Goal: Task Accomplishment & Management: Use online tool/utility

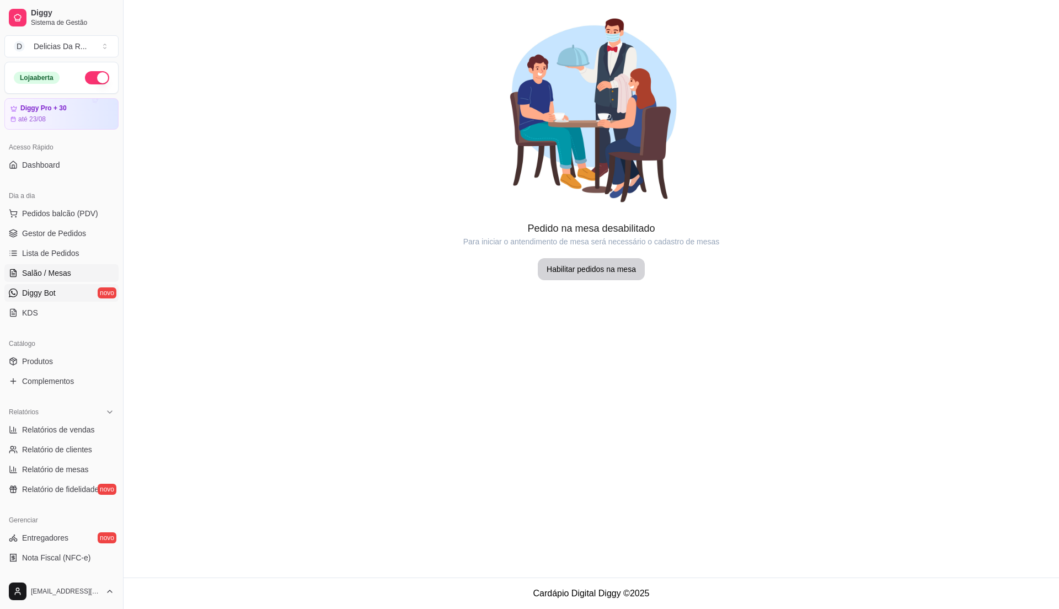
click at [91, 288] on link "Diggy Bot novo" at bounding box center [61, 293] width 114 height 18
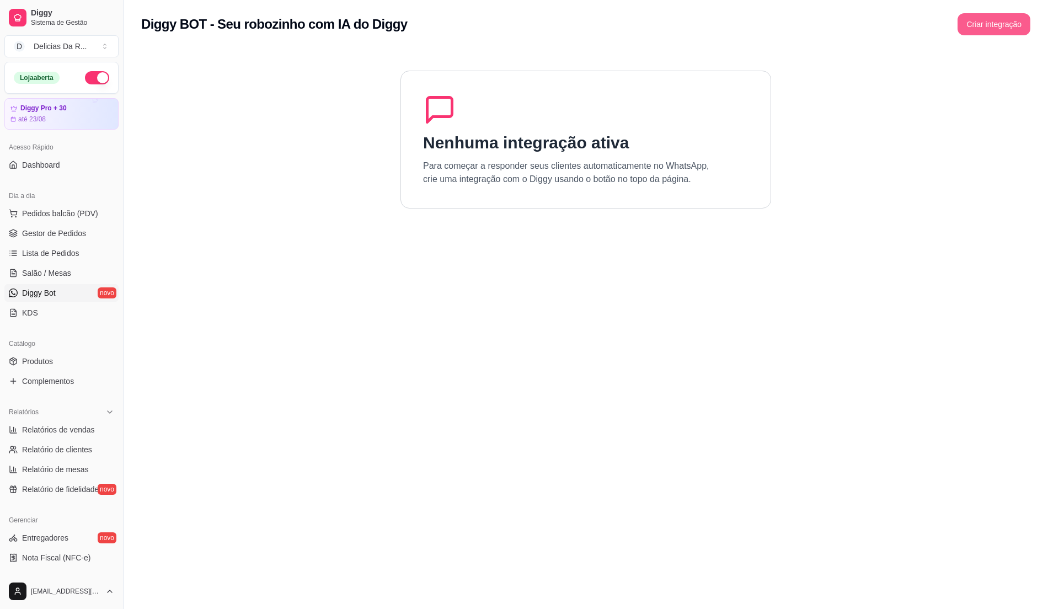
click at [1013, 32] on button "Criar integração" at bounding box center [994, 24] width 73 height 22
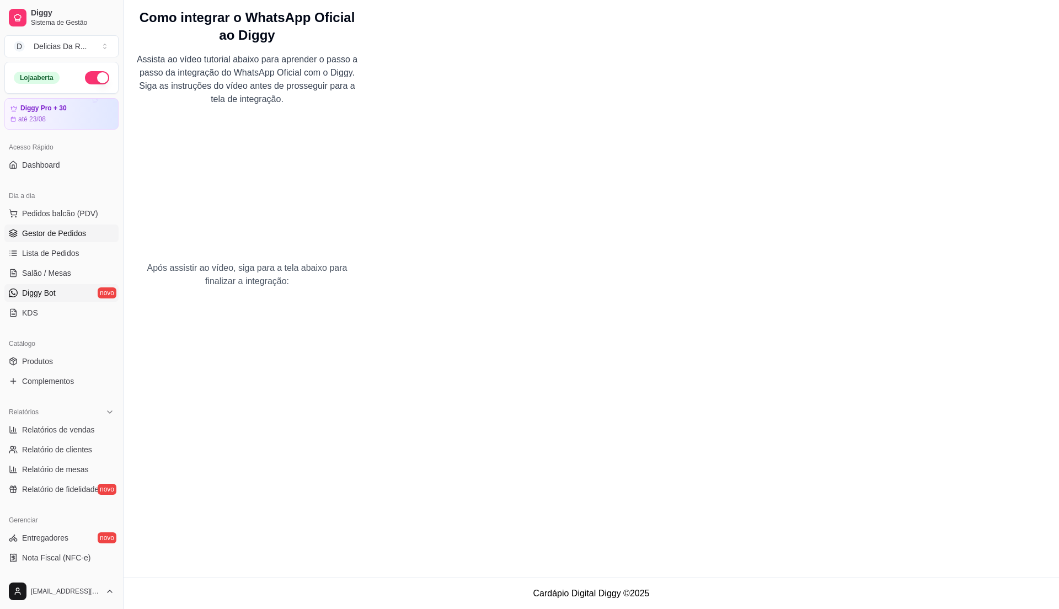
click at [87, 236] on link "Gestor de Pedidos" at bounding box center [61, 234] width 114 height 18
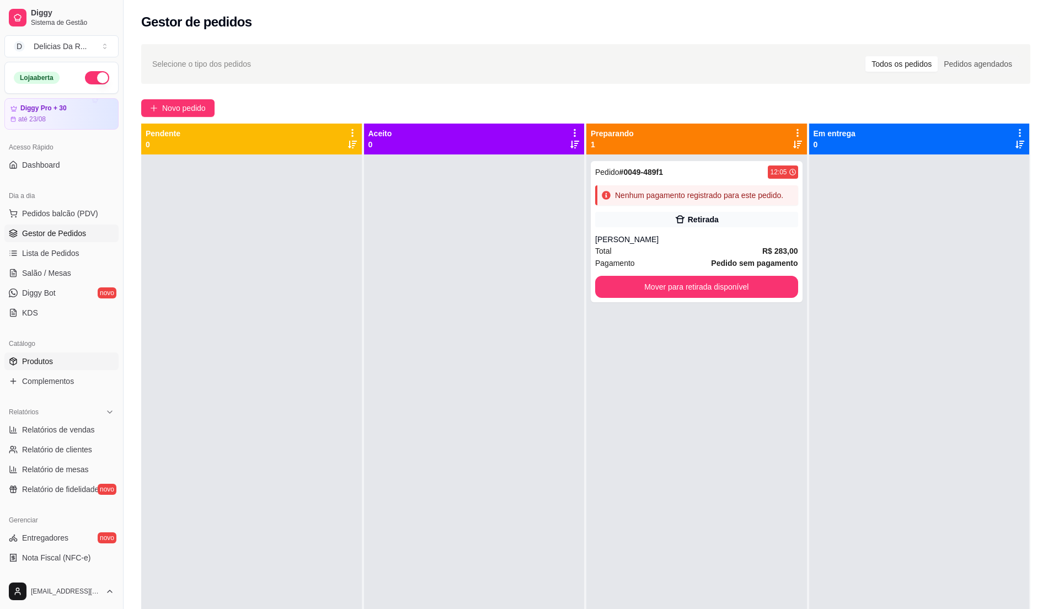
click at [58, 357] on link "Produtos" at bounding box center [61, 362] width 114 height 18
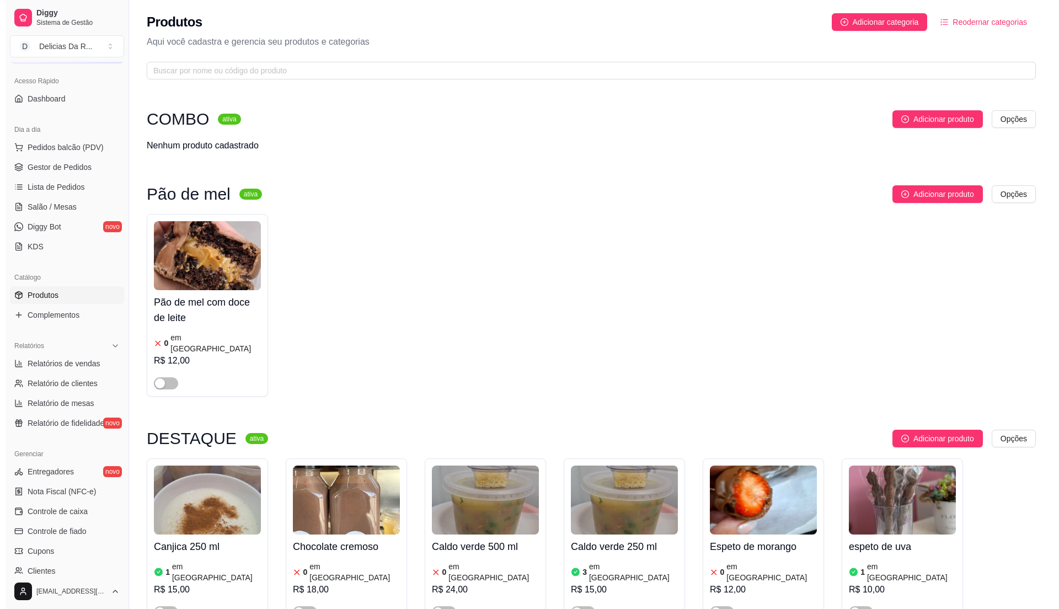
scroll to position [147, 0]
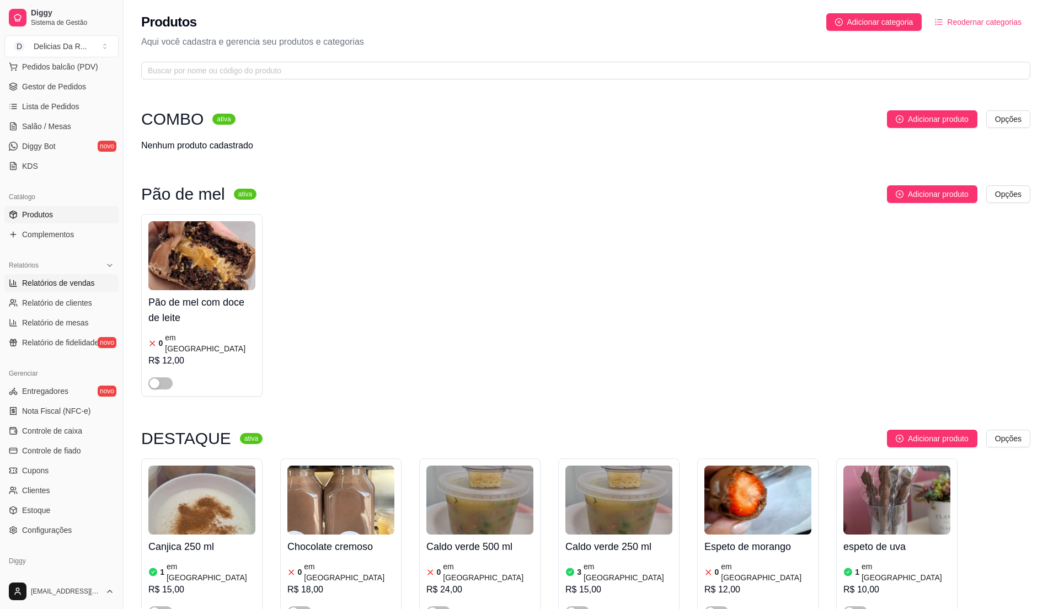
click at [87, 280] on span "Relatórios de vendas" at bounding box center [58, 282] width 73 height 11
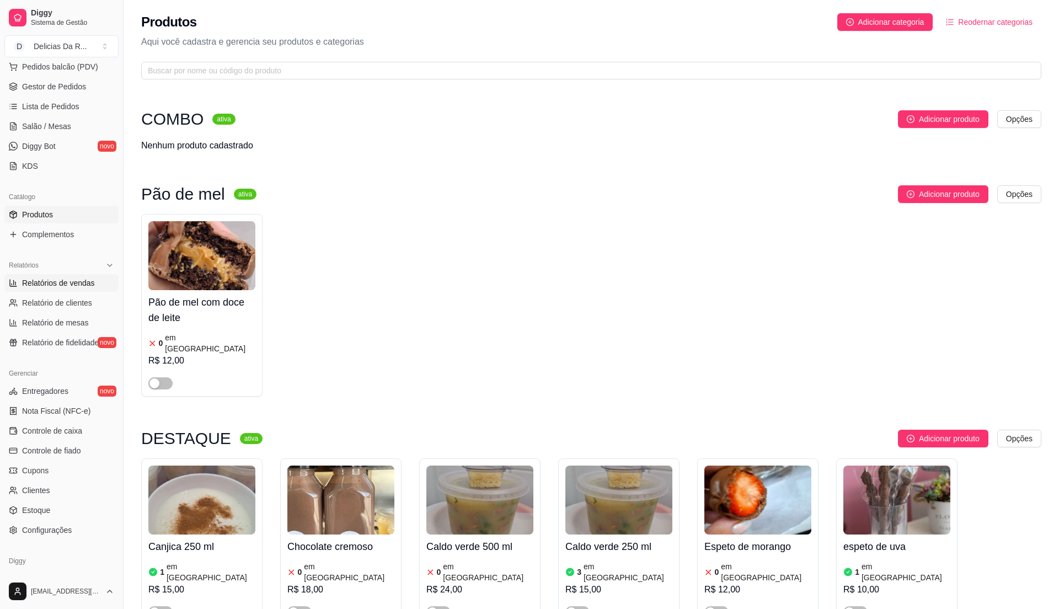
select select "ALL"
select select "0"
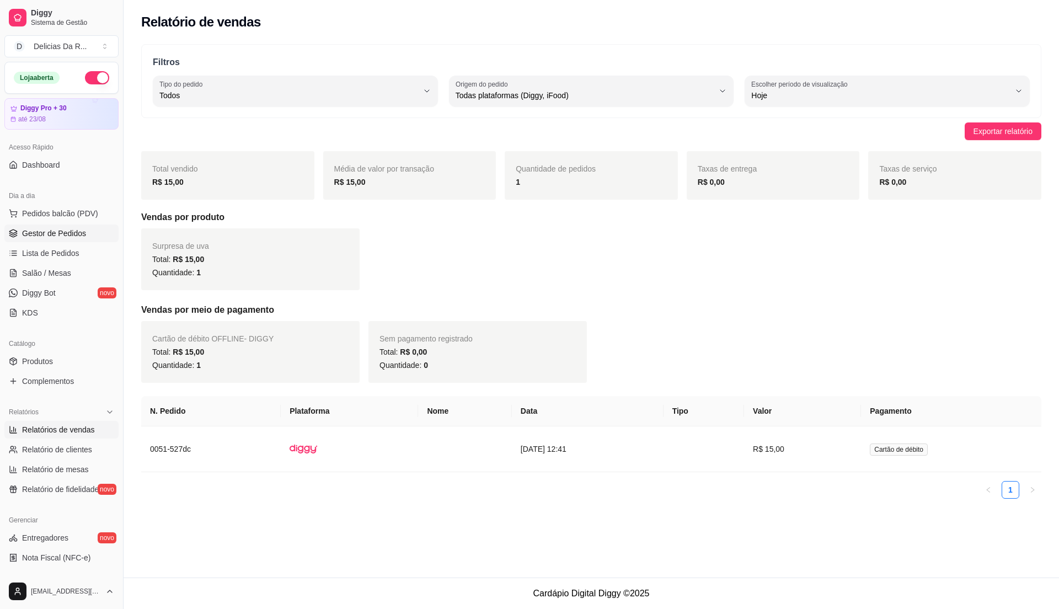
click at [70, 233] on span "Gestor de Pedidos" at bounding box center [54, 233] width 64 height 11
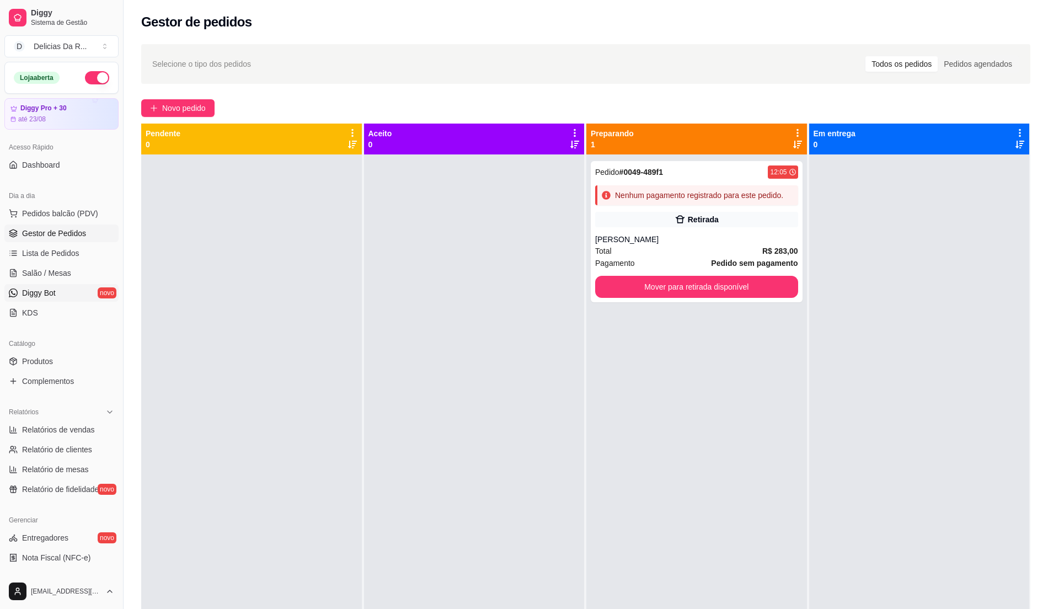
click at [61, 292] on link "Diggy Bot novo" at bounding box center [61, 293] width 114 height 18
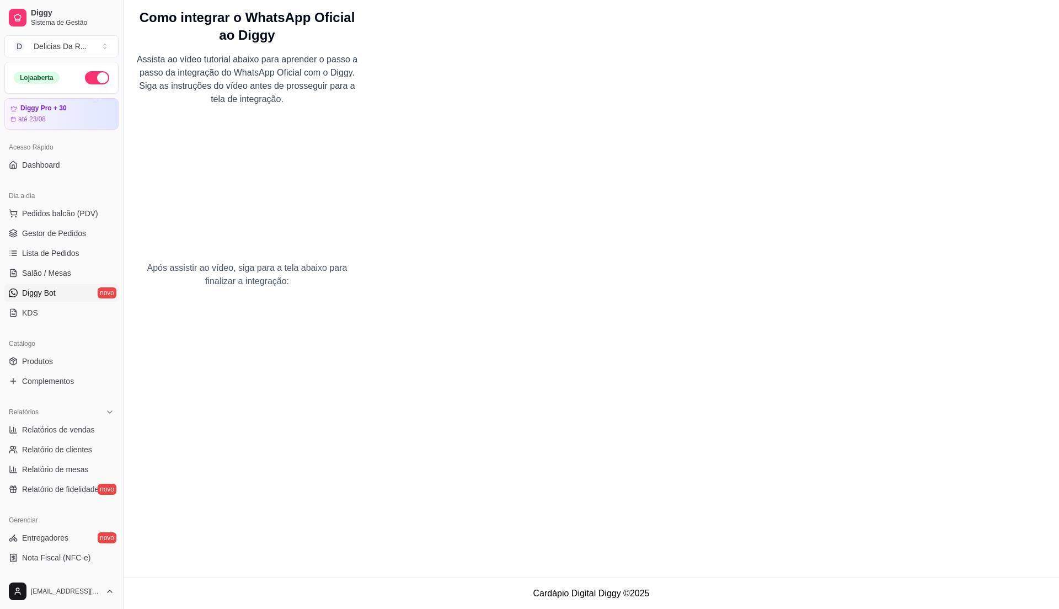
click at [65, 372] on ul "Produtos Complementos" at bounding box center [61, 372] width 114 height 38
click at [61, 365] on link "Produtos" at bounding box center [61, 362] width 114 height 18
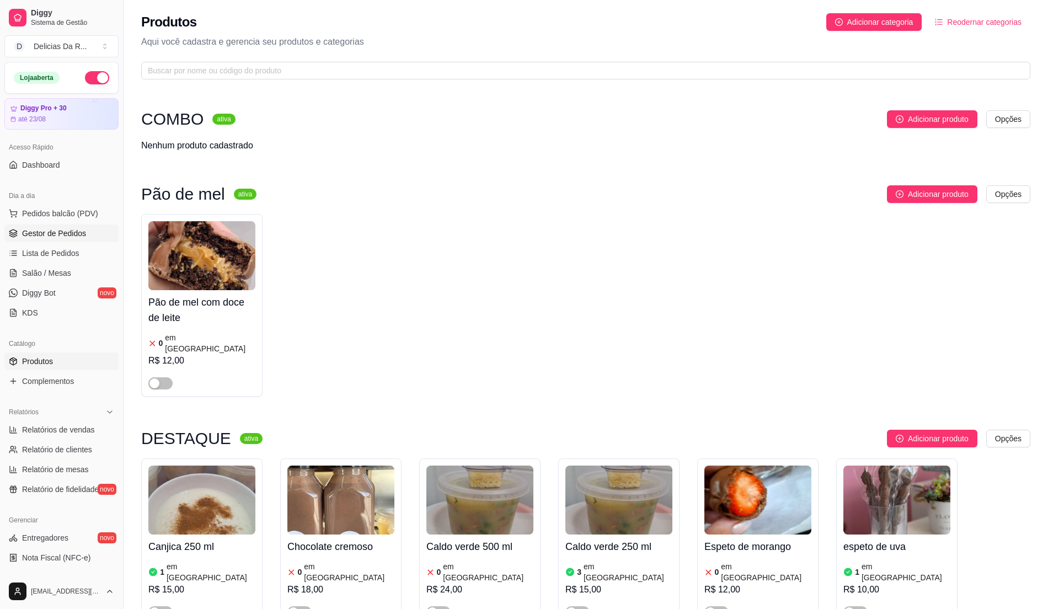
click at [77, 237] on span "Gestor de Pedidos" at bounding box center [54, 233] width 64 height 11
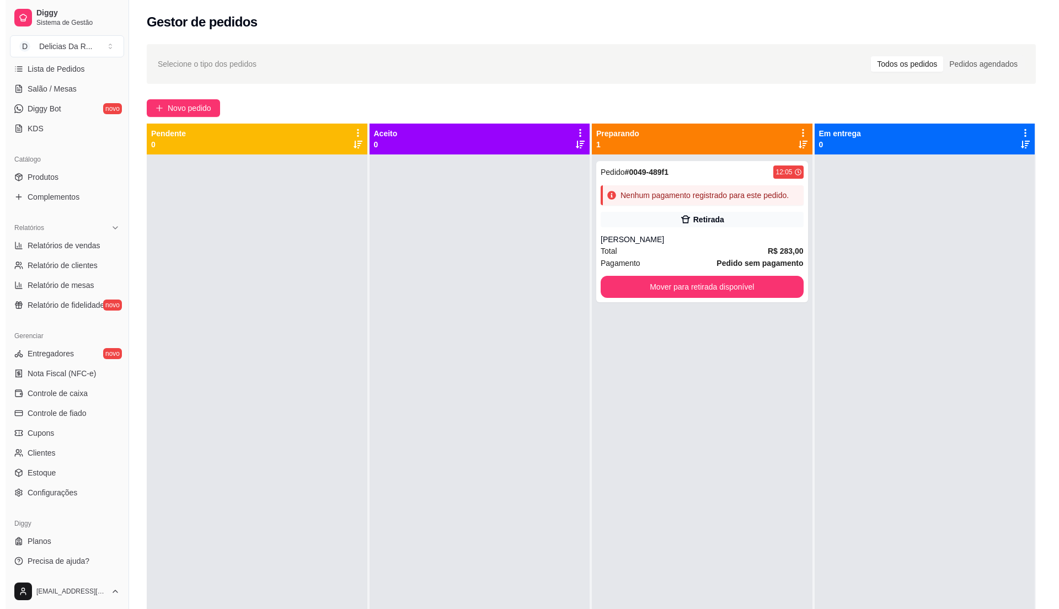
scroll to position [185, 0]
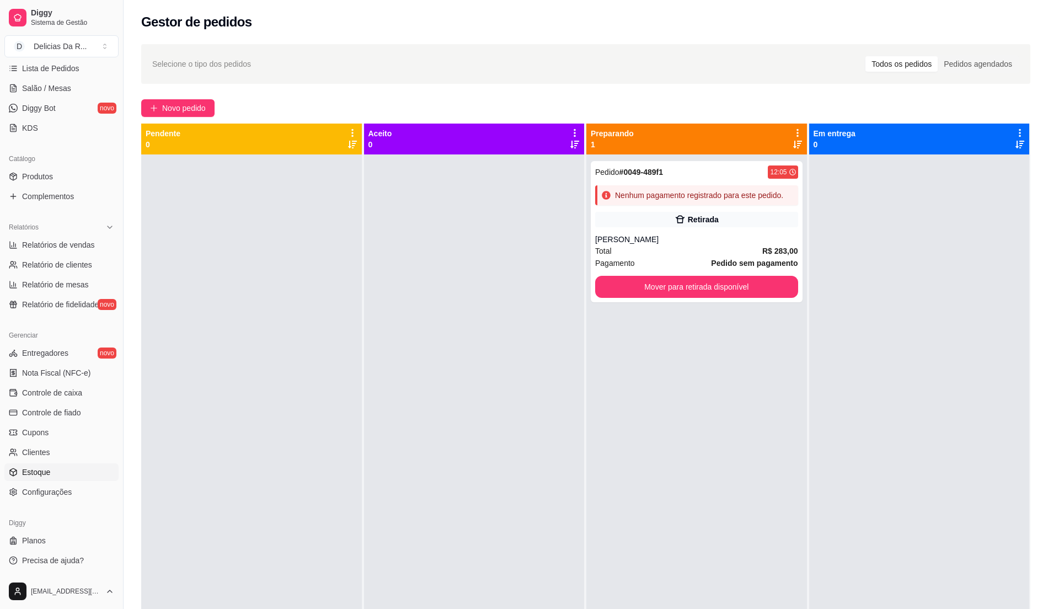
click at [60, 470] on link "Estoque" at bounding box center [61, 472] width 114 height 18
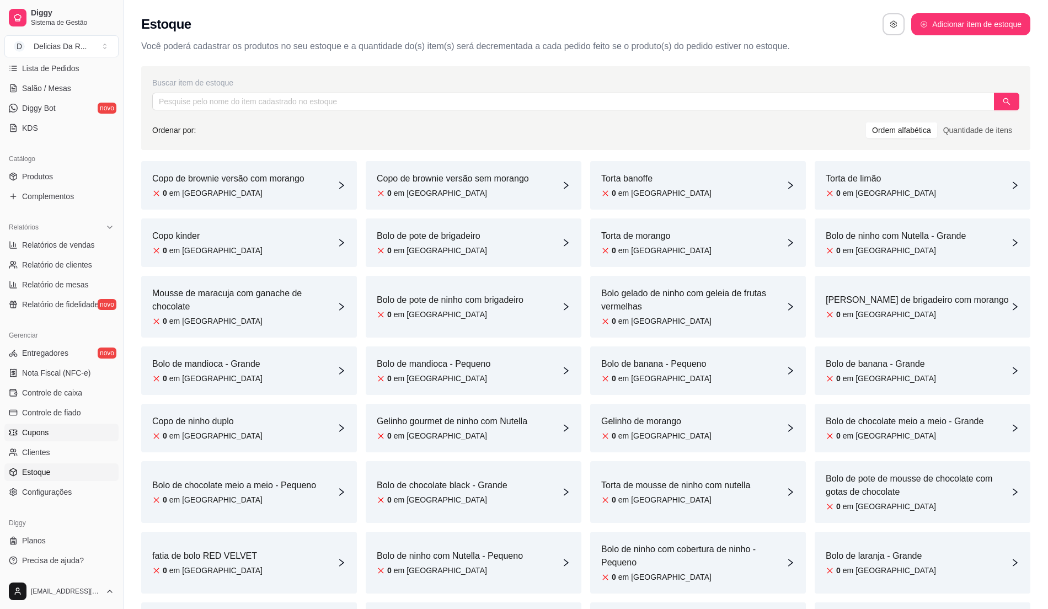
click at [43, 435] on span "Cupons" at bounding box center [35, 432] width 26 height 11
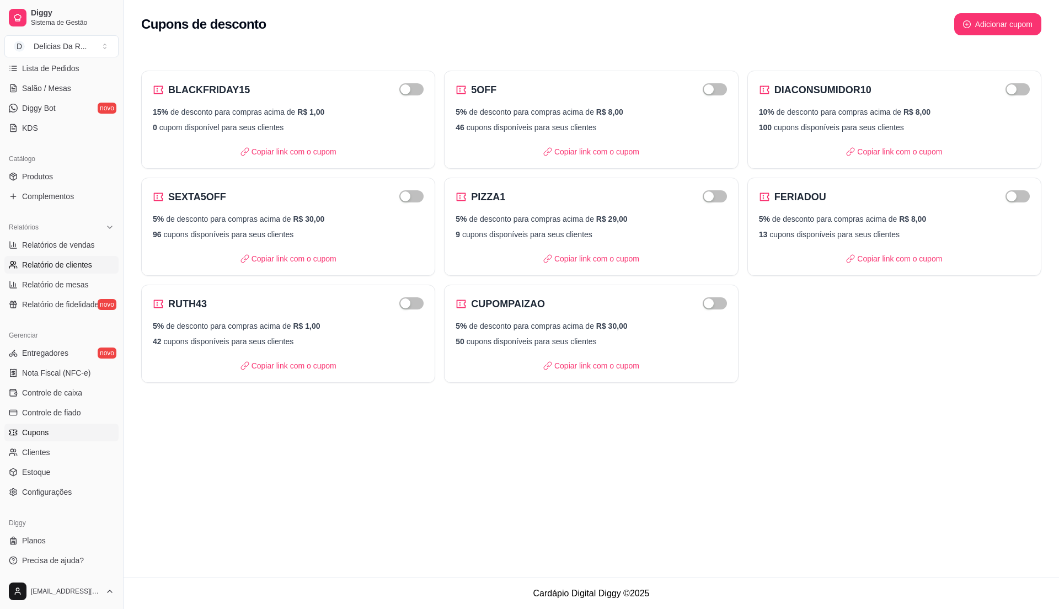
click at [27, 268] on span "Relatório de clientes" at bounding box center [57, 264] width 70 height 11
select select "30"
select select "HIGHEST_TOTAL_SPENT_WITH_ORDERS"
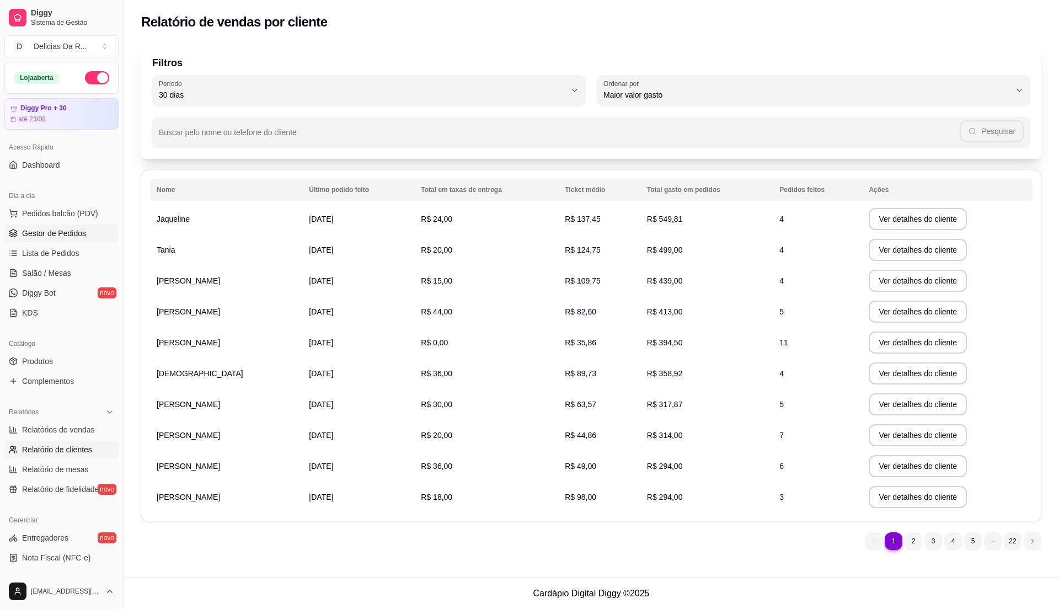
click at [67, 236] on span "Gestor de Pedidos" at bounding box center [54, 233] width 64 height 11
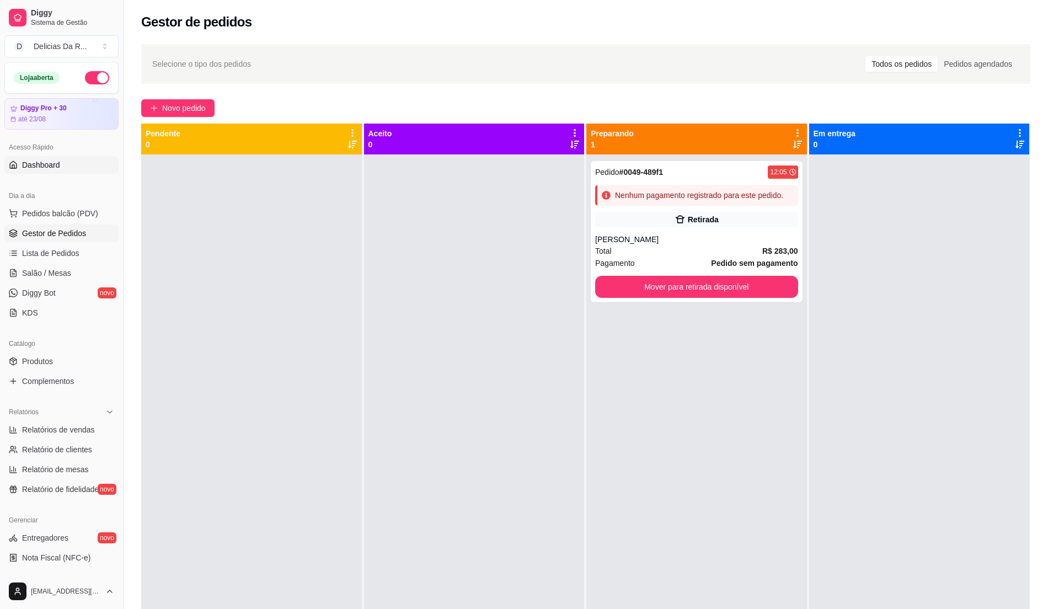
click at [51, 164] on span "Dashboard" at bounding box center [41, 164] width 38 height 11
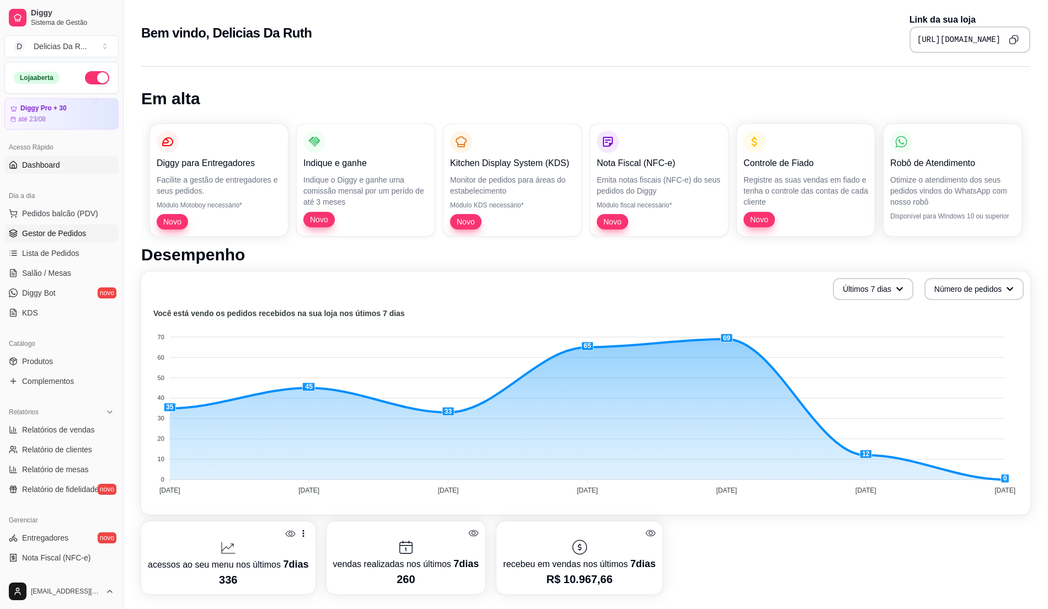
click at [43, 232] on span "Gestor de Pedidos" at bounding box center [54, 233] width 64 height 11
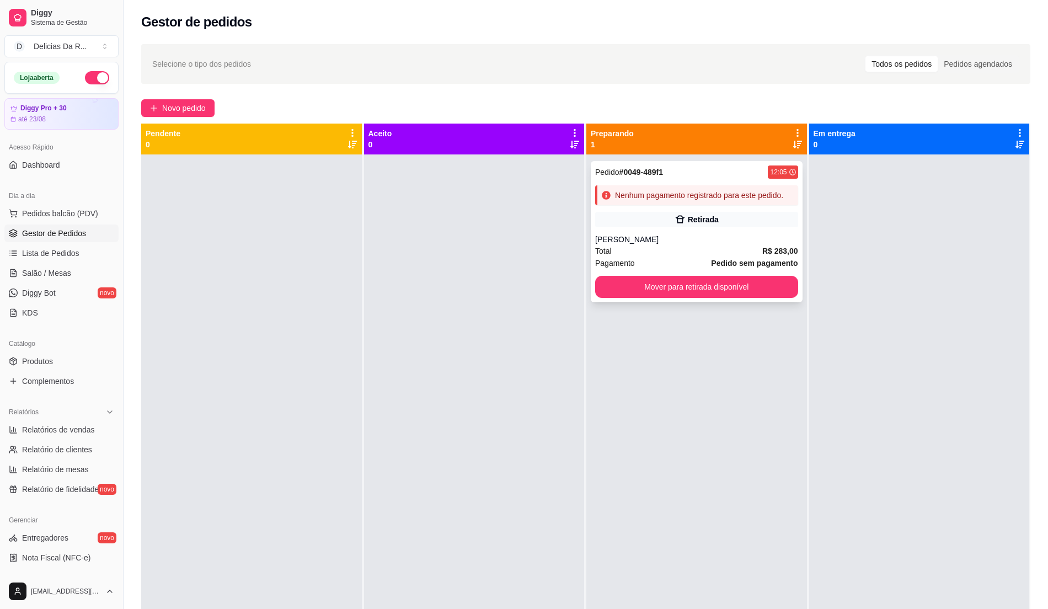
drag, startPoint x: 707, startPoint y: 265, endPoint x: 713, endPoint y: 259, distance: 9.0
click at [713, 259] on strong "Pedido sem pagamento" at bounding box center [754, 263] width 87 height 9
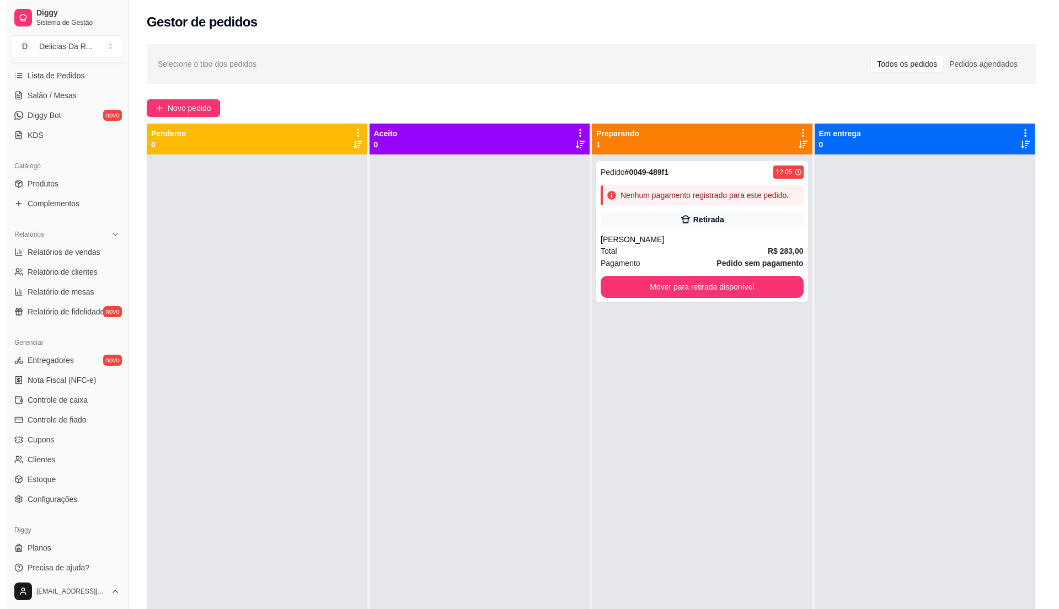
scroll to position [185, 0]
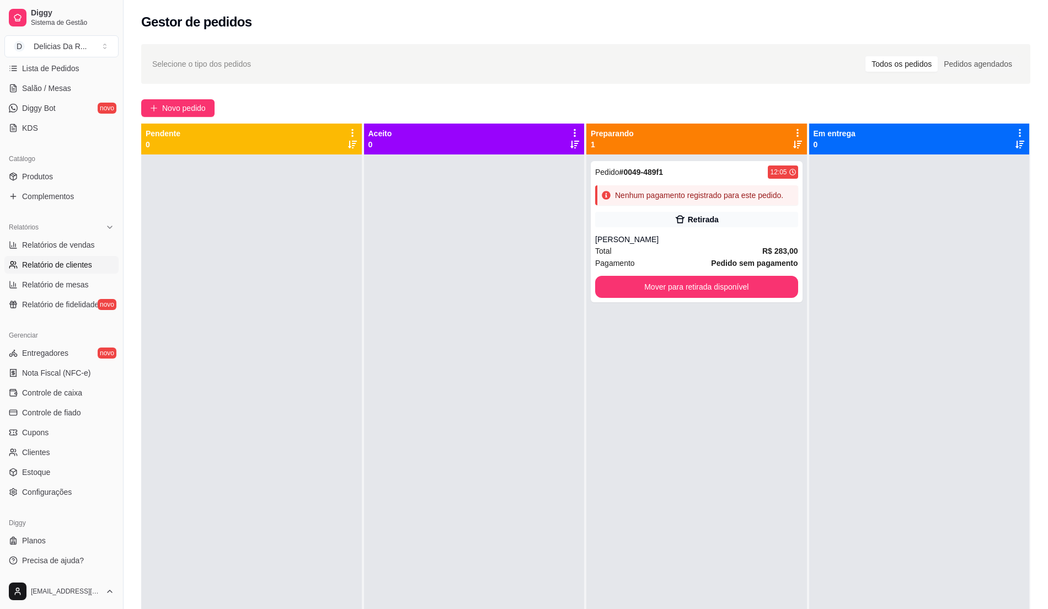
drag, startPoint x: 80, startPoint y: 239, endPoint x: 66, endPoint y: 268, distance: 31.8
click at [82, 241] on span "Relatórios de vendas" at bounding box center [58, 244] width 73 height 11
select select "ALL"
select select "0"
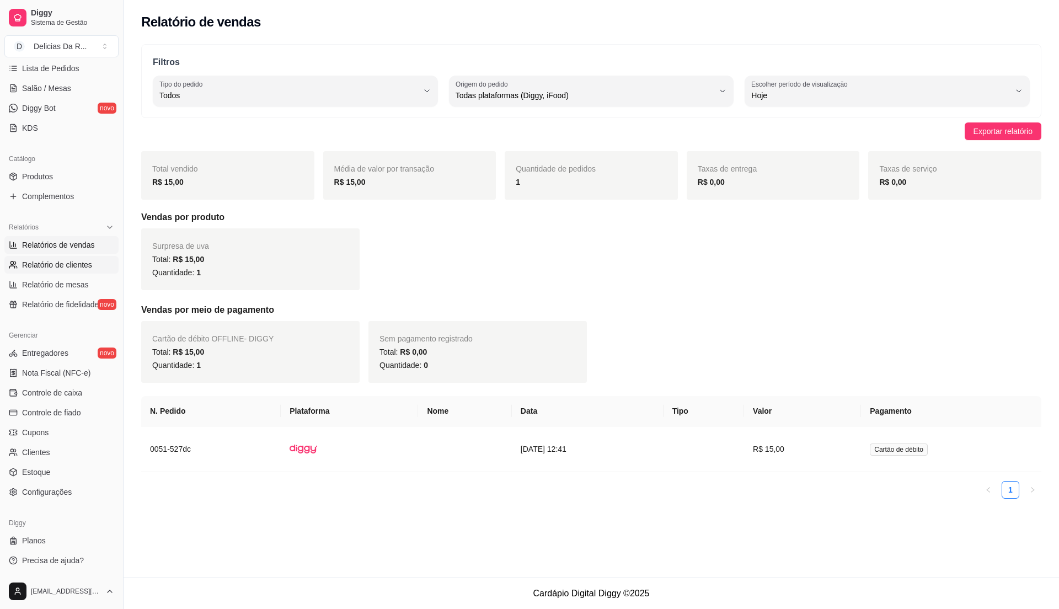
click at [58, 261] on span "Relatório de clientes" at bounding box center [57, 264] width 70 height 11
select select "30"
select select "HIGHEST_TOTAL_SPENT_WITH_ORDERS"
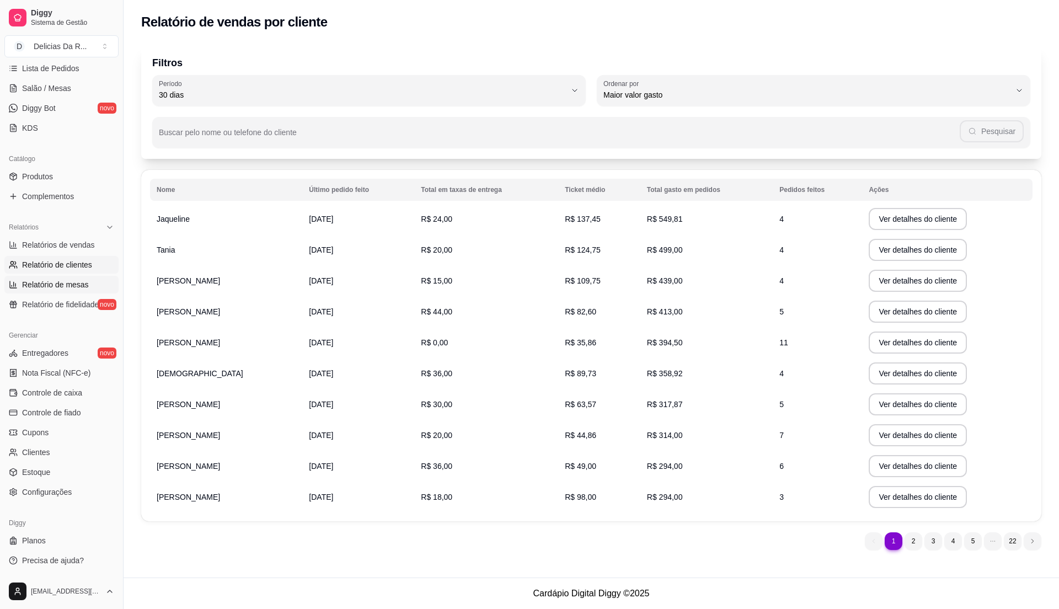
click at [89, 290] on link "Relatório de mesas" at bounding box center [61, 285] width 114 height 18
select select "TOTAL_OF_ORDERS"
select select "7"
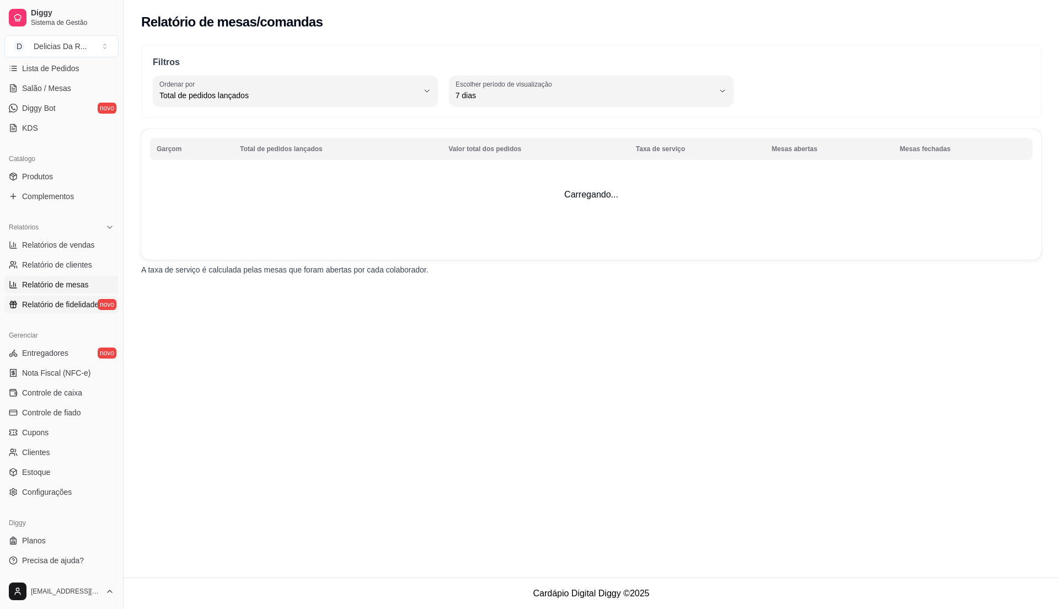
click at [86, 305] on span "Relatório de fidelidade" at bounding box center [60, 304] width 77 height 11
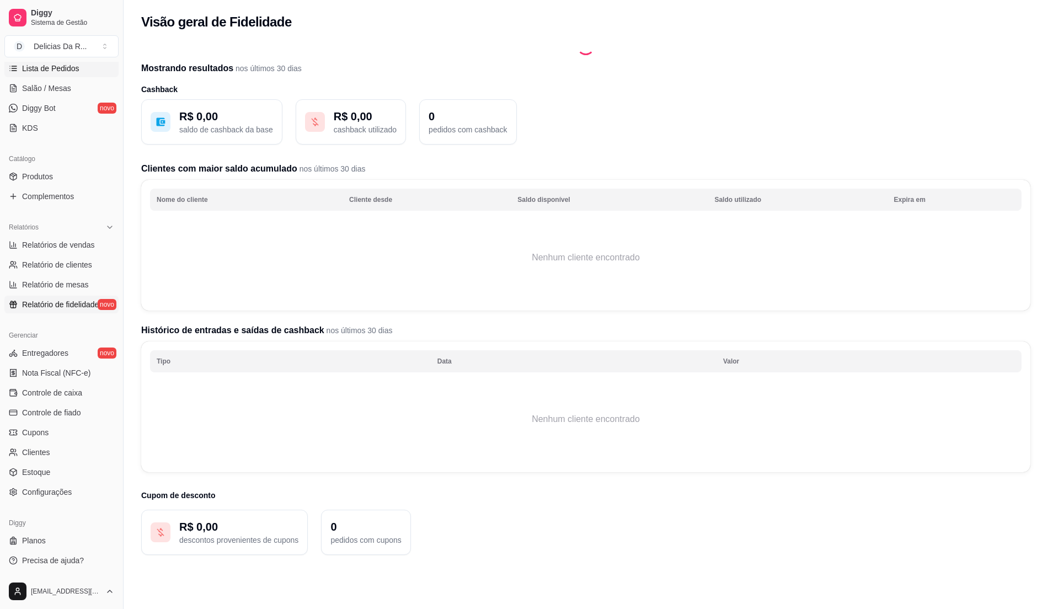
click at [66, 63] on span "Lista de Pedidos" at bounding box center [50, 68] width 57 height 11
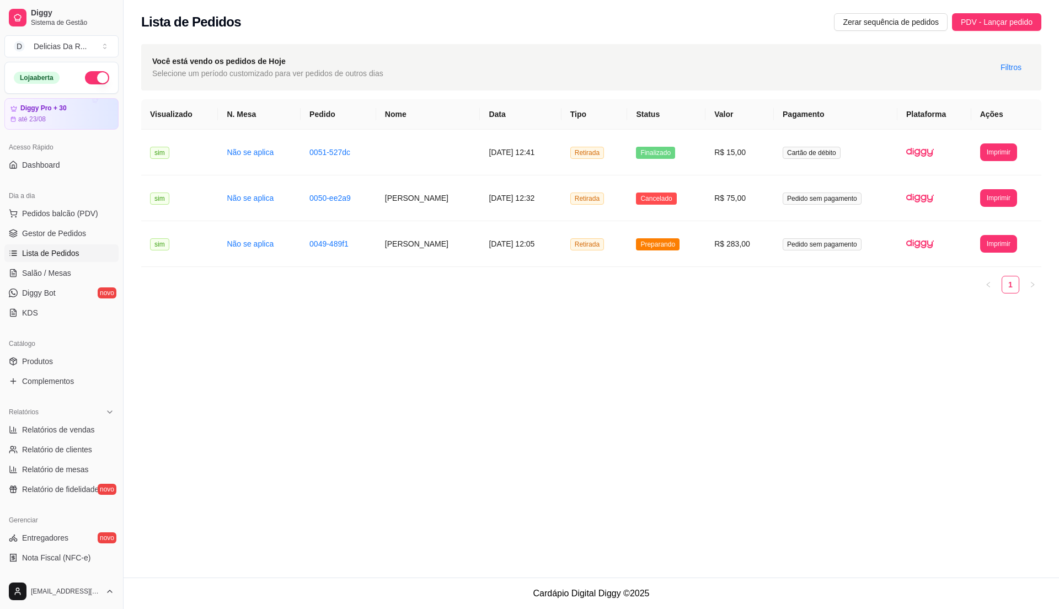
click at [45, 244] on ul "Pedidos balcão (PDV) Gestor de Pedidos Lista de Pedidos Salão / Mesas Diggy Bot…" at bounding box center [61, 263] width 114 height 117
click at [56, 234] on span "Gestor de Pedidos" at bounding box center [54, 233] width 64 height 11
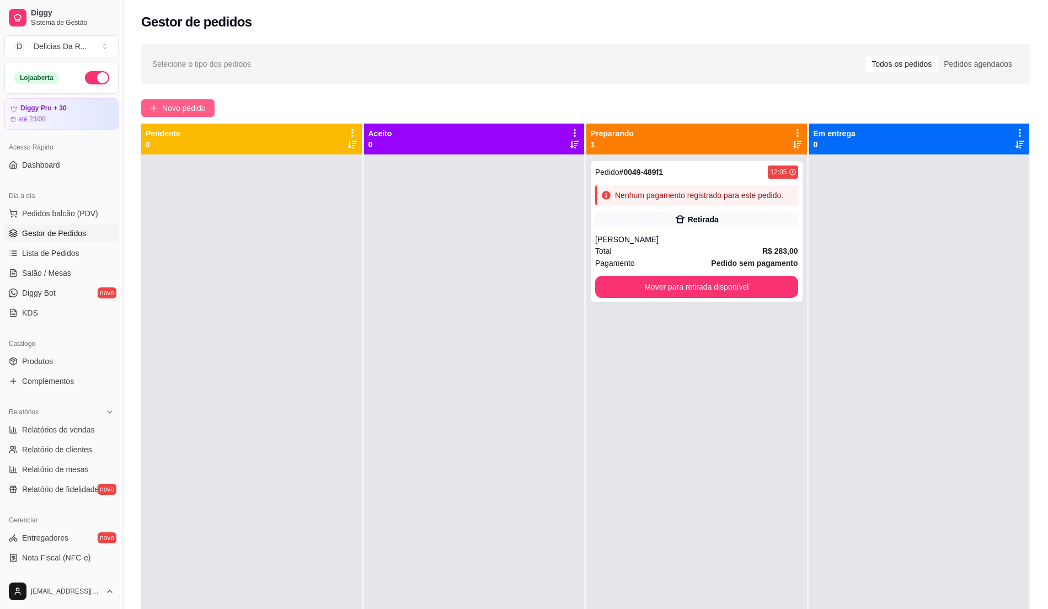
click at [154, 113] on button "Novo pedido" at bounding box center [177, 108] width 73 height 18
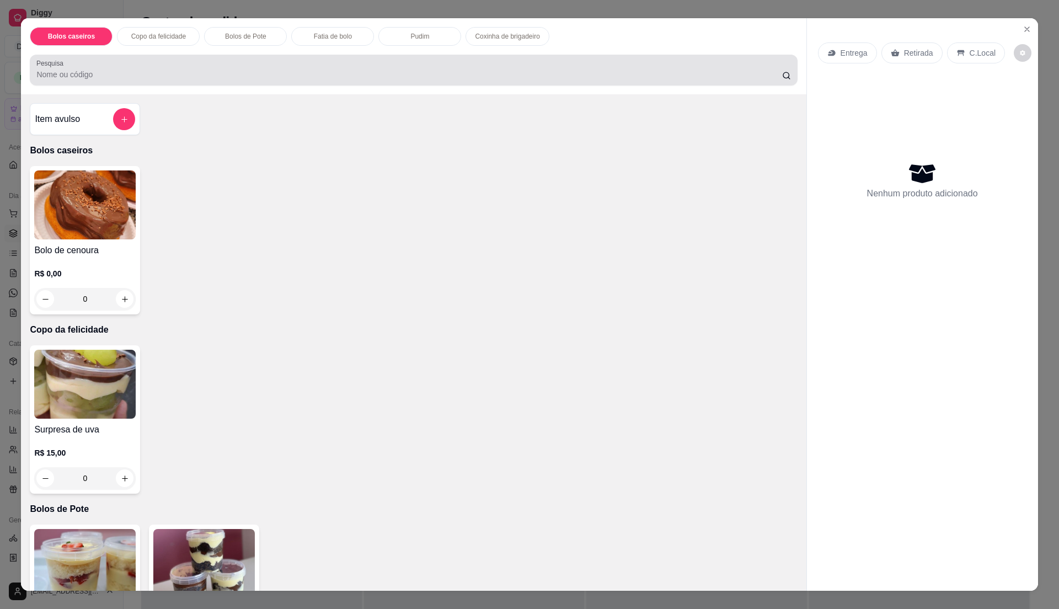
click at [243, 75] on input "Pesquisa" at bounding box center [408, 74] width 745 height 11
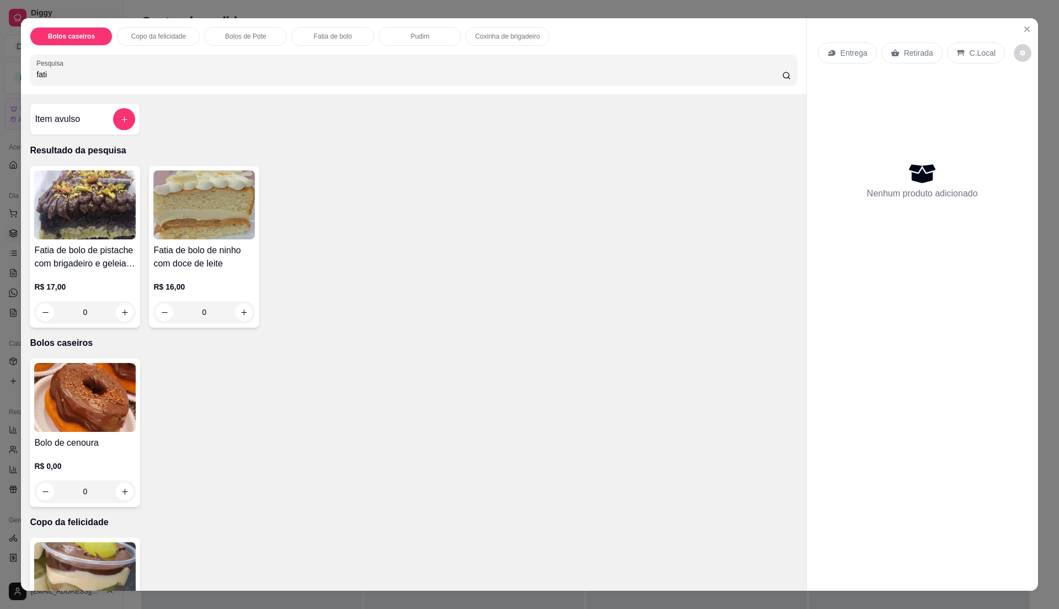
type input "fati"
click at [247, 281] on div "R$ 16,00 0" at bounding box center [204, 296] width 102 height 53
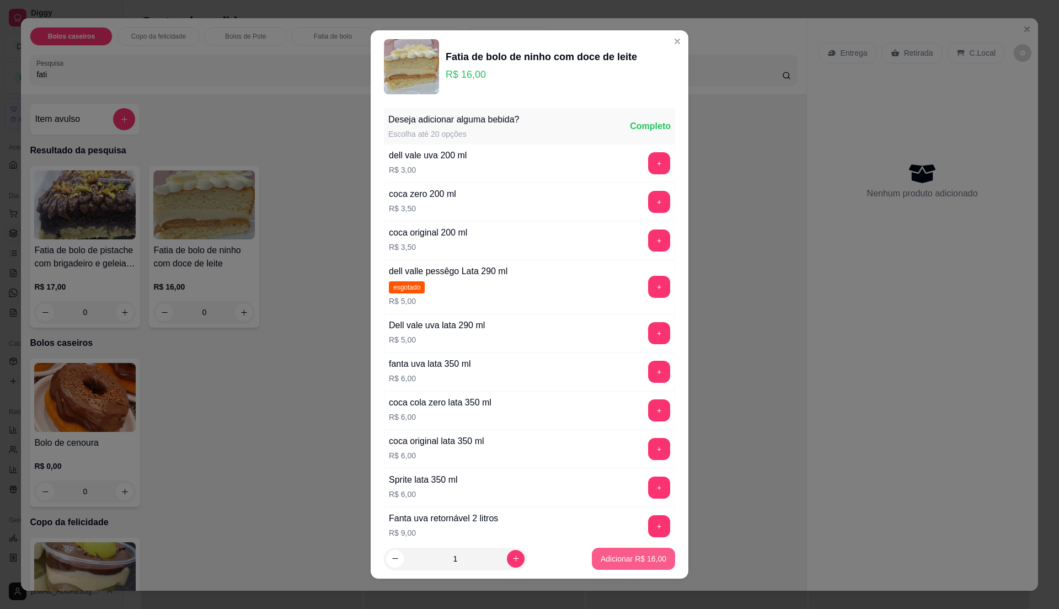
click at [617, 552] on button "Adicionar R$ 16,00" at bounding box center [633, 559] width 83 height 22
type input "1"
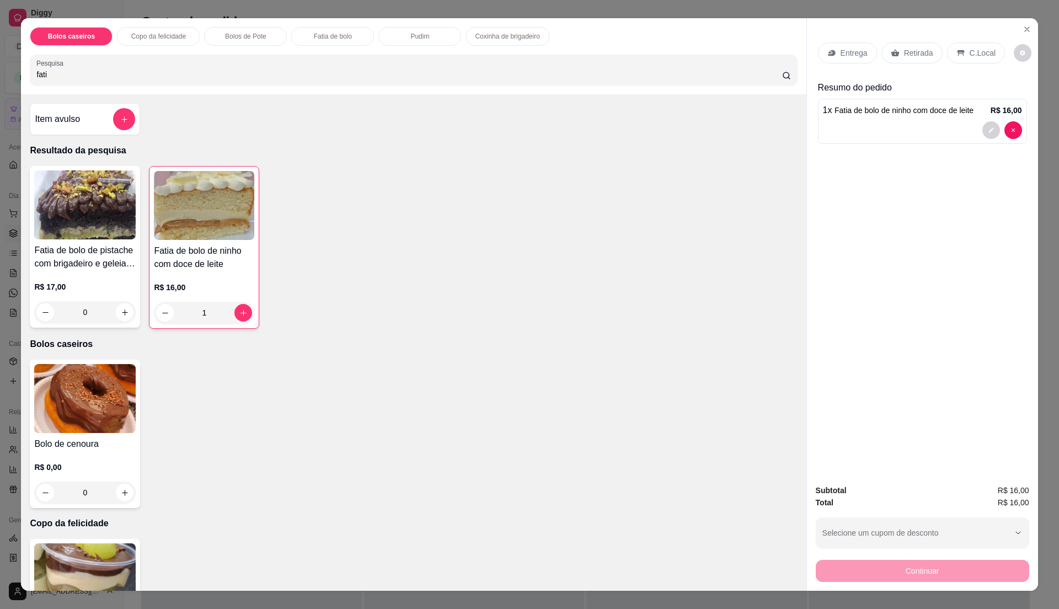
click at [909, 51] on p "Retirada" at bounding box center [918, 52] width 29 height 11
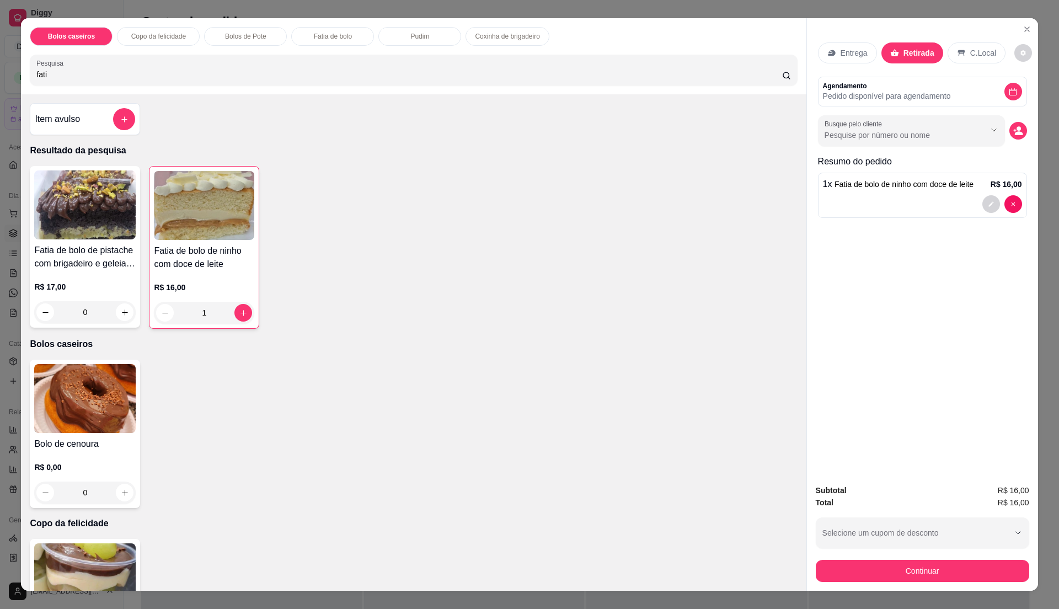
click at [899, 574] on button "Continuar" at bounding box center [922, 571] width 213 height 22
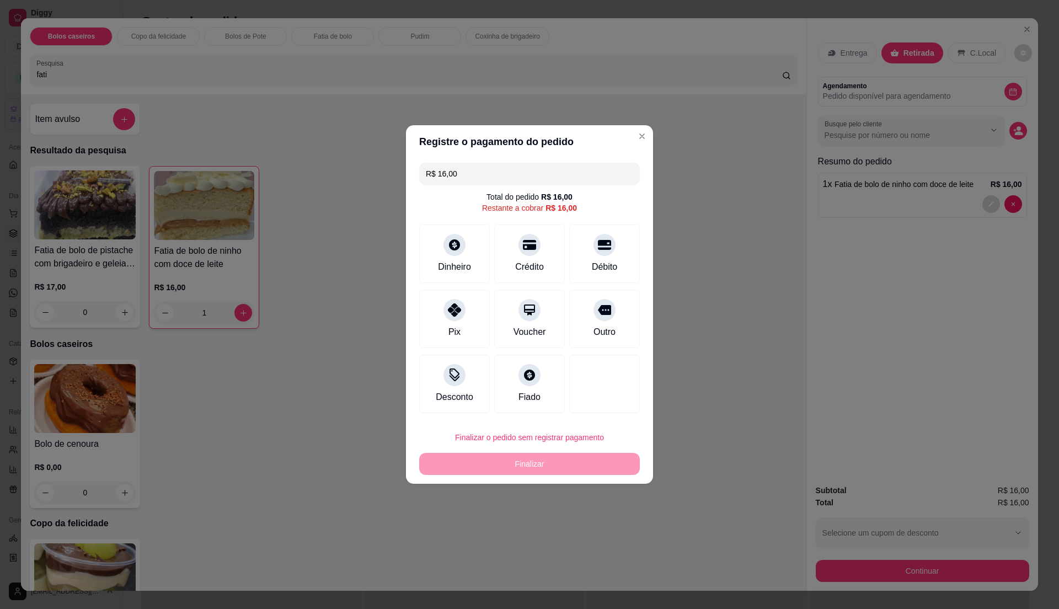
click at [598, 241] on icon at bounding box center [604, 244] width 13 height 13
type input "R$ 0,00"
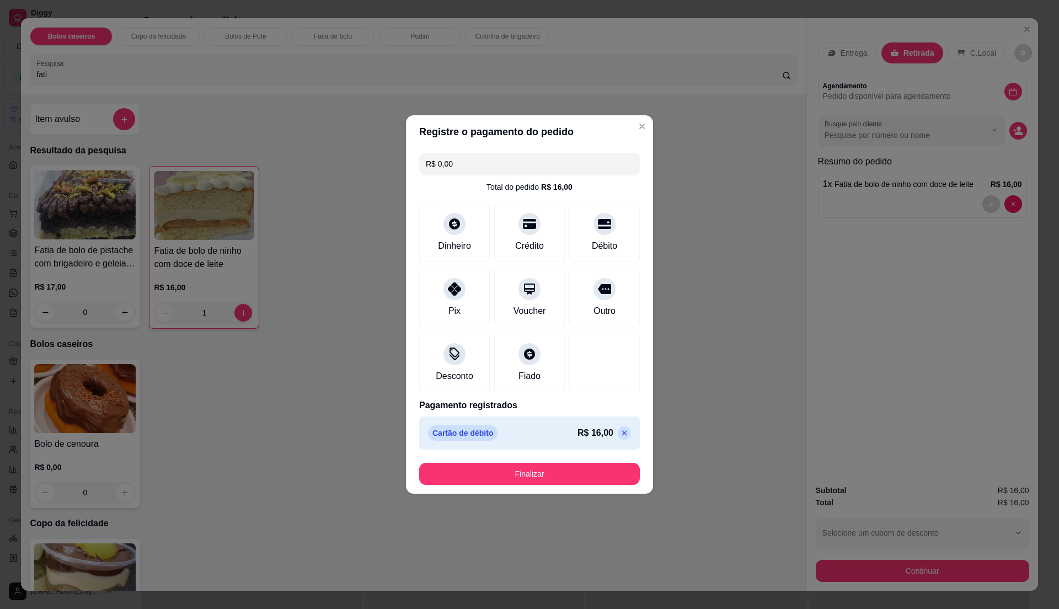
click at [598, 460] on footer "Finalizar" at bounding box center [529, 474] width 247 height 40
click at [590, 474] on button "Finalizar" at bounding box center [530, 474] width 214 height 22
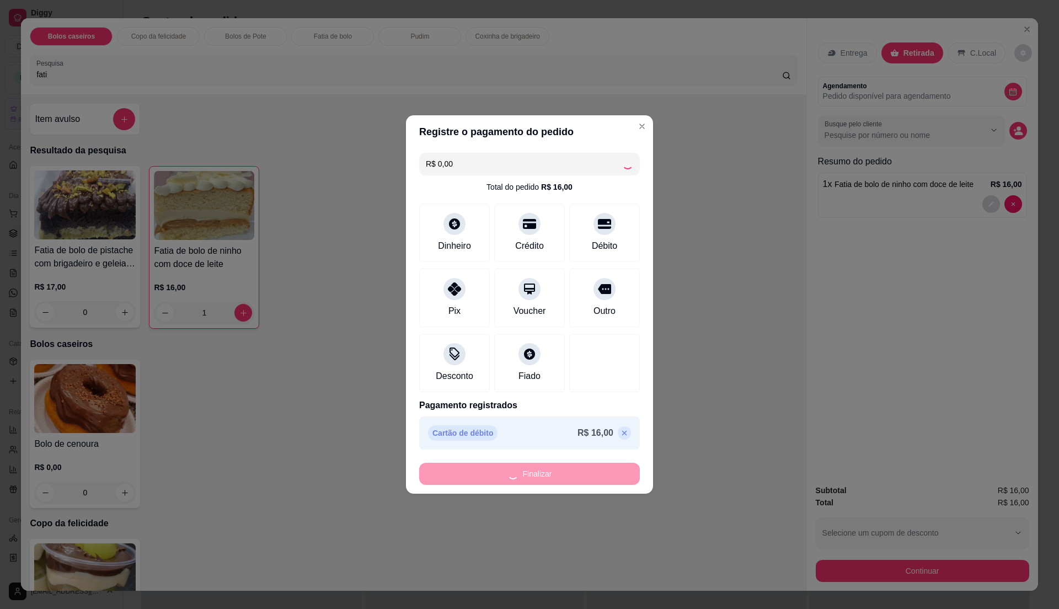
type input "0"
type input "-R$ 16,00"
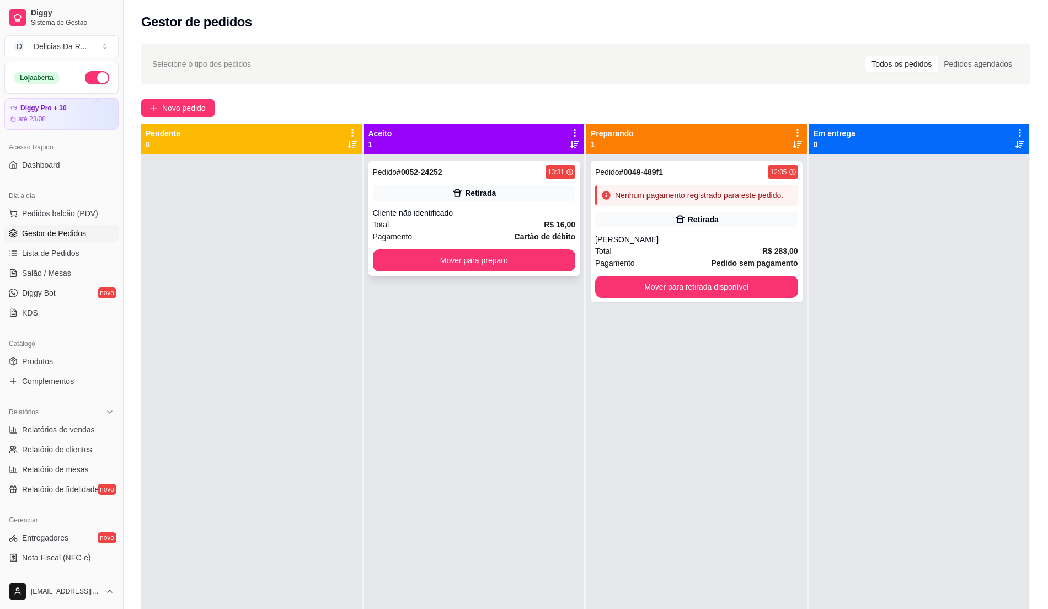
click at [522, 221] on div "Total R$ 16,00" at bounding box center [474, 224] width 203 height 12
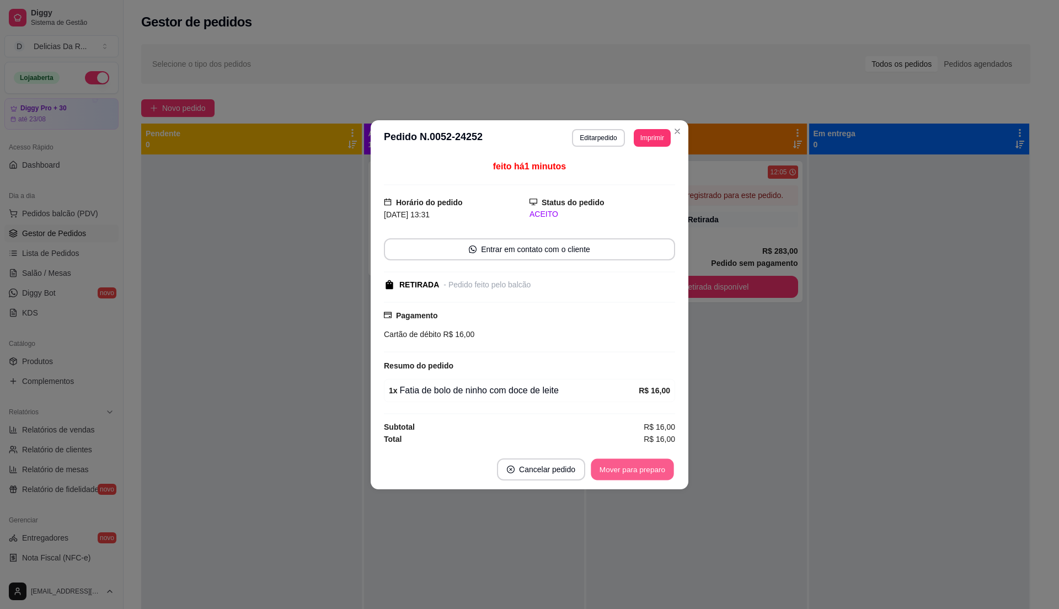
click at [634, 470] on button "Mover para preparo" at bounding box center [632, 469] width 83 height 22
drag, startPoint x: 634, startPoint y: 470, endPoint x: 619, endPoint y: 473, distance: 15.7
click at [619, 473] on div "Mover para preparo" at bounding box center [633, 469] width 86 height 22
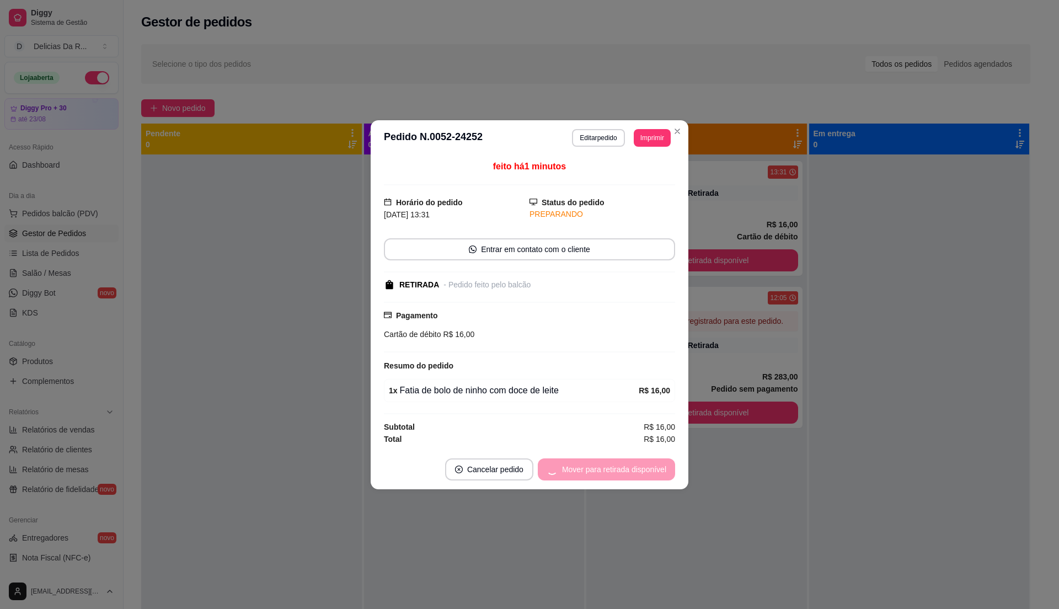
click at [619, 473] on div "Mover para retirada disponível" at bounding box center [606, 469] width 137 height 22
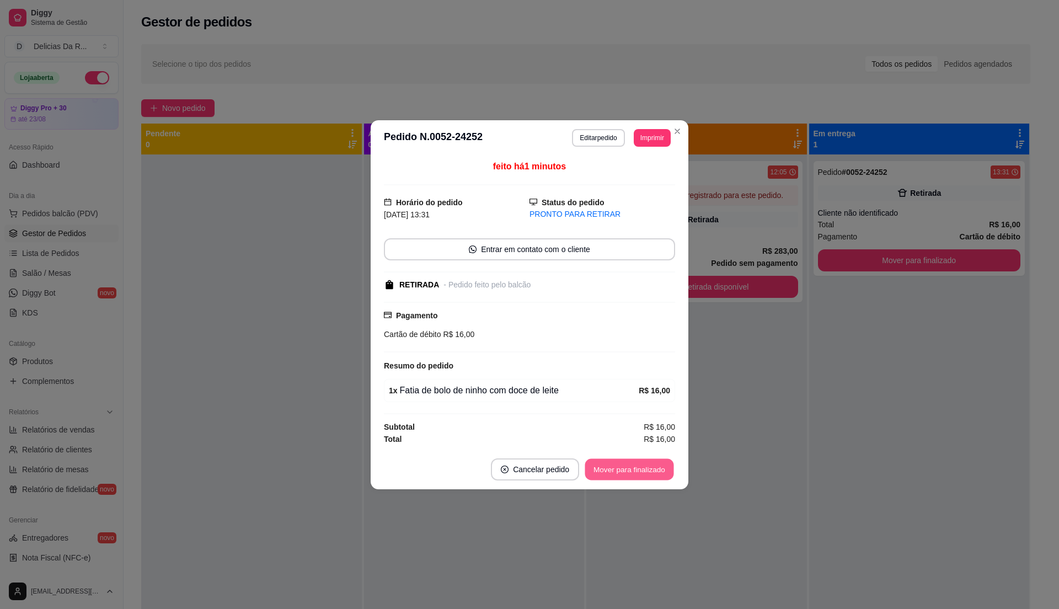
click at [616, 474] on button "Mover para finalizado" at bounding box center [629, 469] width 89 height 22
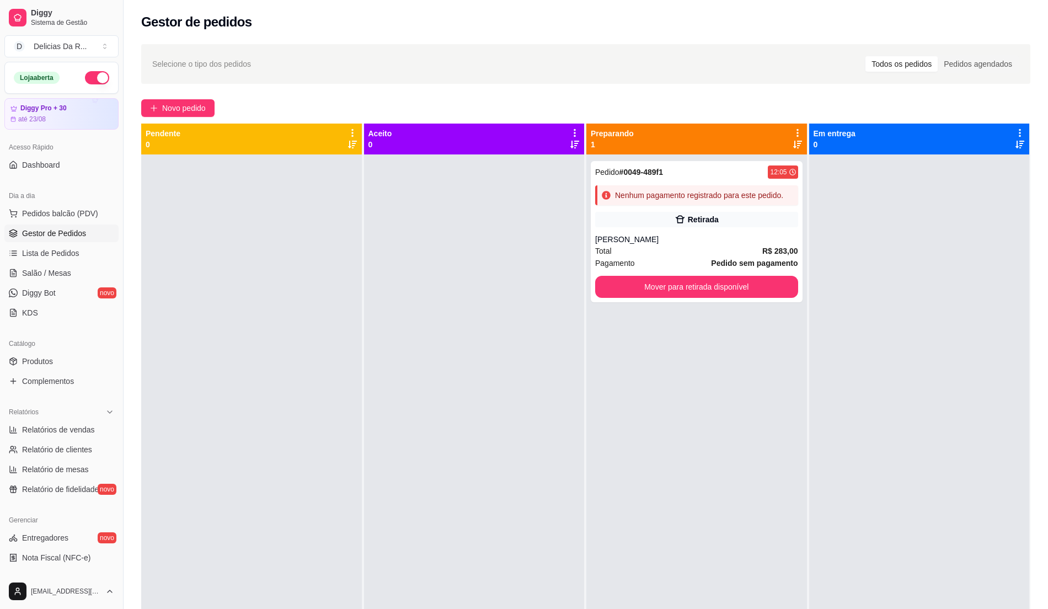
click at [626, 436] on div "Pedido # 0049-489f1 12:05 Nenhum pagamento registrado para este pedido. Retirad…" at bounding box center [696, 458] width 221 height 609
click at [608, 457] on div "Pedido # 0049-489f1 12:05 Nenhum pagamento registrado para este pedido. Retirad…" at bounding box center [696, 458] width 221 height 609
click at [33, 366] on span "Produtos" at bounding box center [37, 361] width 31 height 11
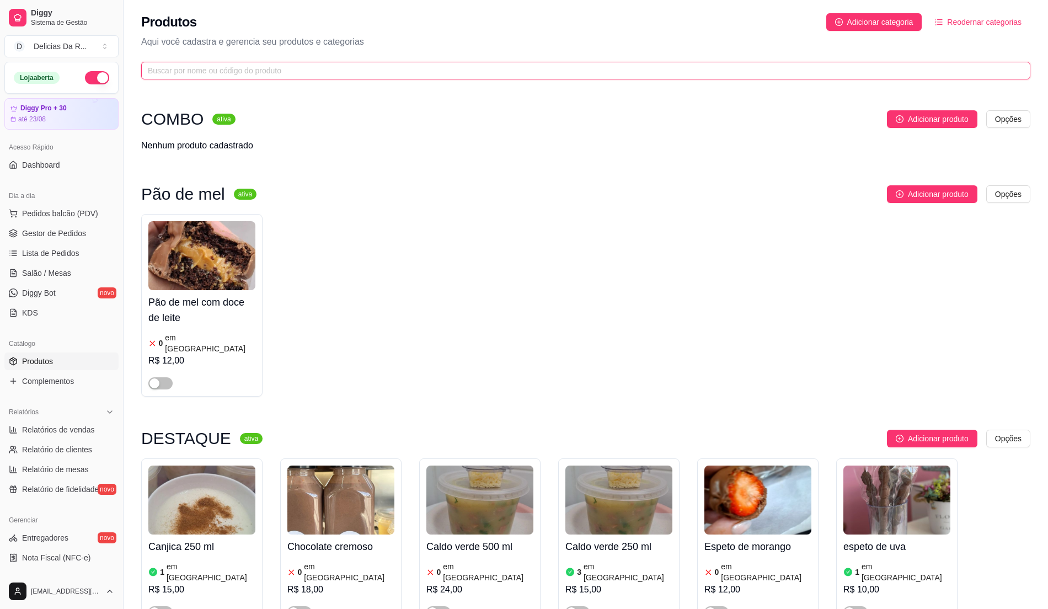
click at [489, 72] on input "text" at bounding box center [581, 71] width 867 height 12
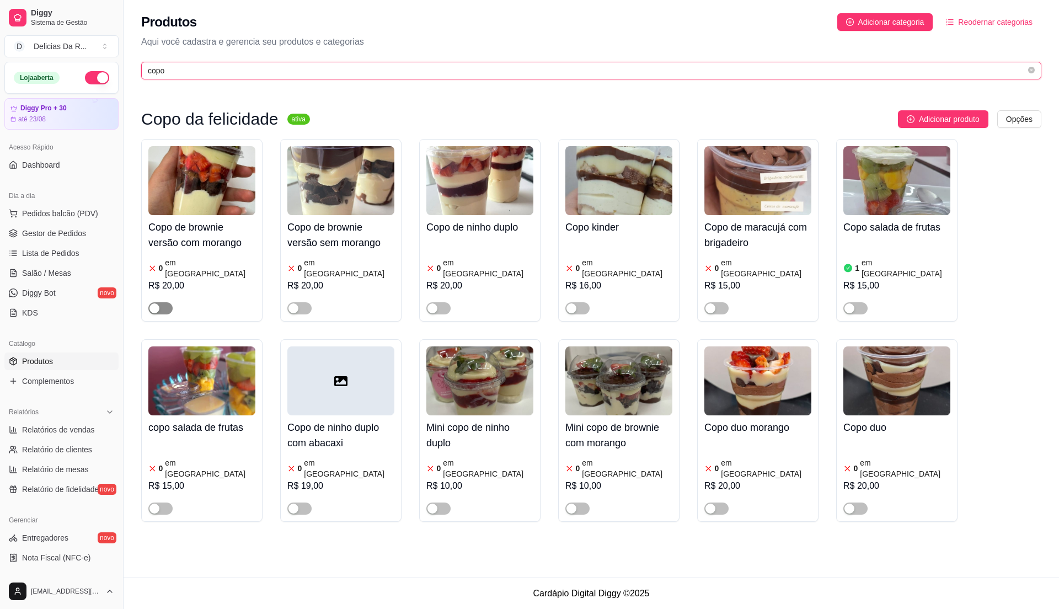
type input "copo"
click at [159, 302] on button "button" at bounding box center [160, 308] width 24 height 12
click at [177, 257] on div "0 em estoque R$ 20,00" at bounding box center [201, 285] width 107 height 60
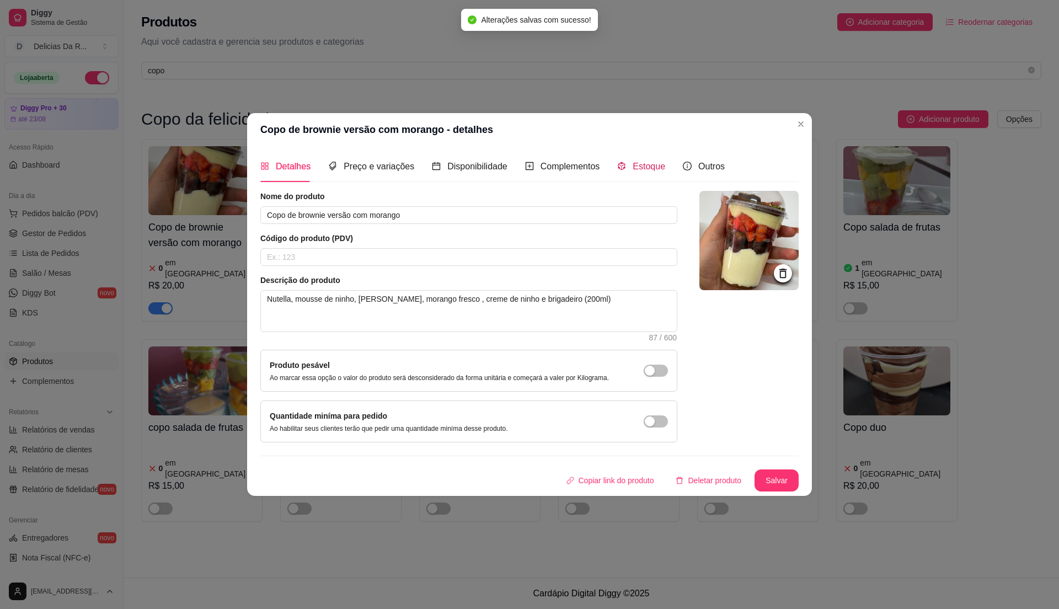
click at [656, 166] on span "Estoque" at bounding box center [649, 166] width 33 height 9
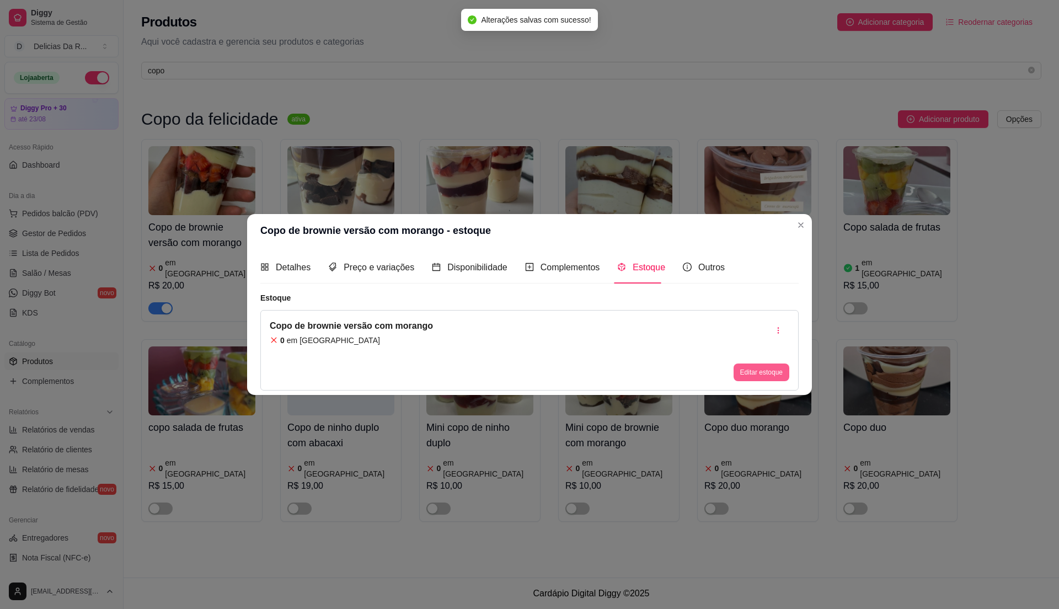
click at [761, 373] on button "Editar estoque" at bounding box center [762, 373] width 56 height 18
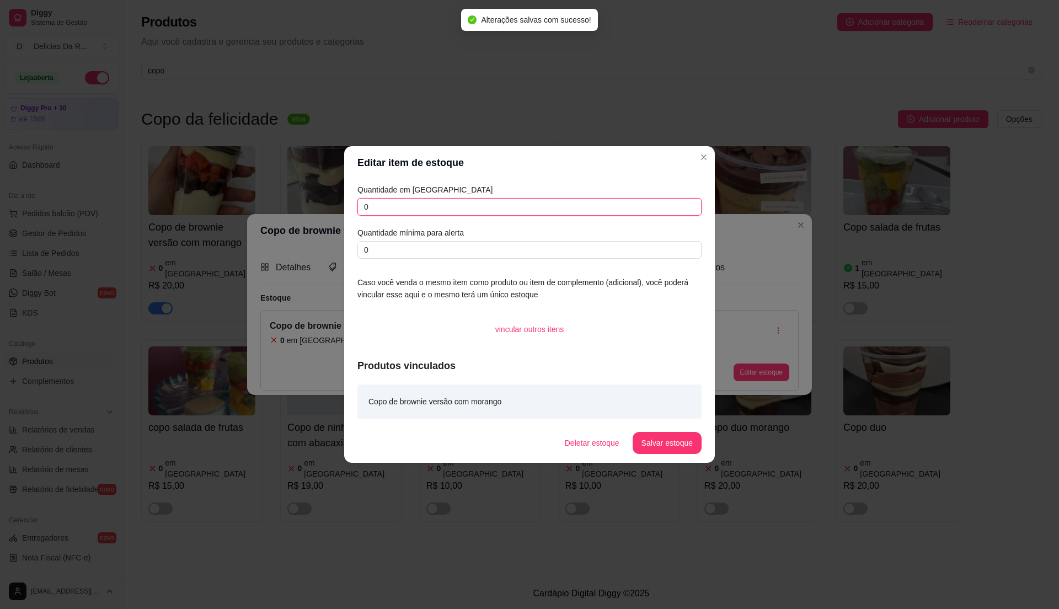
click at [593, 201] on input "0" at bounding box center [529, 207] width 344 height 18
type input "7"
click at [658, 442] on button "Salvar estoque" at bounding box center [667, 443] width 69 height 22
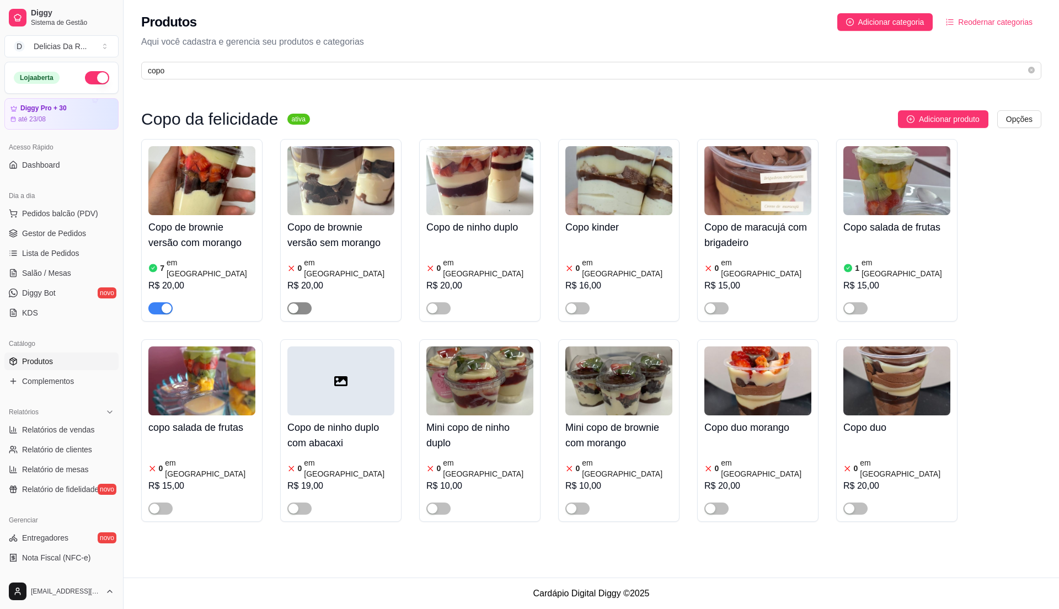
click at [296, 303] on div "button" at bounding box center [294, 308] width 10 height 10
click at [309, 244] on h4 "Copo de brownie versão sem morango" at bounding box center [340, 235] width 107 height 31
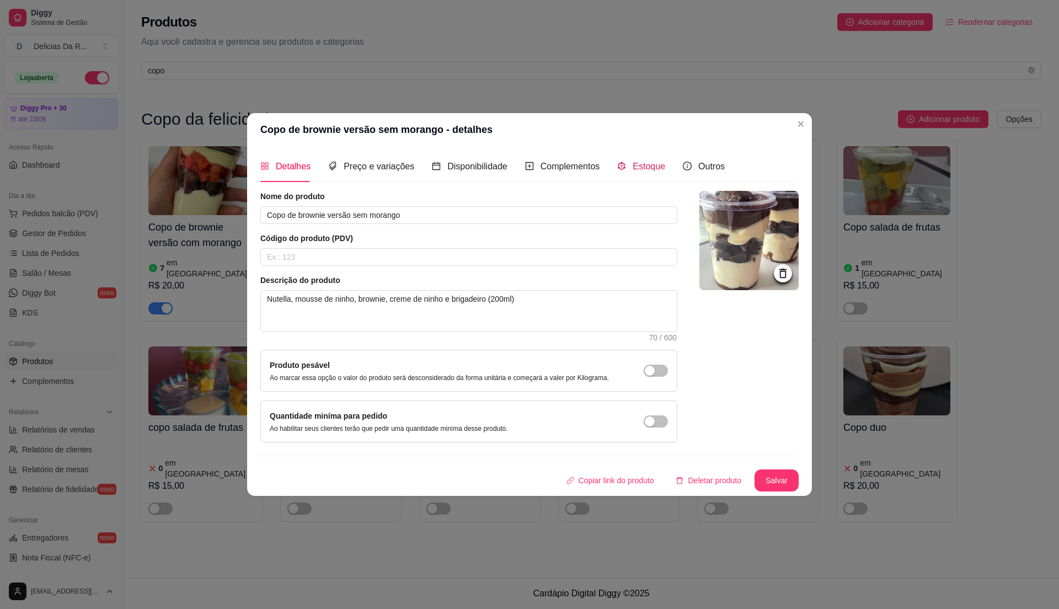
click at [649, 159] on div "Estoque" at bounding box center [641, 166] width 48 height 14
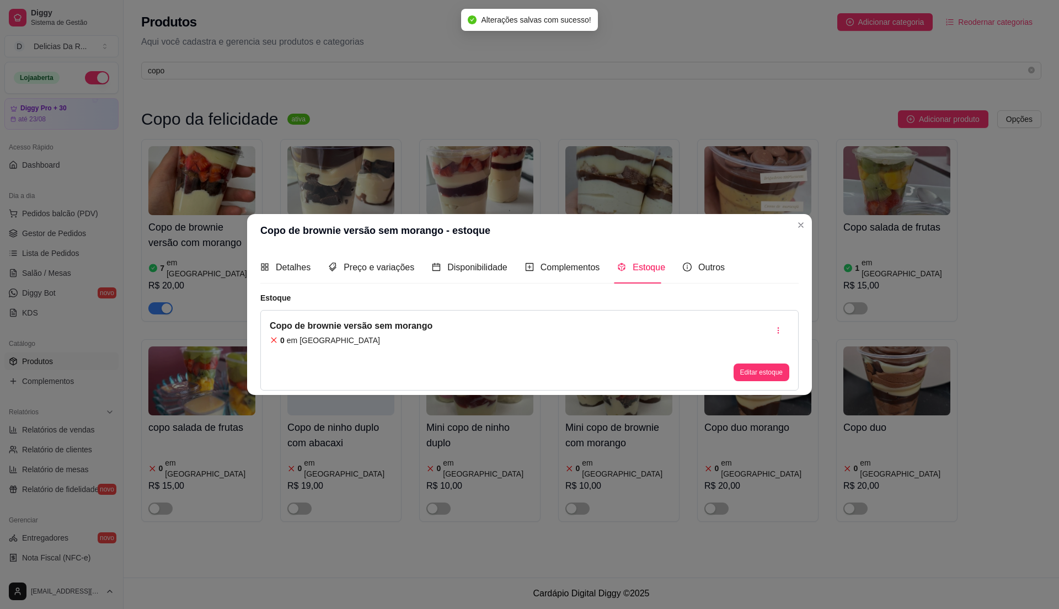
click at [756, 383] on div "Copo de brownie versão sem morango 0 em estoque Editar estoque" at bounding box center [529, 350] width 538 height 81
click at [748, 365] on button "Editar estoque" at bounding box center [762, 373] width 56 height 18
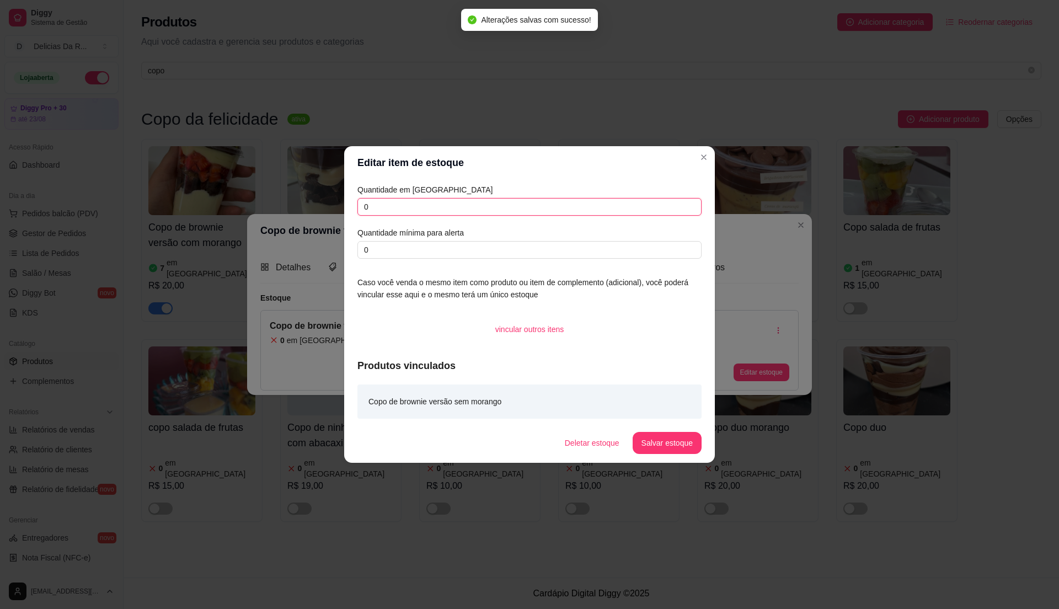
click at [616, 211] on input "0" at bounding box center [529, 207] width 344 height 18
type input "2"
click at [674, 444] on button "Salvar estoque" at bounding box center [667, 443] width 69 height 22
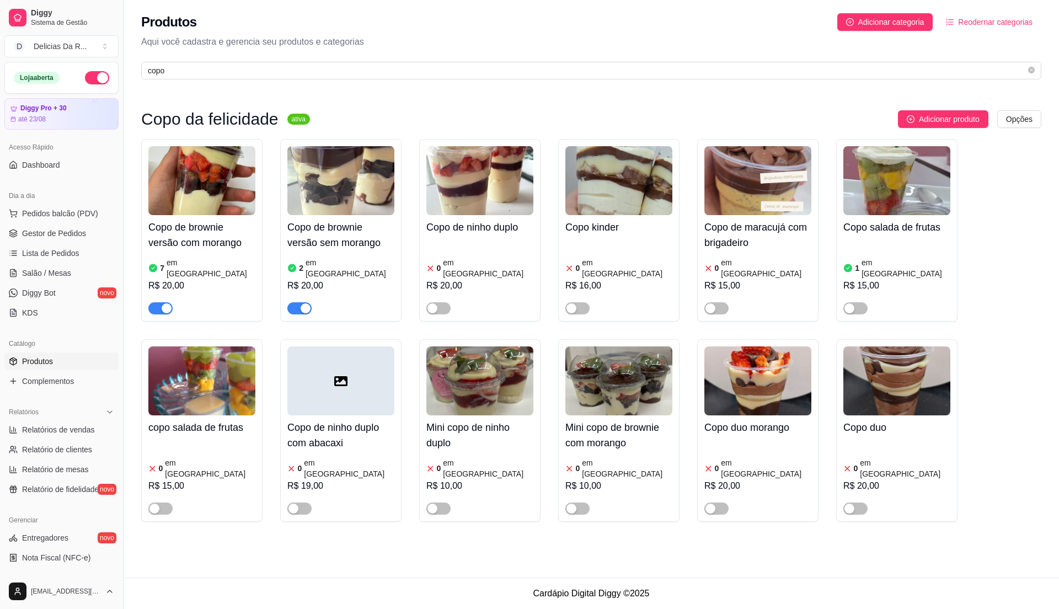
click at [336, 98] on div "Copo da felicidade ativa Adicionar produto Opções Copo de brownie versão com mo…" at bounding box center [592, 316] width 936 height 460
click at [629, 73] on input "copo" at bounding box center [587, 71] width 878 height 12
type input "c"
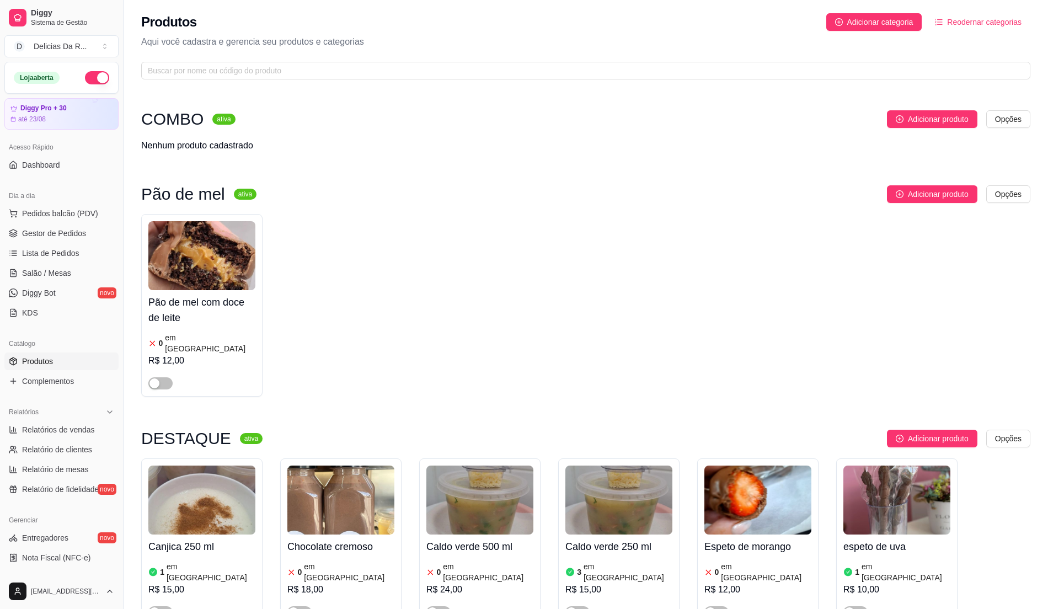
drag, startPoint x: 543, startPoint y: 142, endPoint x: 510, endPoint y: 153, distance: 35.4
click at [510, 153] on div "COMBO ativa Adicionar produto Opções Nenhum produto cadastrado" at bounding box center [585, 136] width 889 height 53
click at [78, 239] on span "Gestor de Pedidos" at bounding box center [54, 233] width 64 height 11
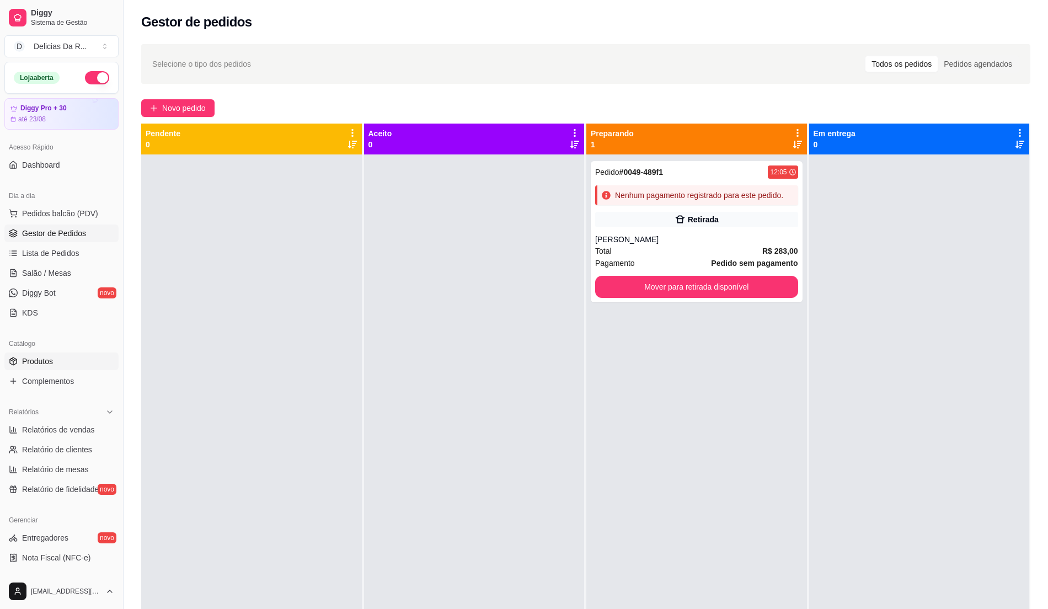
click at [64, 354] on link "Produtos" at bounding box center [61, 362] width 114 height 18
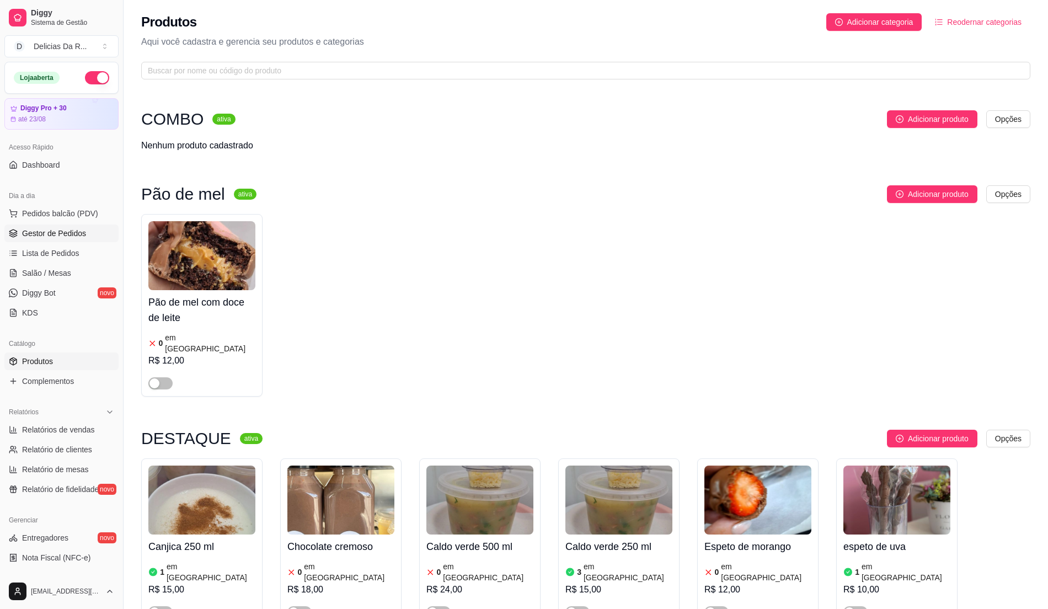
click at [63, 233] on span "Gestor de Pedidos" at bounding box center [54, 233] width 64 height 11
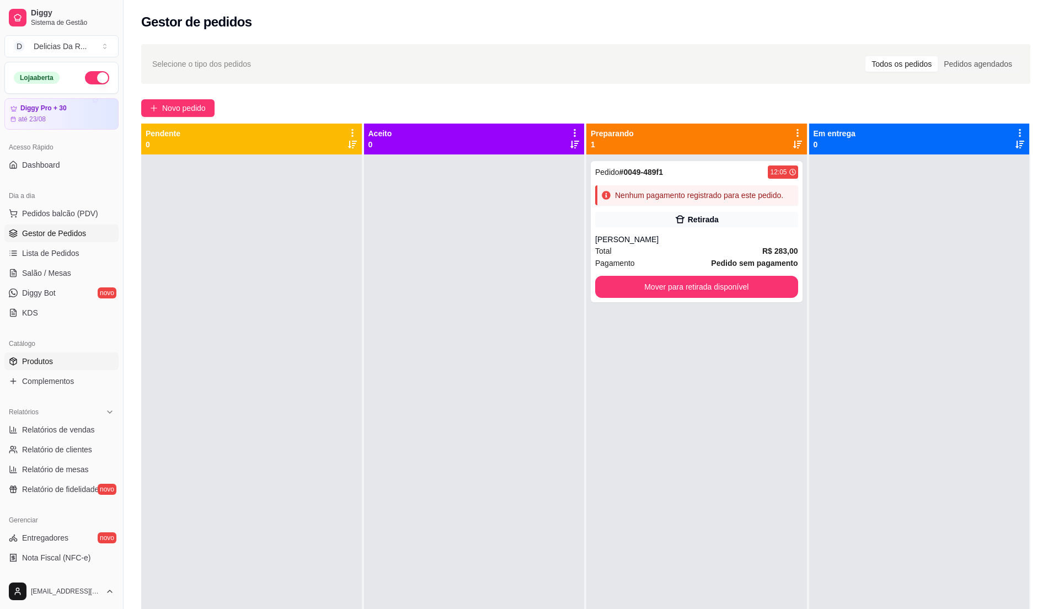
click at [57, 360] on link "Produtos" at bounding box center [61, 362] width 114 height 18
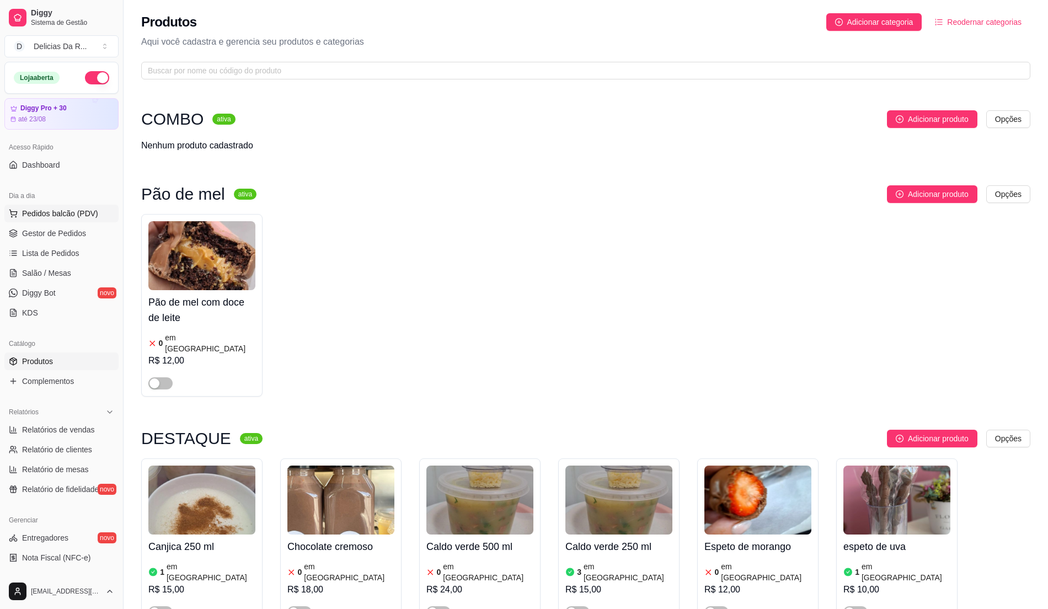
click at [95, 213] on button "Pedidos balcão (PDV)" at bounding box center [61, 214] width 114 height 18
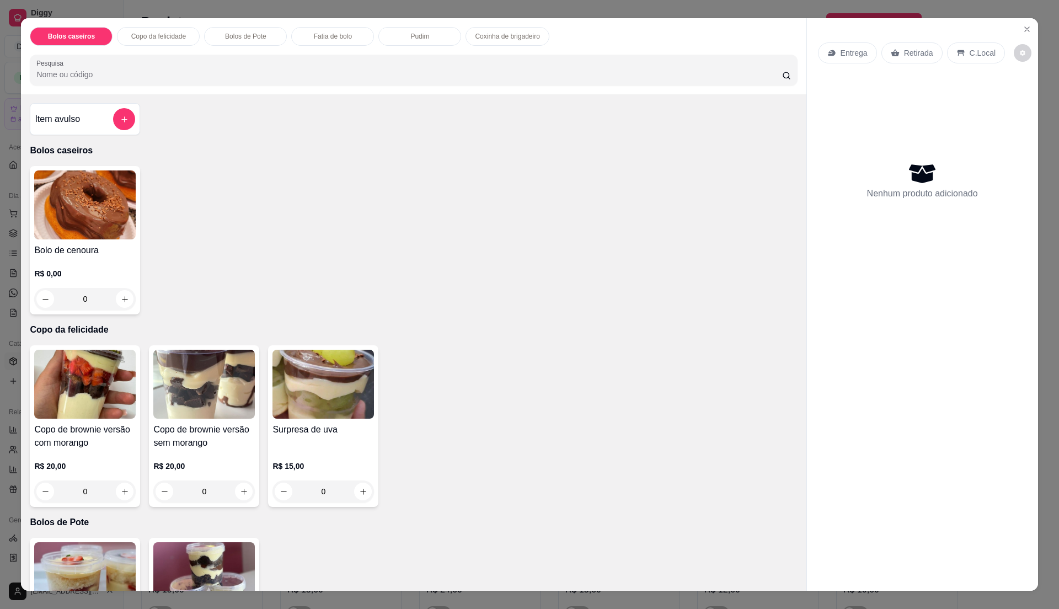
click at [113, 130] on div at bounding box center [124, 119] width 22 height 22
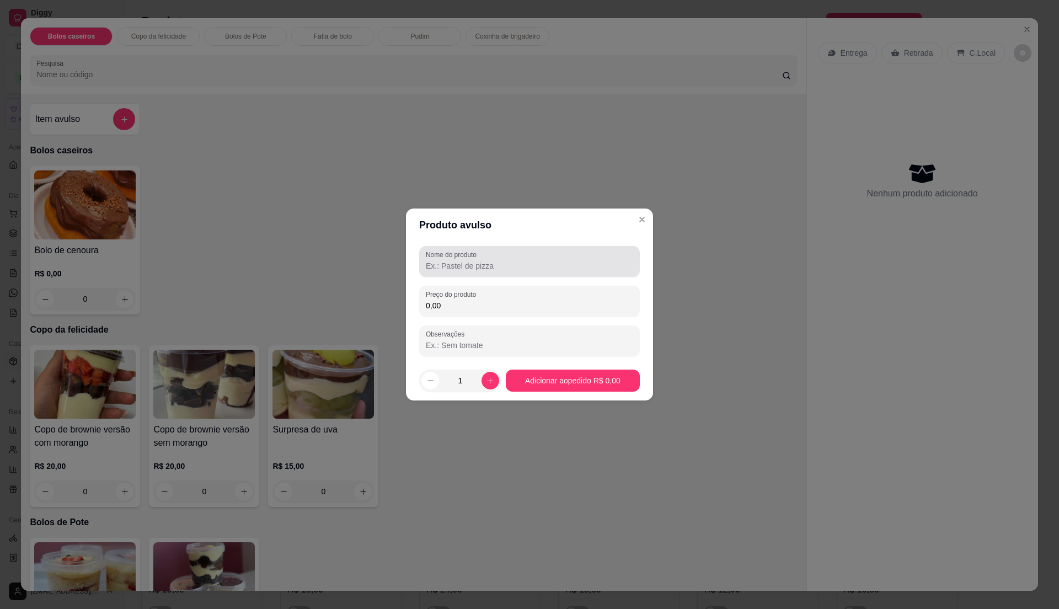
click at [439, 259] on div at bounding box center [529, 261] width 207 height 22
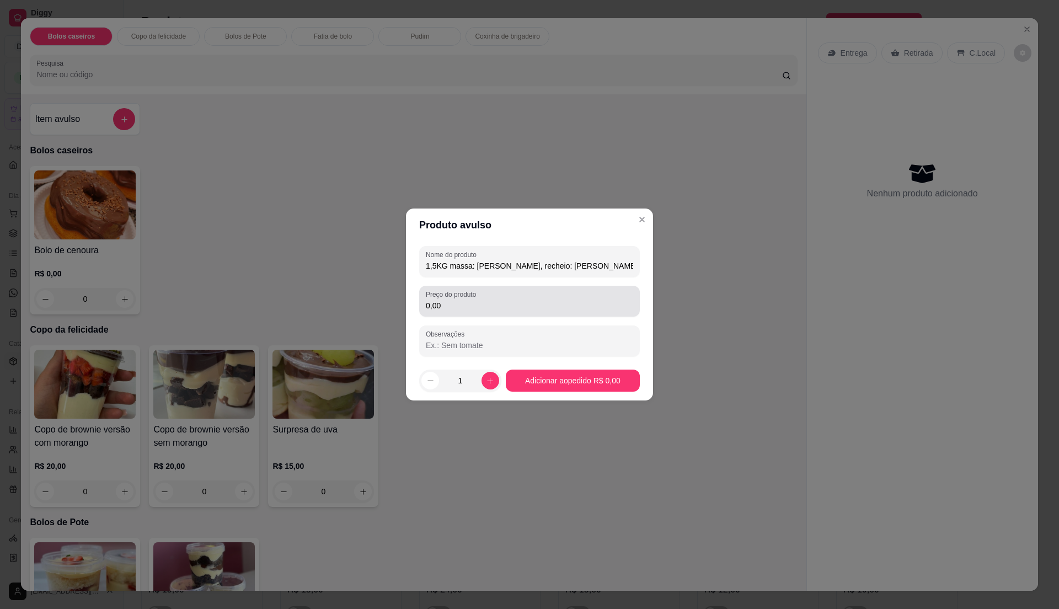
type input "1,5KG massa: [PERSON_NAME], recheio: [PERSON_NAME]"
click at [540, 307] on input "0,00" at bounding box center [529, 305] width 207 height 11
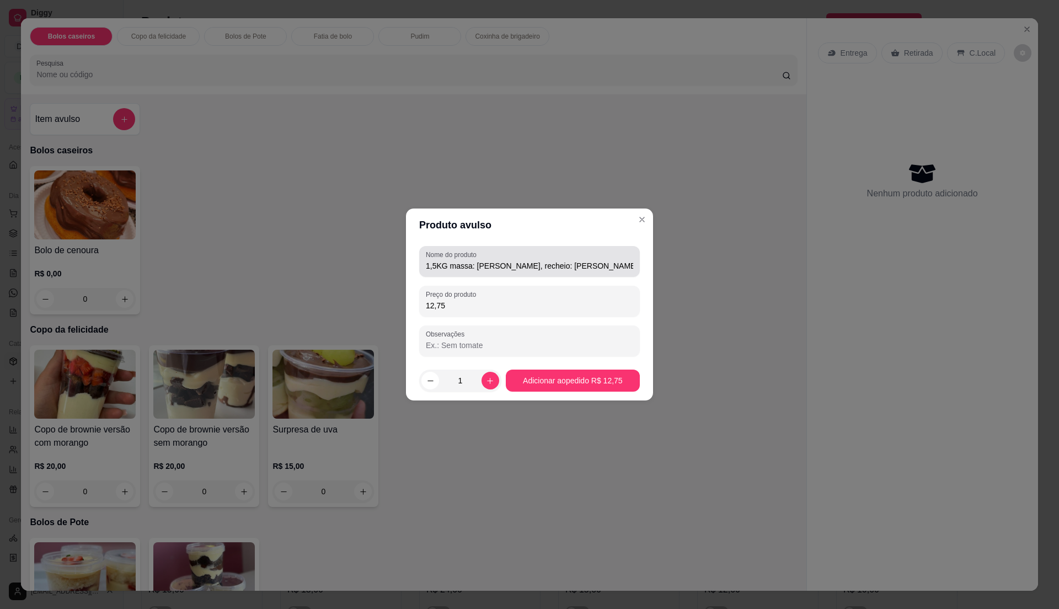
type input "127,50"
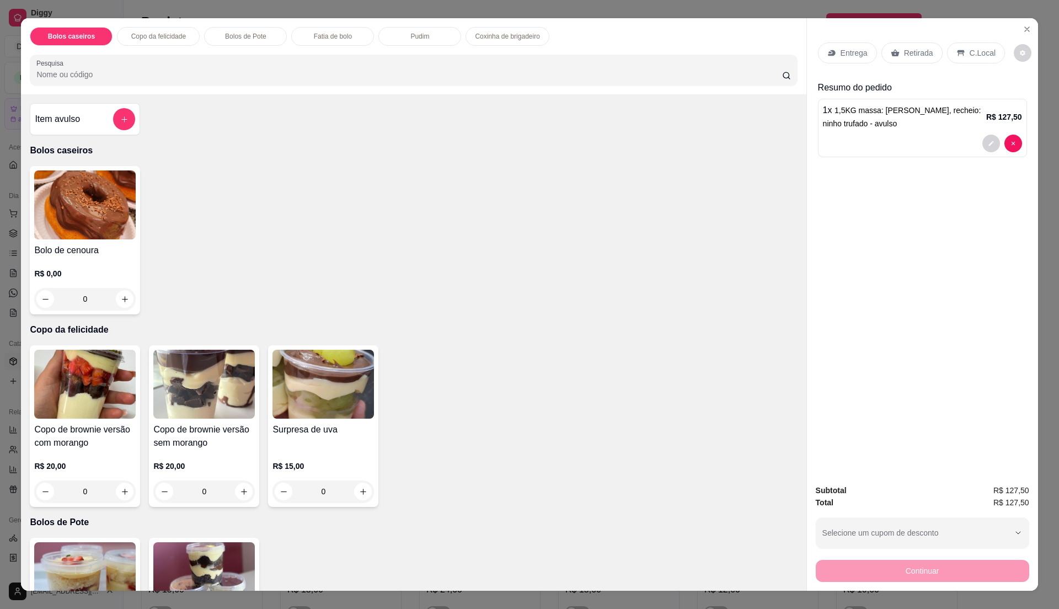
click at [889, 146] on div at bounding box center [922, 144] width 199 height 18
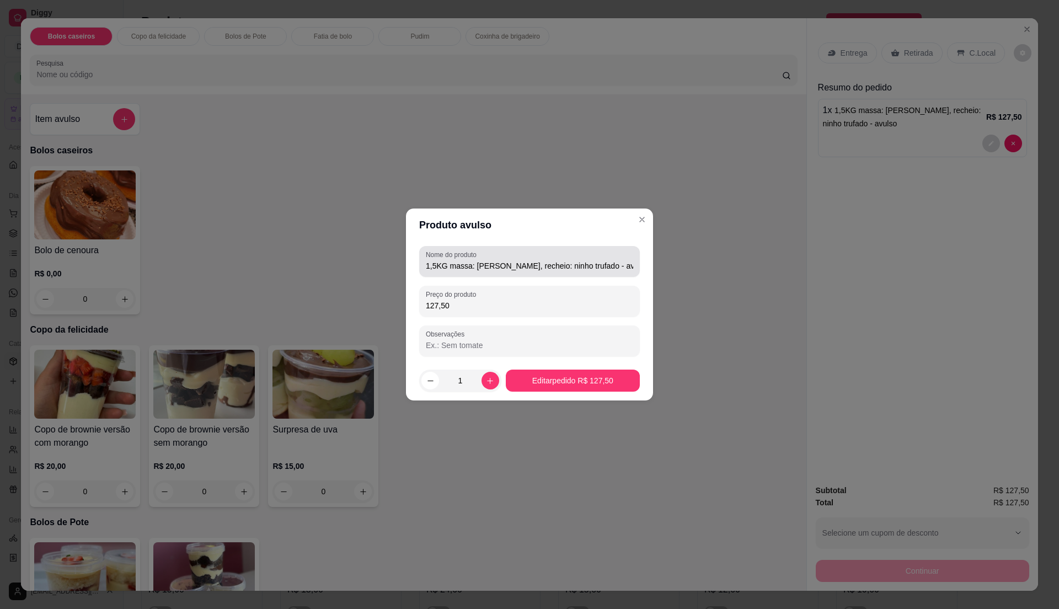
click at [618, 264] on input "1,5KG massa: [PERSON_NAME], recheio: ninho trufado - avulso" at bounding box center [529, 265] width 207 height 11
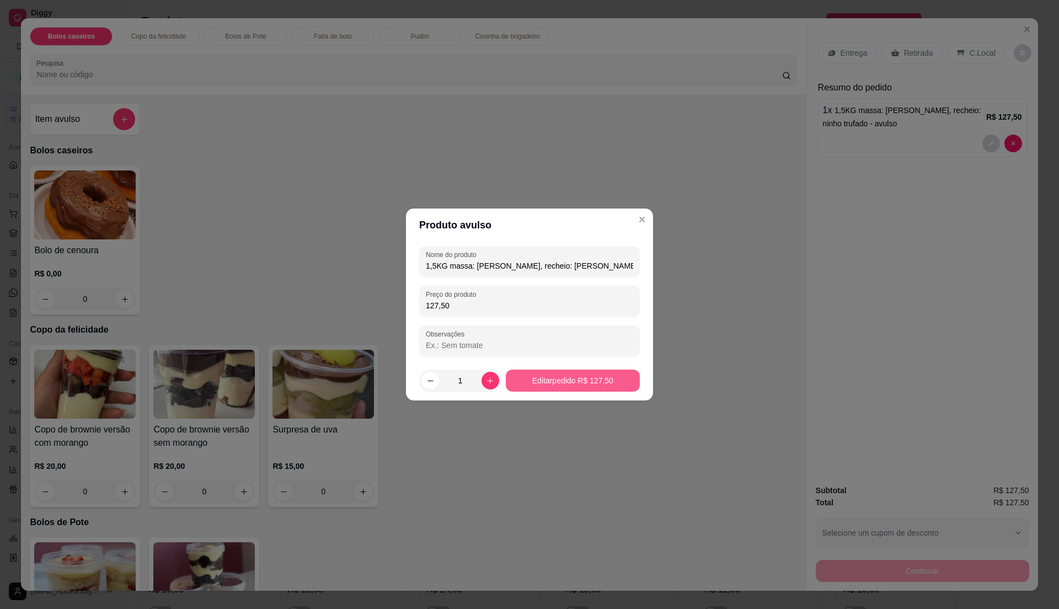
type input "1,5KG massa: [PERSON_NAME], recheio: [PERSON_NAME]"
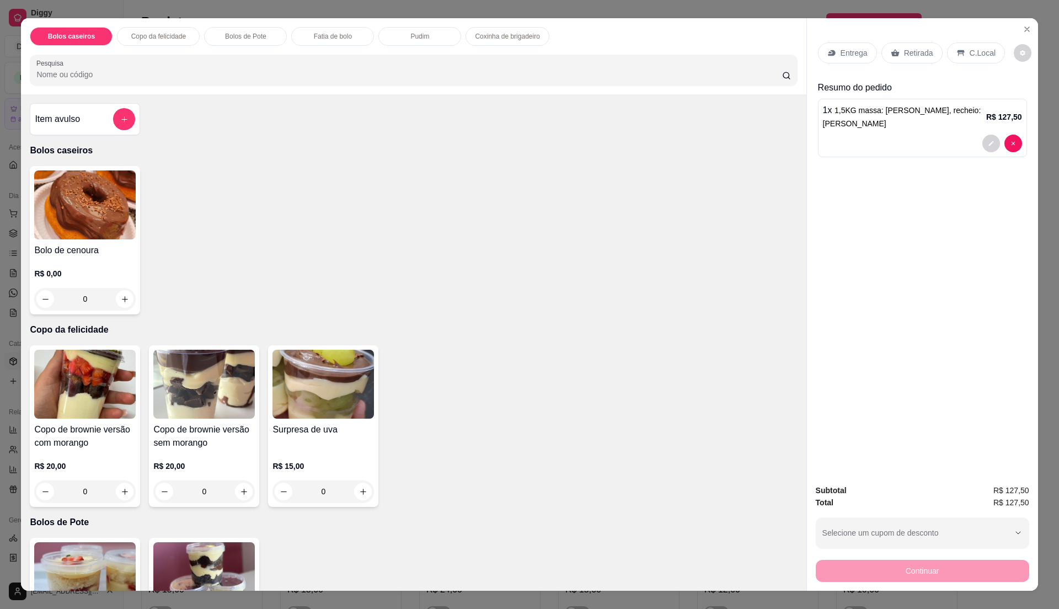
click at [891, 54] on icon at bounding box center [895, 53] width 9 height 9
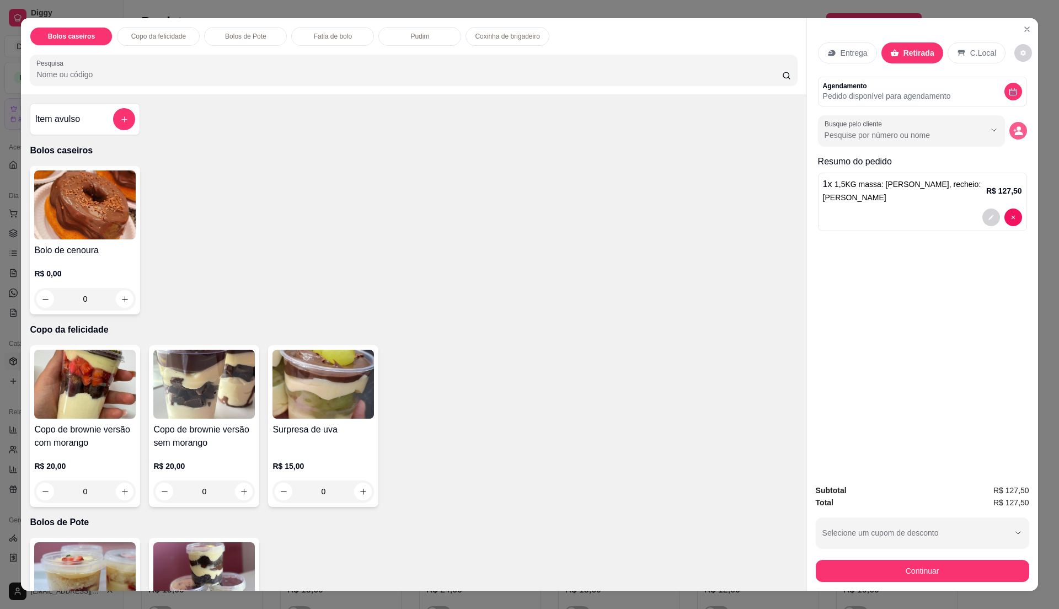
click at [1018, 137] on button "decrease-product-quantity" at bounding box center [1019, 131] width 18 height 18
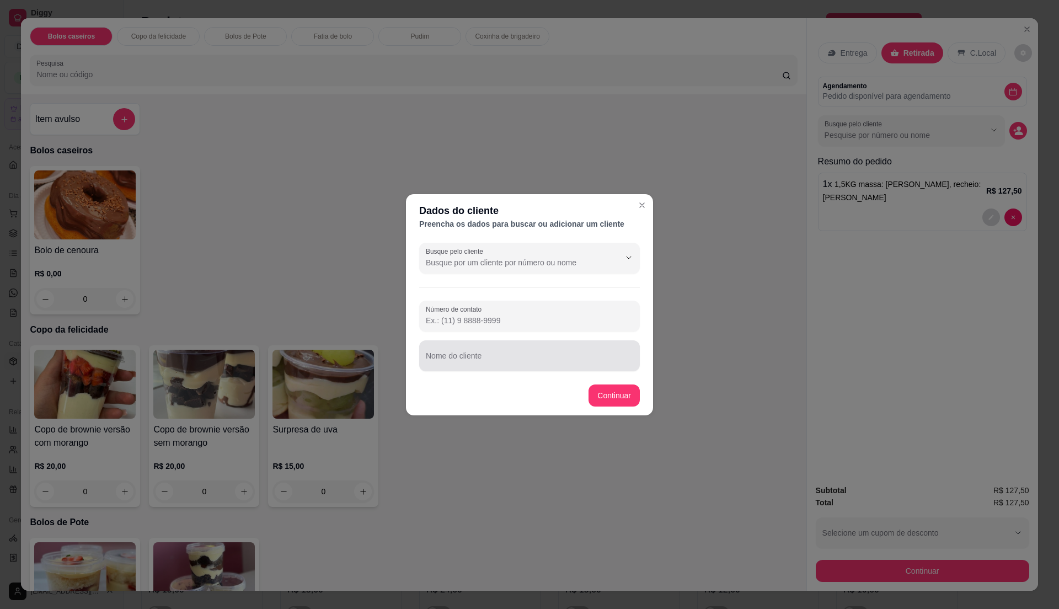
click at [574, 351] on div at bounding box center [529, 356] width 207 height 22
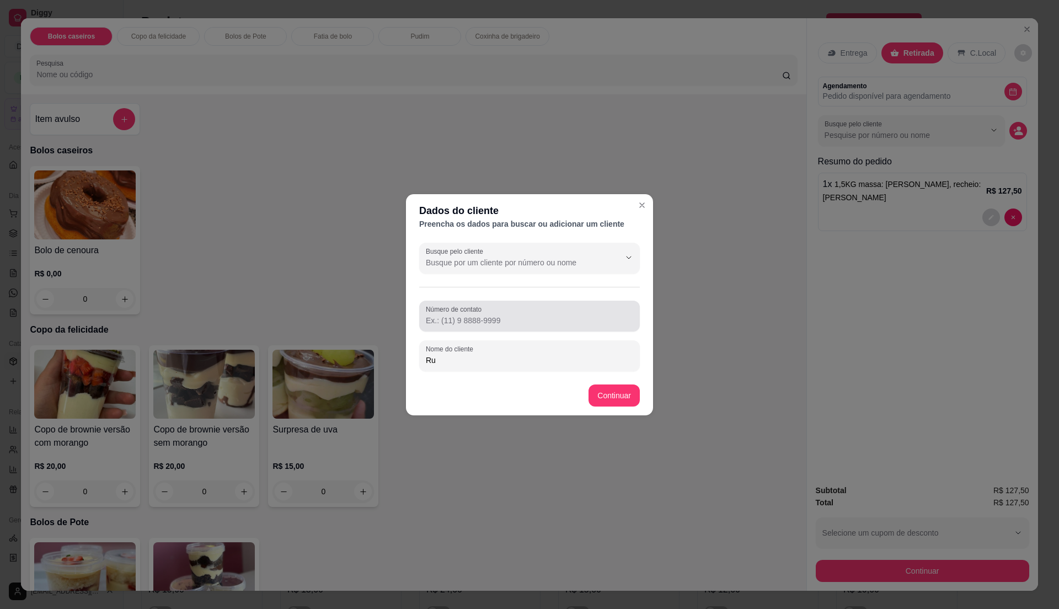
type input "R"
type input "guadalupe"
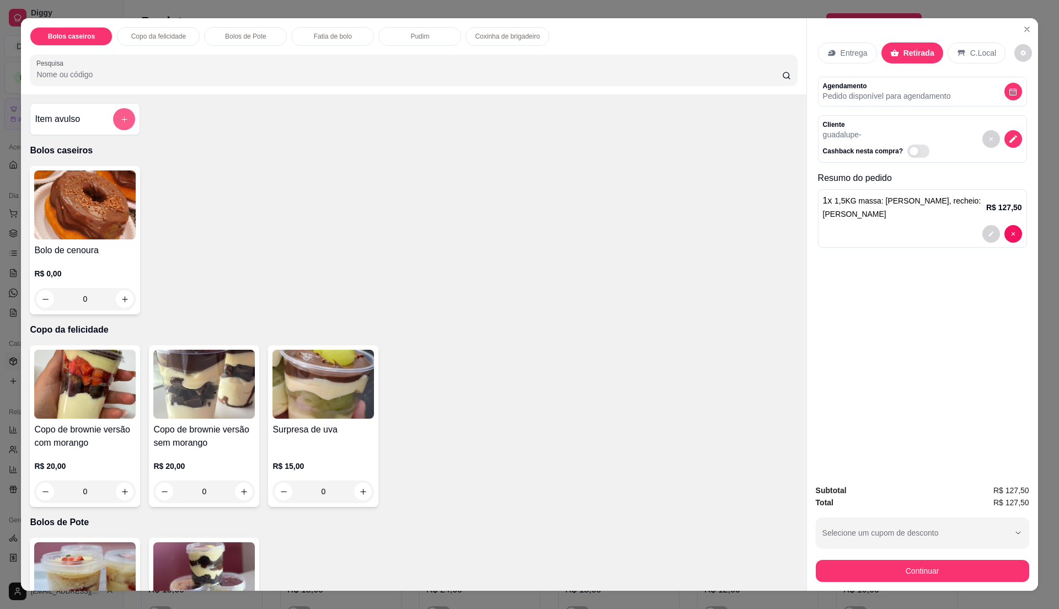
click at [120, 120] on icon "add-separate-item" at bounding box center [124, 119] width 8 height 8
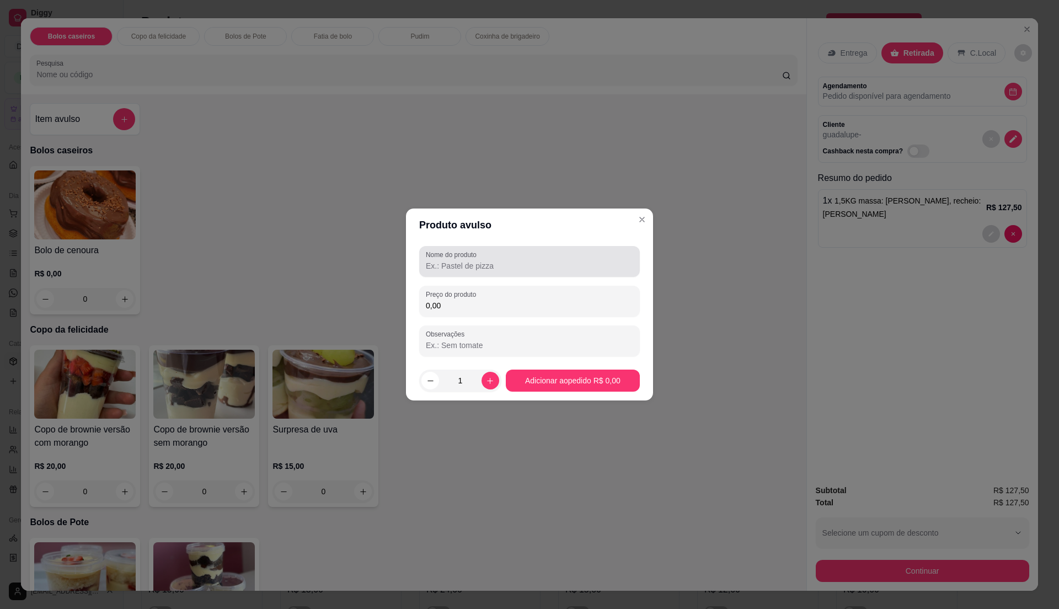
click at [447, 253] on label "Nome do produto" at bounding box center [453, 254] width 55 height 9
click at [447, 260] on input "Nome do produto" at bounding box center [529, 265] width 207 height 11
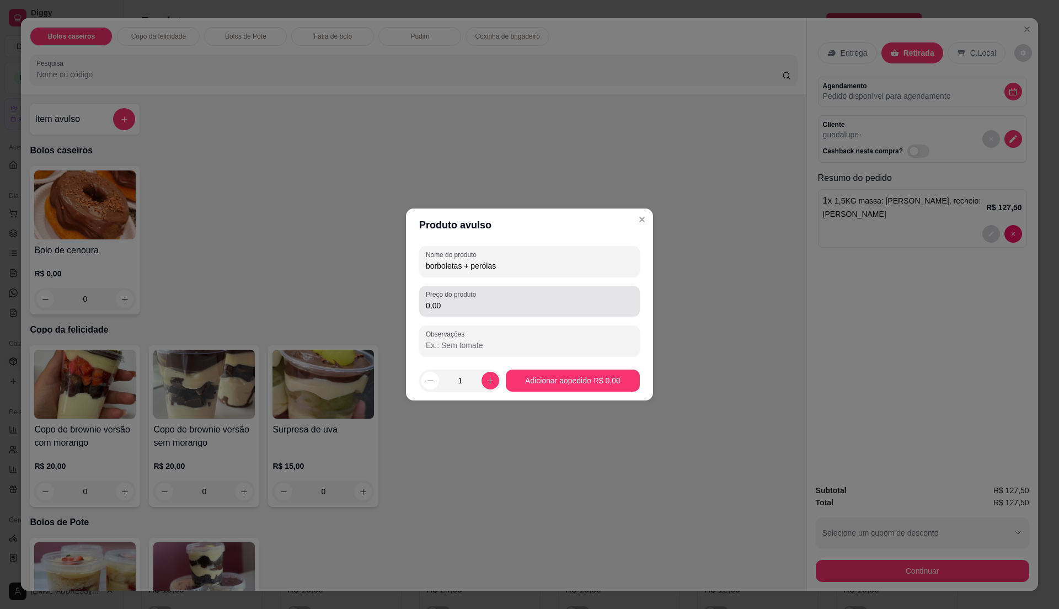
type input "borboletas + perólas"
drag, startPoint x: 493, startPoint y: 306, endPoint x: 493, endPoint y: 318, distance: 12.7
click at [493, 309] on input "0,00" at bounding box center [529, 305] width 207 height 11
type input "3,00"
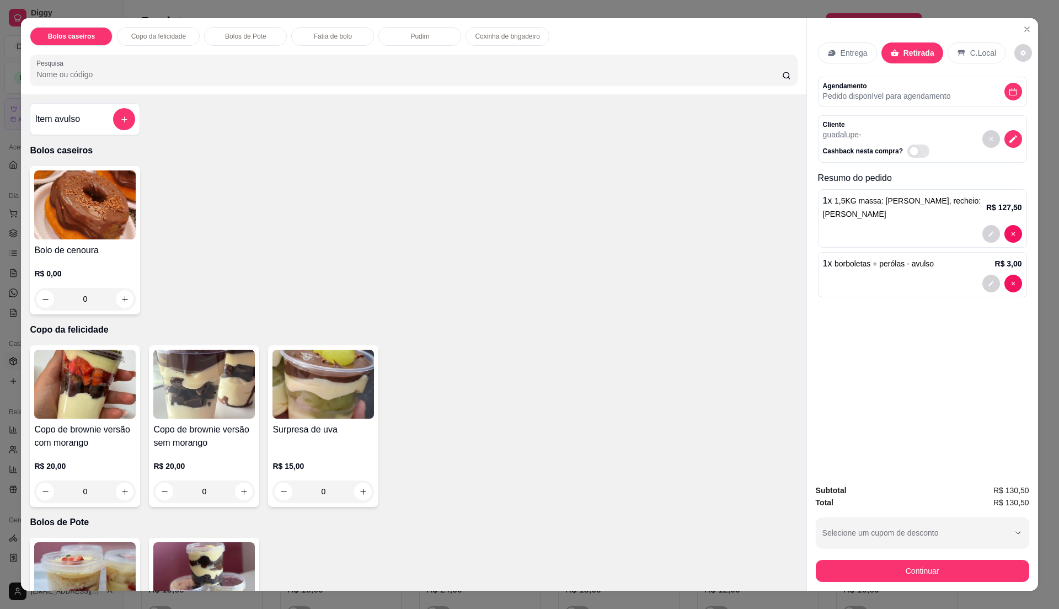
drag, startPoint x: 975, startPoint y: 370, endPoint x: 974, endPoint y: 378, distance: 8.9
click at [975, 376] on div "Entrega Retirada C.Local Agendamento Pedido disponível para agendamento Cliente…" at bounding box center [922, 246] width 231 height 457
click at [890, 570] on button "Continuar" at bounding box center [922, 571] width 207 height 22
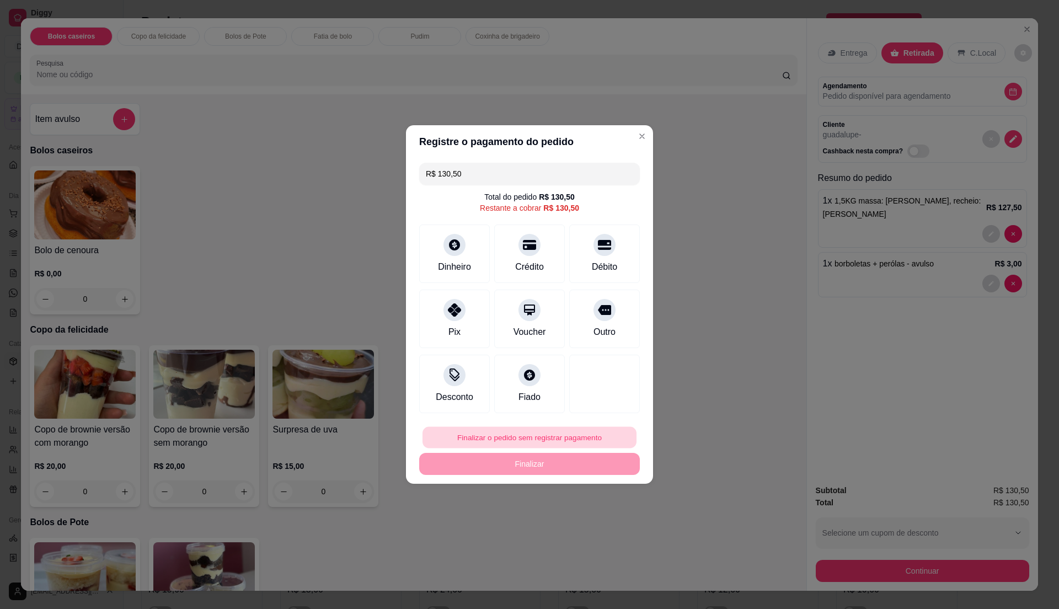
click at [589, 433] on button "Finalizar o pedido sem registrar pagamento" at bounding box center [530, 438] width 214 height 22
click at [605, 528] on button "Confirmar" at bounding box center [597, 528] width 39 height 17
type input "R$ 0,00"
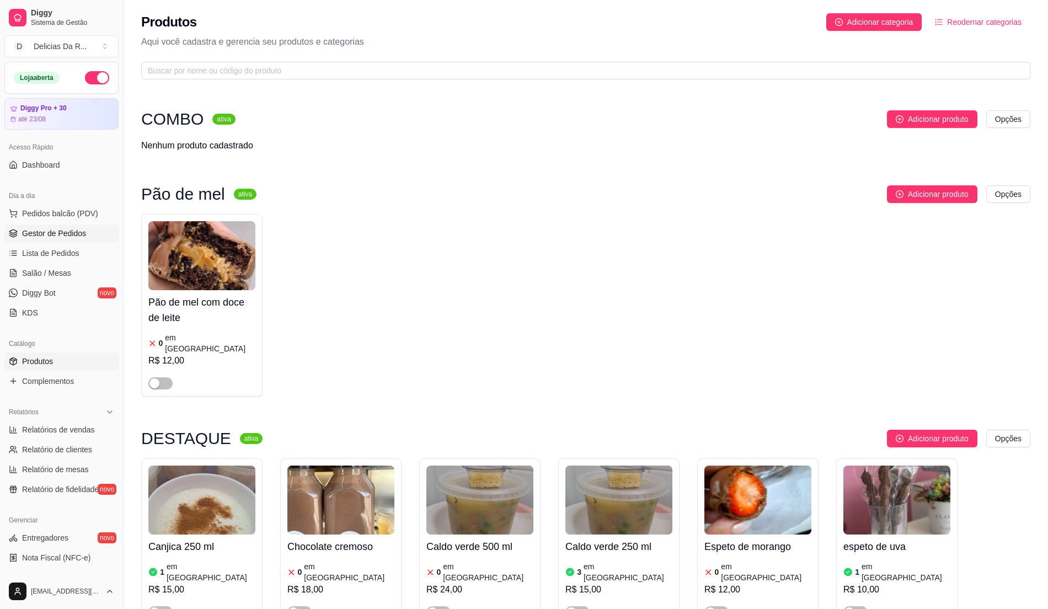
click at [82, 234] on span "Gestor de Pedidos" at bounding box center [54, 233] width 64 height 11
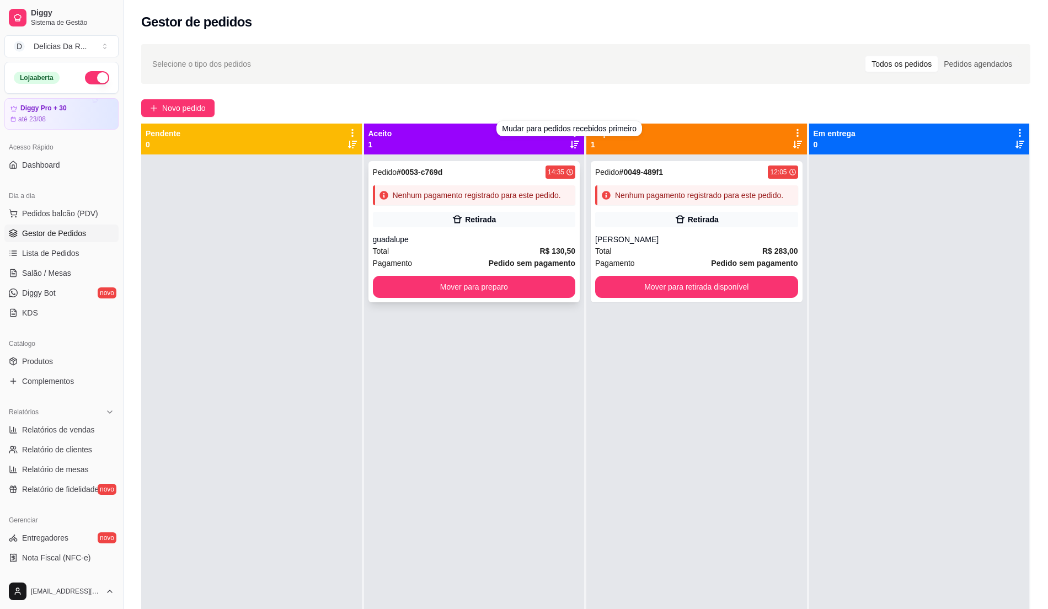
click at [470, 192] on div "Nenhum pagamento registrado para este pedido." at bounding box center [477, 195] width 168 height 11
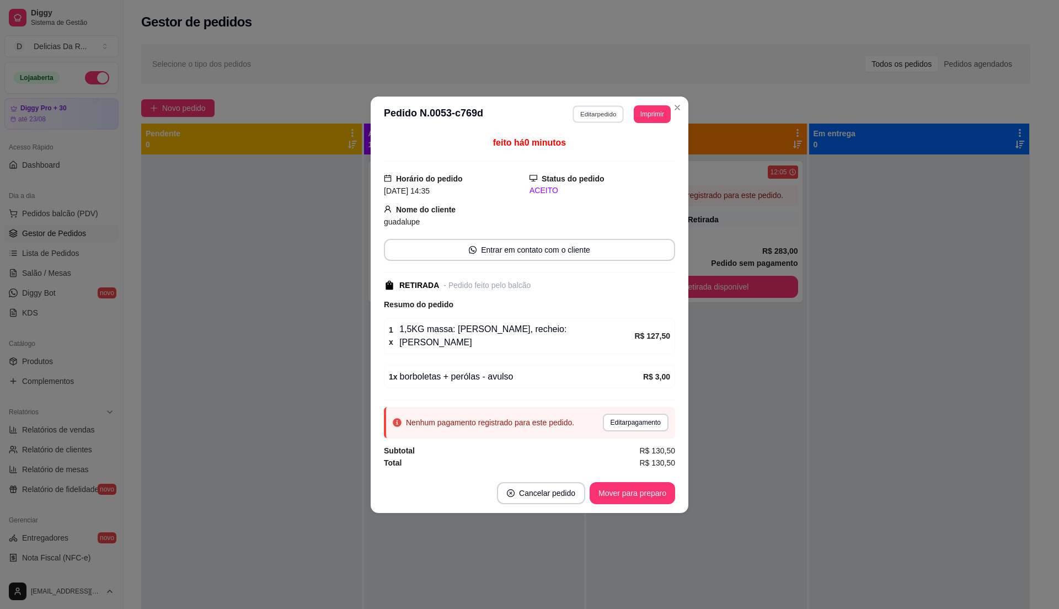
click at [593, 111] on button "Editar pedido" at bounding box center [598, 113] width 51 height 17
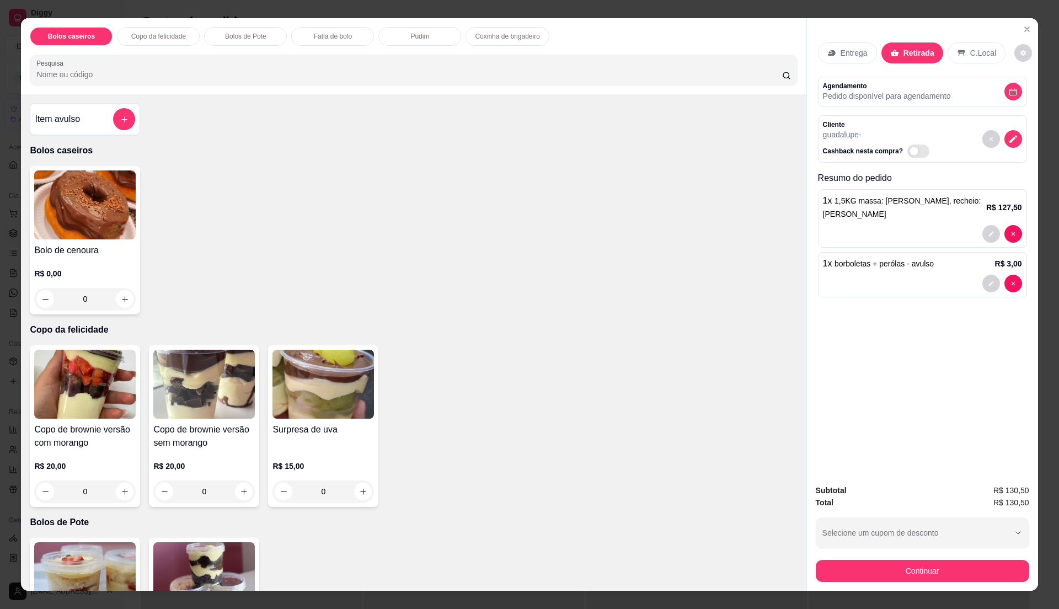
click at [964, 226] on div at bounding box center [922, 234] width 199 height 18
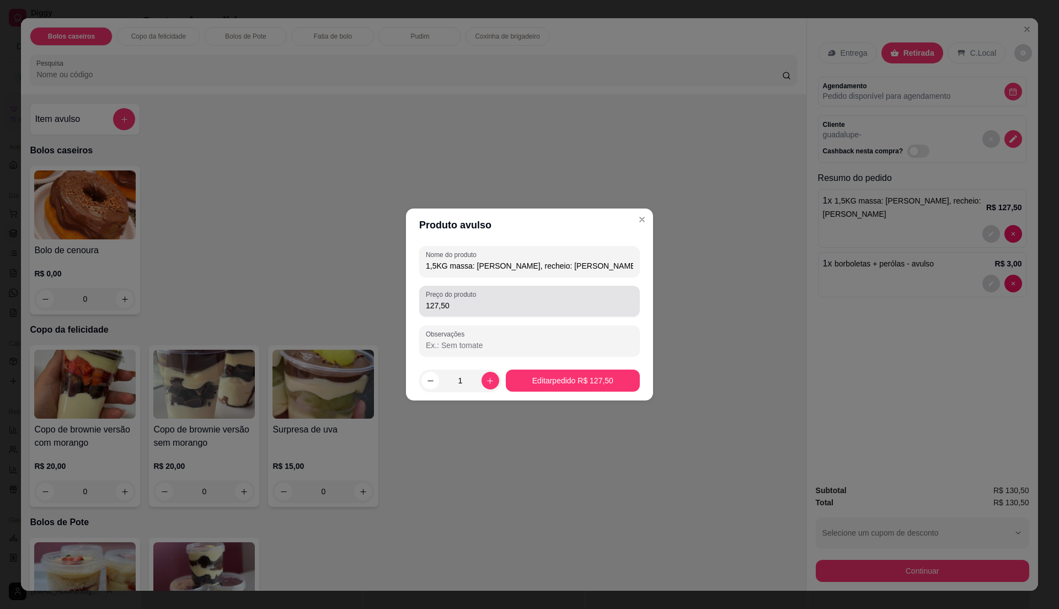
click at [566, 314] on div "Preço do produto 127,50" at bounding box center [529, 301] width 221 height 31
type input "135,00"
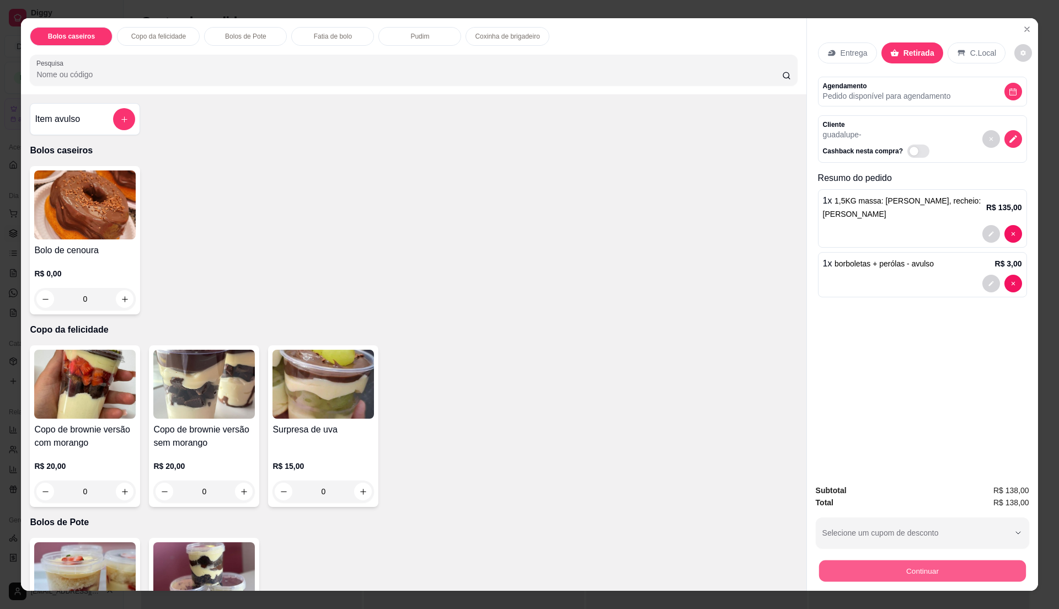
click at [941, 575] on button "Continuar" at bounding box center [922, 571] width 207 height 22
click at [848, 272] on div "1 x borboletas + perólas - avulso R$ 3,00" at bounding box center [922, 274] width 209 height 45
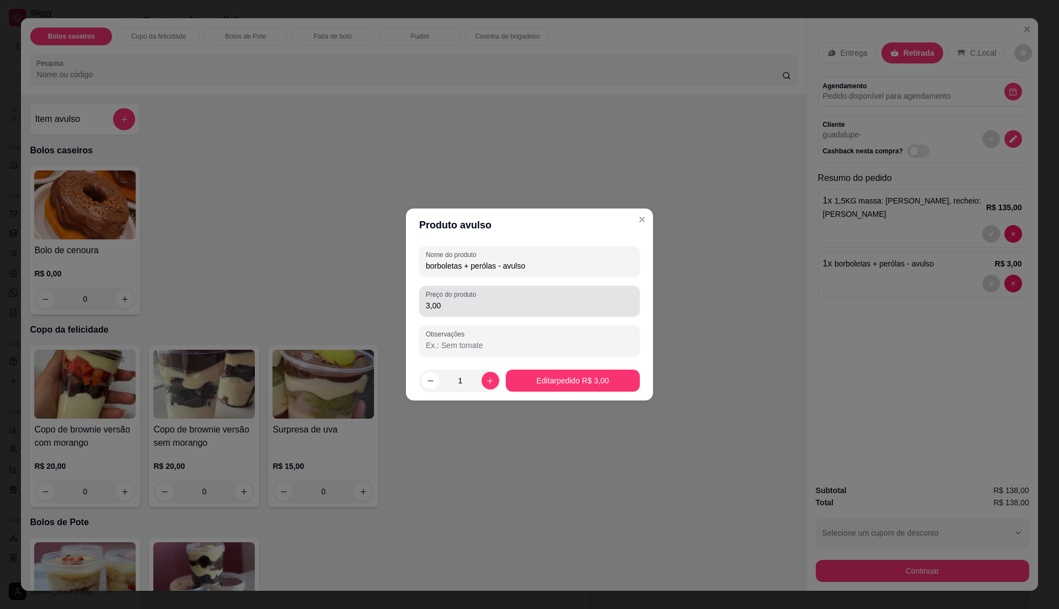
click at [573, 311] on div "3,00" at bounding box center [529, 301] width 207 height 22
type input "13,00"
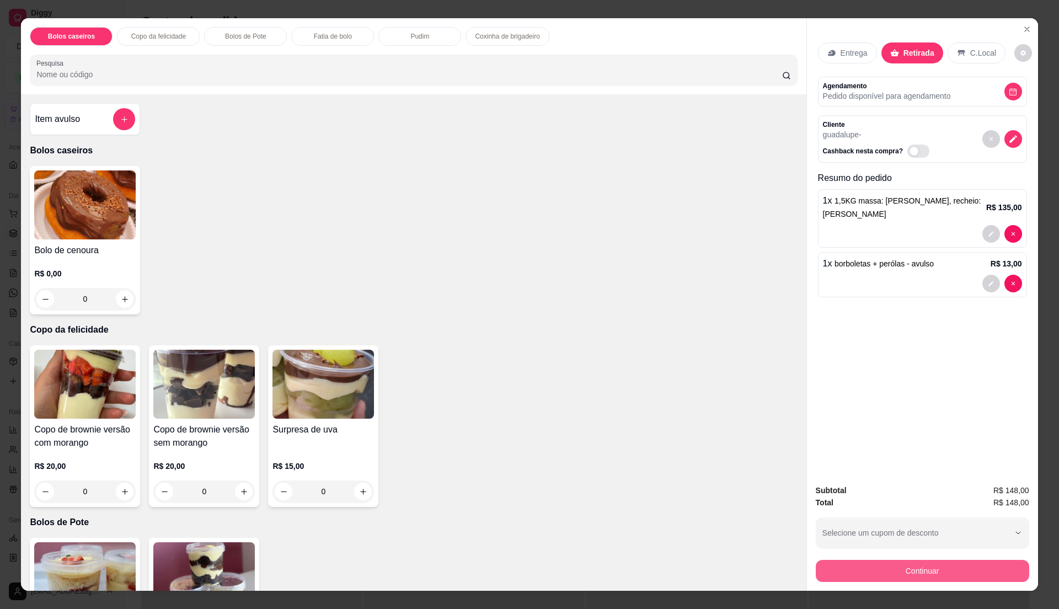
click at [857, 572] on button "Continuar" at bounding box center [922, 571] width 213 height 22
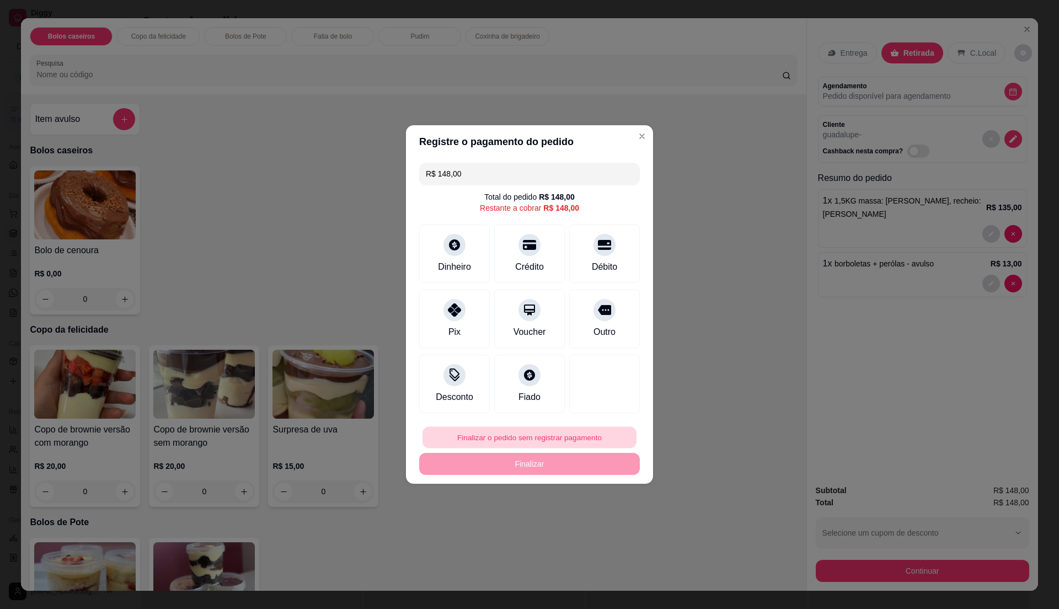
click at [532, 429] on button "Finalizar o pedido sem registrar pagamento" at bounding box center [530, 438] width 214 height 22
click at [607, 534] on button "Confirmar" at bounding box center [596, 528] width 39 height 17
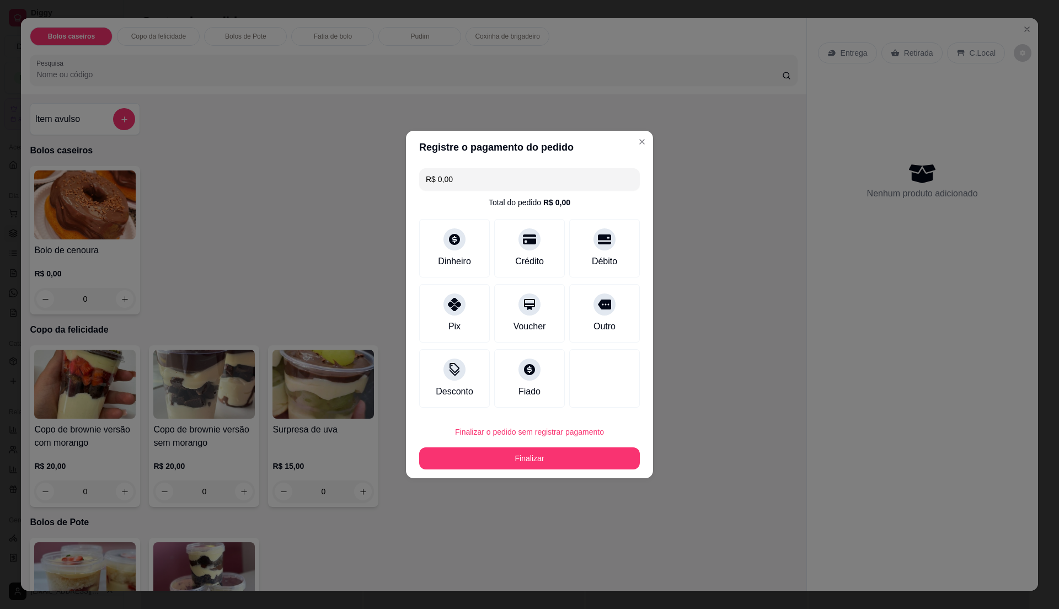
type input "R$ 0,00"
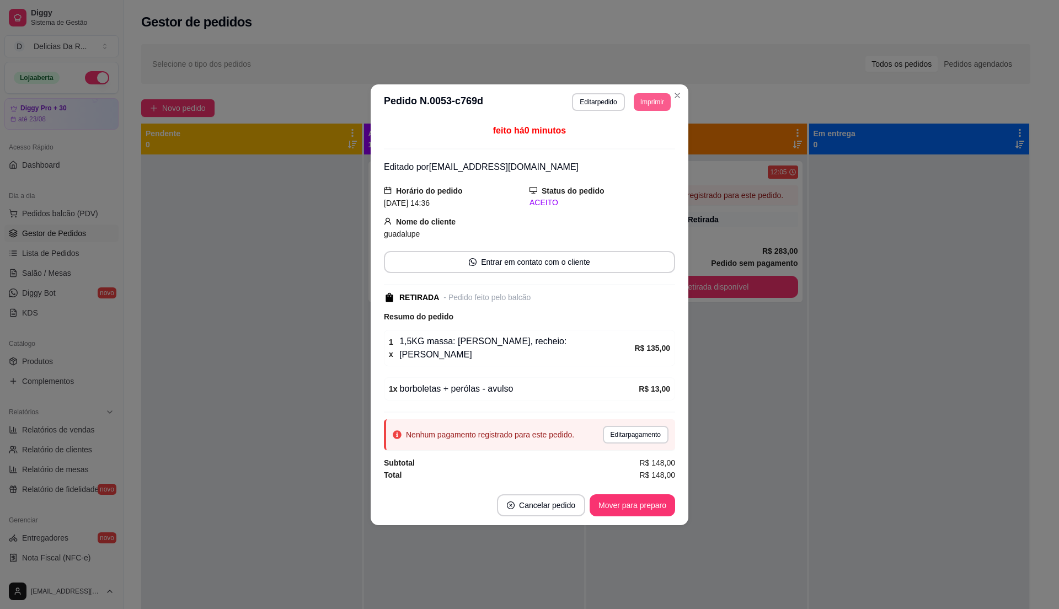
click at [654, 106] on button "Imprimir" at bounding box center [652, 102] width 37 height 18
click at [658, 141] on button "IMPRESSORA" at bounding box center [632, 145] width 80 height 18
click at [653, 498] on button "Mover para preparo" at bounding box center [633, 505] width 86 height 22
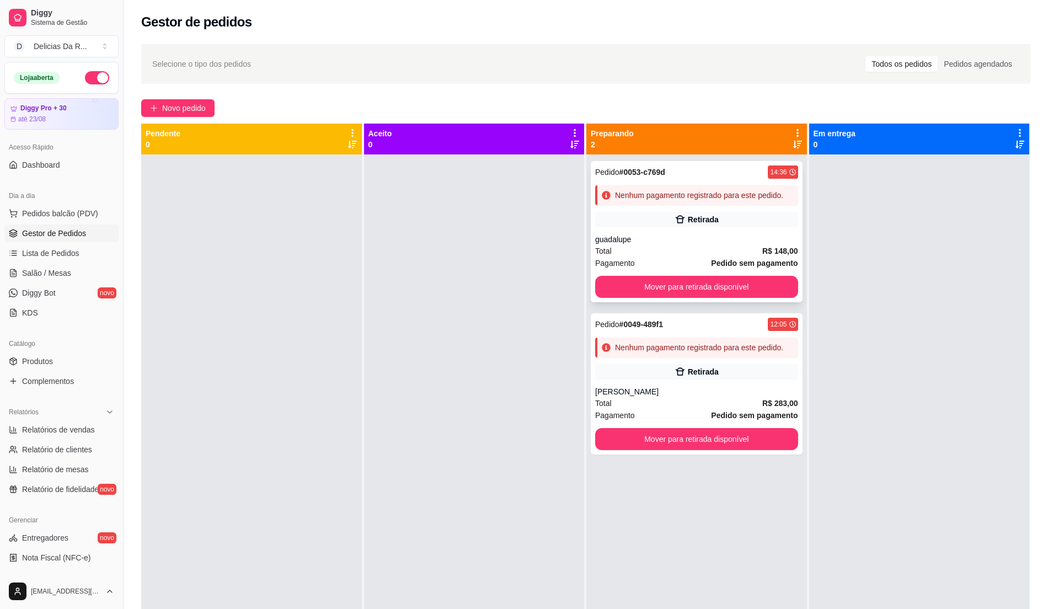
click at [711, 210] on div "Pedido # 0053-c769d 14:36 Nenhum pagamento registrado para este pedido. Retirad…" at bounding box center [697, 231] width 212 height 141
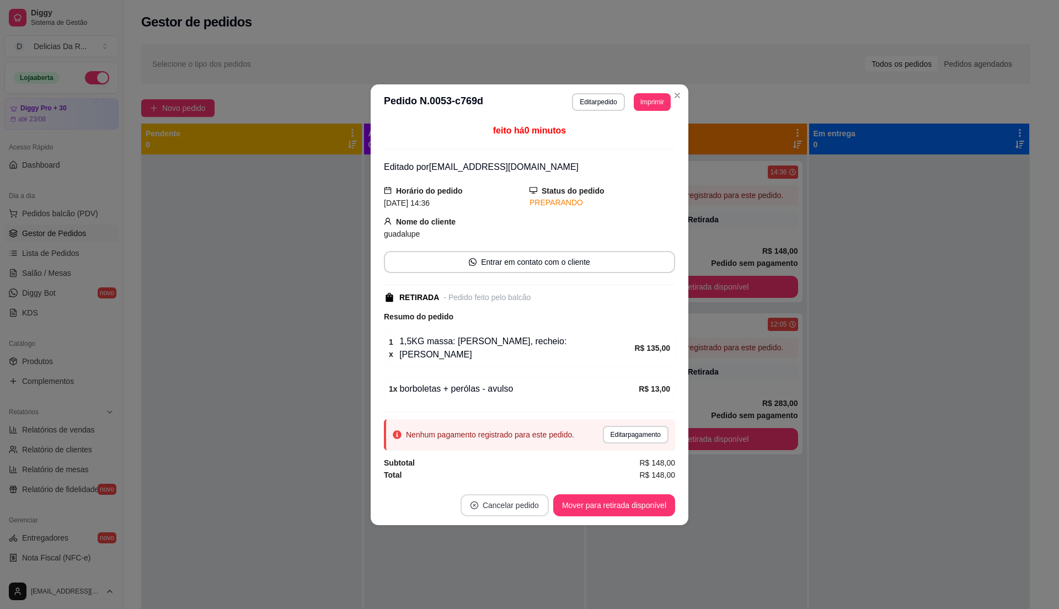
click at [521, 500] on button "Cancelar pedido" at bounding box center [505, 505] width 88 height 22
click at [530, 480] on button "Sim" at bounding box center [536, 473] width 43 height 22
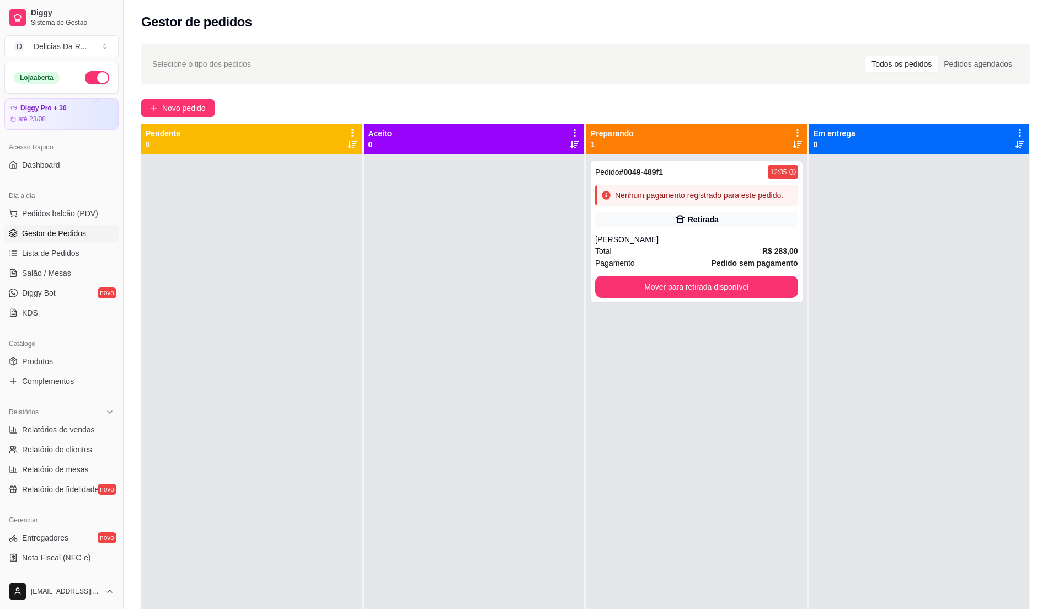
click at [663, 444] on div "Pedido # 0049-489f1 12:05 Nenhum pagamento registrado para este pedido. Retirad…" at bounding box center [696, 458] width 221 height 609
click at [98, 364] on link "Produtos" at bounding box center [61, 362] width 114 height 18
click at [65, 349] on div "Catálogo" at bounding box center [61, 344] width 114 height 18
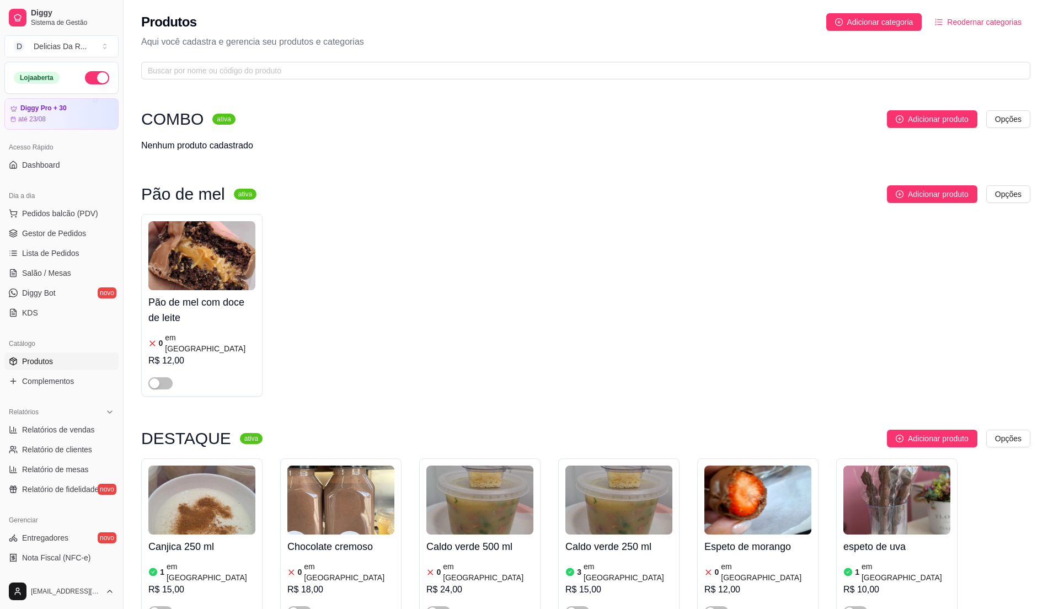
click at [64, 354] on link "Produtos" at bounding box center [61, 362] width 114 height 18
click at [227, 73] on input "text" at bounding box center [581, 71] width 867 height 12
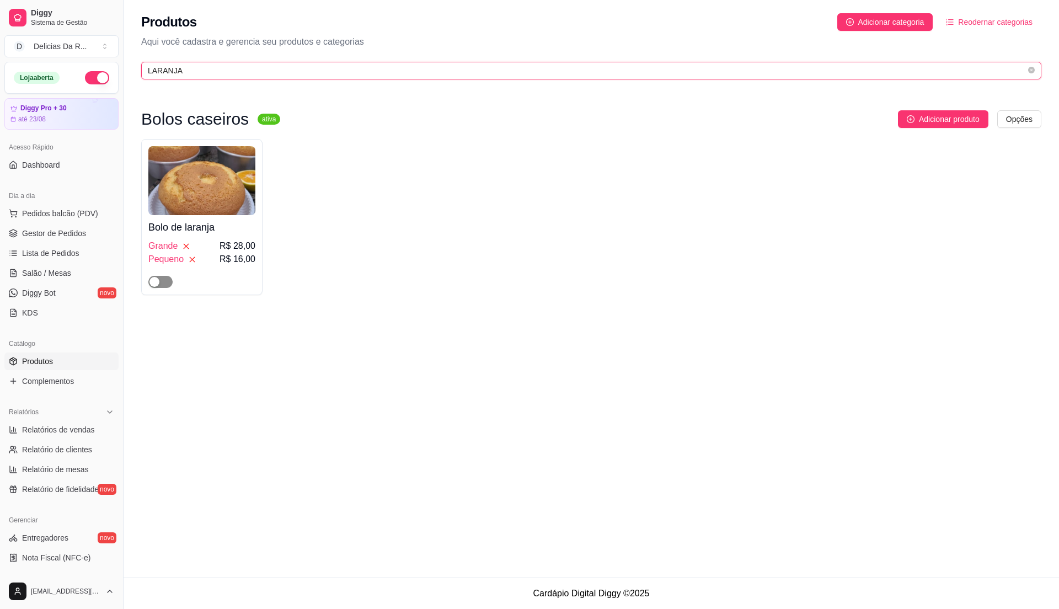
type input "LARANJA"
click at [156, 281] on div "button" at bounding box center [155, 282] width 10 height 10
drag, startPoint x: 274, startPoint y: 230, endPoint x: 256, endPoint y: 233, distance: 18.4
click at [275, 230] on div "Bolo de laranja Grande R$ 28,00 Pequeno R$ 16,00" at bounding box center [591, 217] width 900 height 156
click at [241, 233] on h4 "Bolo de laranja" at bounding box center [201, 227] width 107 height 15
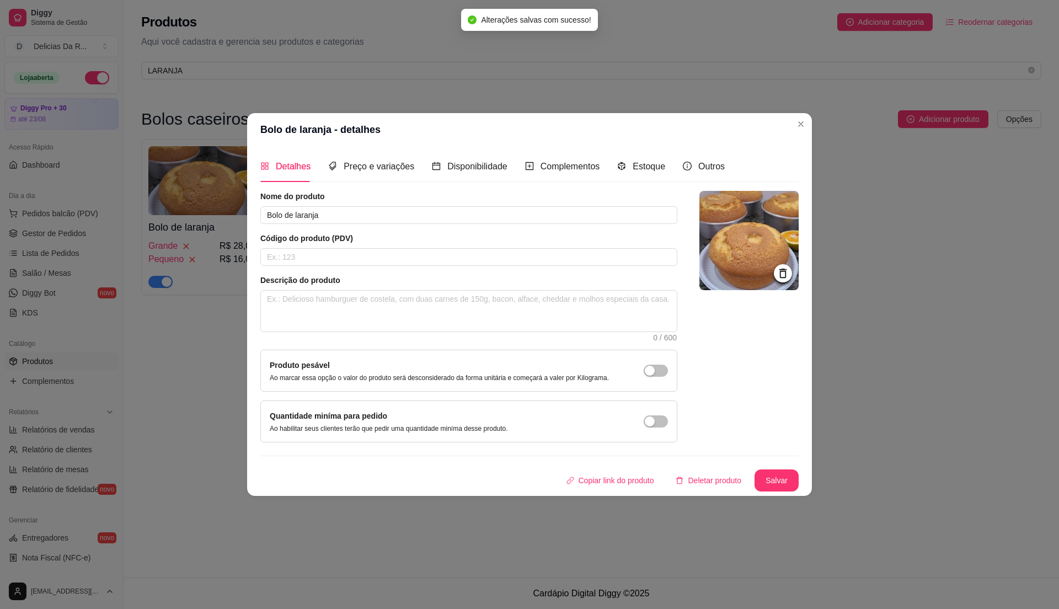
click at [636, 156] on div "Estoque" at bounding box center [641, 166] width 48 height 31
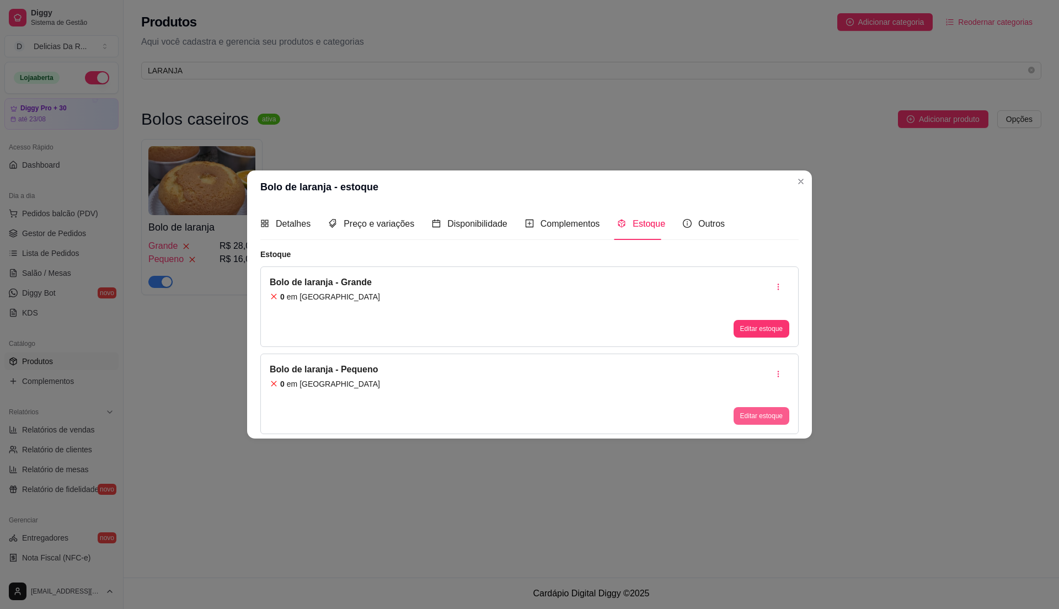
click at [758, 412] on button "Editar estoque" at bounding box center [762, 416] width 56 height 18
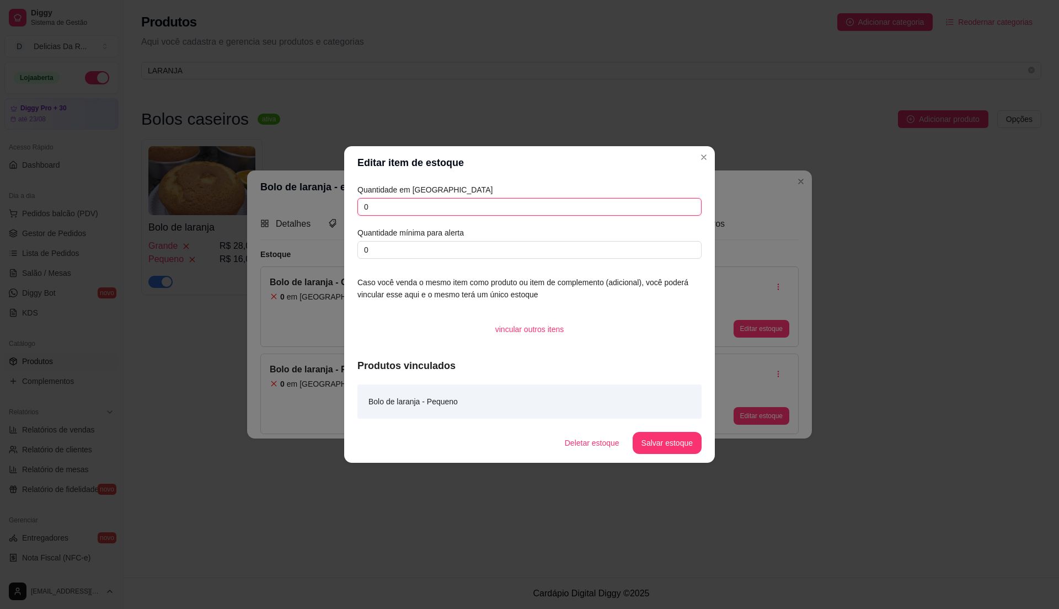
click at [602, 210] on input "0" at bounding box center [529, 207] width 344 height 18
type input "4"
click at [673, 442] on button "Salvar estoque" at bounding box center [667, 443] width 69 height 22
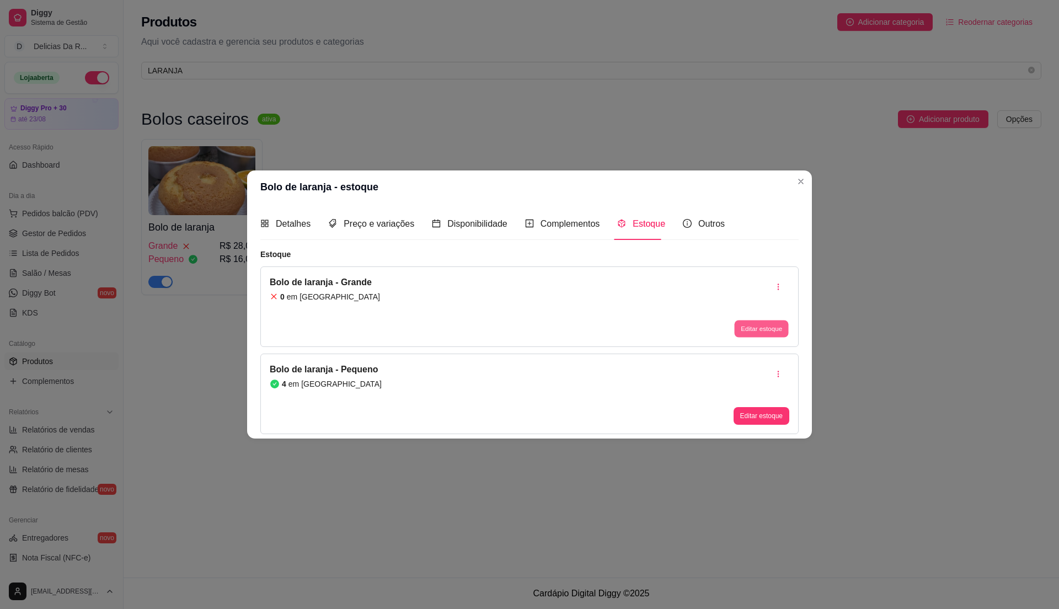
click at [753, 330] on button "Editar estoque" at bounding box center [761, 328] width 54 height 17
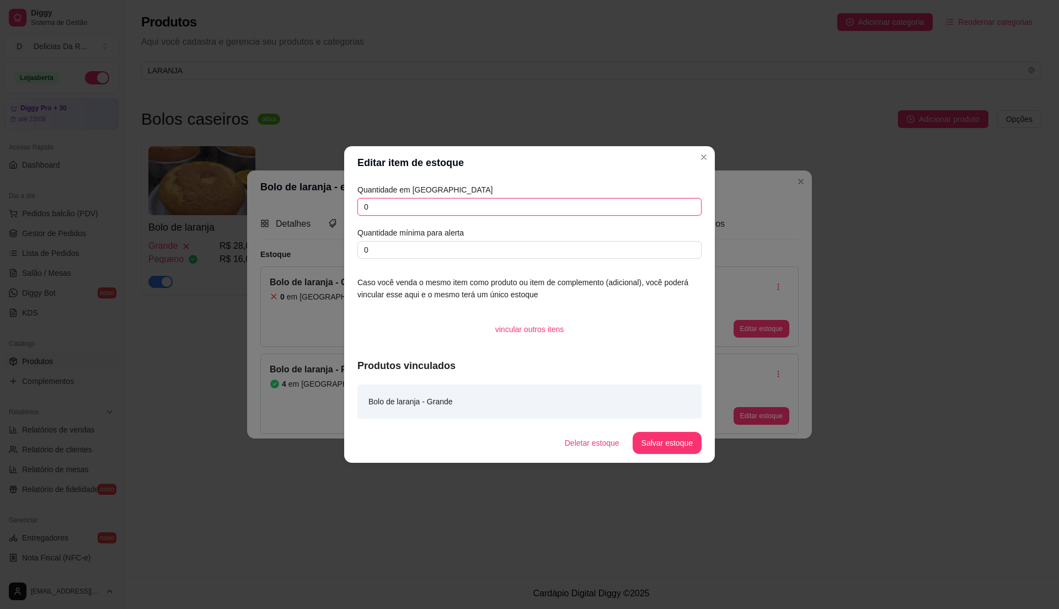
click at [666, 203] on input "0" at bounding box center [529, 207] width 344 height 18
type input "2"
click at [683, 448] on button "Salvar estoque" at bounding box center [667, 443] width 69 height 22
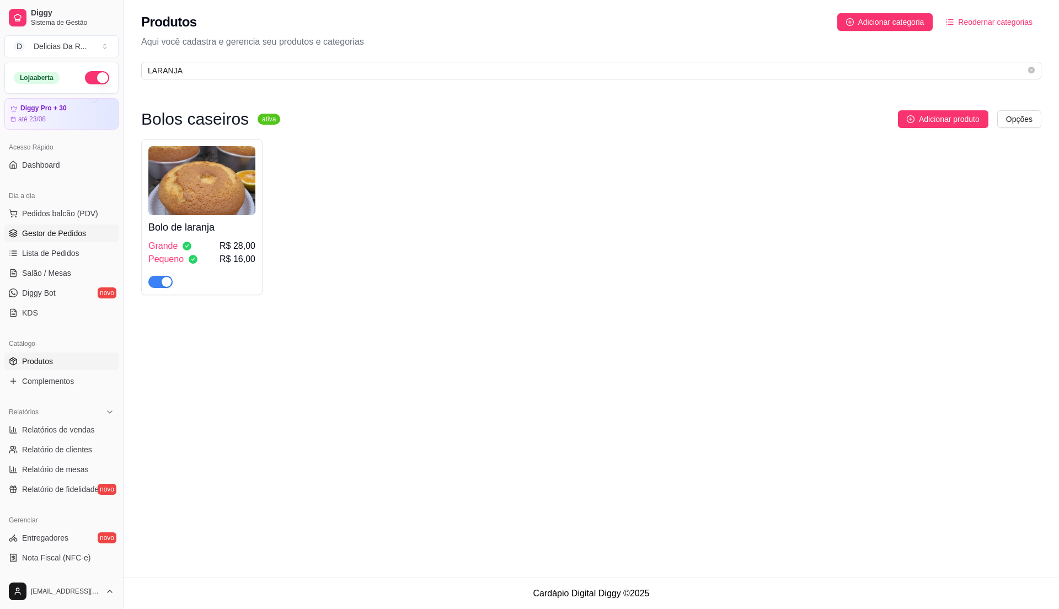
click at [76, 229] on span "Gestor de Pedidos" at bounding box center [54, 233] width 64 height 11
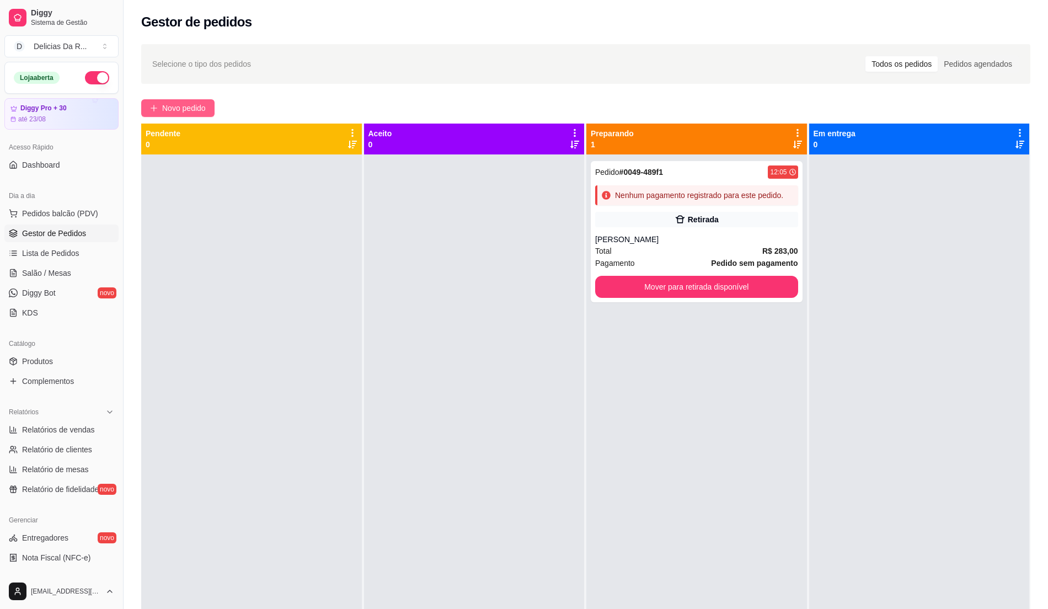
click at [166, 116] on button "Novo pedido" at bounding box center [177, 108] width 73 height 18
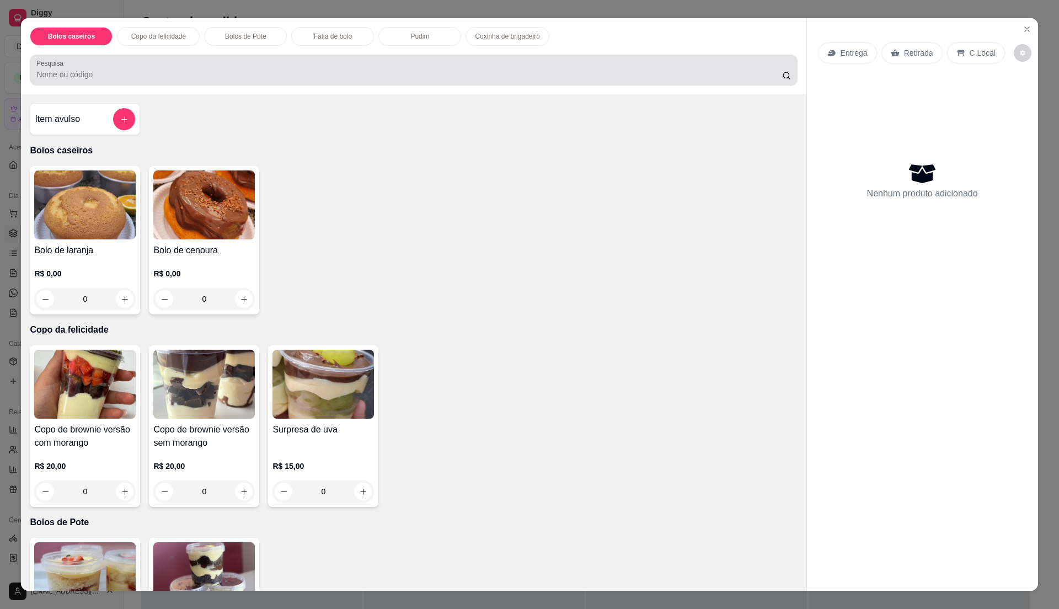
click at [324, 81] on div at bounding box center [413, 70] width 754 height 22
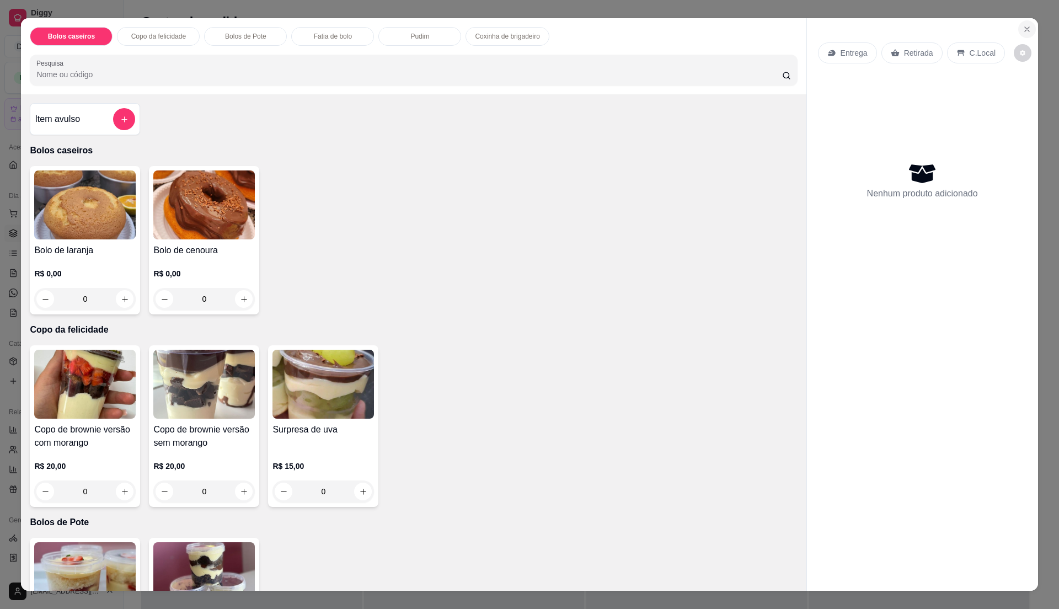
click at [1020, 21] on button "Close" at bounding box center [1027, 29] width 18 height 18
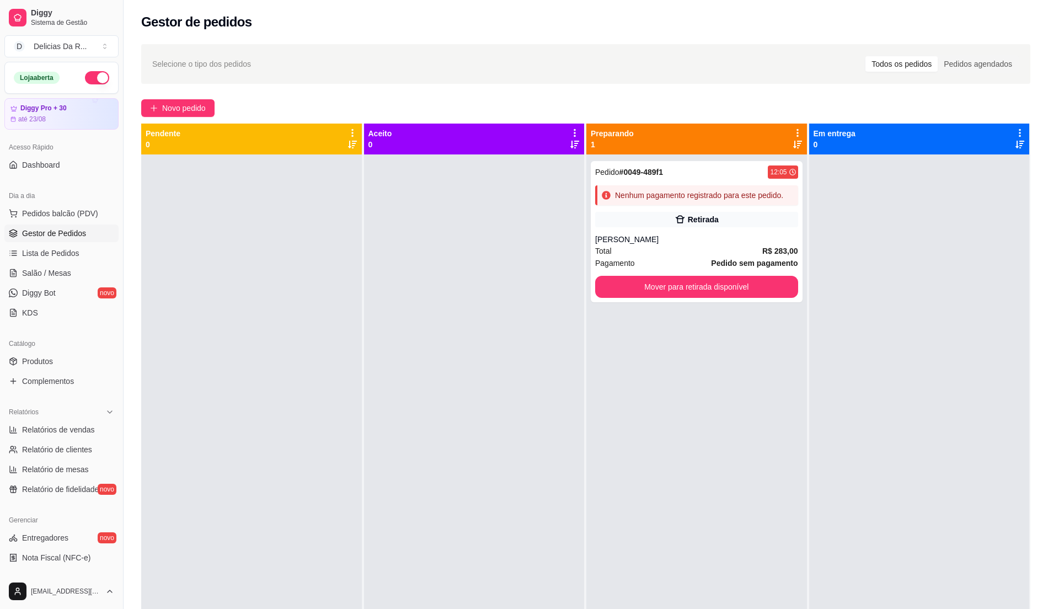
click at [73, 349] on div "Catálogo" at bounding box center [61, 344] width 114 height 18
click at [76, 356] on link "Produtos" at bounding box center [61, 362] width 114 height 18
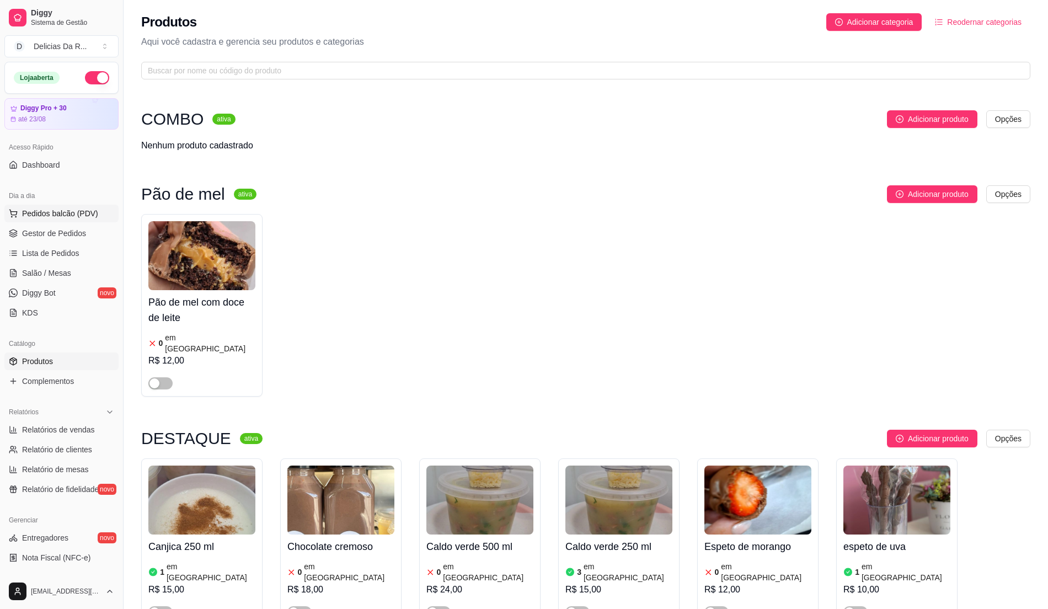
click at [84, 208] on span "Pedidos balcão (PDV)" at bounding box center [60, 213] width 76 height 11
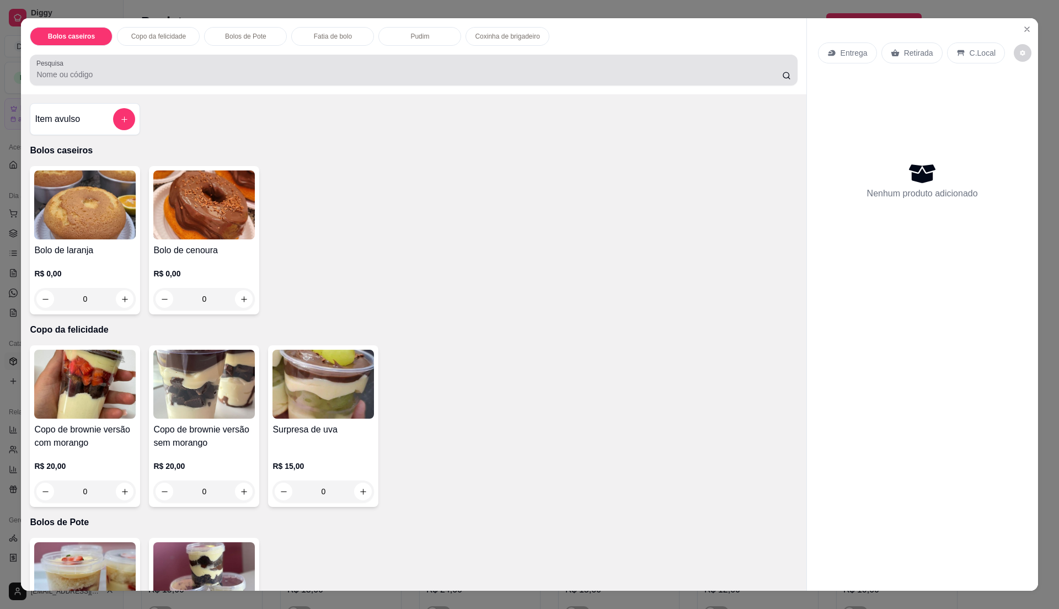
drag, startPoint x: 219, startPoint y: 78, endPoint x: 237, endPoint y: 5, distance: 75.1
click at [221, 74] on input "Pesquisa" at bounding box center [408, 74] width 745 height 11
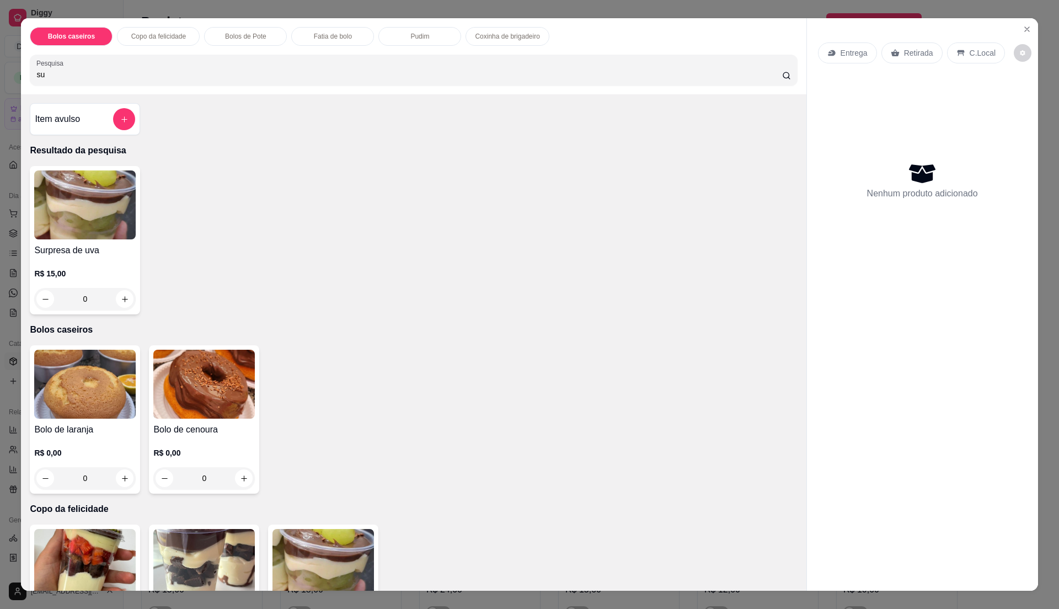
type input "su"
click at [129, 259] on div "R$ 15,00 0" at bounding box center [85, 283] width 102 height 53
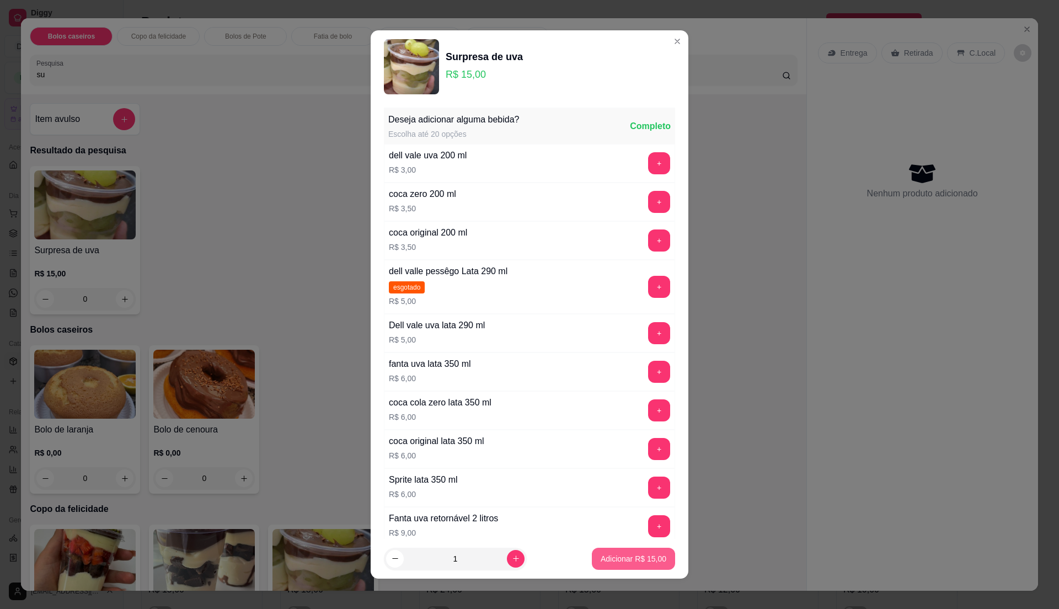
click at [612, 551] on button "Adicionar R$ 15,00" at bounding box center [633, 559] width 83 height 22
type input "1"
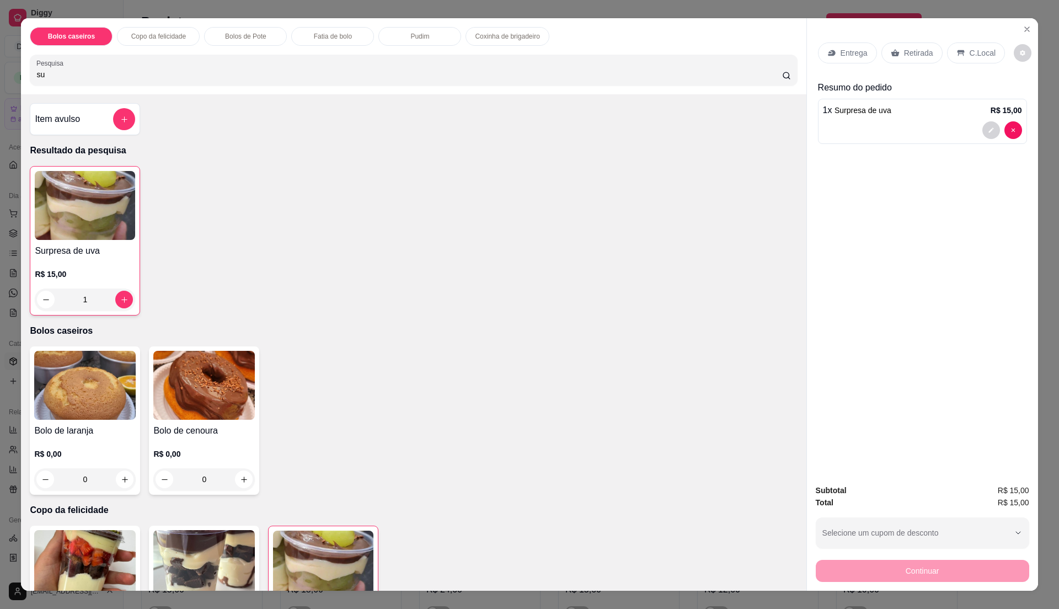
click at [927, 46] on div "Retirada" at bounding box center [912, 52] width 61 height 21
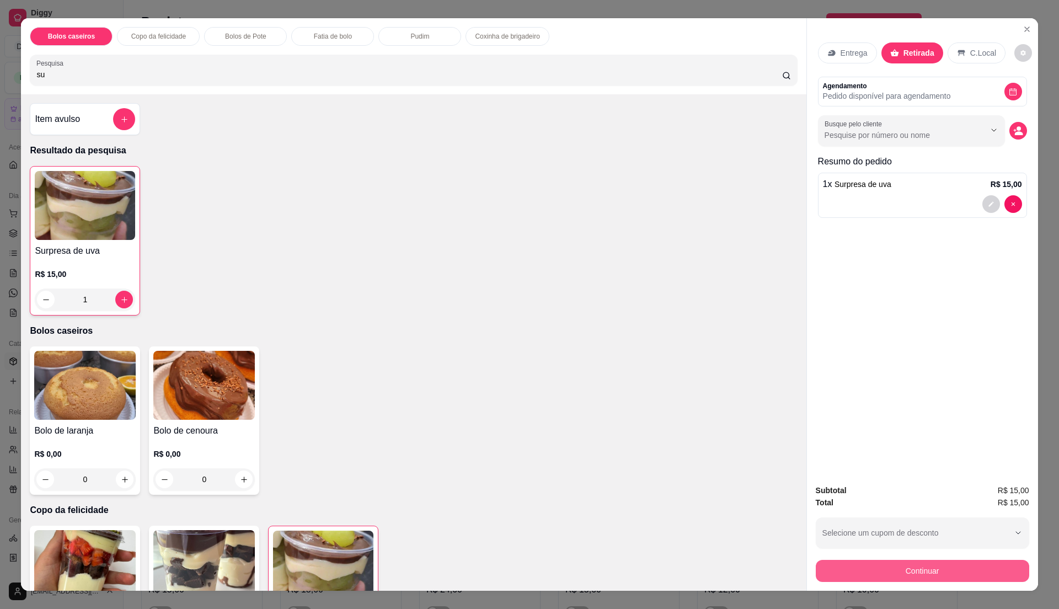
click at [987, 566] on button "Continuar" at bounding box center [922, 571] width 213 height 22
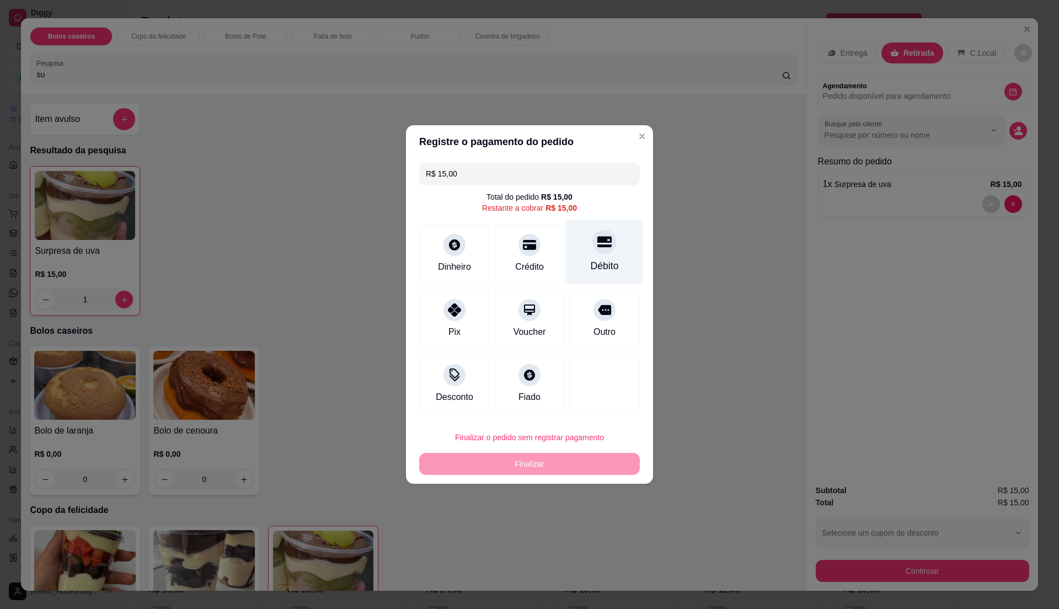
click at [601, 260] on div "Débito" at bounding box center [605, 266] width 28 height 14
type input "R$ 0,00"
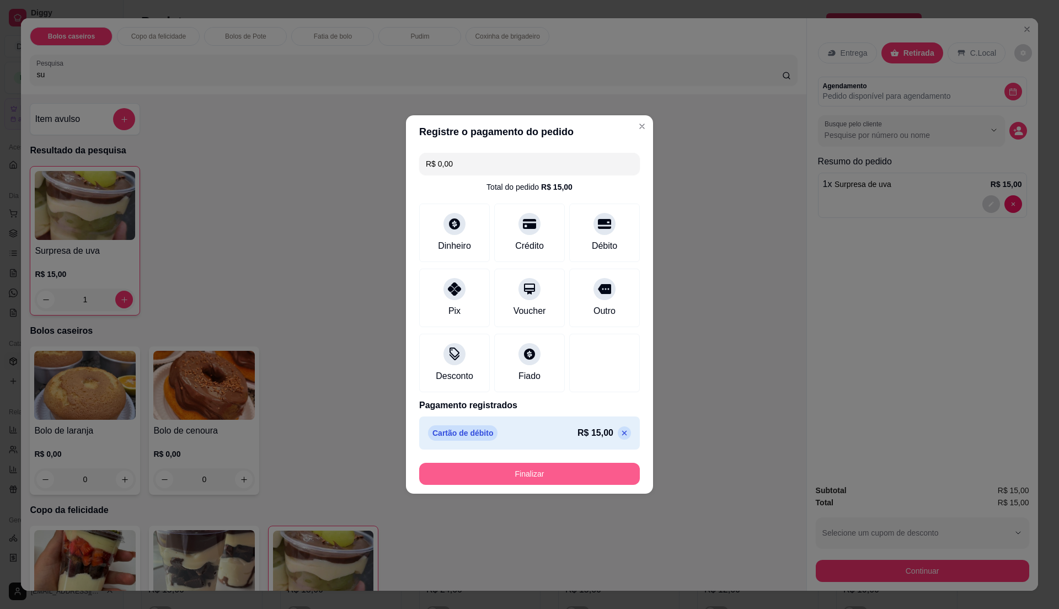
click at [593, 479] on button "Finalizar" at bounding box center [529, 474] width 221 height 22
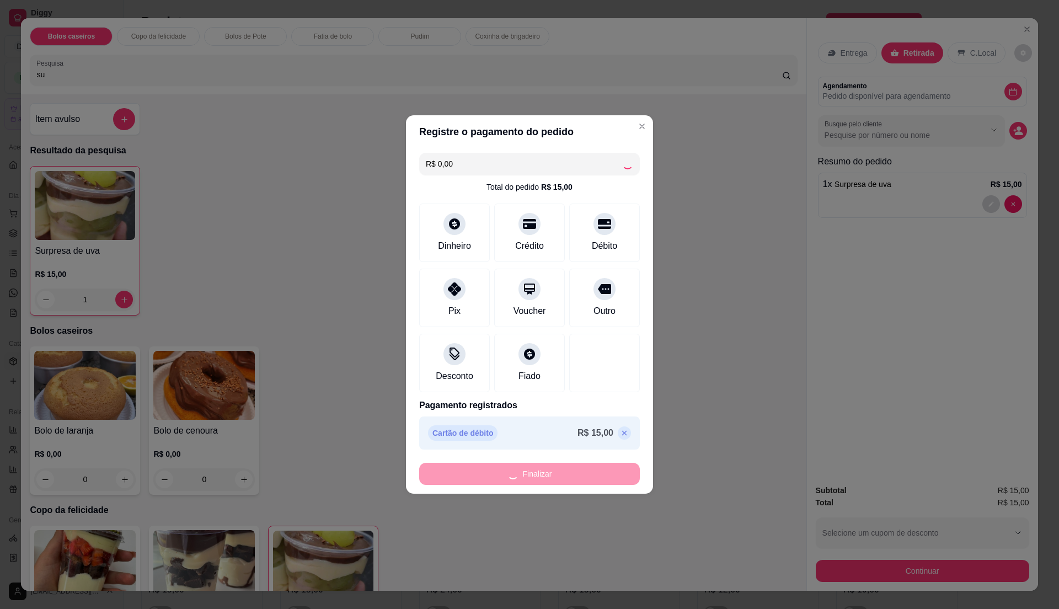
type input "0"
type input "-R$ 15,00"
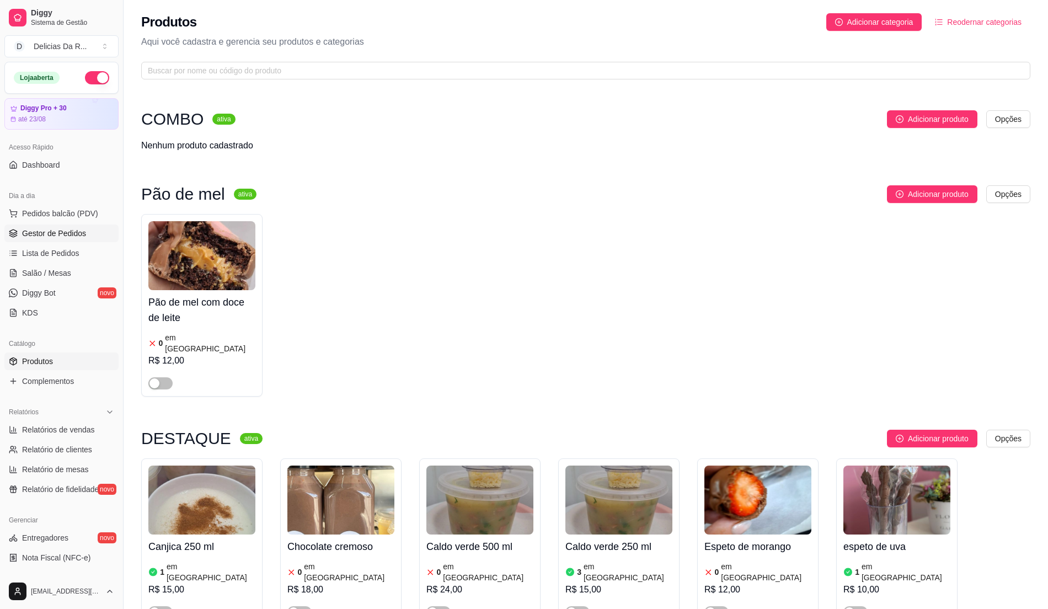
click at [88, 237] on link "Gestor de Pedidos" at bounding box center [61, 234] width 114 height 18
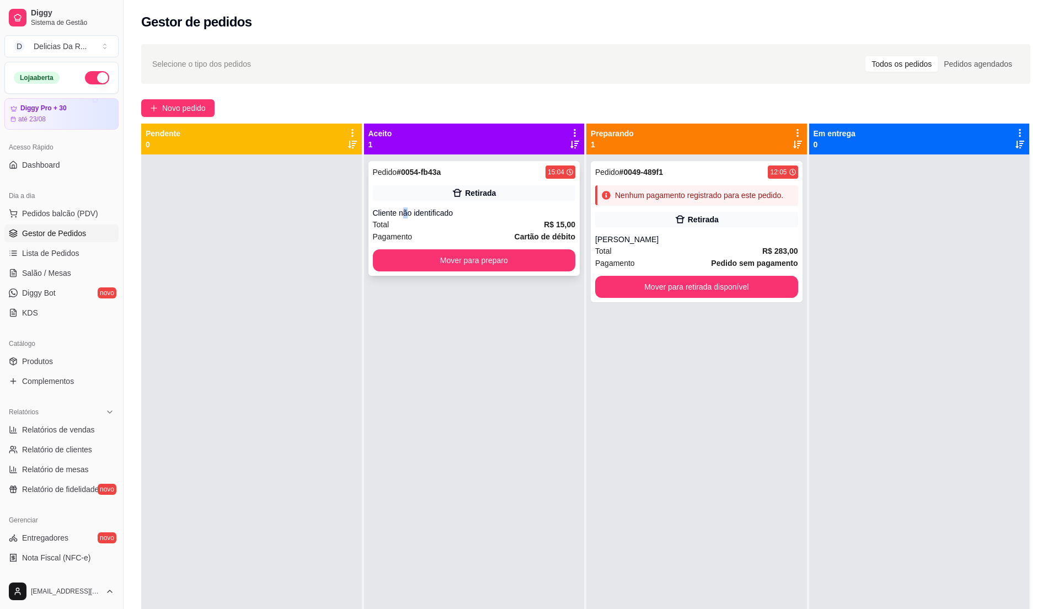
click at [402, 213] on div "Cliente não identificado" at bounding box center [474, 212] width 203 height 11
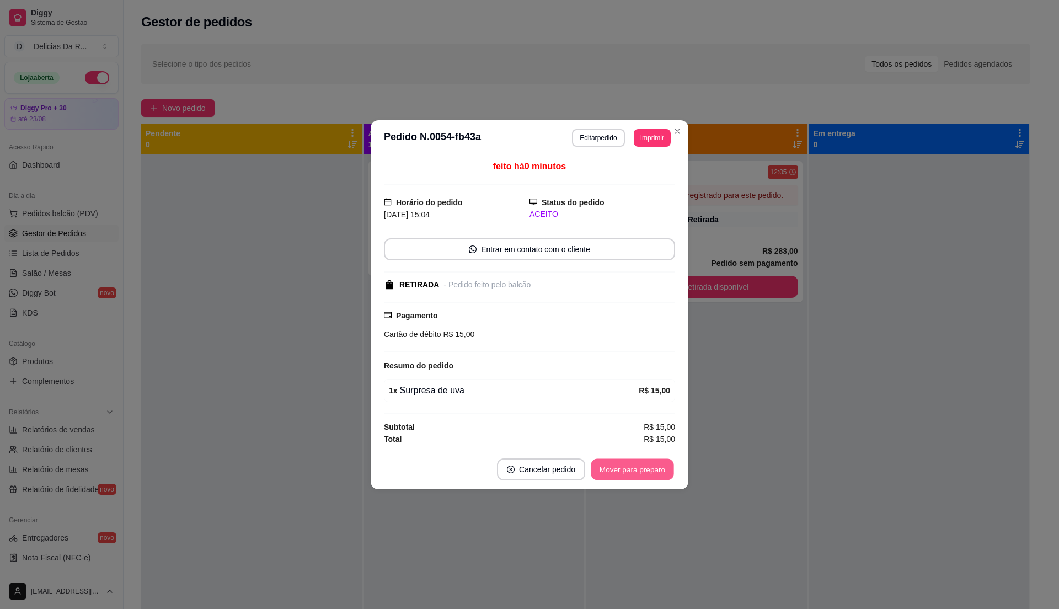
click at [632, 471] on button "Mover para preparo" at bounding box center [632, 469] width 83 height 22
click at [632, 471] on div "Mover para preparo" at bounding box center [633, 469] width 86 height 22
click at [632, 471] on div "Mover para preparo" at bounding box center [624, 469] width 101 height 22
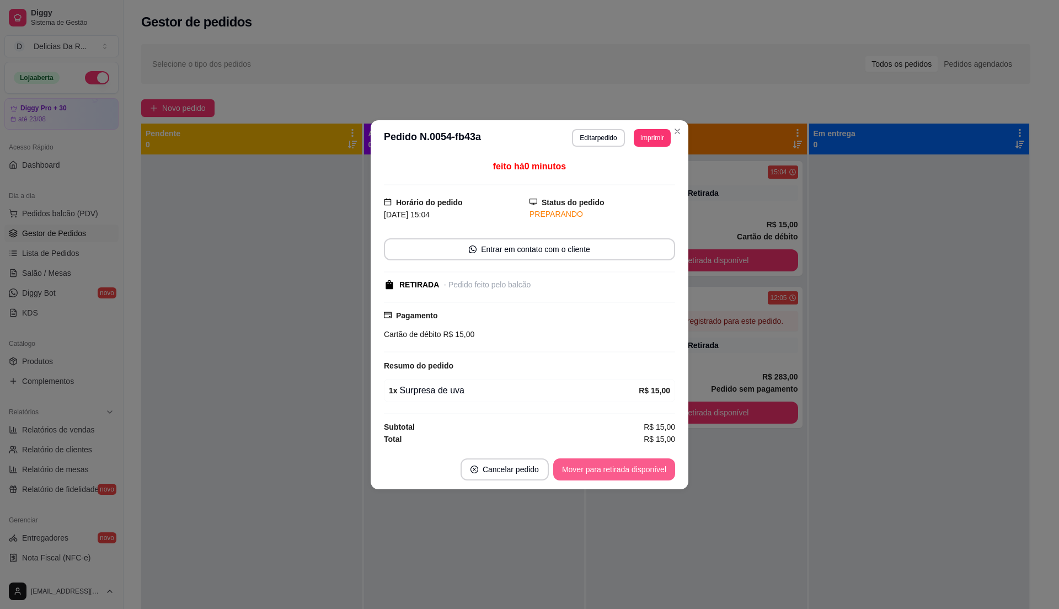
click at [632, 471] on button "Mover para retirada disponível" at bounding box center [614, 469] width 122 height 22
click at [632, 471] on div "Mover para retirada disponível" at bounding box center [614, 469] width 122 height 22
click at [632, 471] on div "Mover para retirada disponível" at bounding box center [606, 469] width 137 height 22
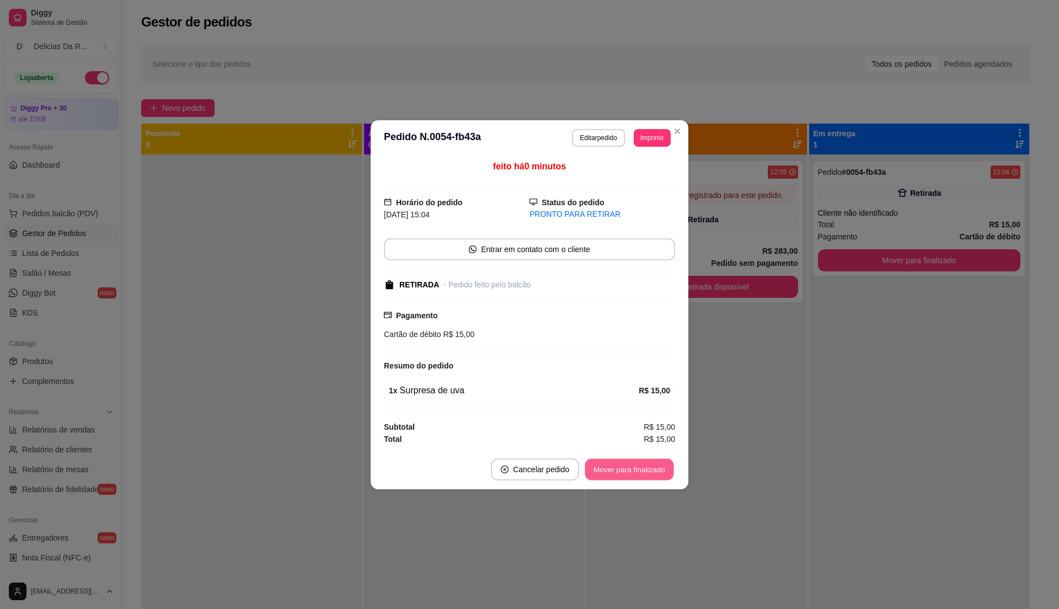
click at [632, 471] on button "Mover para finalizado" at bounding box center [629, 469] width 89 height 22
click at [632, 471] on div "Mover para finalizado" at bounding box center [621, 469] width 107 height 22
click at [633, 469] on div "Mover para finalizado" at bounding box center [621, 469] width 107 height 22
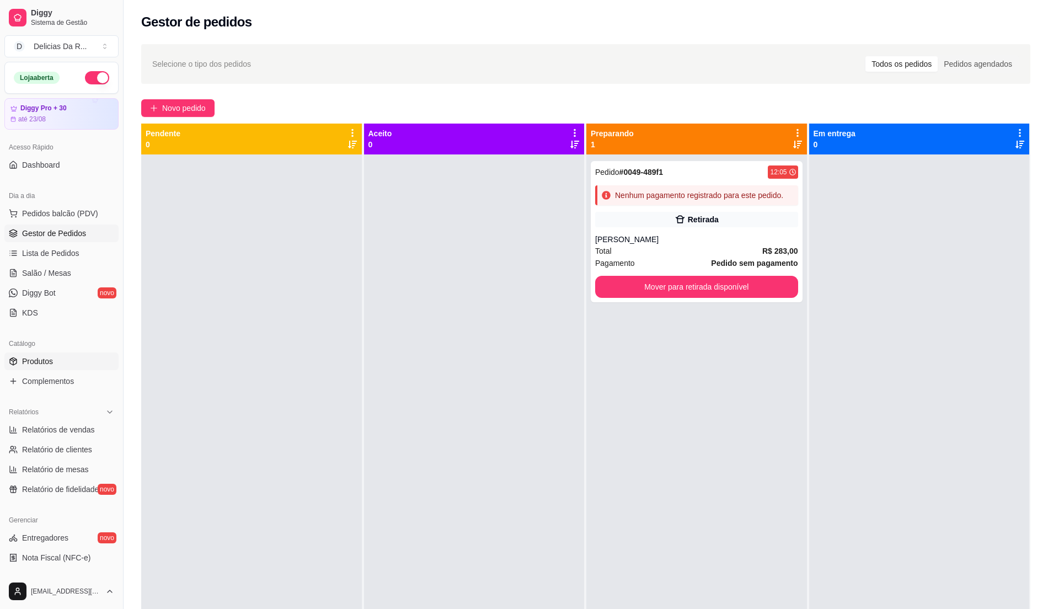
click at [84, 366] on link "Produtos" at bounding box center [61, 362] width 114 height 18
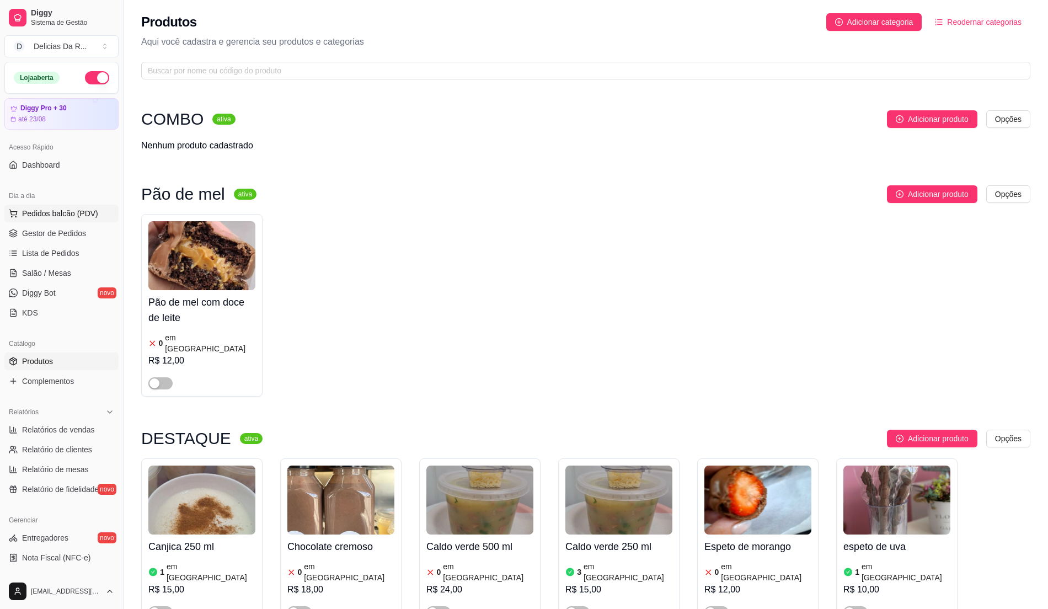
click at [77, 214] on span "Pedidos balcão (PDV)" at bounding box center [60, 213] width 76 height 11
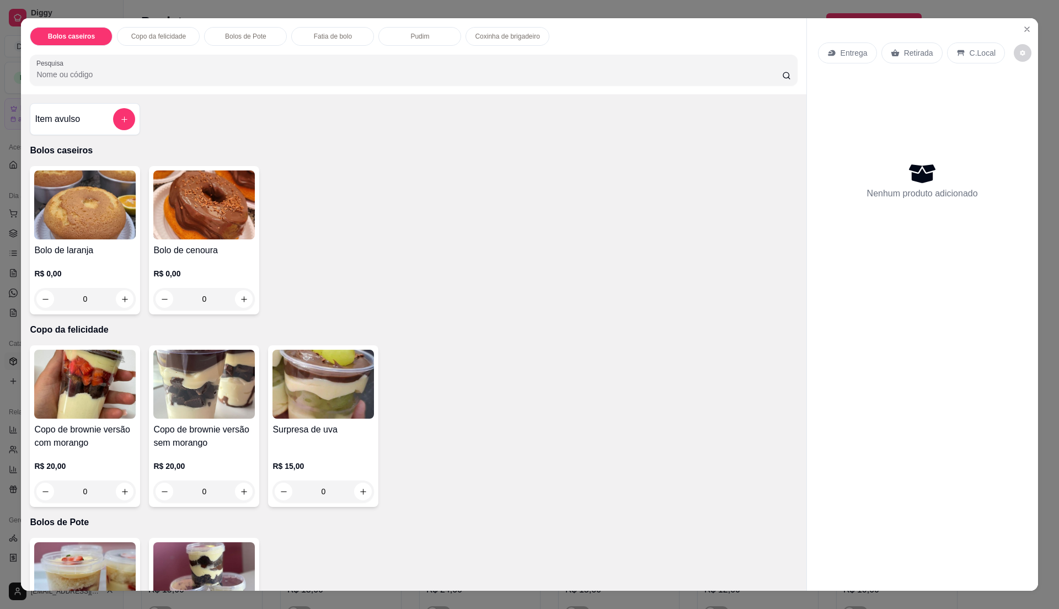
click at [164, 201] on img at bounding box center [204, 204] width 102 height 69
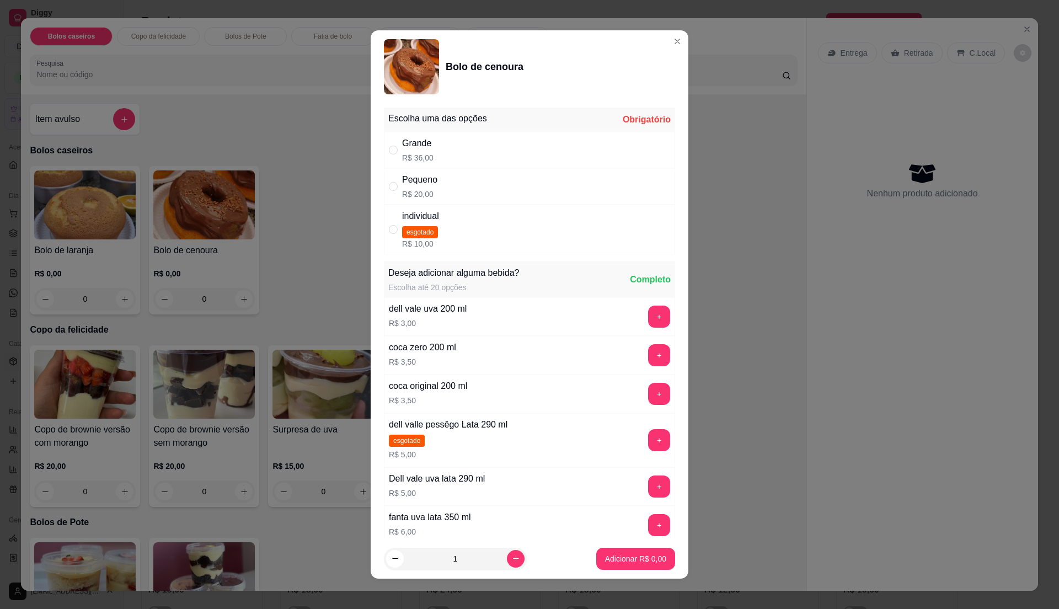
click at [407, 149] on div "Grande" at bounding box center [417, 143] width 31 height 13
radio input "true"
click at [630, 559] on p "Adicionar R$ 36,00" at bounding box center [634, 558] width 64 height 10
type input "1"
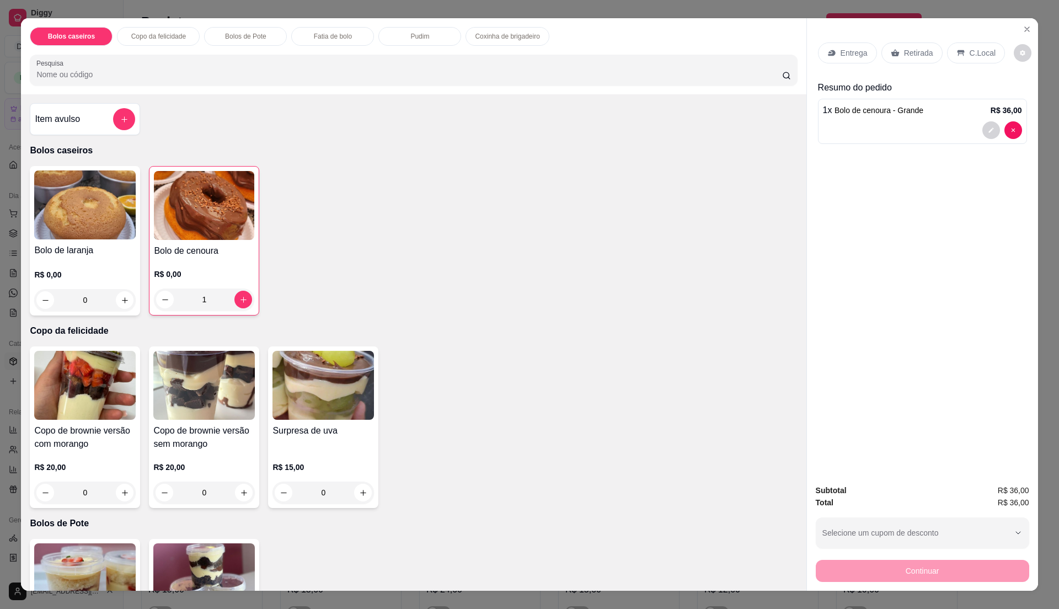
click at [860, 45] on div "Entrega" at bounding box center [847, 52] width 59 height 21
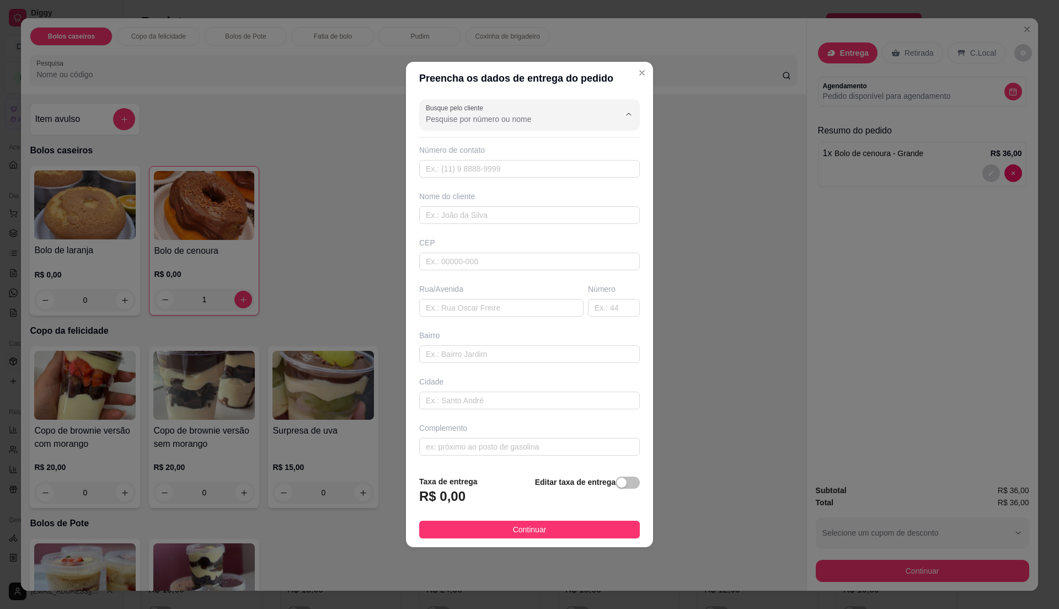
click at [546, 114] on input "Busque pelo cliente" at bounding box center [514, 119] width 177 height 11
type input "N"
type input "[PERSON_NAME]"
click at [466, 142] on span "[PERSON_NAME]" at bounding box center [518, 144] width 181 height 11
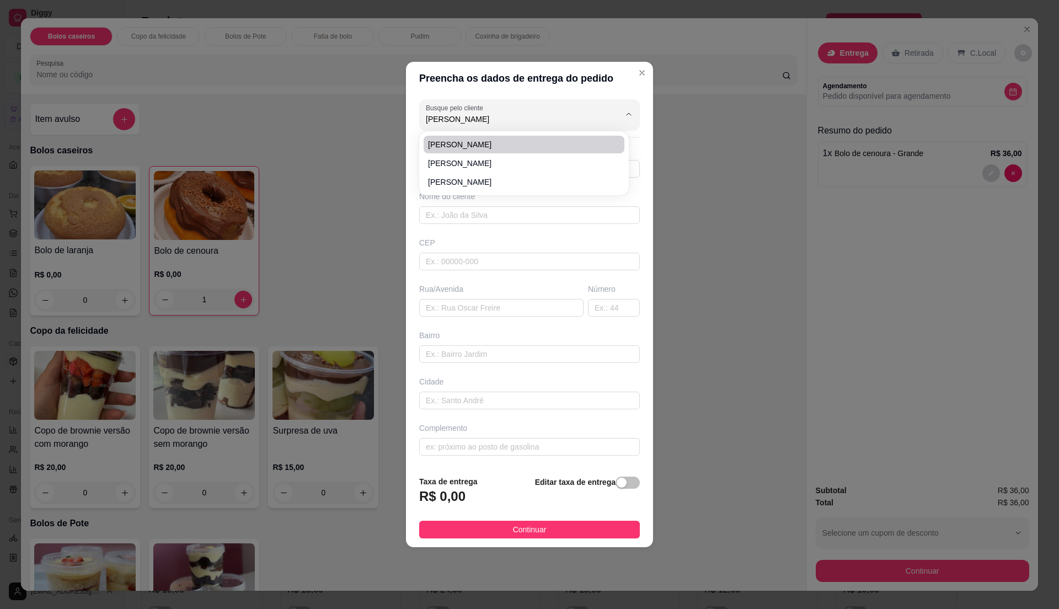
type input "11957958438"
type input "[PERSON_NAME]"
type input "08572000"
type input "Avenida [PERSON_NAME]"
type input "731"
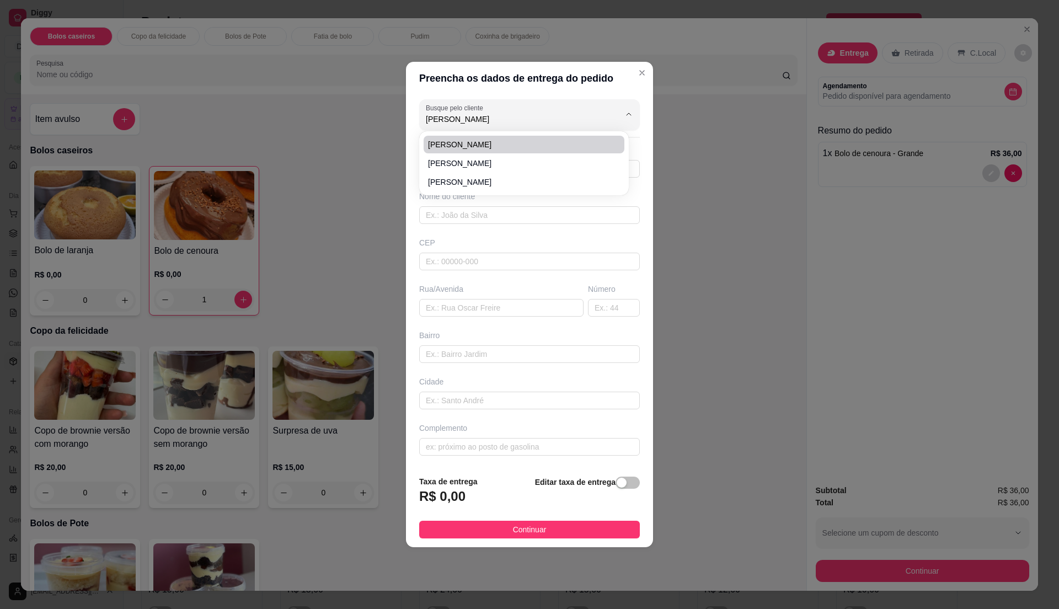
type input "Pedreira"
type input "Itaquaquecetuba"
type input "bloco 8 ap 1"
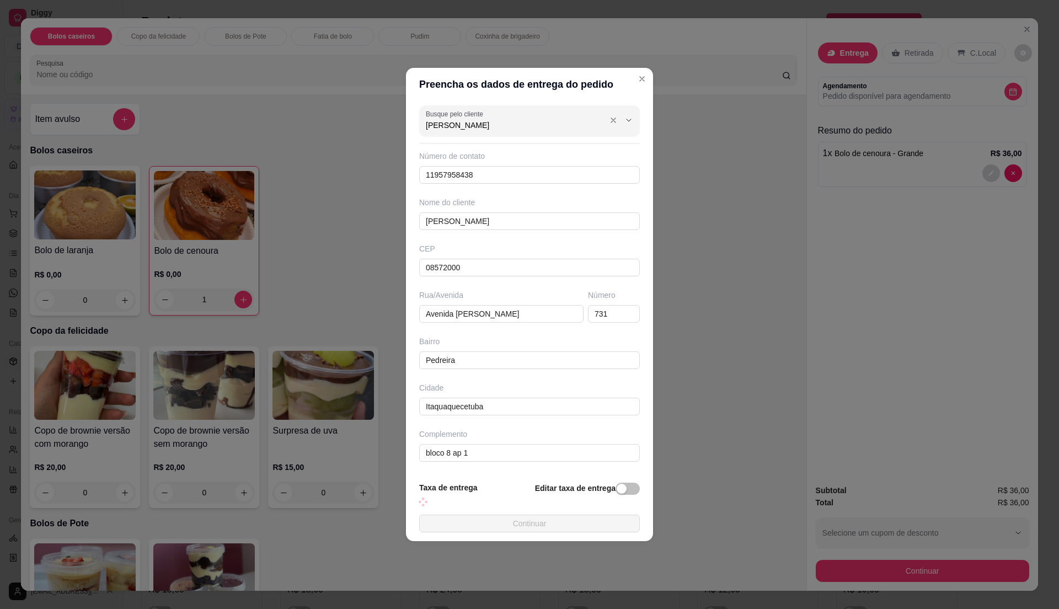
click at [466, 122] on input "[PERSON_NAME]" at bounding box center [514, 125] width 177 height 11
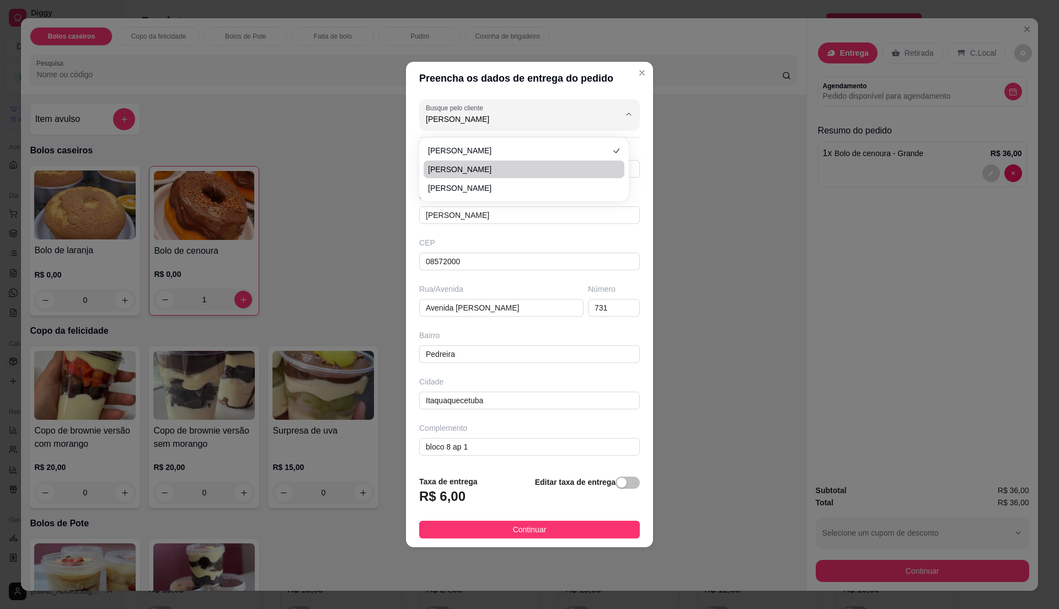
click at [455, 166] on span "[PERSON_NAME]" at bounding box center [518, 169] width 181 height 11
type input "[PERSON_NAME]"
type input "11993483748"
type input "[PERSON_NAME]"
type input "08576190"
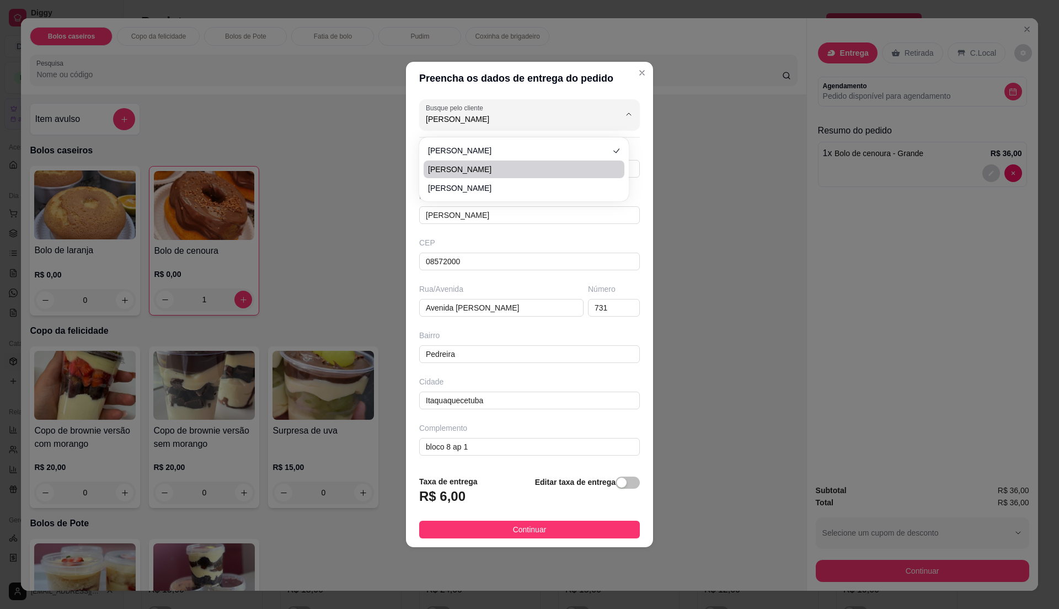
type input "[PERSON_NAME]"
type input "100"
type input "[GEOGRAPHIC_DATA]"
type input "A"
click at [565, 531] on button "Continuar" at bounding box center [529, 530] width 221 height 18
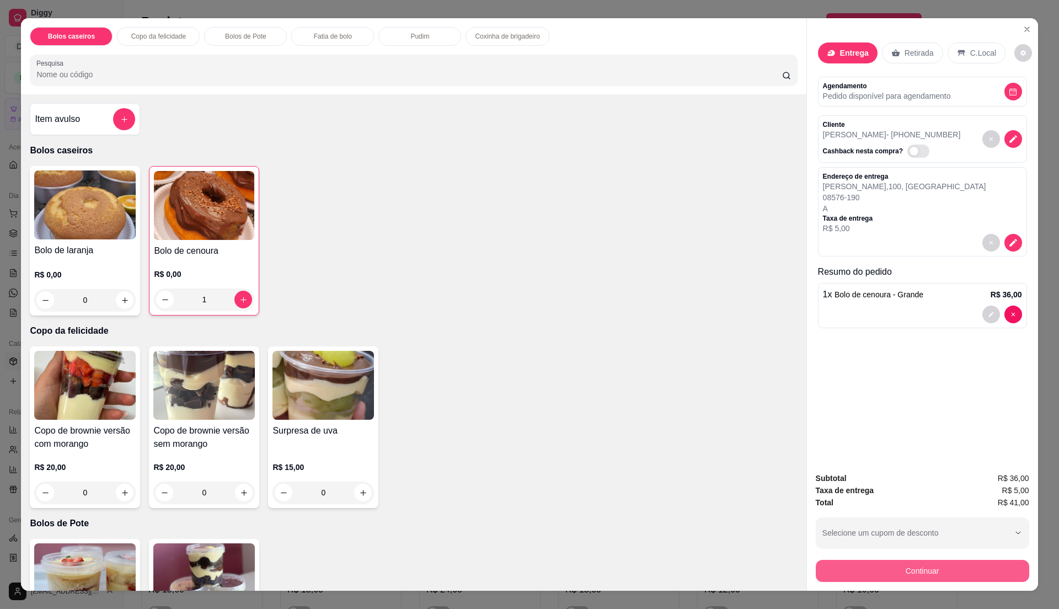
click at [938, 570] on button "Continuar" at bounding box center [922, 571] width 213 height 22
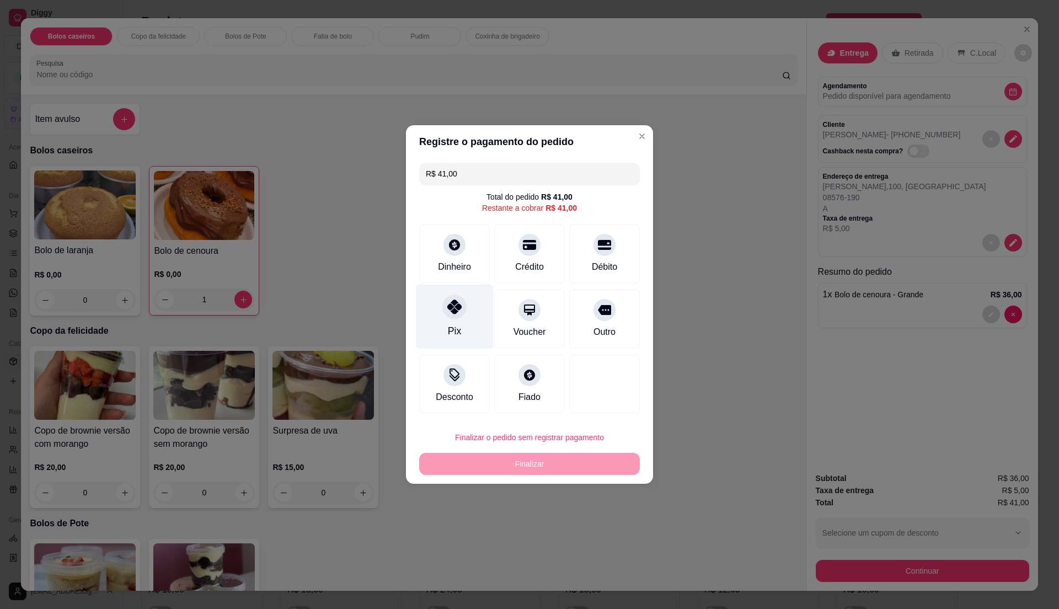
click at [463, 318] on div "Pix" at bounding box center [455, 317] width 78 height 65
type input "R$ 0,00"
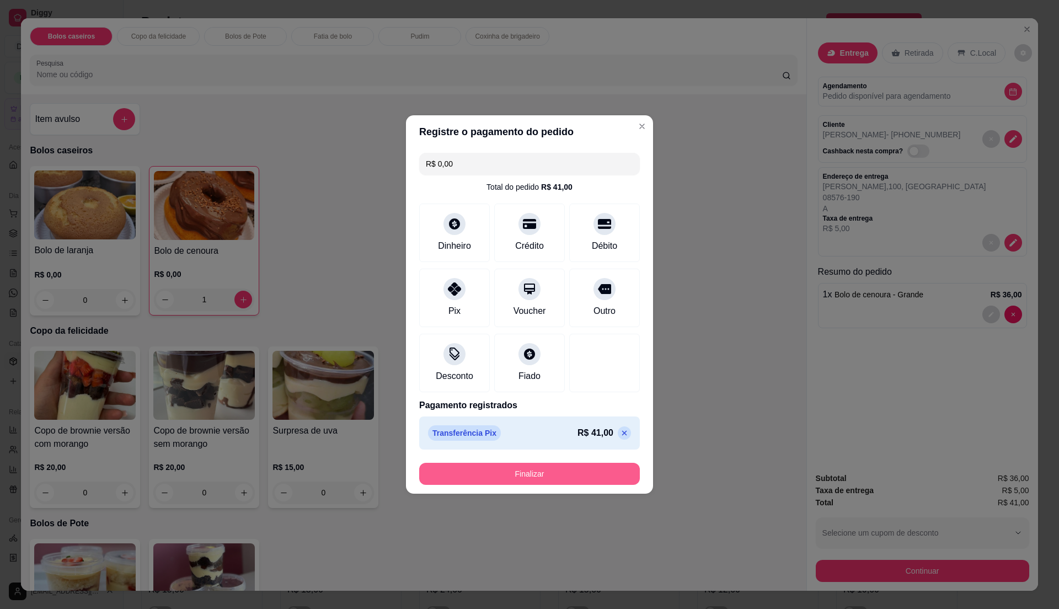
click at [566, 474] on button "Finalizar" at bounding box center [529, 474] width 221 height 22
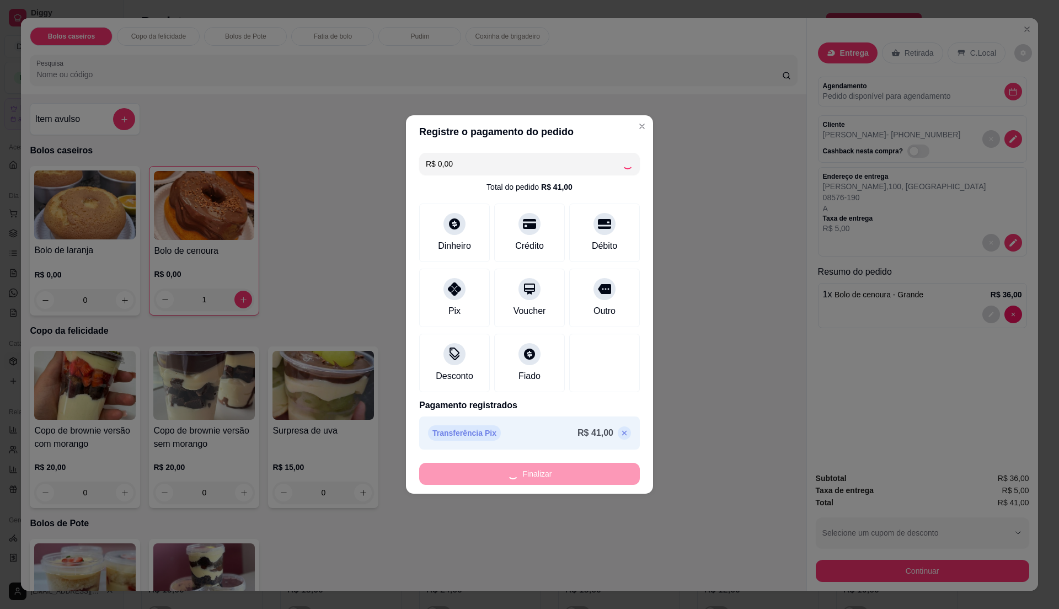
type input "0"
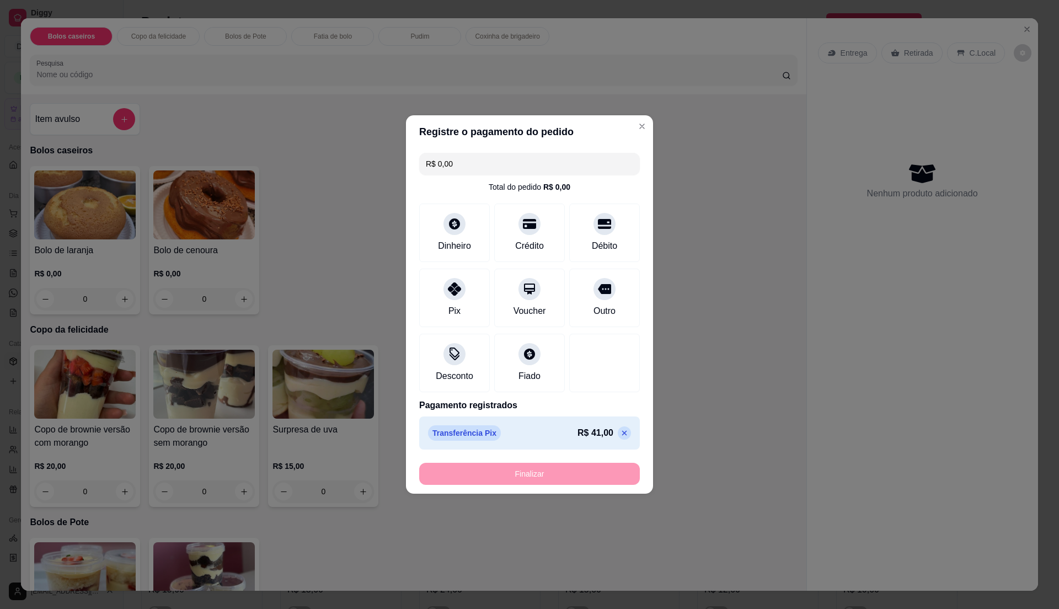
type input "-R$ 41,00"
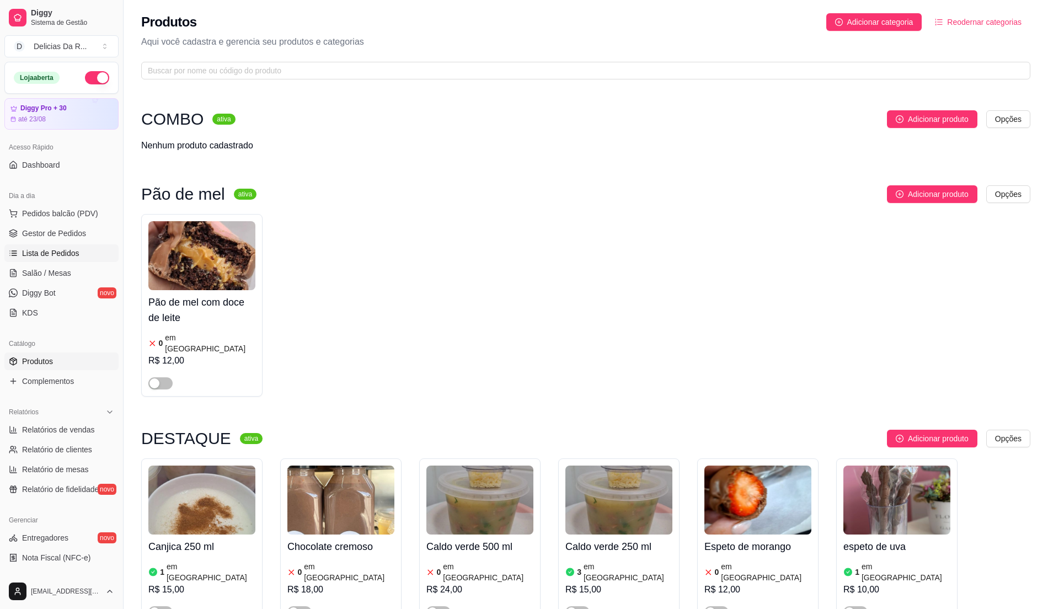
click at [76, 246] on link "Lista de Pedidos" at bounding box center [61, 253] width 114 height 18
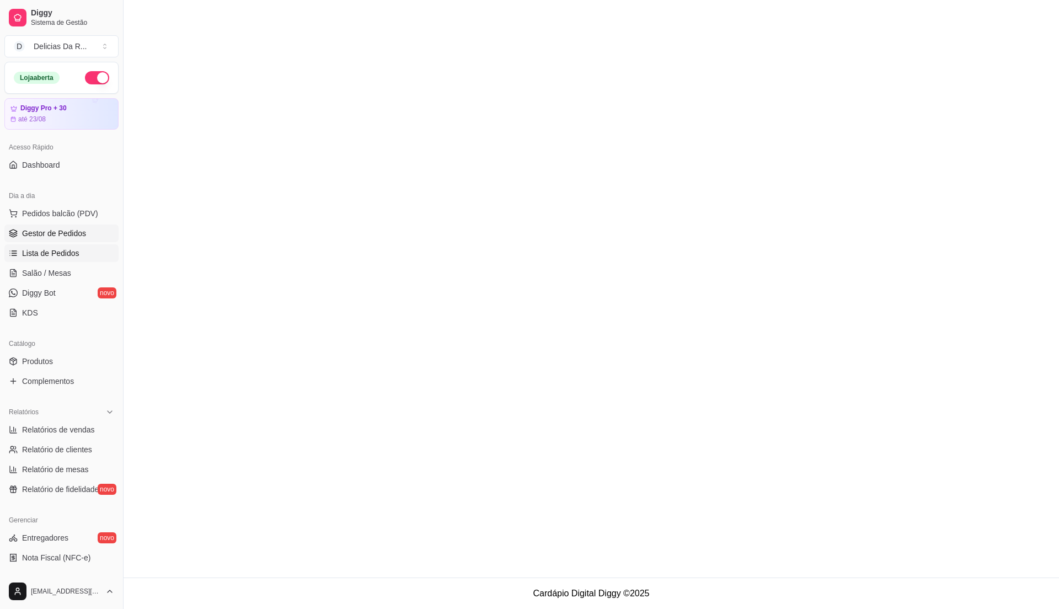
click at [78, 238] on span "Gestor de Pedidos" at bounding box center [54, 233] width 64 height 11
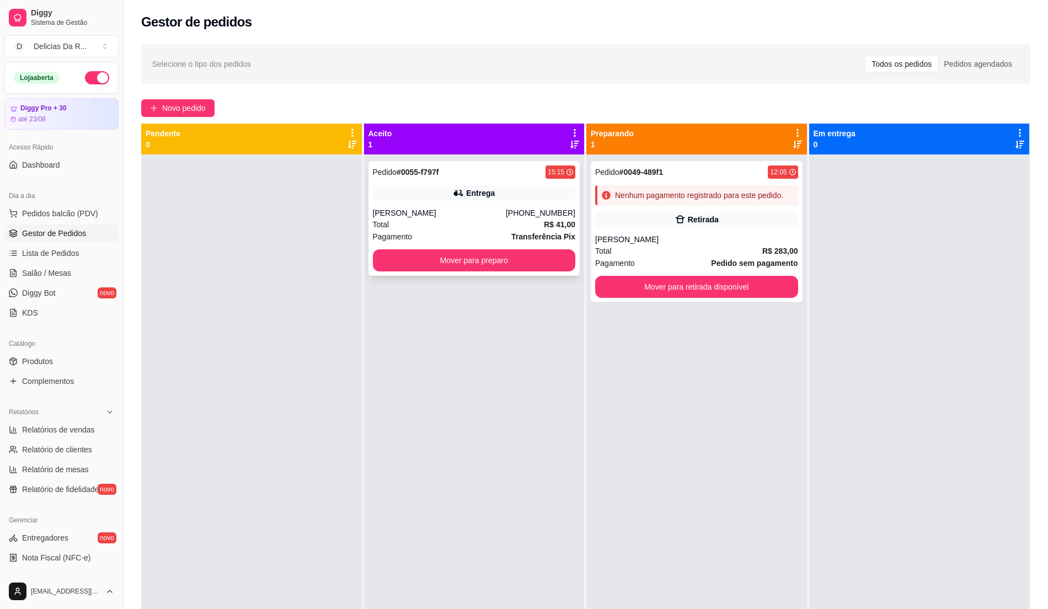
click at [404, 215] on div "[PERSON_NAME]" at bounding box center [439, 212] width 133 height 11
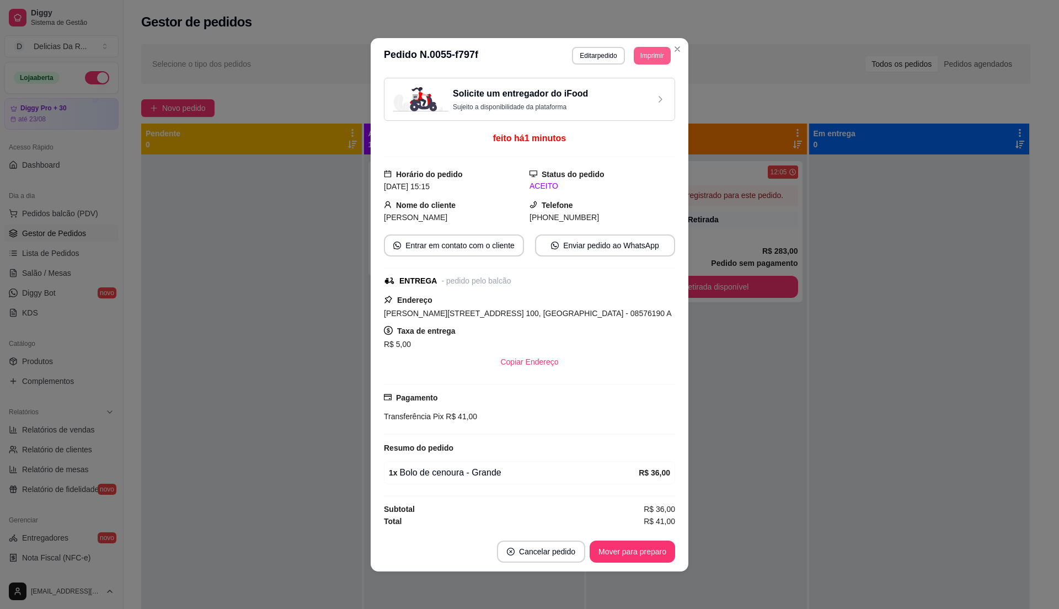
click at [652, 58] on button "Imprimir" at bounding box center [652, 56] width 37 height 18
click at [627, 92] on button "IMPRESSORA" at bounding box center [627, 92] width 80 height 18
click at [619, 555] on button "Mover para preparo" at bounding box center [632, 552] width 83 height 22
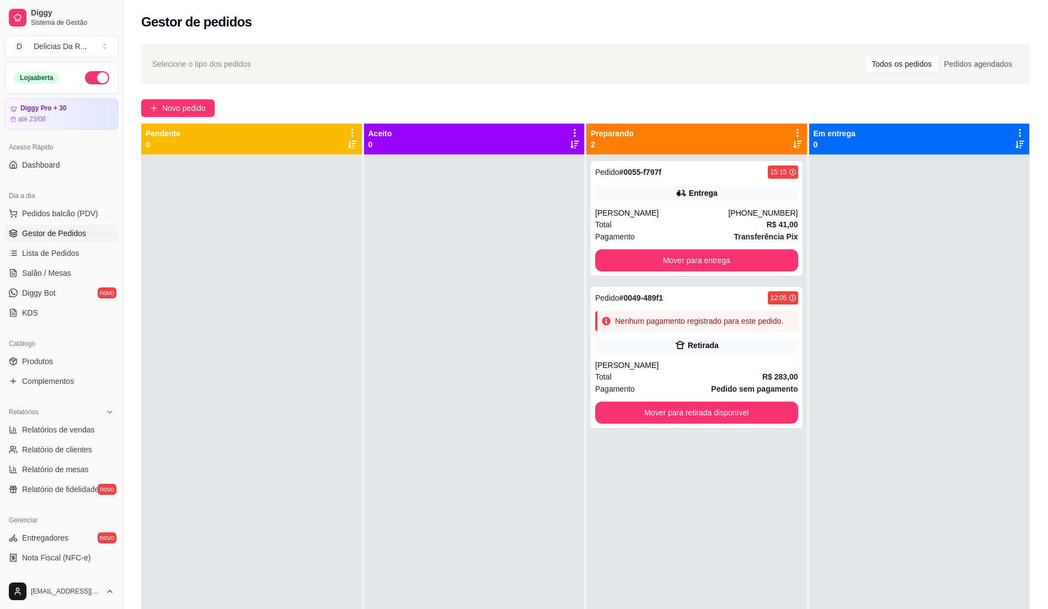
drag, startPoint x: 783, startPoint y: 497, endPoint x: 717, endPoint y: 474, distance: 69.8
click at [775, 498] on div "Pedido # 0055-f797f 15:15 Entrega [PERSON_NAME] [PHONE_NUMBER] Total R$ 41,00 P…" at bounding box center [696, 458] width 221 height 609
click at [199, 102] on button "Novo pedido" at bounding box center [177, 108] width 73 height 18
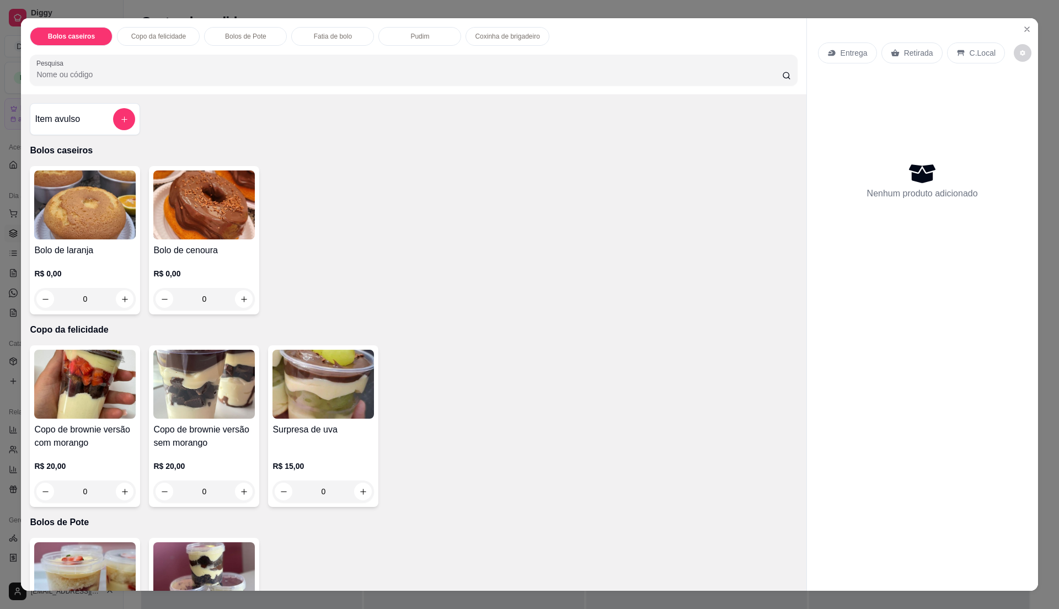
click at [105, 199] on img at bounding box center [85, 204] width 102 height 69
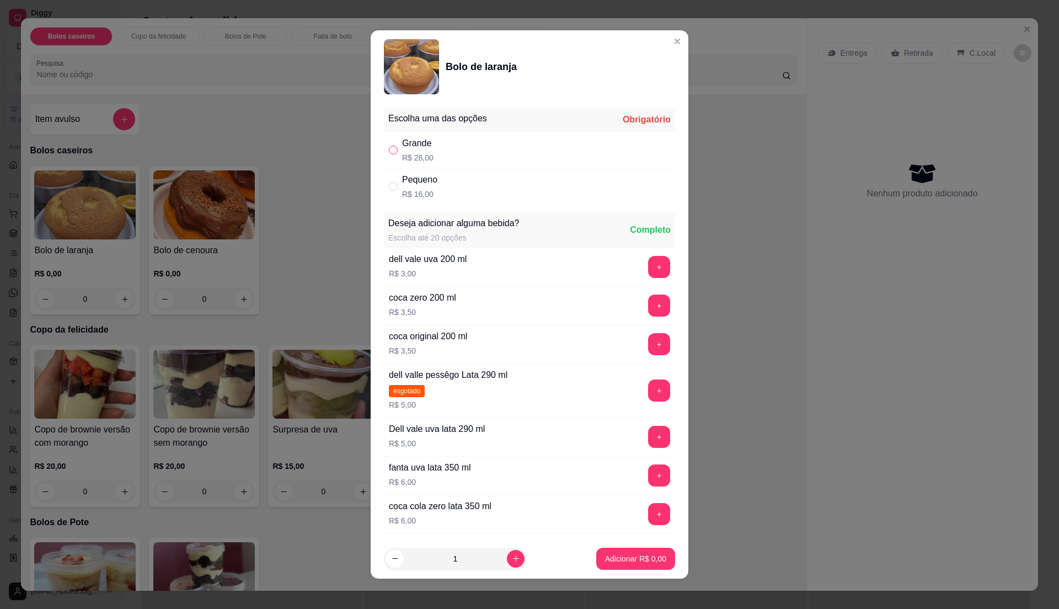
click at [392, 151] on input "" at bounding box center [393, 150] width 9 height 9
radio input "true"
click at [610, 558] on p "Adicionar R$ 28,00" at bounding box center [634, 558] width 66 height 11
type input "1"
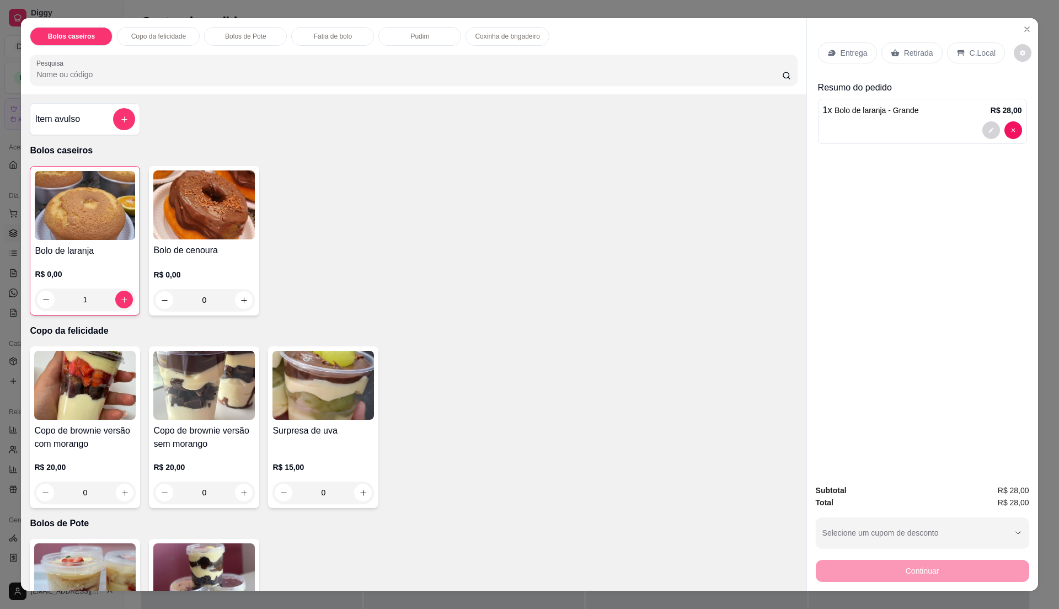
click at [898, 45] on div "Retirada" at bounding box center [912, 52] width 61 height 21
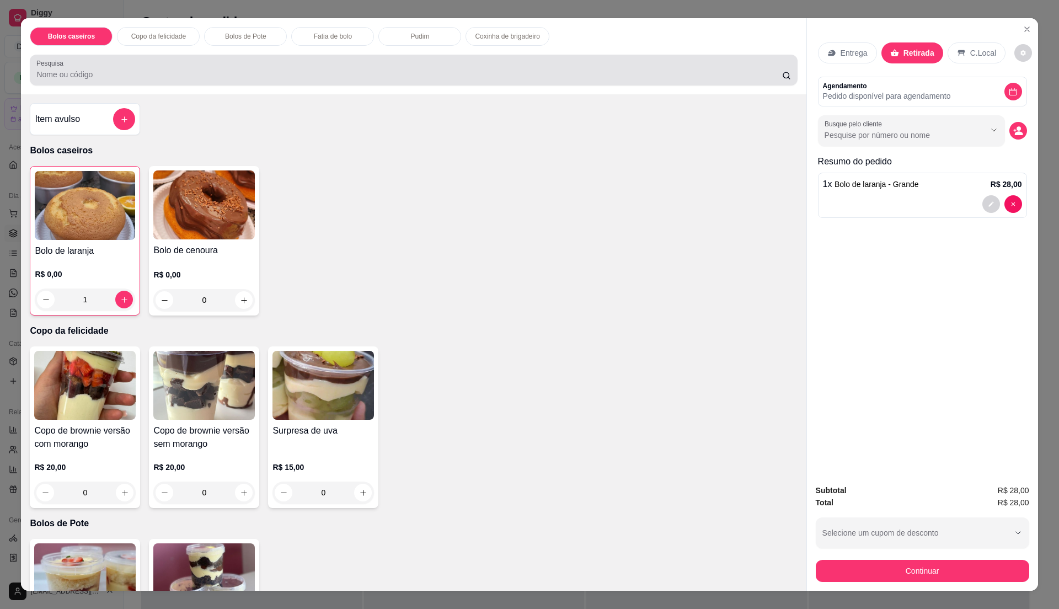
click at [500, 85] on div "Pesquisa" at bounding box center [413, 70] width 767 height 31
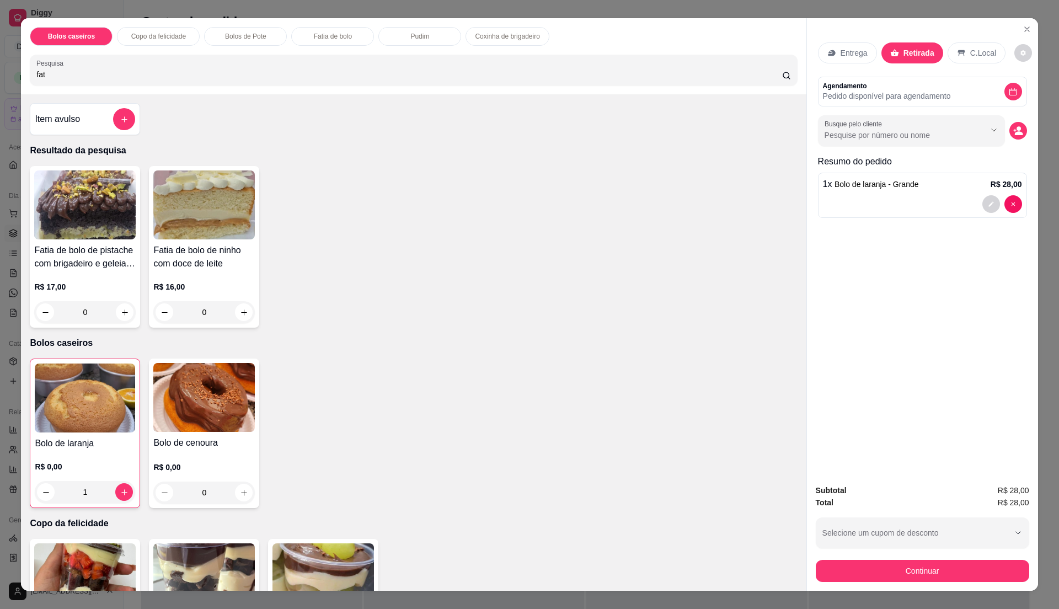
type input "fat"
click at [71, 256] on h4 "Fatia de bolo de pistache com brigadeiro e geleia de morango" at bounding box center [85, 257] width 102 height 26
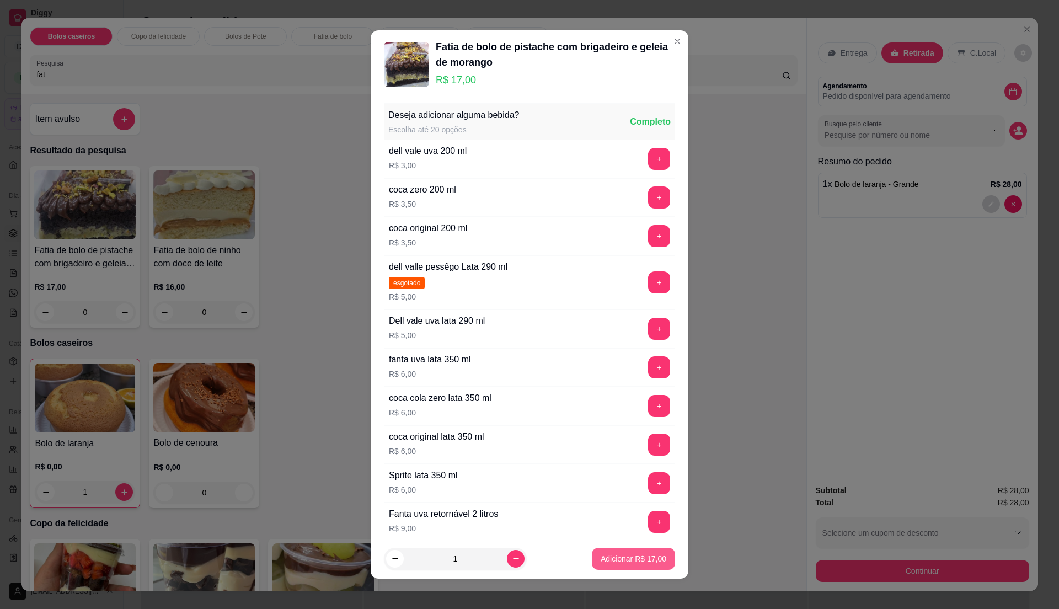
click at [603, 565] on button "Adicionar R$ 17,00" at bounding box center [633, 559] width 83 height 22
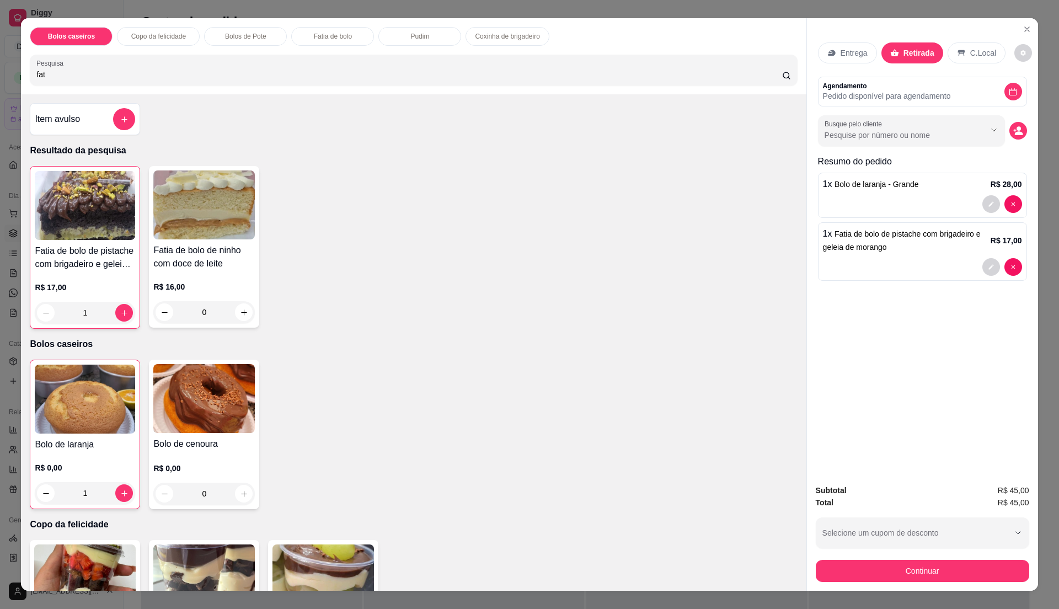
type input "1"
click at [227, 298] on div "R$ 16,00 0" at bounding box center [204, 302] width 102 height 42
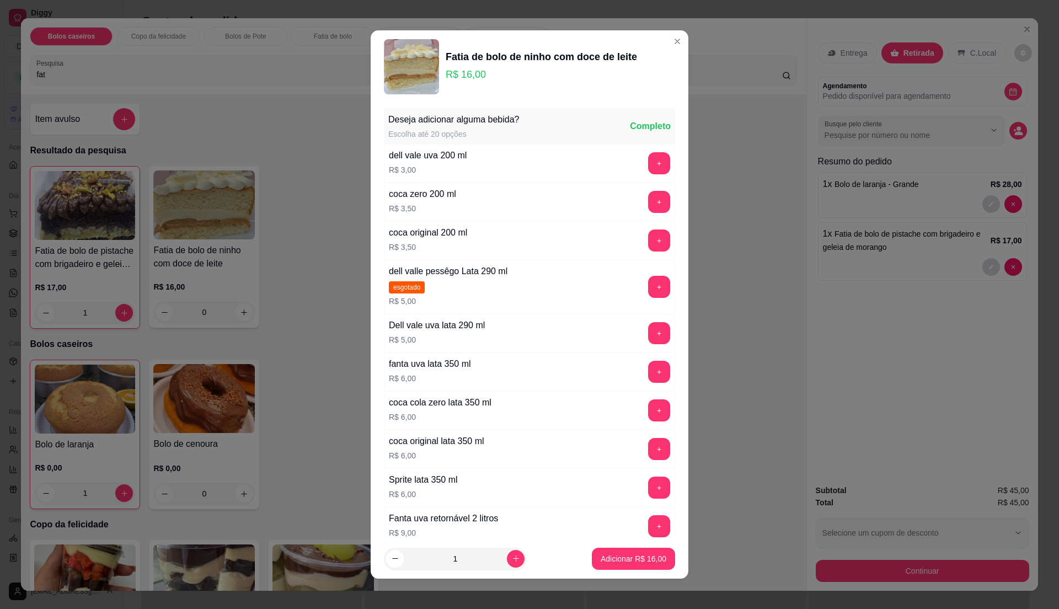
click at [611, 555] on p "Adicionar R$ 16,00" at bounding box center [634, 558] width 66 height 11
type input "1"
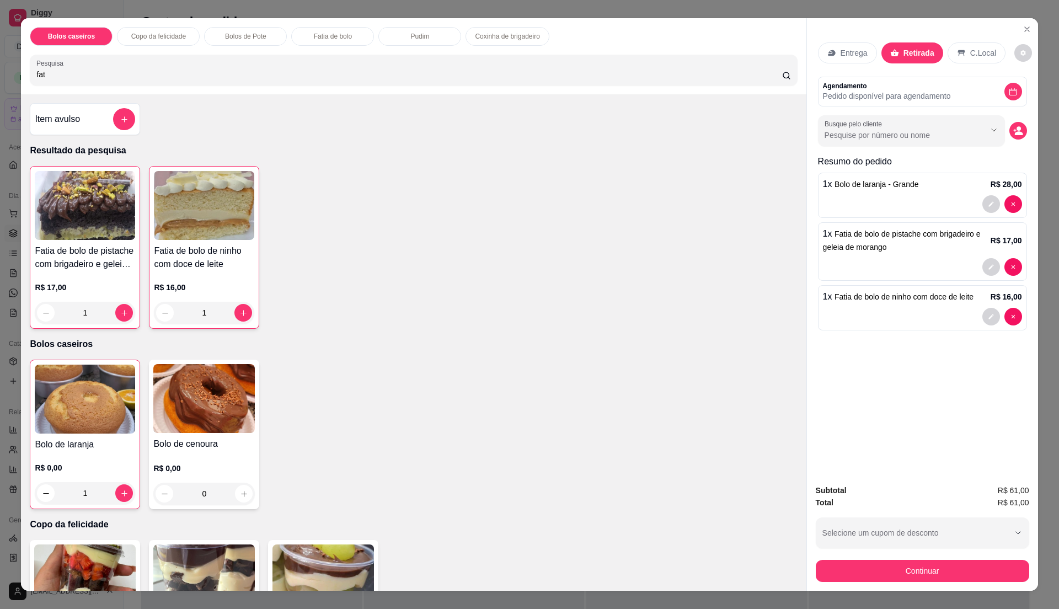
click at [959, 47] on div "C.Local" at bounding box center [977, 52] width 58 height 21
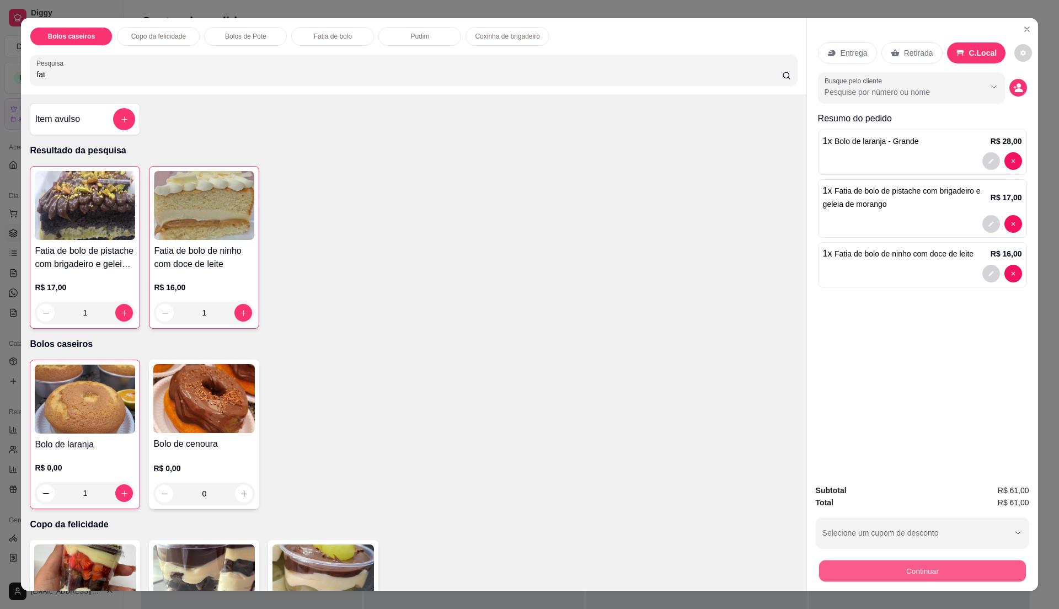
click at [918, 564] on button "Continuar" at bounding box center [922, 571] width 207 height 22
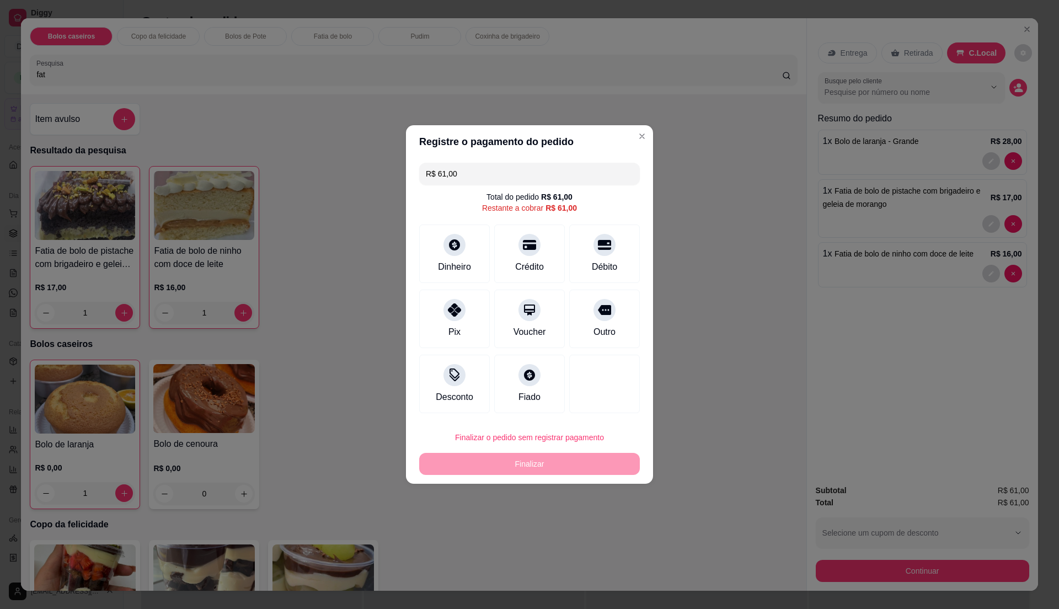
click at [594, 447] on button "Finalizar o pedido sem registrar pagamento" at bounding box center [529, 437] width 221 height 22
click at [609, 536] on button "Confirmar" at bounding box center [597, 528] width 41 height 17
type input "0"
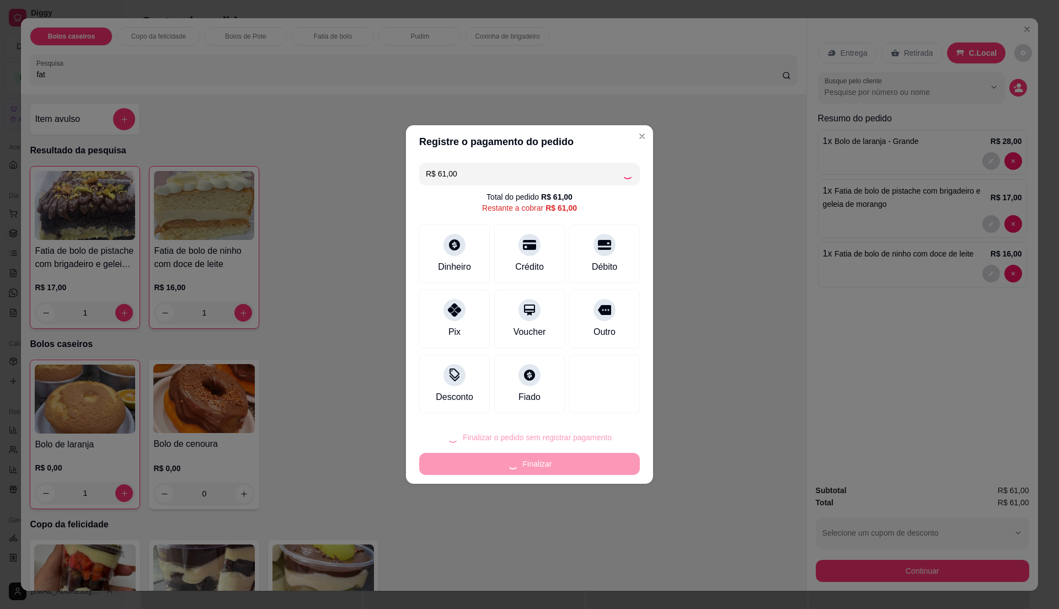
type input "0"
type input "R$ 0,00"
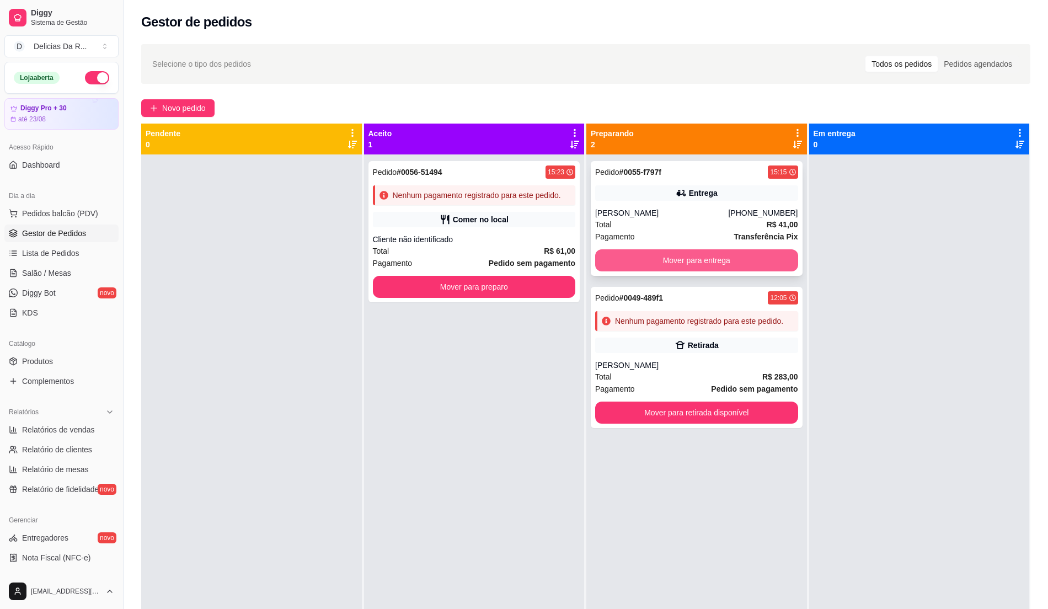
click at [755, 265] on button "Mover para entrega" at bounding box center [696, 260] width 203 height 22
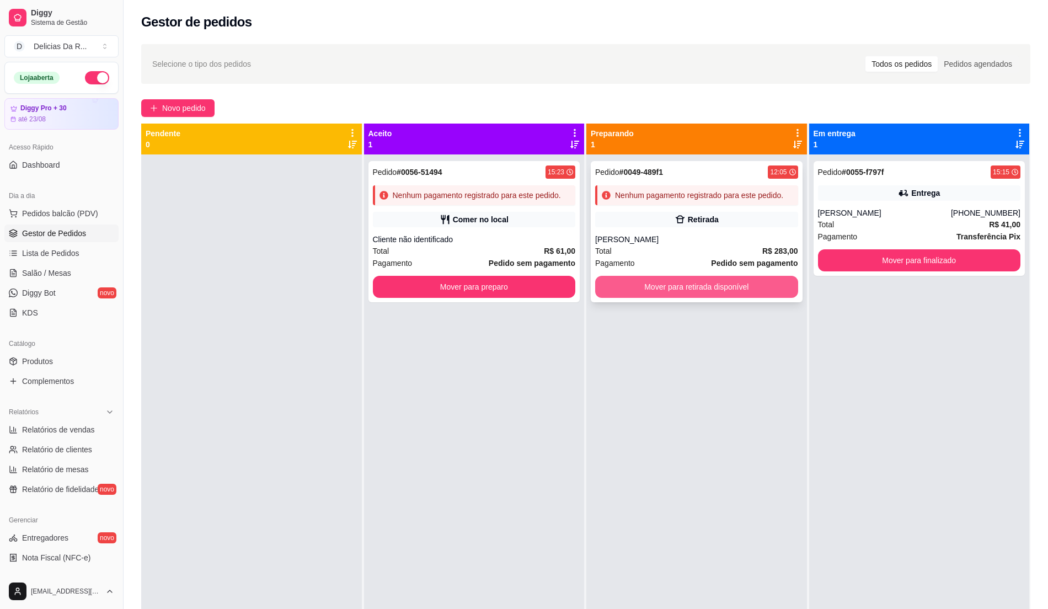
click at [762, 250] on strong "R$ 283,00" at bounding box center [780, 251] width 36 height 9
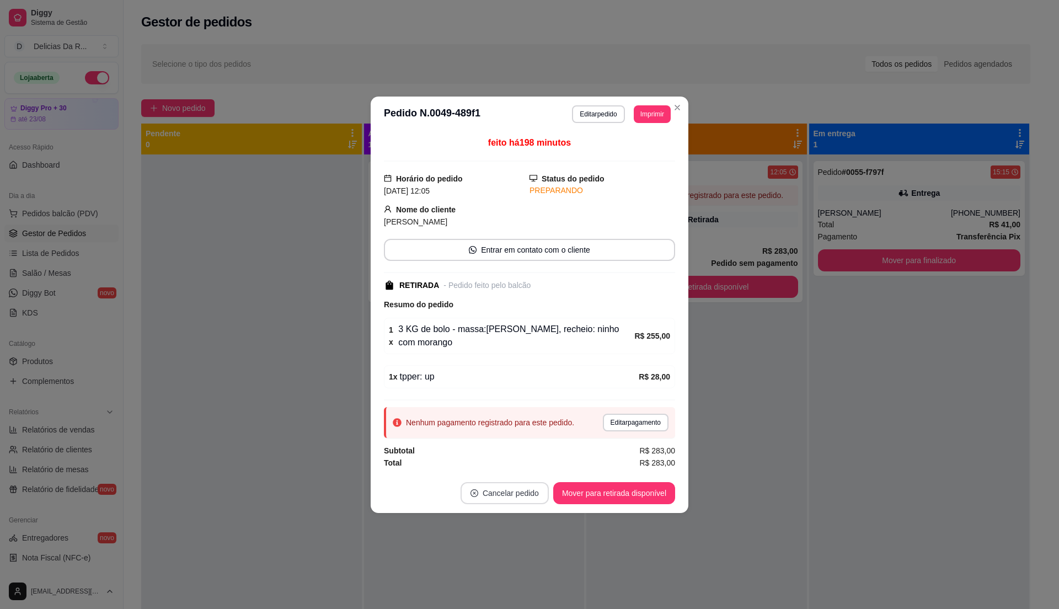
click at [535, 485] on button "Cancelar pedido" at bounding box center [505, 493] width 88 height 22
click at [536, 466] on button "Sim" at bounding box center [536, 461] width 43 height 22
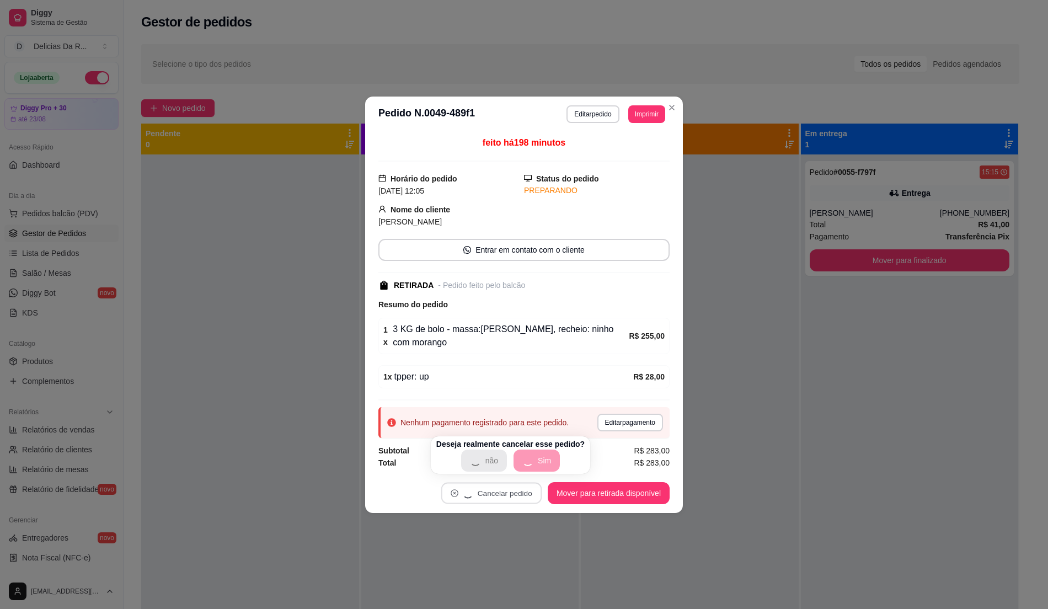
click at [780, 350] on div at bounding box center [690, 458] width 218 height 609
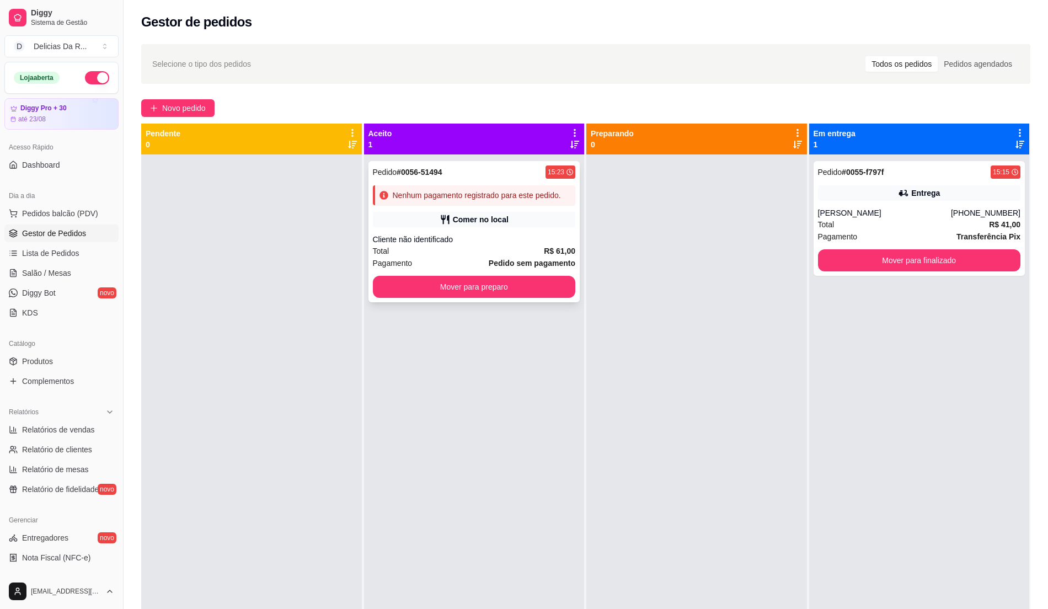
click at [552, 234] on div "Cliente não identificado" at bounding box center [474, 239] width 203 height 11
drag, startPoint x: 499, startPoint y: 245, endPoint x: 505, endPoint y: 248, distance: 7.4
click at [505, 248] on div "Pedido # 0056-51494 15:23 Nenhum pagamento registrado para este pedido. Comer n…" at bounding box center [475, 231] width 212 height 141
click at [29, 359] on span "Produtos" at bounding box center [37, 361] width 31 height 11
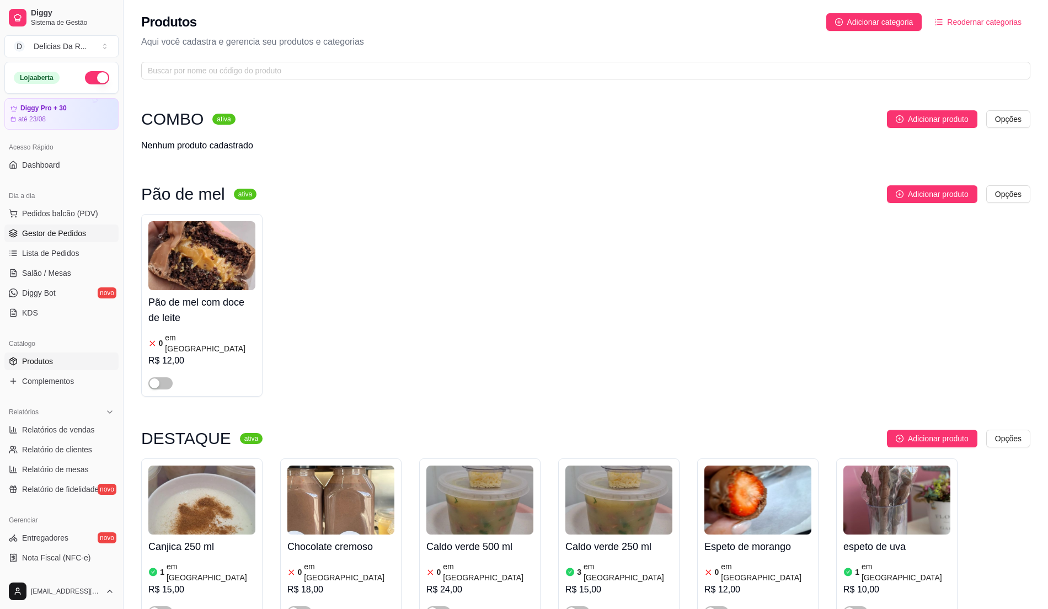
click at [79, 237] on span "Gestor de Pedidos" at bounding box center [54, 233] width 64 height 11
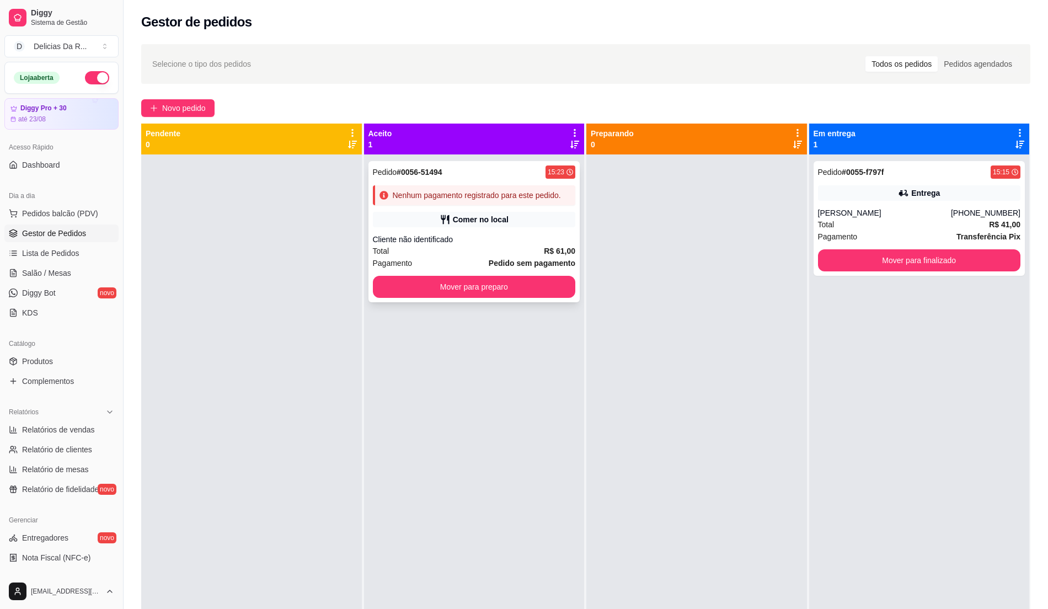
click at [457, 166] on div "Pedido # 0056-51494 15:23 Nenhum pagamento registrado para este pedido. Comer n…" at bounding box center [475, 231] width 212 height 141
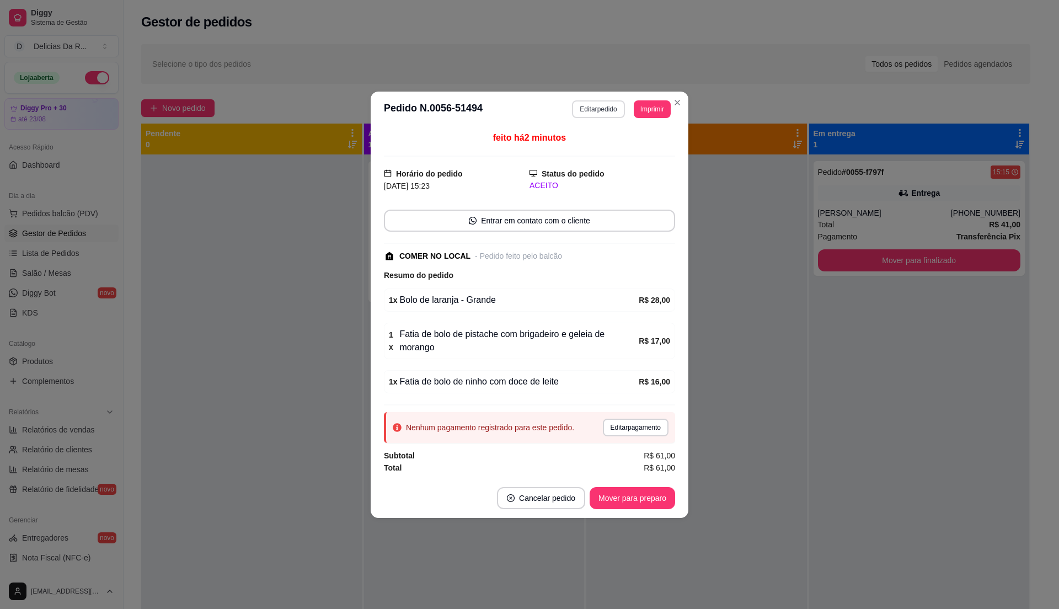
click at [579, 116] on button "Editar pedido" at bounding box center [598, 109] width 52 height 18
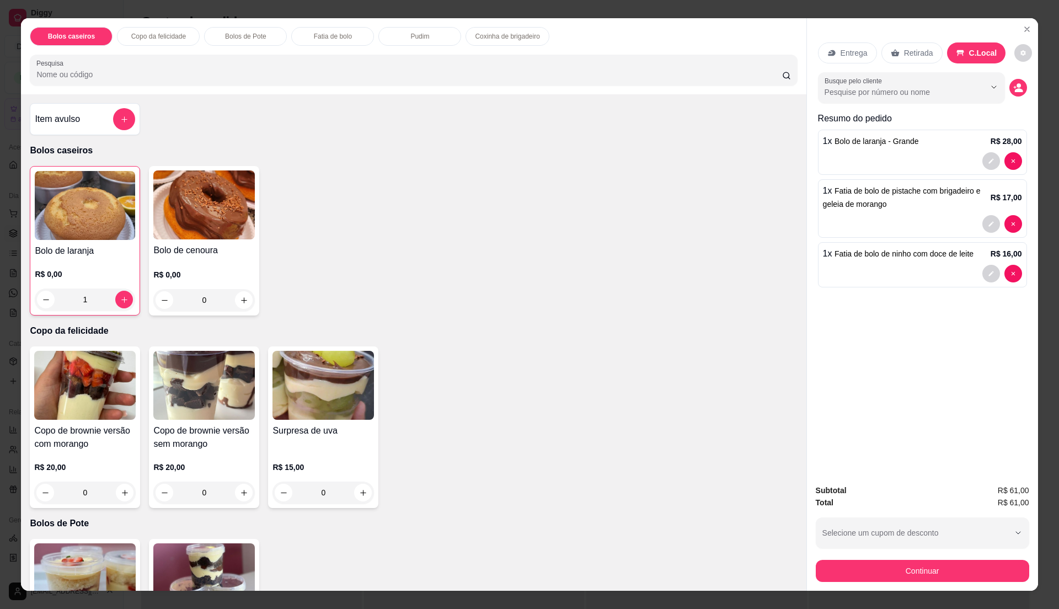
click at [207, 210] on img at bounding box center [204, 204] width 102 height 69
click at [402, 148] on div "Grande" at bounding box center [417, 143] width 31 height 13
radio input "true"
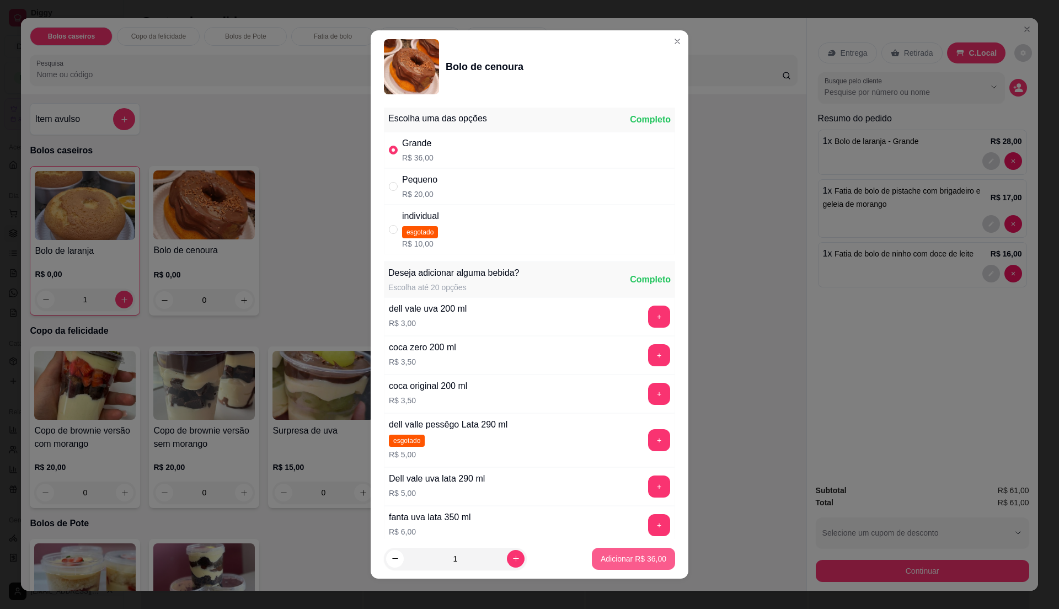
click at [616, 562] on p "Adicionar R$ 36,00" at bounding box center [634, 558] width 66 height 11
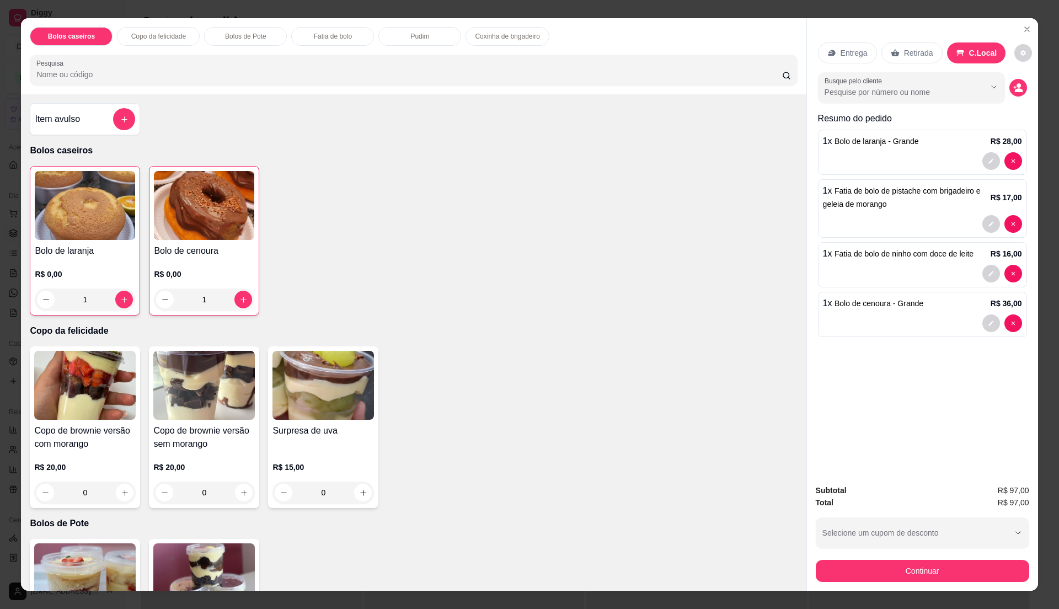
type input "1"
click at [857, 563] on button "Continuar" at bounding box center [922, 571] width 213 height 22
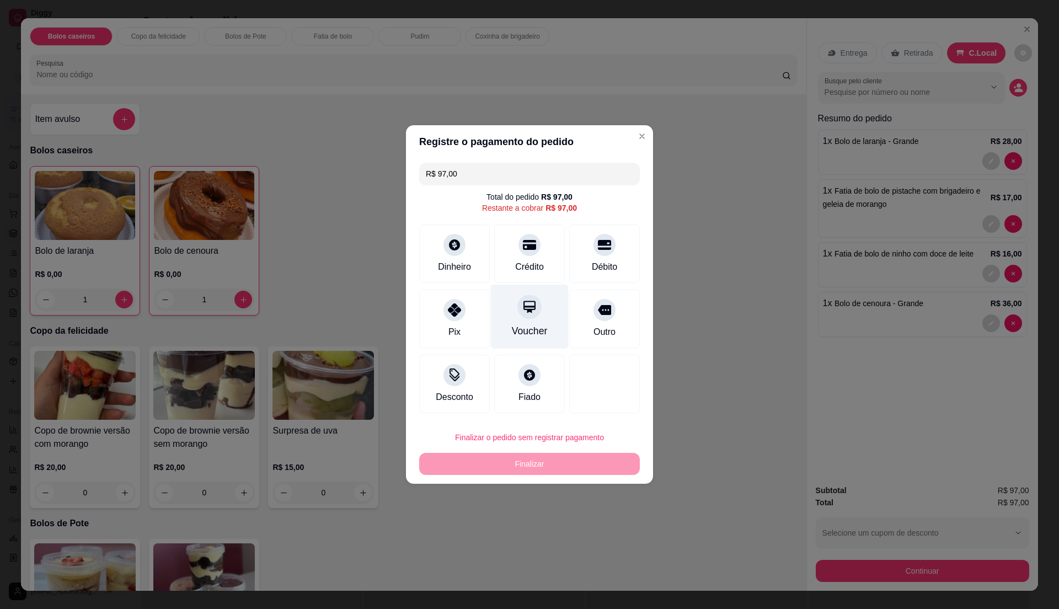
click at [523, 266] on div "Crédito" at bounding box center [529, 266] width 29 height 13
type input "R$ 0,00"
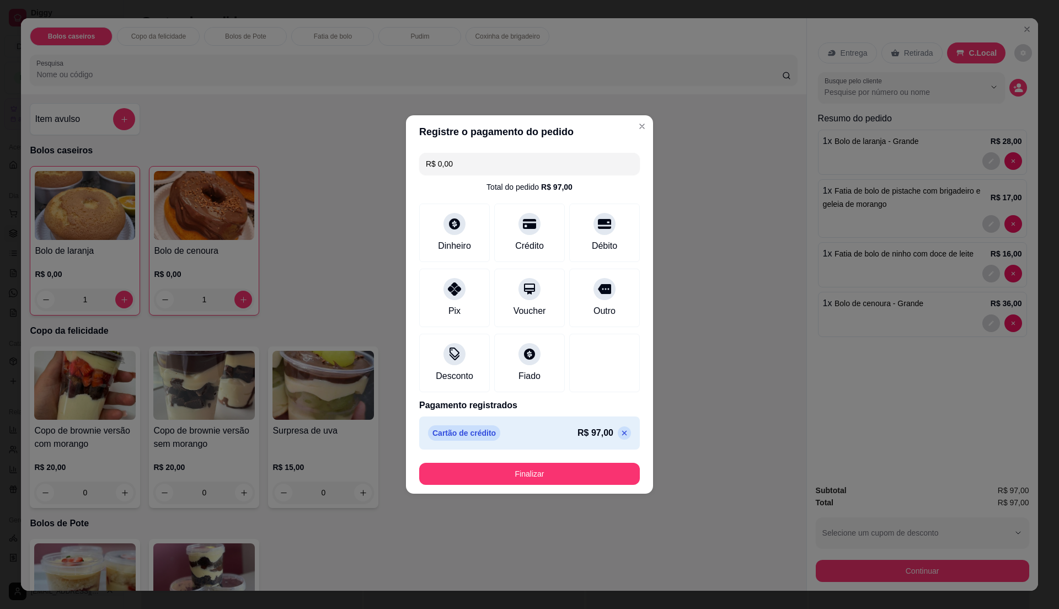
click at [568, 481] on button "Finalizar" at bounding box center [529, 474] width 221 height 22
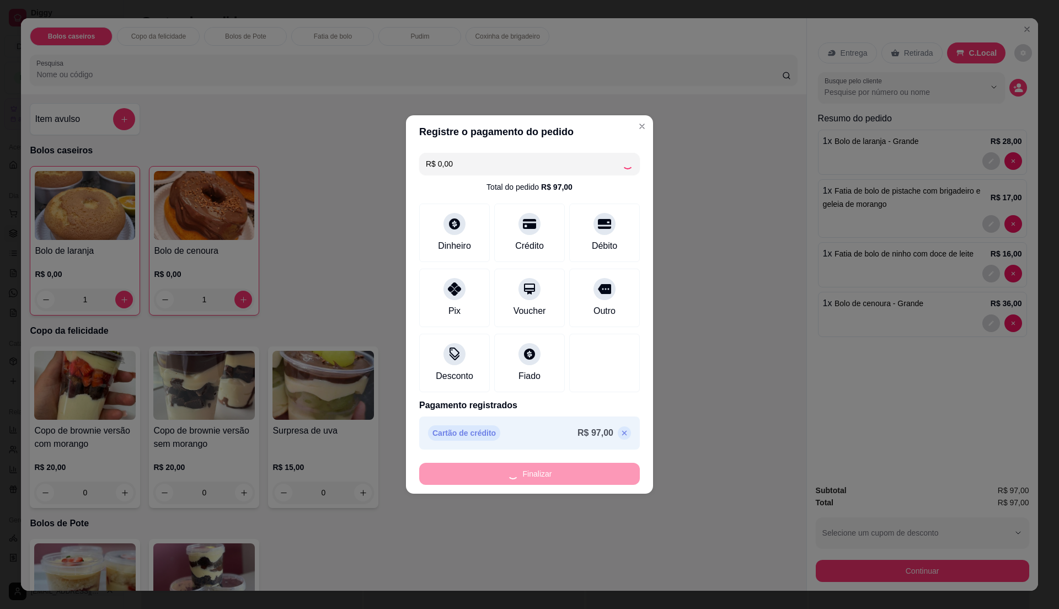
type input "0"
type input "-R$ 97,00"
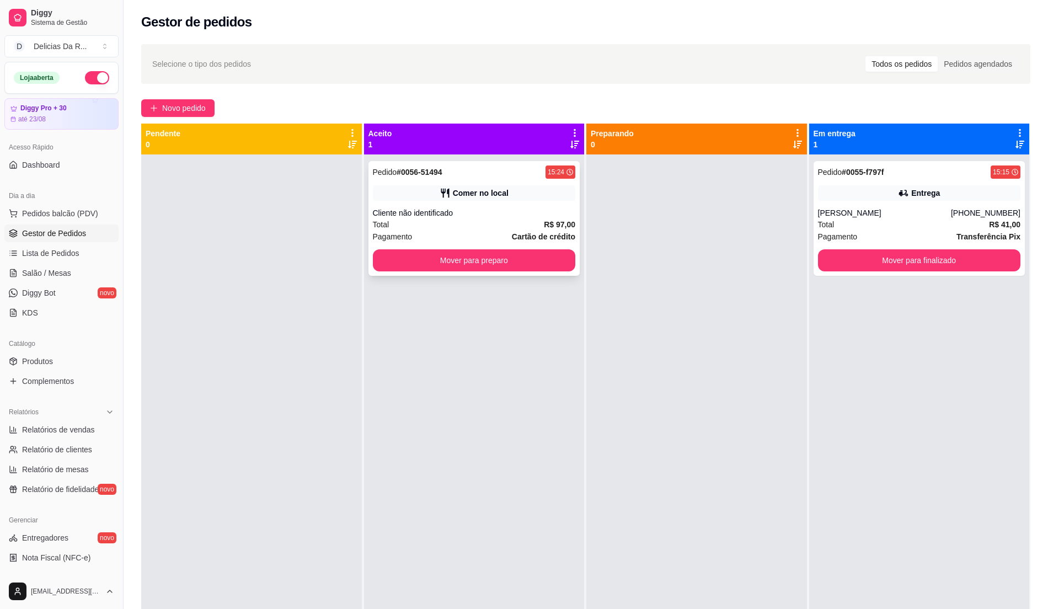
click at [435, 213] on div "Cliente não identificado" at bounding box center [474, 212] width 203 height 11
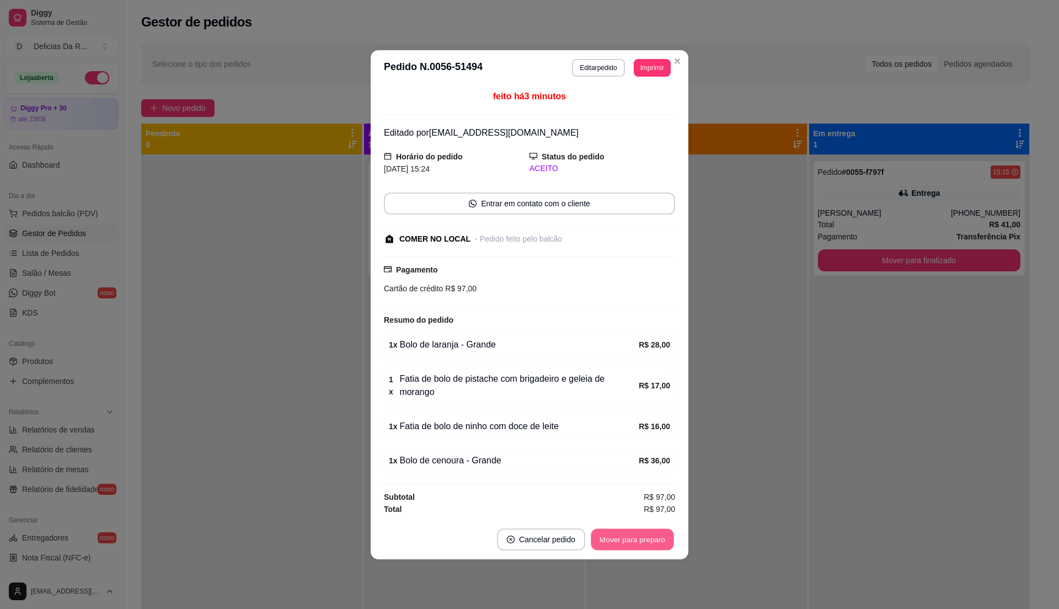
click at [658, 534] on button "Mover para preparo" at bounding box center [632, 540] width 83 height 22
click at [656, 532] on div "Mover para preparo" at bounding box center [624, 540] width 101 height 22
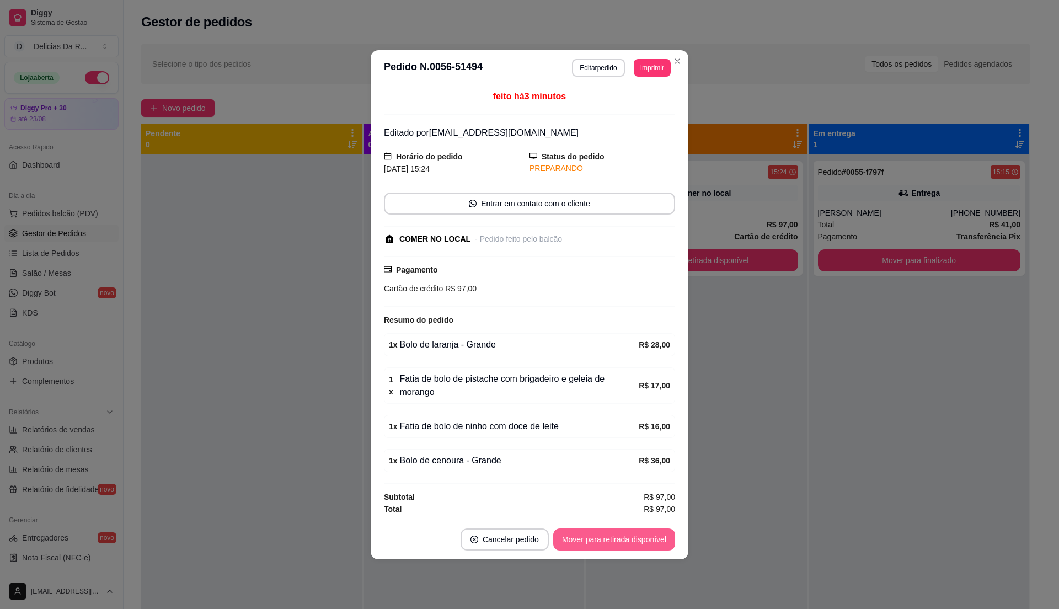
click at [654, 531] on button "Mover para retirada disponível" at bounding box center [614, 540] width 122 height 22
click at [654, 535] on div "Mover para retirada disponível" at bounding box center [606, 540] width 137 height 22
click at [654, 536] on div "Mover para retirada disponível" at bounding box center [606, 540] width 137 height 22
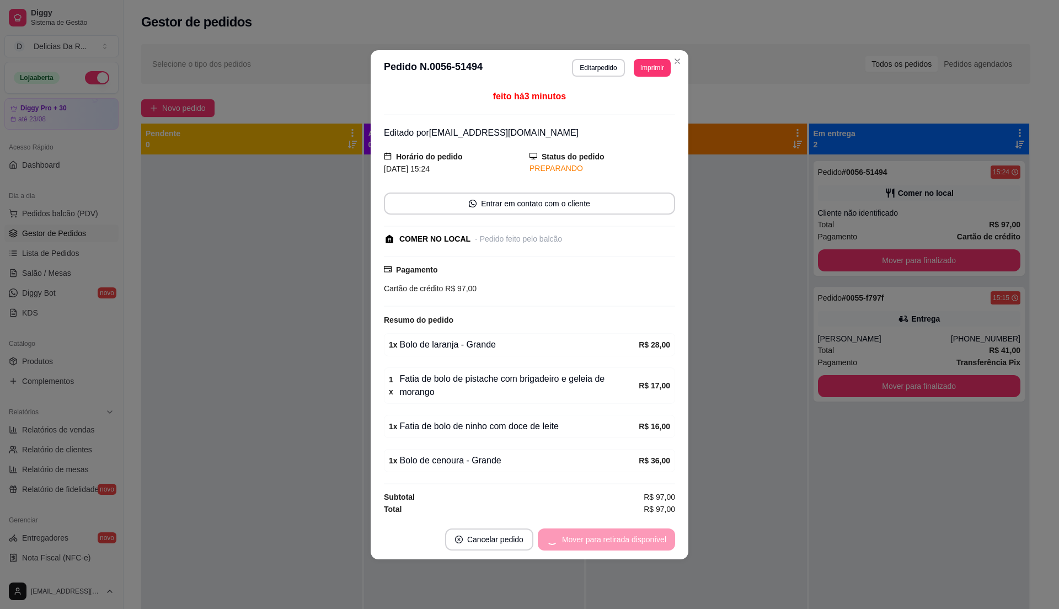
click at [654, 536] on div "Mover para retirada disponível" at bounding box center [606, 540] width 137 height 22
click at [656, 532] on button "Mover para finalizado" at bounding box center [630, 540] width 92 height 22
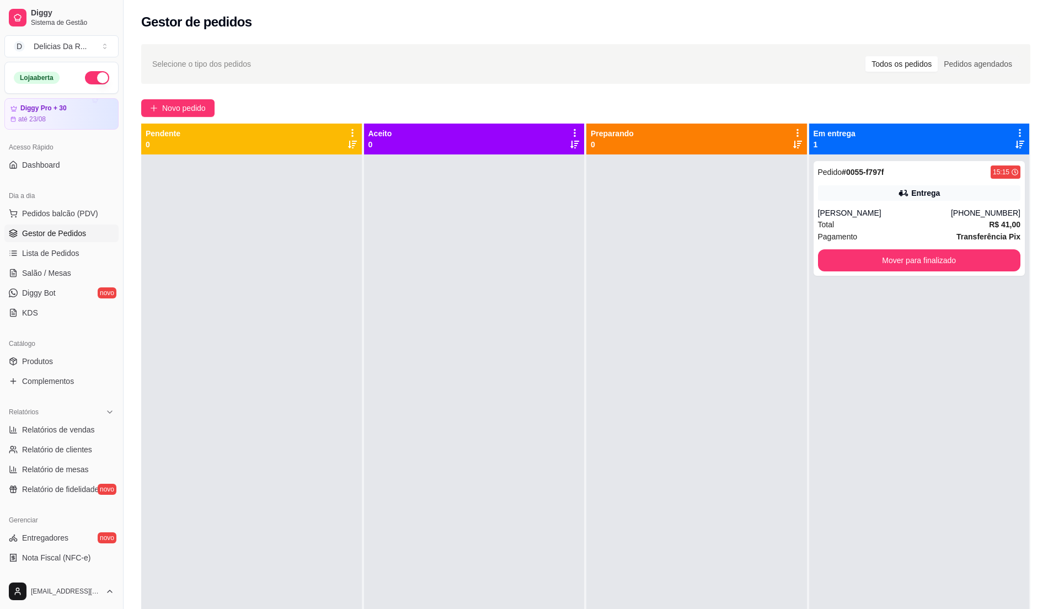
drag, startPoint x: 212, startPoint y: 157, endPoint x: 216, endPoint y: 164, distance: 8.0
click at [216, 164] on div at bounding box center [251, 458] width 221 height 609
click at [174, 109] on span "Novo pedido" at bounding box center [184, 108] width 44 height 12
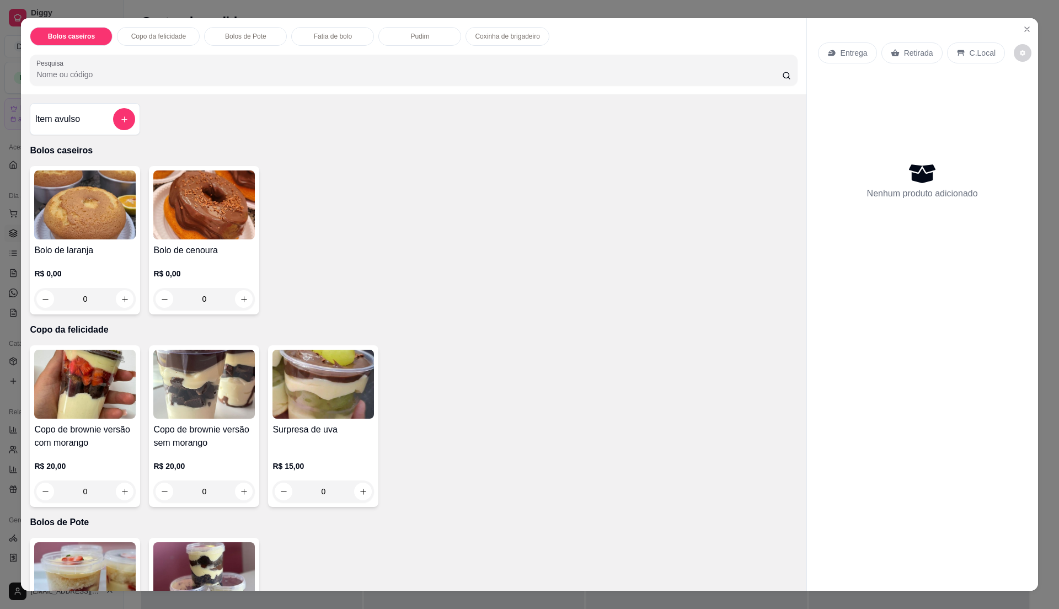
click at [82, 434] on h4 "Copo de brownie versão com morango" at bounding box center [85, 436] width 102 height 26
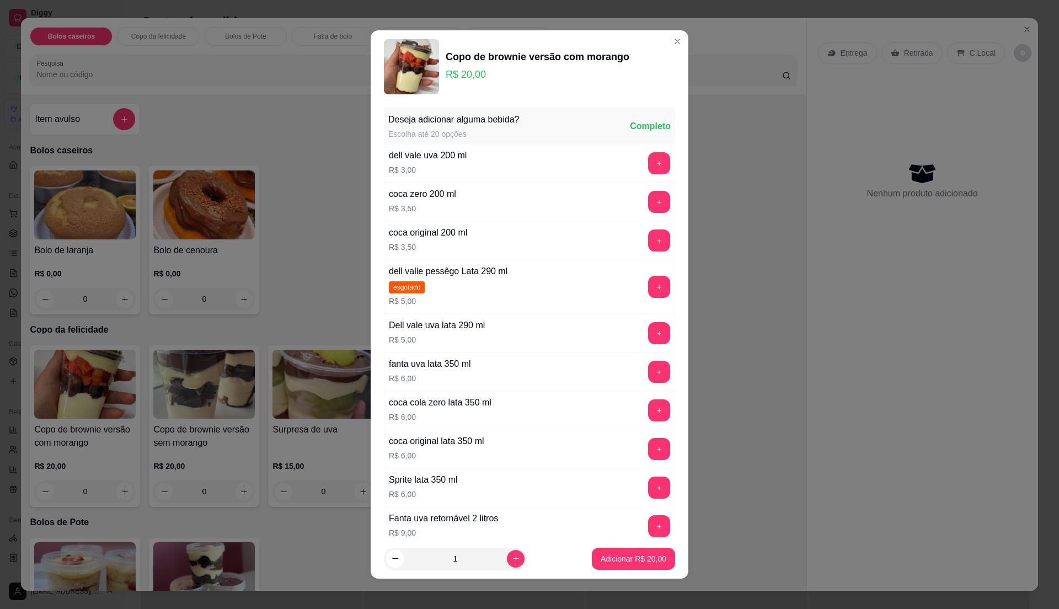
click at [592, 566] on button "Adicionar R$ 20,00" at bounding box center [633, 559] width 83 height 22
type input "1"
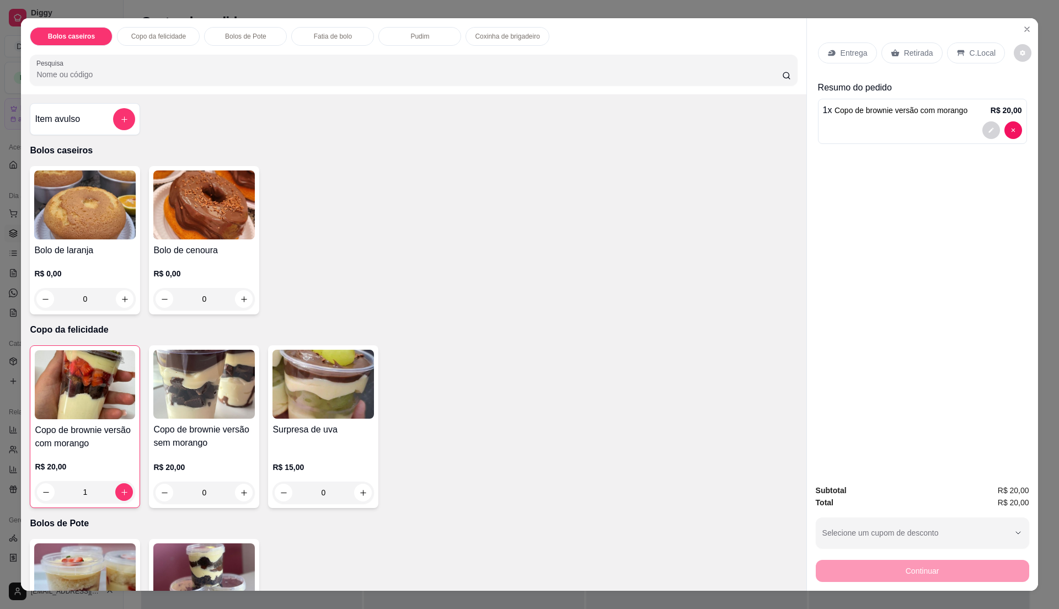
click at [300, 34] on div "Fatia de bolo" at bounding box center [332, 36] width 83 height 19
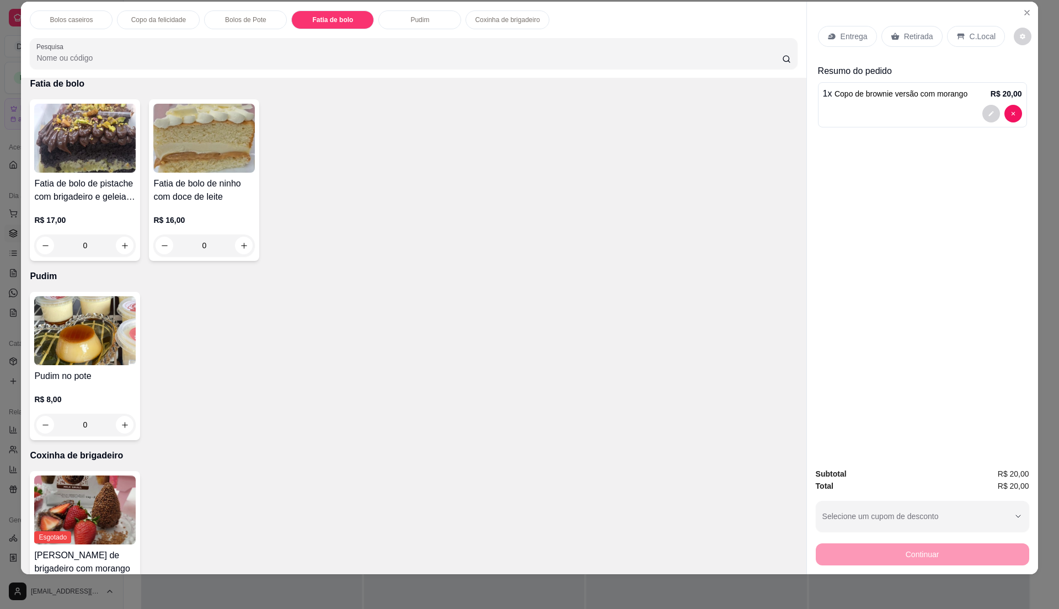
click at [84, 177] on h4 "Fatia de bolo de pistache com brigadeiro e geleia de morango" at bounding box center [85, 190] width 102 height 26
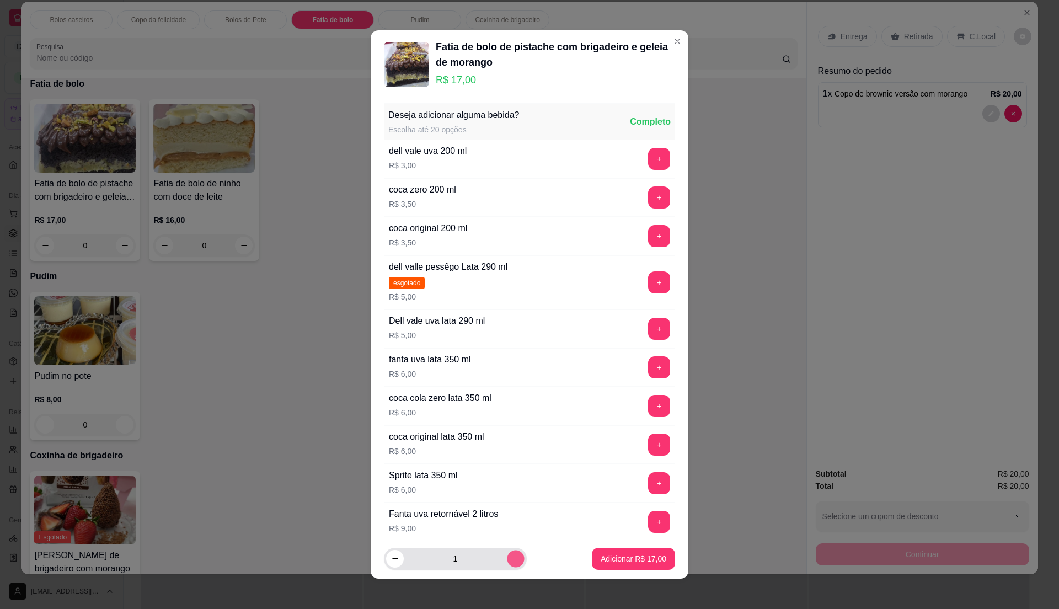
click at [510, 558] on button "increase-product-quantity" at bounding box center [515, 558] width 17 height 17
type input "2"
click at [605, 561] on p "Adicionar R$ 34,00" at bounding box center [634, 558] width 66 height 11
type input "2"
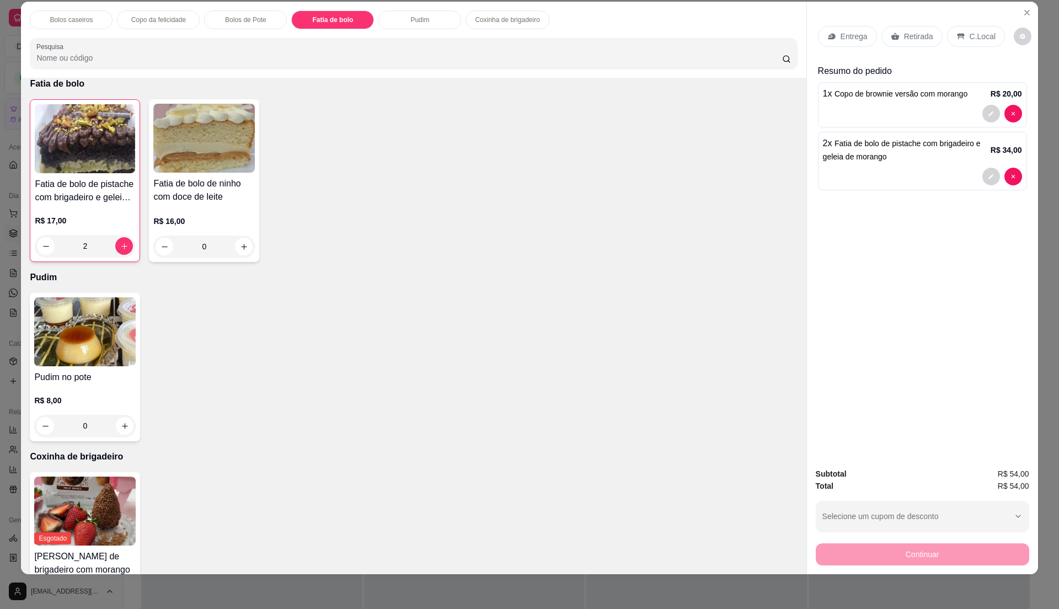
click at [908, 32] on p "Retirada" at bounding box center [918, 36] width 29 height 11
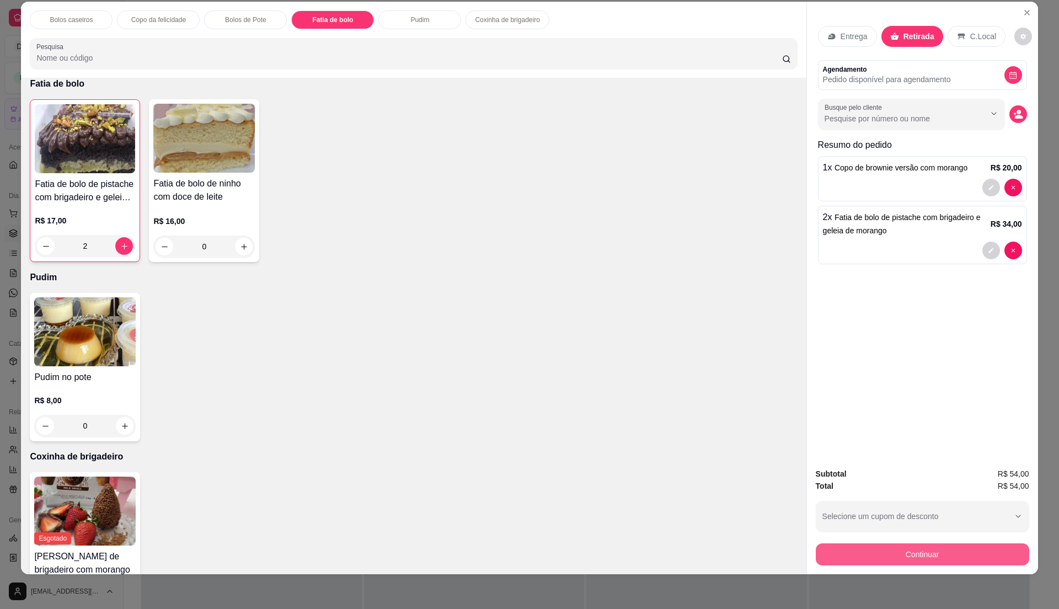
click at [932, 552] on button "Continuar" at bounding box center [922, 554] width 213 height 22
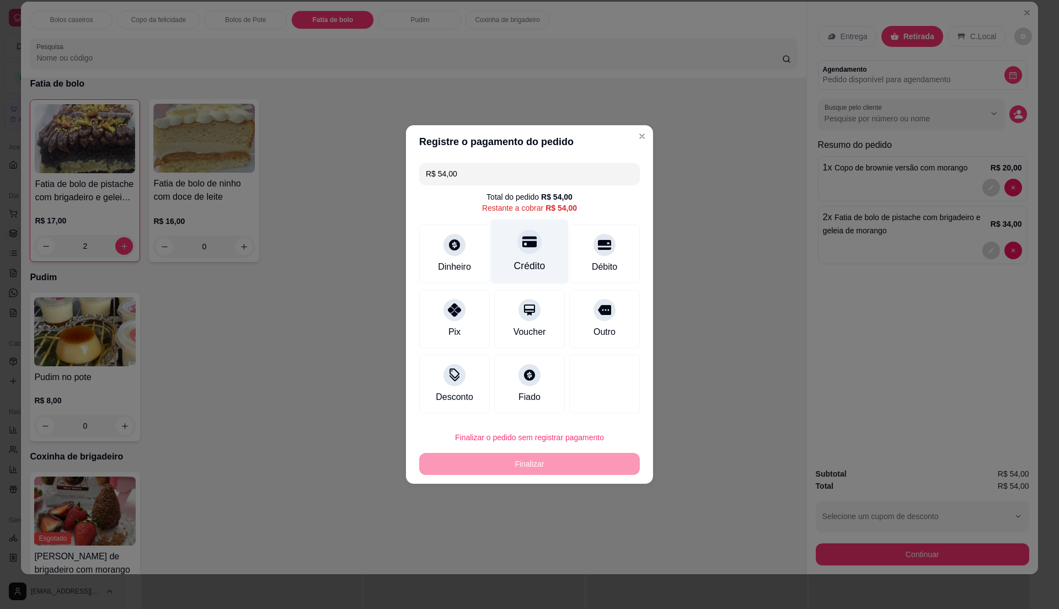
click at [533, 265] on div "Crédito" at bounding box center [529, 266] width 31 height 14
type input "R$ 0,00"
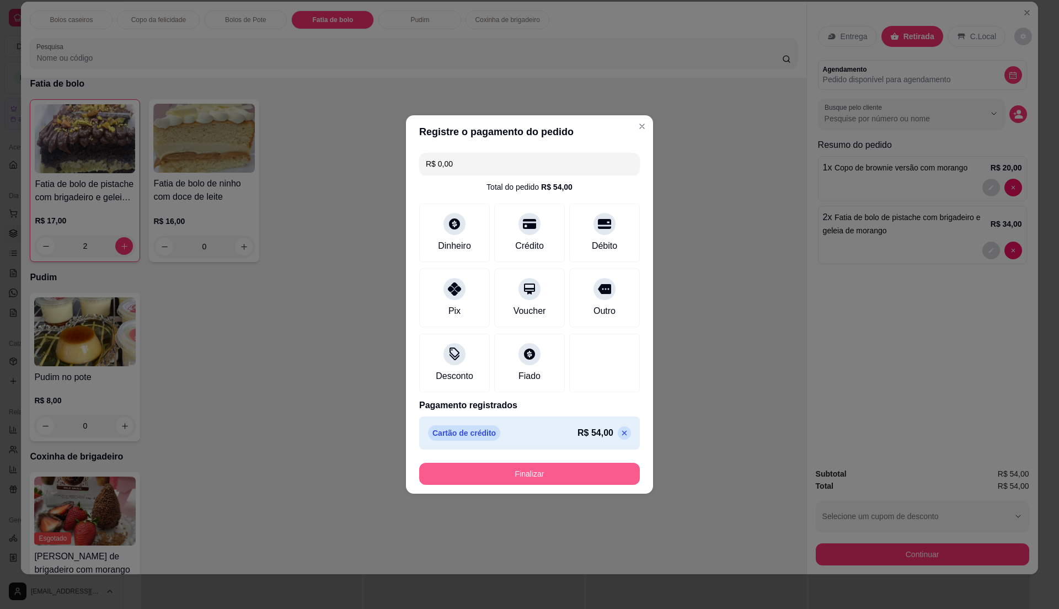
click at [577, 475] on button "Finalizar" at bounding box center [529, 474] width 221 height 22
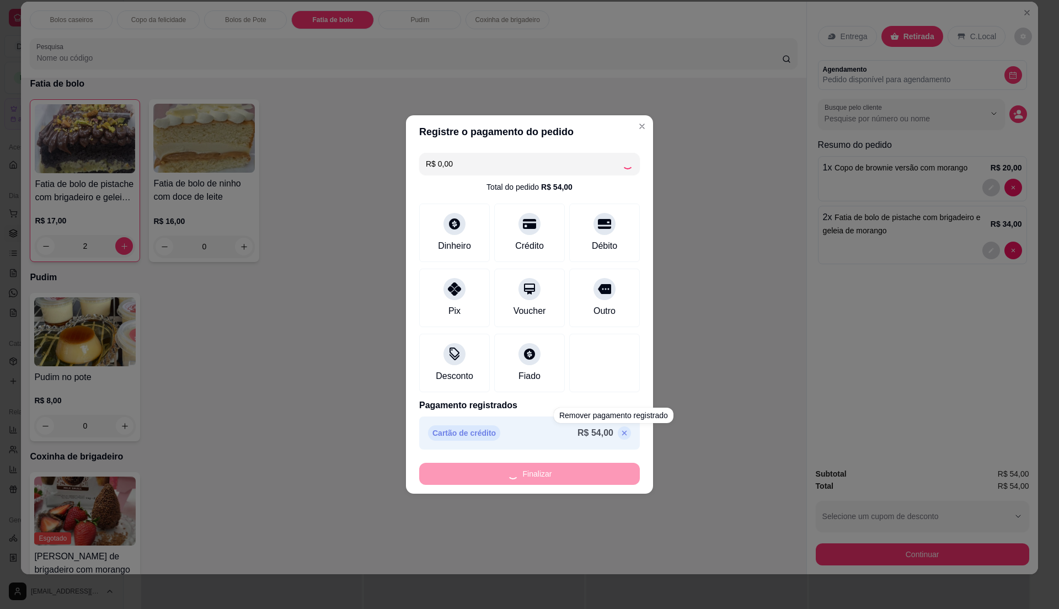
type input "0"
type input "-R$ 54,00"
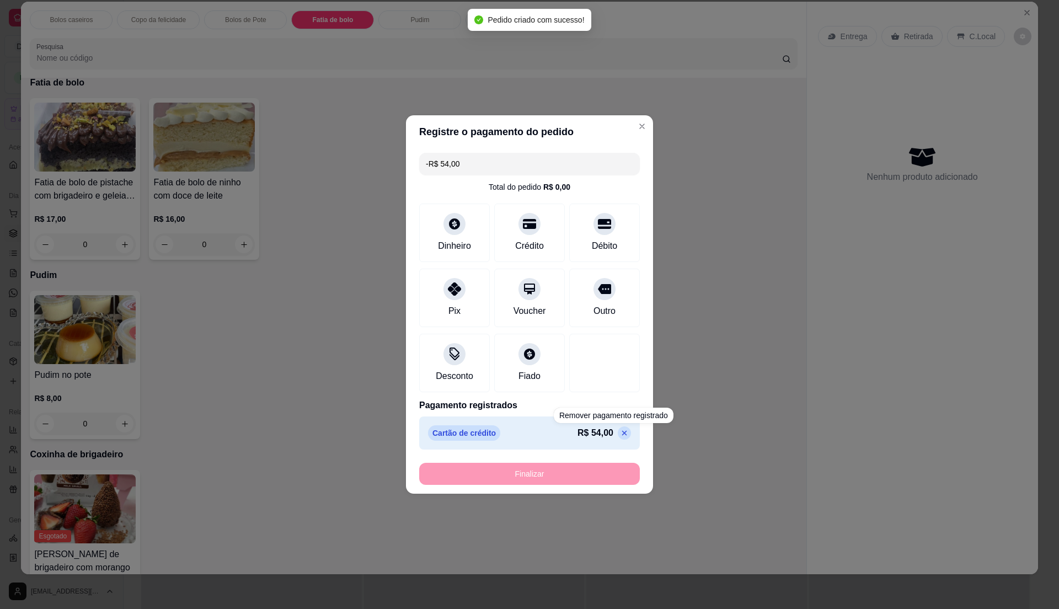
scroll to position [614, 0]
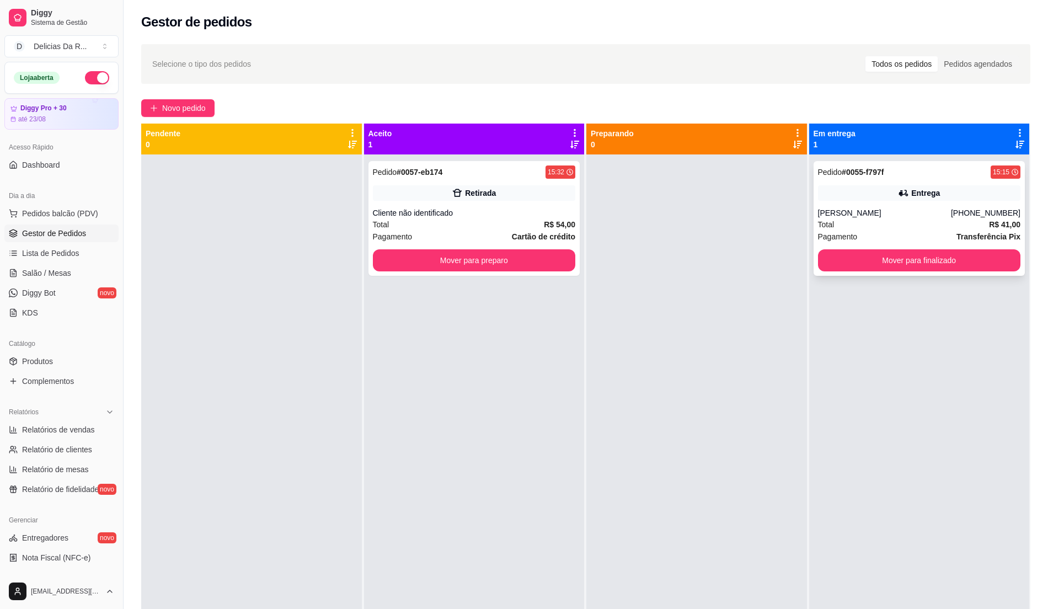
click at [852, 217] on div "[PERSON_NAME]" at bounding box center [884, 212] width 133 height 11
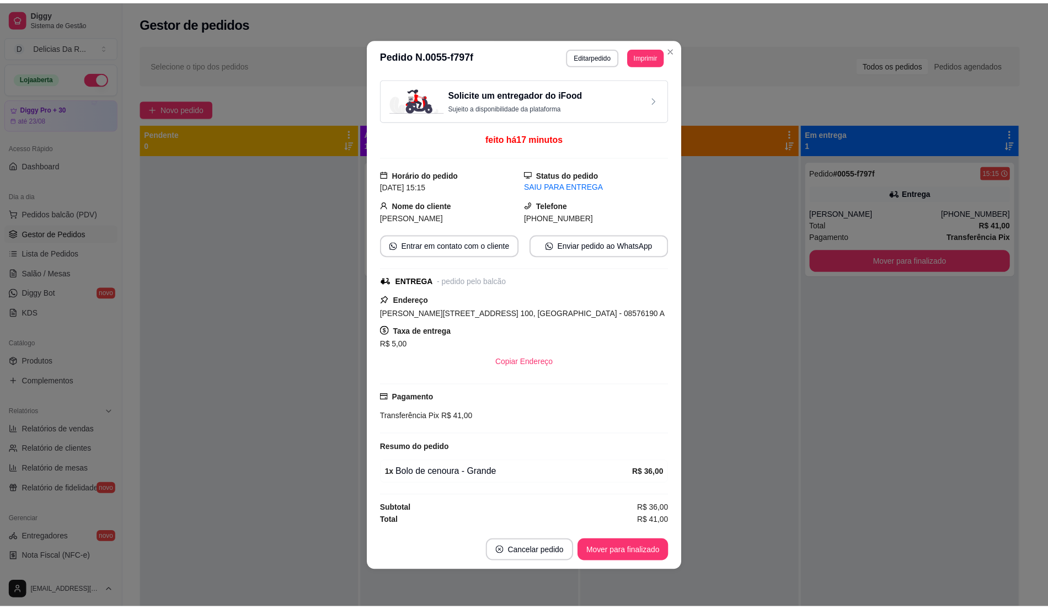
scroll to position [1, 0]
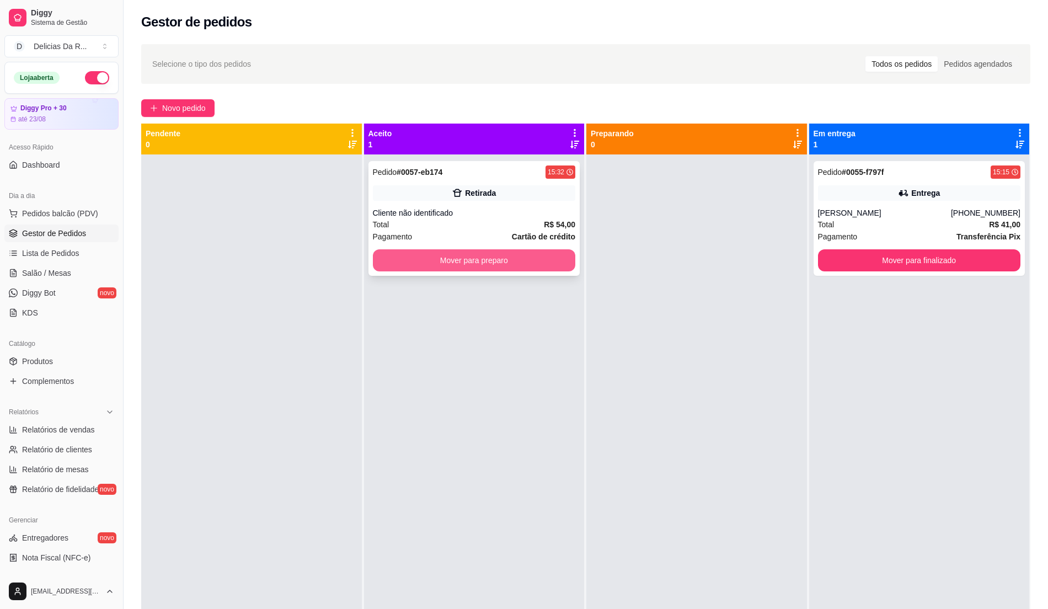
click at [556, 264] on button "Mover para preparo" at bounding box center [474, 260] width 203 height 22
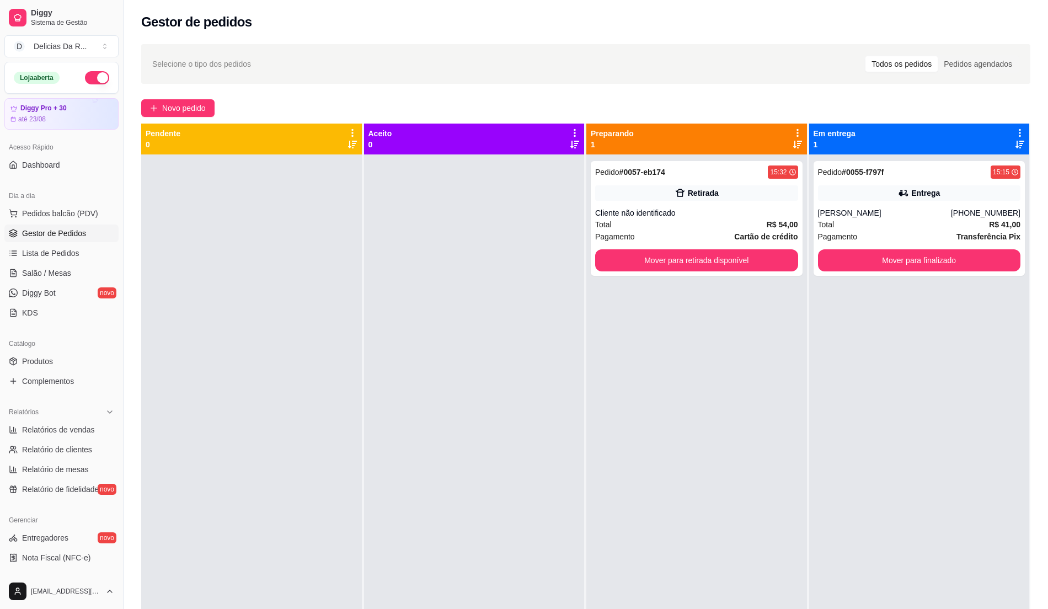
click at [641, 235] on div "Pagamento Cartão de crédito" at bounding box center [696, 237] width 203 height 12
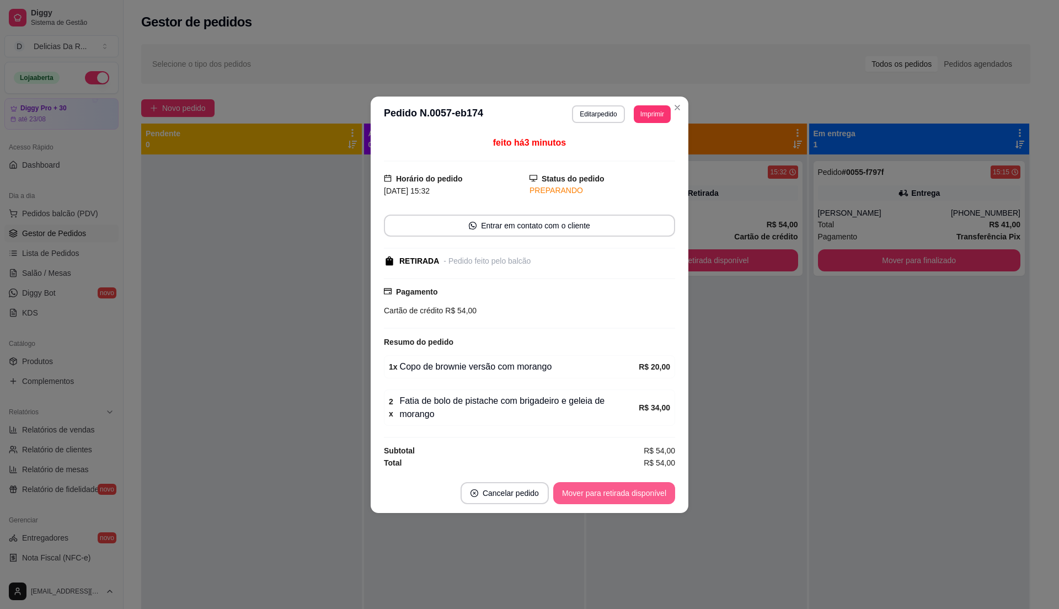
click at [637, 495] on button "Mover para retirada disponível" at bounding box center [614, 493] width 122 height 22
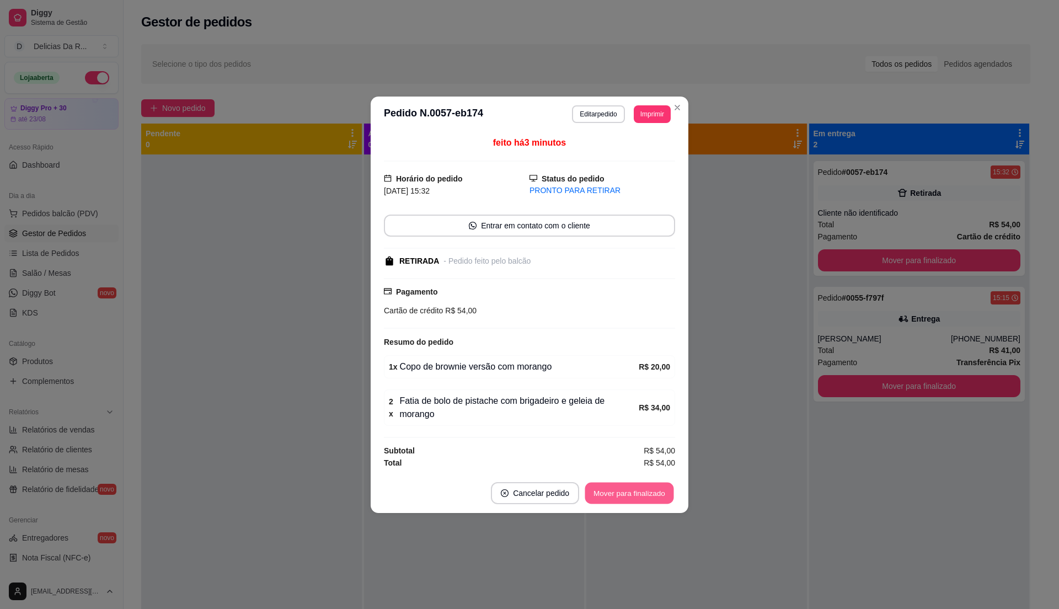
click at [637, 495] on button "Mover para finalizado" at bounding box center [629, 493] width 89 height 22
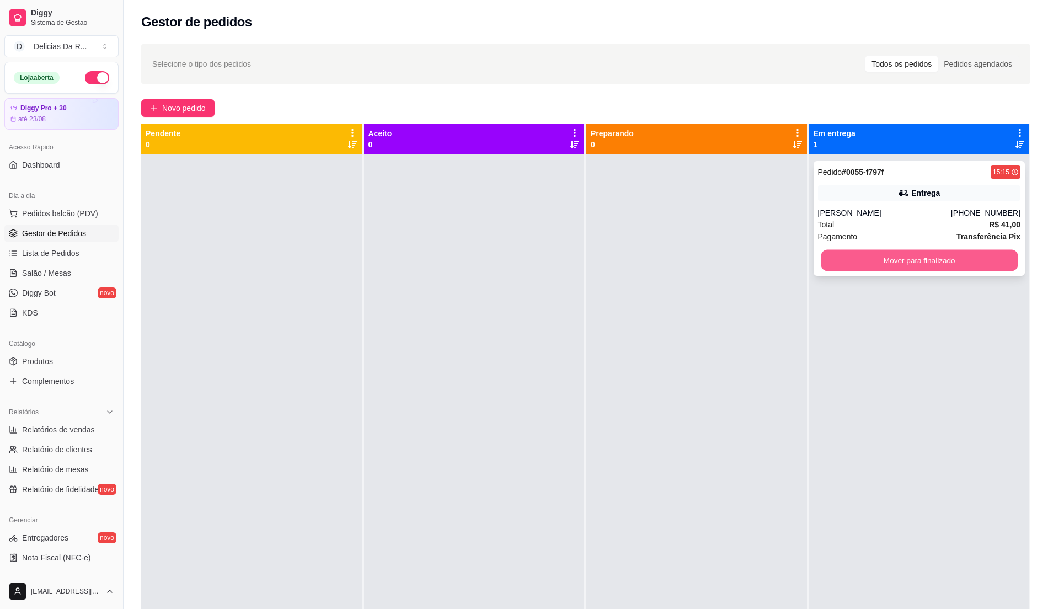
click at [844, 263] on button "Mover para finalizado" at bounding box center [919, 261] width 196 height 22
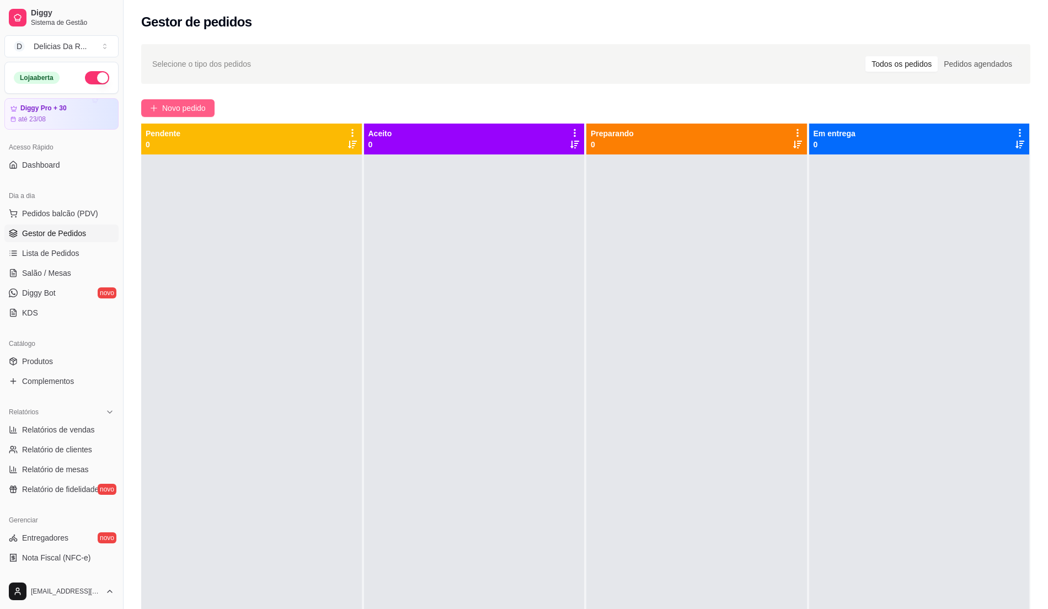
click at [193, 104] on span "Novo pedido" at bounding box center [184, 108] width 44 height 12
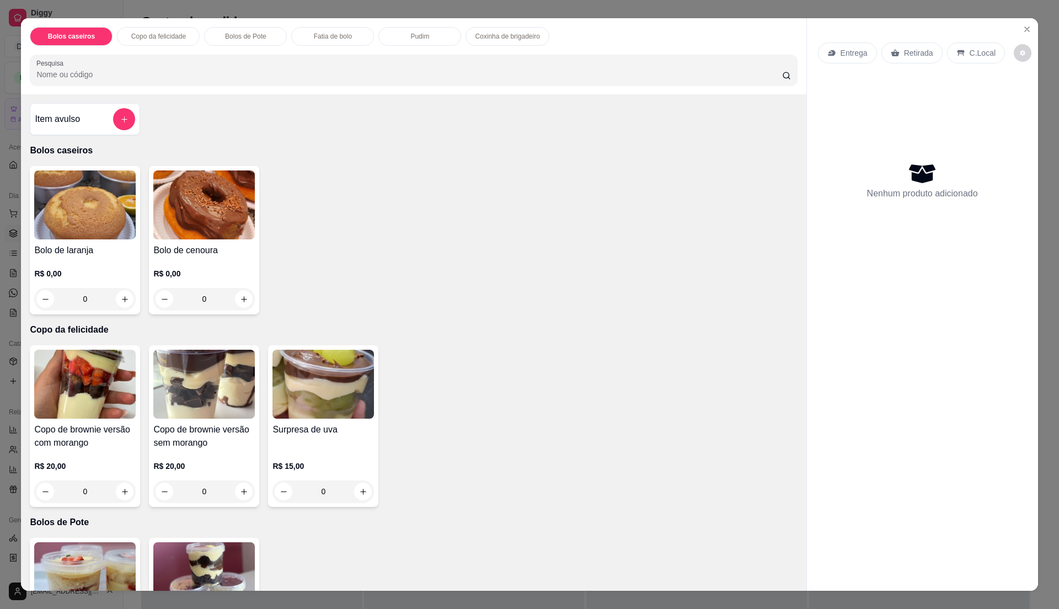
click at [179, 263] on div "R$ 0,00 0" at bounding box center [204, 283] width 102 height 53
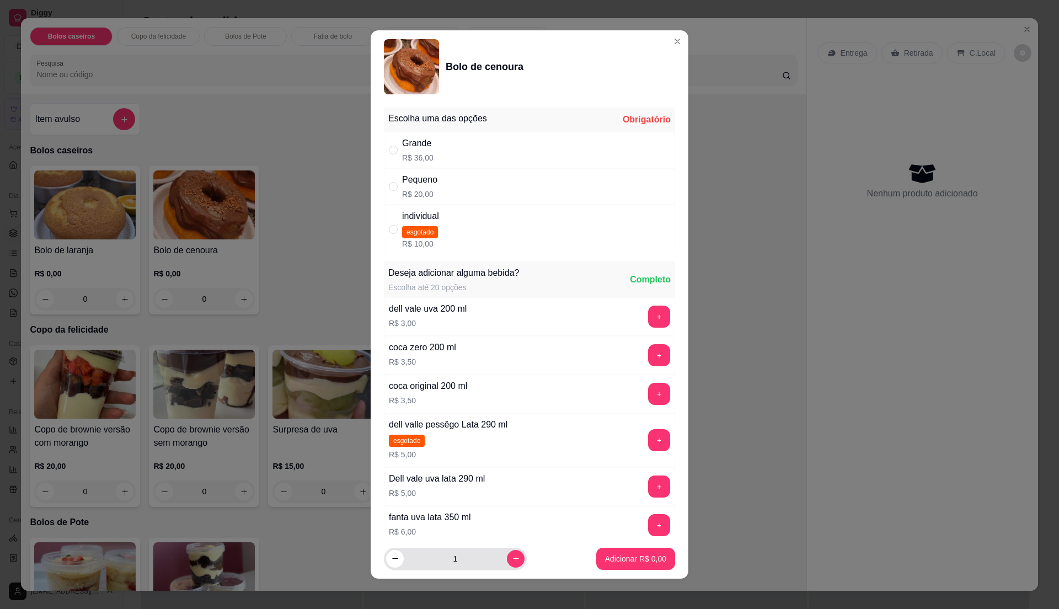
click at [494, 557] on input "1" at bounding box center [455, 559] width 103 height 22
click at [512, 561] on icon "increase-product-quantity" at bounding box center [516, 558] width 8 height 8
type input "2"
click at [421, 189] on p "R$ 20,00" at bounding box center [419, 194] width 35 height 11
radio input "true"
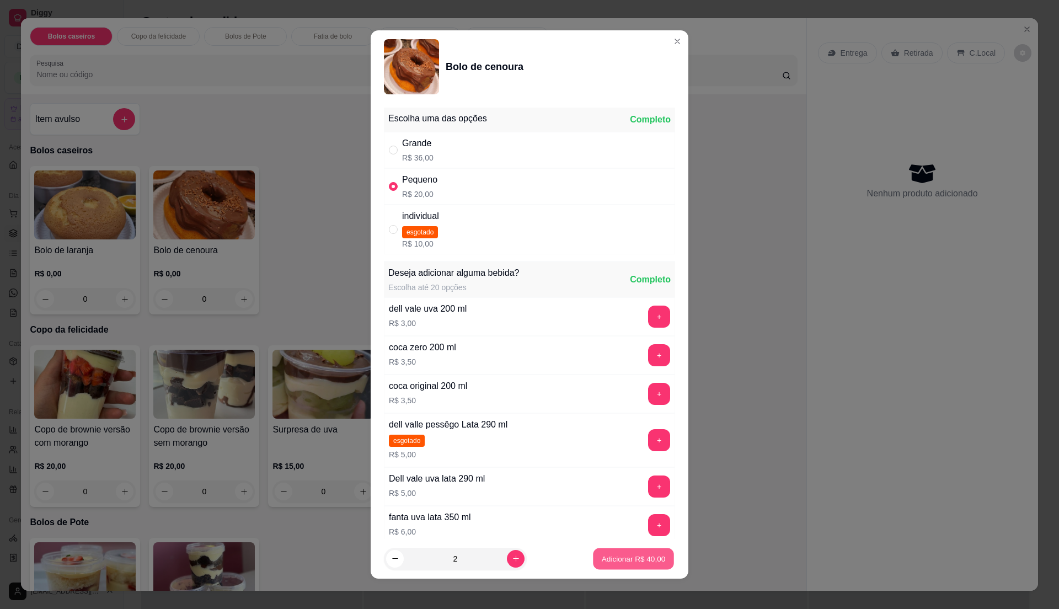
click at [626, 552] on button "Adicionar R$ 40,00" at bounding box center [633, 559] width 81 height 22
type input "2"
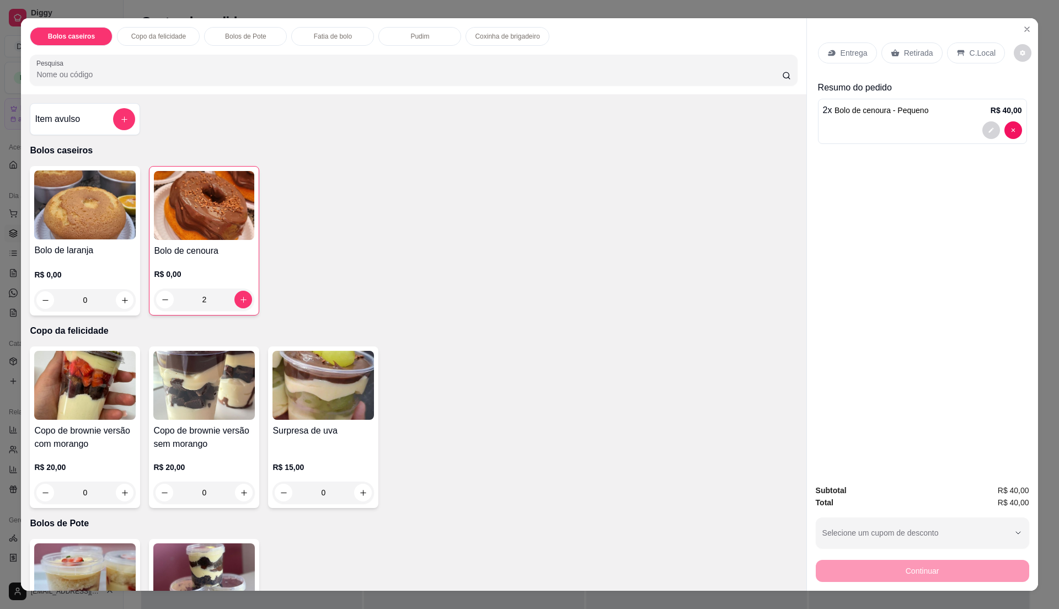
drag, startPoint x: 910, startPoint y: 51, endPoint x: 924, endPoint y: 60, distance: 15.9
click at [911, 51] on p "Retirada" at bounding box center [918, 52] width 29 height 11
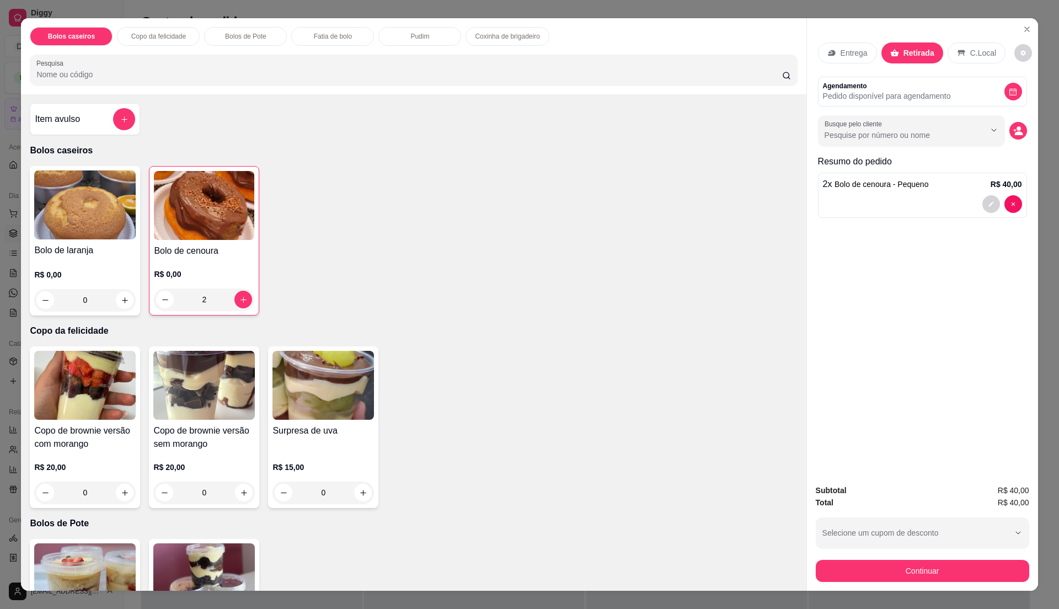
click at [1018, 125] on div "Busque pelo cliente" at bounding box center [922, 130] width 209 height 31
click at [1017, 126] on icon "decrease-product-quantity" at bounding box center [1017, 130] width 9 height 9
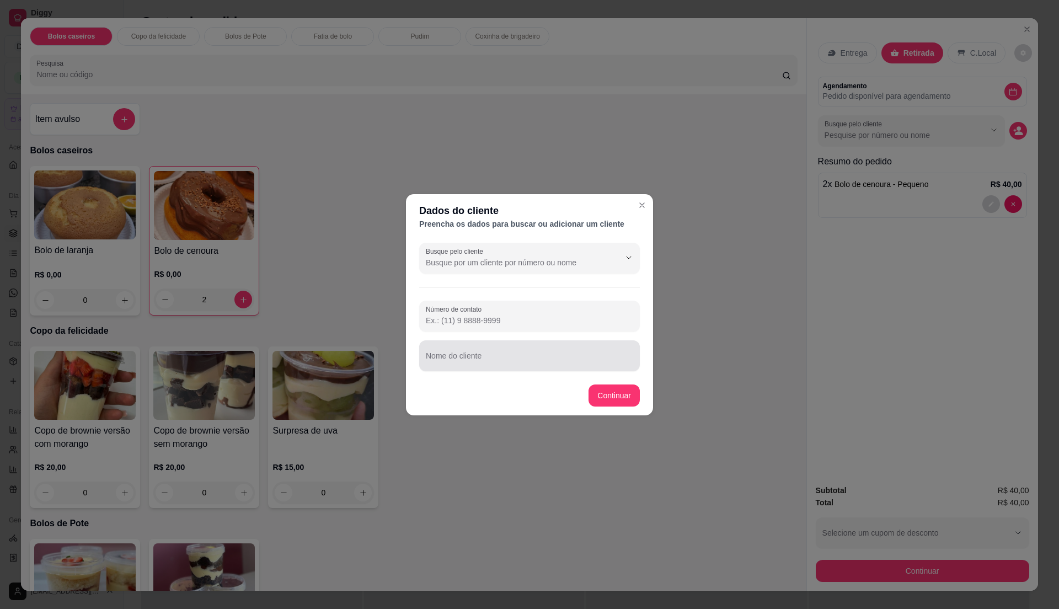
click at [519, 365] on input "Nome do cliente" at bounding box center [529, 360] width 207 height 11
type input "[PERSON_NAME] / júlia"
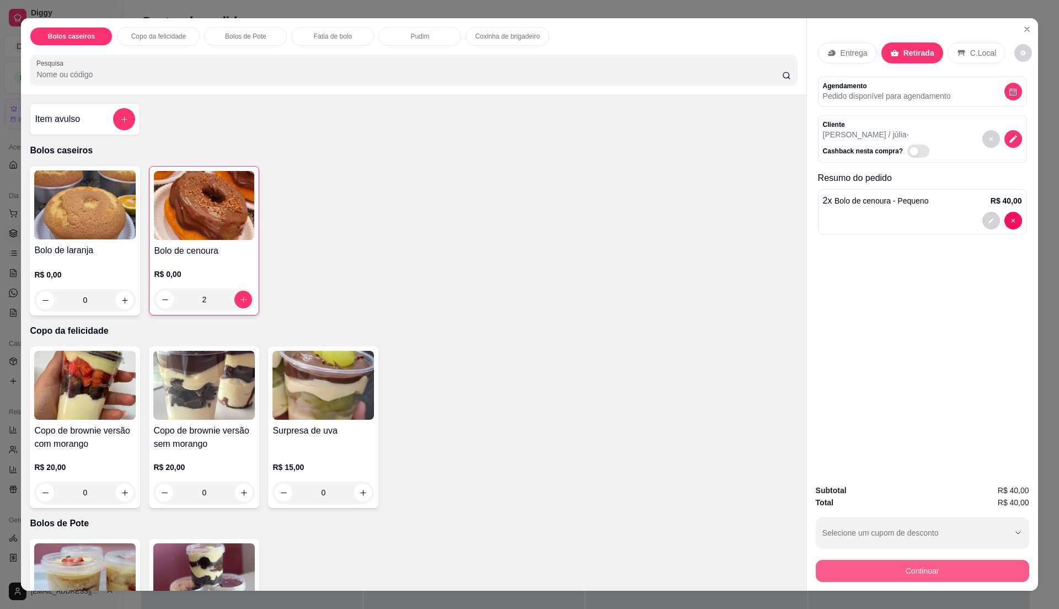
click at [859, 572] on button "Continuar" at bounding box center [922, 571] width 213 height 22
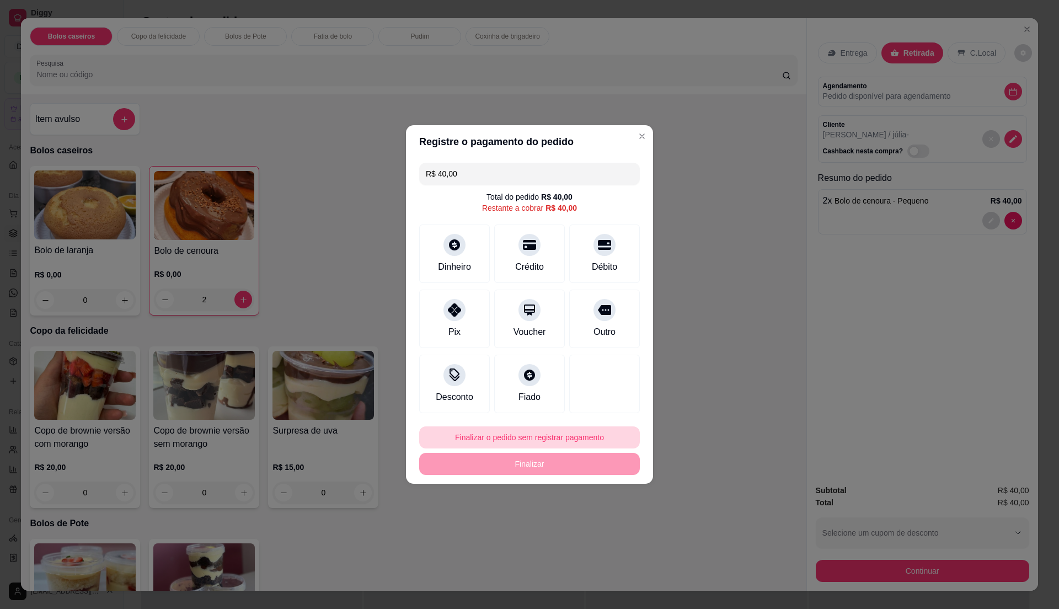
click at [557, 441] on button "Finalizar o pedido sem registrar pagamento" at bounding box center [529, 437] width 221 height 22
click at [605, 528] on button "Confirmar" at bounding box center [598, 528] width 41 height 17
type input "0"
type input "R$ 0,00"
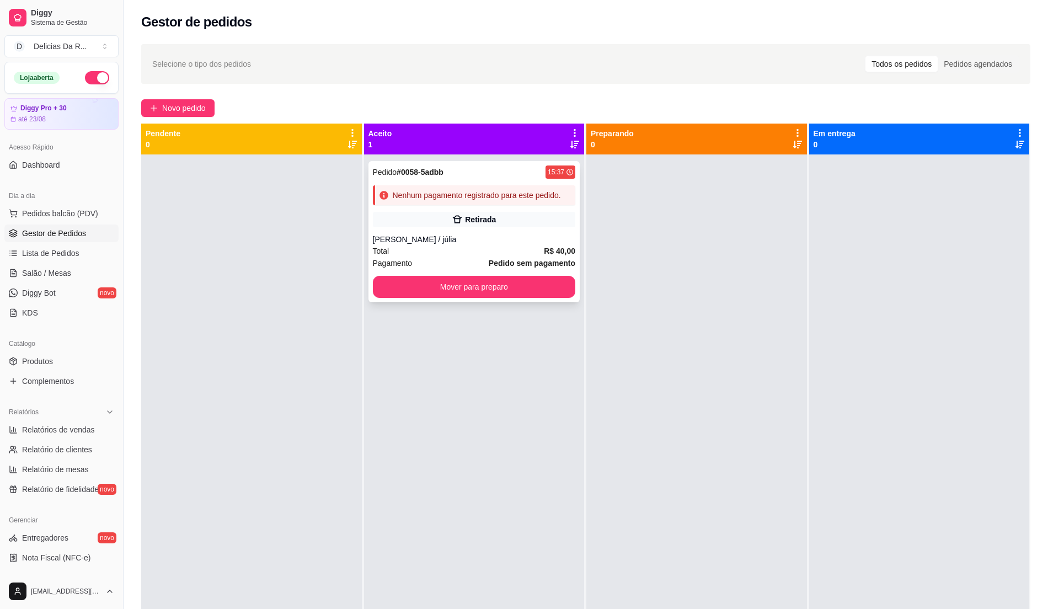
click at [549, 301] on div "Pedido # 0058-5adbb 15:37 Nenhum pagamento registrado para este pedido. Retirad…" at bounding box center [475, 231] width 212 height 141
click at [548, 292] on button "Mover para preparo" at bounding box center [474, 287] width 196 height 22
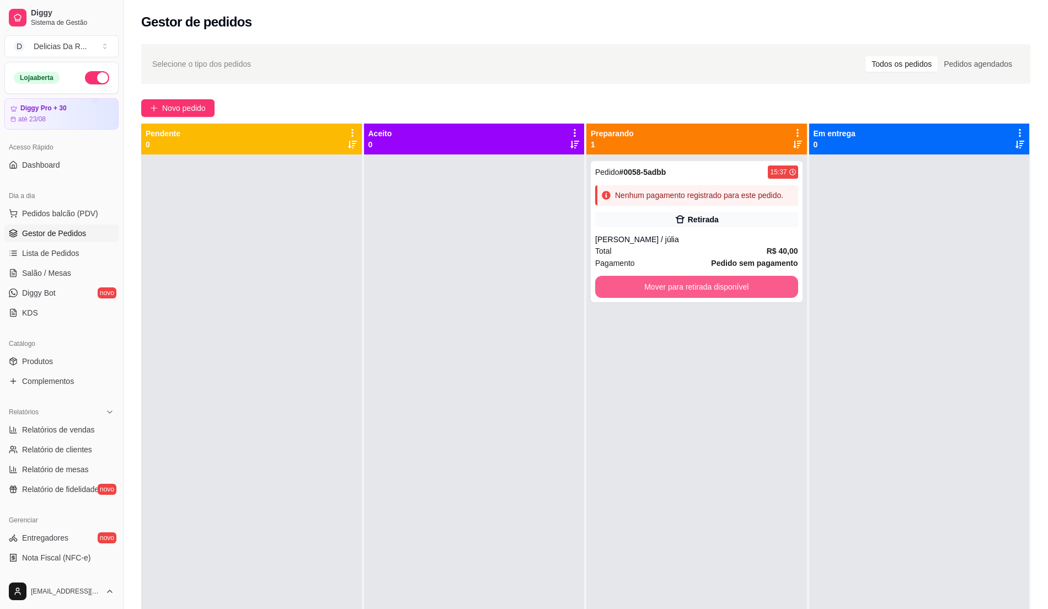
click at [616, 282] on button "Mover para retirada disponível" at bounding box center [696, 287] width 203 height 22
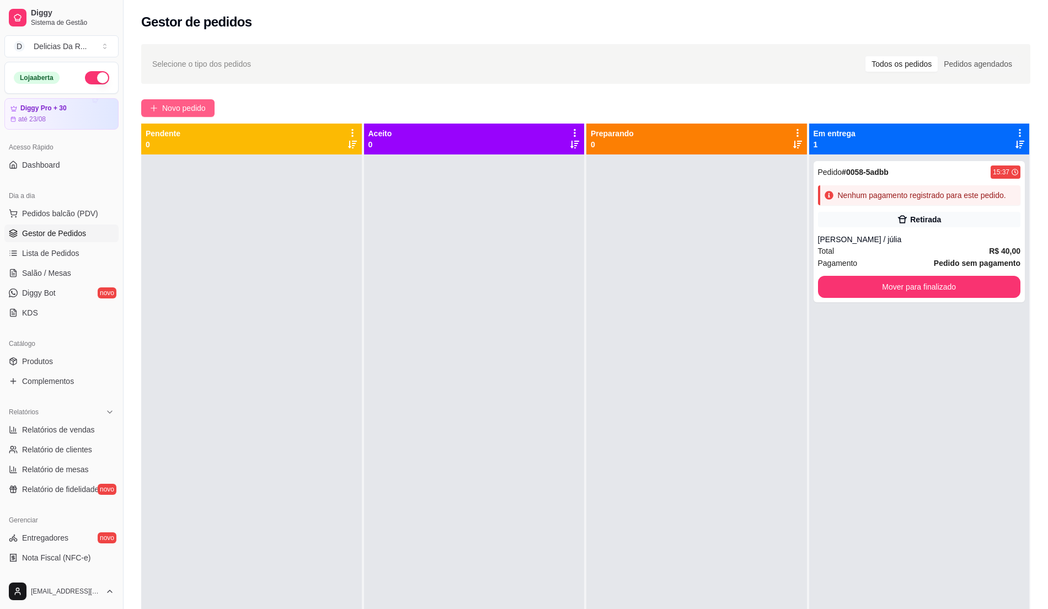
click at [204, 110] on span "Novo pedido" at bounding box center [184, 108] width 44 height 12
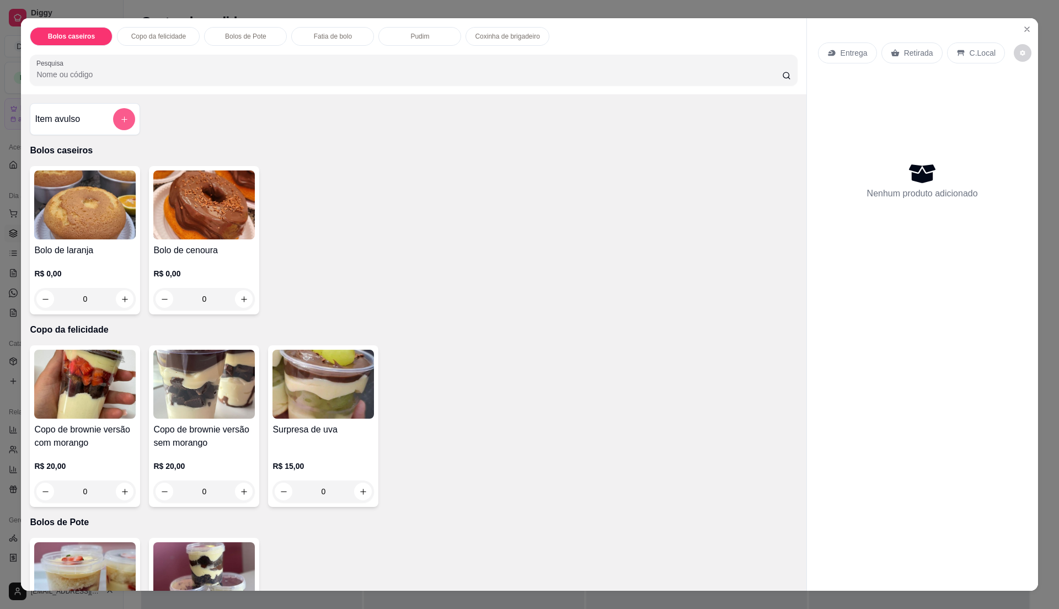
click at [113, 124] on button "add-separate-item" at bounding box center [124, 119] width 22 height 22
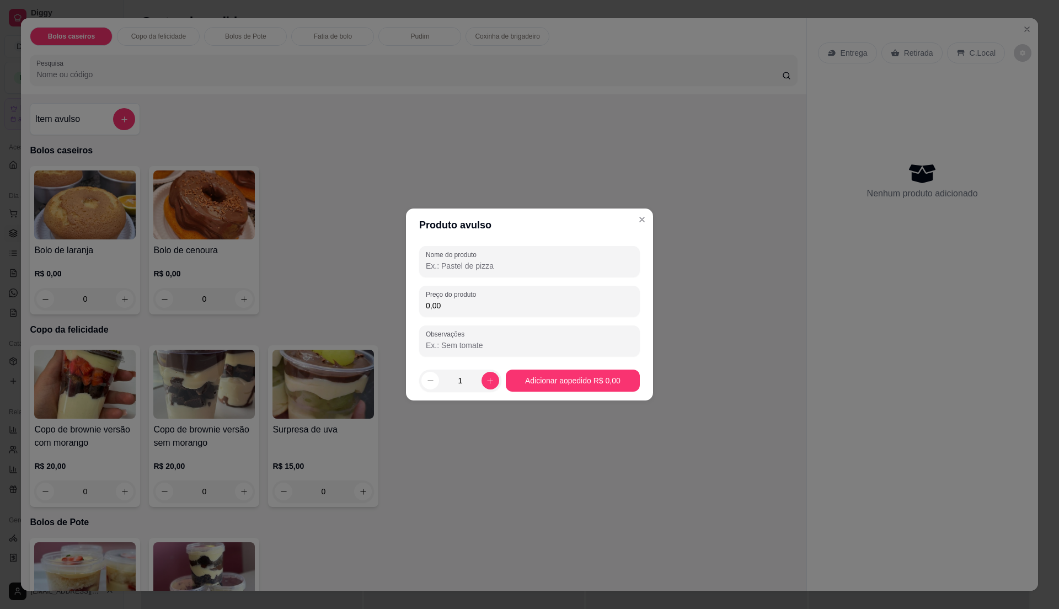
click at [436, 261] on input "Nome do produto" at bounding box center [529, 265] width 207 height 11
type input "torta de frango"
click at [450, 252] on section "Produto avulso Nome do produto torta de frango Preço do produto 0,00 Observaçõe…" at bounding box center [529, 305] width 247 height 192
click at [483, 314] on div "Preço do produto 0,00" at bounding box center [529, 301] width 221 height 31
type input "45,00"
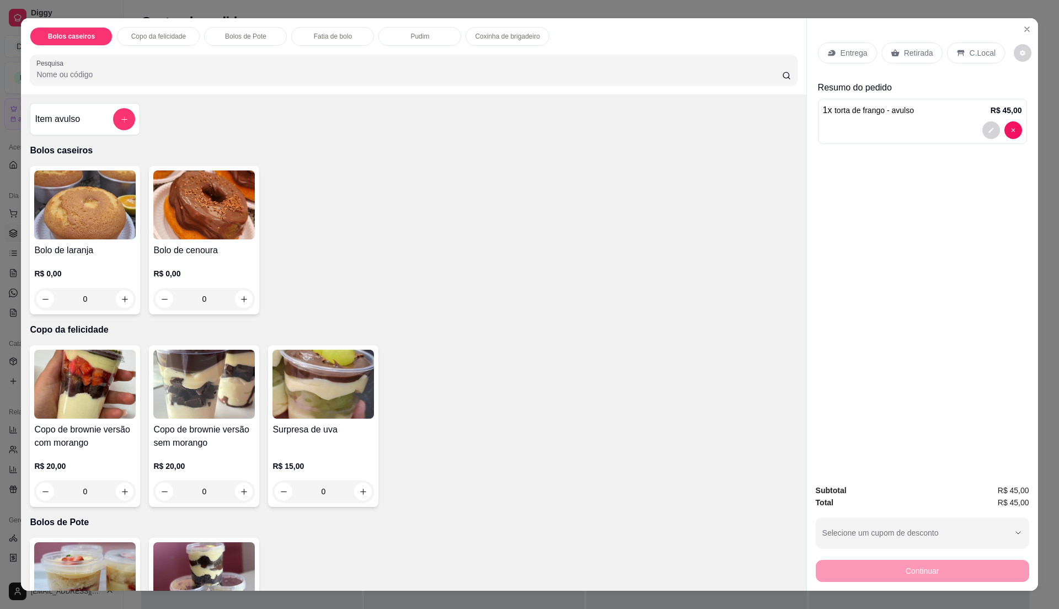
click at [828, 51] on icon at bounding box center [832, 53] width 9 height 9
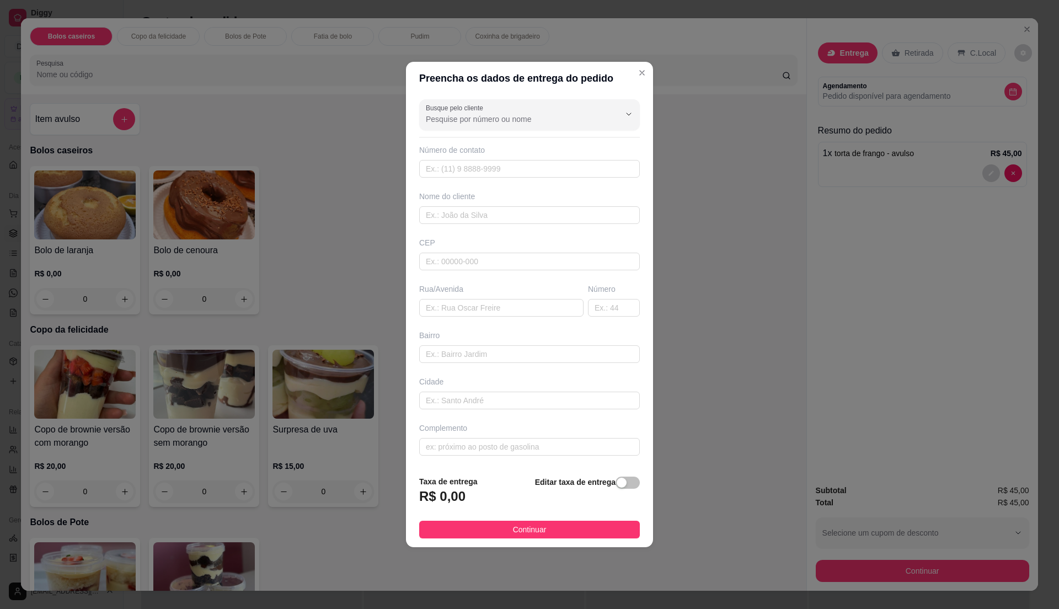
click at [570, 114] on input "Busque pelo cliente" at bounding box center [514, 119] width 177 height 11
type input "nathalia"
click at [495, 148] on span "nathalia" at bounding box center [518, 144] width 181 height 11
type input "11983994447"
type input "nathalia"
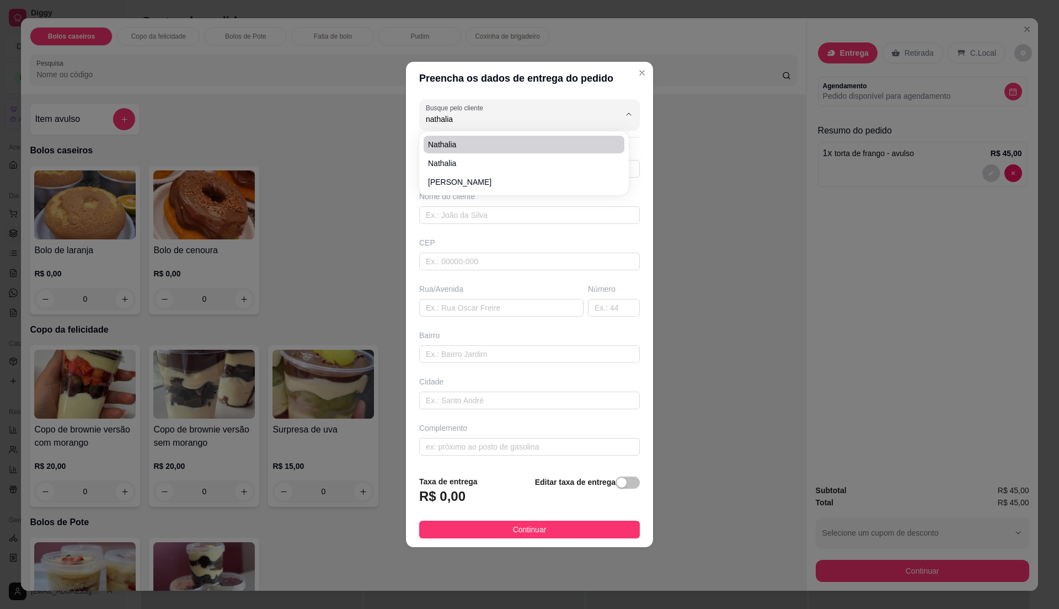
type input "rua planalto"
type input "198"
type input "[PERSON_NAME]"
type input "nathalia"
click at [621, 489] on span "button" at bounding box center [628, 483] width 24 height 12
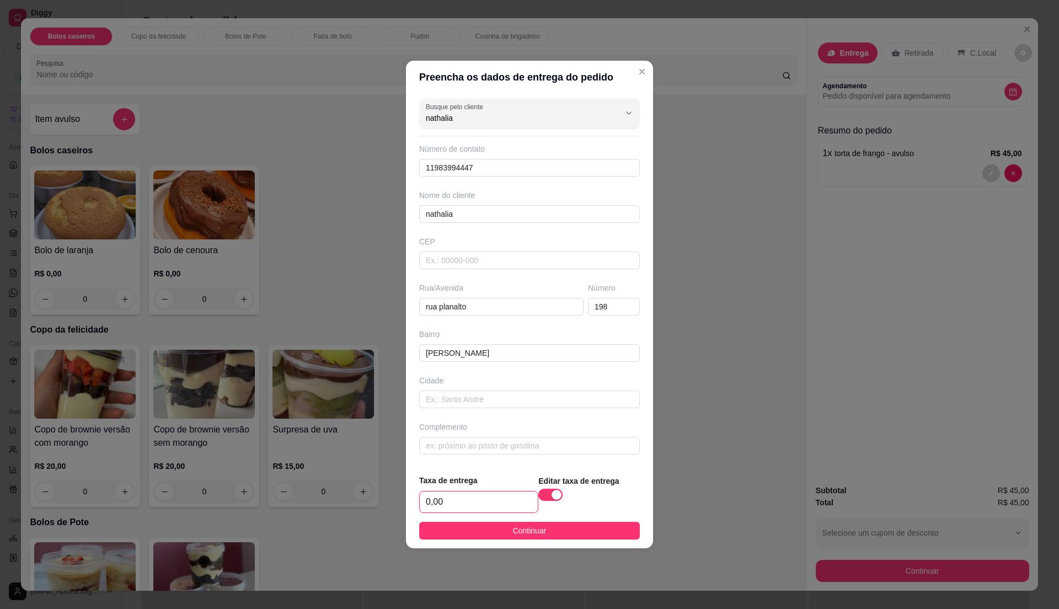
click at [508, 497] on input "0,00" at bounding box center [479, 502] width 118 height 21
type input "6,00"
click at [526, 535] on span "Continuar" at bounding box center [530, 531] width 34 height 12
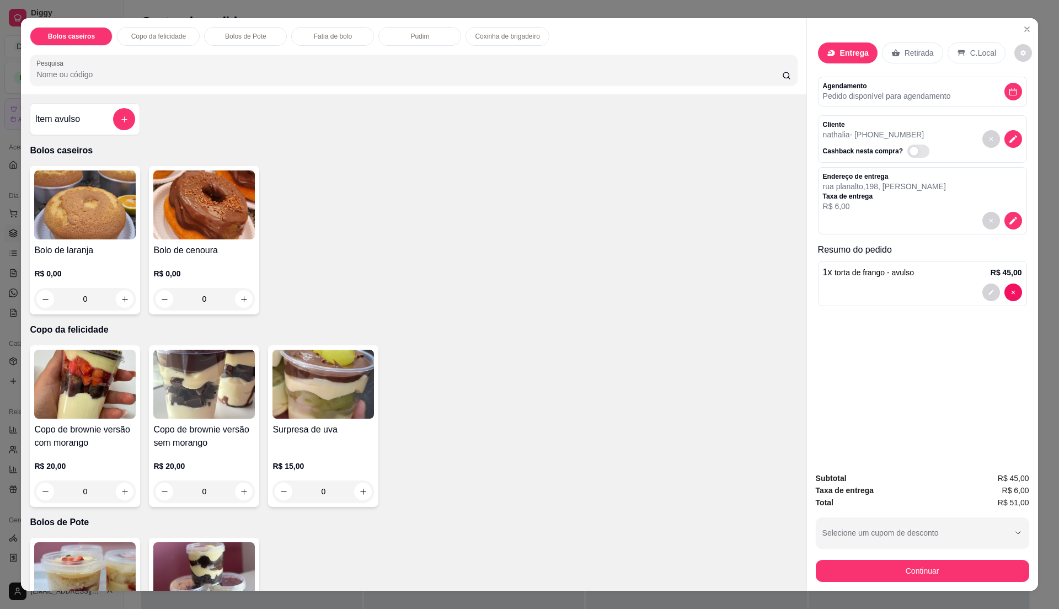
drag, startPoint x: 274, startPoint y: 77, endPoint x: 313, endPoint y: 6, distance: 82.0
click at [276, 77] on input "Pesquisa" at bounding box center [408, 74] width 745 height 11
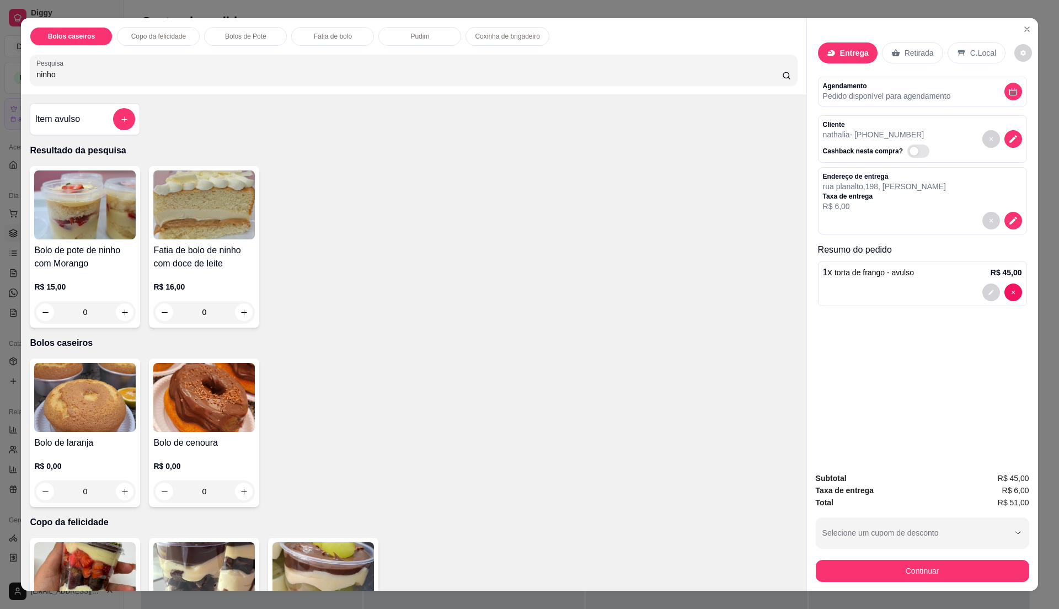
type input "ninho"
click at [197, 203] on img at bounding box center [204, 204] width 102 height 69
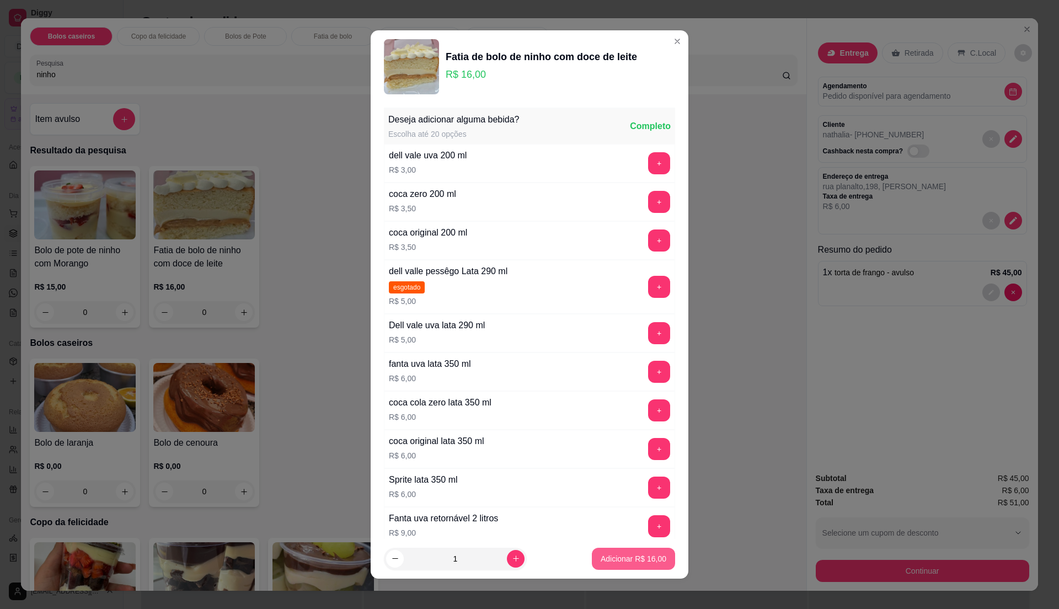
click at [601, 554] on p "Adicionar R$ 16,00" at bounding box center [634, 558] width 66 height 11
type input "1"
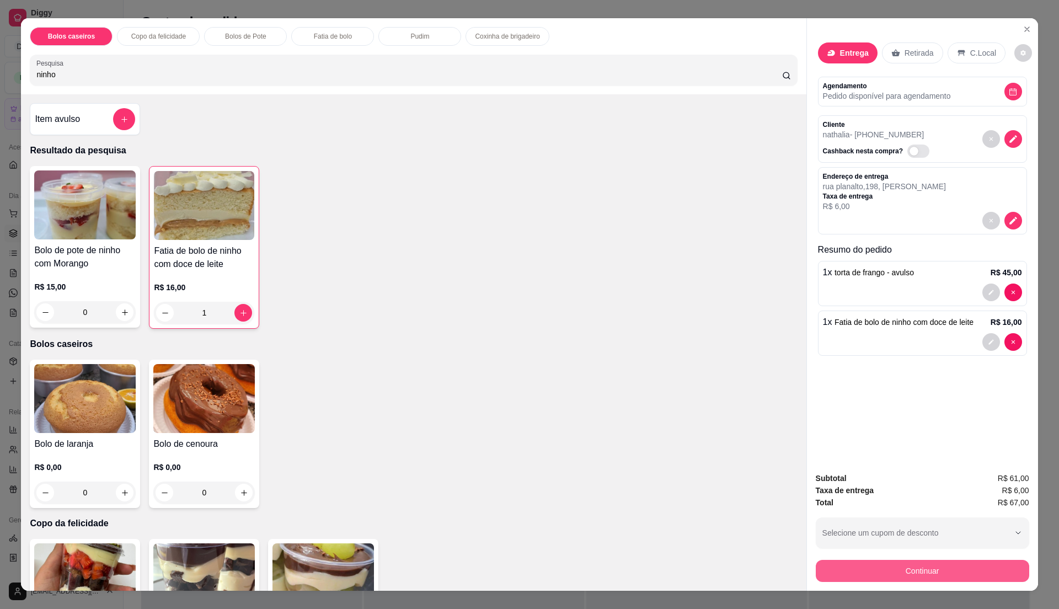
click at [862, 572] on button "Continuar" at bounding box center [922, 571] width 213 height 22
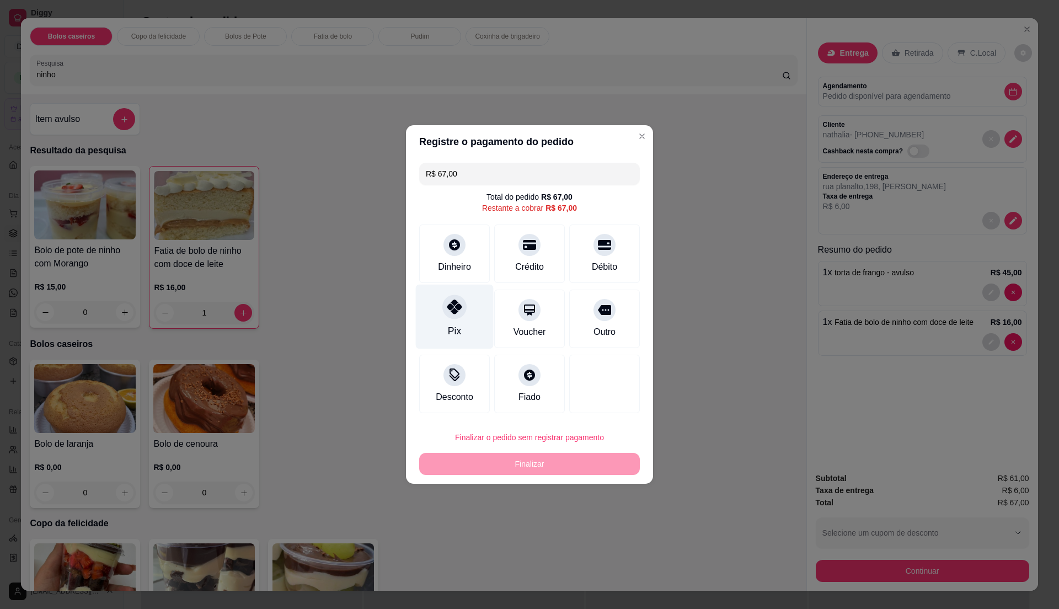
click at [456, 325] on div "Pix" at bounding box center [454, 331] width 13 height 14
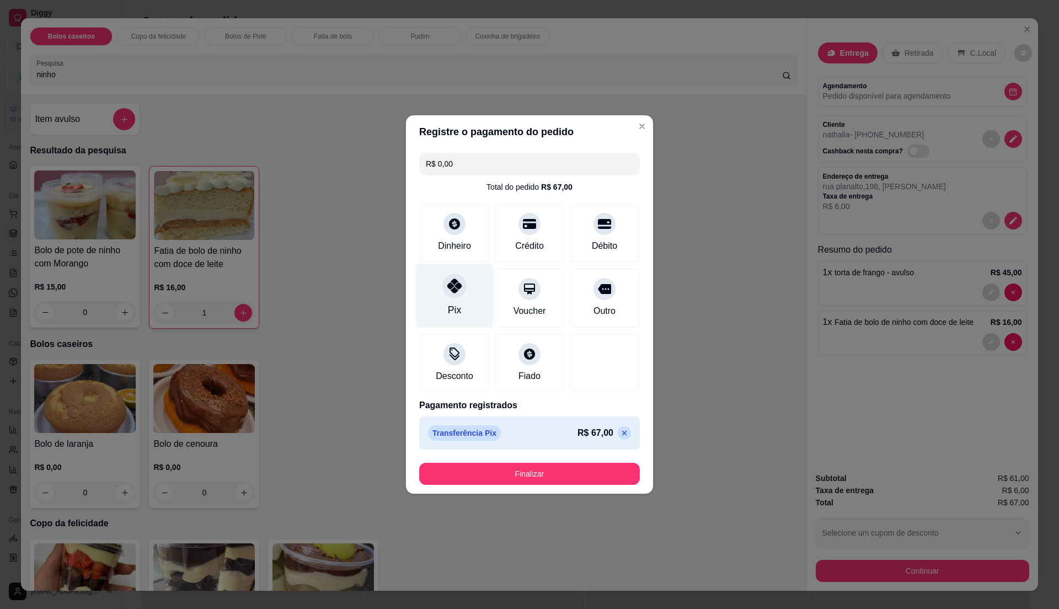
type input "R$ 0,00"
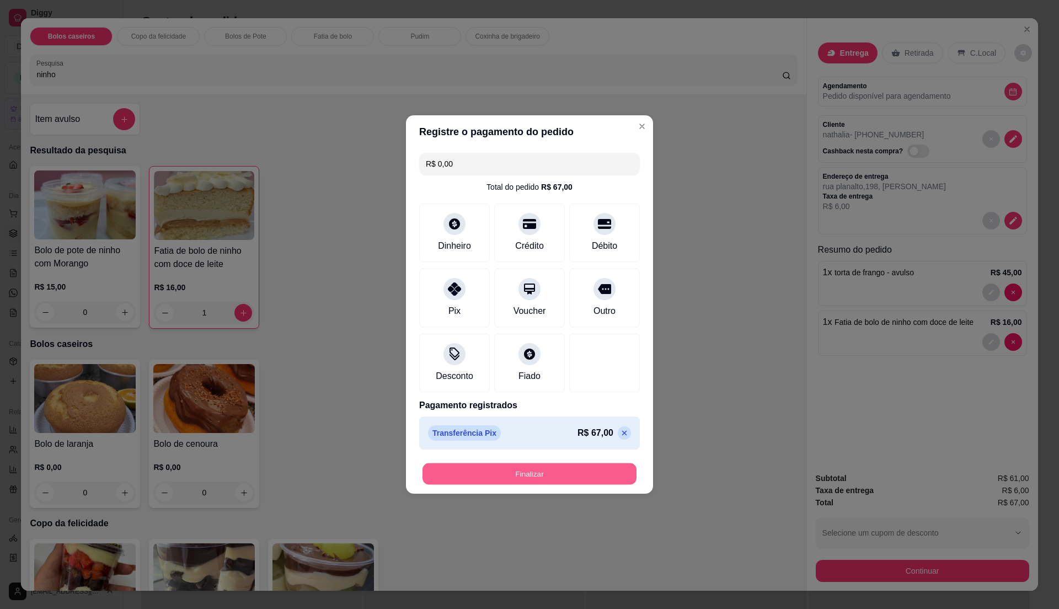
click at [544, 467] on button "Finalizar" at bounding box center [530, 474] width 214 height 22
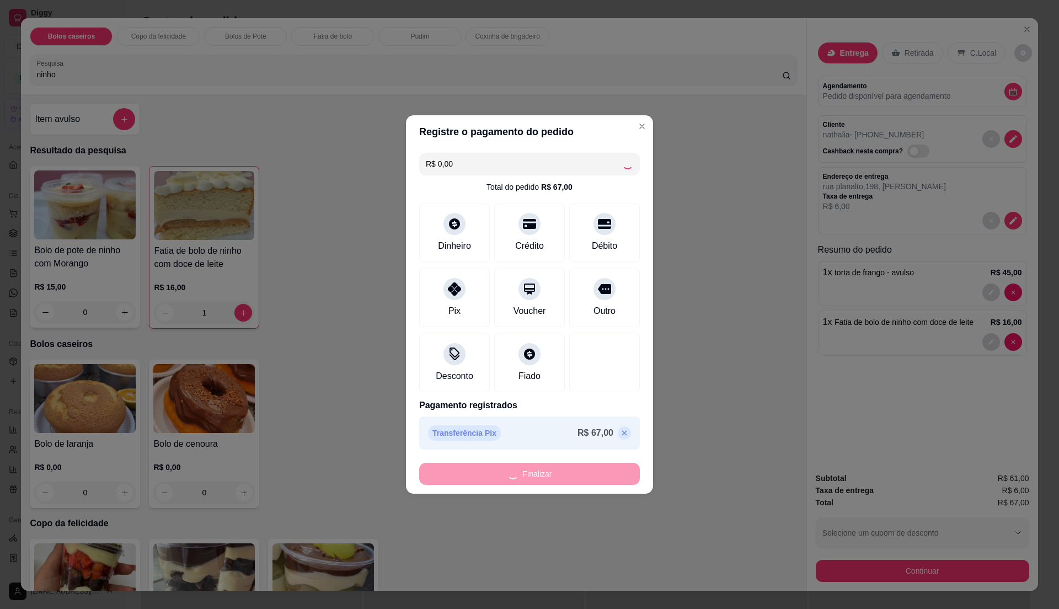
type input "0"
type input "-R$ 67,00"
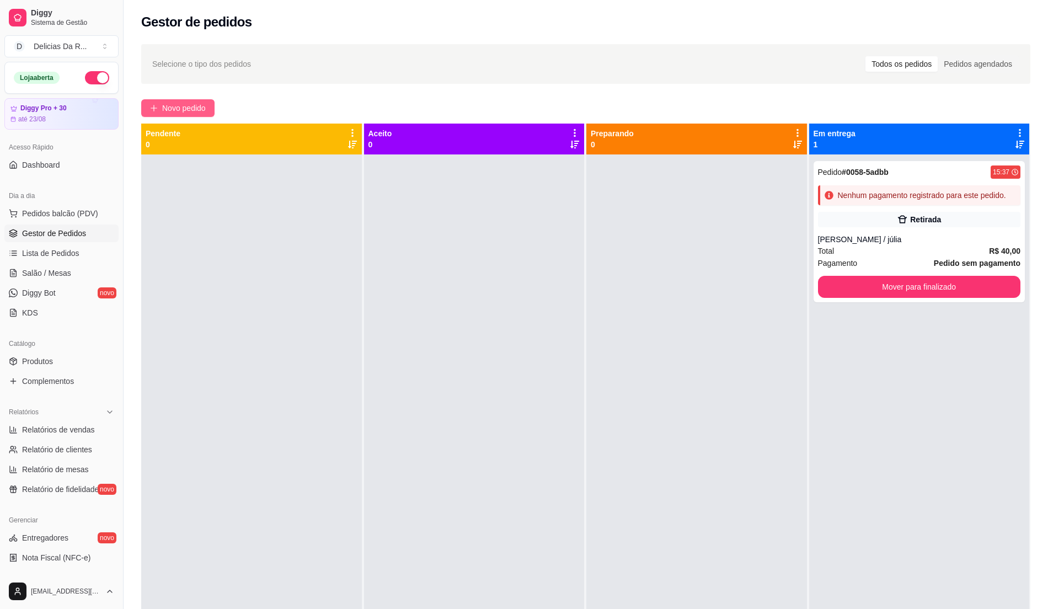
click at [155, 102] on button "Novo pedido" at bounding box center [177, 108] width 73 height 18
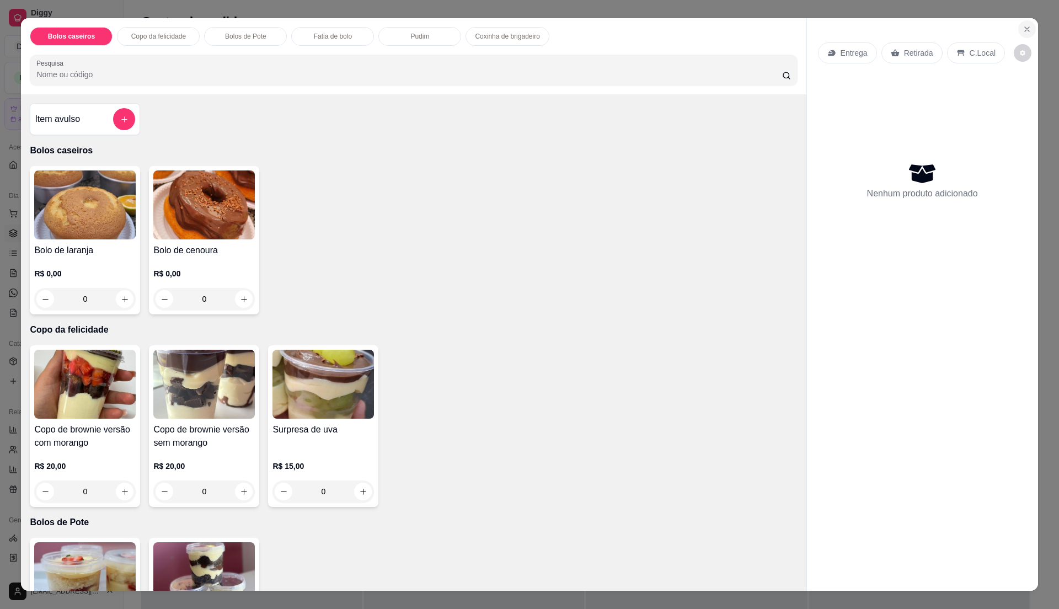
click at [1024, 25] on icon "Close" at bounding box center [1027, 29] width 9 height 9
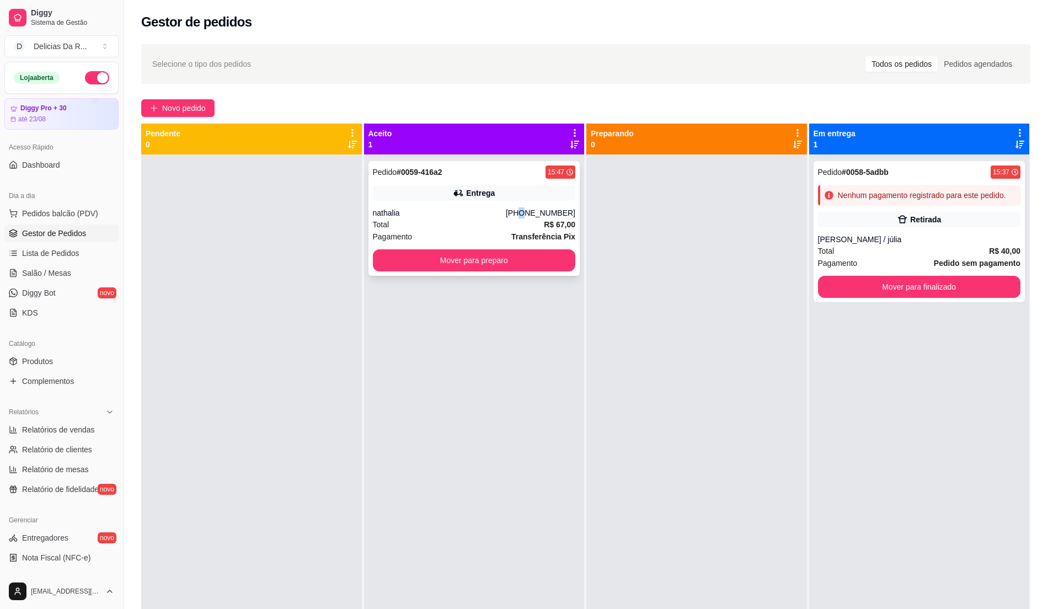
click at [527, 212] on div "[PHONE_NUMBER]" at bounding box center [541, 212] width 70 height 11
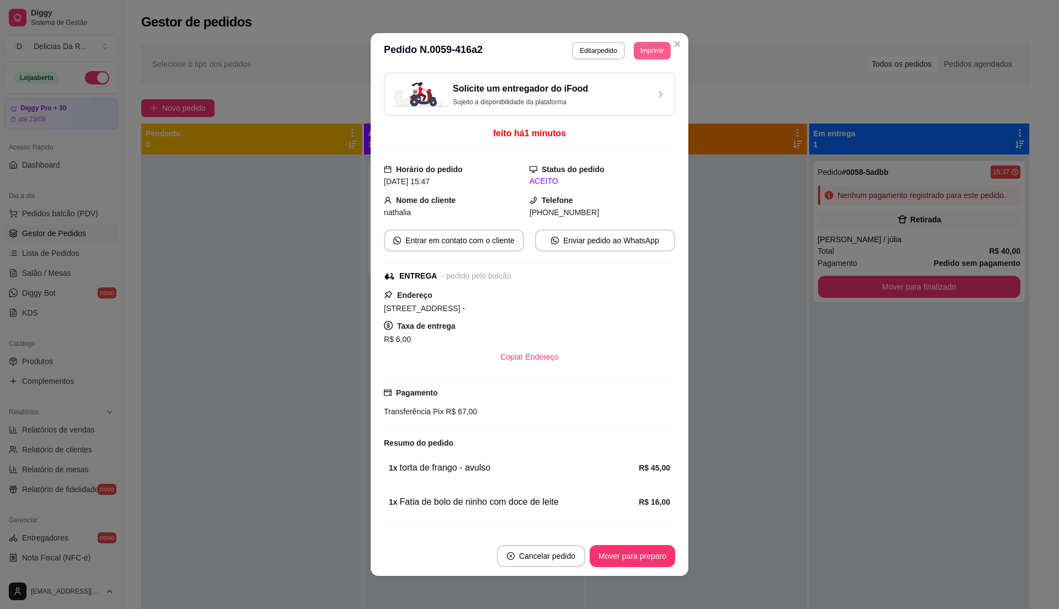
click at [644, 53] on button "Imprimir" at bounding box center [652, 51] width 37 height 18
drag, startPoint x: 640, startPoint y: 78, endPoint x: 641, endPoint y: 84, distance: 6.6
click at [641, 79] on div "Escolha a impressora IMPRESSORA" at bounding box center [626, 82] width 91 height 38
click at [641, 85] on button "IMPRESSORA" at bounding box center [626, 90] width 80 height 18
click at [640, 554] on button "Mover para preparo" at bounding box center [632, 557] width 83 height 22
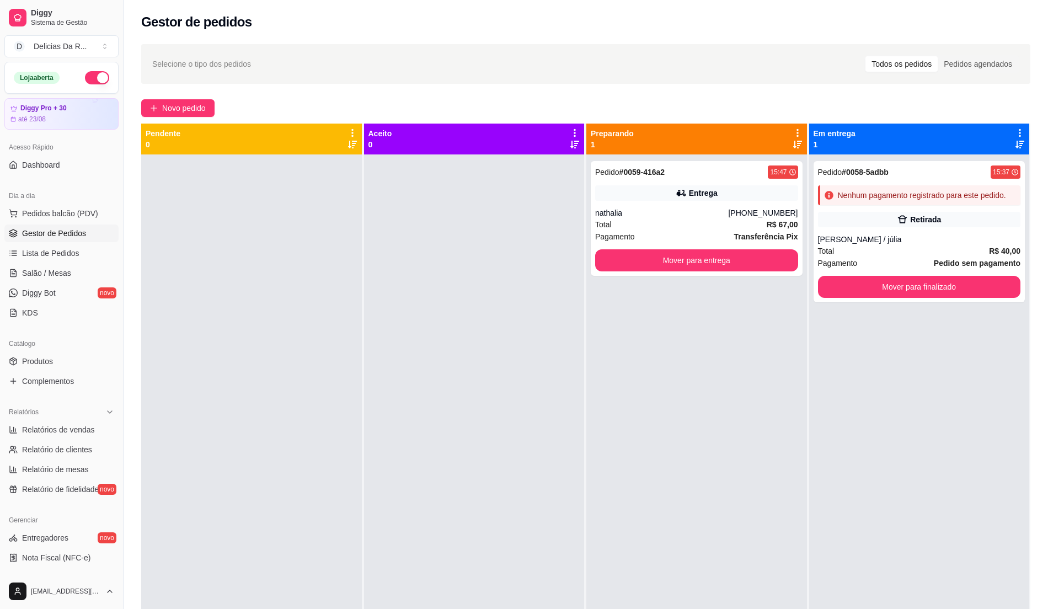
click at [61, 351] on div "Catálogo" at bounding box center [61, 344] width 114 height 18
click at [65, 354] on link "Produtos" at bounding box center [61, 362] width 114 height 18
click at [55, 356] on link "Produtos" at bounding box center [61, 362] width 114 height 18
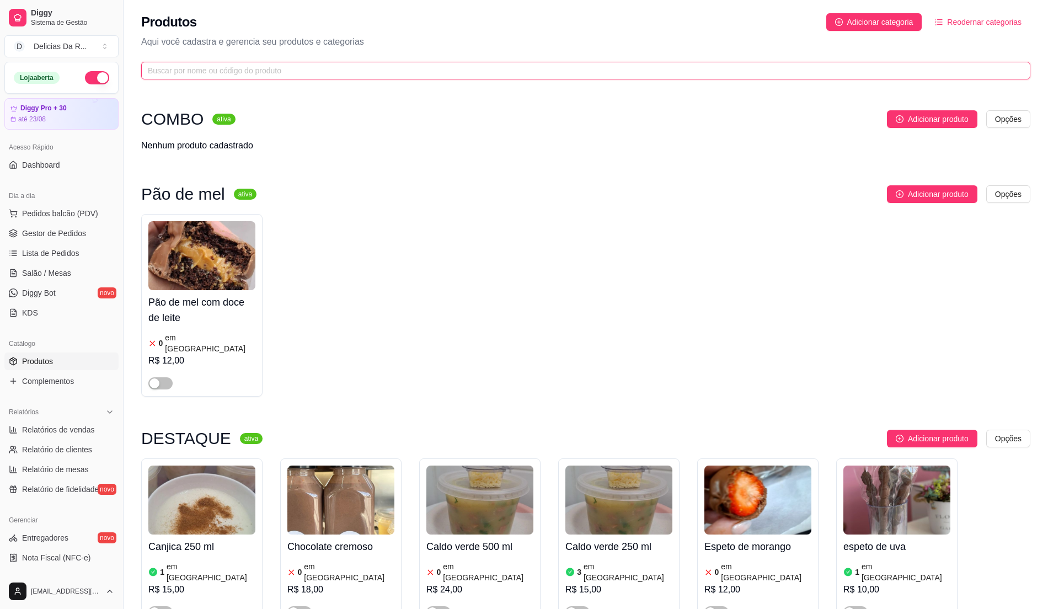
click at [529, 70] on input "text" at bounding box center [581, 71] width 867 height 12
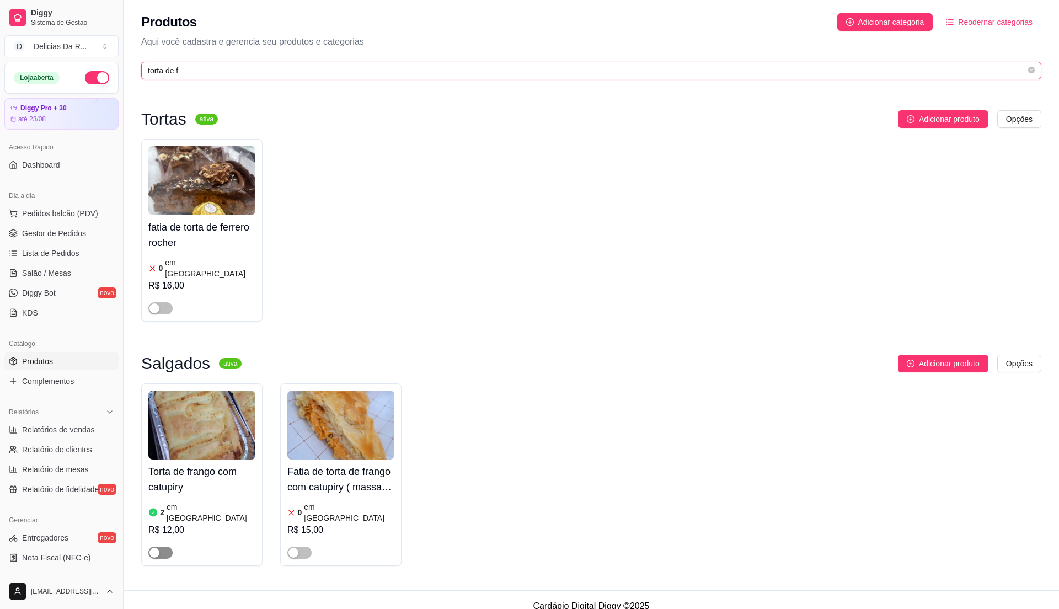
type input "torta de f"
click at [156, 548] on div "button" at bounding box center [155, 553] width 10 height 10
click at [179, 502] on article "em [GEOGRAPHIC_DATA]" at bounding box center [211, 512] width 89 height 22
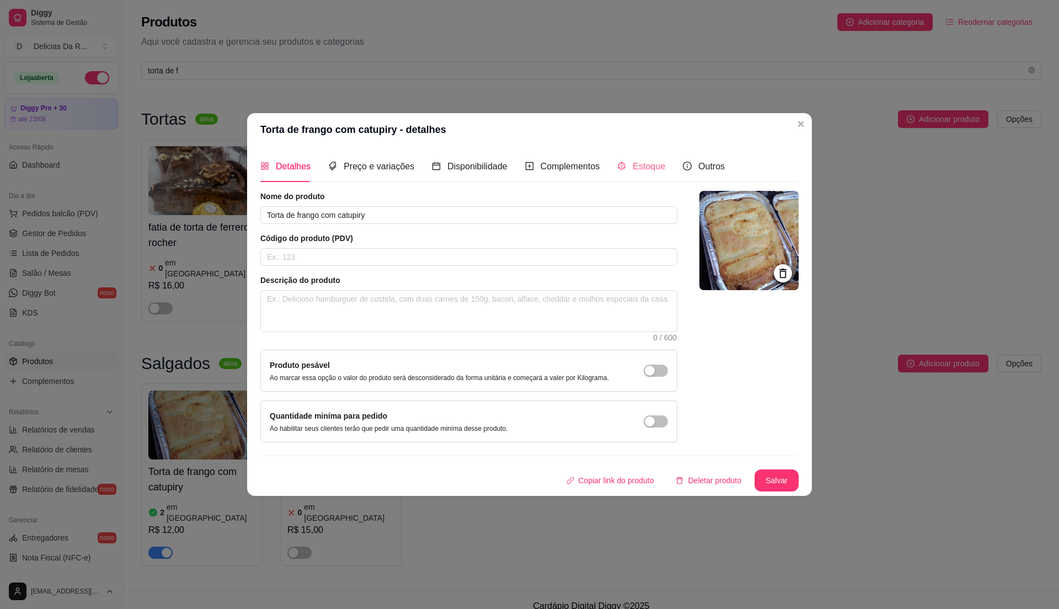
click at [654, 181] on div "Estoque" at bounding box center [641, 166] width 48 height 31
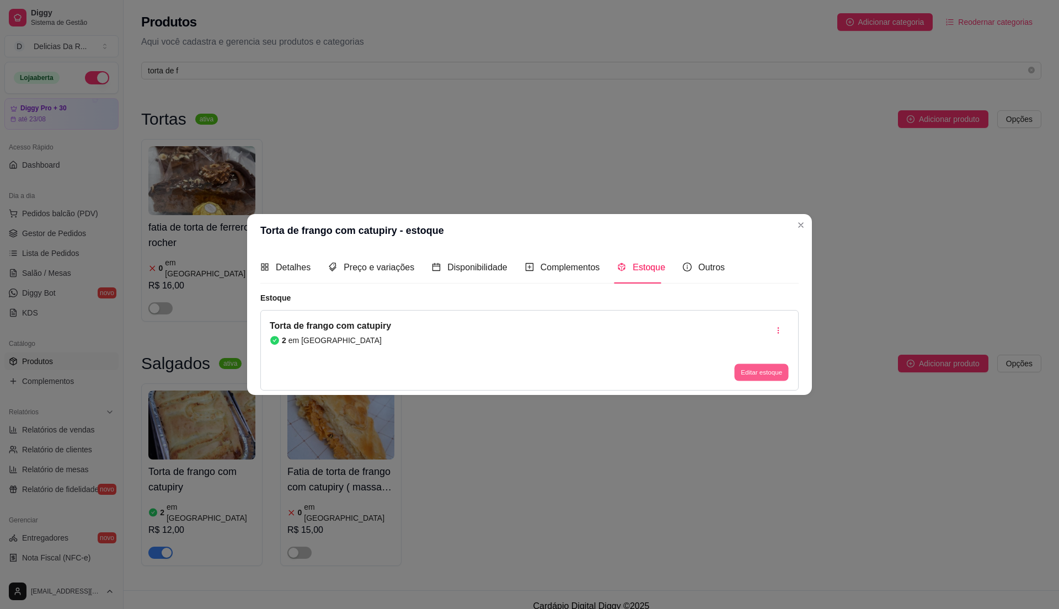
click at [775, 370] on button "Editar estoque" at bounding box center [761, 372] width 54 height 17
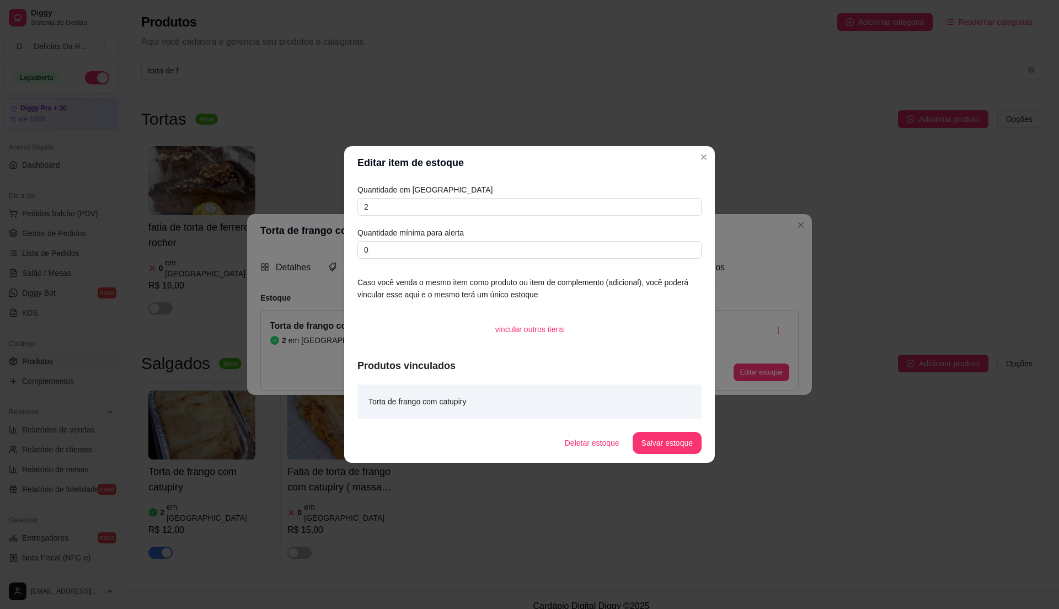
click at [622, 216] on div "Quantidade em estoque 2 Quantidade mínima para alerta 0" at bounding box center [529, 221] width 344 height 75
click at [621, 214] on input "2" at bounding box center [529, 207] width 344 height 18
type input "2"
type input "11"
click at [645, 438] on button "Salvar estoque" at bounding box center [666, 444] width 67 height 22
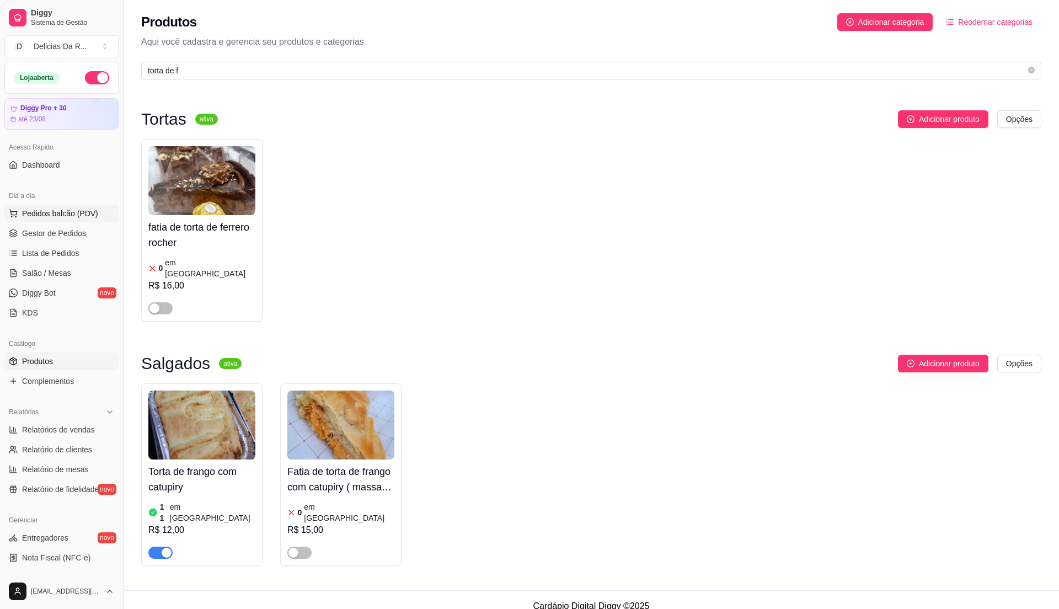
click at [61, 217] on span "Pedidos balcão (PDV)" at bounding box center [60, 213] width 76 height 11
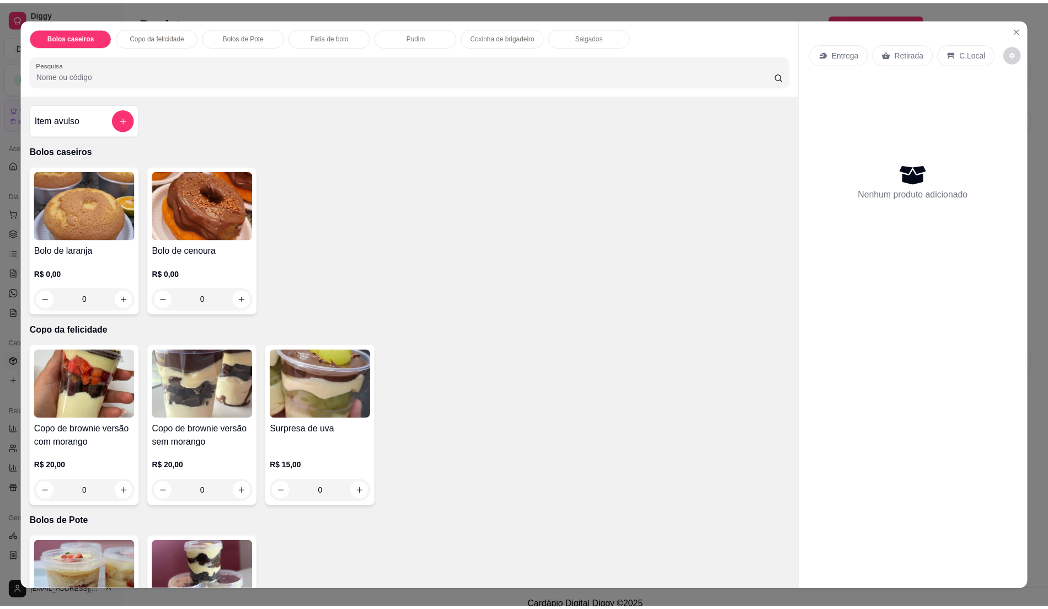
scroll to position [875, 0]
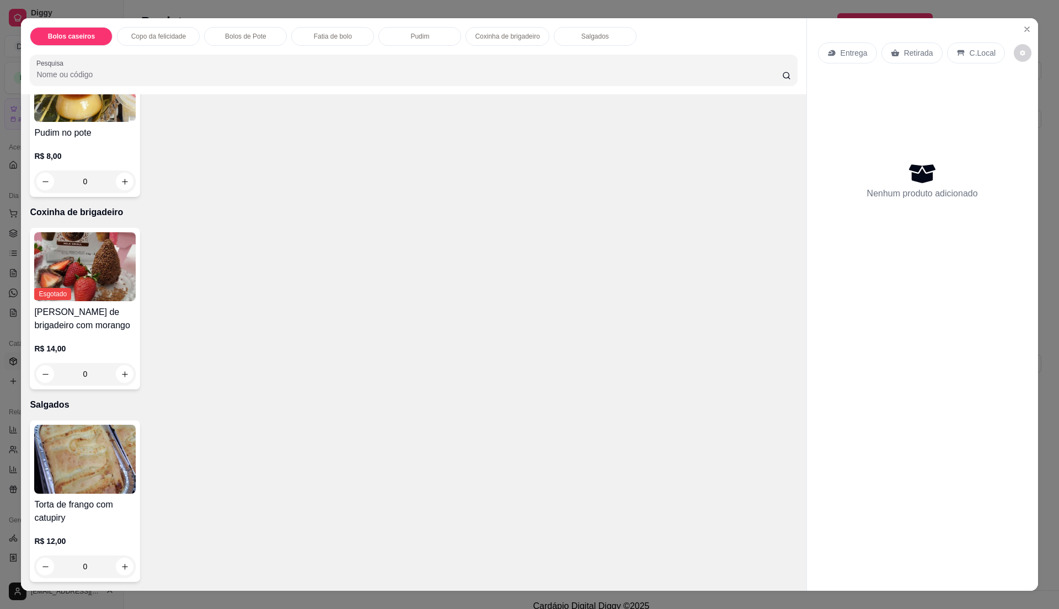
click at [99, 481] on img at bounding box center [85, 459] width 102 height 69
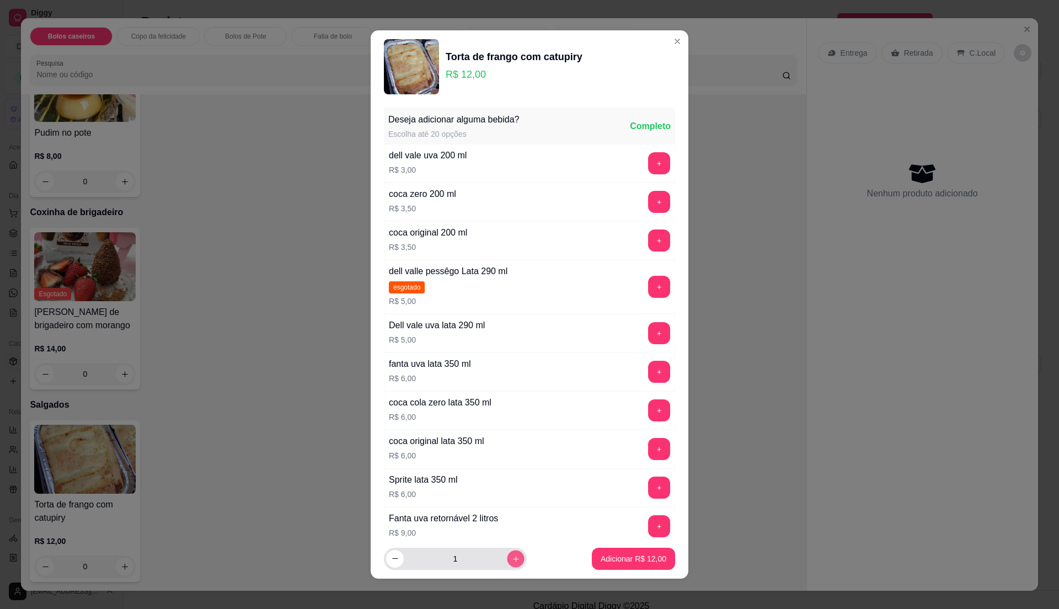
click at [510, 557] on button "increase-product-quantity" at bounding box center [515, 558] width 17 height 17
type input "2"
click at [601, 559] on p "Adicionar R$ 24,00" at bounding box center [634, 558] width 66 height 11
type input "2"
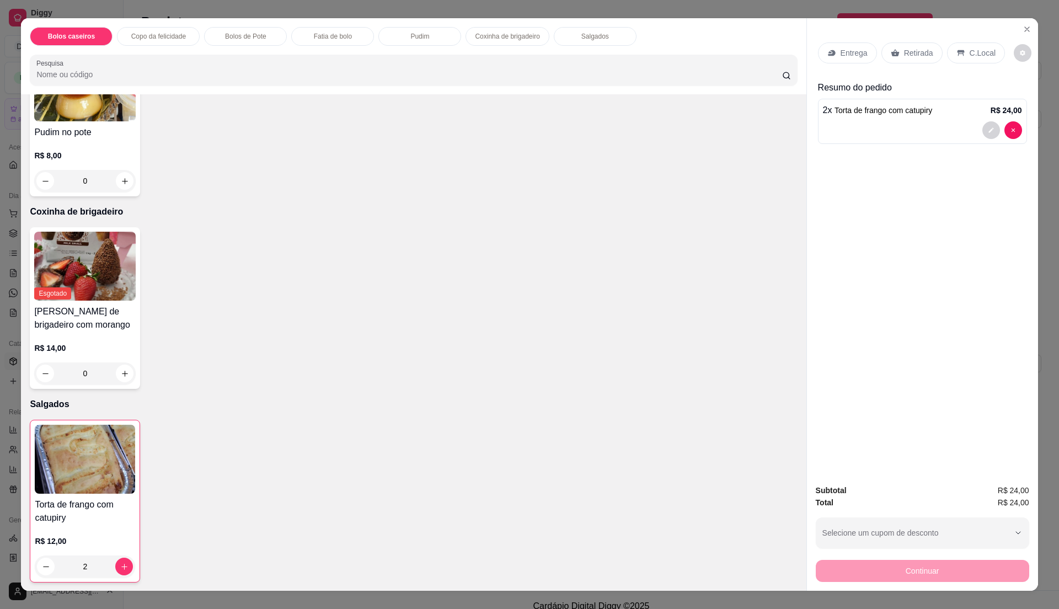
click at [896, 54] on div "Retirada" at bounding box center [912, 52] width 61 height 21
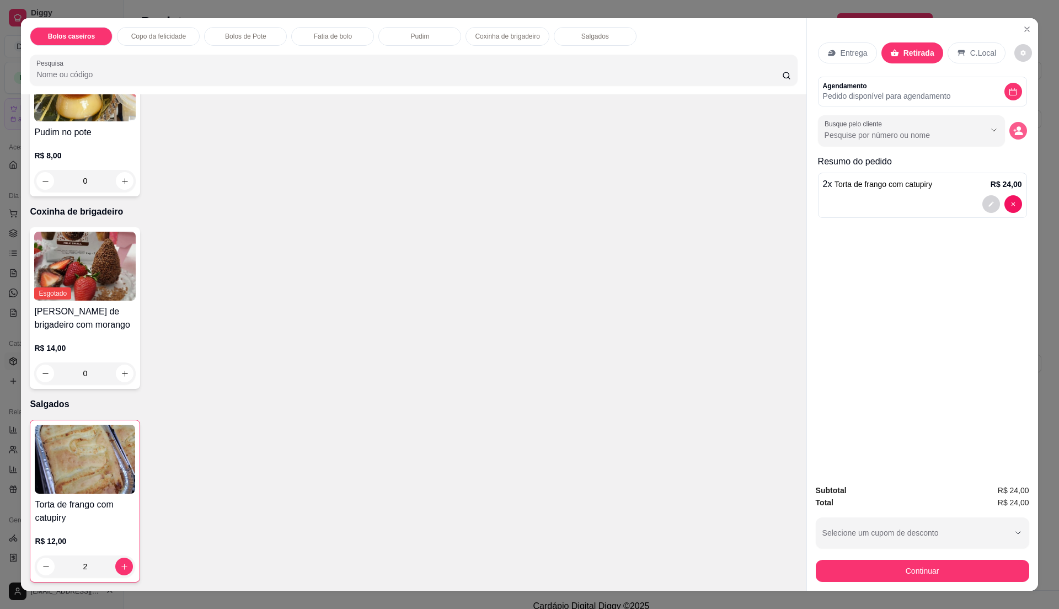
click at [1016, 137] on button "decrease-product-quantity" at bounding box center [1019, 131] width 18 height 18
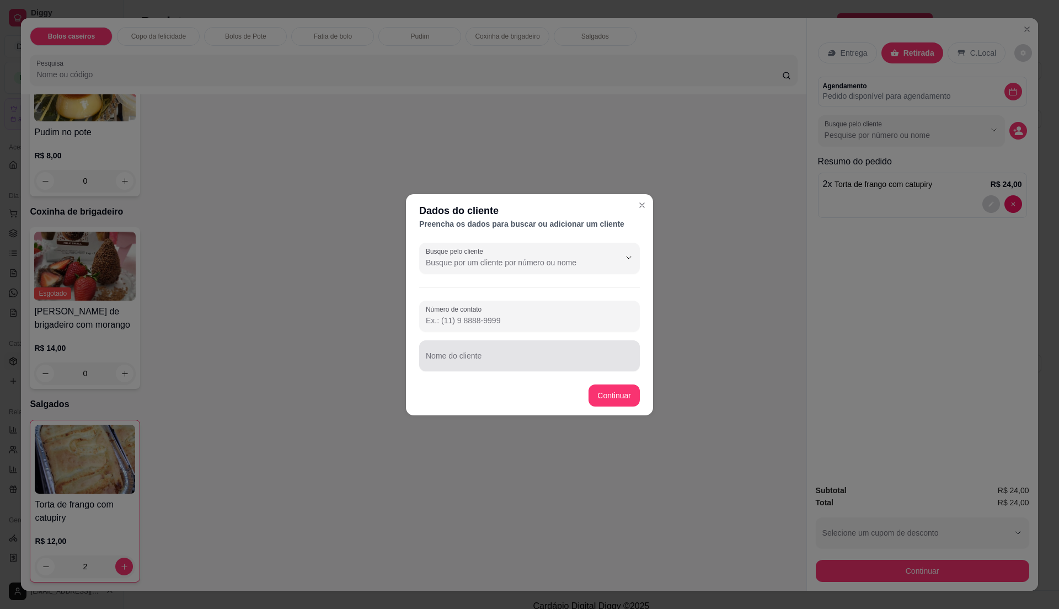
click at [532, 365] on div at bounding box center [529, 356] width 207 height 22
type input "[PERSON_NAME]"
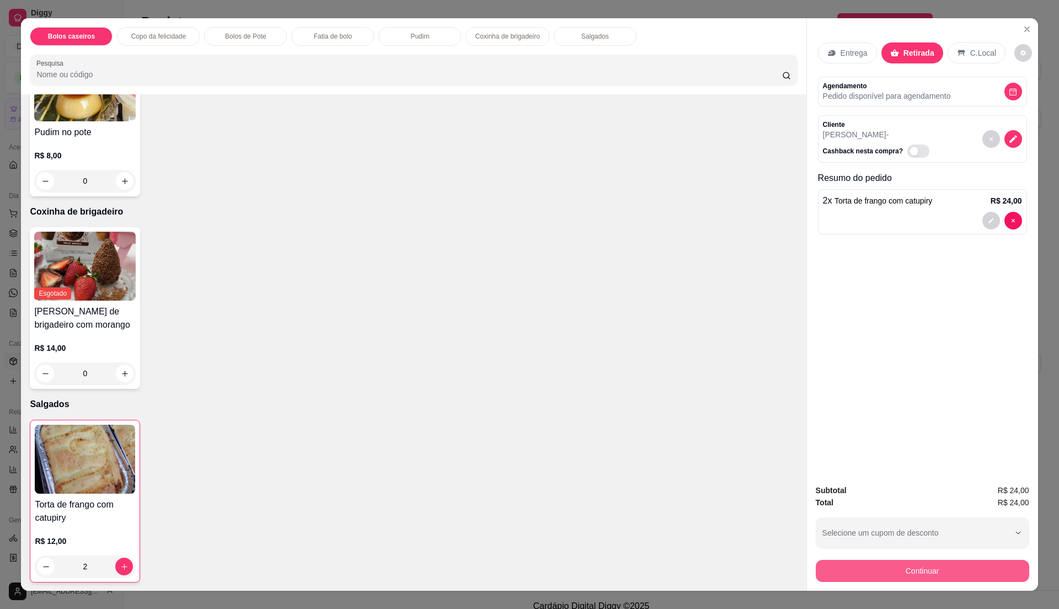
click at [823, 569] on button "Continuar" at bounding box center [922, 571] width 213 height 22
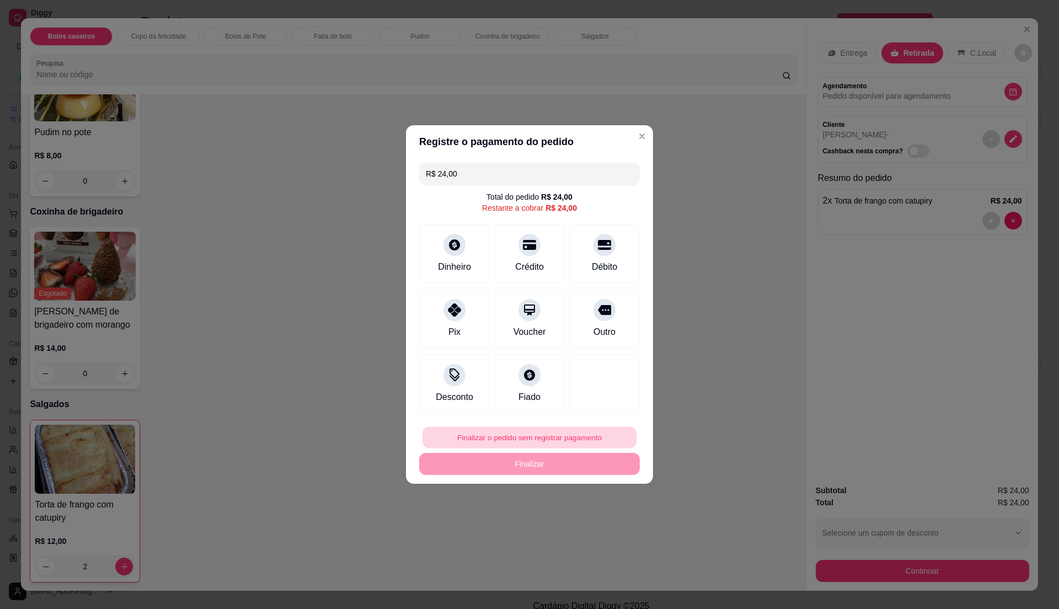
click at [595, 442] on button "Finalizar o pedido sem registrar pagamento" at bounding box center [530, 438] width 214 height 22
click at [616, 526] on button "Confirmar" at bounding box center [599, 528] width 39 height 17
type input "0"
type input "R$ 0,00"
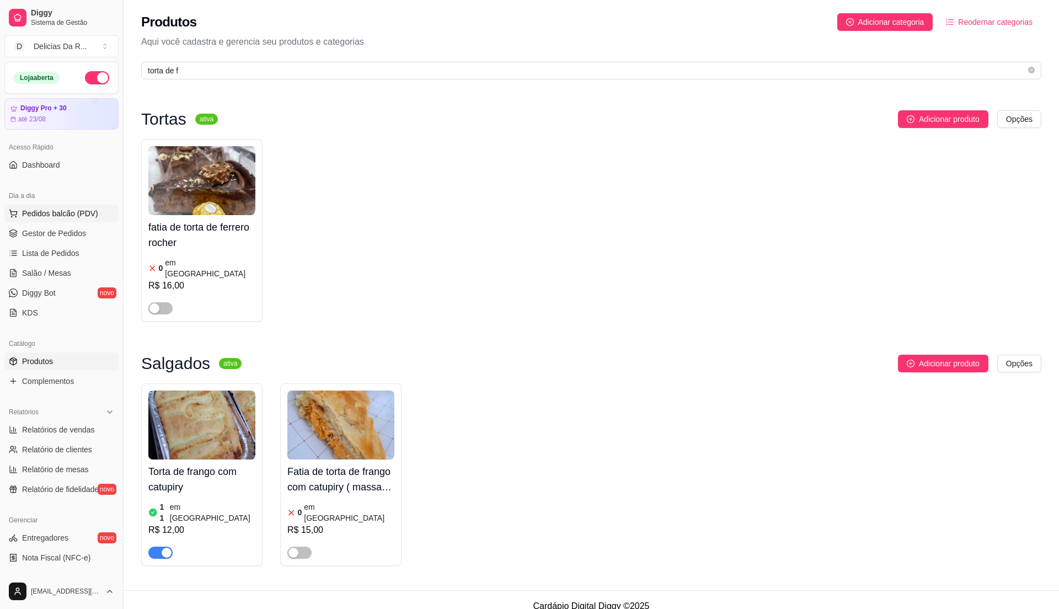
click at [73, 210] on span "Pedidos balcão (PDV)" at bounding box center [60, 213] width 76 height 11
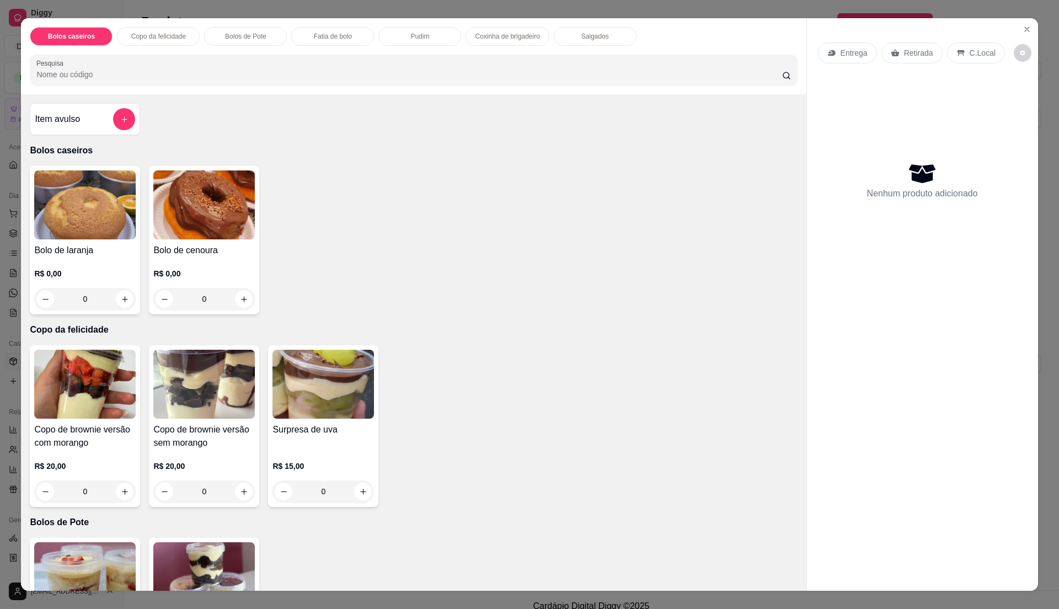
click at [288, 71] on input "Pesquisa" at bounding box center [408, 74] width 745 height 11
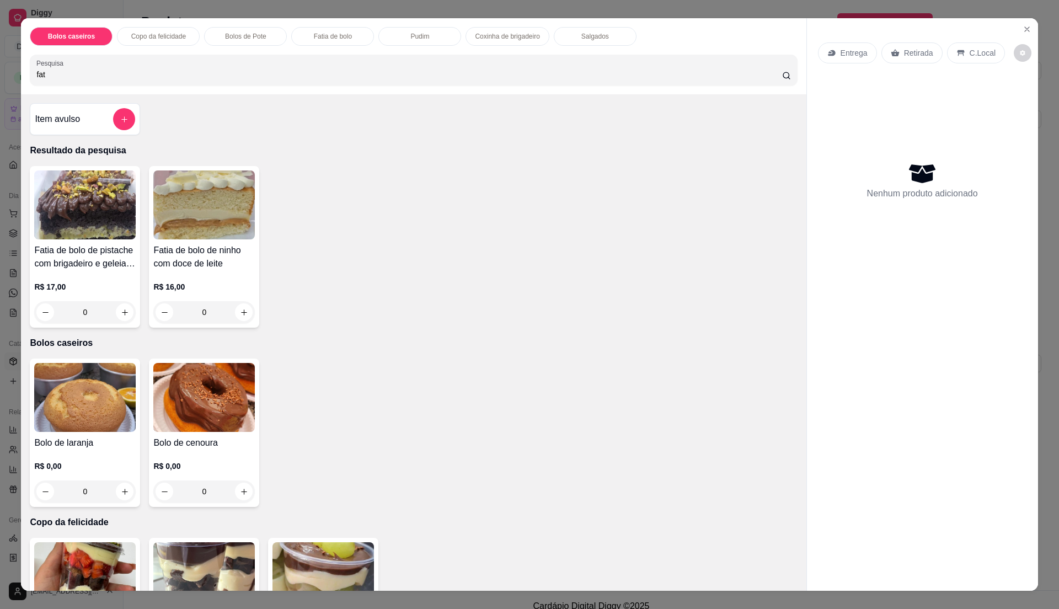
type input "fat"
click at [55, 190] on img at bounding box center [85, 204] width 102 height 69
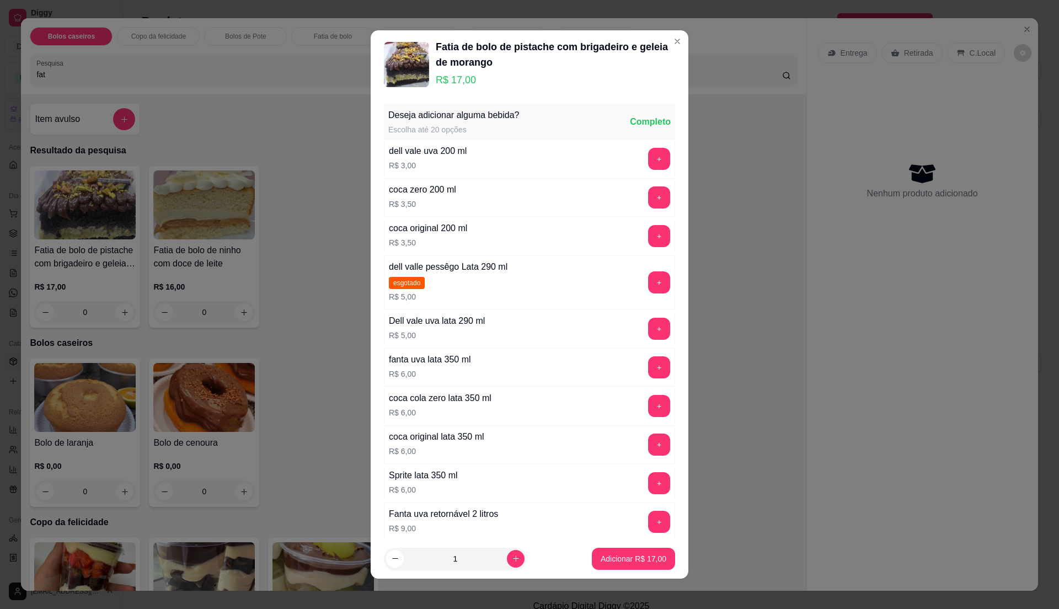
click at [601, 556] on p "Adicionar R$ 17,00" at bounding box center [634, 558] width 66 height 11
type input "1"
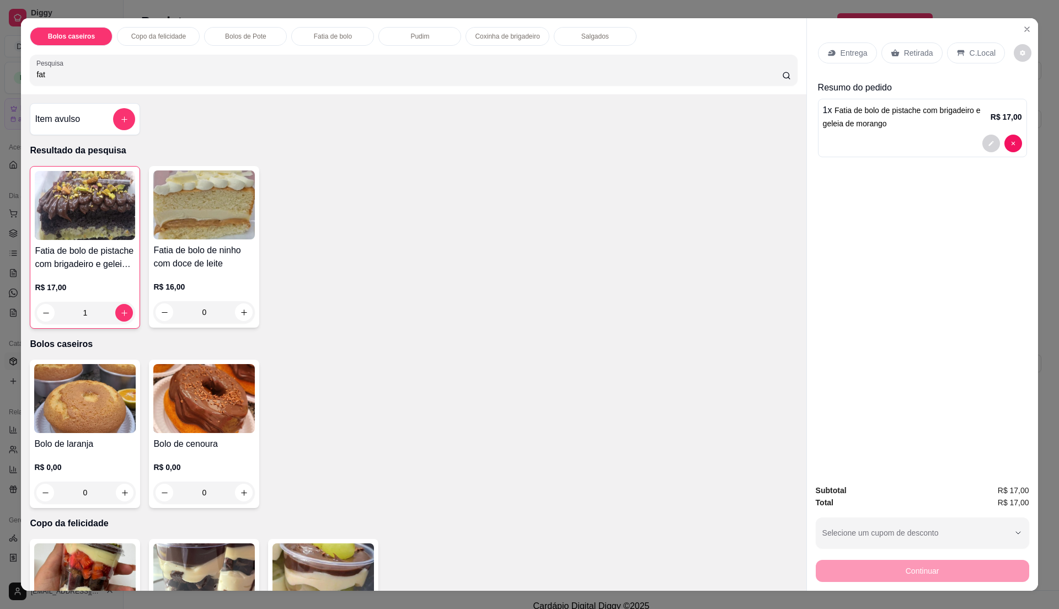
click at [291, 80] on input "fat" at bounding box center [408, 74] width 745 height 11
type input "f"
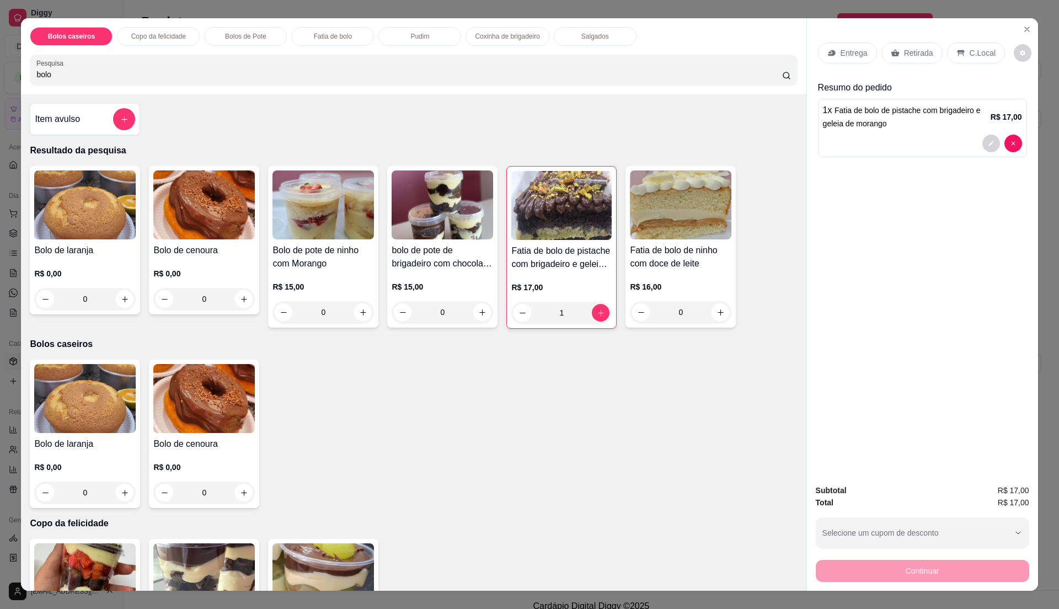
type input "bolo"
click at [398, 237] on img at bounding box center [443, 204] width 102 height 69
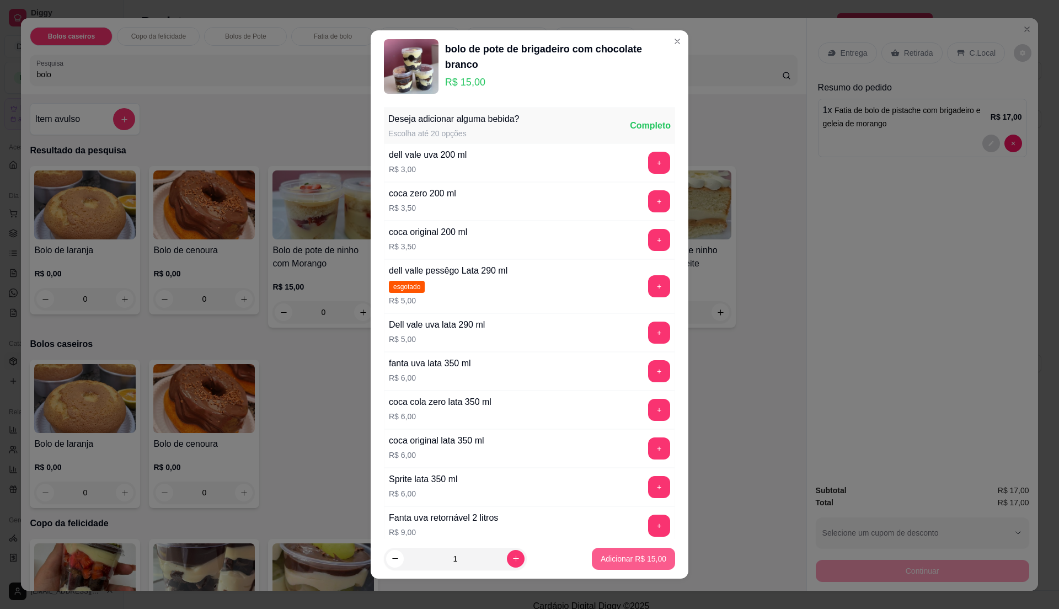
click at [616, 562] on p "Adicionar R$ 15,00" at bounding box center [634, 558] width 66 height 11
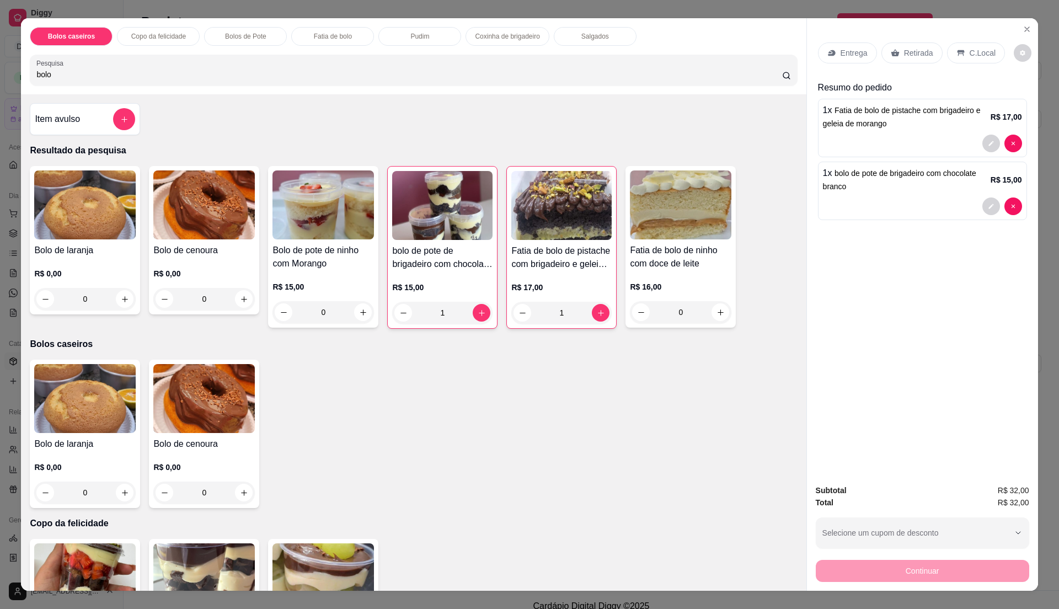
type input "1"
click at [908, 56] on p "Retirada" at bounding box center [918, 52] width 29 height 11
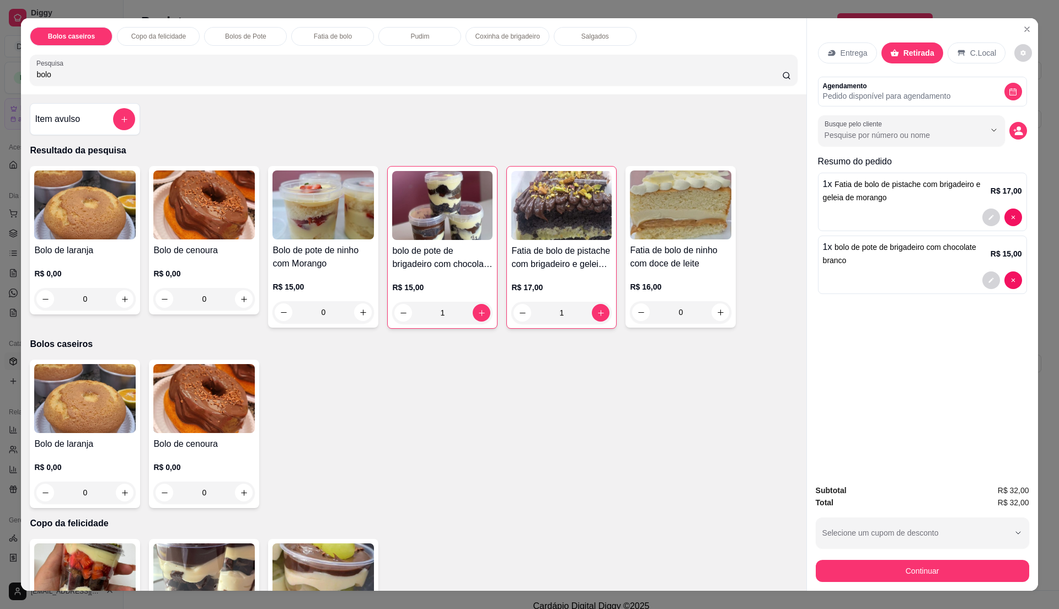
click at [1020, 140] on div "Busque pelo cliente" at bounding box center [922, 130] width 209 height 31
click at [1016, 137] on button "decrease-product-quantity" at bounding box center [1019, 131] width 18 height 18
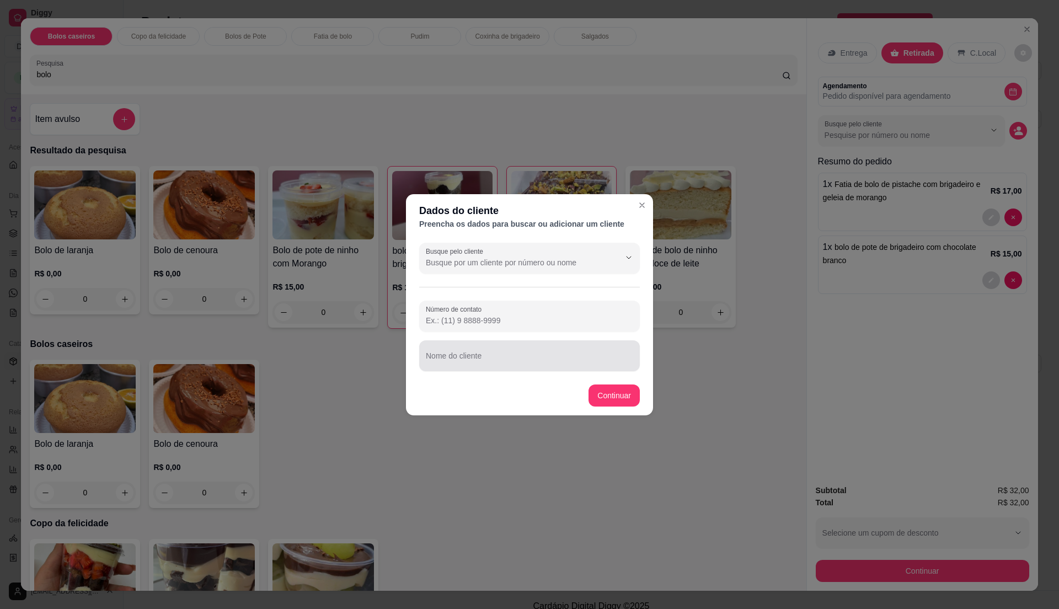
click at [567, 355] on input "Nome do cliente" at bounding box center [529, 360] width 207 height 11
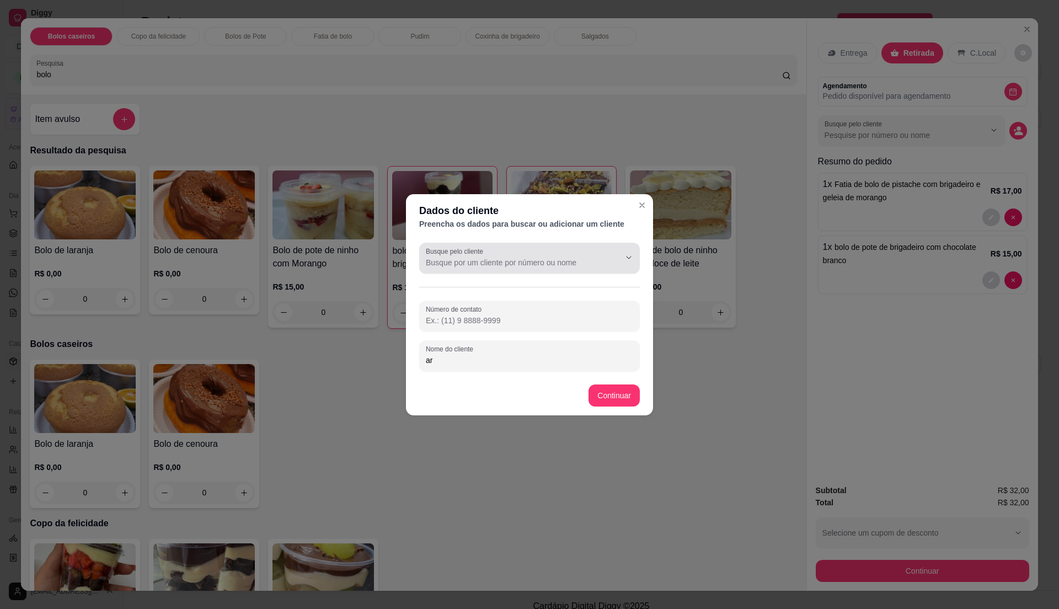
type input "a"
type input "[PERSON_NAME]"
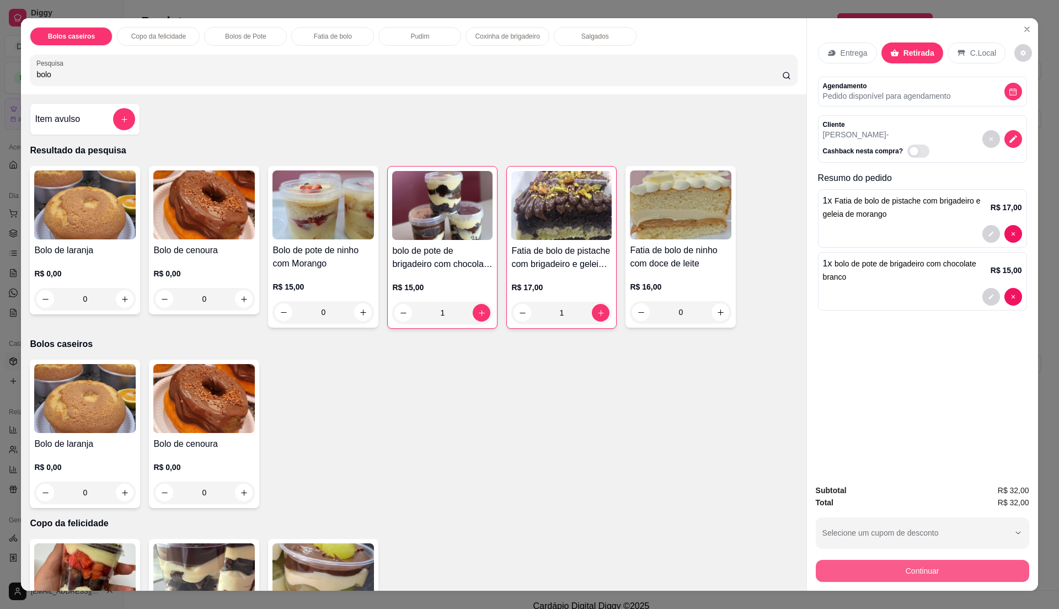
click at [871, 574] on button "Continuar" at bounding box center [922, 571] width 213 height 22
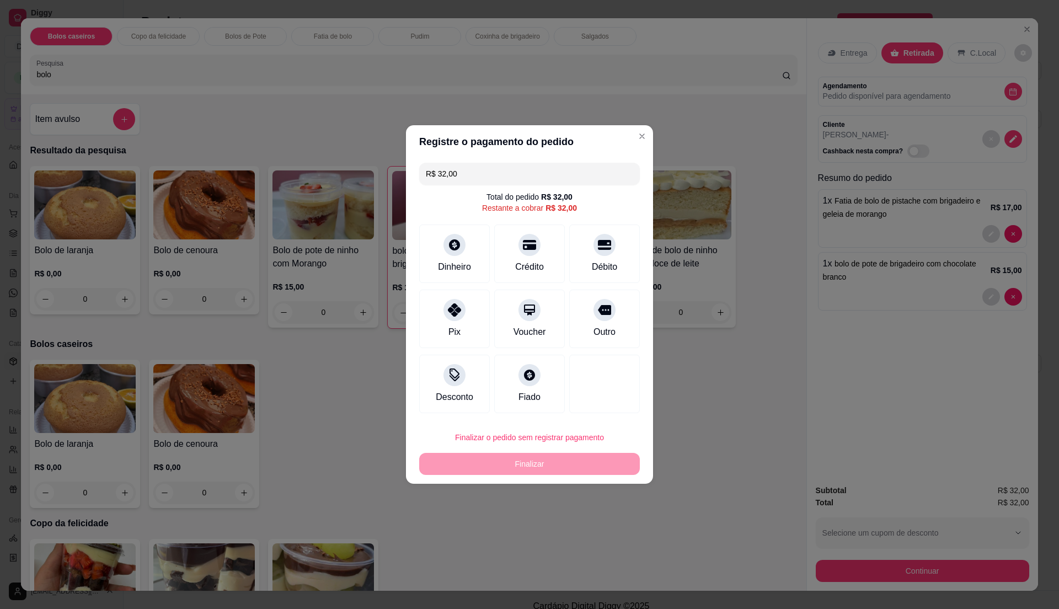
click at [583, 446] on button "Finalizar o pedido sem registrar pagamento" at bounding box center [529, 437] width 221 height 22
click at [610, 532] on button "Confirmar" at bounding box center [598, 528] width 41 height 17
type input "0"
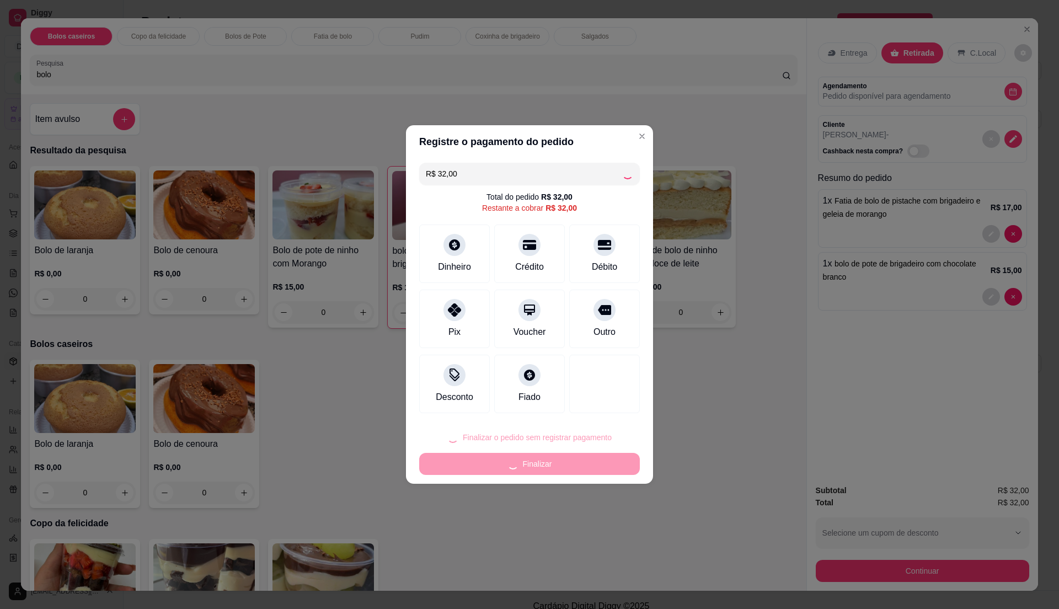
type input "0"
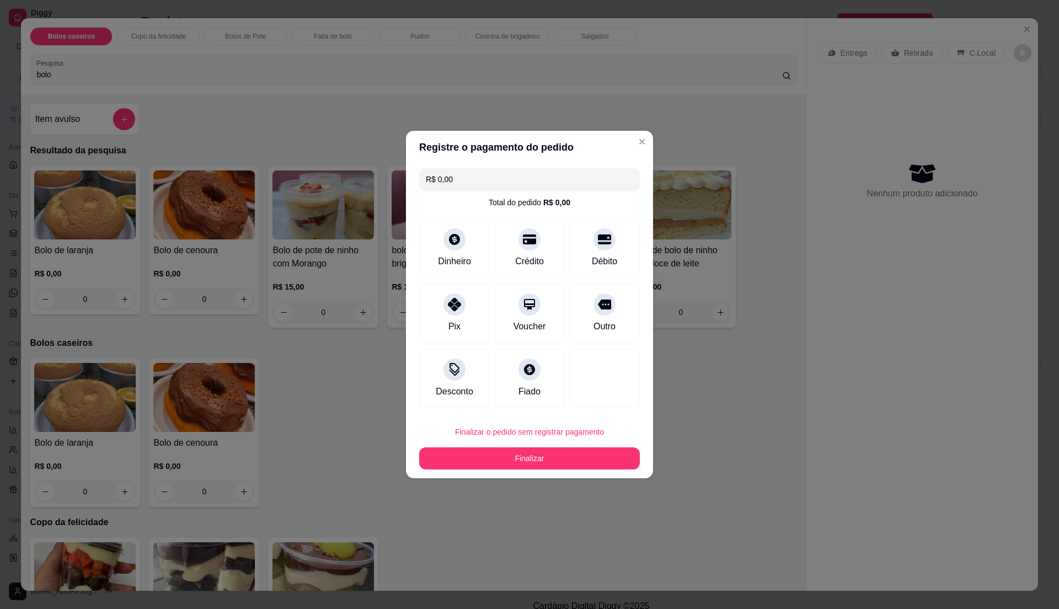
type input "R$ 0,00"
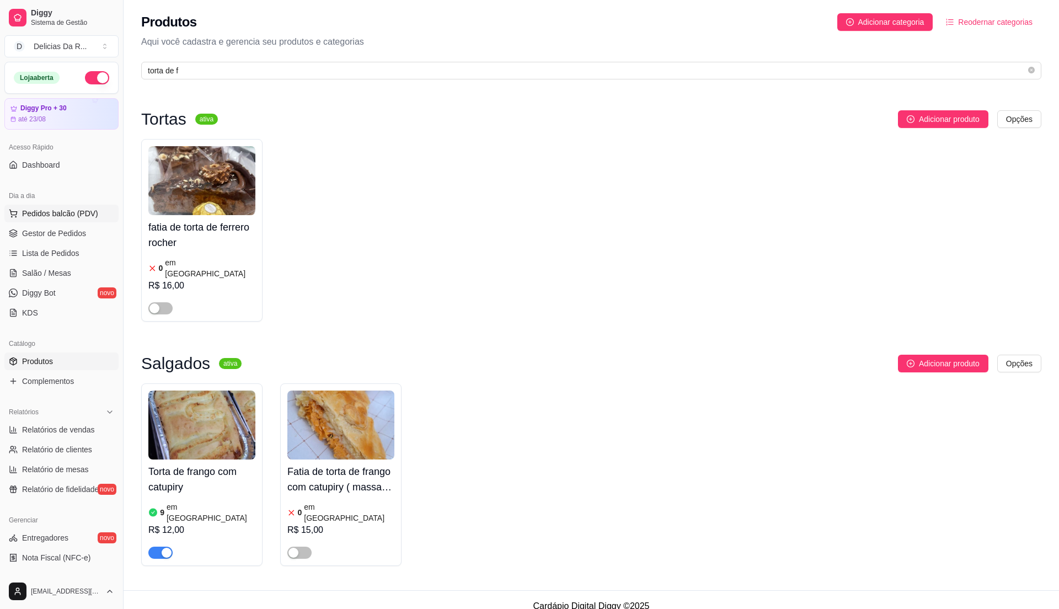
click at [22, 219] on span "Pedidos balcão (PDV)" at bounding box center [60, 213] width 76 height 11
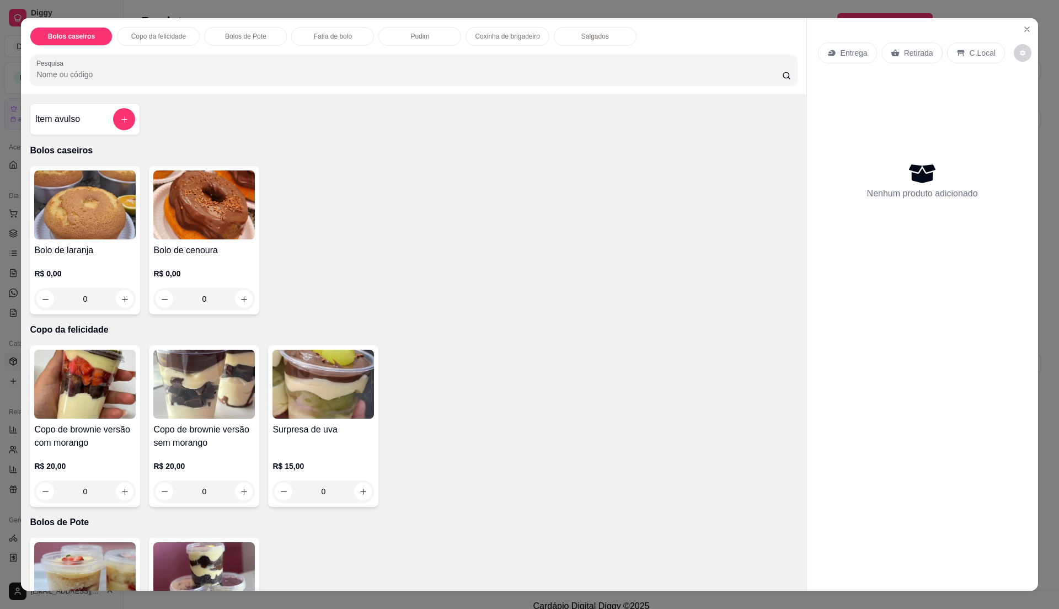
click at [86, 260] on div "R$ 0,00 0" at bounding box center [85, 283] width 102 height 53
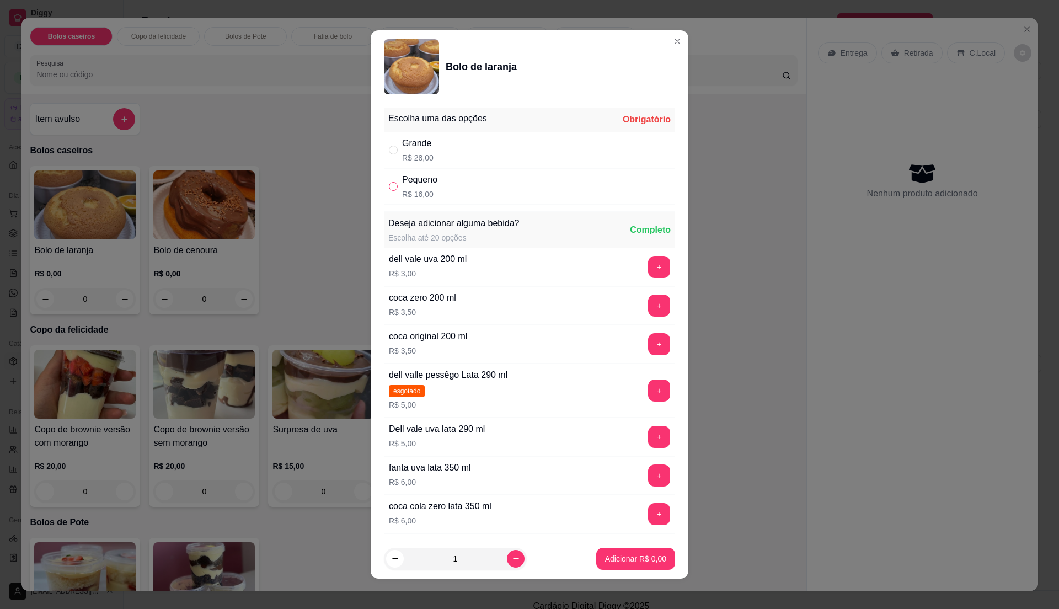
click at [389, 186] on input "" at bounding box center [393, 186] width 9 height 9
radio input "true"
click at [601, 555] on p "Adicionar R$ 16,00" at bounding box center [634, 558] width 66 height 11
type input "1"
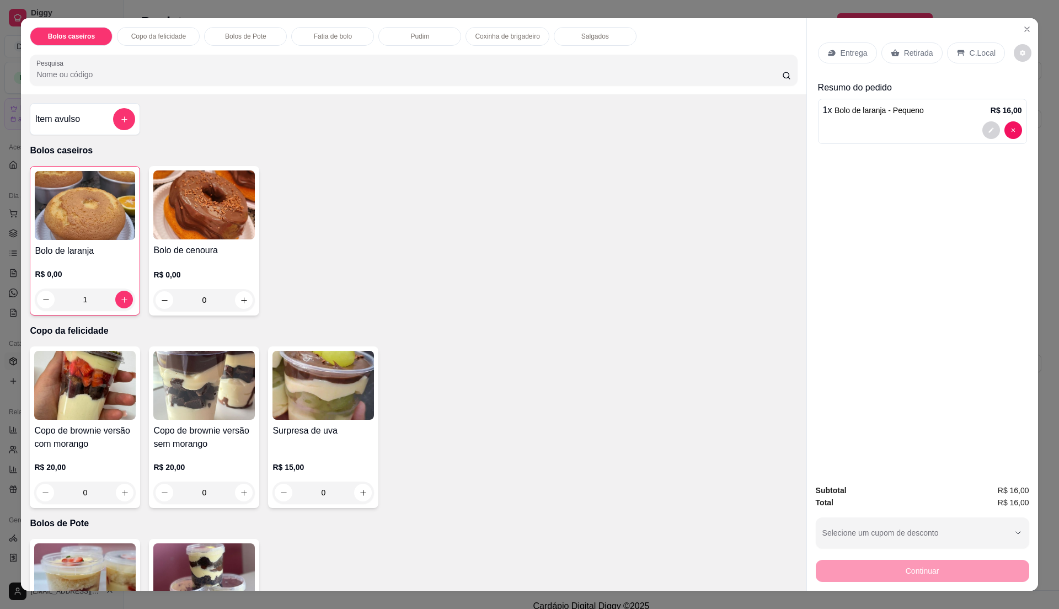
click at [841, 57] on p "Entrega" at bounding box center [854, 52] width 27 height 11
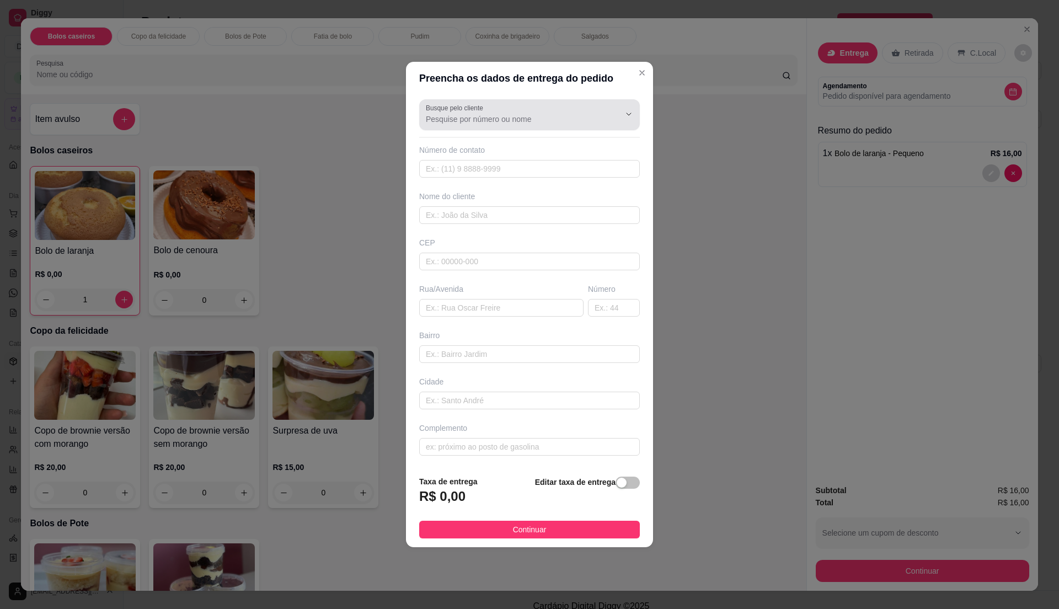
click at [548, 119] on input "Busque pelo cliente" at bounding box center [514, 119] width 177 height 11
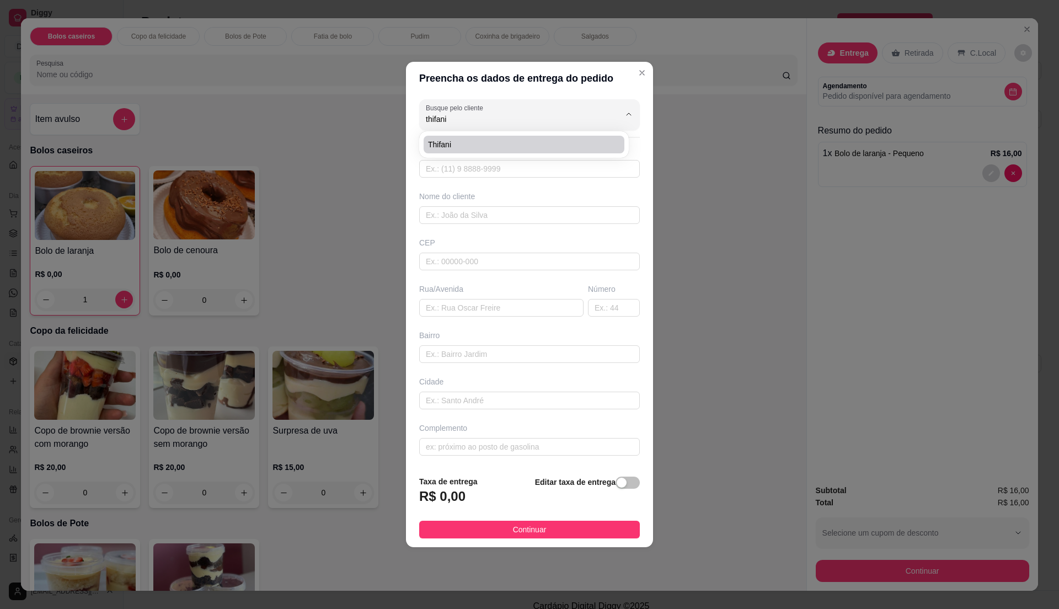
click at [510, 141] on span "Thifani" at bounding box center [518, 144] width 181 height 11
type input "Thifani"
type input "11948069459"
type input "Thifani"
type input "08580580"
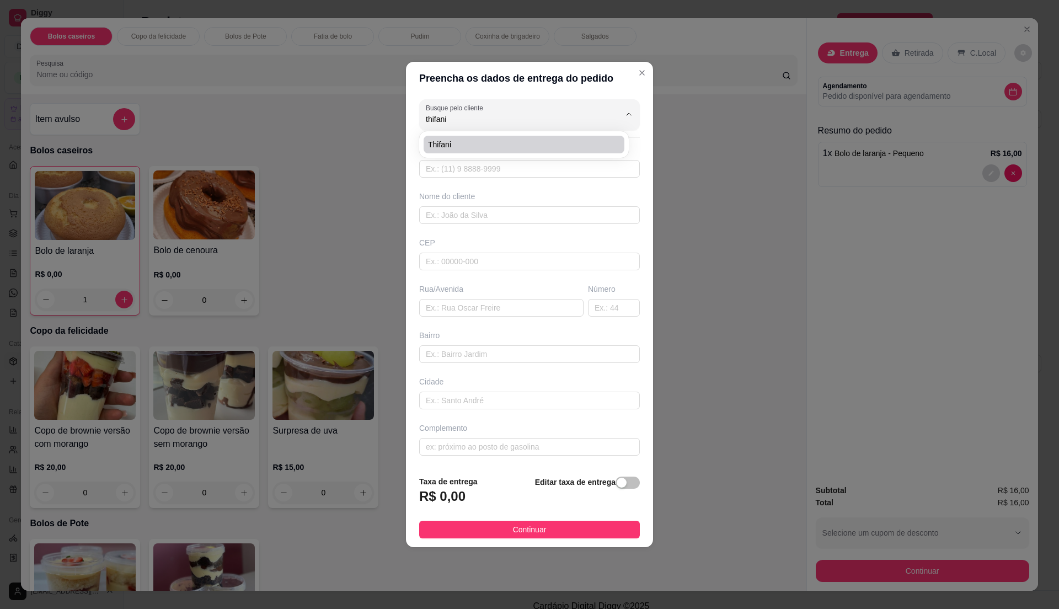
type input "Rua [PERSON_NAME]"
type input "217"
type input "[GEOGRAPHIC_DATA]"
type input "Itaquaquecetuba"
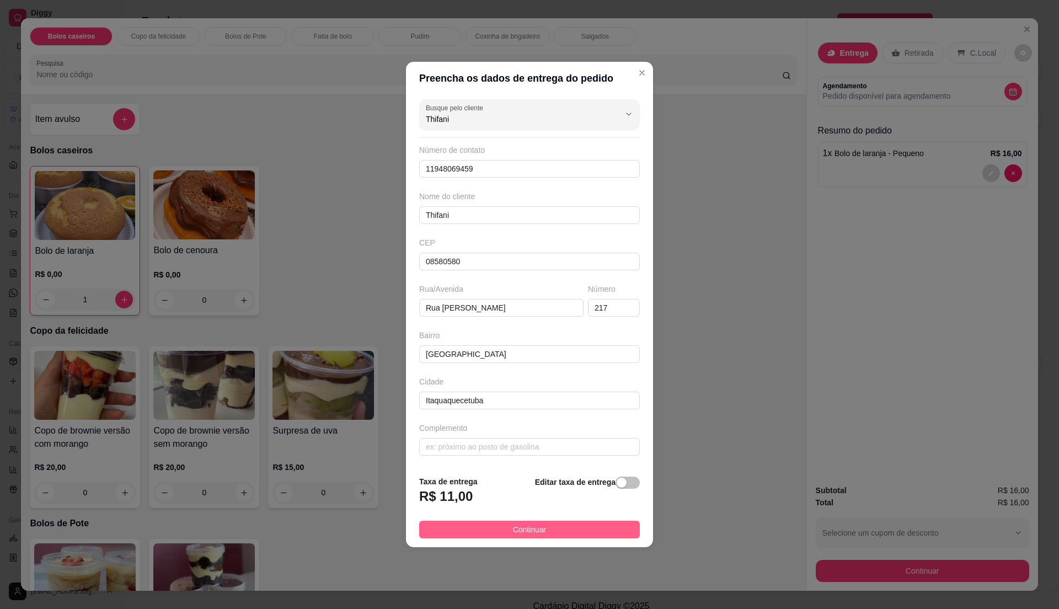
click at [579, 531] on button "Continuar" at bounding box center [529, 530] width 221 height 18
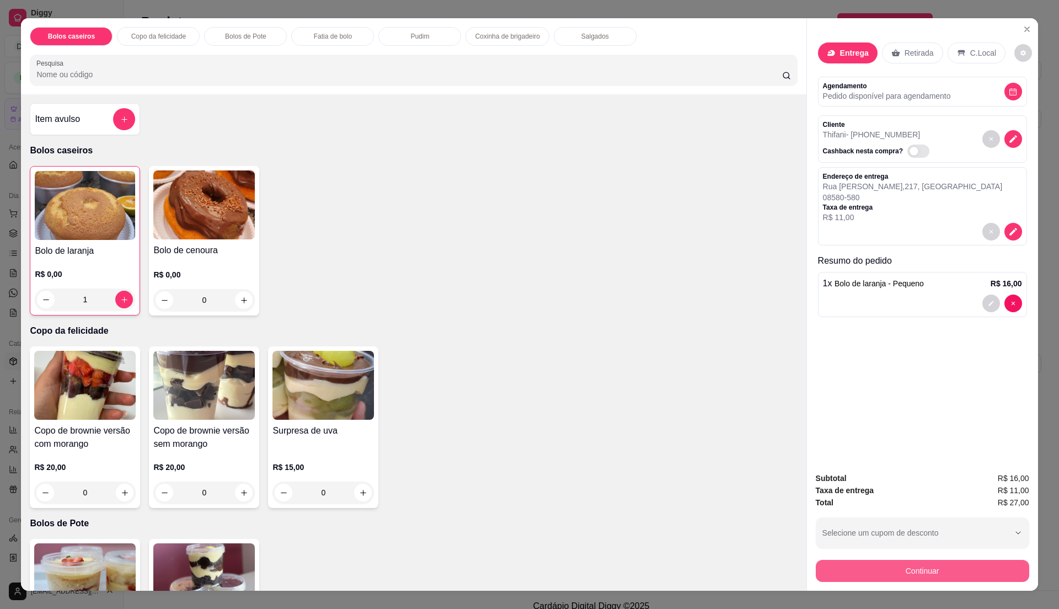
click at [930, 562] on button "Continuar" at bounding box center [922, 571] width 213 height 22
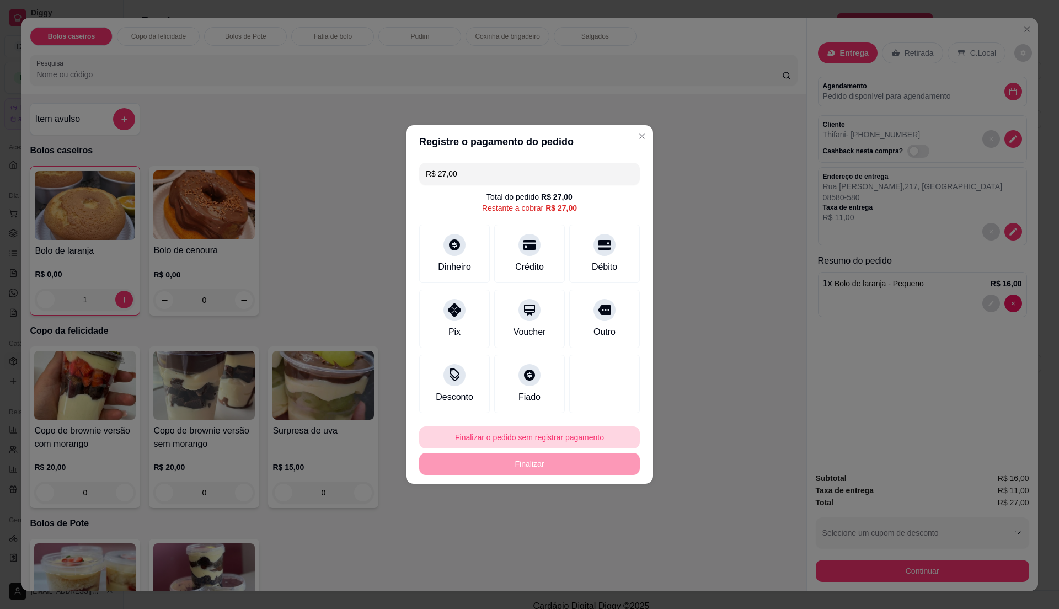
click at [588, 440] on button "Finalizar o pedido sem registrar pagamento" at bounding box center [529, 437] width 221 height 22
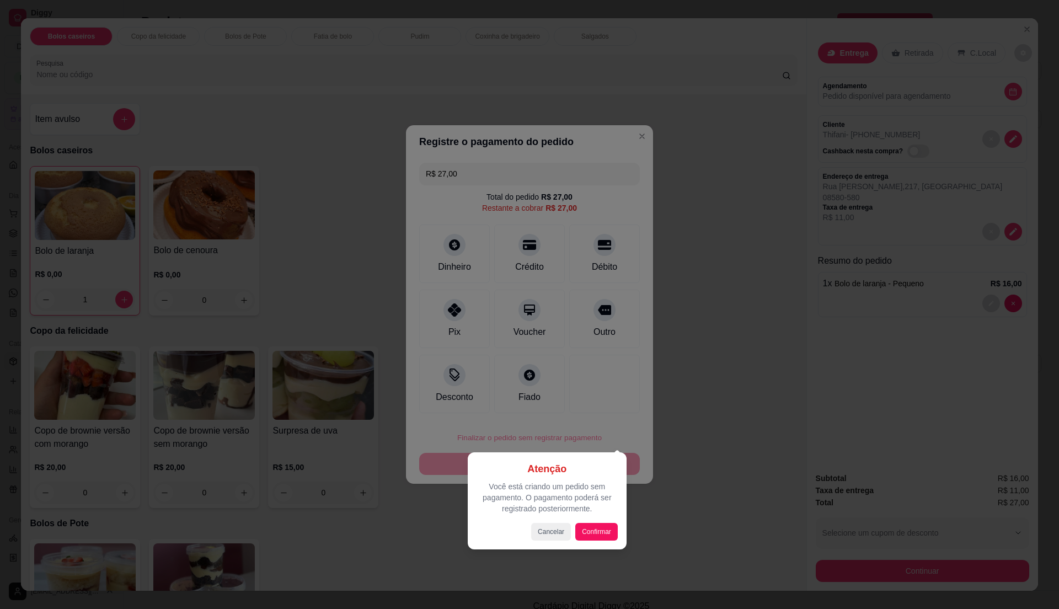
drag, startPoint x: 590, startPoint y: 520, endPoint x: 596, endPoint y: 526, distance: 8.6
click at [595, 523] on div "Atenção Você está criando um pedido sem pagamento. O pagamento poderá ser regis…" at bounding box center [547, 500] width 141 height 79
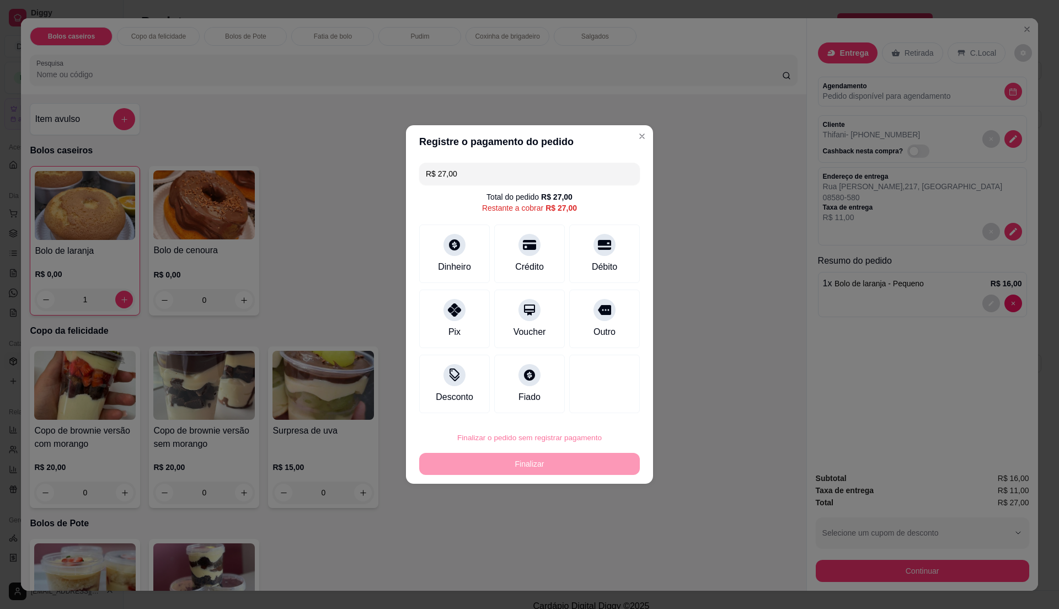
click at [596, 526] on button "Confirmar" at bounding box center [597, 528] width 39 height 17
type input "0"
type input "R$ 0,00"
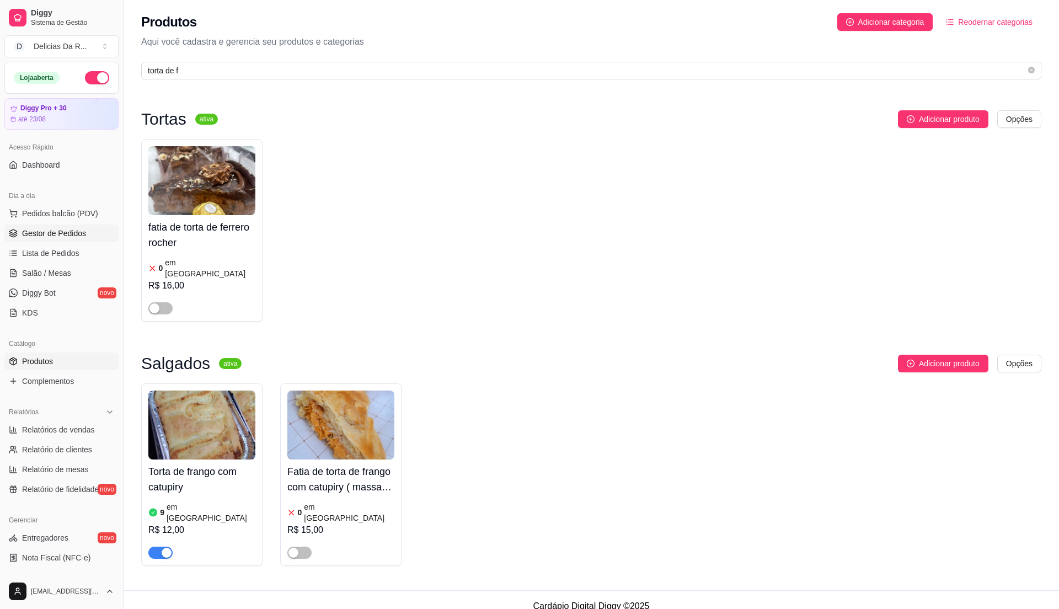
click at [74, 231] on span "Gestor de Pedidos" at bounding box center [54, 233] width 64 height 11
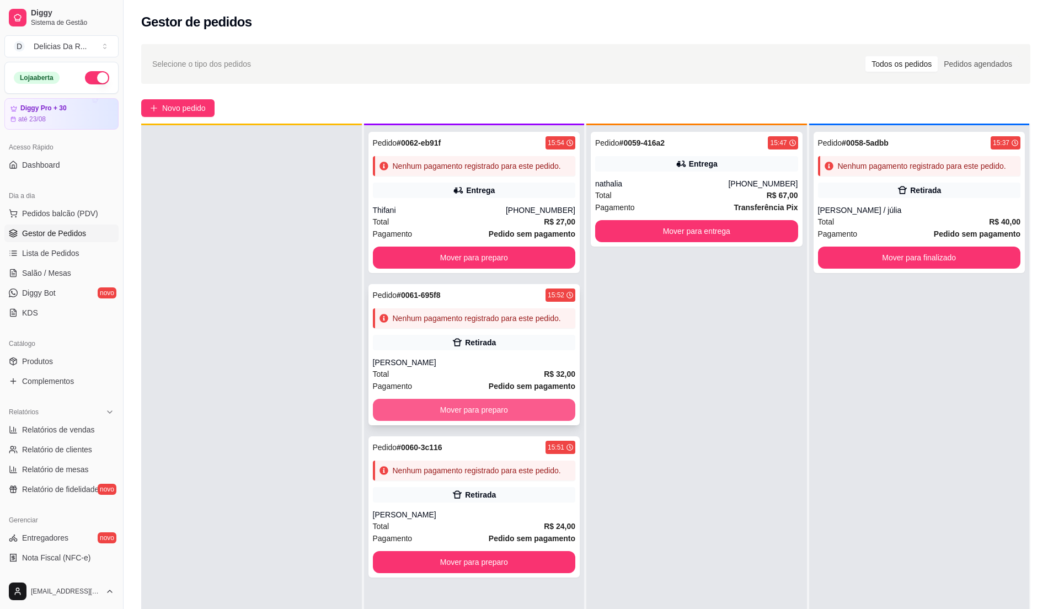
scroll to position [31, 0]
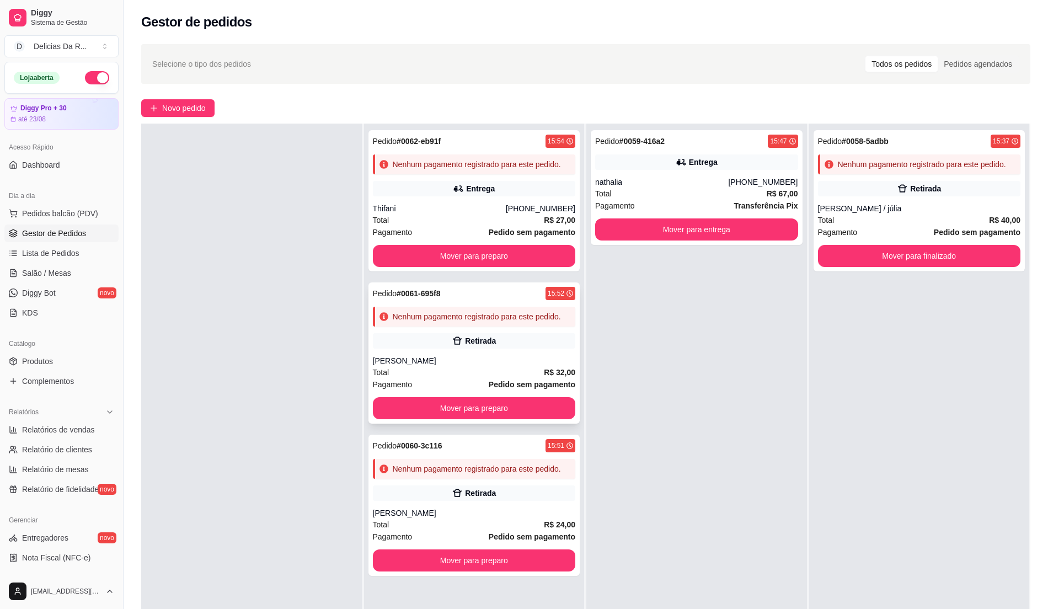
click at [492, 398] on button "Mover para preparo" at bounding box center [474, 408] width 203 height 22
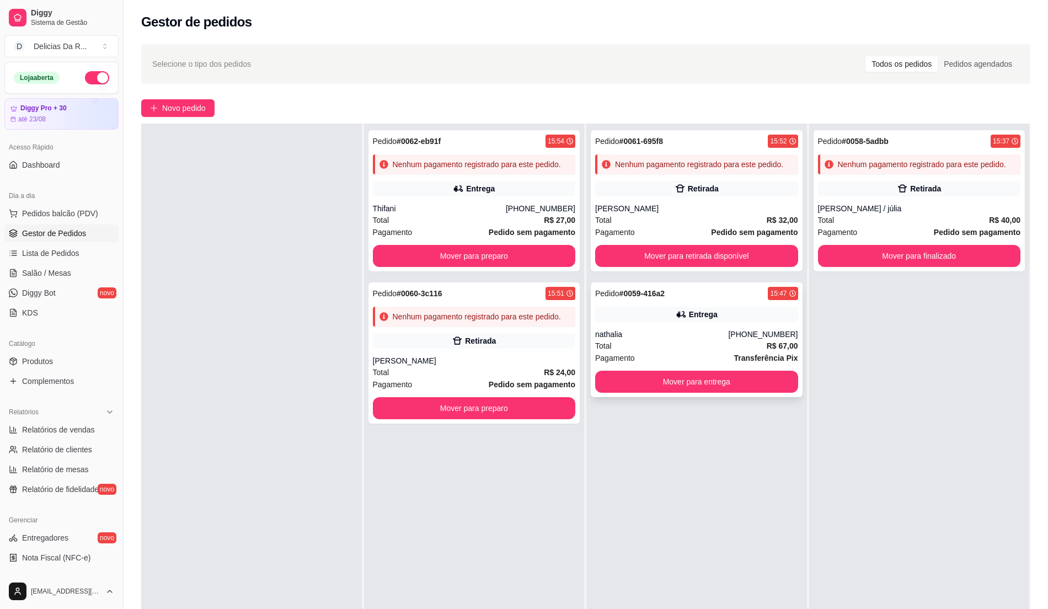
click at [722, 395] on div "Pedido # 0059-416a2 15:47 Entrega nathalia [PHONE_NUMBER] Total R$ 67,00 Pagame…" at bounding box center [697, 339] width 212 height 115
click at [766, 391] on button "Mover para entrega" at bounding box center [696, 382] width 203 height 22
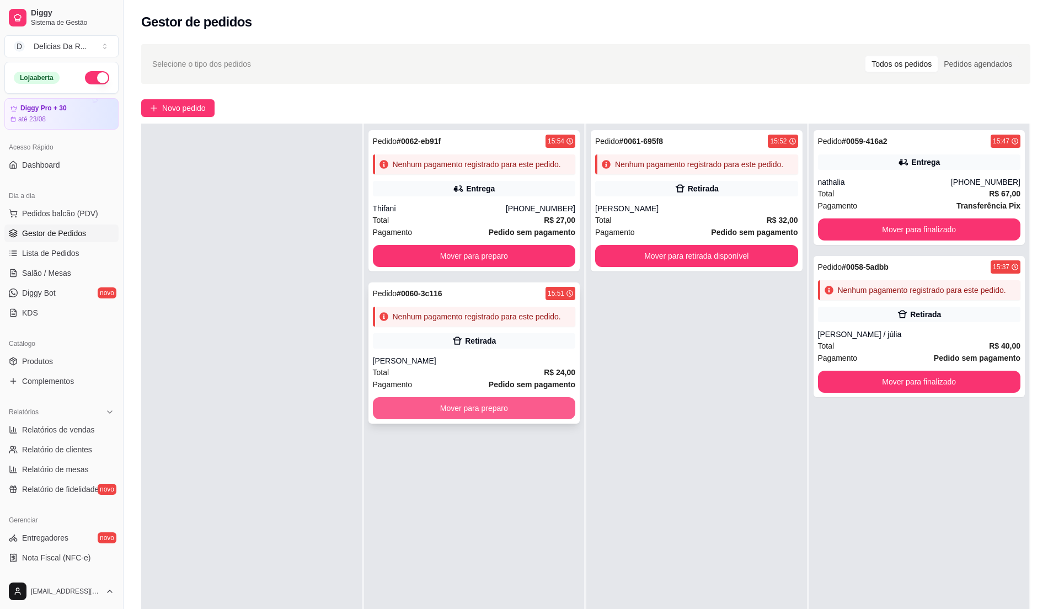
click at [508, 411] on button "Mover para preparo" at bounding box center [474, 408] width 203 height 22
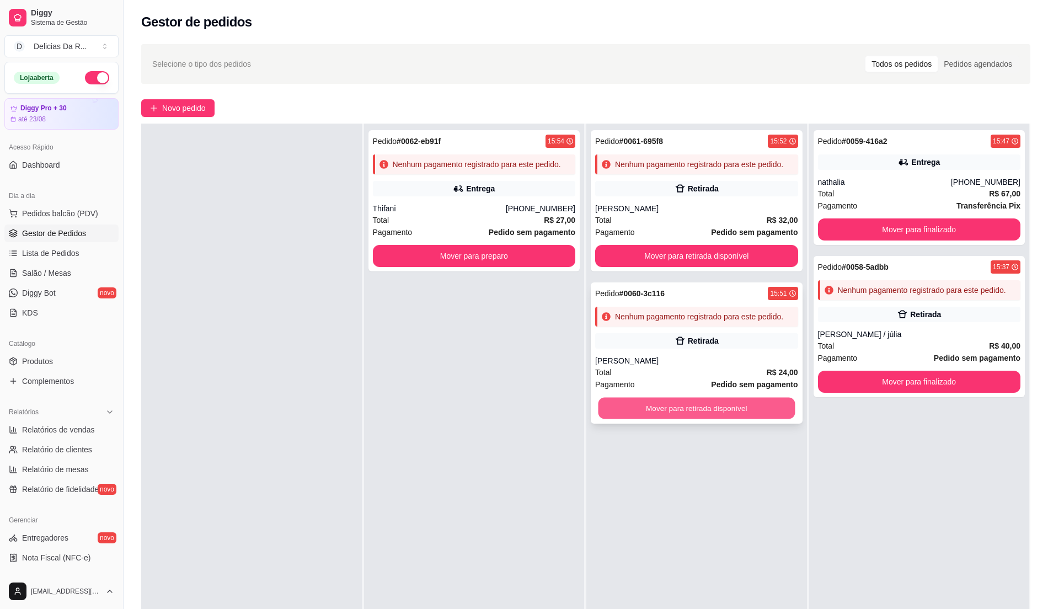
click at [702, 412] on button "Mover para retirada disponível" at bounding box center [697, 409] width 196 height 22
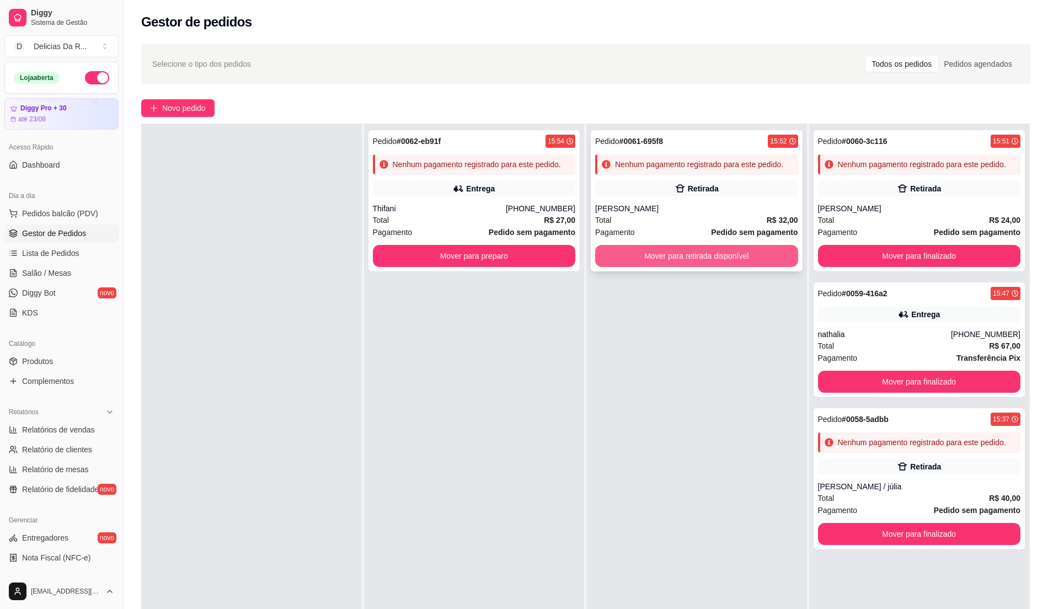
click at [685, 261] on button "Mover para retirada disponível" at bounding box center [696, 256] width 203 height 22
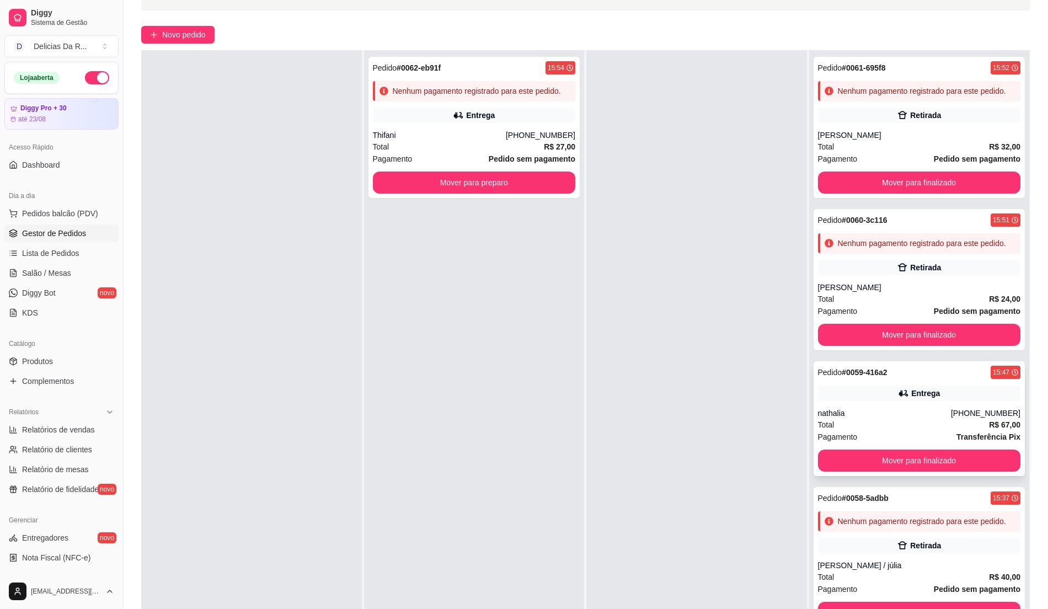
scroll to position [168, 0]
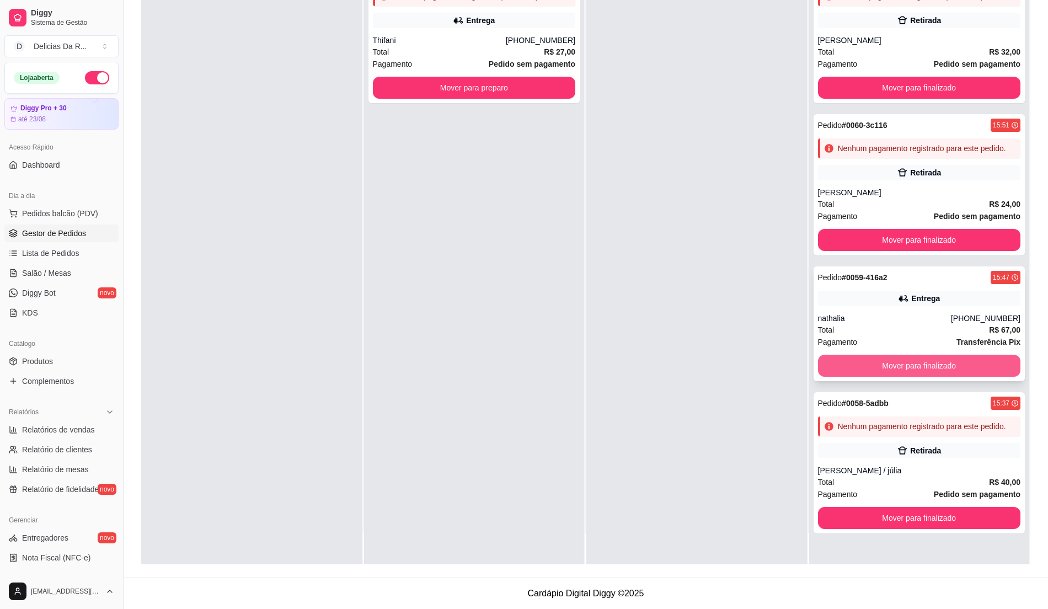
click at [874, 373] on button "Mover para finalizado" at bounding box center [919, 366] width 203 height 22
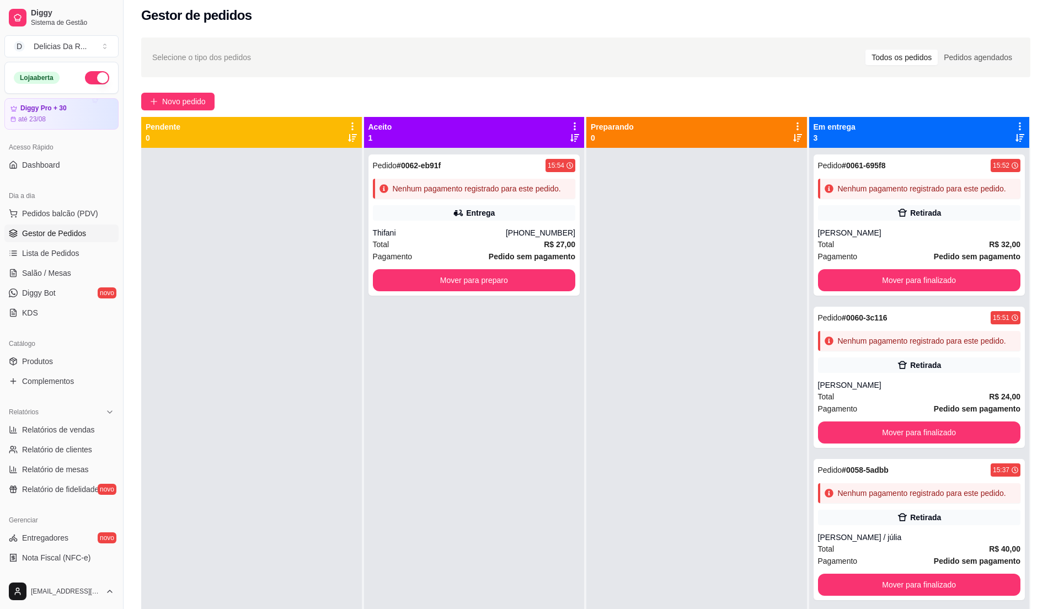
scroll to position [0, 0]
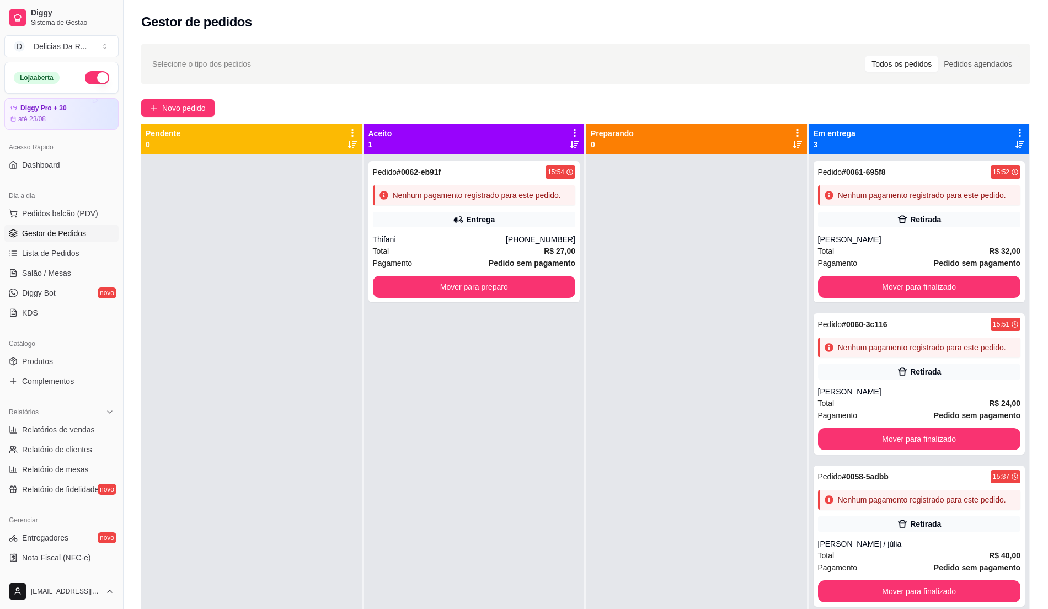
click at [633, 398] on div at bounding box center [696, 458] width 221 height 609
click at [184, 111] on span "Novo pedido" at bounding box center [184, 108] width 44 height 12
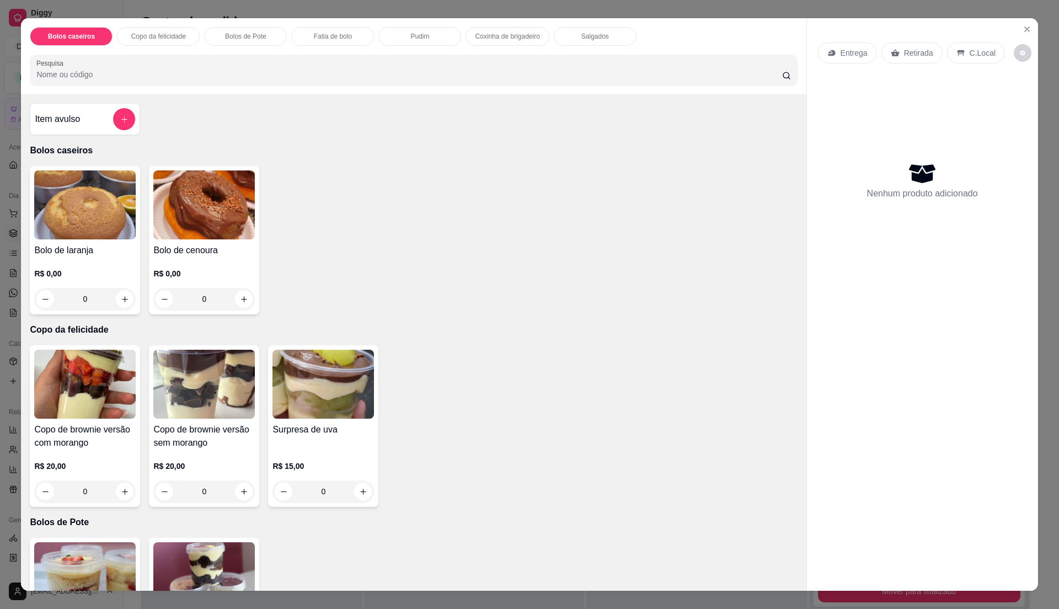
click at [179, 243] on div "Bolo de cenoura R$ 0,00 0" at bounding box center [204, 240] width 110 height 148
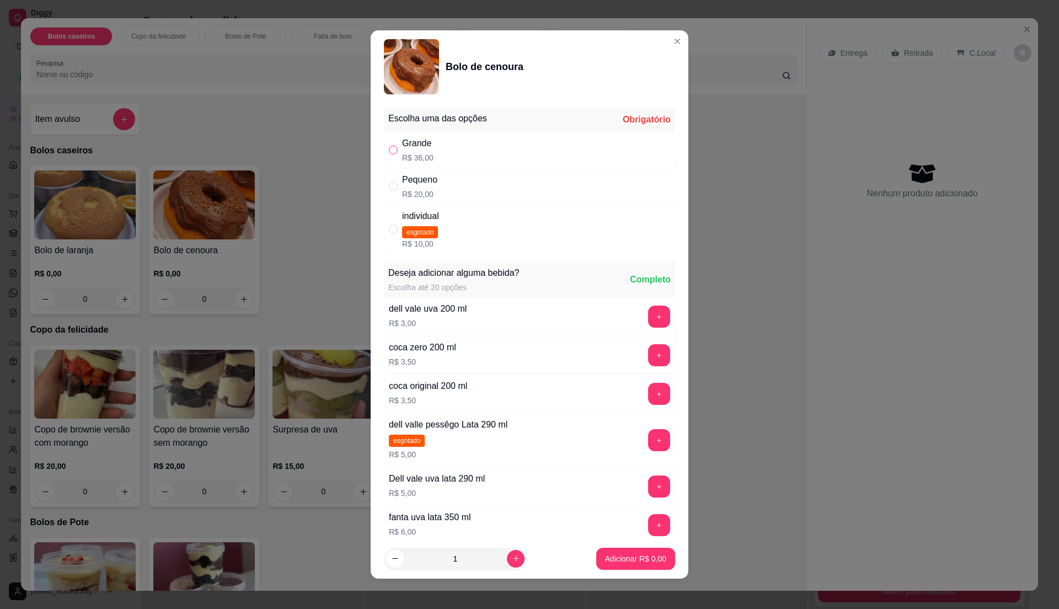
click at [389, 151] on input "" at bounding box center [393, 150] width 9 height 9
radio input "true"
click at [616, 559] on p "Adicionar R$ 36,00" at bounding box center [634, 558] width 66 height 11
type input "1"
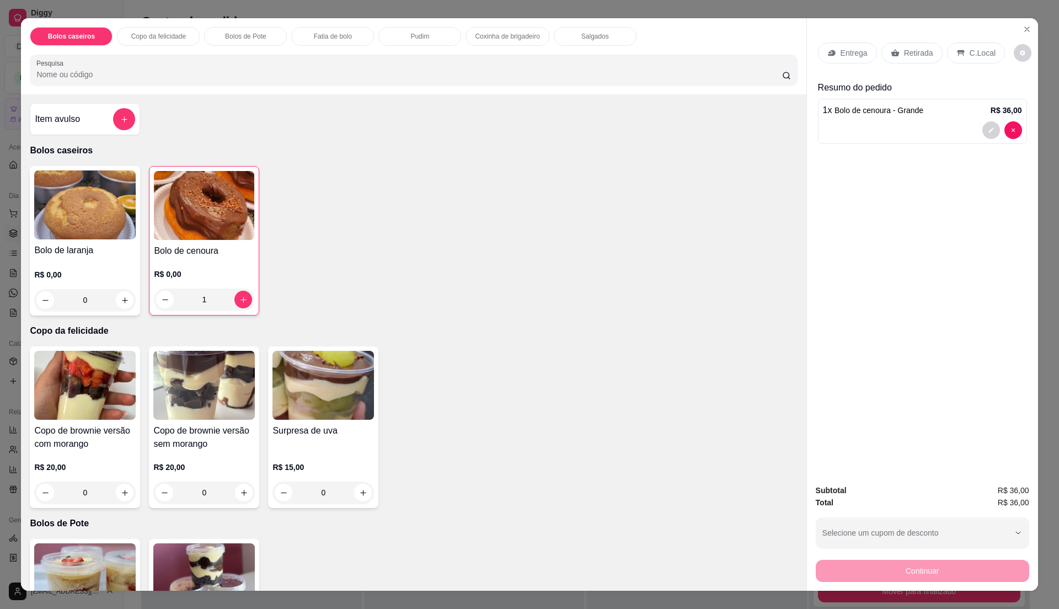
click at [845, 58] on p "Entrega" at bounding box center [854, 52] width 27 height 11
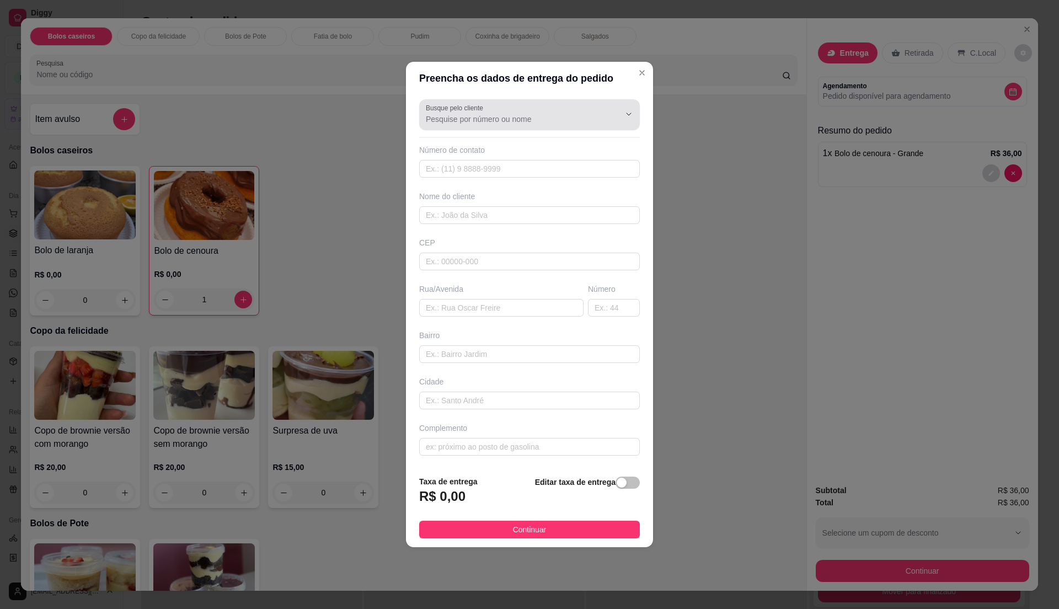
click at [477, 114] on input "Busque pelo cliente" at bounding box center [514, 119] width 177 height 11
click at [476, 148] on span "[PERSON_NAME]" at bounding box center [518, 144] width 181 height 11
type input "[PERSON_NAME]"
type input "11983359388"
type input "[PERSON_NAME]"
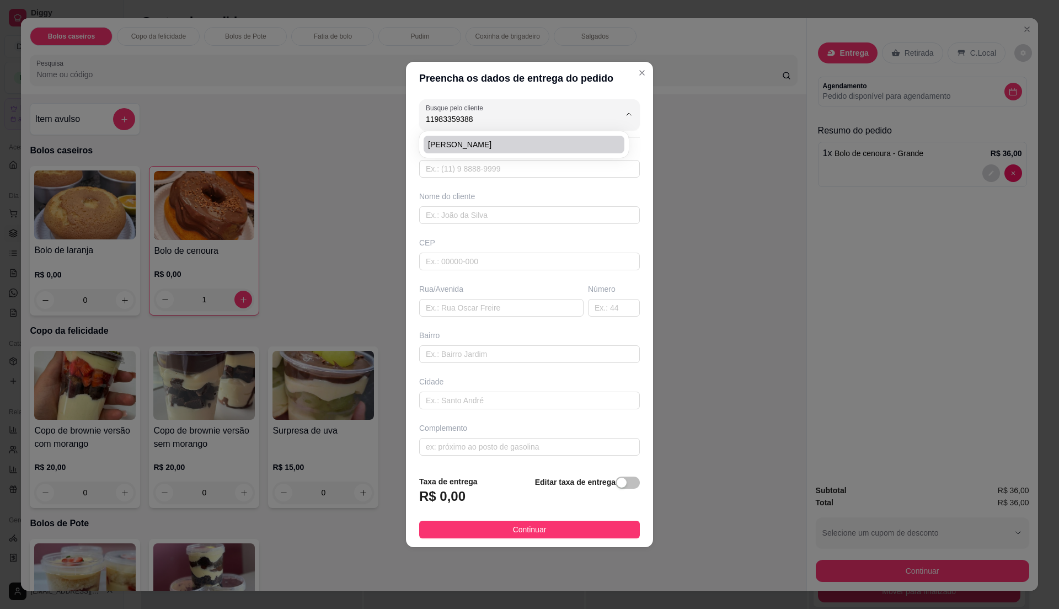
type input "08570002"
type input "Avenida Emancipação"
type input "356"
type input "Centro"
type input "Itaquaquecetuba"
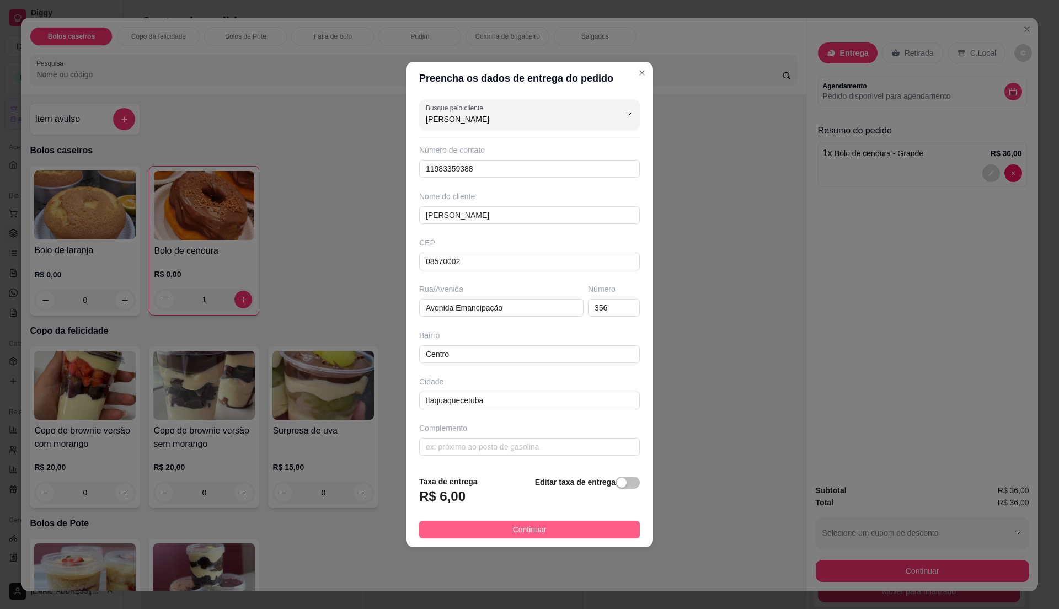
click at [562, 532] on button "Continuar" at bounding box center [529, 530] width 221 height 18
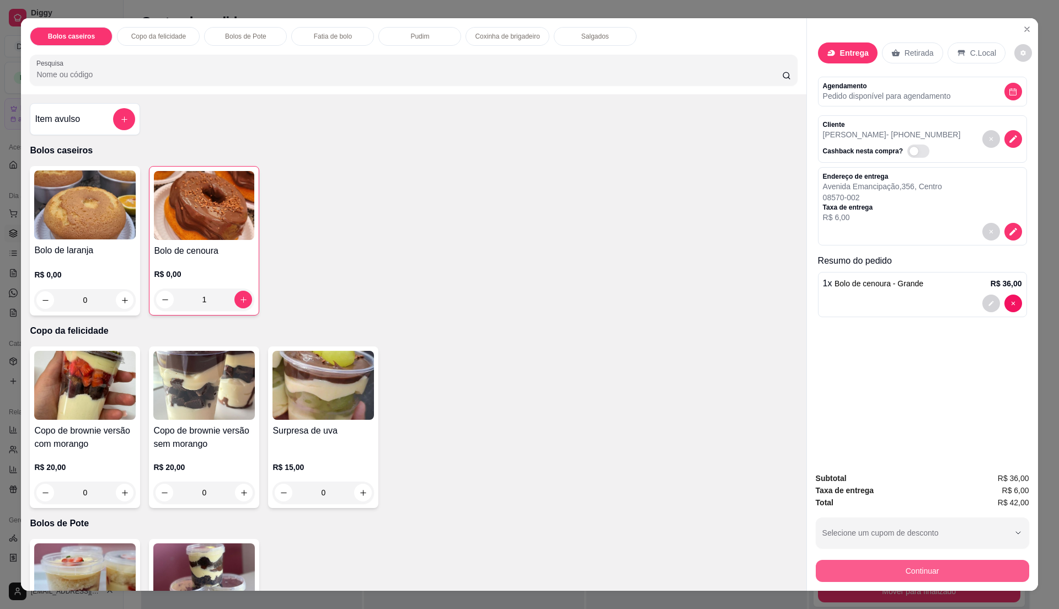
click at [903, 569] on button "Continuar" at bounding box center [922, 571] width 213 height 22
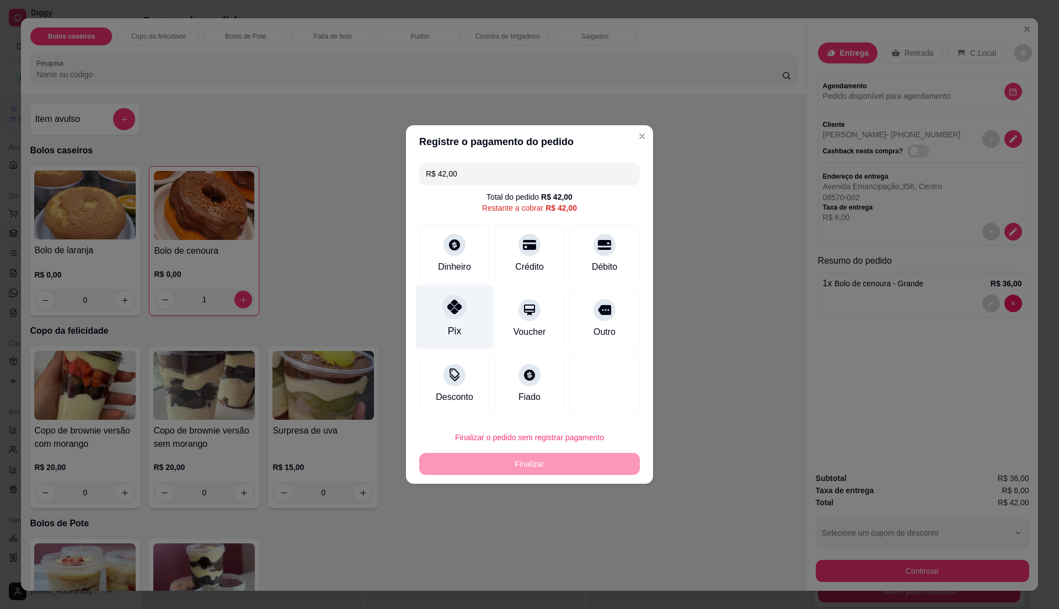
click at [460, 322] on div "Pix" at bounding box center [455, 317] width 78 height 65
type input "R$ 0,00"
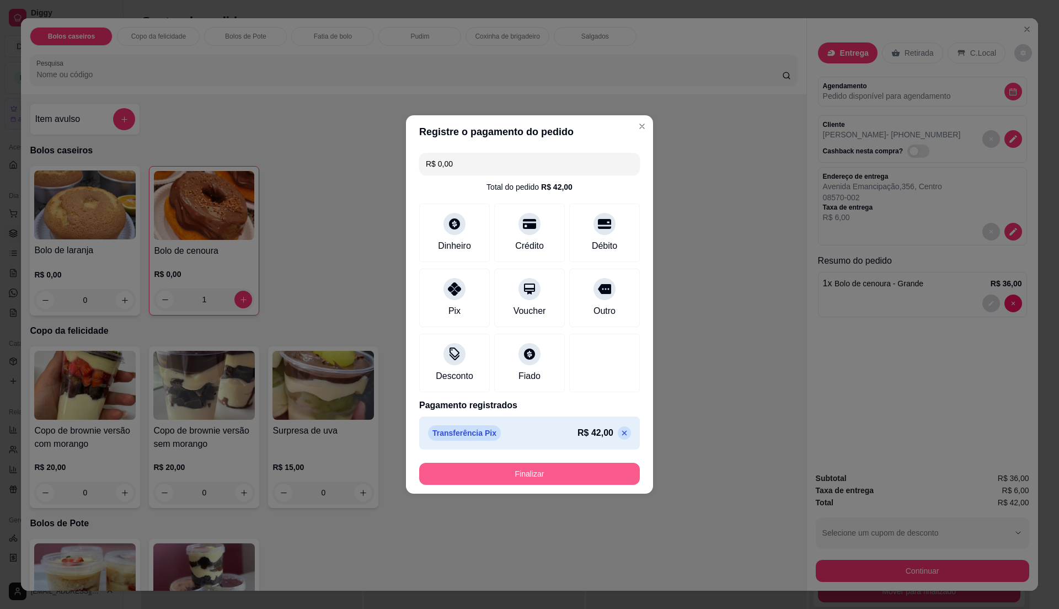
click at [526, 471] on button "Finalizar" at bounding box center [529, 474] width 221 height 22
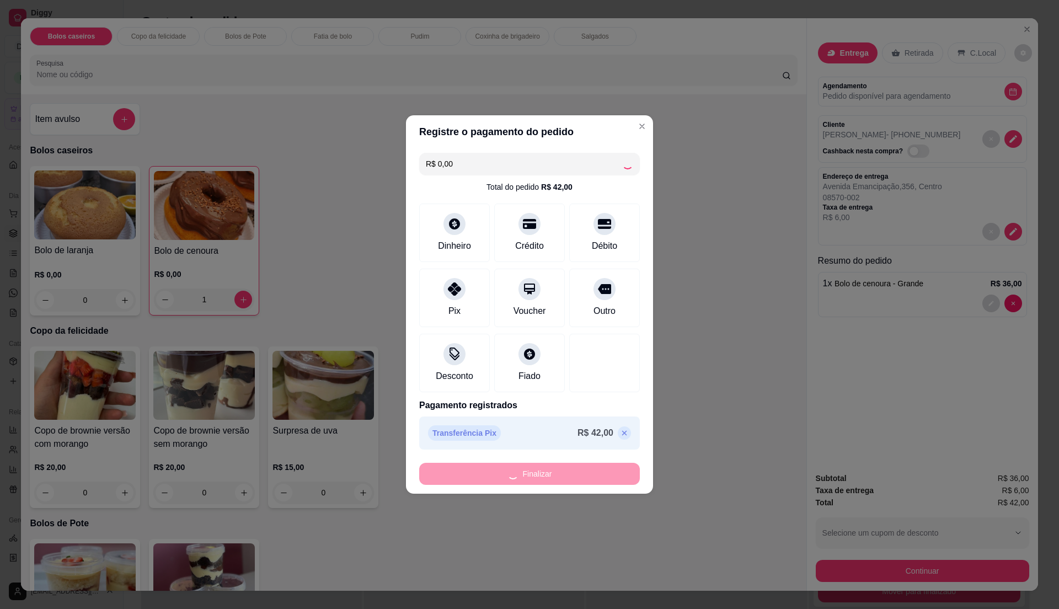
type input "0"
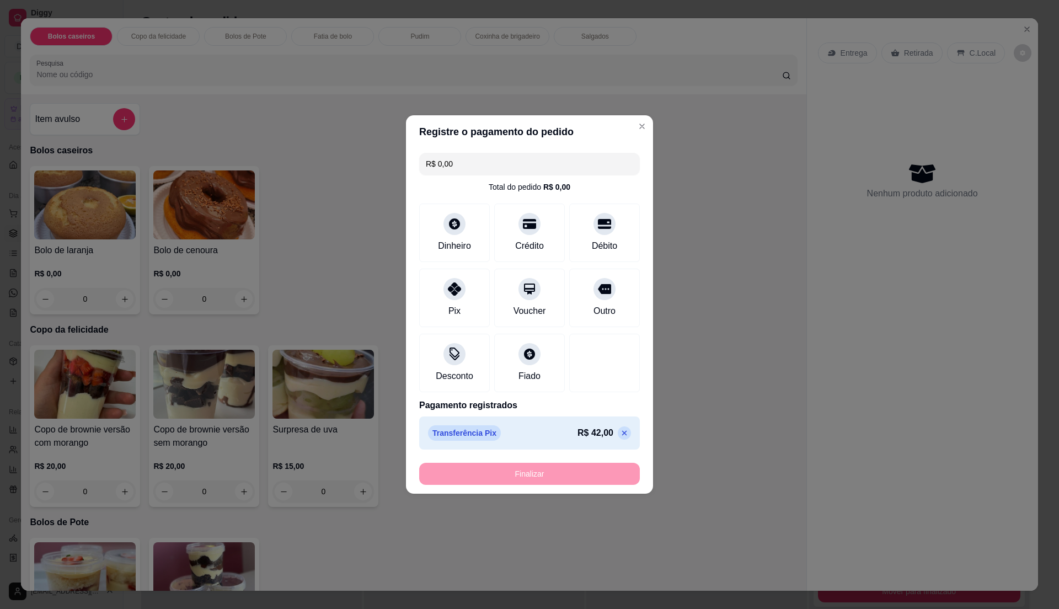
type input "-R$ 42,00"
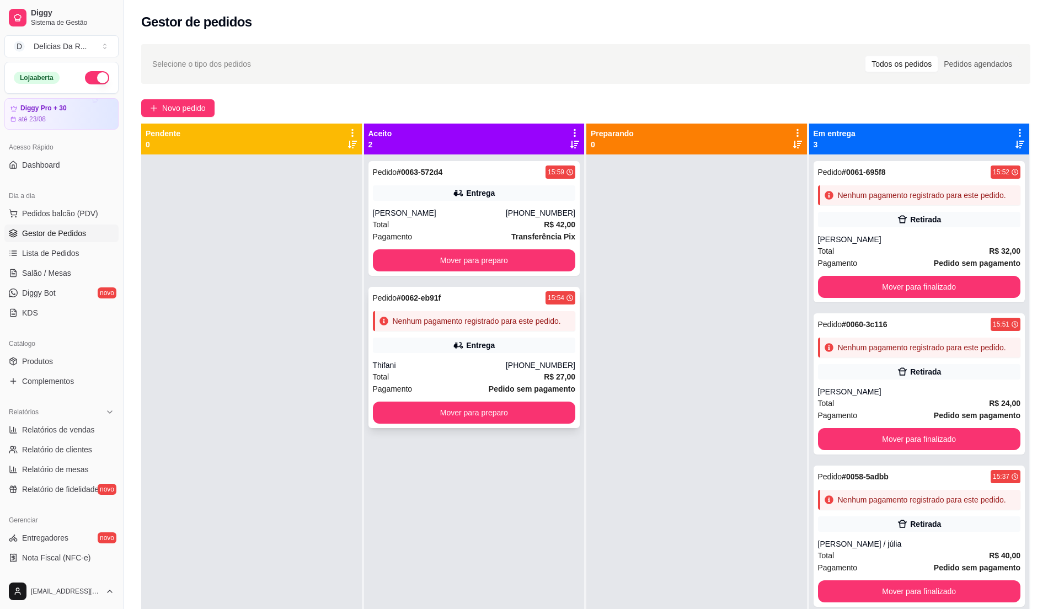
click at [500, 354] on div "Pedido # 0062-eb91f 15:54 Nenhum pagamento registrado para este pedido. Entrega…" at bounding box center [475, 357] width 212 height 141
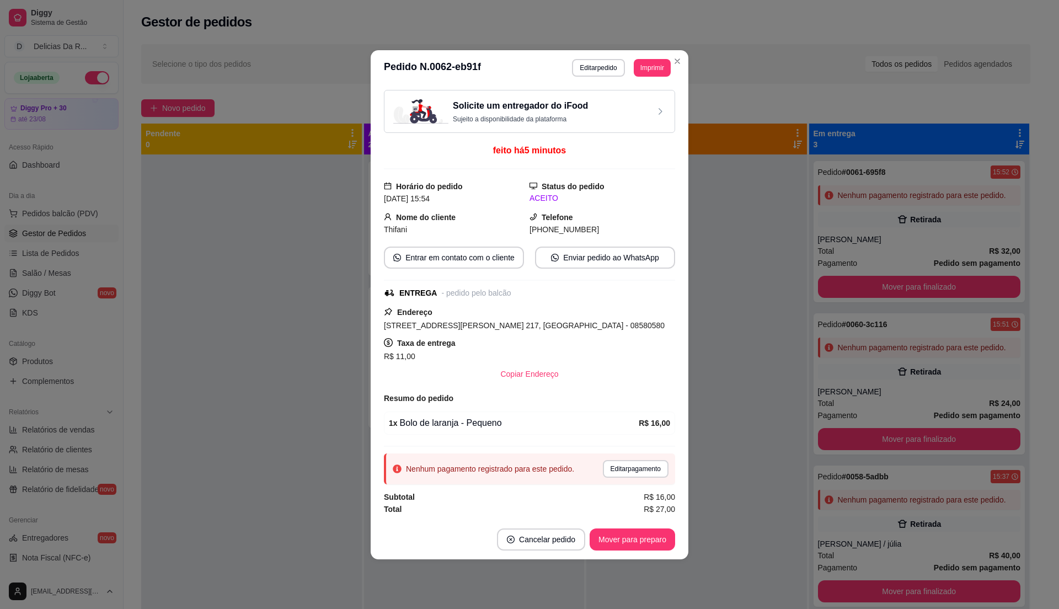
click at [632, 466] on button "Editar pagamento" at bounding box center [636, 469] width 66 height 18
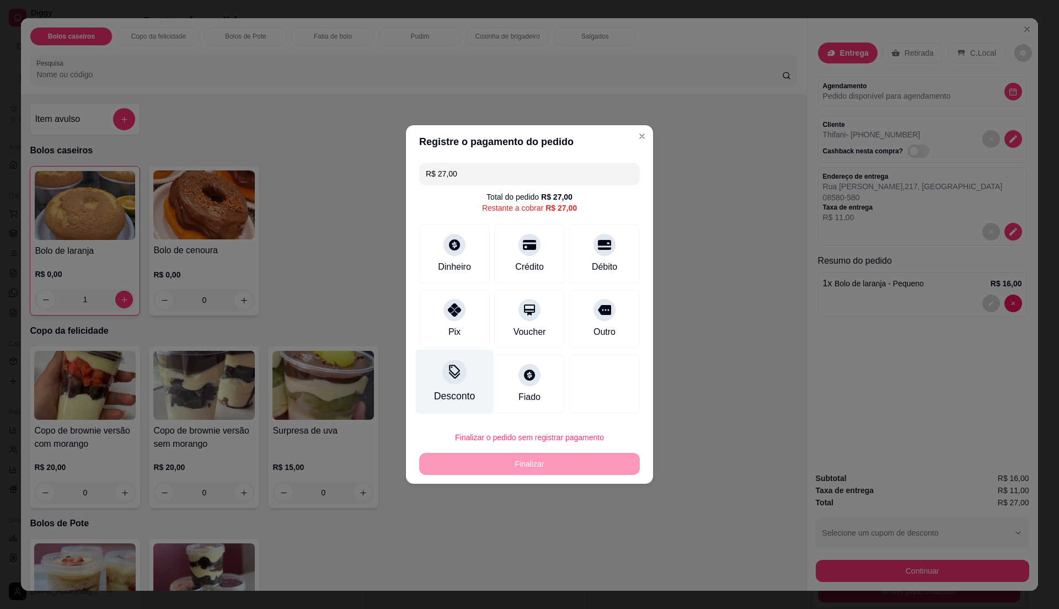
click at [451, 325] on div "Pix" at bounding box center [455, 331] width 12 height 13
type input "R$ 0,00"
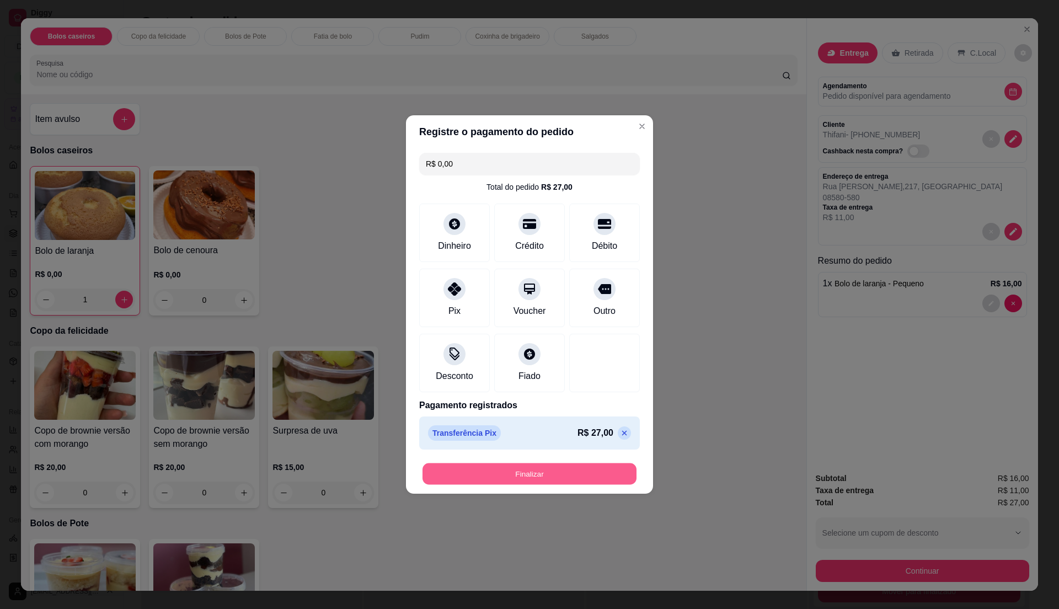
click at [546, 479] on button "Finalizar" at bounding box center [530, 474] width 214 height 22
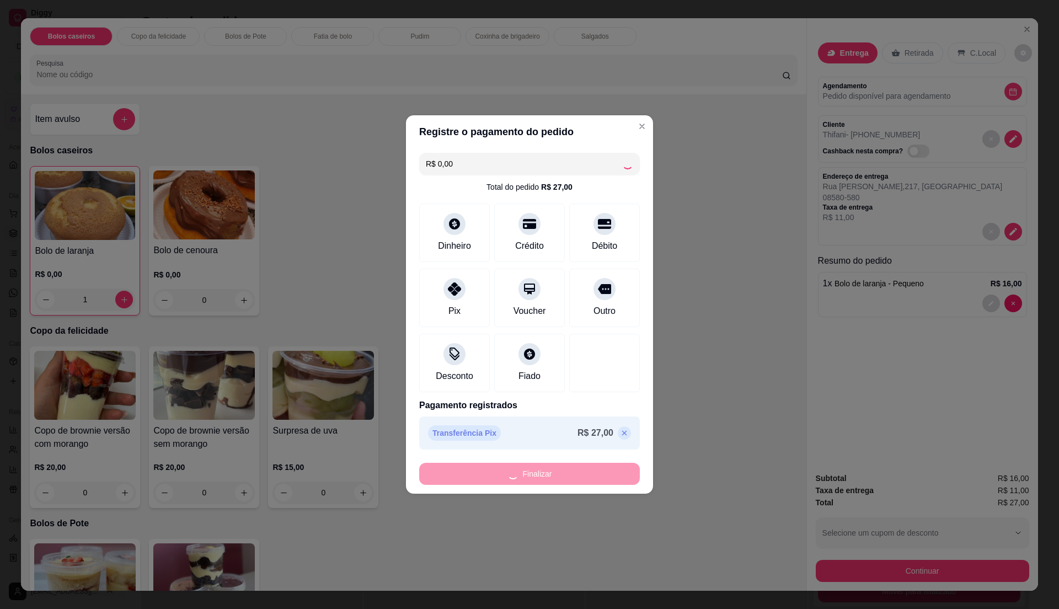
type input "0"
type input "-R$ 27,00"
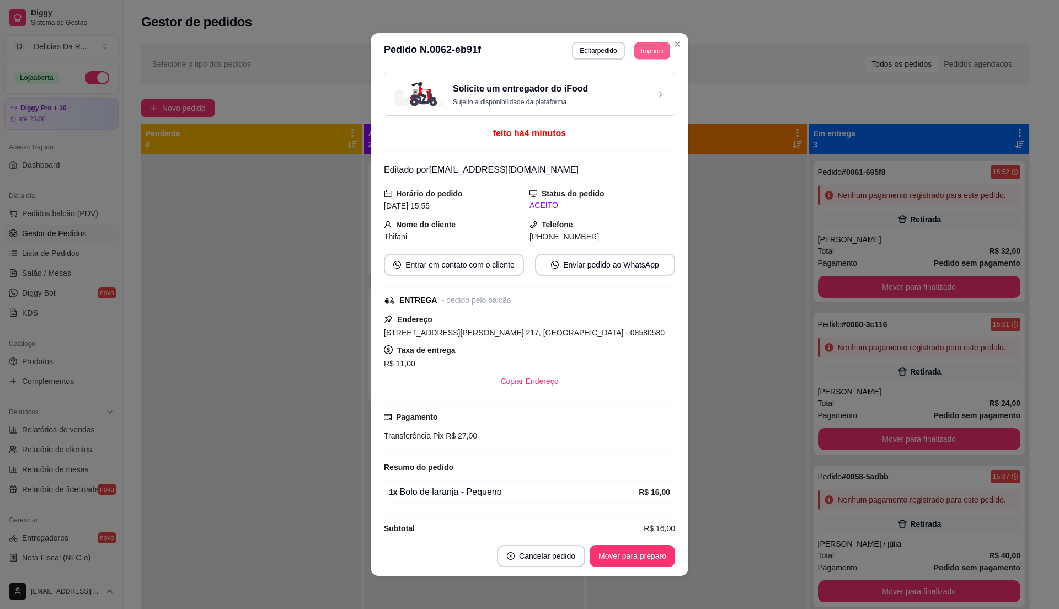
click at [647, 45] on button "Imprimir" at bounding box center [652, 50] width 36 height 17
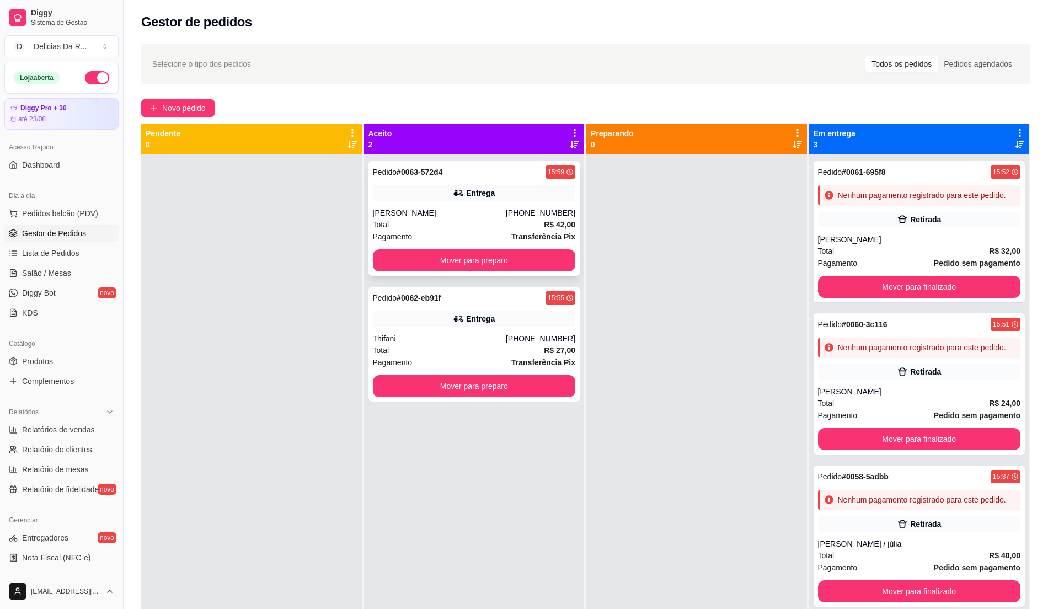
click at [497, 199] on div "Entrega" at bounding box center [474, 192] width 203 height 15
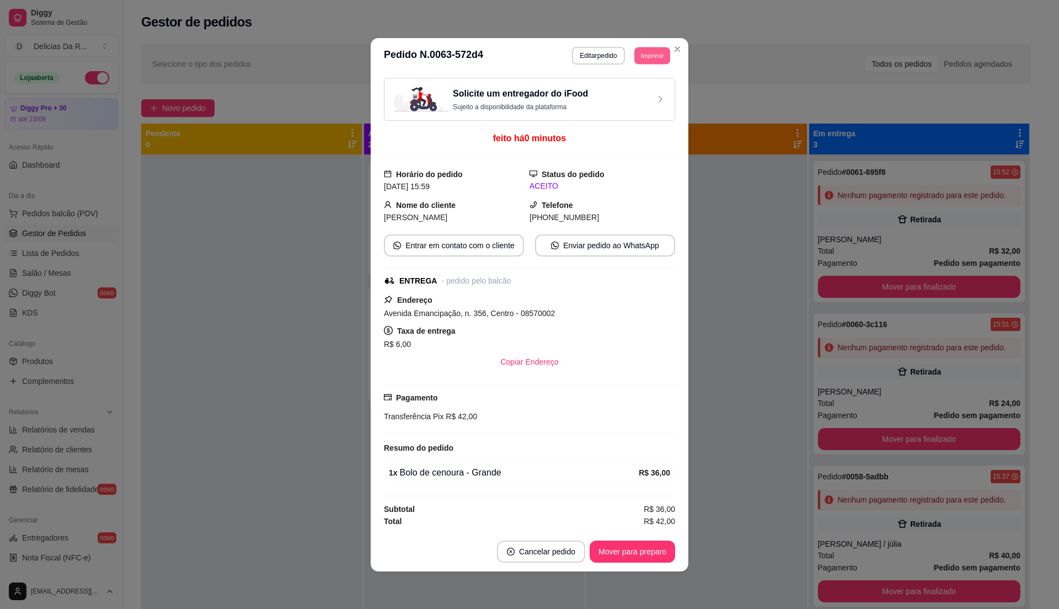
click at [640, 51] on button "Imprimir" at bounding box center [652, 55] width 36 height 17
click at [643, 95] on button "IMPRESSORA" at bounding box center [626, 91] width 80 height 18
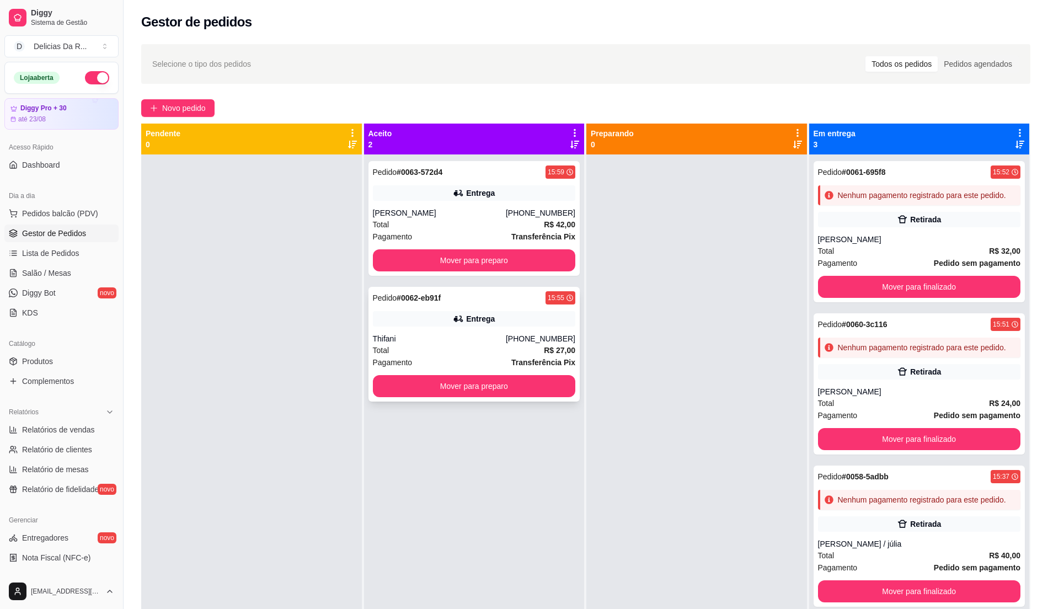
click at [532, 324] on div "Entrega" at bounding box center [474, 318] width 203 height 15
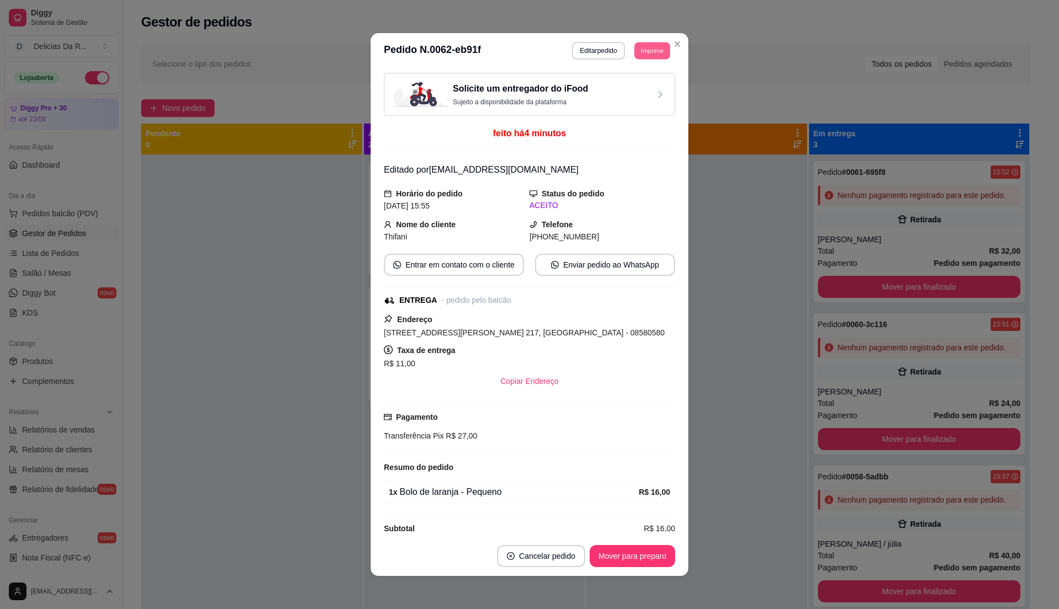
click at [636, 51] on button "Imprimir" at bounding box center [652, 50] width 36 height 17
click at [647, 87] on button "IMPRESSORA" at bounding box center [626, 89] width 77 height 17
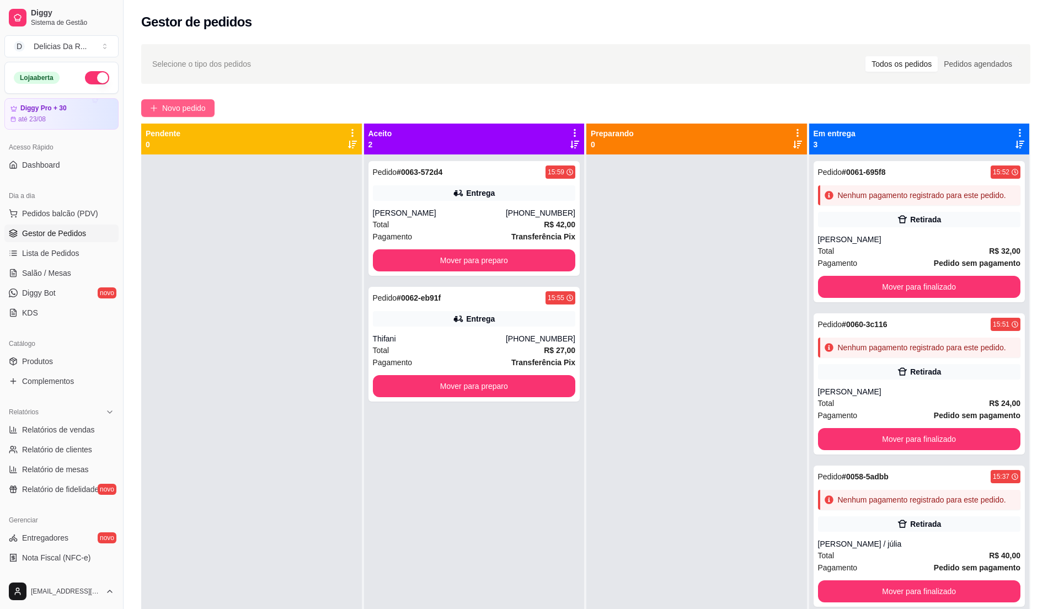
click at [178, 106] on span "Novo pedido" at bounding box center [184, 108] width 44 height 12
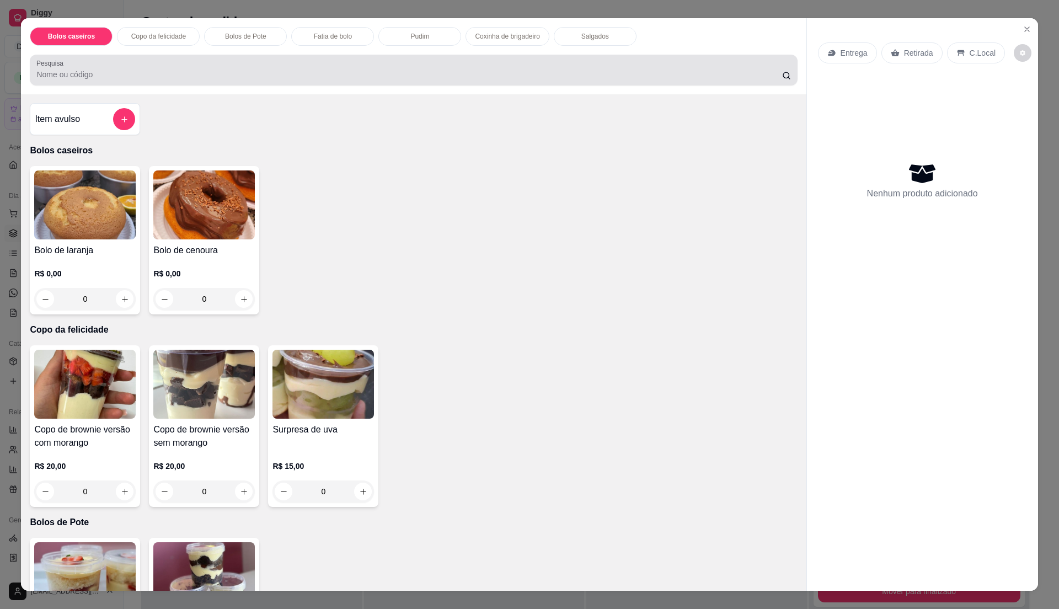
drag, startPoint x: 186, startPoint y: 82, endPoint x: 177, endPoint y: 80, distance: 9.5
click at [185, 82] on div "Pesquisa" at bounding box center [413, 70] width 767 height 31
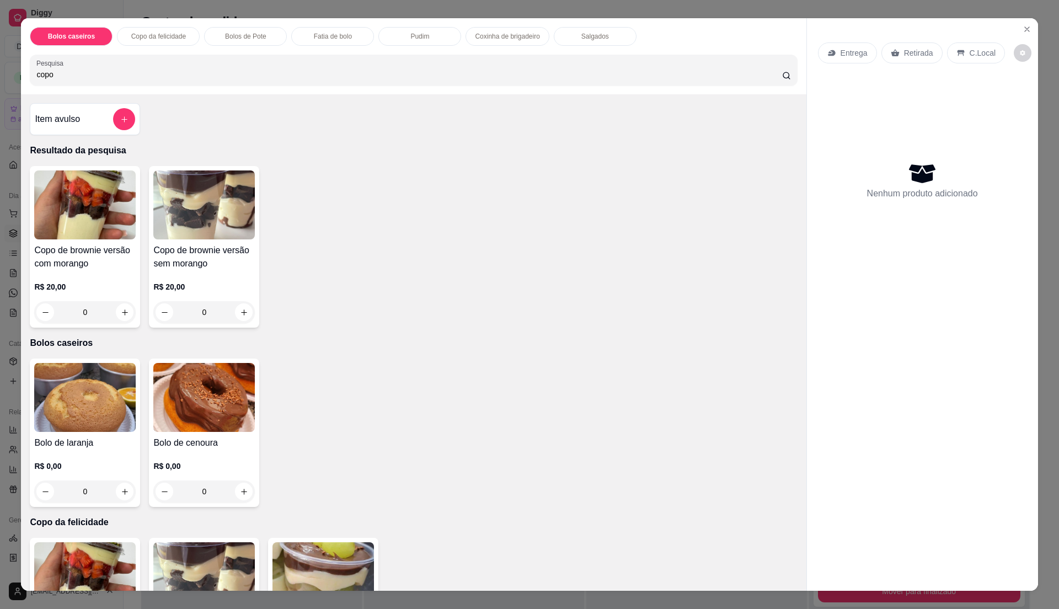
type input "copo"
click at [106, 195] on img at bounding box center [85, 204] width 102 height 69
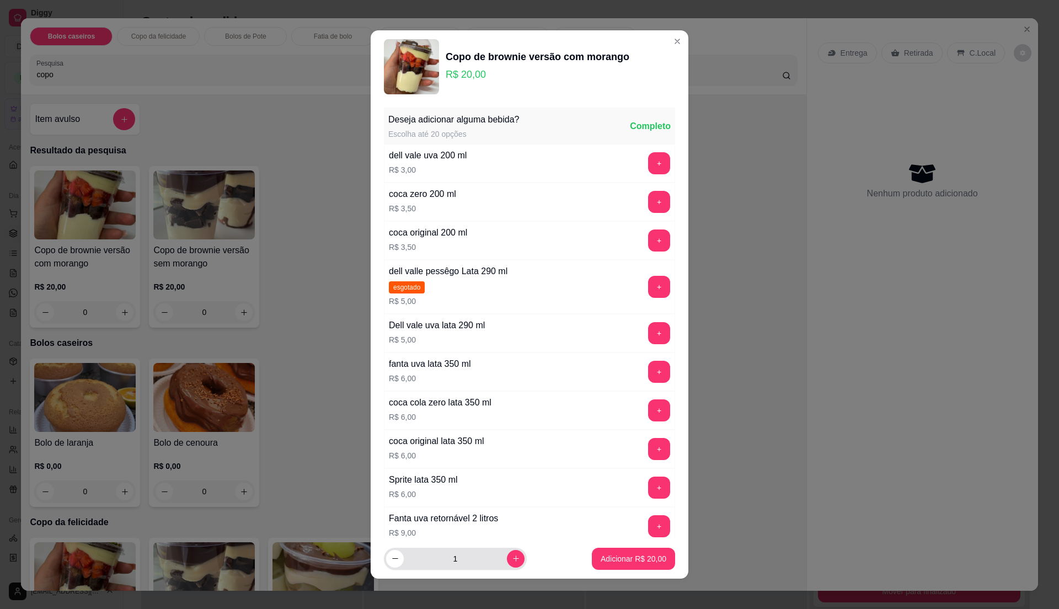
click at [507, 565] on button "increase-product-quantity" at bounding box center [516, 559] width 18 height 18
type input "2"
click at [610, 556] on p "Adicionar R$ 40,00" at bounding box center [634, 558] width 64 height 10
type input "2"
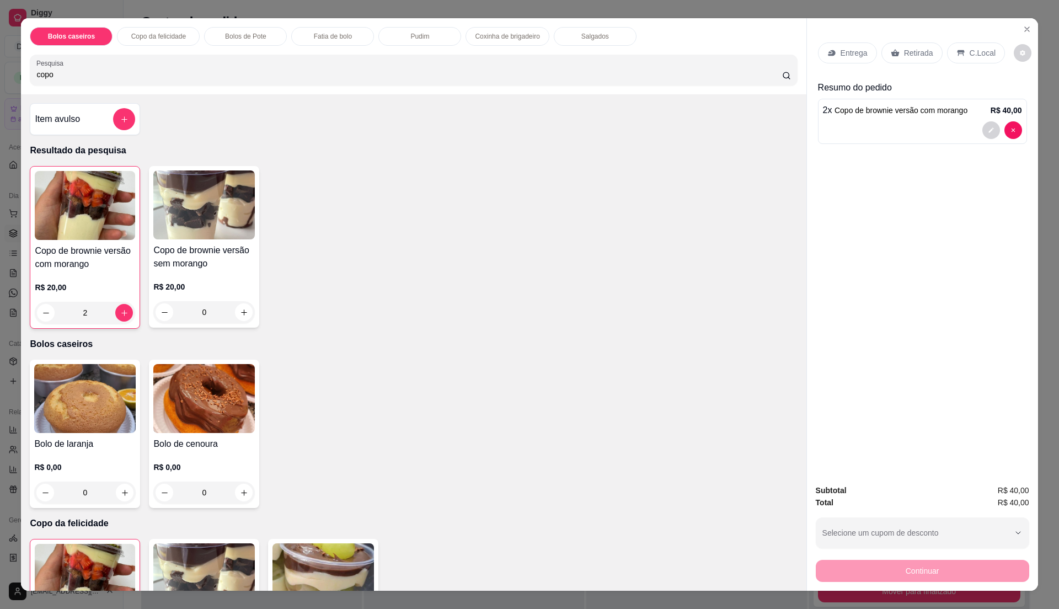
click at [921, 49] on p "Retirada" at bounding box center [918, 52] width 29 height 11
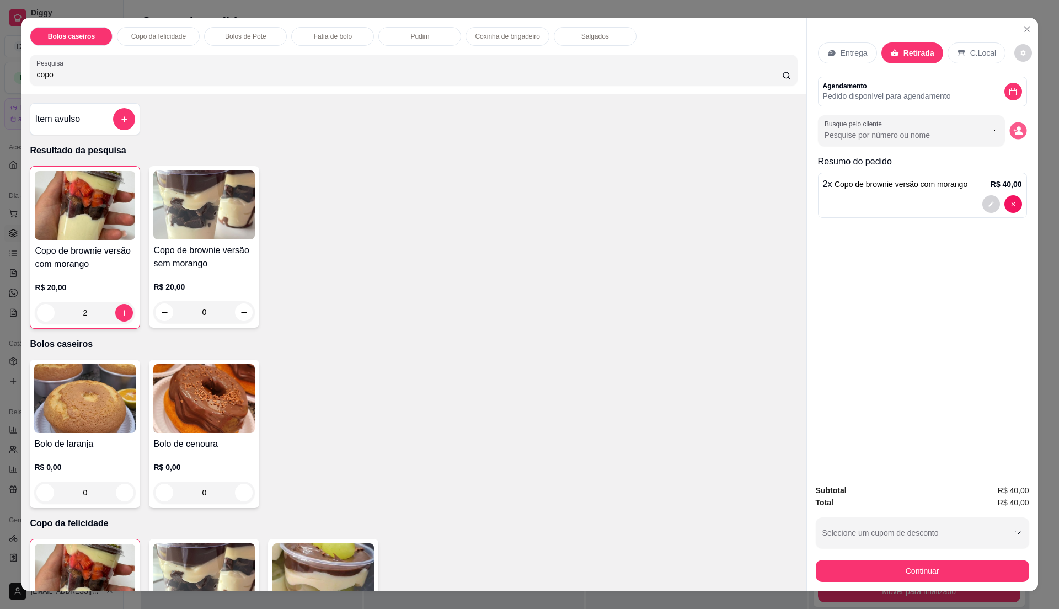
click at [1013, 131] on icon "decrease-product-quantity" at bounding box center [1017, 130] width 9 height 9
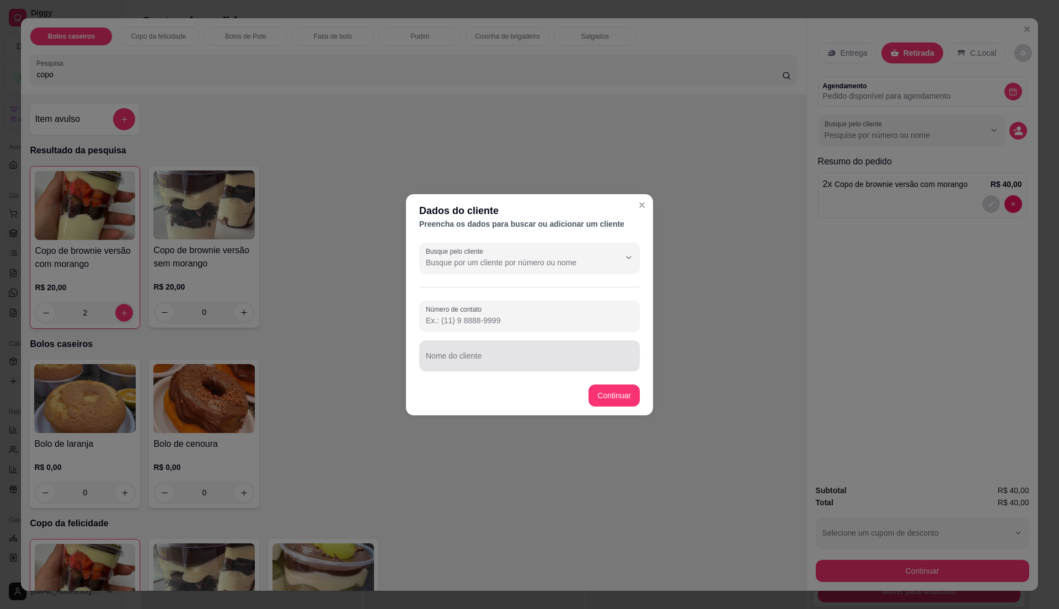
click at [525, 359] on input "Nome do cliente" at bounding box center [529, 360] width 207 height 11
drag, startPoint x: 636, startPoint y: 358, endPoint x: 654, endPoint y: 373, distance: 23.5
click at [650, 369] on div "Busque pelo cliente Número de contato Nome do cliente" at bounding box center [529, 306] width 247 height 137
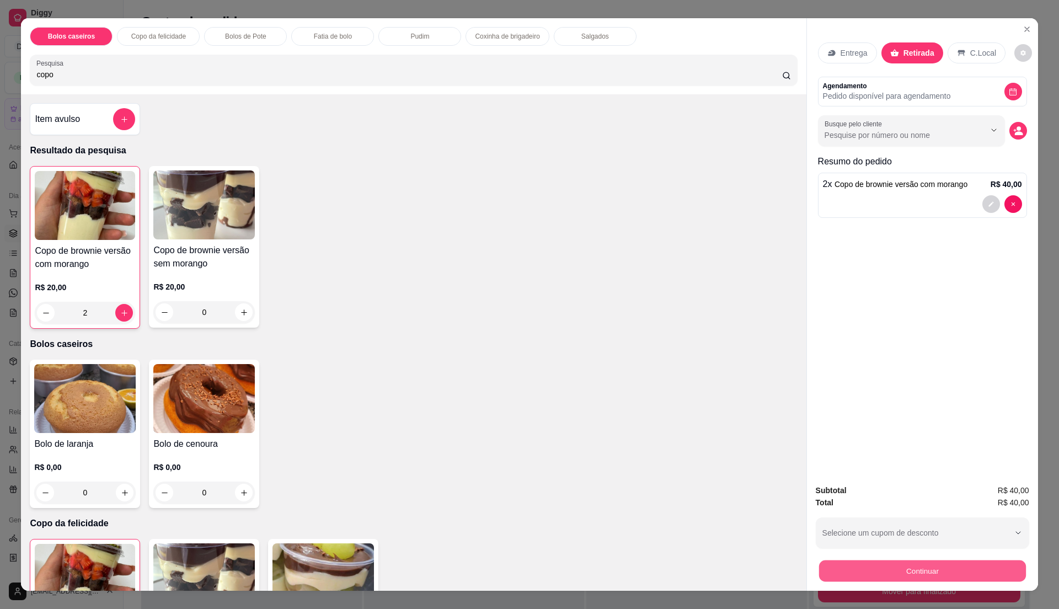
click at [893, 569] on button "Continuar" at bounding box center [922, 571] width 207 height 22
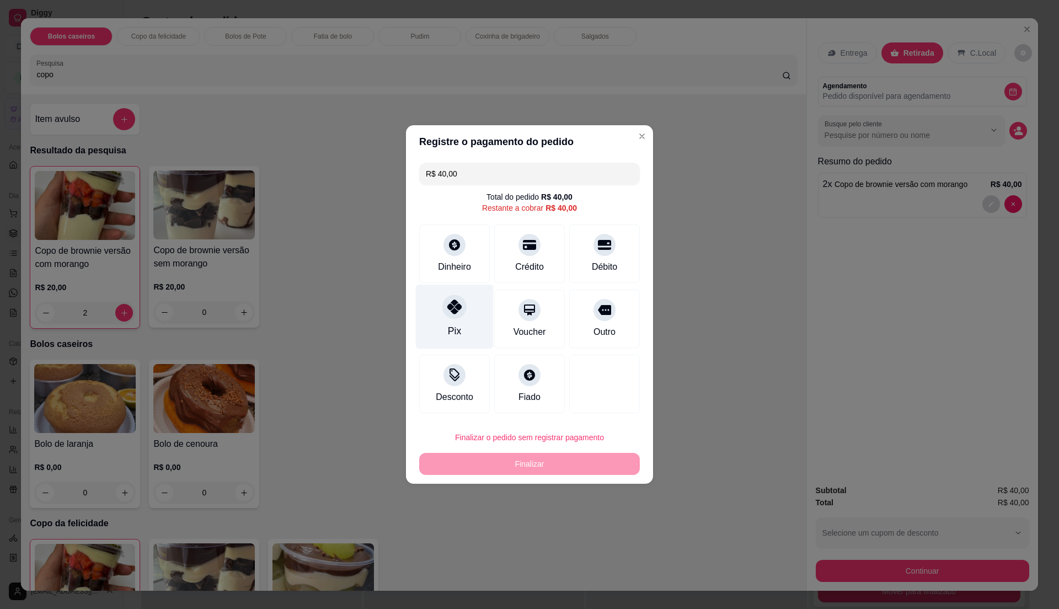
click at [446, 298] on div "Pix" at bounding box center [455, 317] width 78 height 65
type input "R$ 0,00"
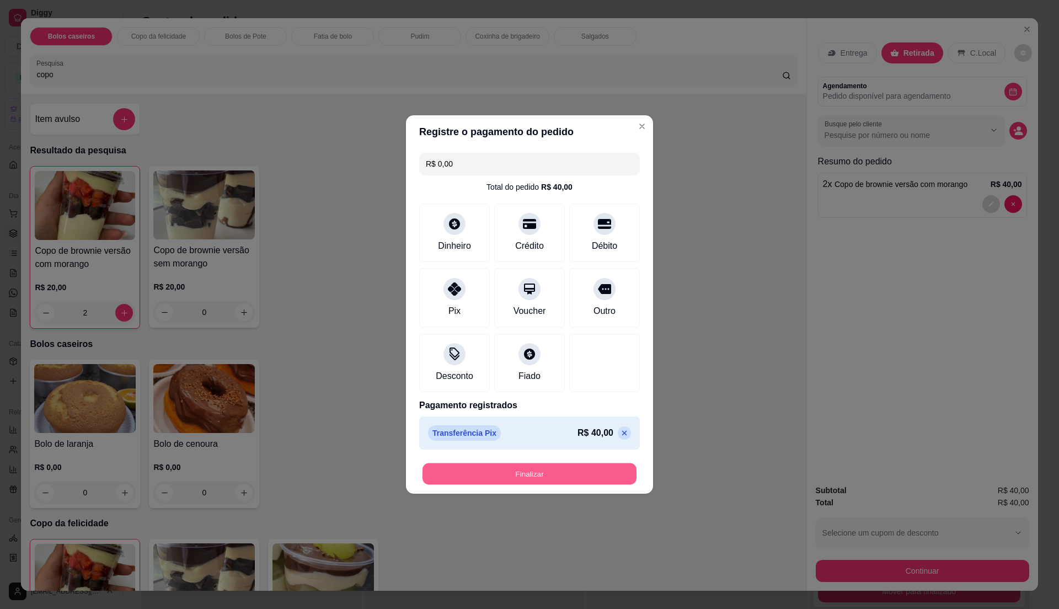
click at [558, 476] on button "Finalizar" at bounding box center [530, 474] width 214 height 22
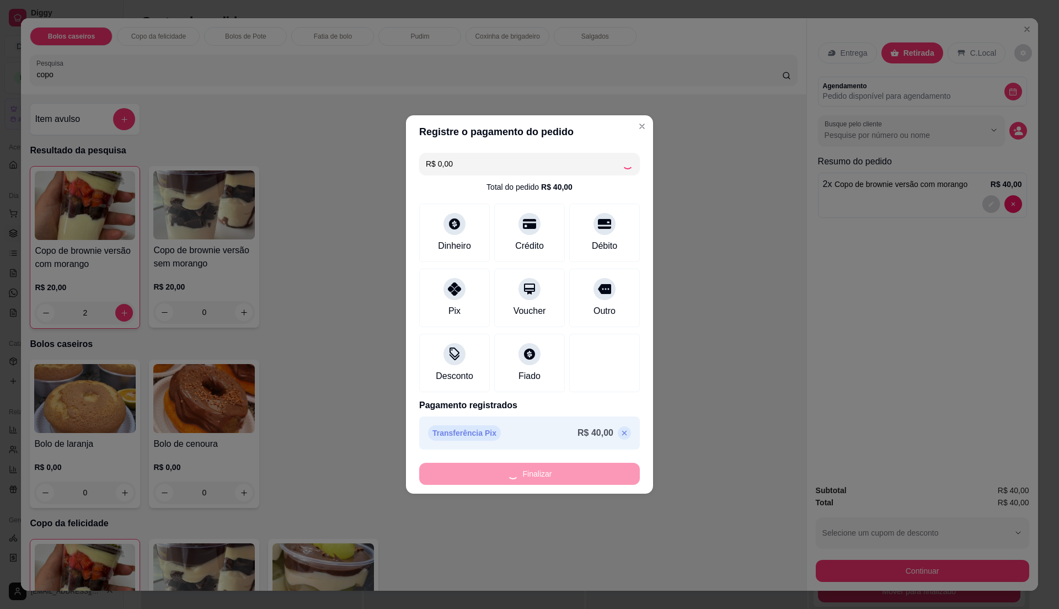
type input "0"
type input "-R$ 40,00"
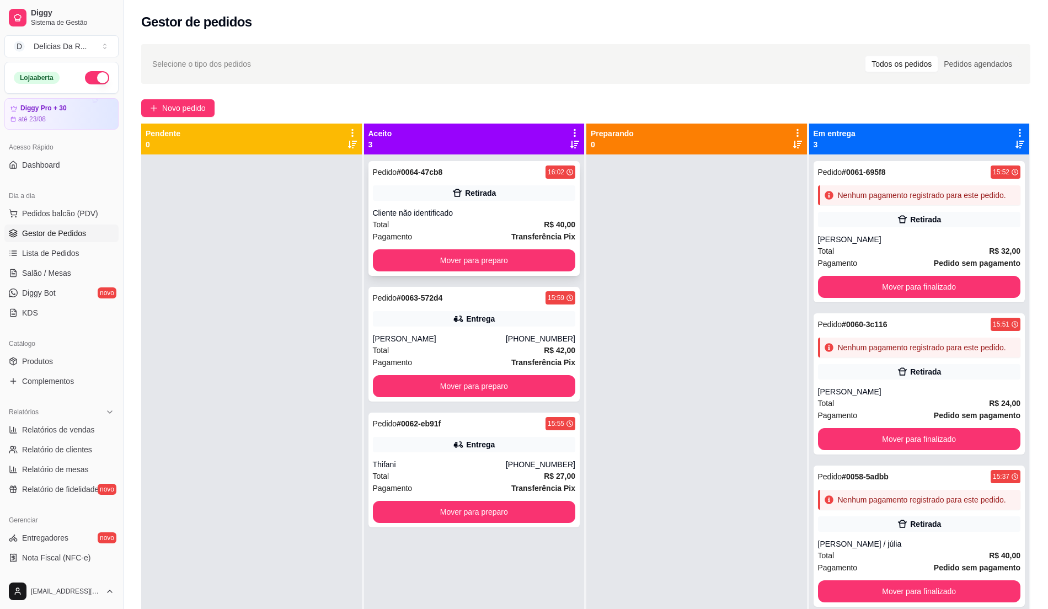
click at [471, 204] on div "Pedido # 0064-47cb8 16:02 Retirada Cliente não identificado Total R$ 40,00 Paga…" at bounding box center [475, 218] width 212 height 115
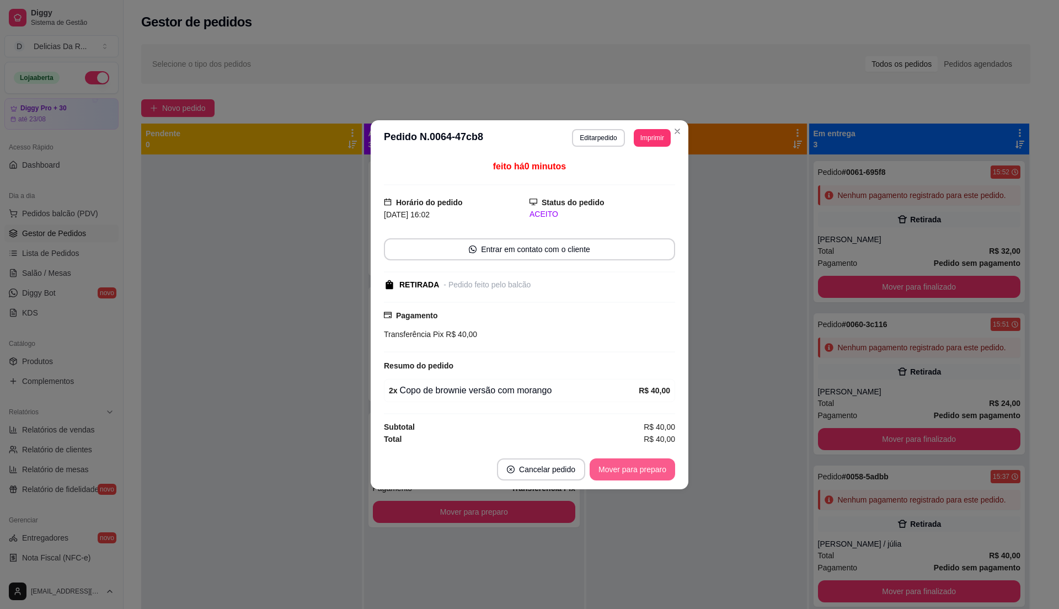
click at [670, 461] on button "Mover para preparo" at bounding box center [633, 469] width 86 height 22
click at [665, 465] on div "Mover para preparo" at bounding box center [624, 469] width 101 height 22
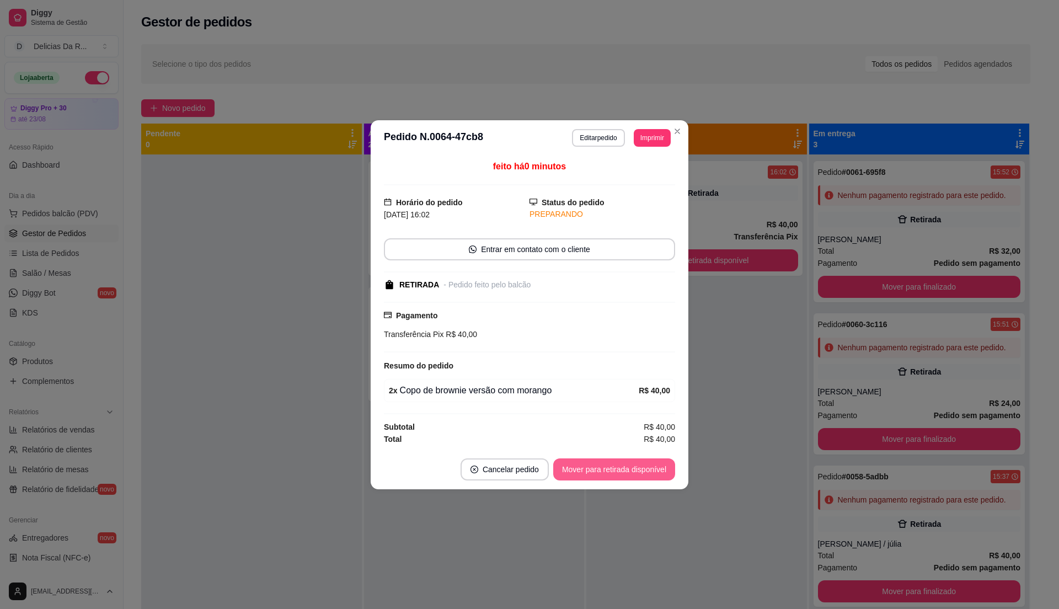
click at [665, 465] on button "Mover para retirada disponível" at bounding box center [614, 469] width 122 height 22
click at [665, 465] on div "Mover para retirada disponível" at bounding box center [606, 469] width 137 height 22
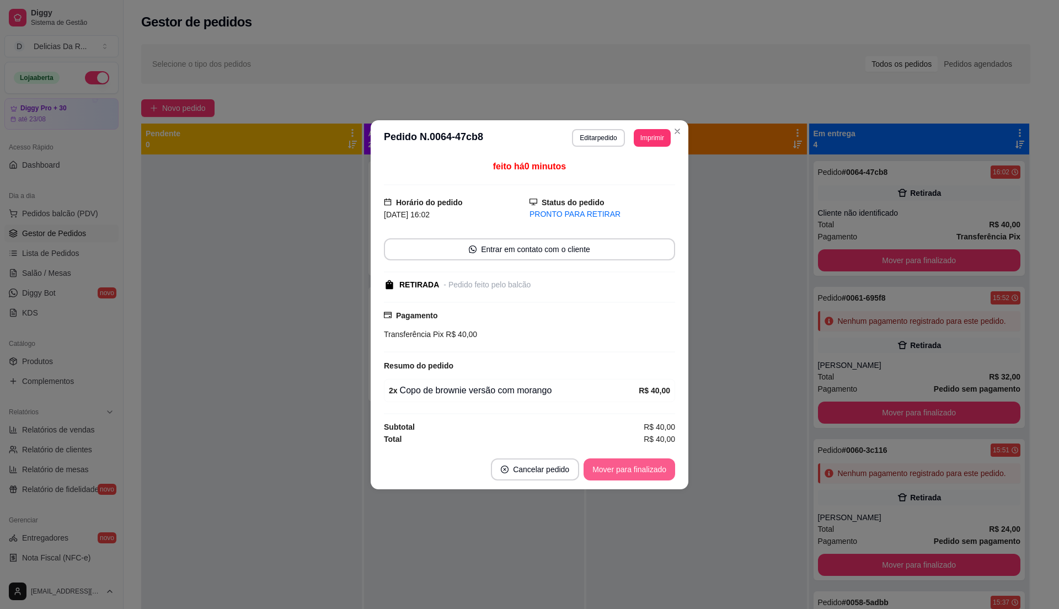
click at [665, 465] on button "Mover para finalizado" at bounding box center [630, 469] width 92 height 22
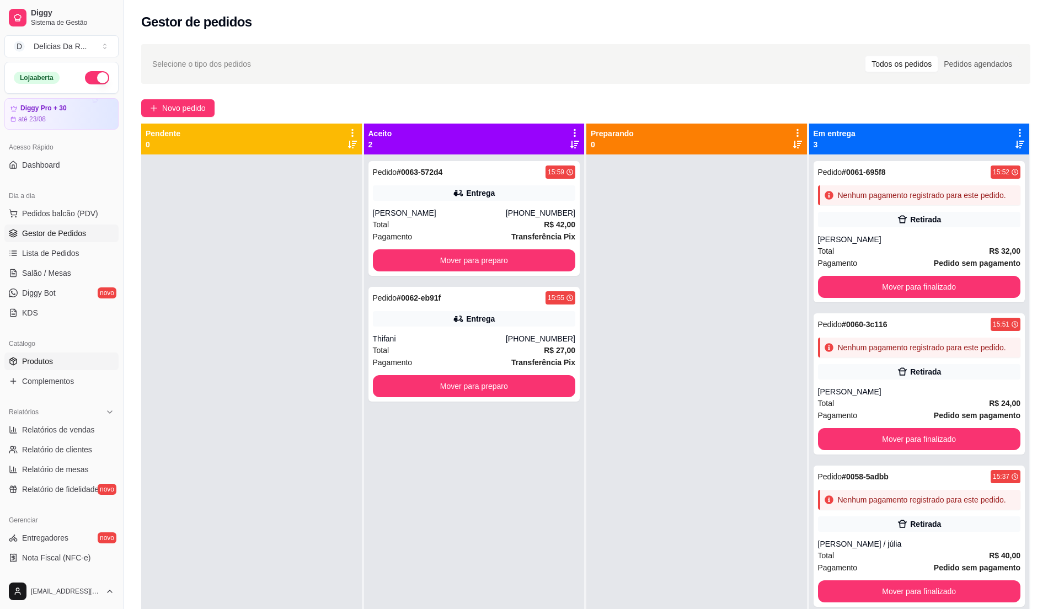
drag, startPoint x: 78, startPoint y: 352, endPoint x: 67, endPoint y: 357, distance: 11.8
click at [78, 354] on div "Catálogo Produtos Complementos" at bounding box center [61, 362] width 123 height 64
click at [67, 358] on link "Produtos" at bounding box center [61, 362] width 114 height 18
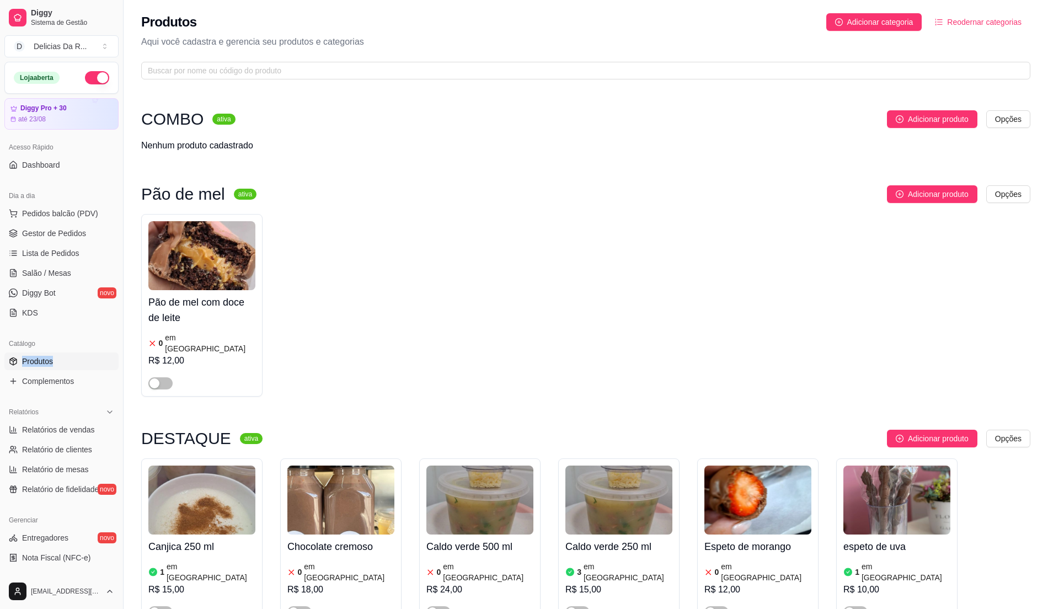
click at [56, 365] on link "Produtos" at bounding box center [61, 362] width 114 height 18
drag, startPoint x: 275, startPoint y: 68, endPoint x: 286, endPoint y: 57, distance: 15.6
click at [276, 68] on input "text" at bounding box center [581, 71] width 867 height 12
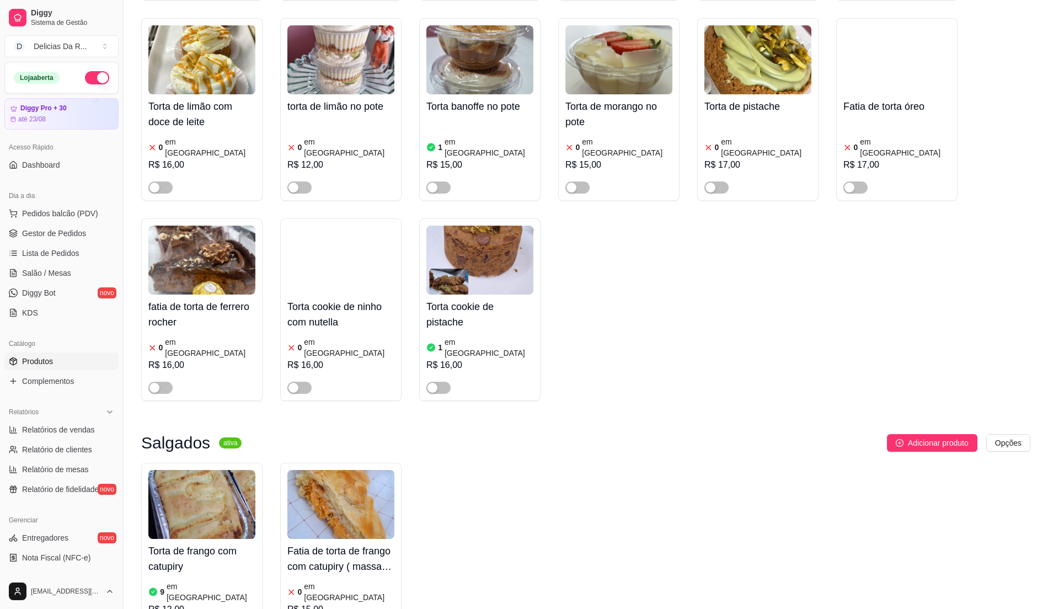
scroll to position [594, 0]
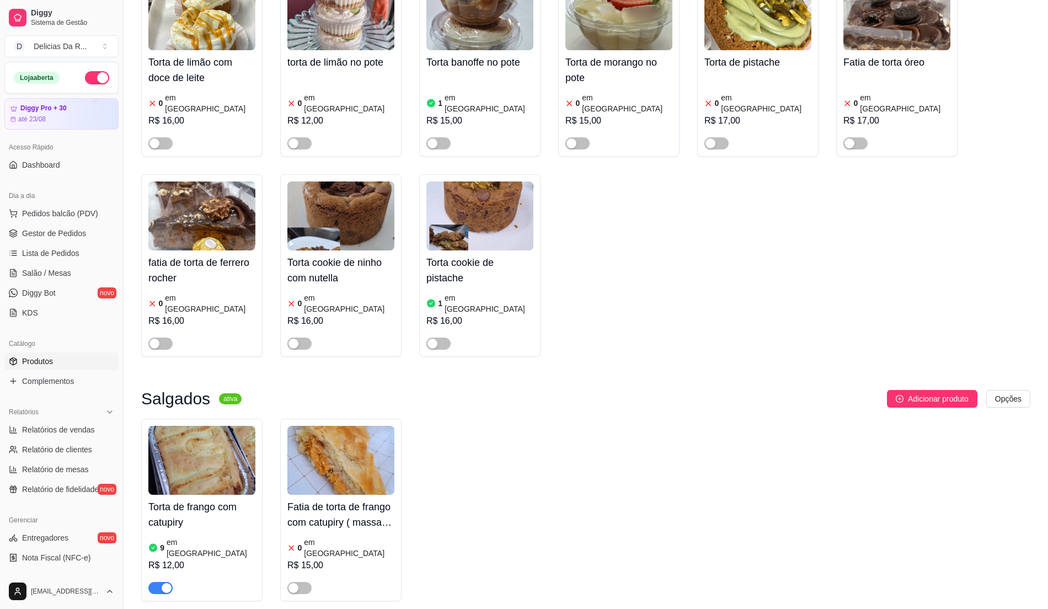
type input "torta"
click at [219, 499] on h4 "Torta de frango com catupiry" at bounding box center [201, 514] width 107 height 31
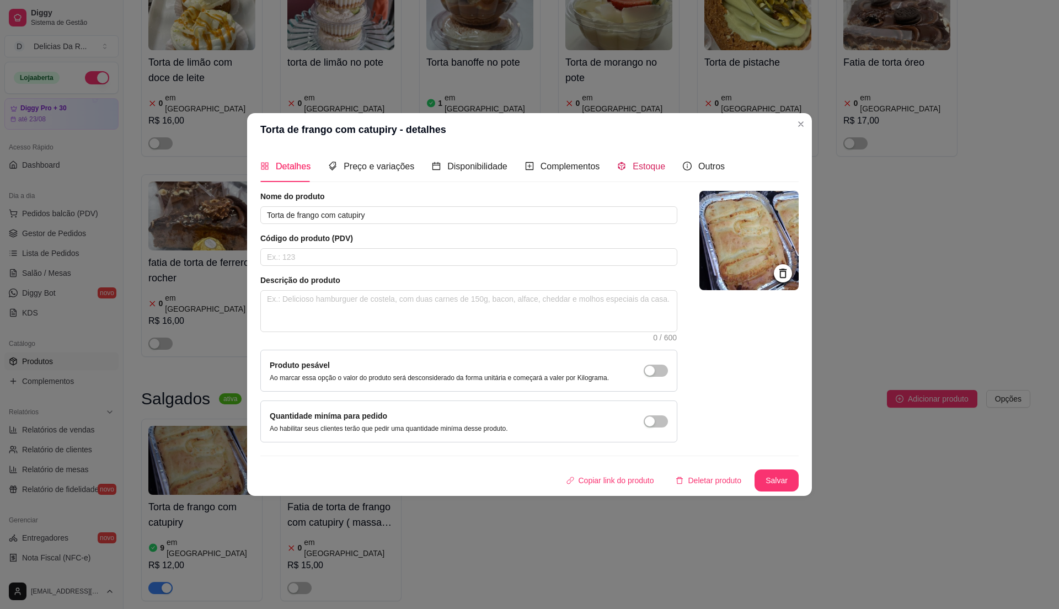
click at [617, 170] on span at bounding box center [621, 166] width 9 height 9
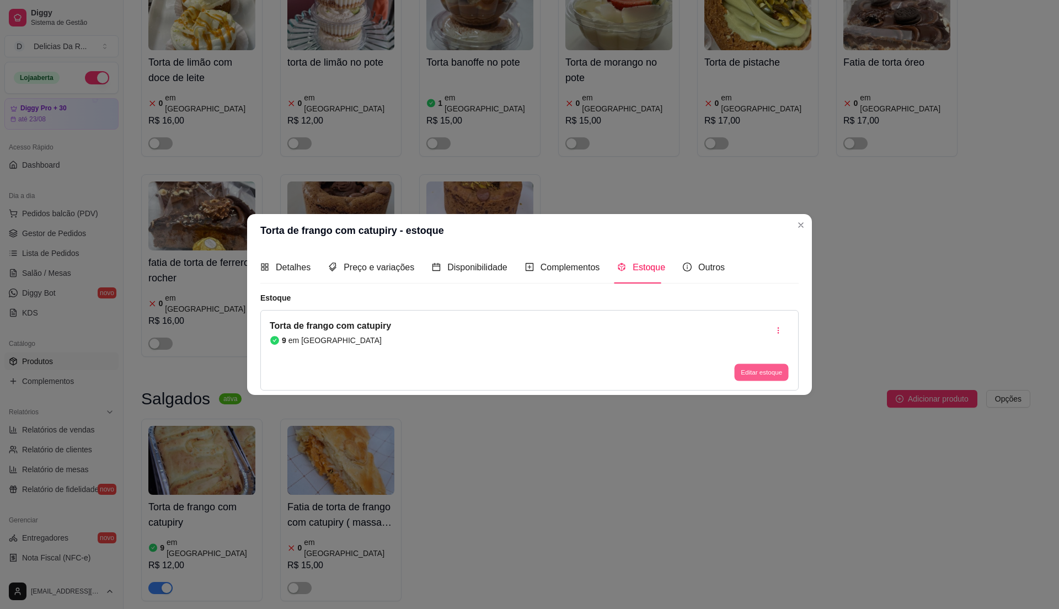
click at [743, 376] on button "Editar estoque" at bounding box center [761, 372] width 54 height 17
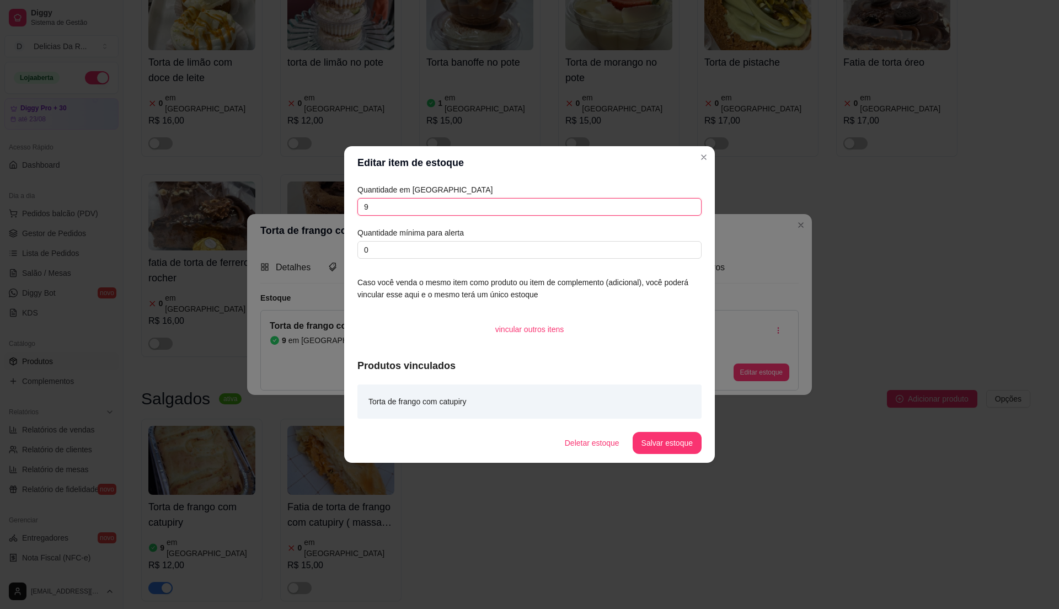
click at [659, 206] on input "9" at bounding box center [529, 207] width 344 height 18
type input "8"
click at [641, 451] on button "Salvar estoque" at bounding box center [667, 443] width 69 height 22
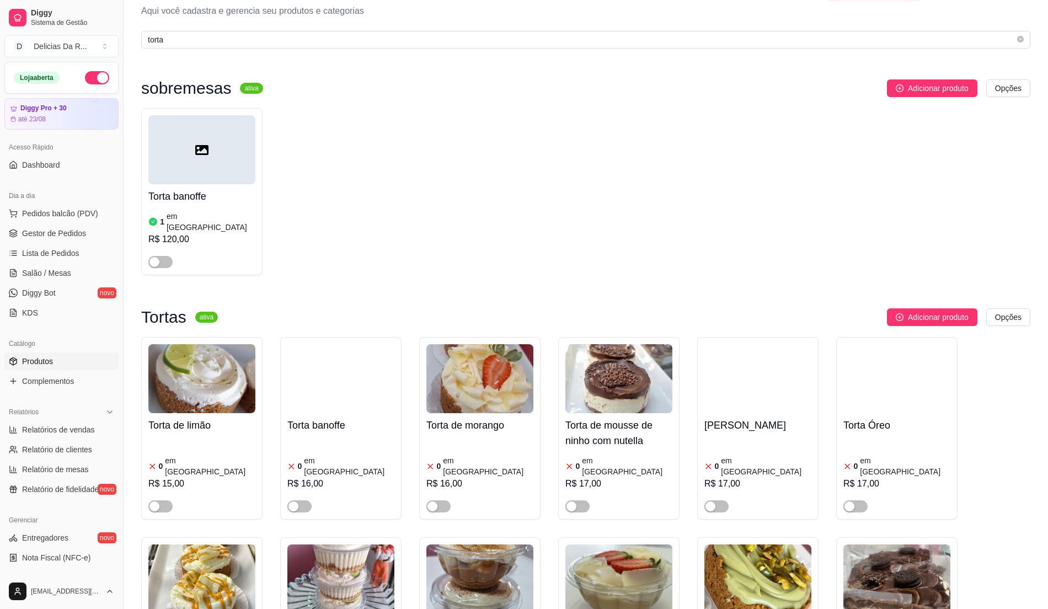
scroll to position [0, 0]
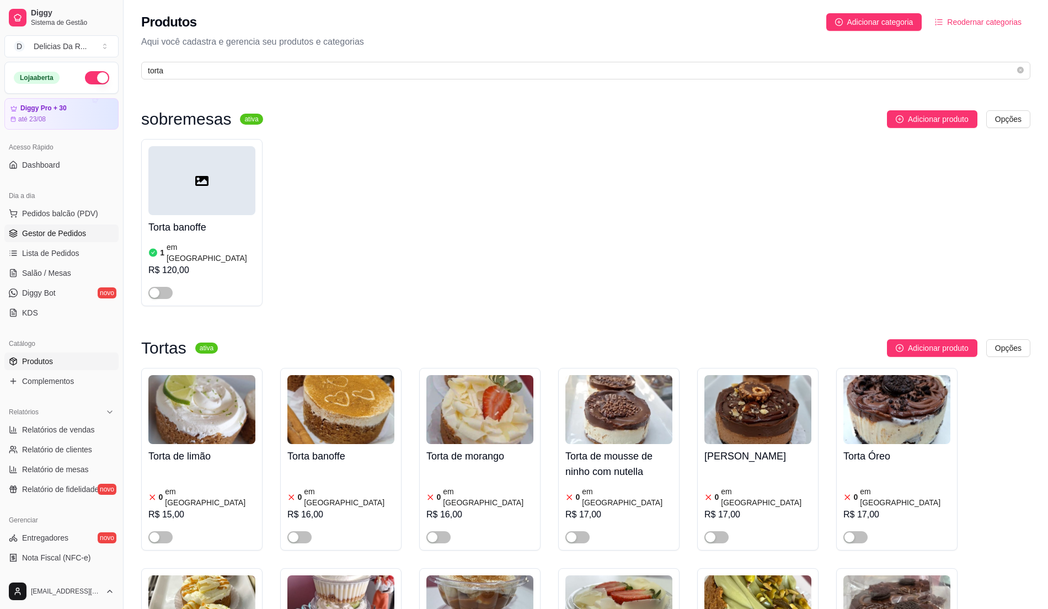
click at [44, 237] on span "Gestor de Pedidos" at bounding box center [54, 233] width 64 height 11
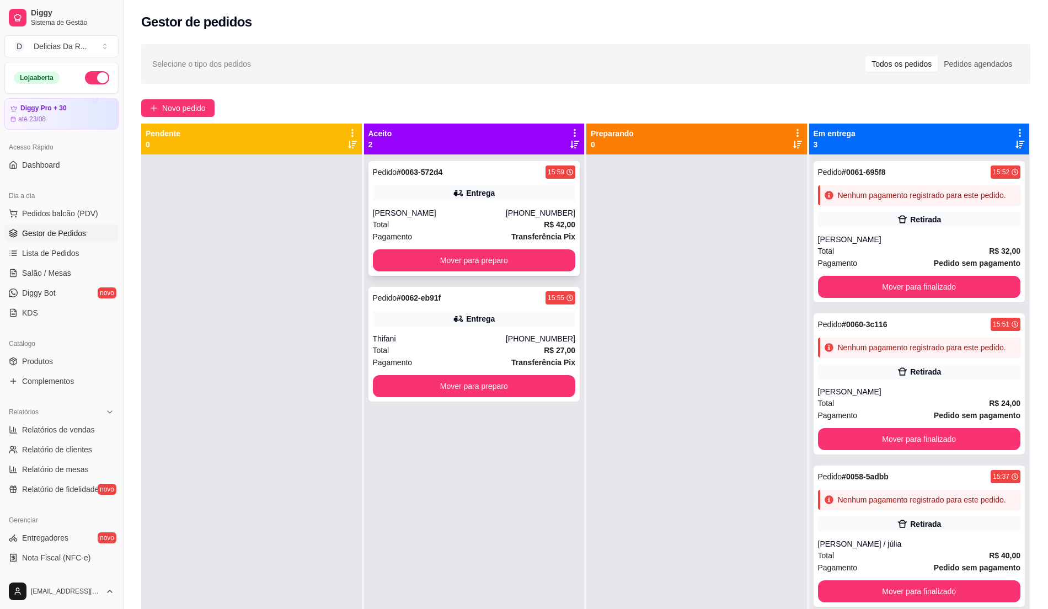
click at [429, 219] on div "Total R$ 42,00" at bounding box center [474, 224] width 203 height 12
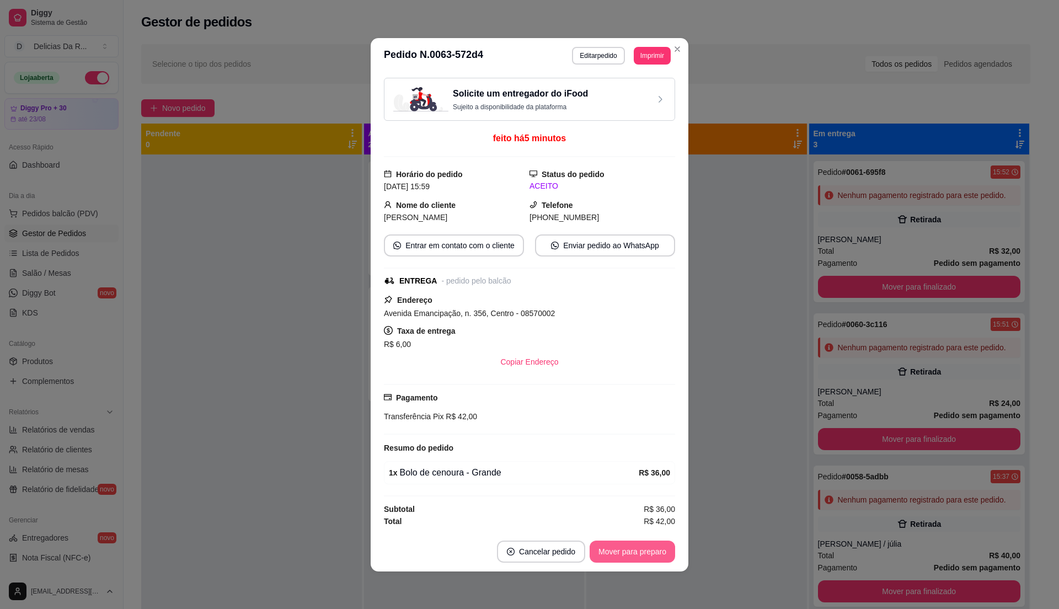
click at [645, 556] on button "Mover para preparo" at bounding box center [633, 552] width 86 height 22
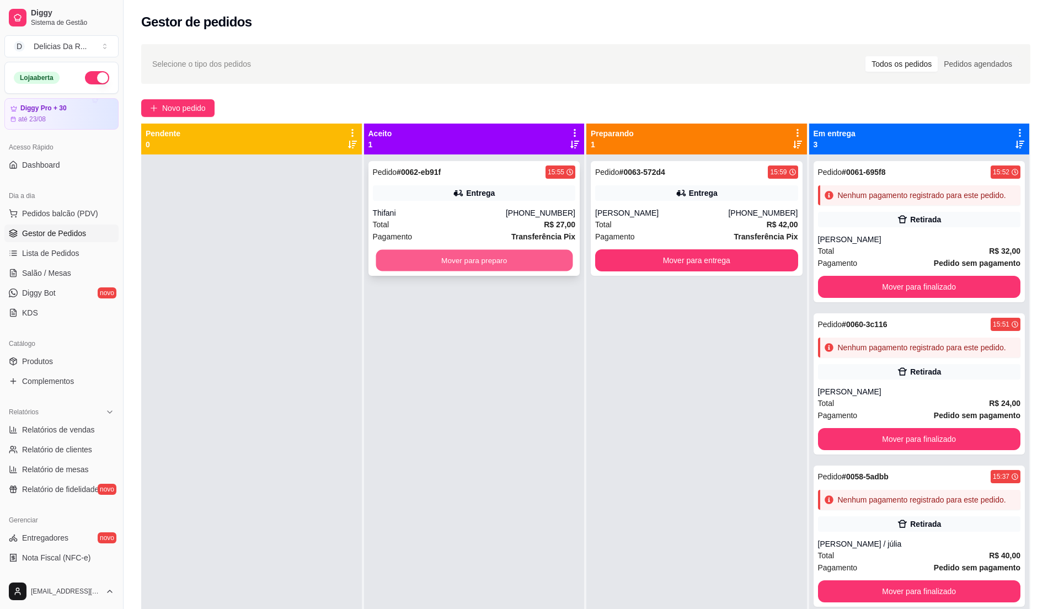
click at [541, 265] on button "Mover para preparo" at bounding box center [474, 261] width 196 height 22
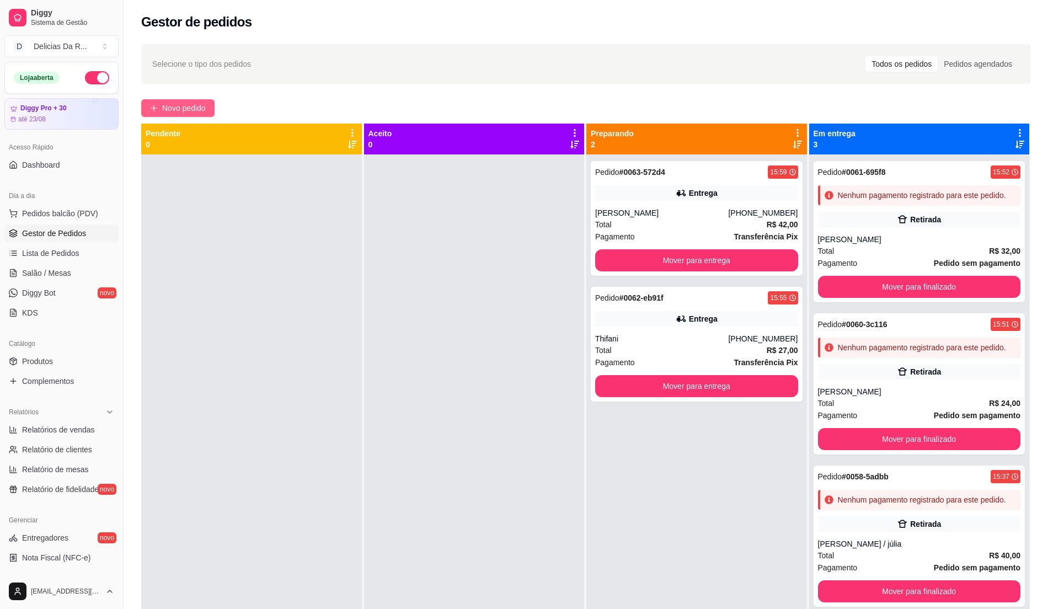
click at [186, 100] on button "Novo pedido" at bounding box center [177, 108] width 73 height 18
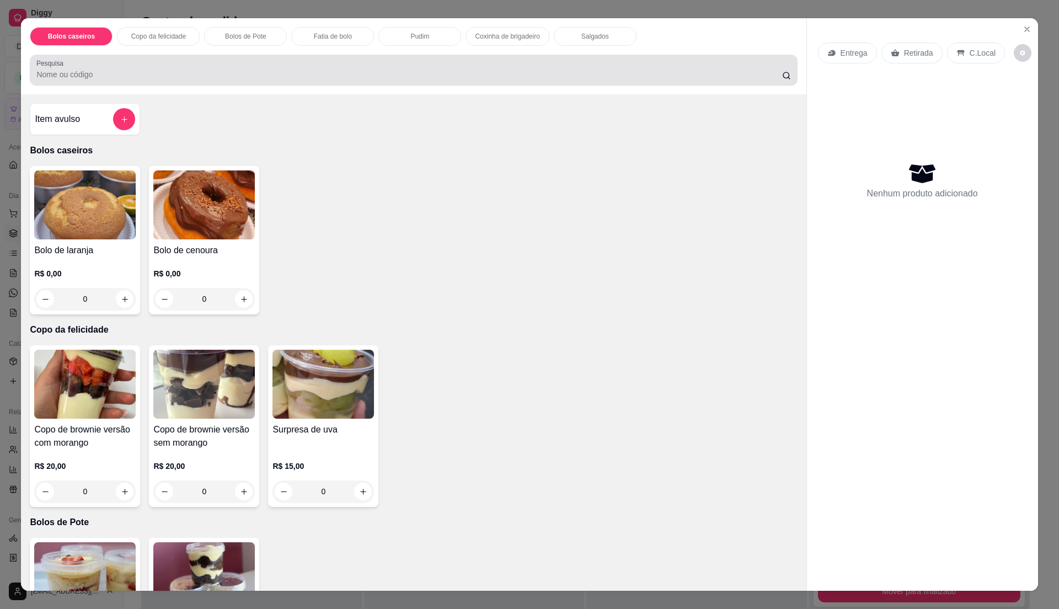
click at [231, 84] on div "Pesquisa" at bounding box center [413, 70] width 767 height 31
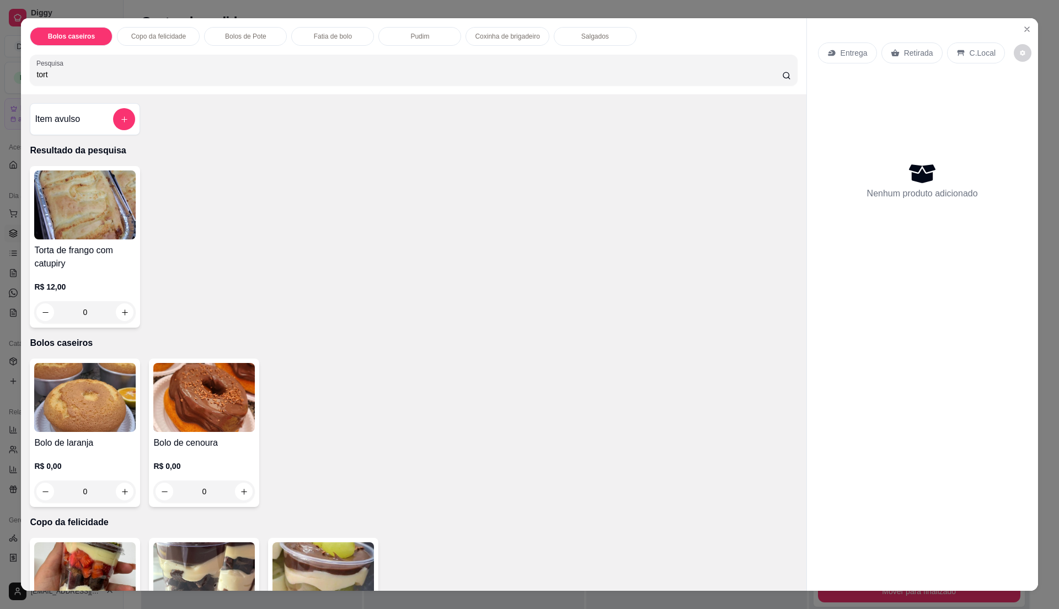
type input "tort"
click at [122, 217] on img at bounding box center [85, 204] width 102 height 69
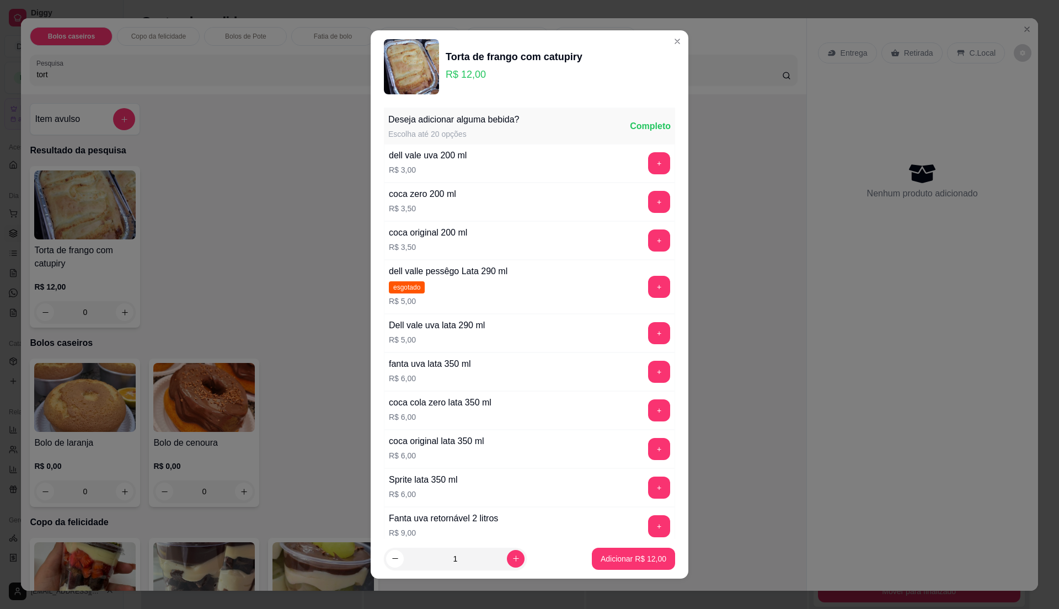
click at [601, 558] on p "Adicionar R$ 12,00" at bounding box center [634, 558] width 66 height 11
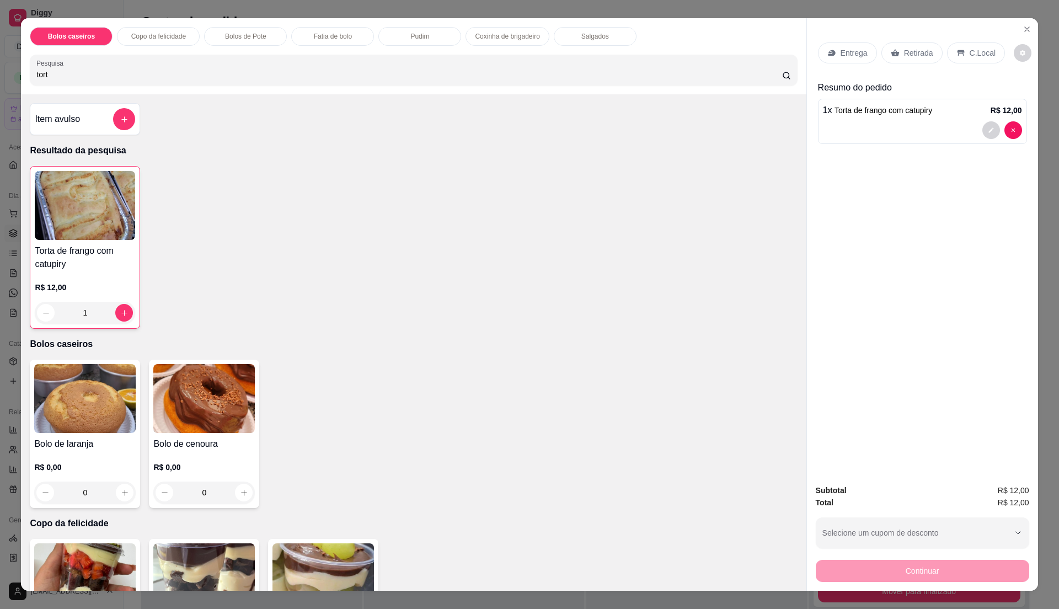
type input "1"
click at [904, 52] on p "Retirada" at bounding box center [918, 52] width 29 height 11
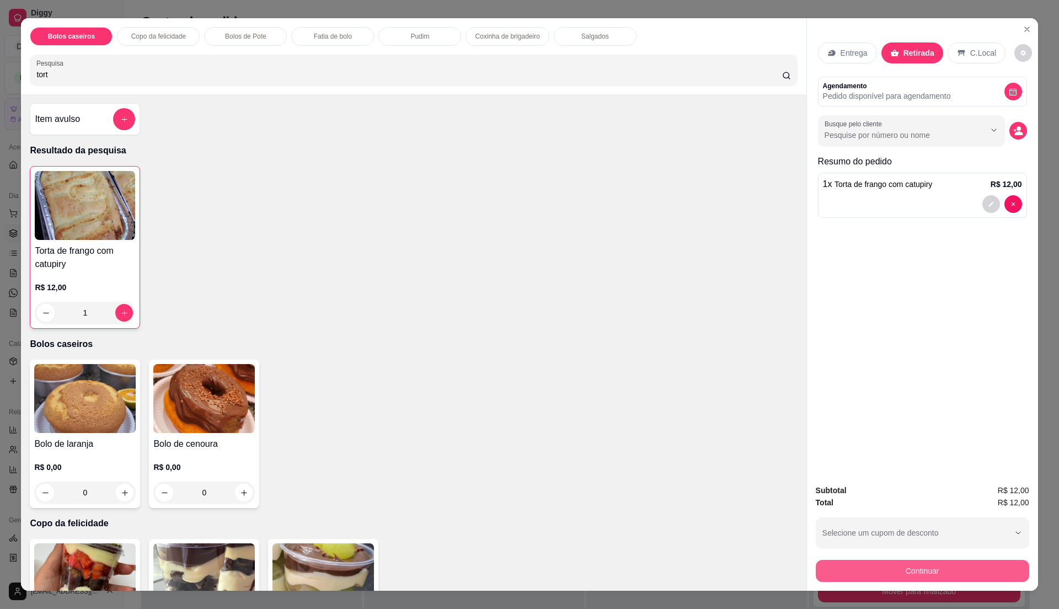
click at [918, 574] on button "Continuar" at bounding box center [922, 571] width 213 height 22
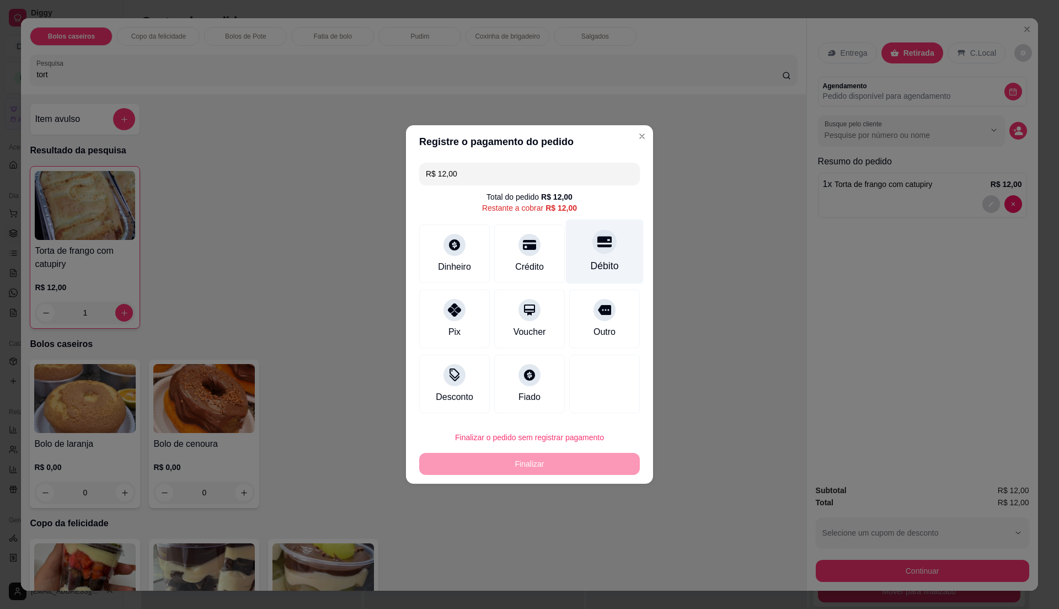
click at [600, 244] on icon at bounding box center [604, 241] width 14 height 14
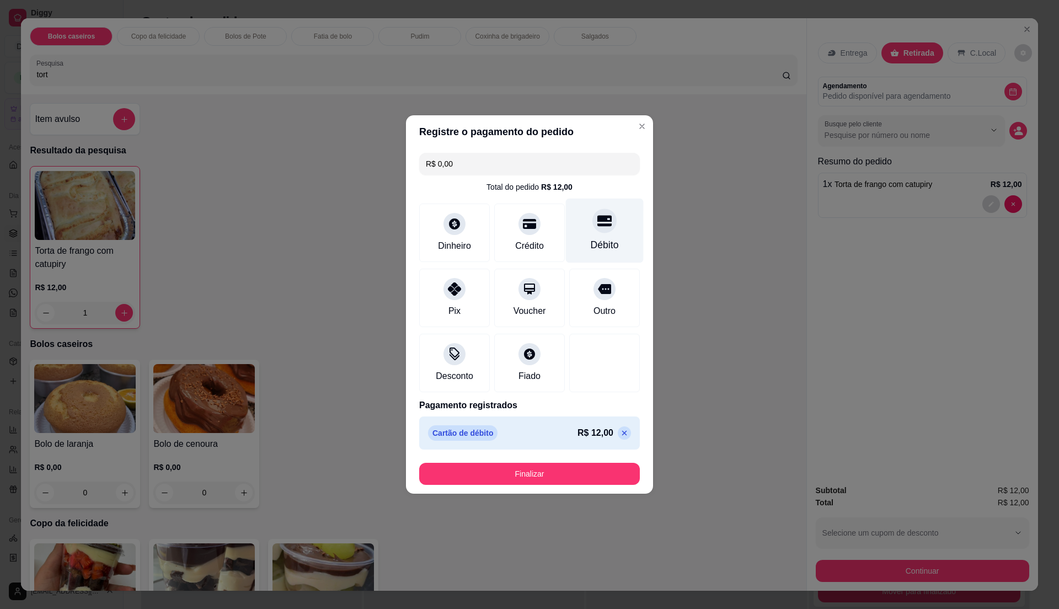
type input "R$ 0,00"
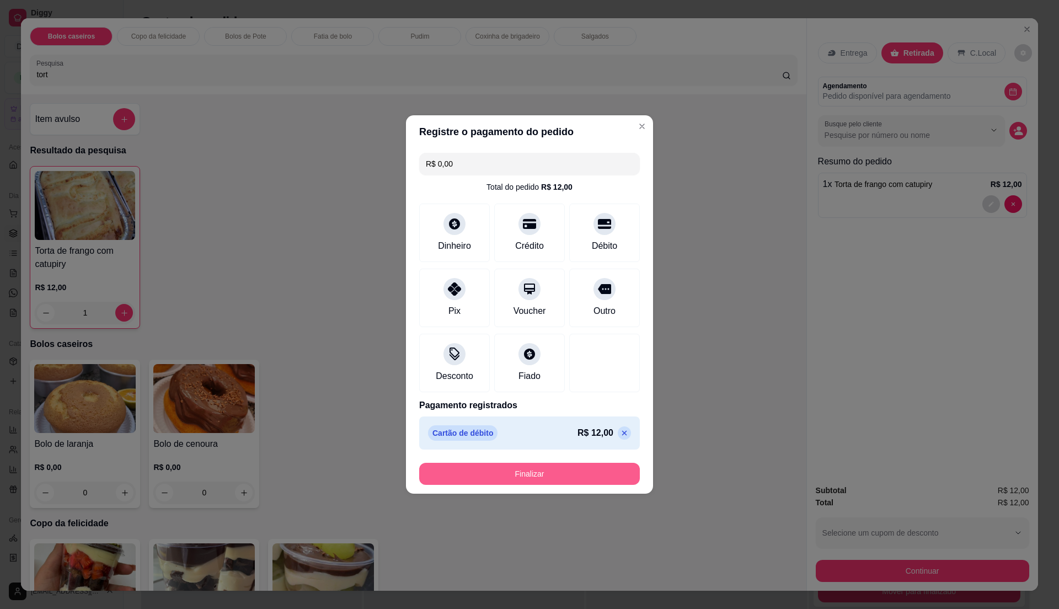
click at [596, 479] on button "Finalizar" at bounding box center [529, 474] width 221 height 22
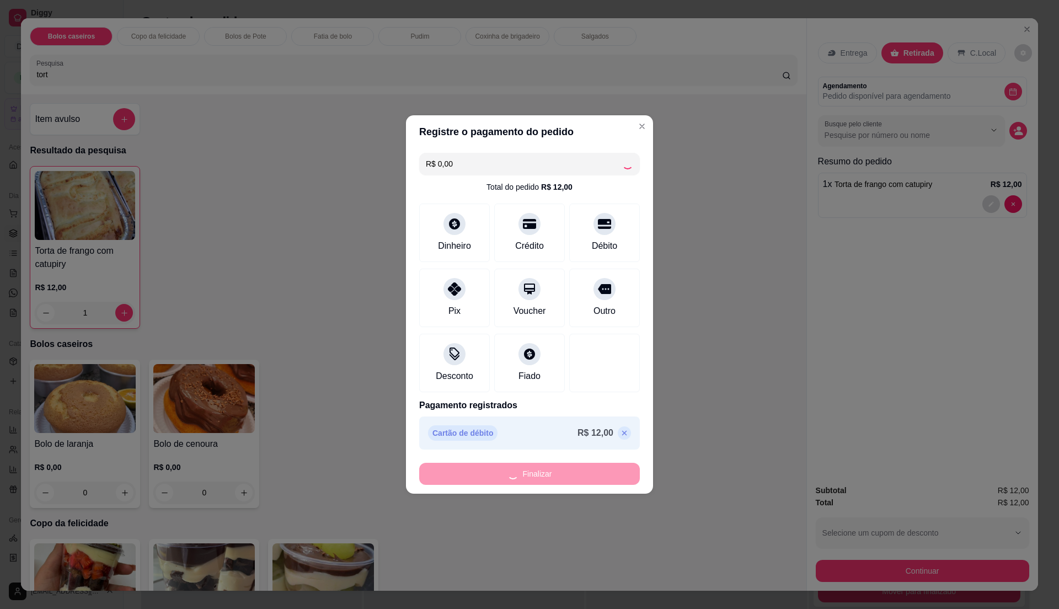
type input "0"
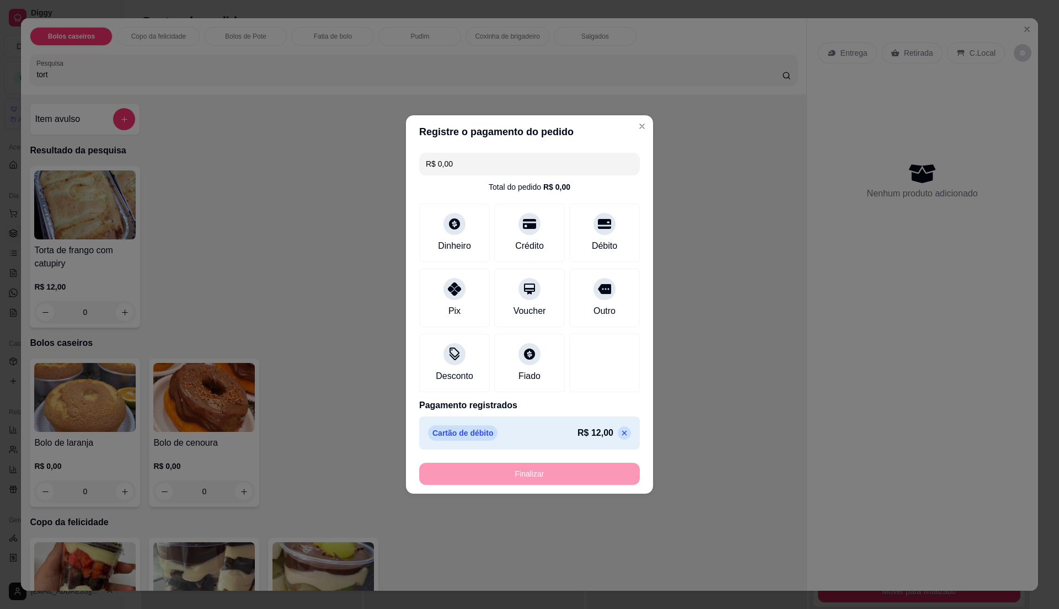
type input "-R$ 12,00"
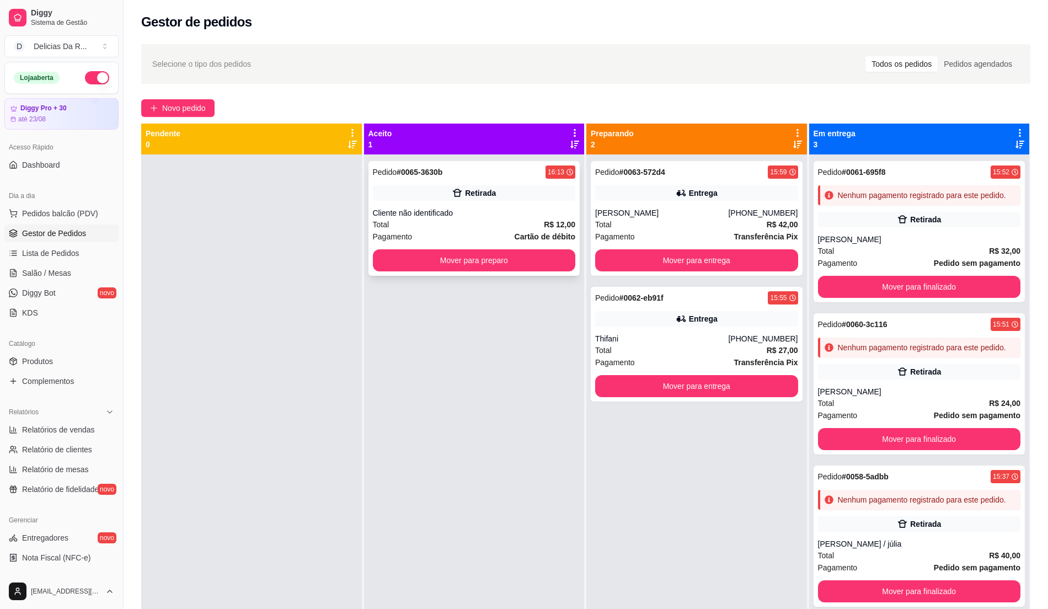
click at [550, 199] on div "Retirada" at bounding box center [474, 192] width 203 height 15
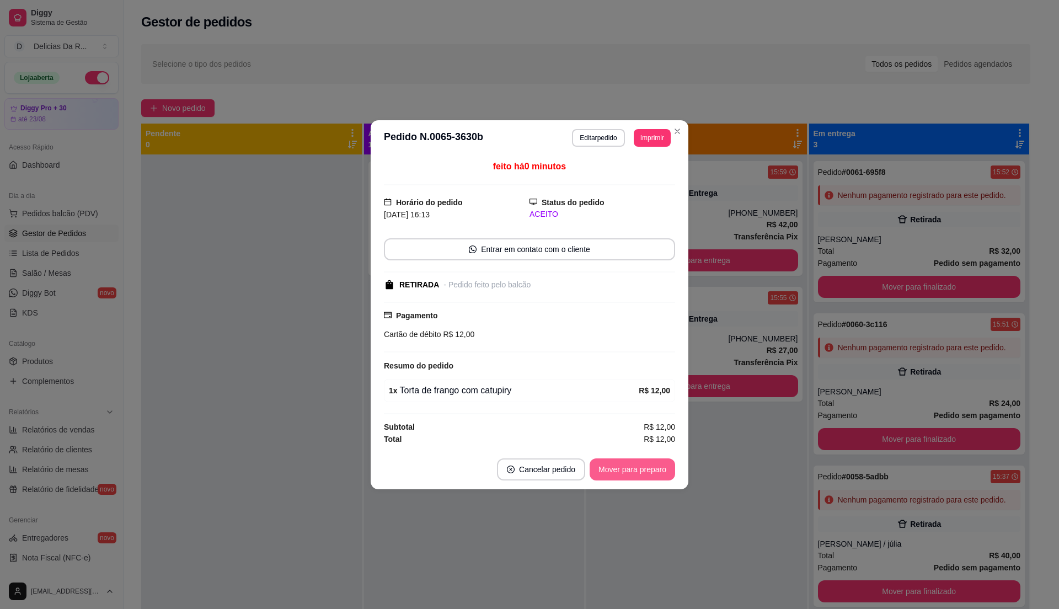
click at [638, 476] on button "Mover para preparo" at bounding box center [633, 469] width 86 height 22
click at [639, 473] on div "Mover para preparo" at bounding box center [624, 469] width 101 height 22
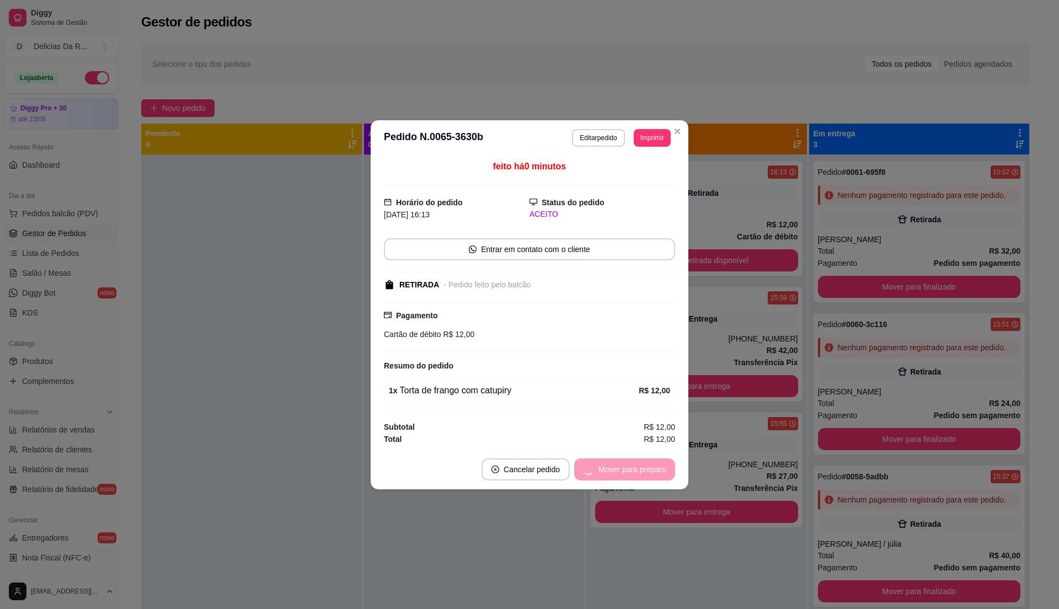
click at [639, 473] on div "Mover para preparo" at bounding box center [624, 469] width 101 height 22
click at [639, 473] on button "Mover para retirada disponível" at bounding box center [614, 469] width 122 height 22
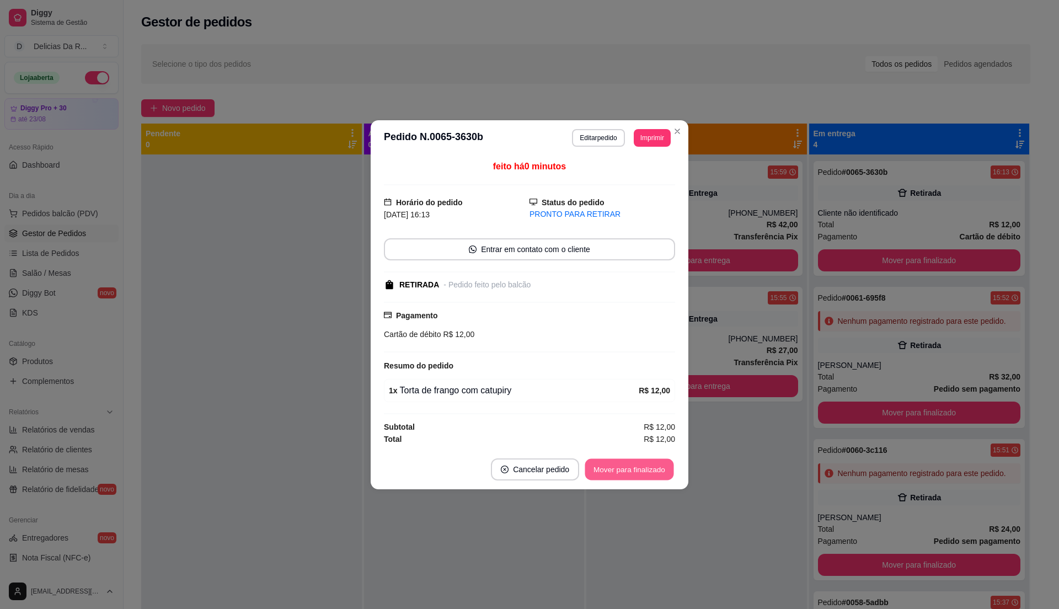
click at [645, 462] on button "Mover para finalizado" at bounding box center [629, 469] width 89 height 22
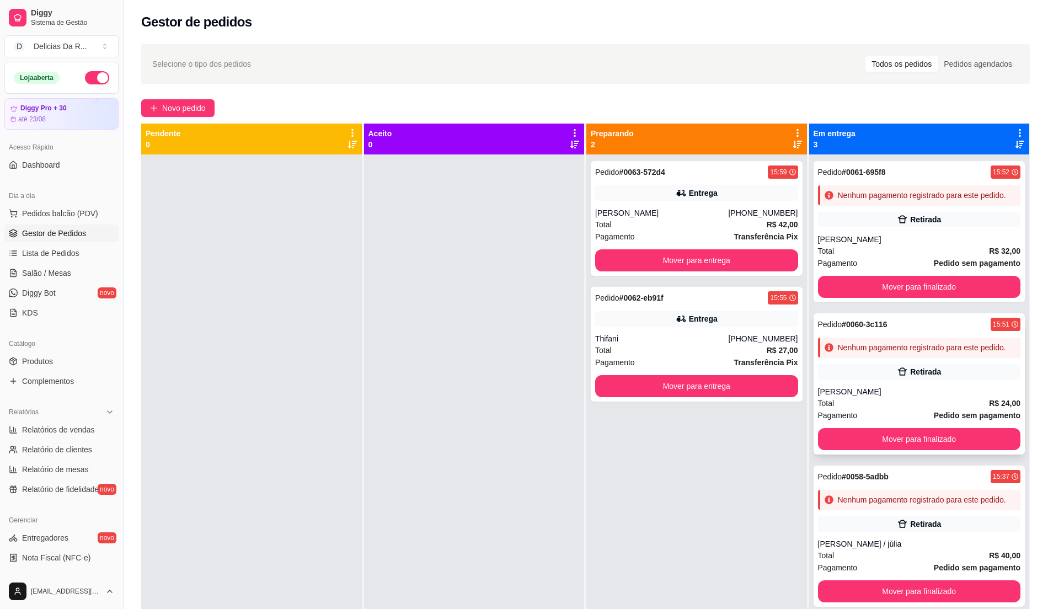
click at [877, 424] on div "Pedido # 0060-3c116 15:51 Nenhum pagamento registrado para este pedido. Retirad…" at bounding box center [920, 383] width 212 height 141
click at [52, 361] on span "Produtos" at bounding box center [37, 361] width 31 height 11
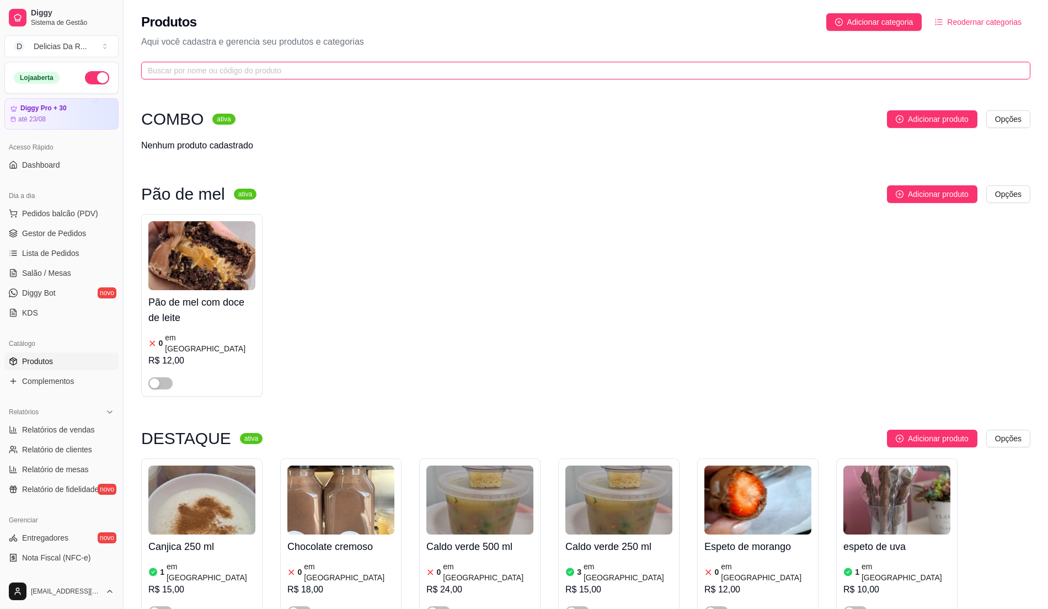
click at [284, 76] on input "text" at bounding box center [581, 71] width 867 height 12
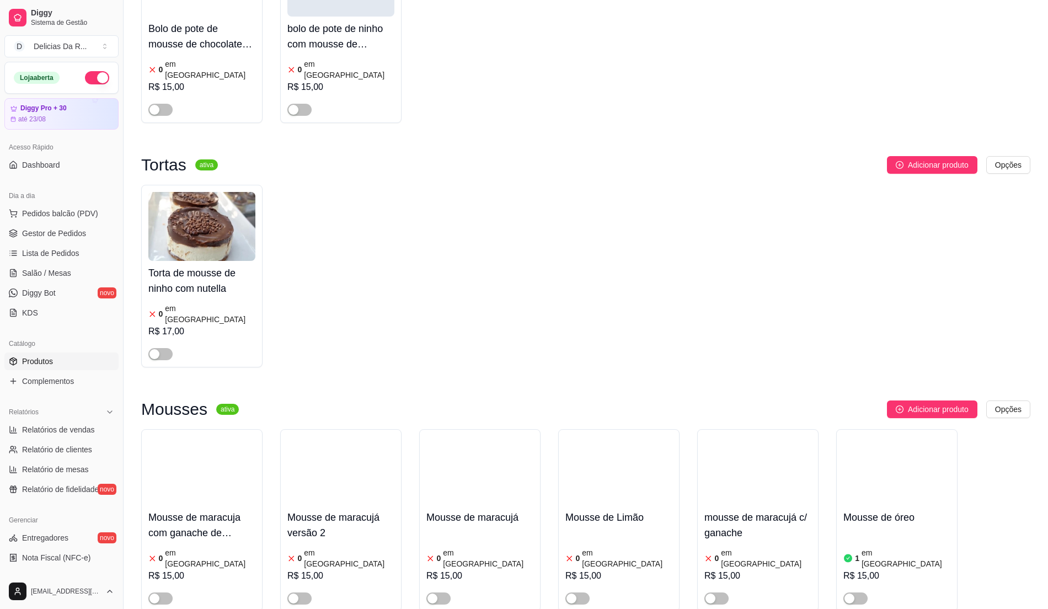
scroll to position [228, 0]
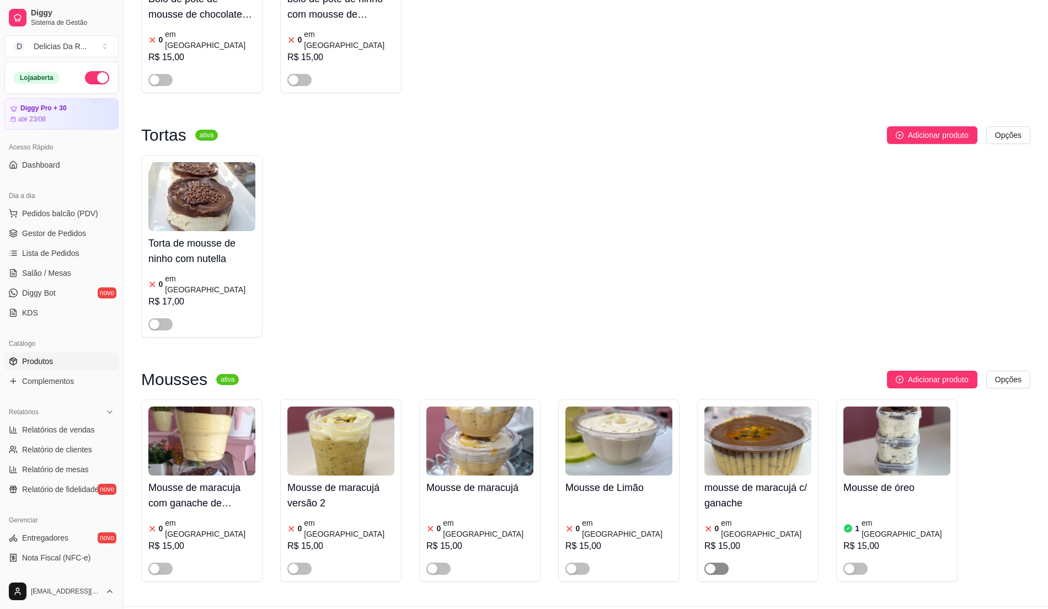
type input "mousse"
click at [715, 564] on div "button" at bounding box center [711, 569] width 10 height 10
click at [733, 540] on div "R$ 15,00" at bounding box center [757, 546] width 107 height 13
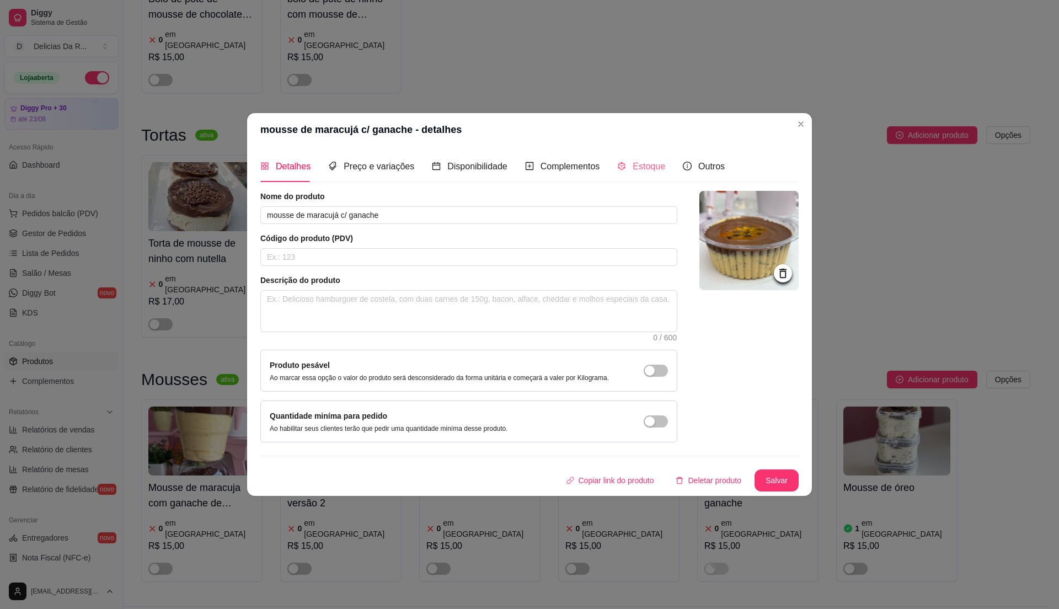
click at [621, 173] on div "Estoque" at bounding box center [641, 166] width 48 height 31
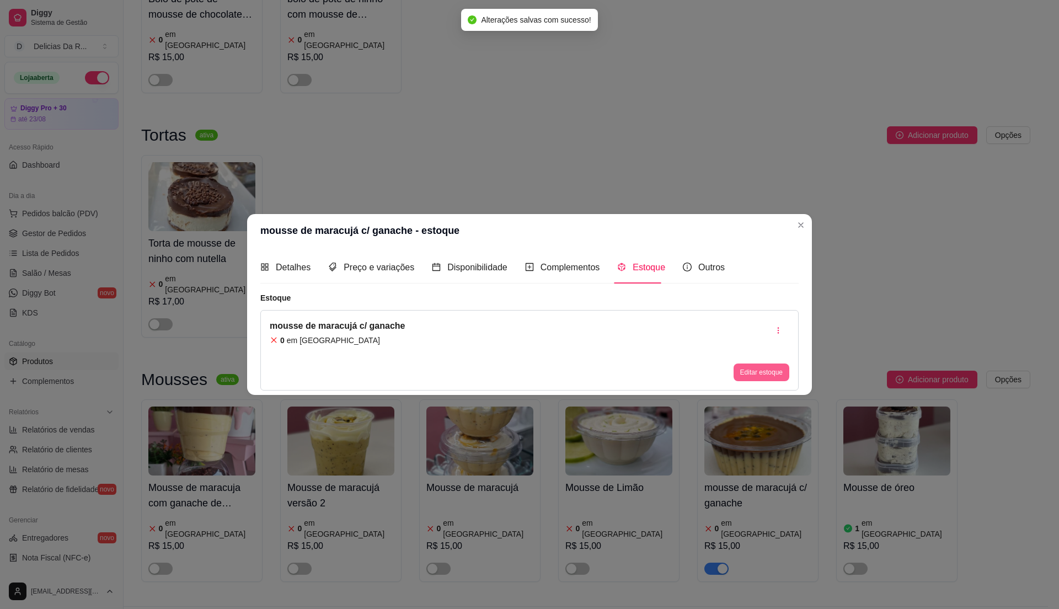
click at [756, 373] on button "Editar estoque" at bounding box center [762, 373] width 56 height 18
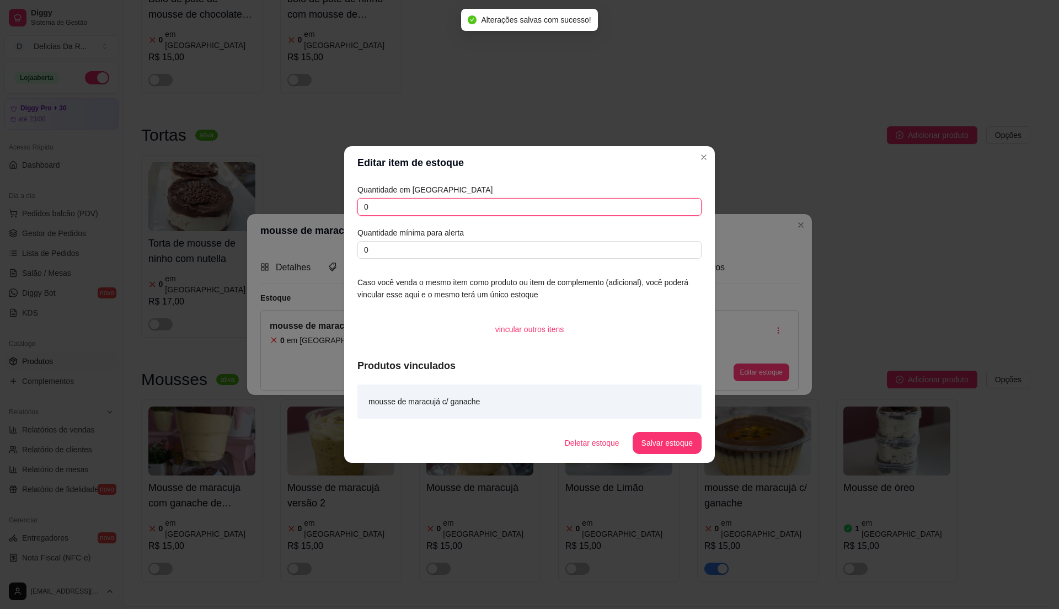
click at [648, 215] on input "0" at bounding box center [529, 207] width 344 height 18
type input "7"
click at [680, 438] on button "Salvar estoque" at bounding box center [666, 444] width 67 height 22
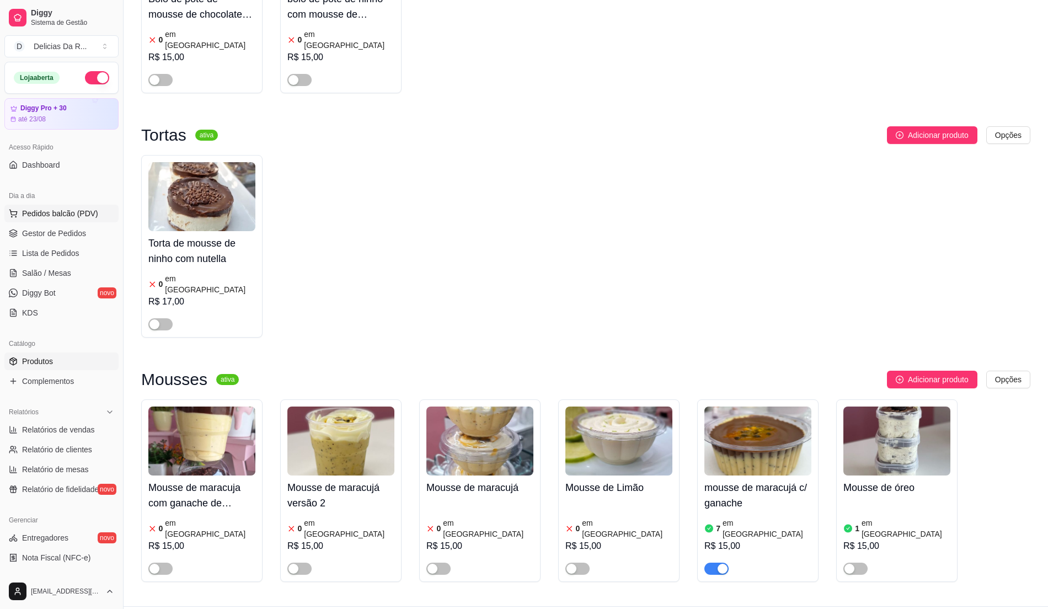
click at [47, 213] on span "Pedidos balcão (PDV)" at bounding box center [60, 213] width 76 height 11
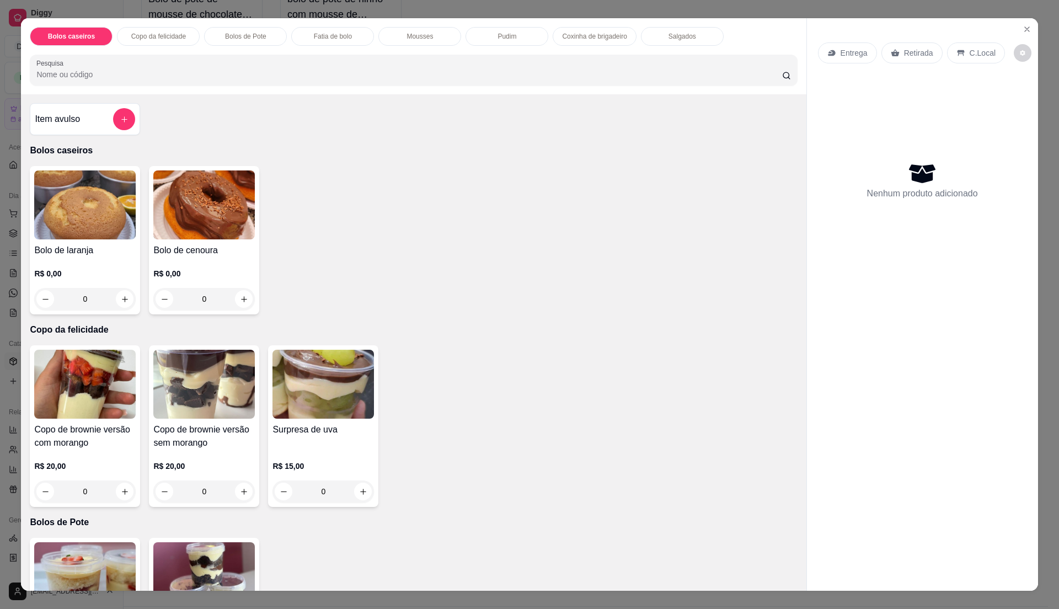
click at [84, 252] on h4 "Bolo de laranja" at bounding box center [85, 250] width 102 height 13
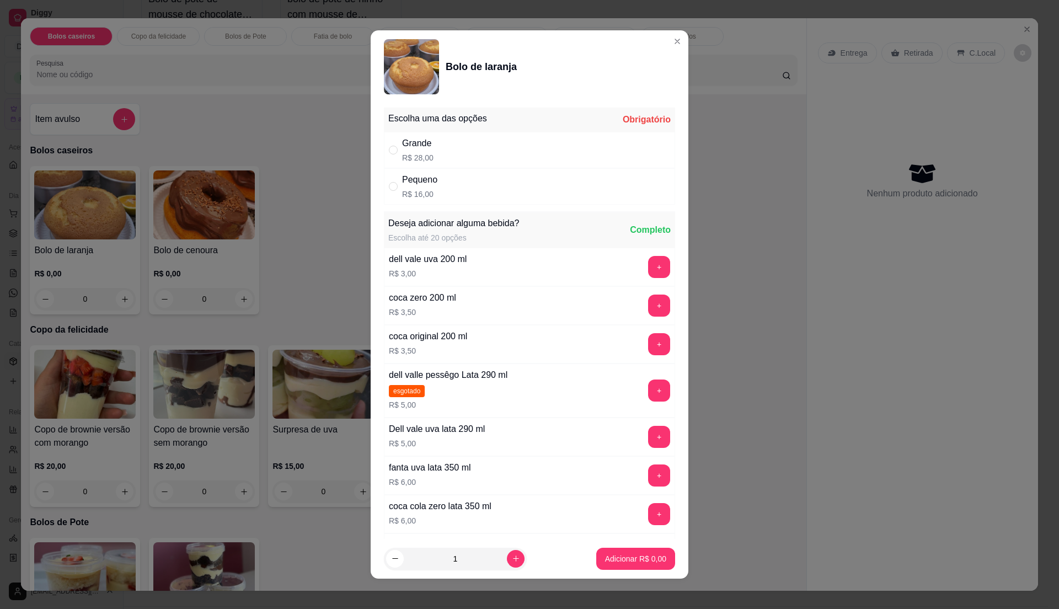
click at [387, 198] on div "Pequeno R$ 16,00" at bounding box center [529, 186] width 291 height 36
radio input "true"
click at [616, 555] on p "Adicionar R$ 16,00" at bounding box center [634, 558] width 66 height 11
type input "1"
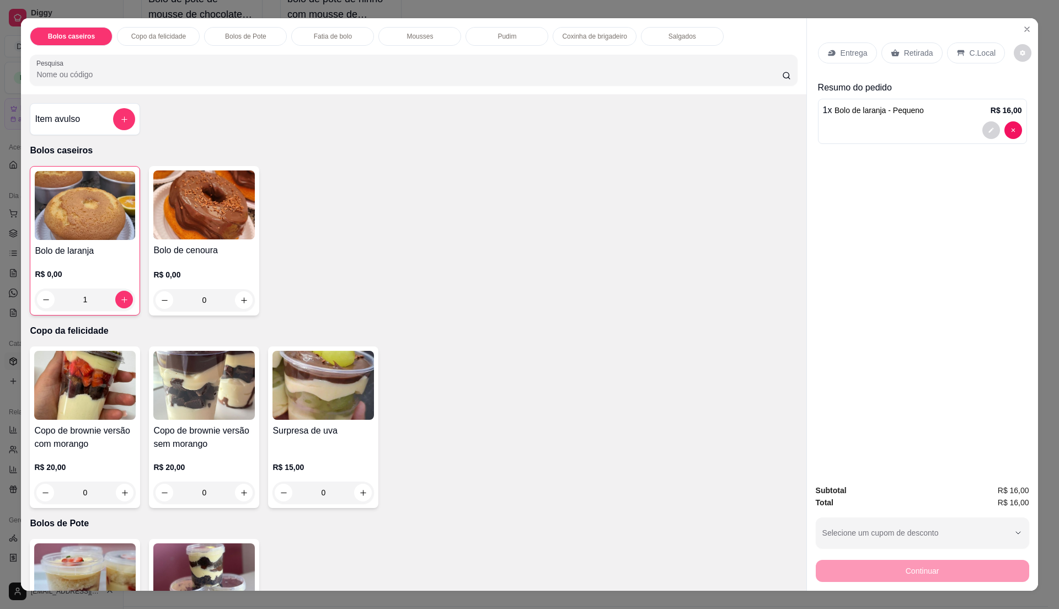
click at [846, 51] on p "Entrega" at bounding box center [854, 52] width 27 height 11
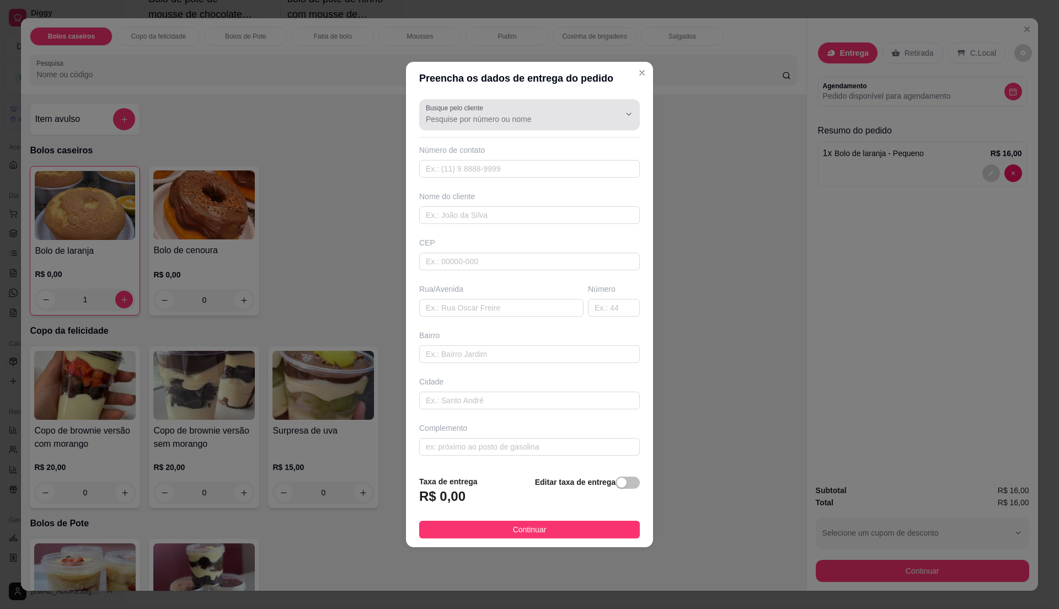
click at [536, 107] on div at bounding box center [529, 115] width 207 height 22
type input "11"
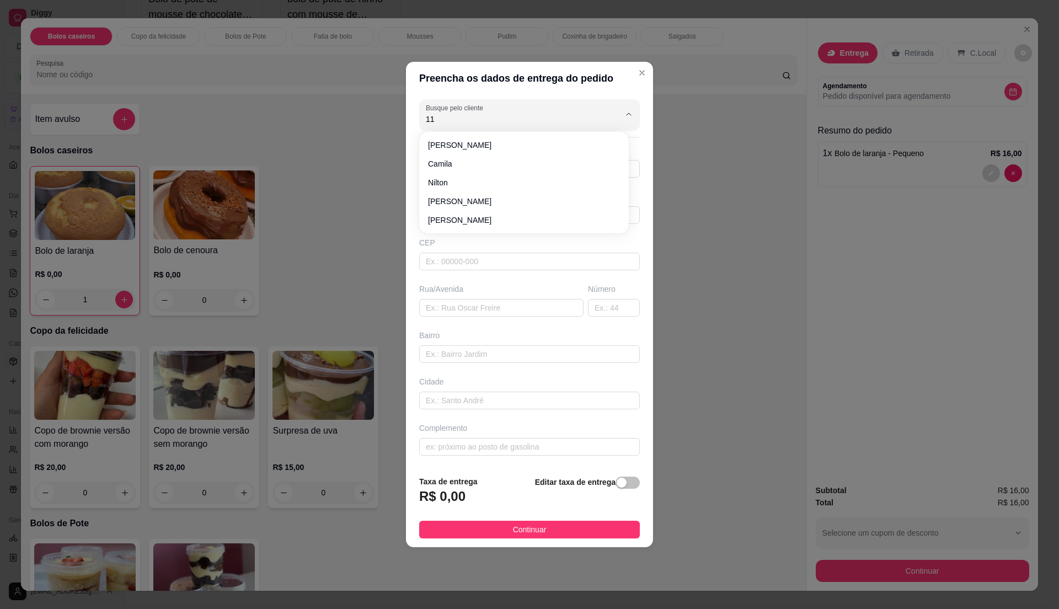
click at [927, 62] on div "Preencha os dados de entrega do pedido Busque pelo cliente 11 Número de contato…" at bounding box center [529, 304] width 1059 height 609
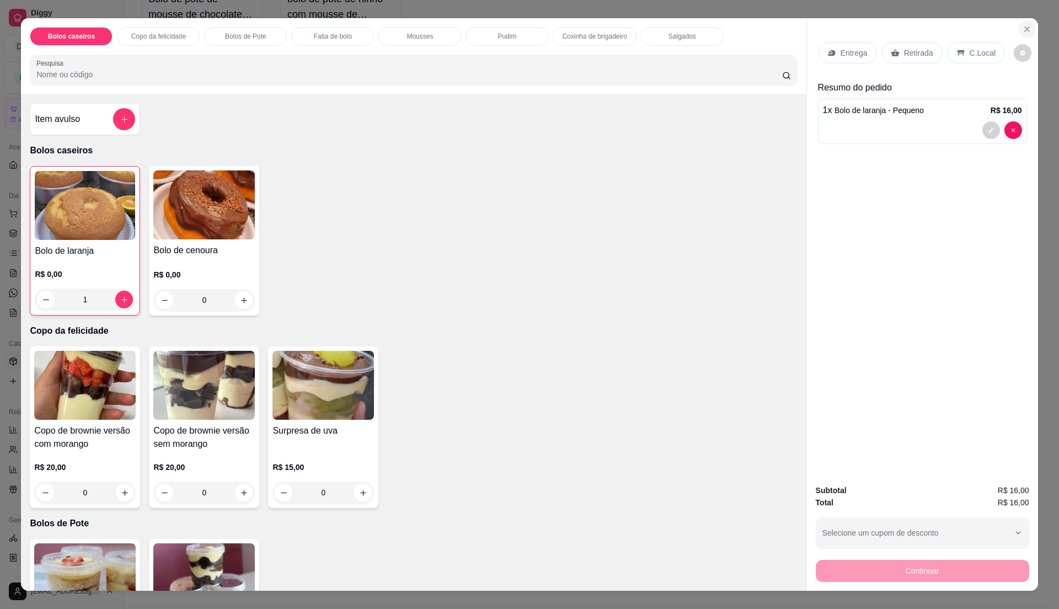
click at [1018, 21] on button "Close" at bounding box center [1027, 29] width 18 height 18
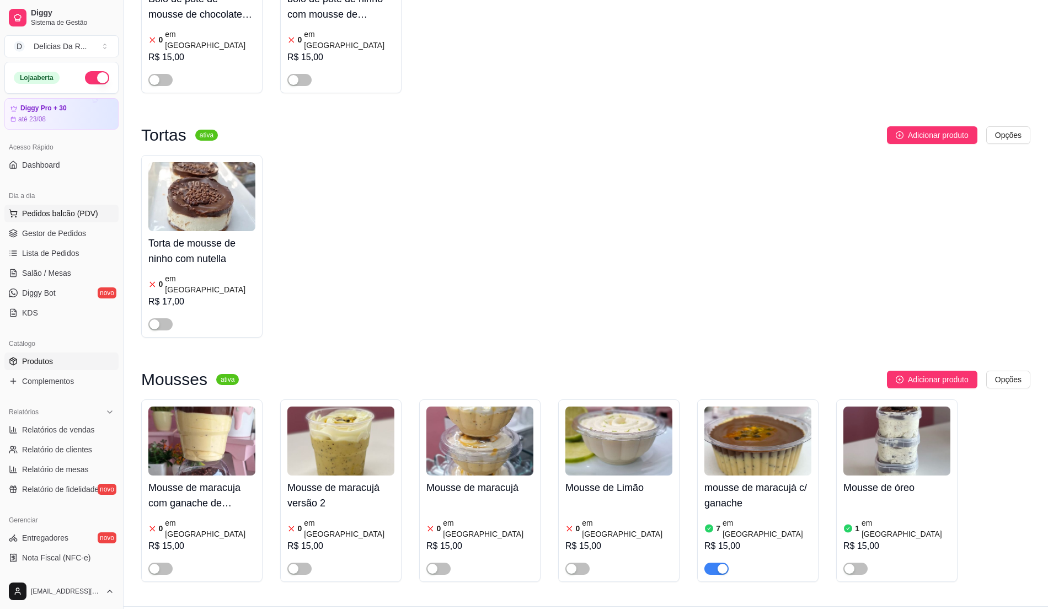
click at [68, 215] on span "Pedidos balcão (PDV)" at bounding box center [60, 213] width 76 height 11
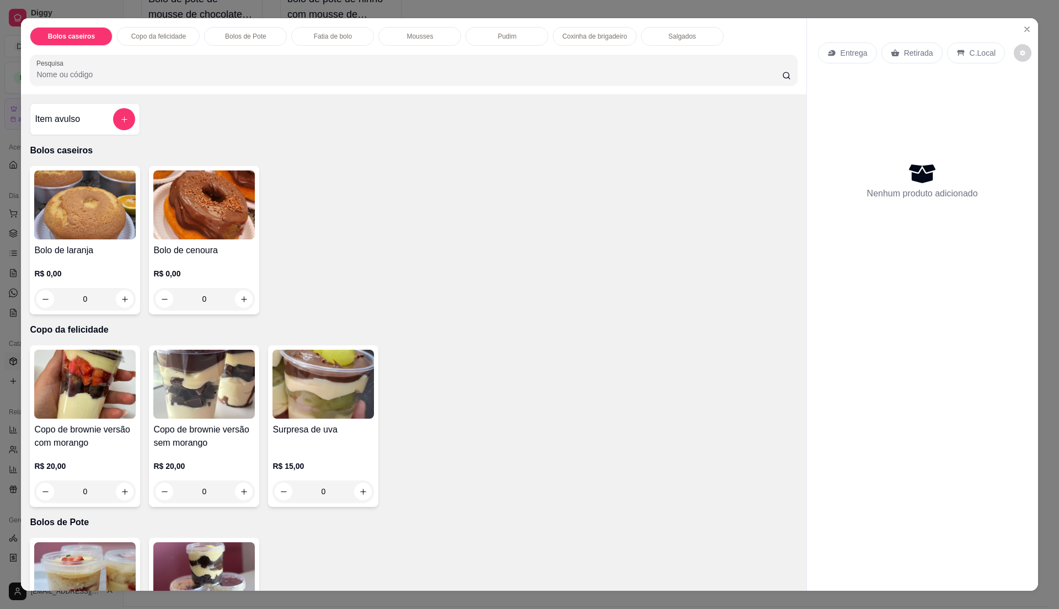
click at [230, 76] on input "Pesquisa" at bounding box center [408, 74] width 745 height 11
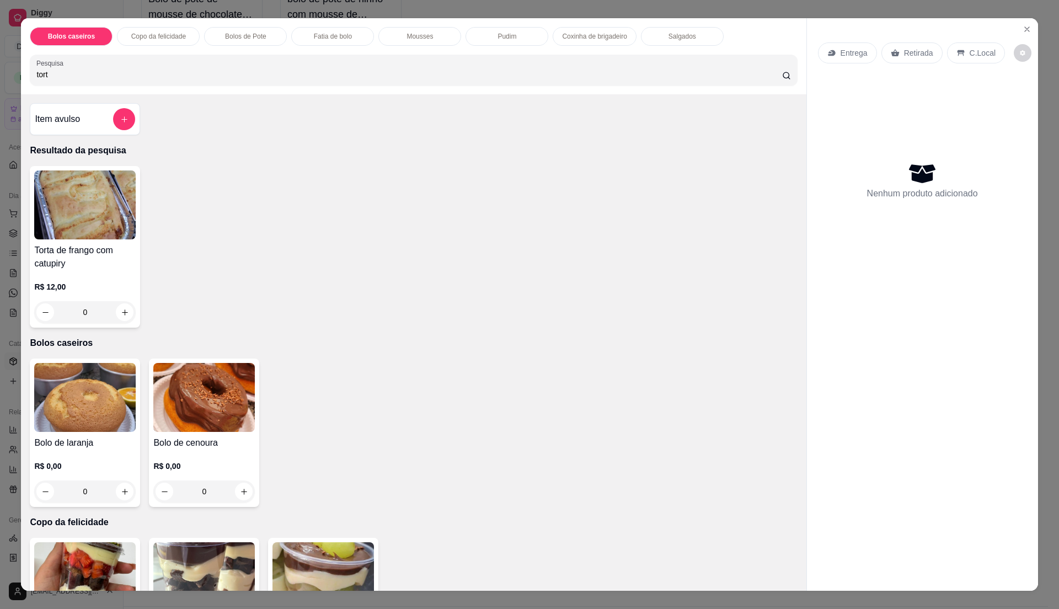
type input "tort"
click at [114, 228] on img at bounding box center [85, 204] width 102 height 69
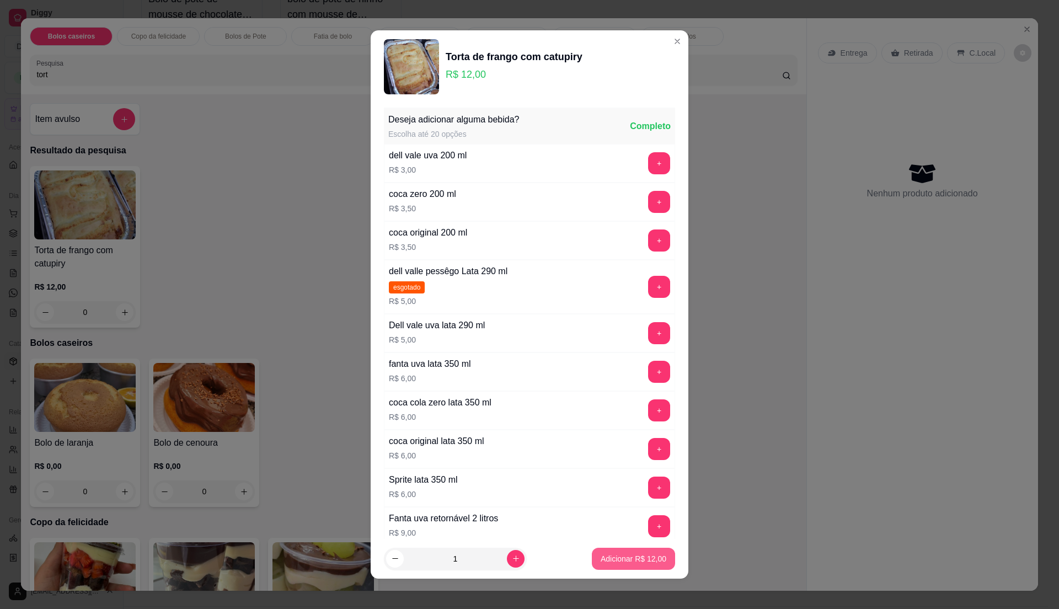
click at [601, 553] on p "Adicionar R$ 12,00" at bounding box center [634, 558] width 66 height 11
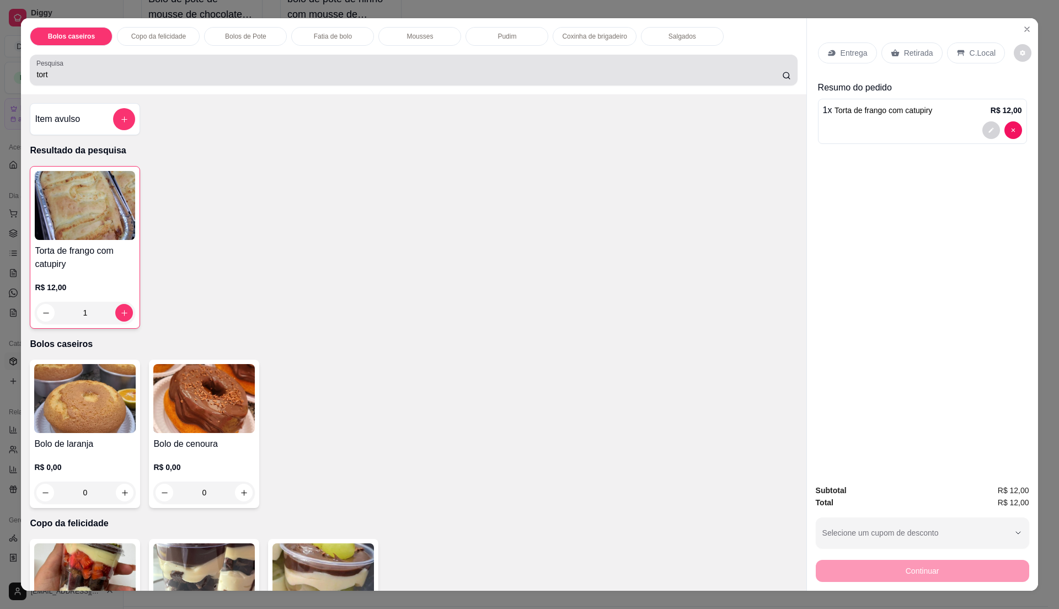
click at [482, 72] on input "tort" at bounding box center [408, 74] width 745 height 11
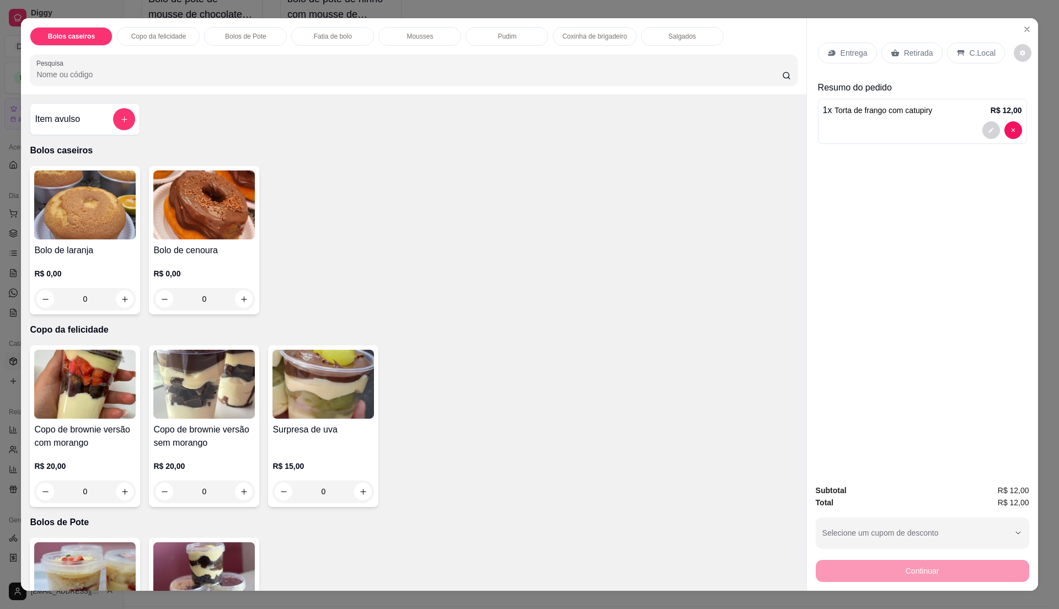
click at [88, 376] on img at bounding box center [85, 384] width 102 height 69
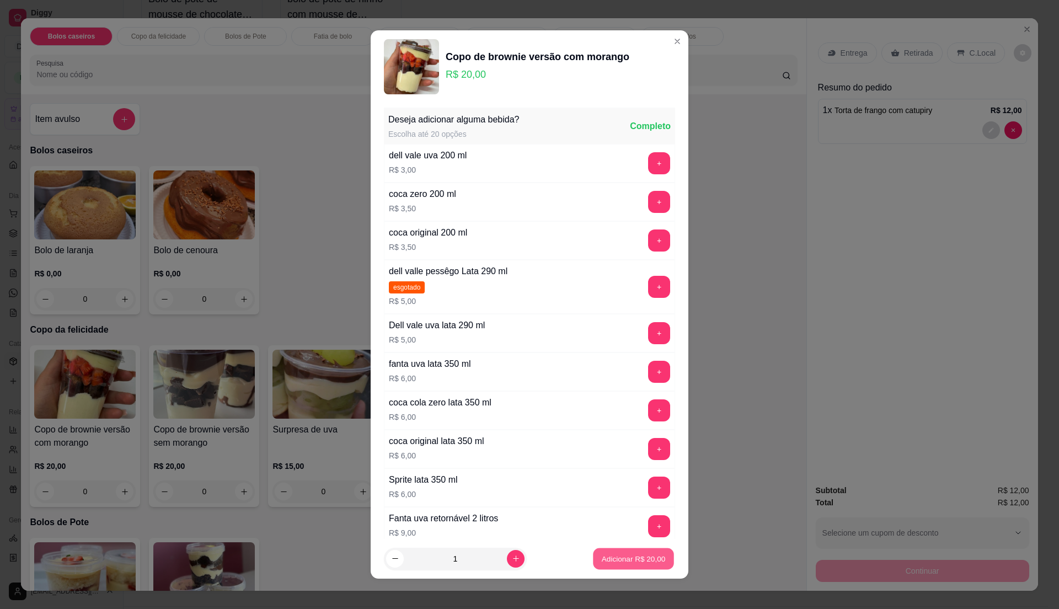
click at [636, 551] on button "Adicionar R$ 20,00" at bounding box center [633, 559] width 81 height 22
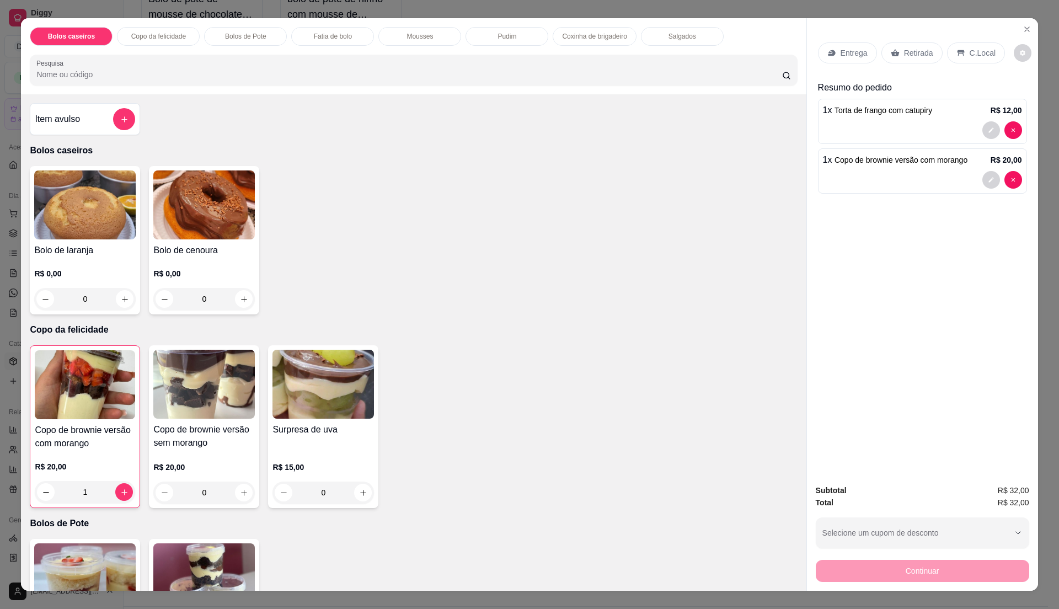
click at [890, 61] on div "Retirada" at bounding box center [912, 52] width 61 height 21
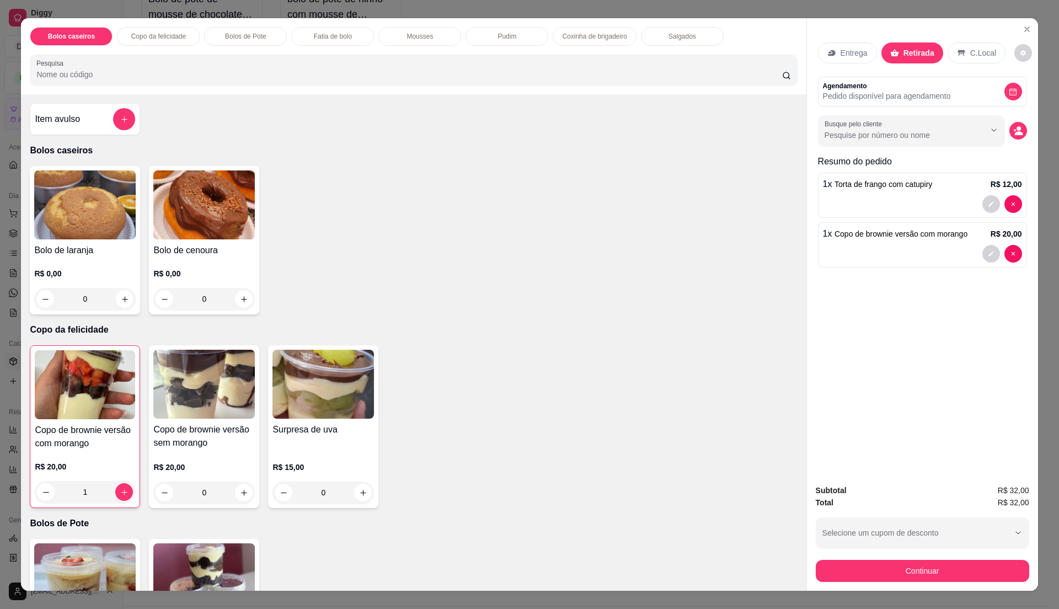
click at [967, 573] on button "Continuar" at bounding box center [922, 571] width 213 height 22
click at [967, 570] on button "Continuar" at bounding box center [922, 571] width 207 height 22
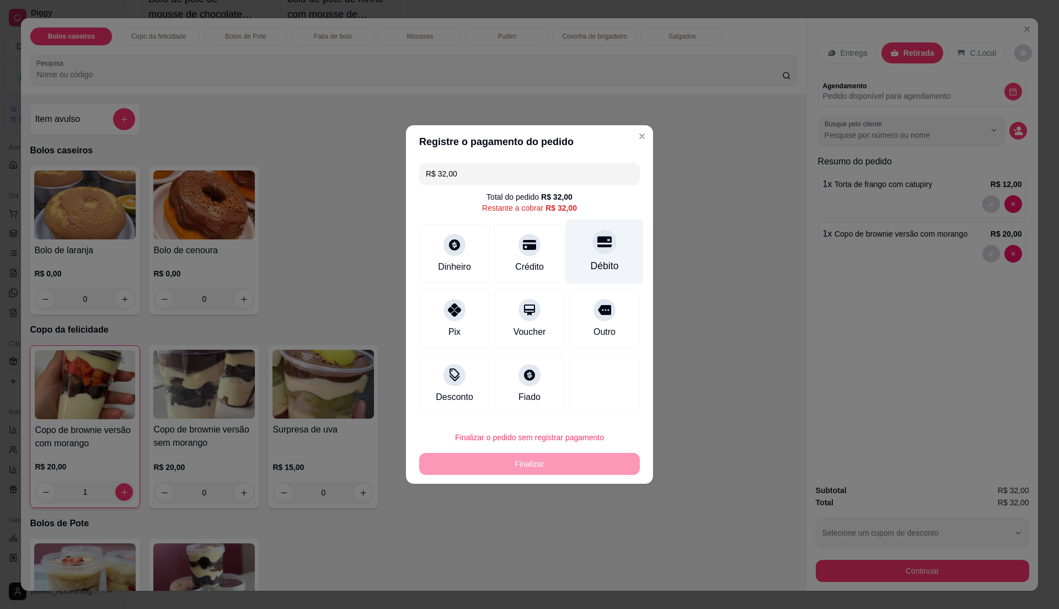
click at [603, 248] on div at bounding box center [605, 241] width 24 height 24
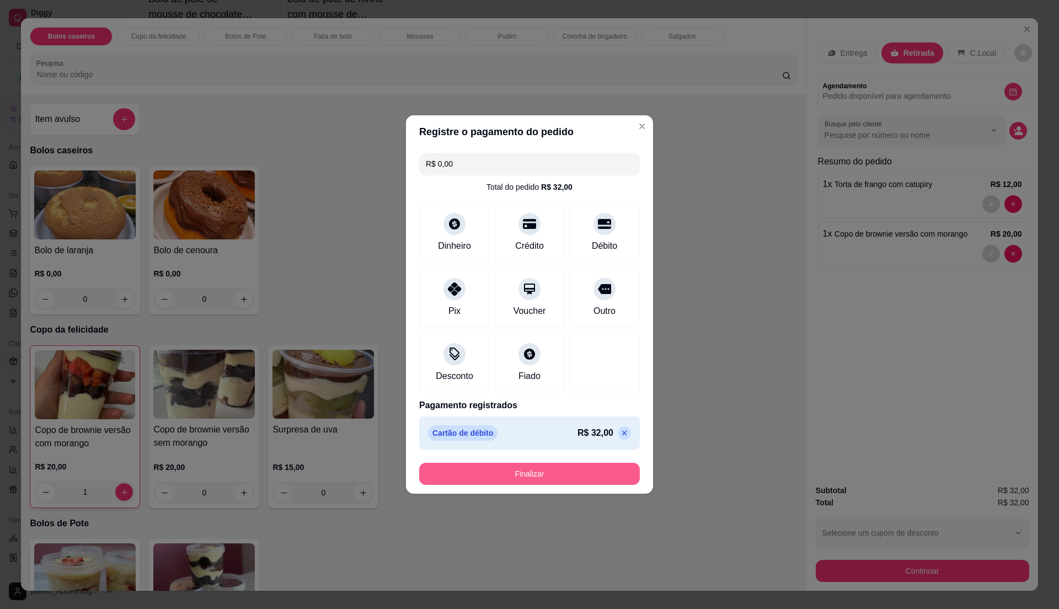
click at [585, 481] on button "Finalizar" at bounding box center [529, 474] width 221 height 22
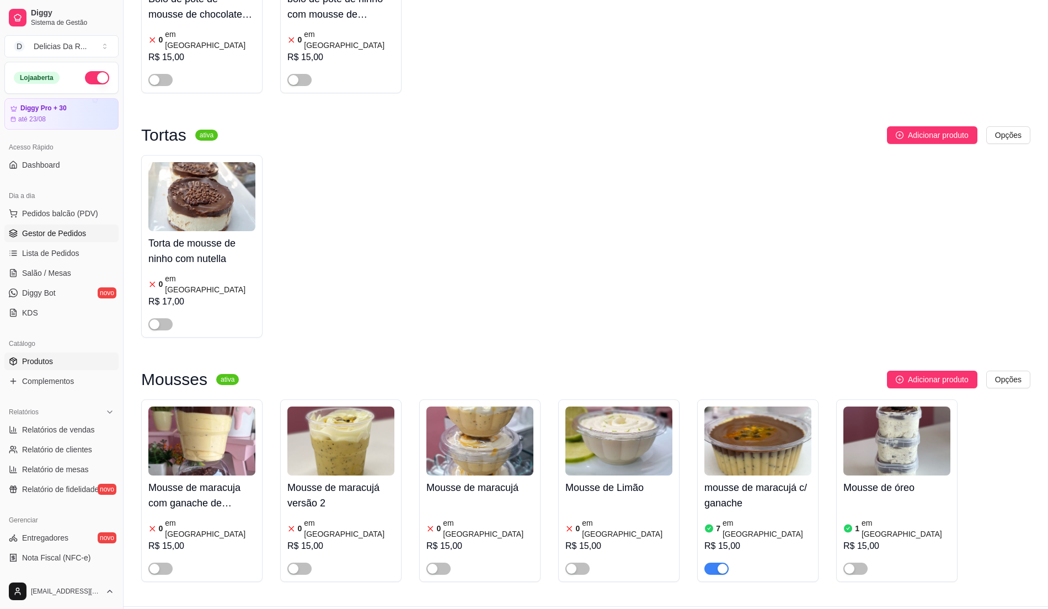
click at [34, 236] on span "Gestor de Pedidos" at bounding box center [54, 233] width 64 height 11
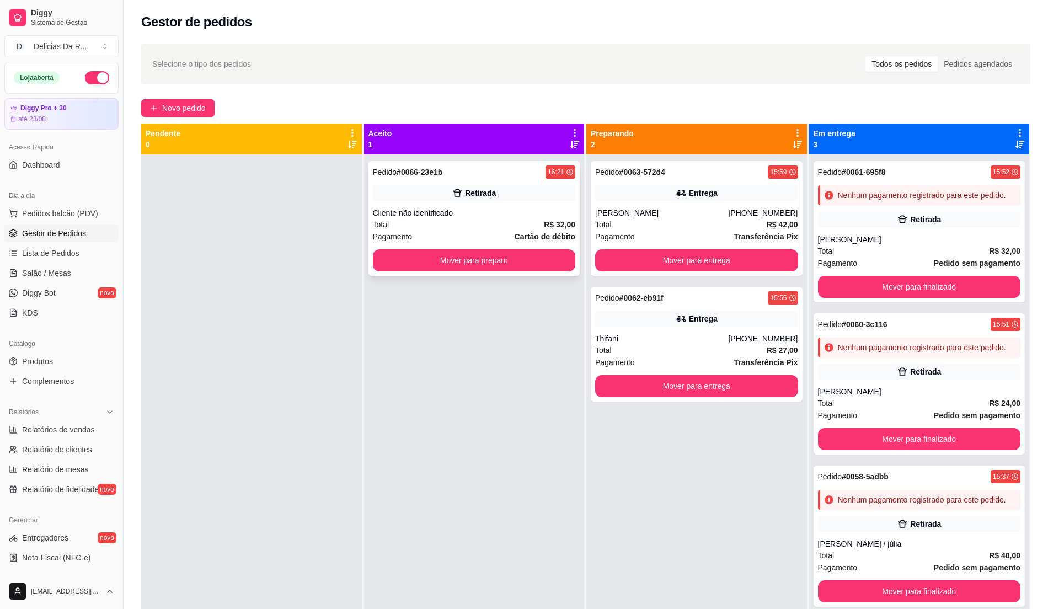
click at [505, 221] on div "Total R$ 32,00" at bounding box center [474, 224] width 203 height 12
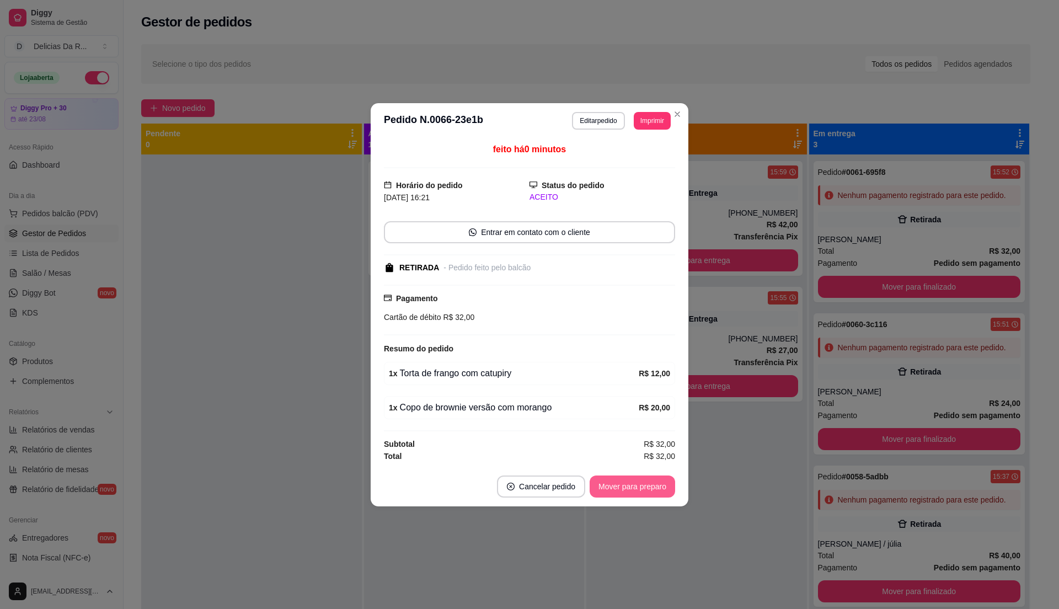
click at [658, 490] on button "Mover para preparo" at bounding box center [633, 487] width 86 height 22
click at [658, 490] on div "Mover para preparo" at bounding box center [624, 487] width 101 height 22
click at [656, 490] on div "Mover para preparo" at bounding box center [624, 487] width 101 height 22
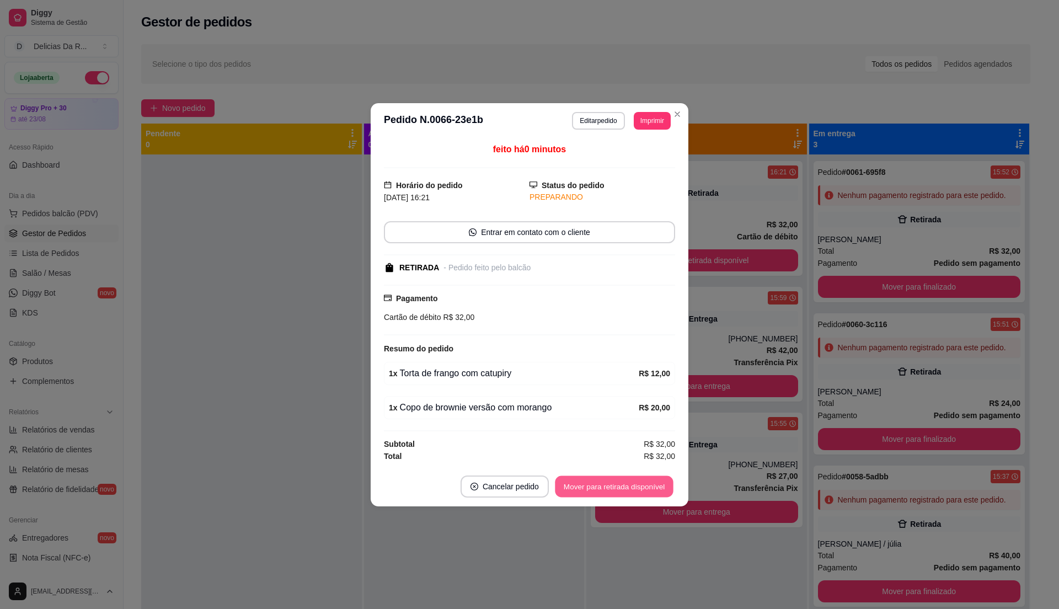
click at [660, 493] on button "Mover para retirada disponível" at bounding box center [614, 487] width 118 height 22
click at [660, 493] on div "Mover para retirada disponível" at bounding box center [606, 487] width 137 height 22
click at [660, 491] on div "Mover para retirada disponível" at bounding box center [606, 487] width 137 height 22
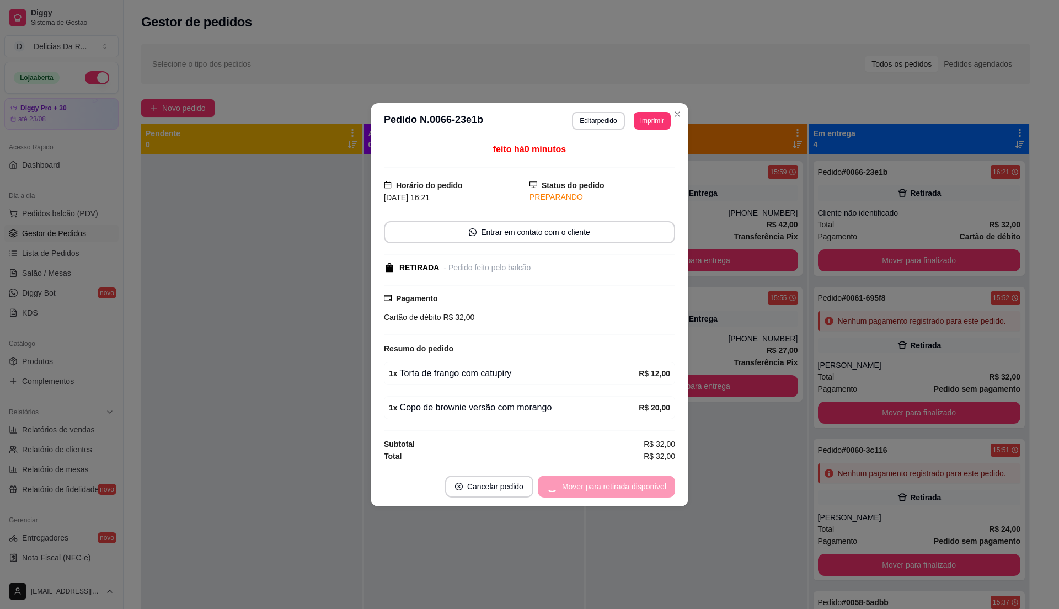
click at [660, 491] on div "Mover para retirada disponível" at bounding box center [606, 487] width 137 height 22
click at [658, 495] on button "Mover para finalizado" at bounding box center [630, 487] width 92 height 22
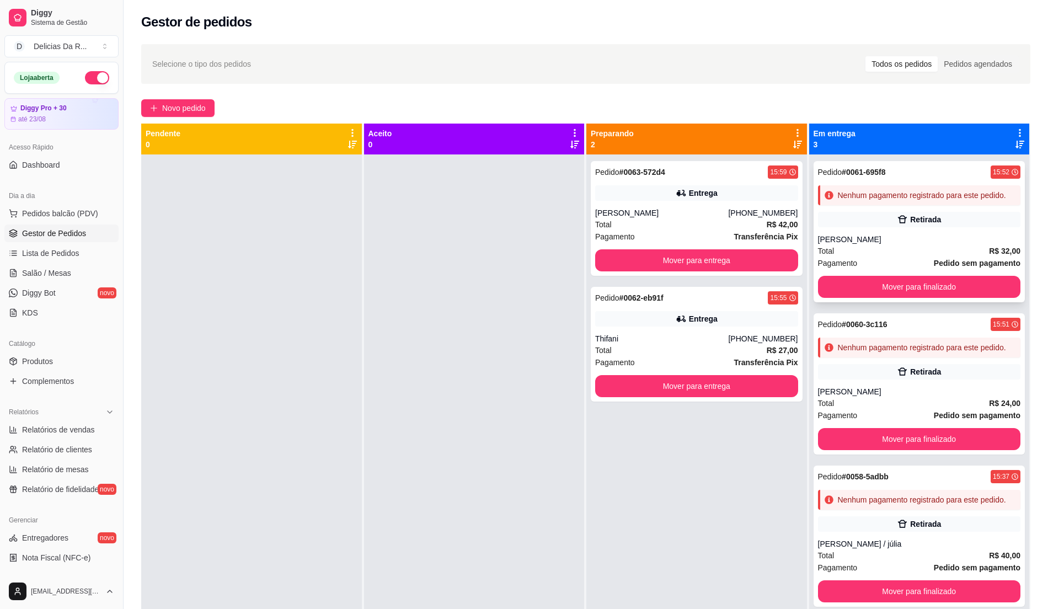
click at [851, 250] on div "Total R$ 32,00" at bounding box center [919, 251] width 203 height 12
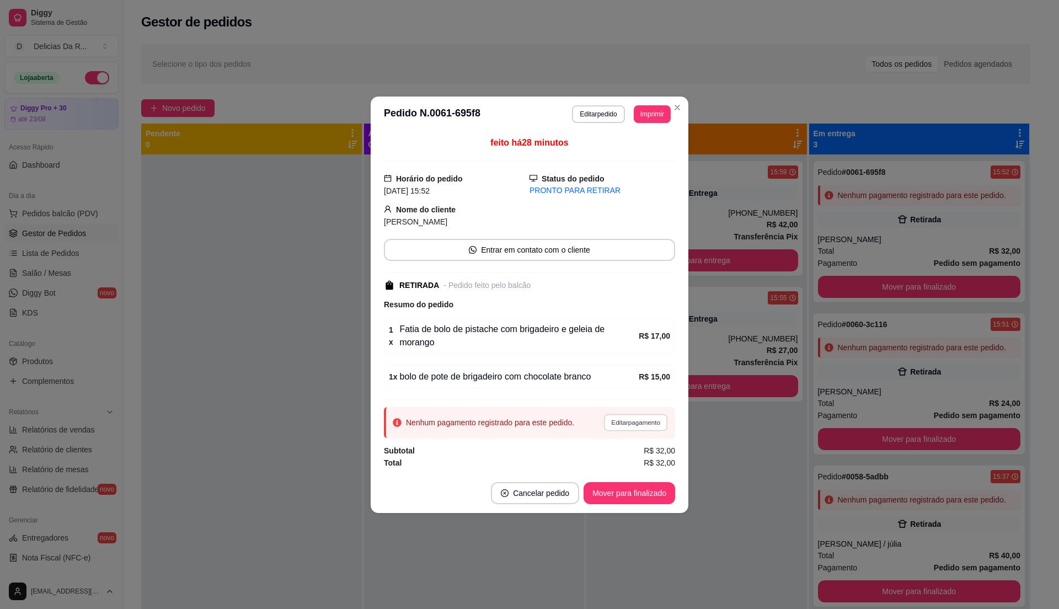
click at [645, 424] on button "Editar pagamento" at bounding box center [636, 422] width 64 height 17
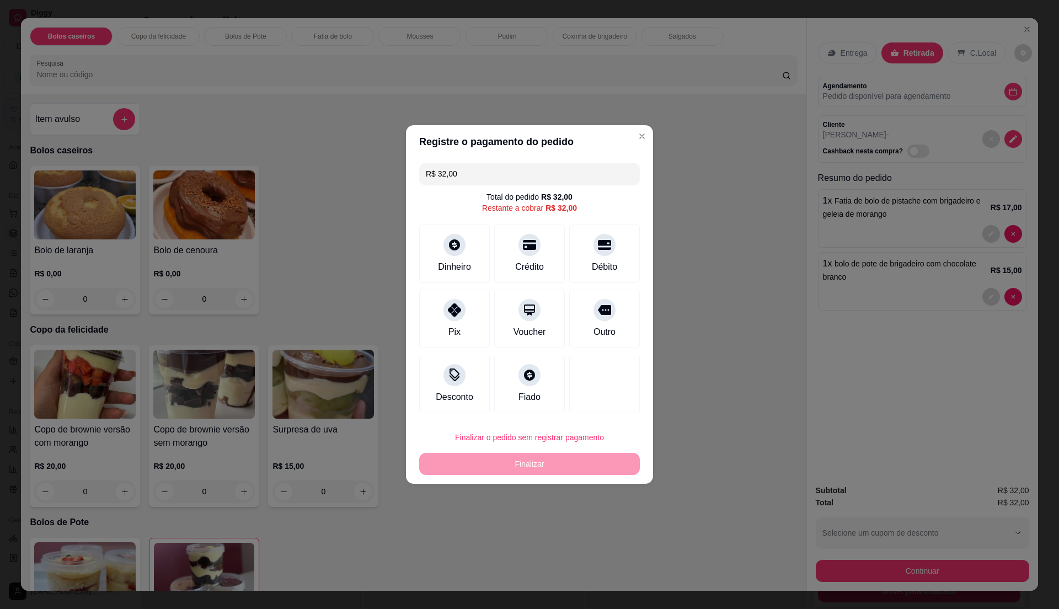
click at [440, 321] on div "Pix" at bounding box center [454, 319] width 71 height 58
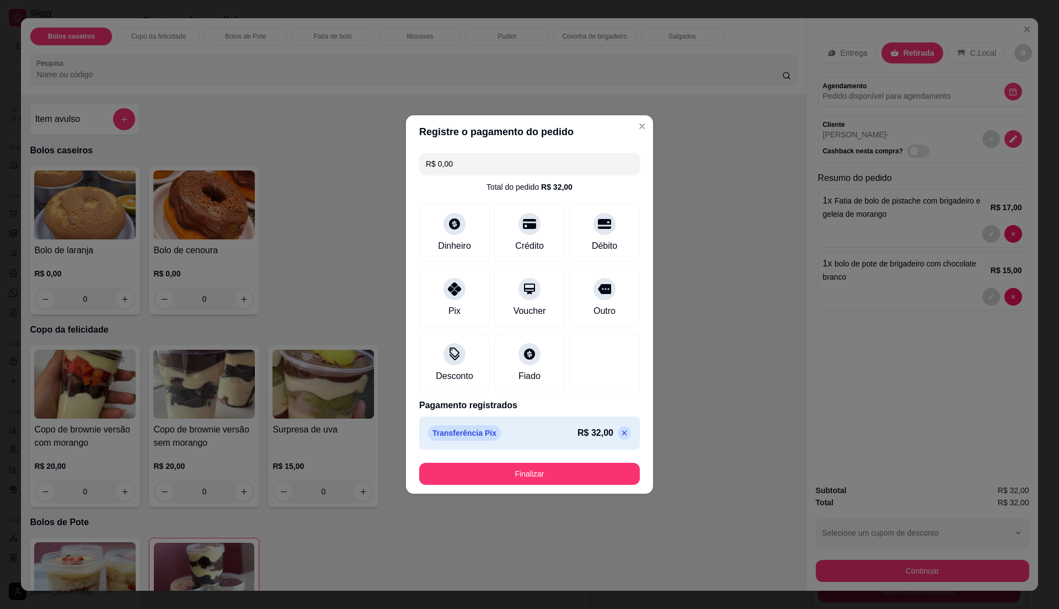
click at [541, 481] on button "Finalizar" at bounding box center [529, 474] width 221 height 22
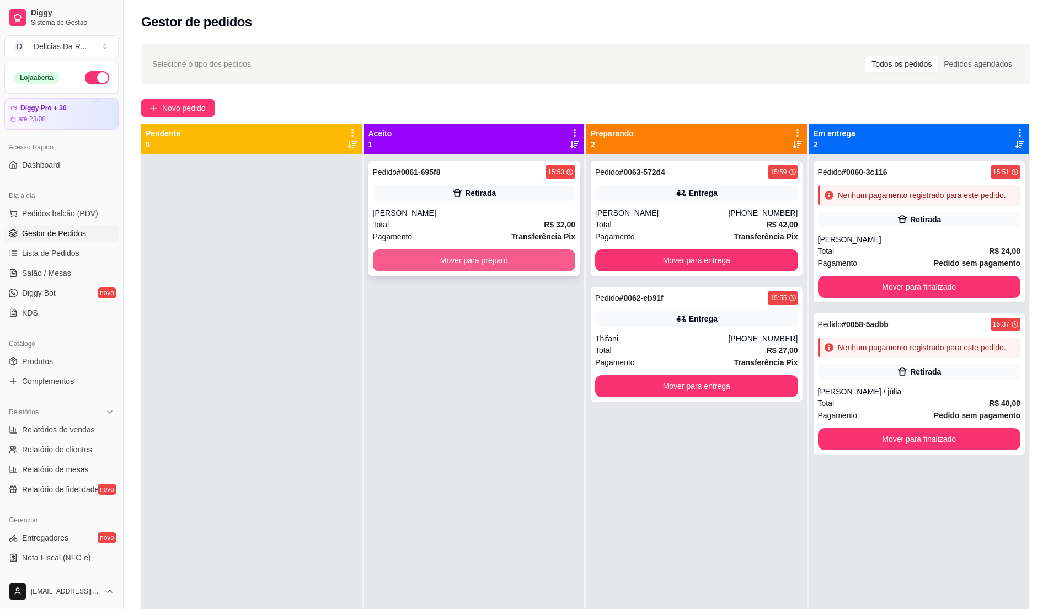
click at [552, 269] on button "Mover para preparo" at bounding box center [474, 260] width 203 height 22
click at [666, 224] on div "Total R$ 42,00" at bounding box center [696, 224] width 203 height 12
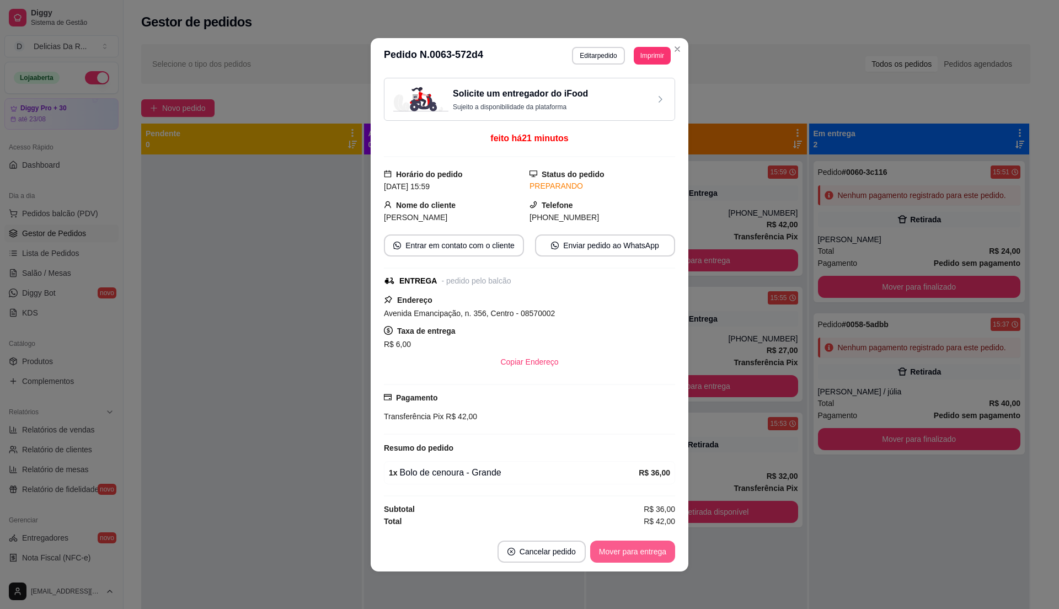
click at [650, 548] on button "Mover para entrega" at bounding box center [632, 552] width 85 height 22
click at [650, 550] on div "Mover para entrega" at bounding box center [625, 552] width 100 height 22
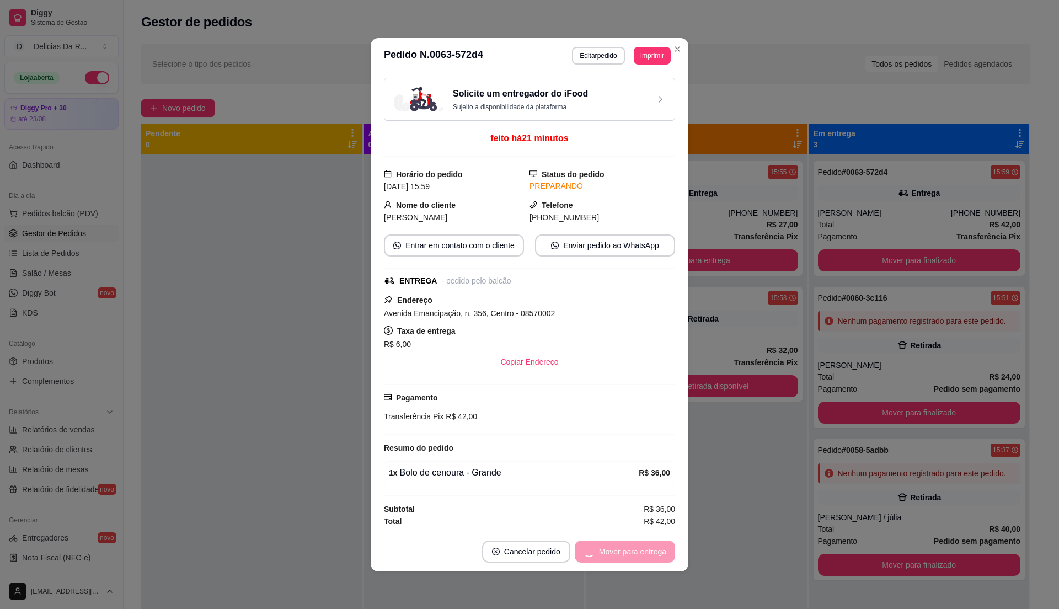
click at [649, 550] on div "Mover para entrega" at bounding box center [625, 552] width 100 height 22
click at [647, 550] on button "Mover para finalizado" at bounding box center [630, 552] width 92 height 22
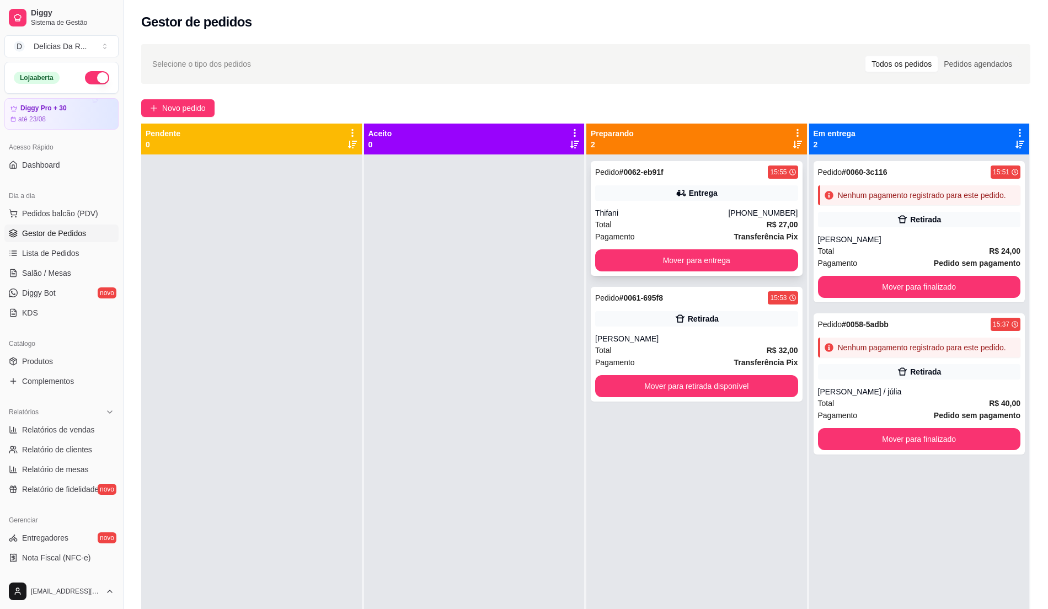
click at [720, 216] on div "Thifani" at bounding box center [661, 212] width 133 height 11
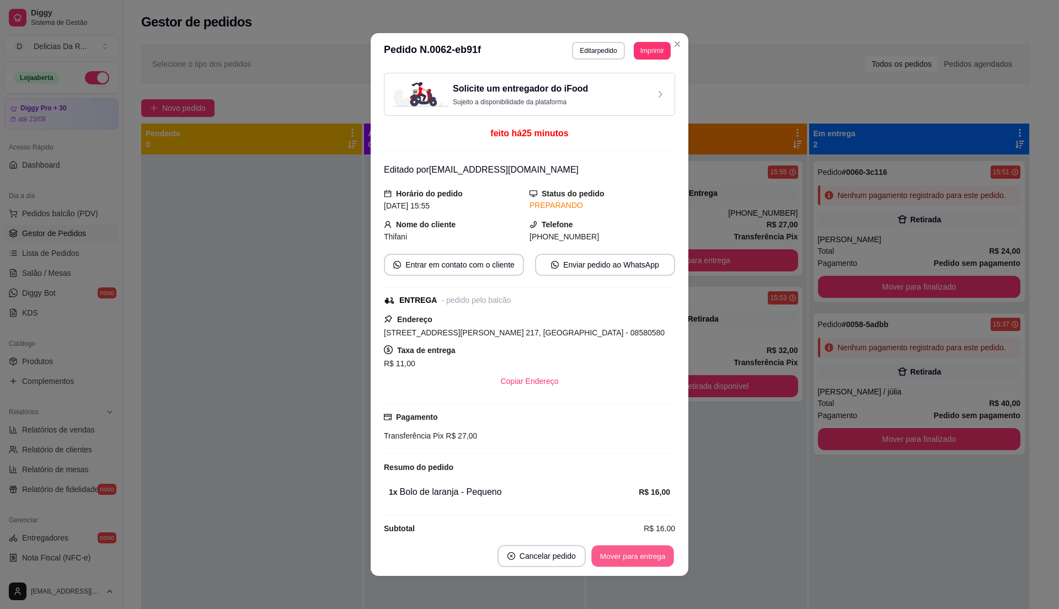
click at [640, 548] on button "Mover para entrega" at bounding box center [632, 557] width 83 height 22
click at [640, 548] on div "Mover para entrega" at bounding box center [632, 556] width 85 height 22
click at [640, 548] on div "Mover para entrega" at bounding box center [625, 556] width 100 height 22
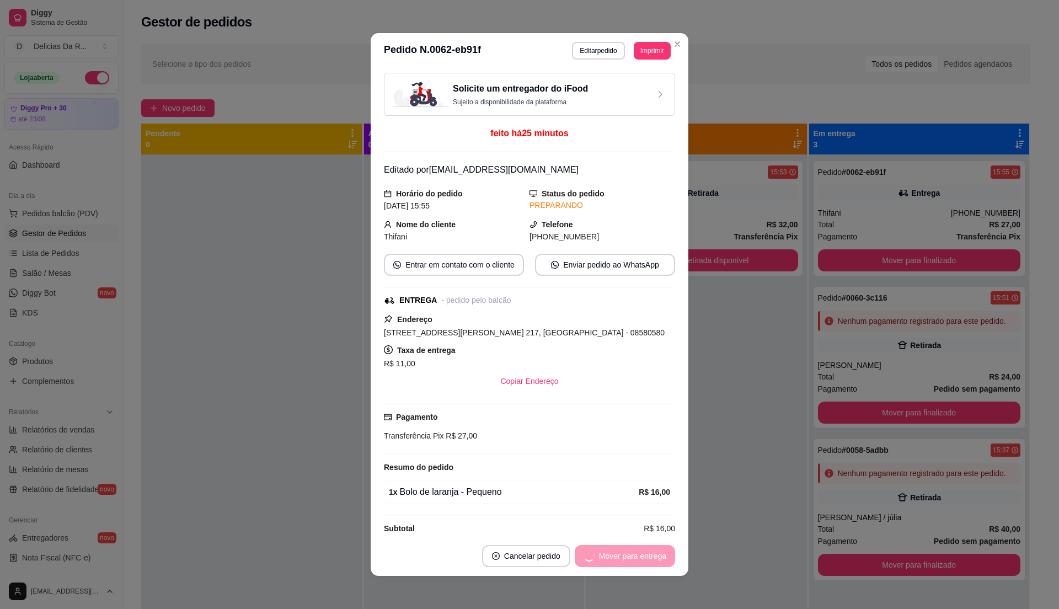
click at [640, 549] on div "Mover para entrega" at bounding box center [625, 556] width 100 height 22
click at [640, 549] on button "Mover para finalizado" at bounding box center [629, 557] width 89 height 22
click at [640, 550] on div "Mover para finalizado" at bounding box center [621, 556] width 107 height 22
click at [641, 551] on div "Mover para finalizado" at bounding box center [621, 556] width 107 height 22
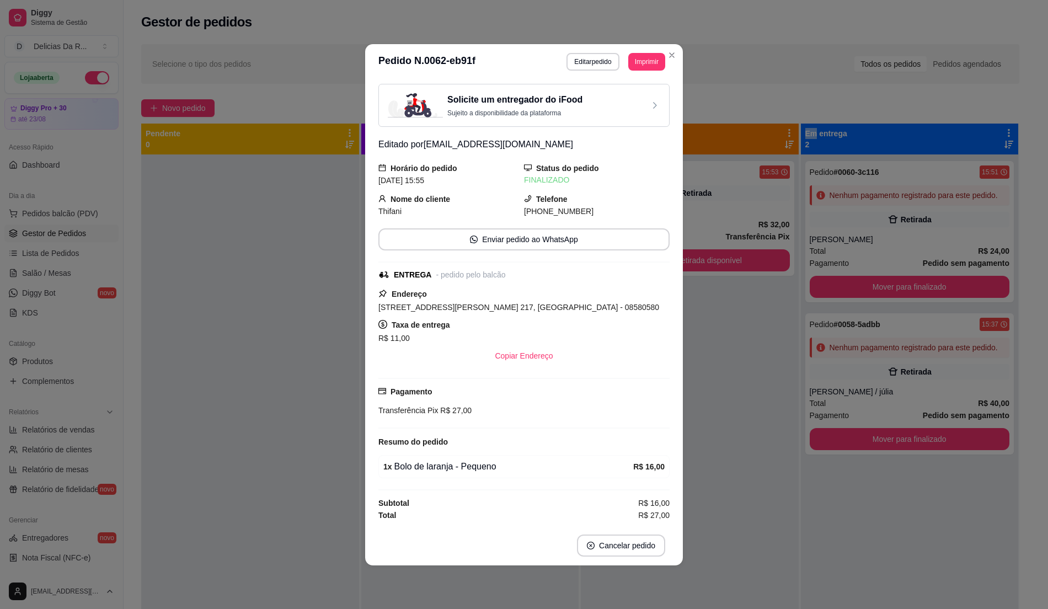
click at [749, 420] on div "Pedido # 0061-695f8 15:53 Retirada [PERSON_NAME] Total R$ 32,00 Pagamento Trans…" at bounding box center [690, 458] width 218 height 609
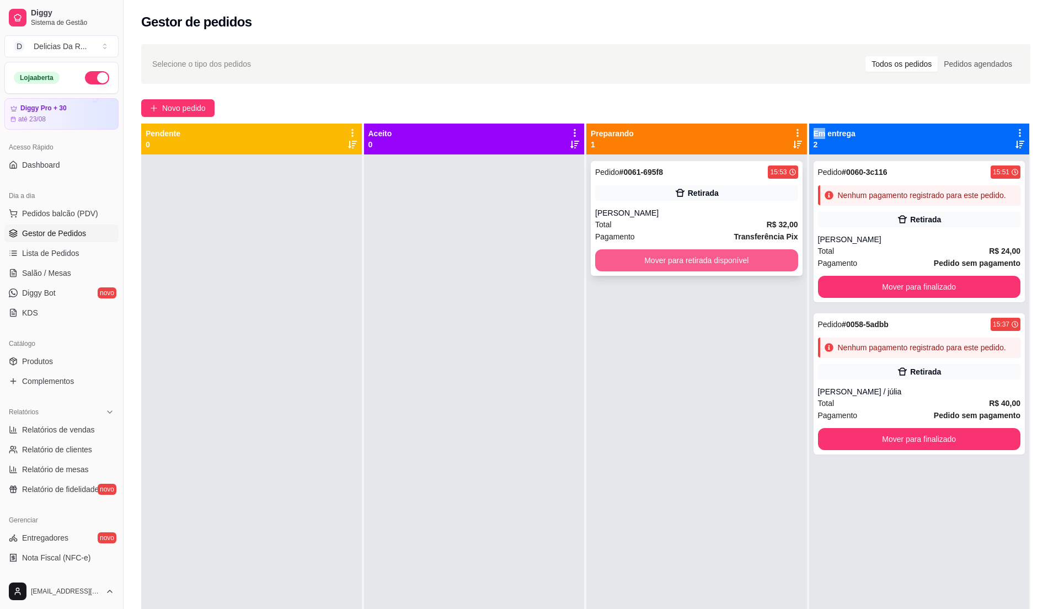
click at [747, 254] on button "Mover para retirada disponível" at bounding box center [696, 260] width 203 height 22
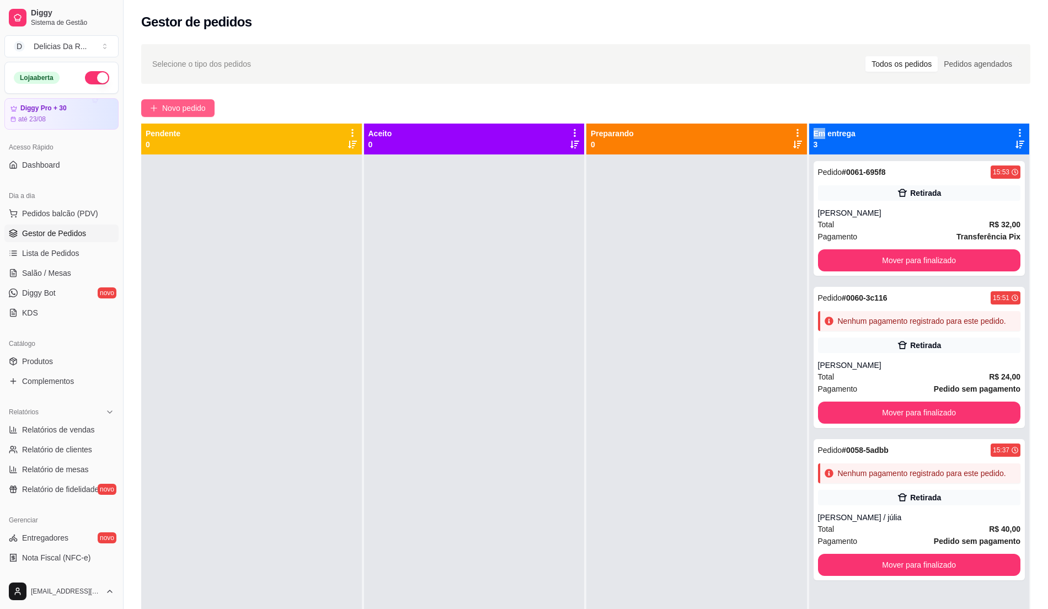
click at [189, 108] on span "Novo pedido" at bounding box center [184, 108] width 44 height 12
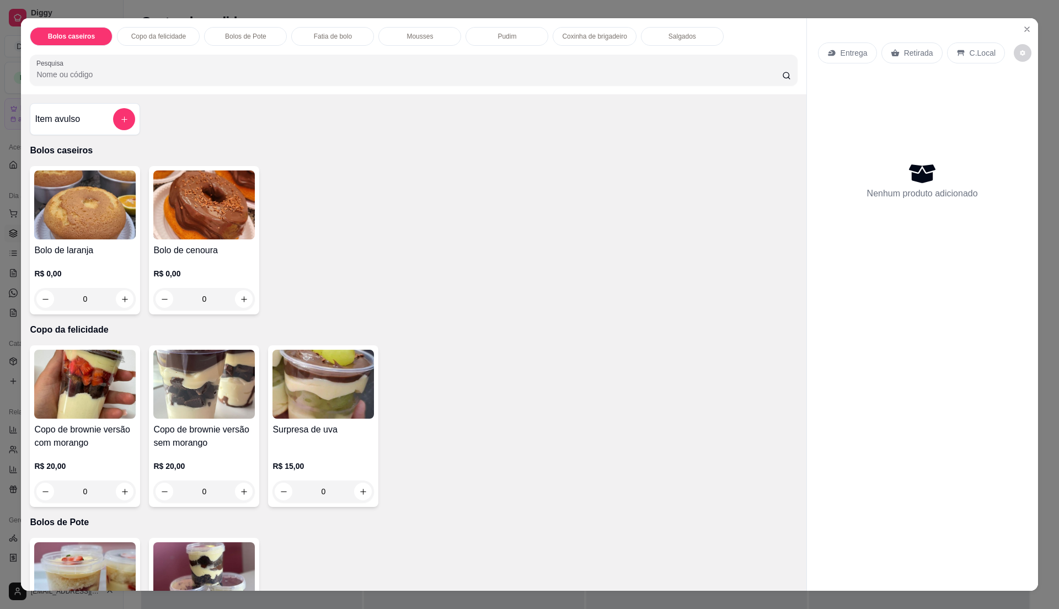
click at [49, 236] on img at bounding box center [85, 204] width 102 height 69
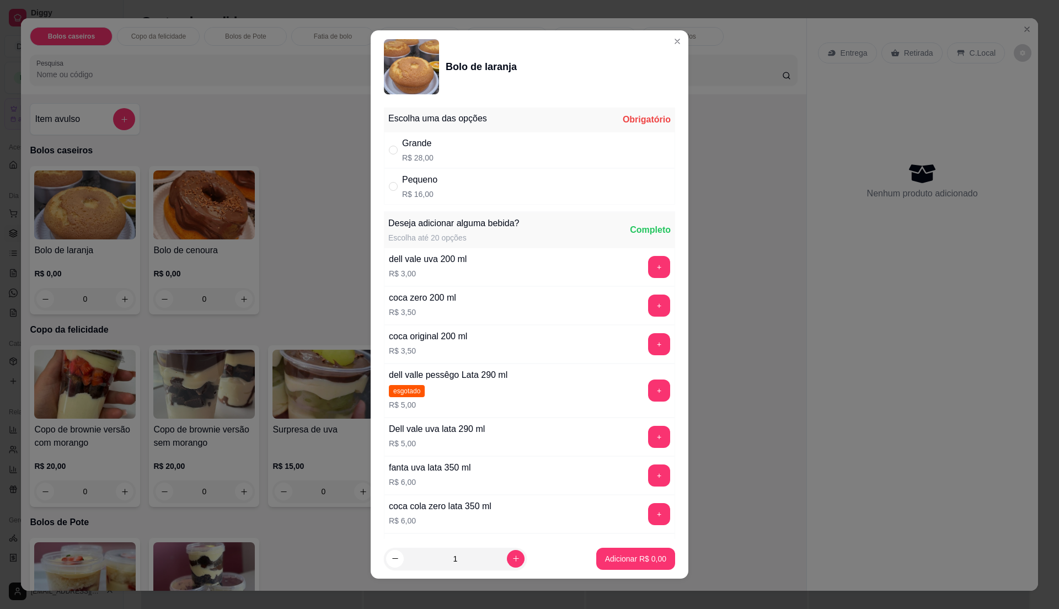
click at [446, 192] on div "Pequeno R$ 16,00" at bounding box center [529, 186] width 291 height 36
click at [640, 552] on button "Adicionar R$ 16,00" at bounding box center [633, 559] width 83 height 22
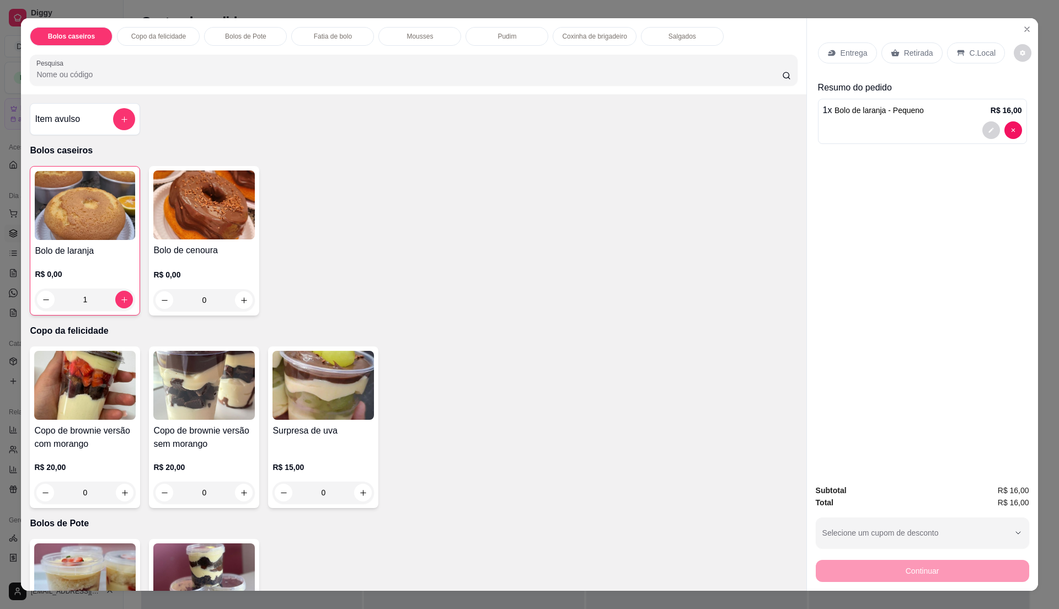
click at [851, 55] on p "Entrega" at bounding box center [854, 52] width 27 height 11
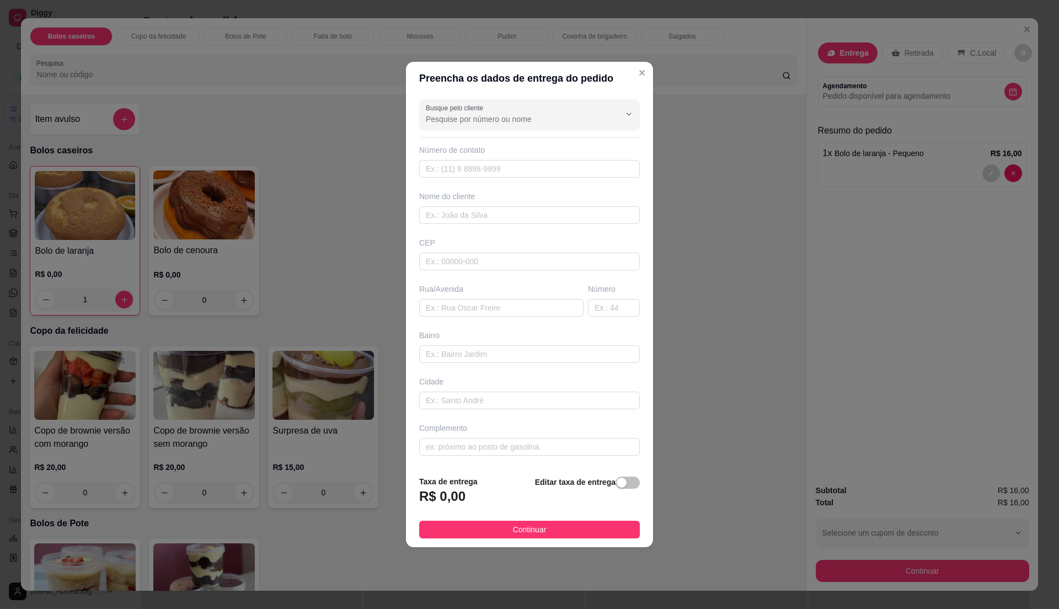
click at [457, 117] on input "Busque pelo cliente" at bounding box center [514, 119] width 177 height 11
click at [476, 148] on span "Cris" at bounding box center [518, 144] width 181 height 11
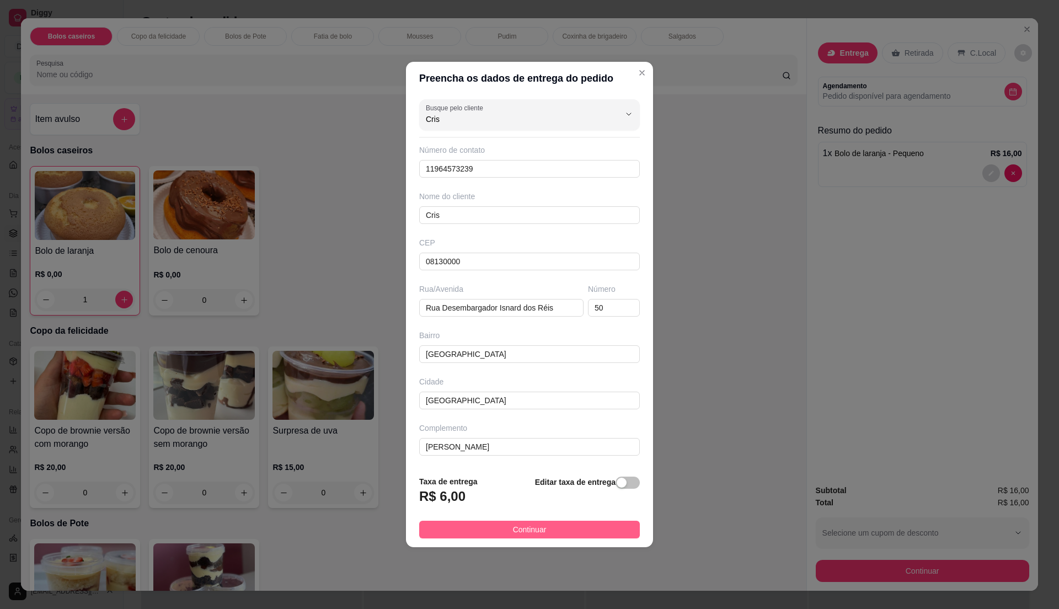
click at [585, 532] on button "Continuar" at bounding box center [529, 530] width 221 height 18
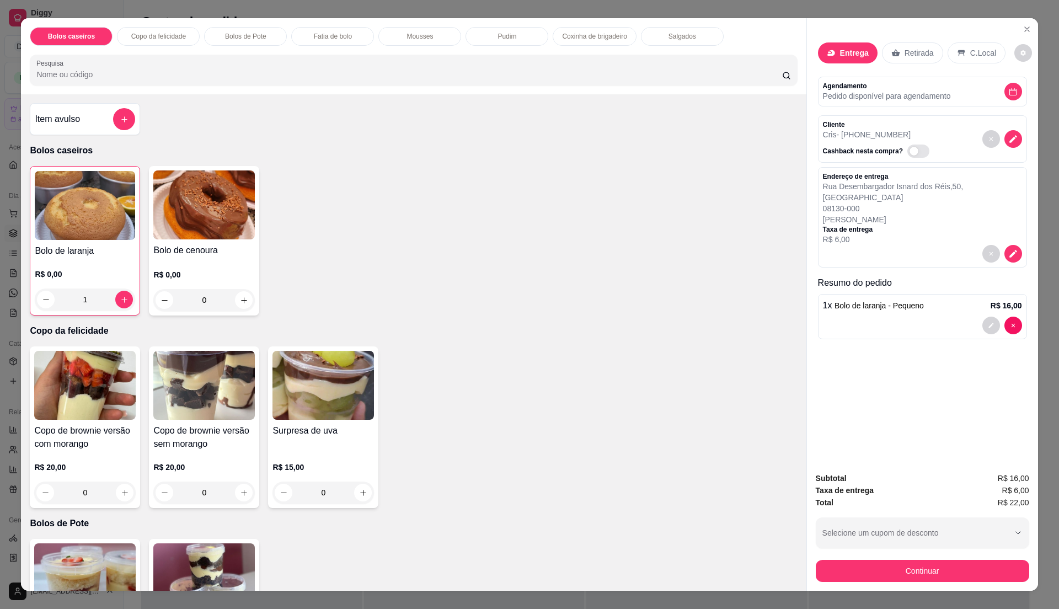
click at [762, 118] on div "Item avulso Bolos caseiros Bolo de laranja R$ 0,00 1 Bolo de cenoura R$ 0,00 0 …" at bounding box center [413, 342] width 785 height 497
click at [419, 370] on div "Copo de brownie versão com morango R$ 20,00 0 Copo de brownie versão sem morang…" at bounding box center [413, 427] width 767 height 162
click at [869, 565] on button "Continuar" at bounding box center [922, 571] width 213 height 22
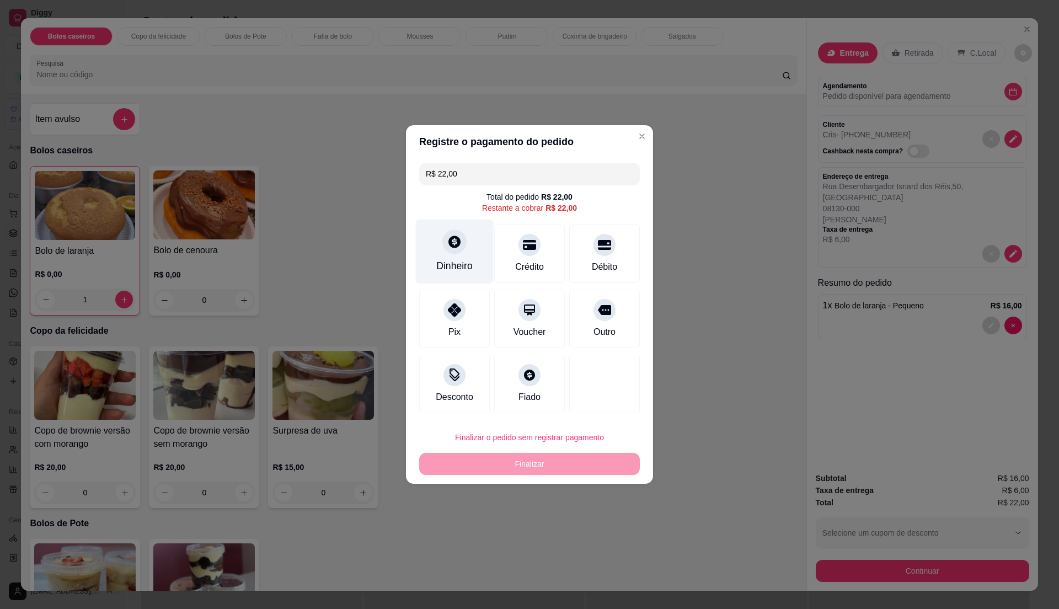
click at [460, 248] on icon at bounding box center [454, 241] width 14 height 14
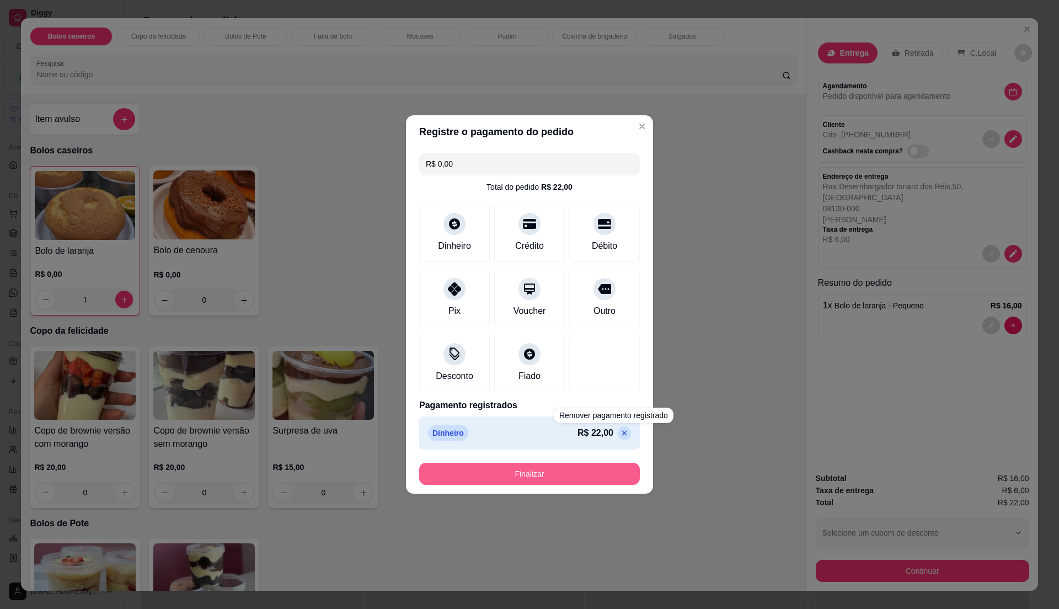
click at [603, 470] on button "Finalizar" at bounding box center [529, 474] width 221 height 22
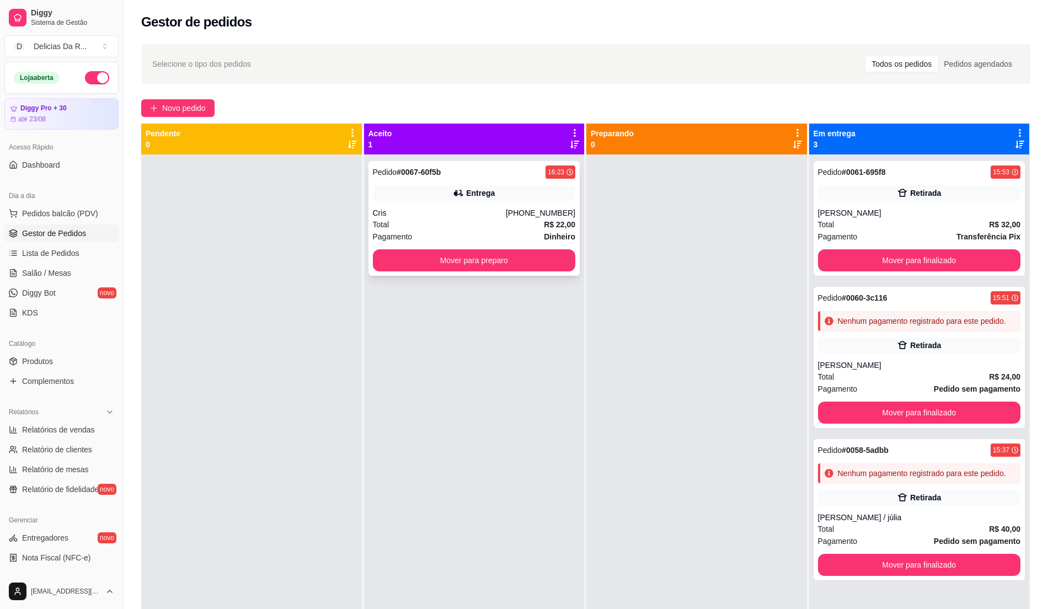
click at [455, 216] on div "Cris" at bounding box center [439, 212] width 133 height 11
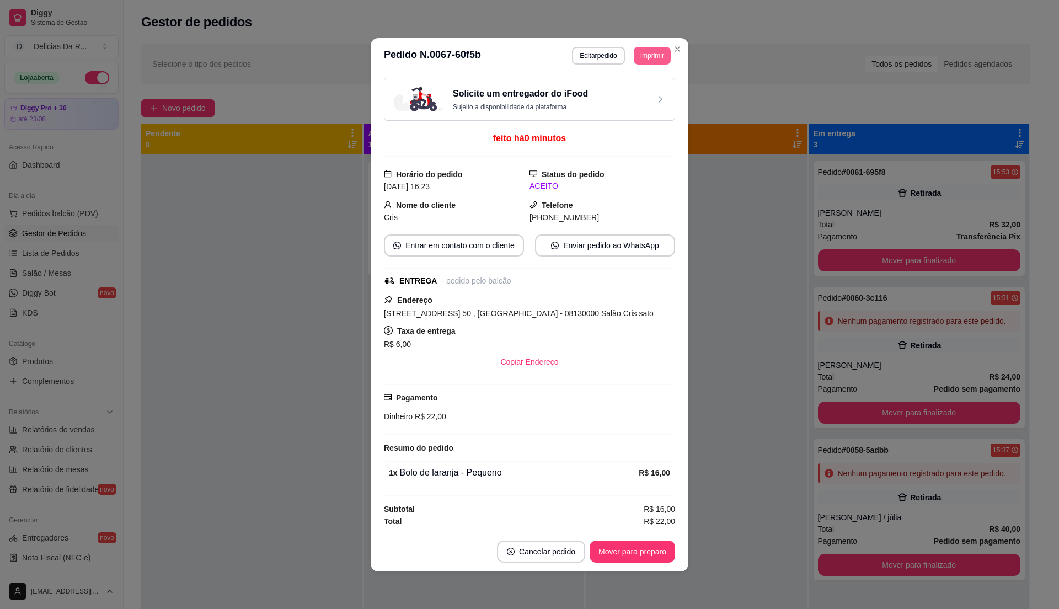
click at [659, 49] on button "Imprimir" at bounding box center [652, 56] width 37 height 18
click at [650, 85] on button "IMPRESSORA" at bounding box center [636, 86] width 64 height 14
click at [658, 546] on button "Mover para preparo" at bounding box center [632, 552] width 83 height 22
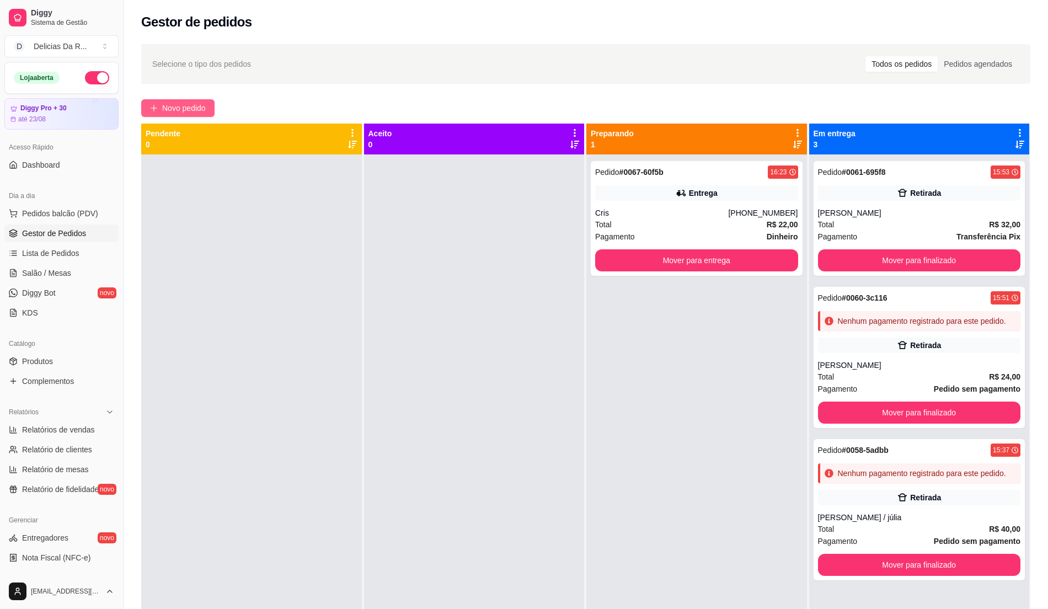
click at [173, 106] on span "Novo pedido" at bounding box center [184, 108] width 44 height 12
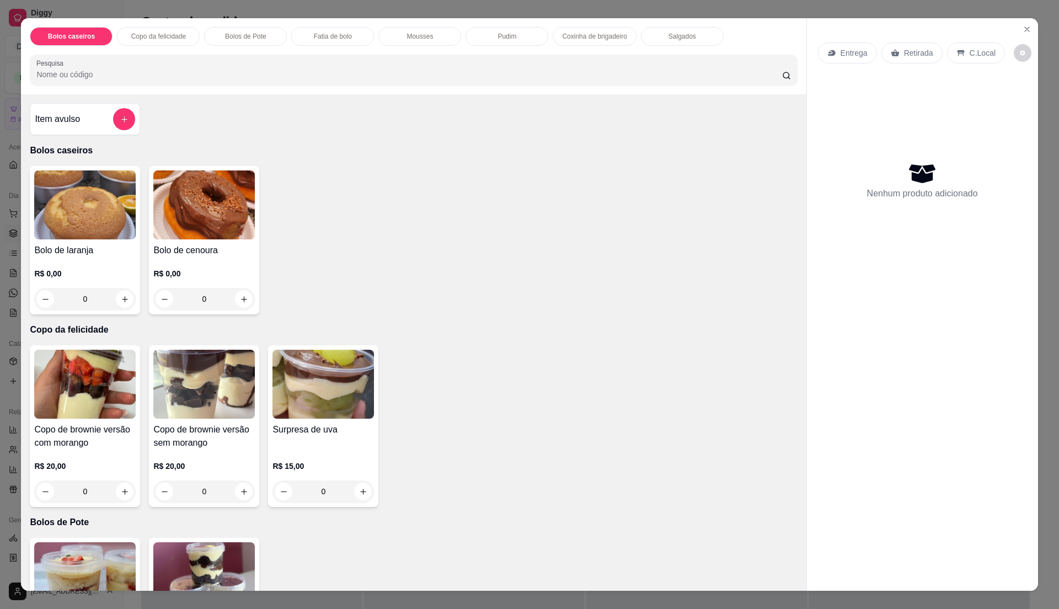
click at [120, 254] on h4 "Bolo de laranja" at bounding box center [85, 250] width 102 height 13
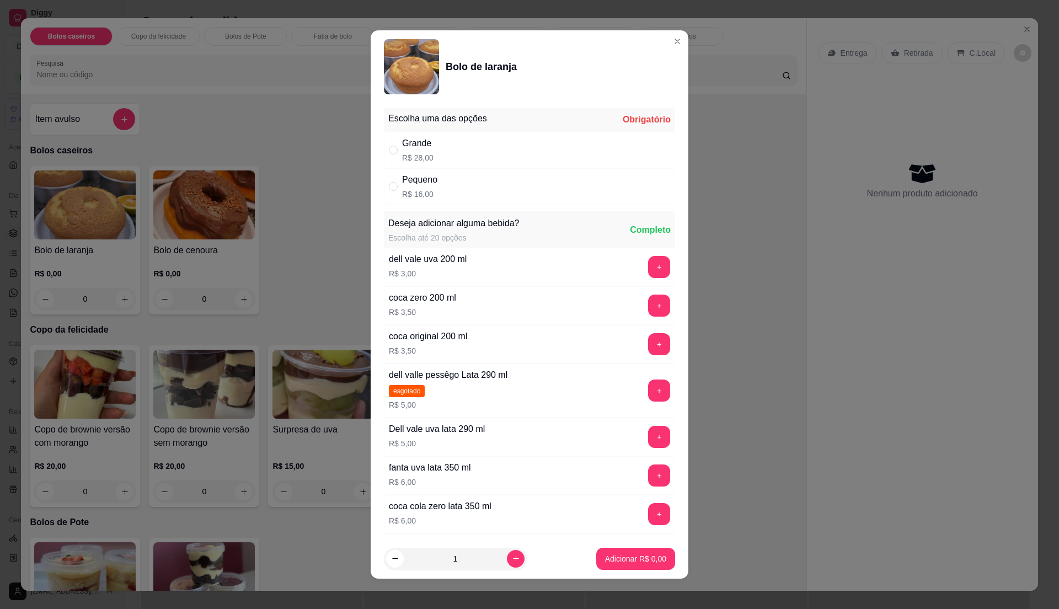
click at [427, 144] on div "Grande R$ 28,00" at bounding box center [529, 150] width 291 height 36
click at [622, 548] on div "Adicionar R$ 28,00" at bounding box center [633, 559] width 83 height 22
click at [632, 559] on p "Adicionar R$ 28,00" at bounding box center [634, 558] width 66 height 11
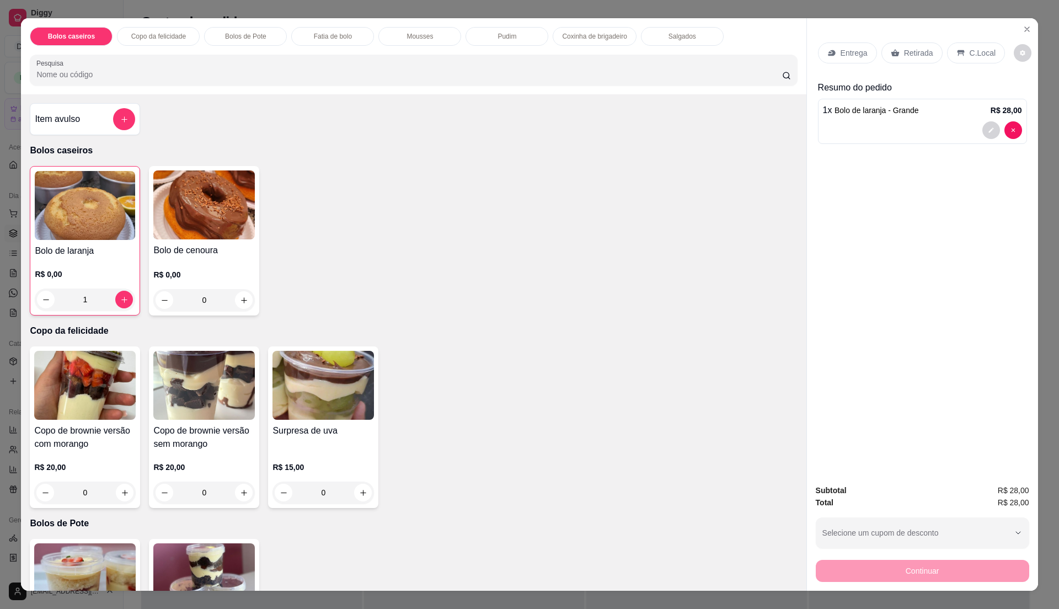
click at [901, 42] on div "Retirada" at bounding box center [912, 52] width 61 height 21
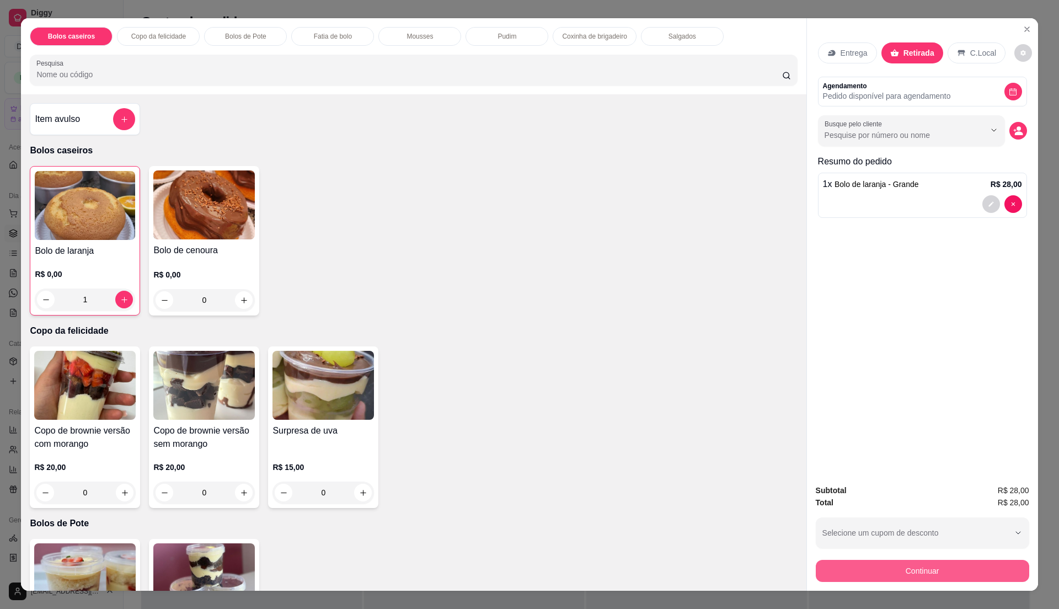
click at [919, 572] on button "Continuar" at bounding box center [922, 571] width 213 height 22
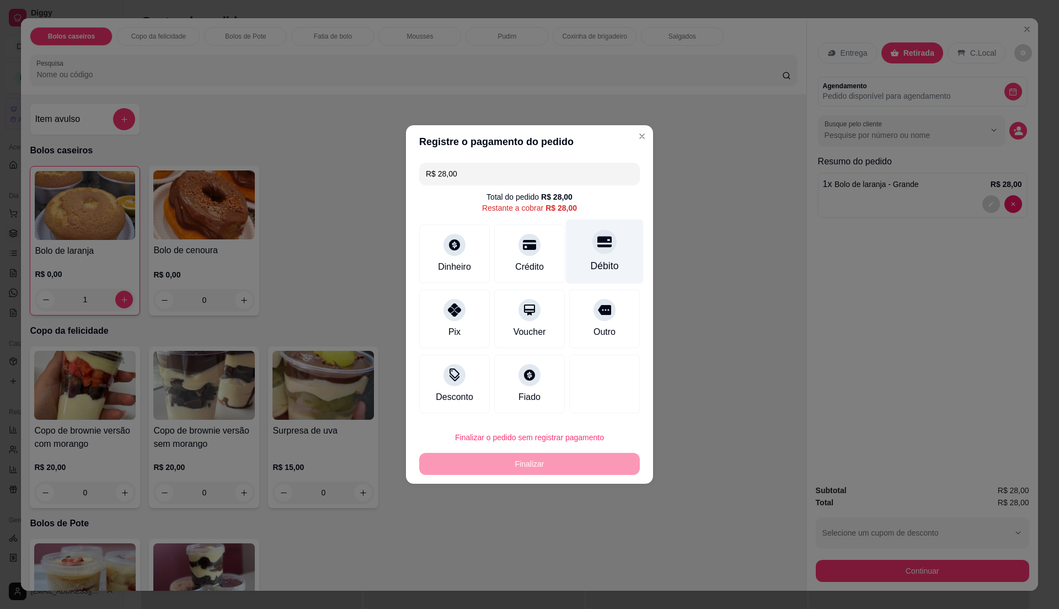
click at [597, 249] on icon at bounding box center [604, 241] width 14 height 14
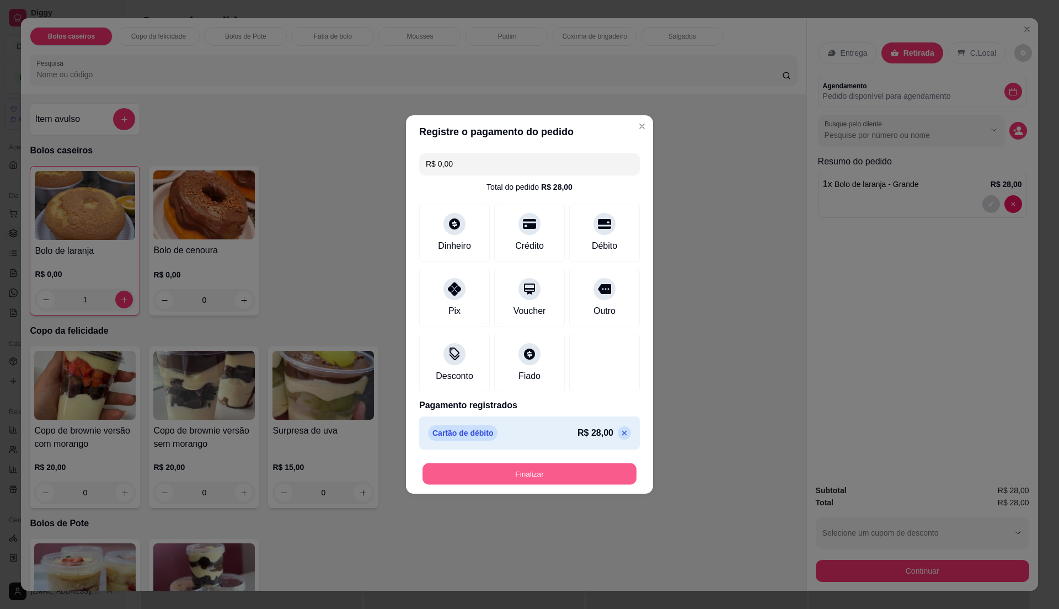
click at [577, 478] on button "Finalizar" at bounding box center [530, 474] width 214 height 22
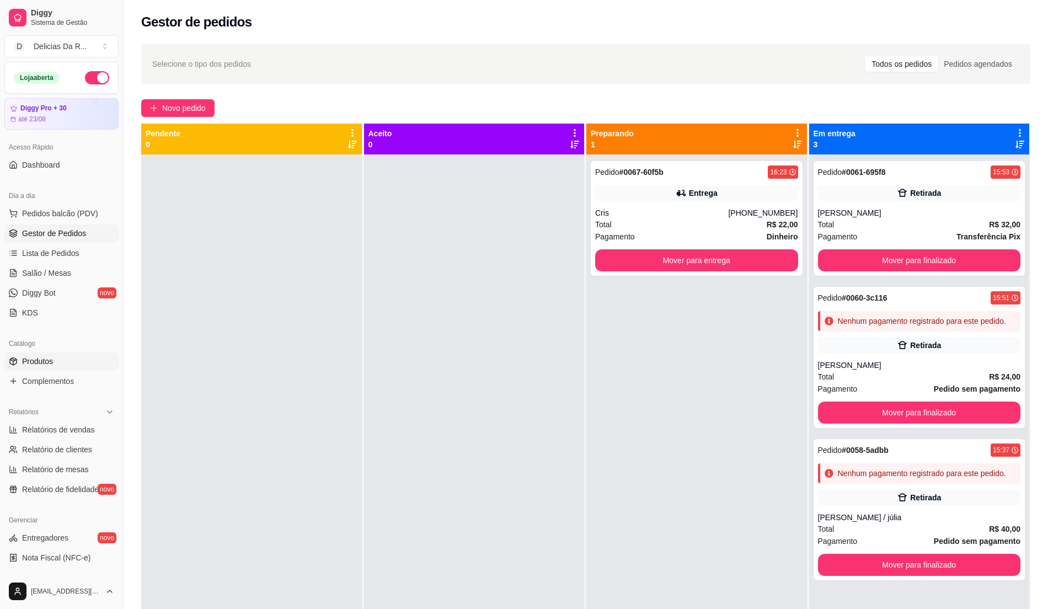
click at [10, 364] on icon at bounding box center [13, 361] width 9 height 9
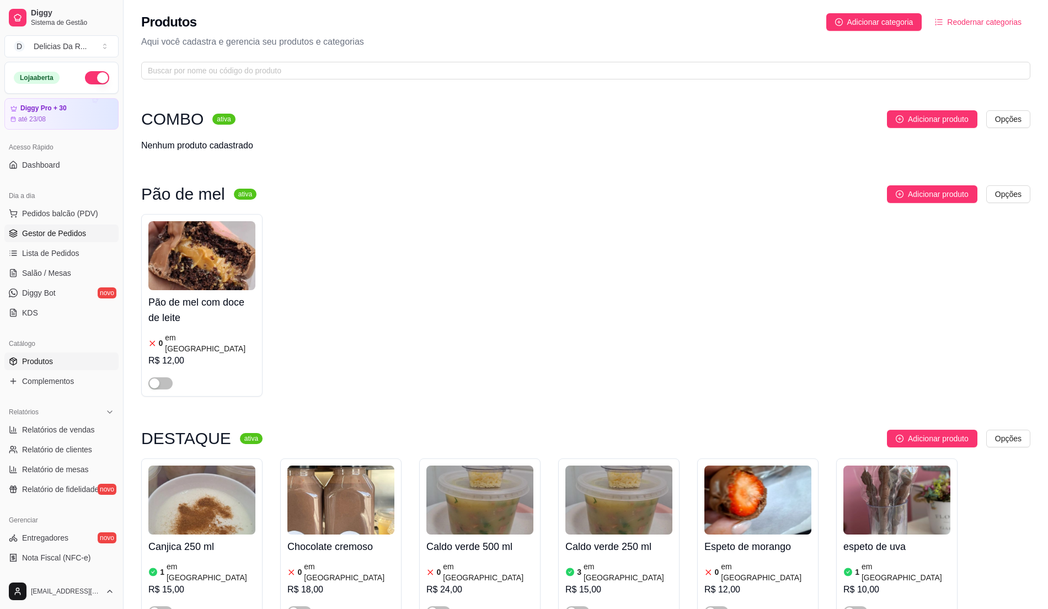
click at [45, 232] on span "Gestor de Pedidos" at bounding box center [54, 233] width 64 height 11
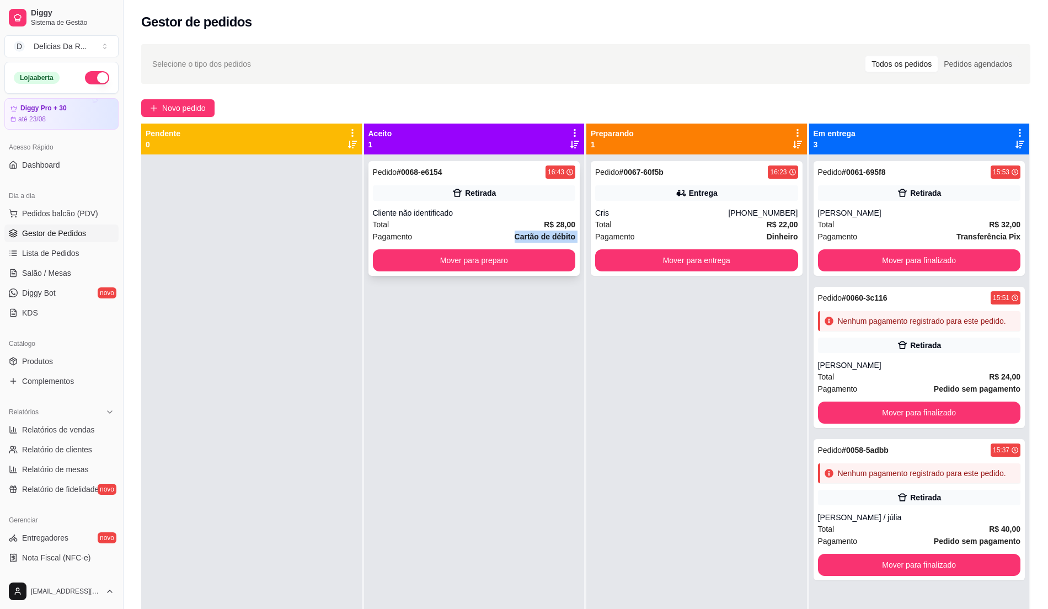
click at [447, 243] on div "Pedido # 0068-e6154 16:43 Retirada Cliente não identificado Total R$ 28,00 Paga…" at bounding box center [475, 218] width 212 height 115
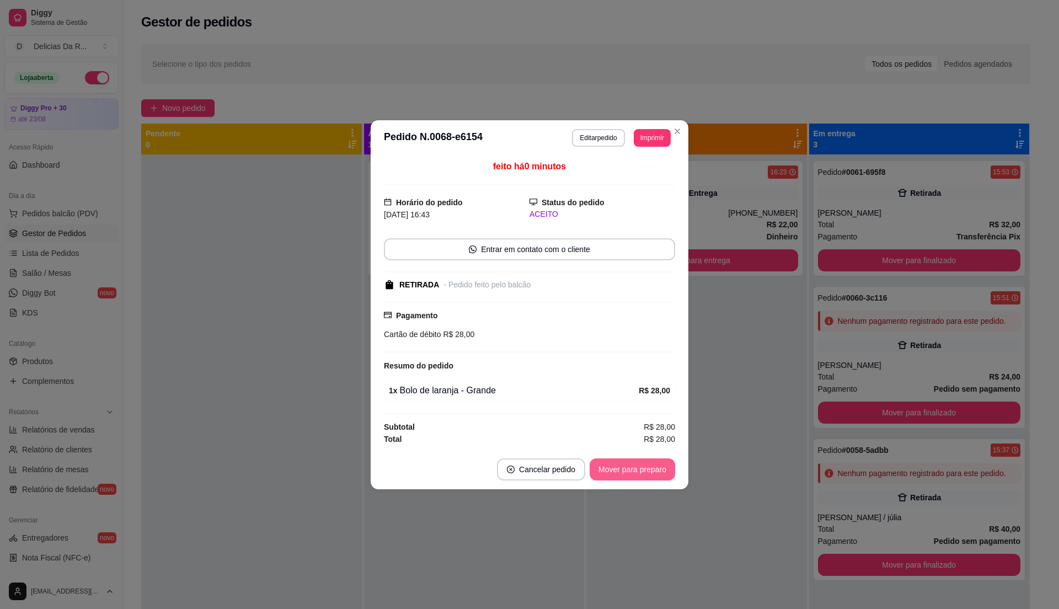
click at [629, 481] on button "Mover para preparo" at bounding box center [633, 469] width 86 height 22
click at [630, 472] on div "Mover para preparo" at bounding box center [624, 469] width 101 height 22
click at [630, 471] on button "Mover para preparo" at bounding box center [633, 469] width 86 height 22
click at [632, 473] on div "Mover para preparo" at bounding box center [624, 469] width 101 height 22
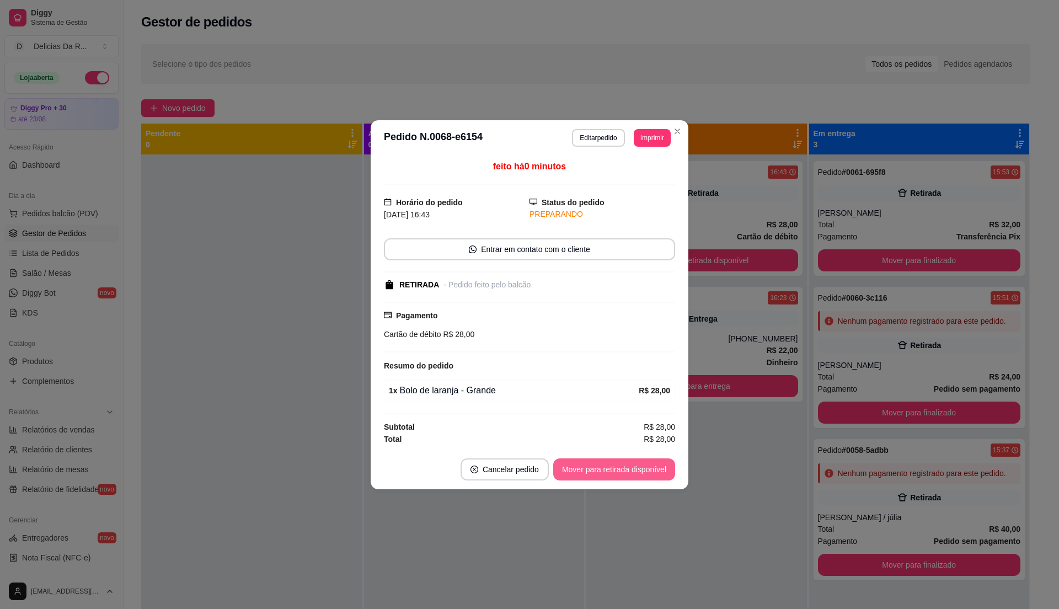
click at [631, 472] on button "Mover para retirada disponível" at bounding box center [614, 469] width 122 height 22
click at [631, 473] on div "Mover para retirada disponível" at bounding box center [606, 469] width 137 height 22
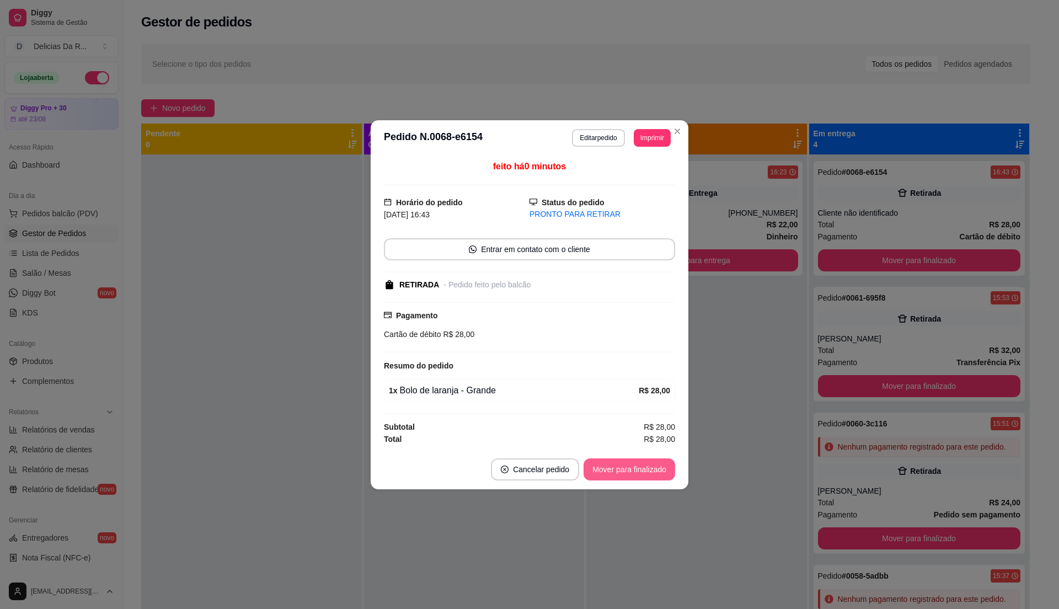
click at [612, 465] on button "Mover para finalizado" at bounding box center [630, 469] width 92 height 22
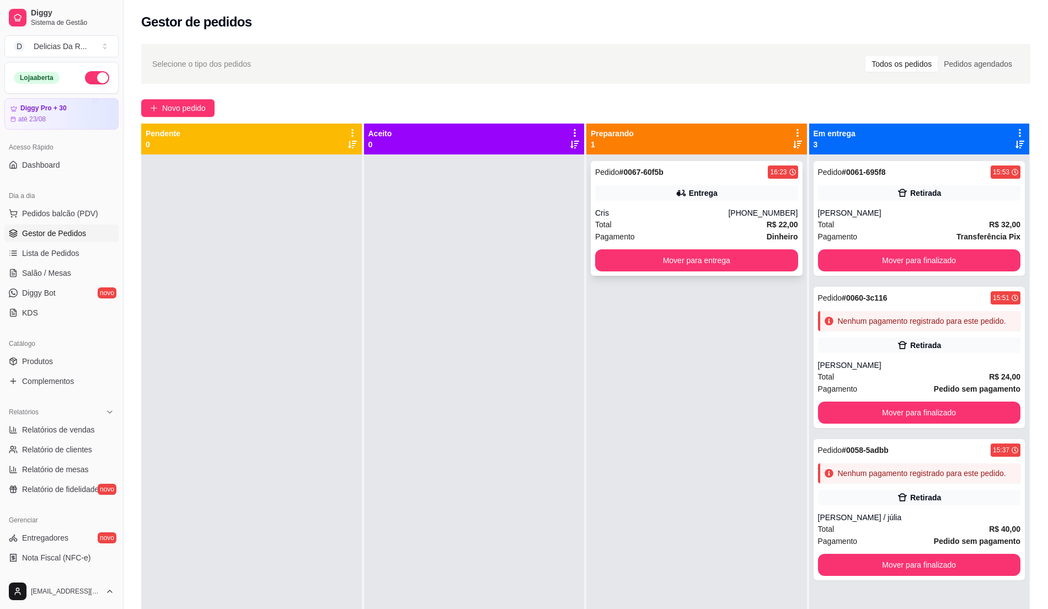
click at [768, 241] on strong "Dinheiro" at bounding box center [782, 236] width 31 height 9
click at [740, 226] on div "Total R$ 22,00" at bounding box center [696, 224] width 203 height 12
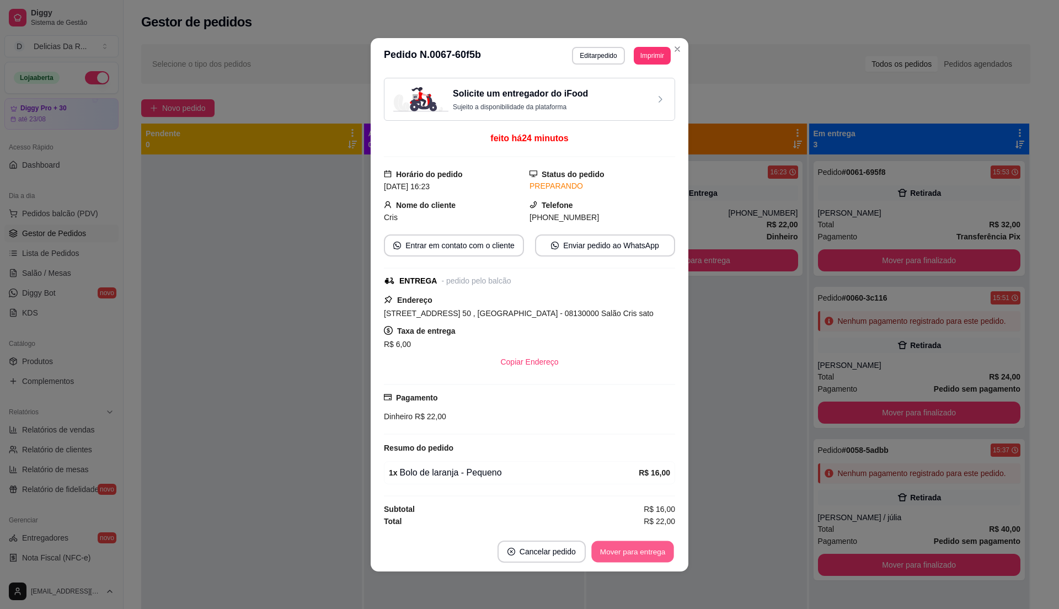
click at [640, 559] on button "Mover para entrega" at bounding box center [632, 552] width 83 height 22
click at [632, 557] on div "Mover para entrega" at bounding box center [625, 552] width 100 height 22
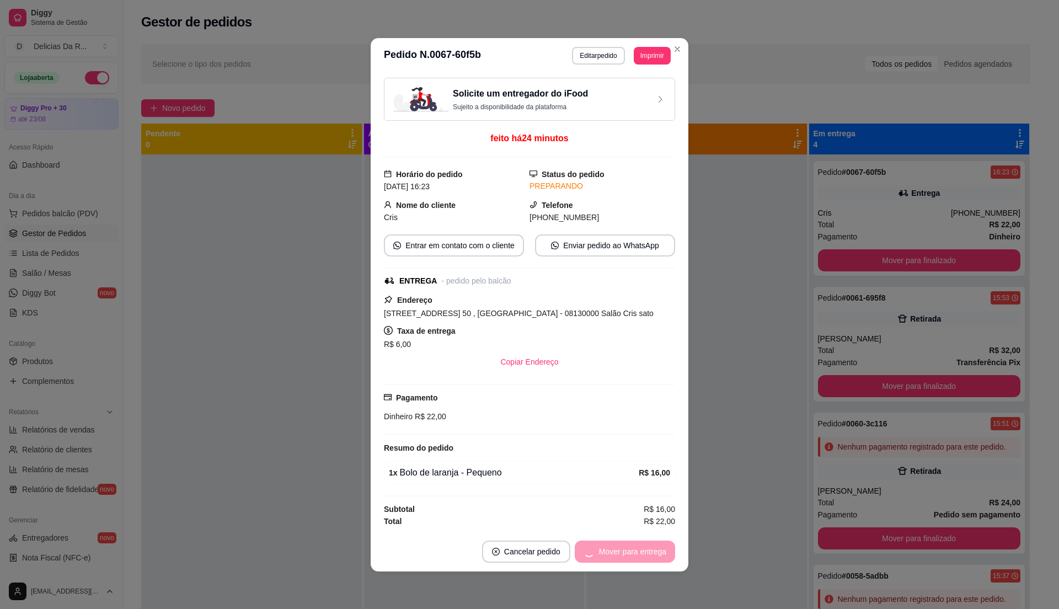
click at [632, 558] on div "Mover para entrega" at bounding box center [625, 552] width 100 height 22
click at [632, 558] on button "Mover para finalizado" at bounding box center [630, 552] width 92 height 22
click at [632, 559] on div "Mover para finalizado" at bounding box center [621, 552] width 107 height 22
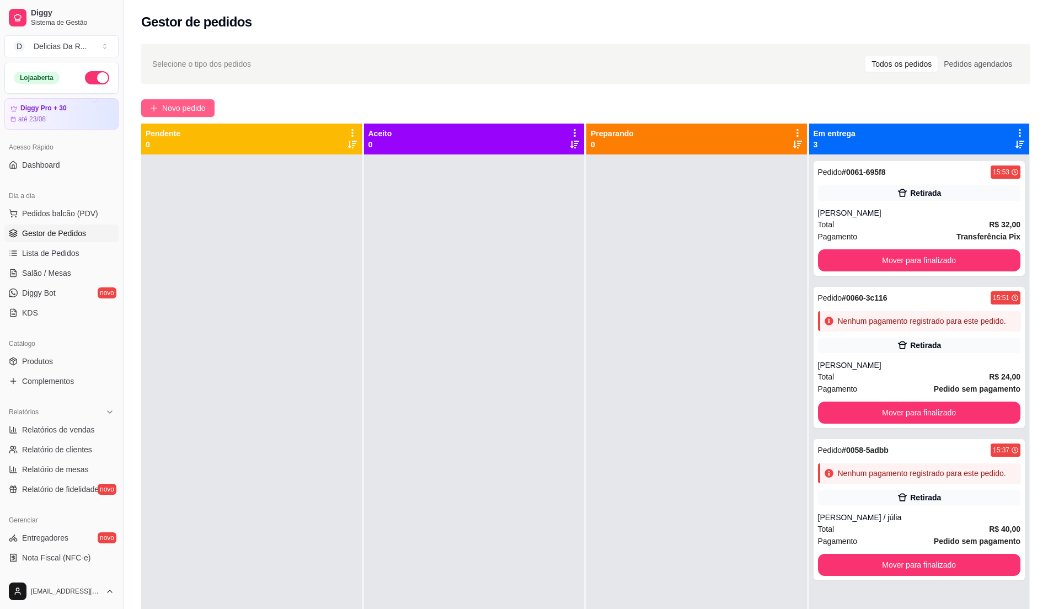
click at [179, 106] on span "Novo pedido" at bounding box center [184, 108] width 44 height 12
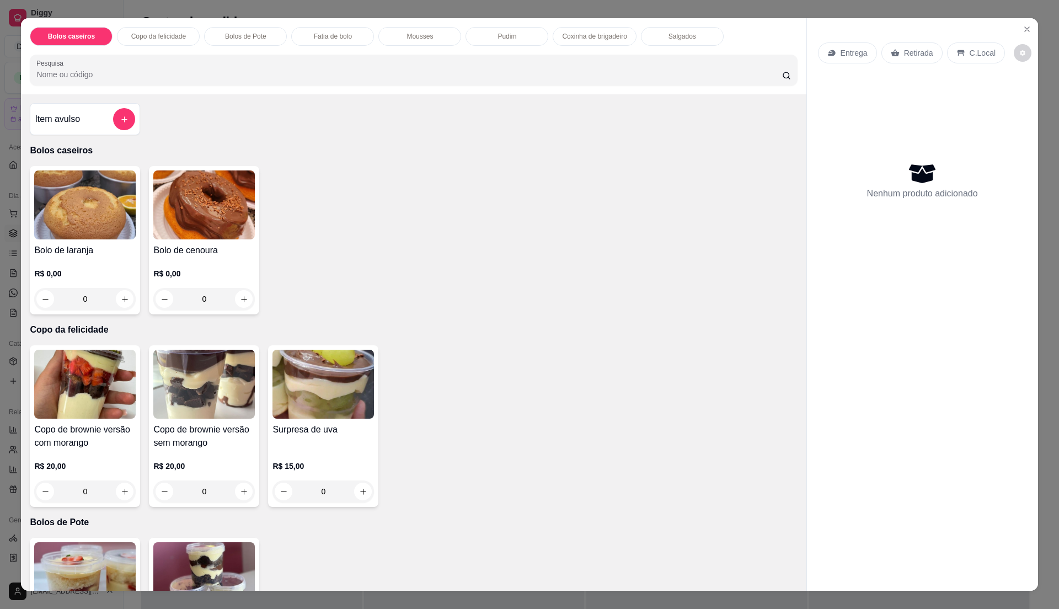
click at [91, 268] on div "R$ 0,00 0" at bounding box center [85, 283] width 102 height 53
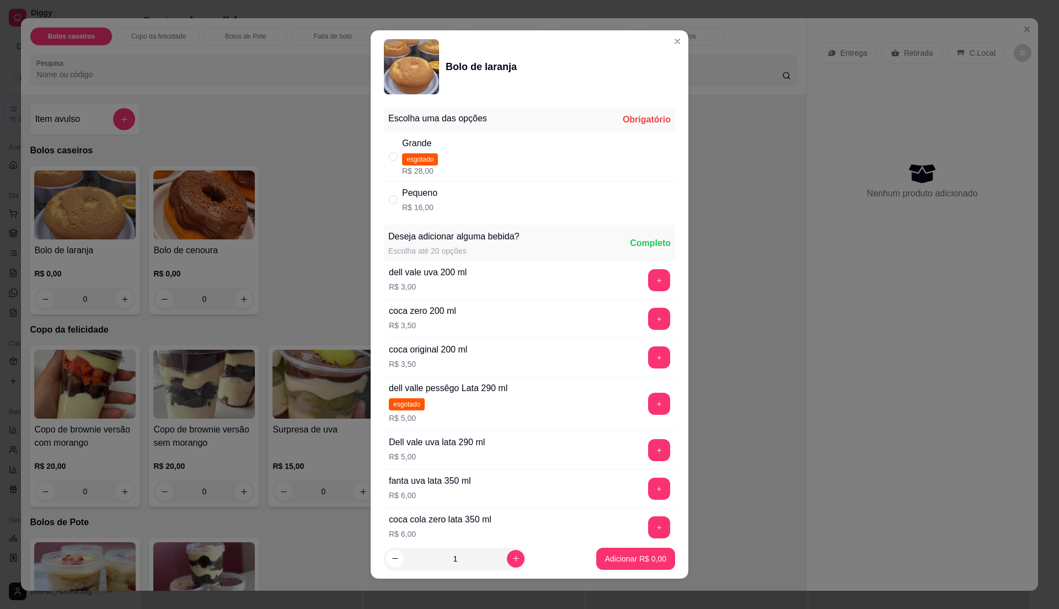
click at [434, 199] on div "Pequeno R$ 16,00" at bounding box center [529, 200] width 291 height 36
click at [615, 557] on p "Adicionar R$ 16,00" at bounding box center [634, 558] width 66 height 11
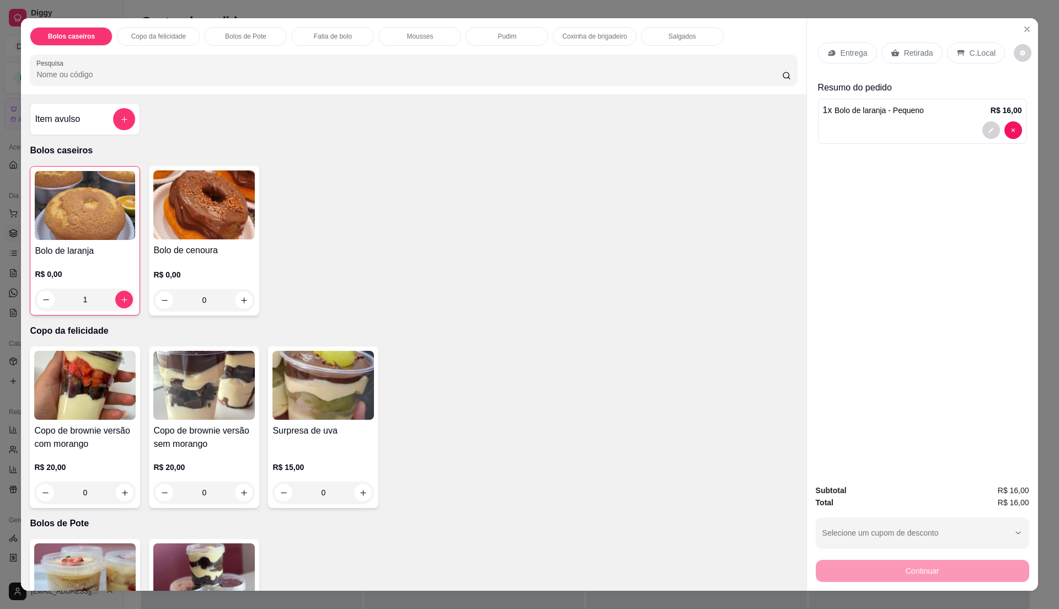
click at [888, 46] on div "Retirada" at bounding box center [912, 52] width 61 height 21
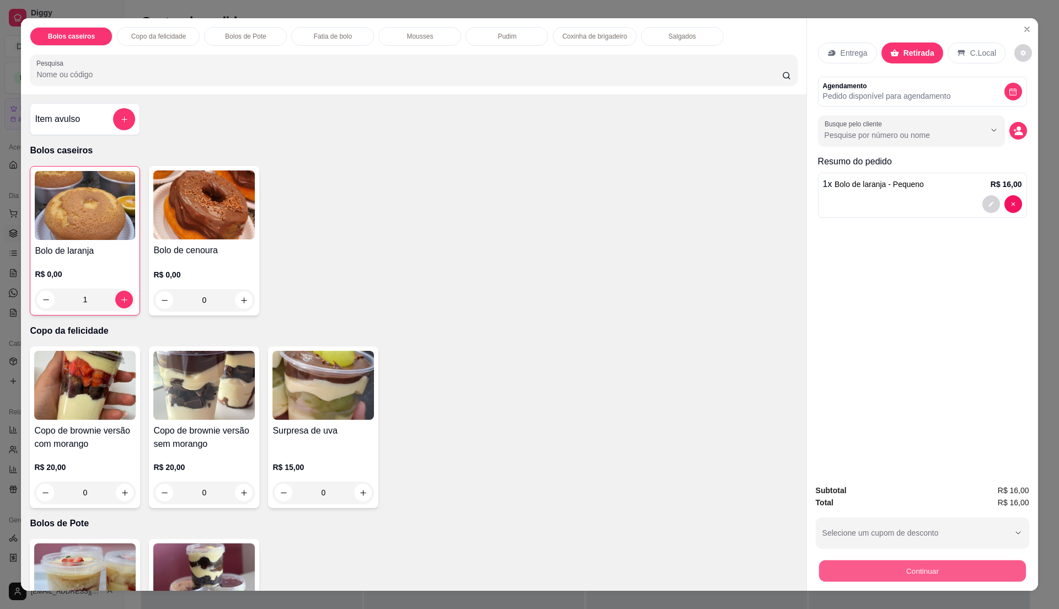
click at [994, 575] on button "Continuar" at bounding box center [922, 571] width 207 height 22
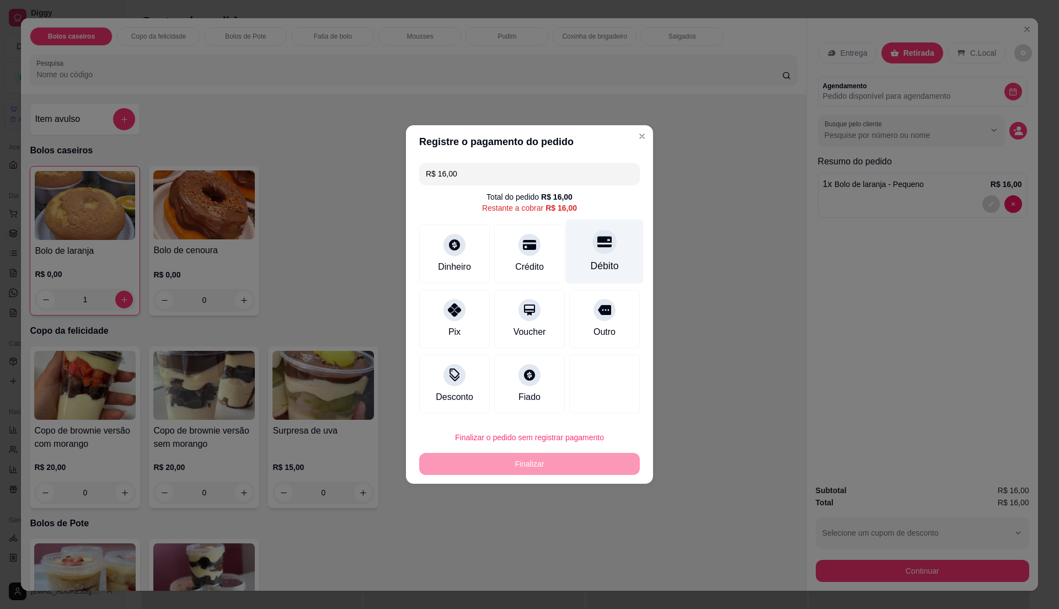
click at [597, 241] on icon at bounding box center [604, 241] width 14 height 14
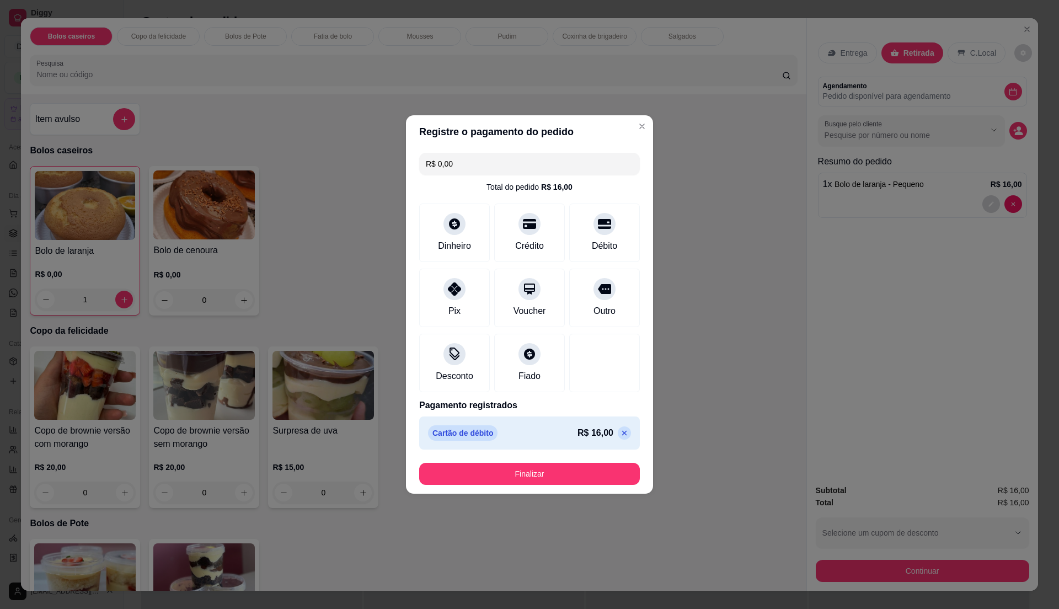
click at [585, 490] on footer "Finalizar" at bounding box center [529, 474] width 247 height 40
click at [583, 481] on button "Finalizar" at bounding box center [530, 474] width 214 height 22
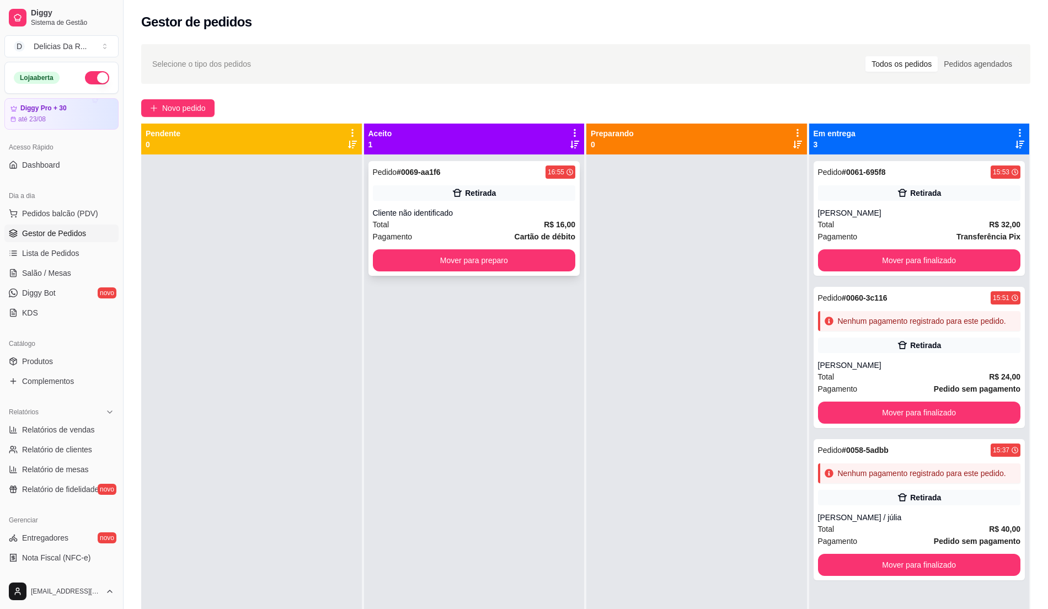
click at [501, 206] on div "Pedido # 0069-aa1f6 16:55 Retirada Cliente não identificado Total R$ 16,00 Paga…" at bounding box center [475, 218] width 212 height 115
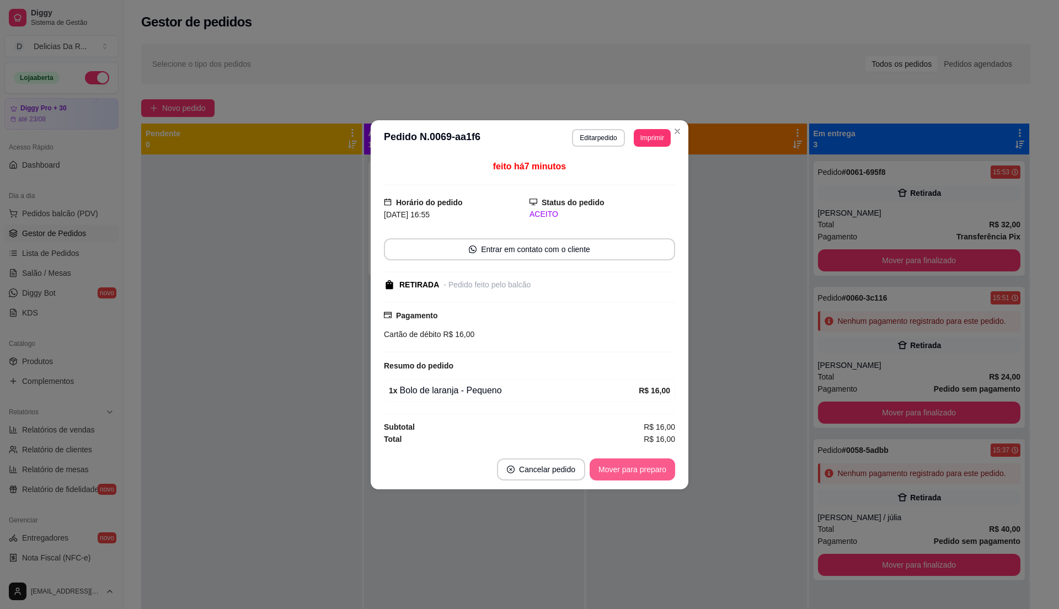
click at [623, 477] on button "Mover para preparo" at bounding box center [633, 469] width 86 height 22
click at [627, 470] on div "Mover para preparo" at bounding box center [624, 469] width 101 height 22
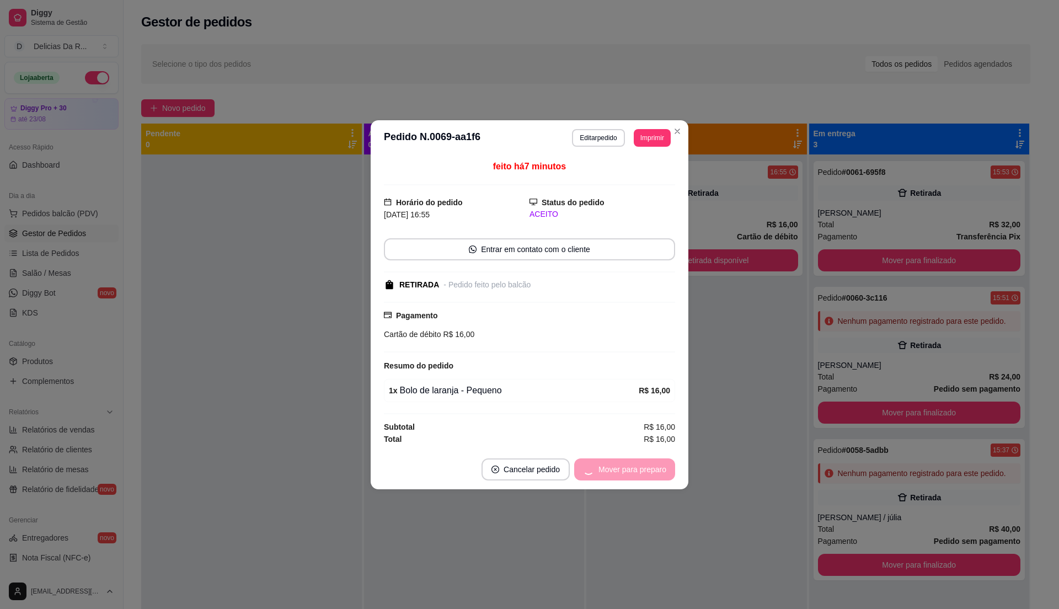
click at [627, 469] on div "Mover para preparo" at bounding box center [624, 469] width 101 height 22
click at [627, 469] on button "Mover para retirada disponível" at bounding box center [614, 469] width 118 height 22
click at [627, 477] on div "Mover para retirada disponível" at bounding box center [614, 469] width 122 height 22
click at [627, 478] on div "Mover para retirada disponível" at bounding box center [606, 469] width 137 height 22
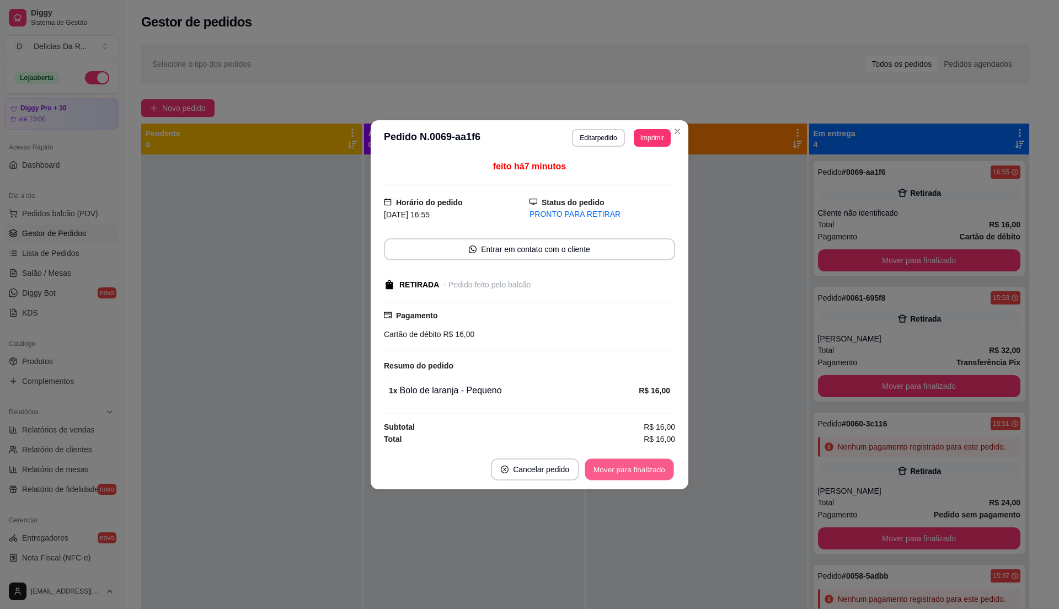
click at [629, 469] on button "Mover para finalizado" at bounding box center [629, 469] width 89 height 22
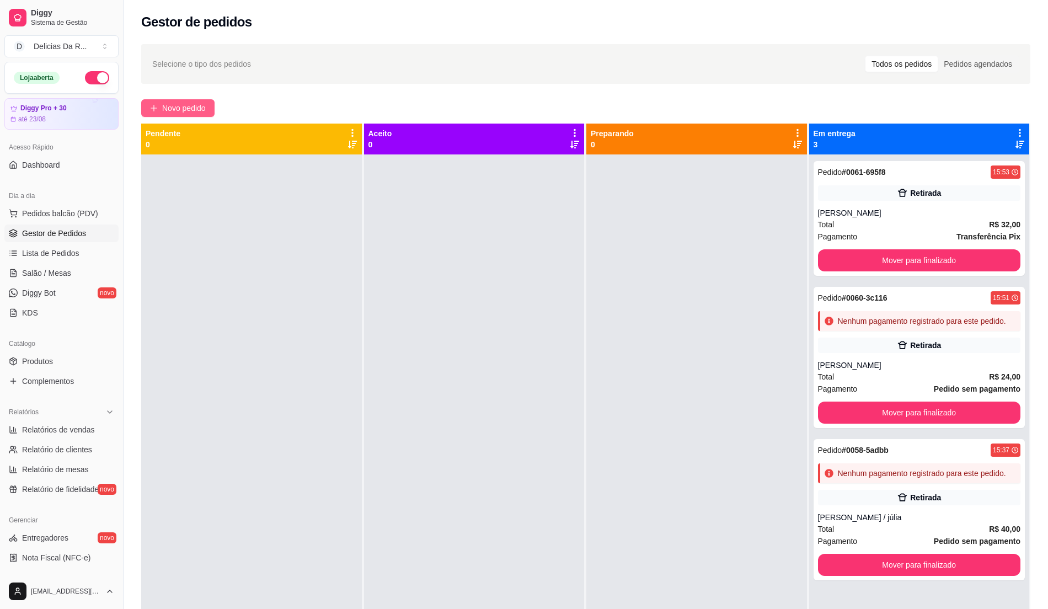
click at [190, 99] on button "Novo pedido" at bounding box center [177, 108] width 73 height 18
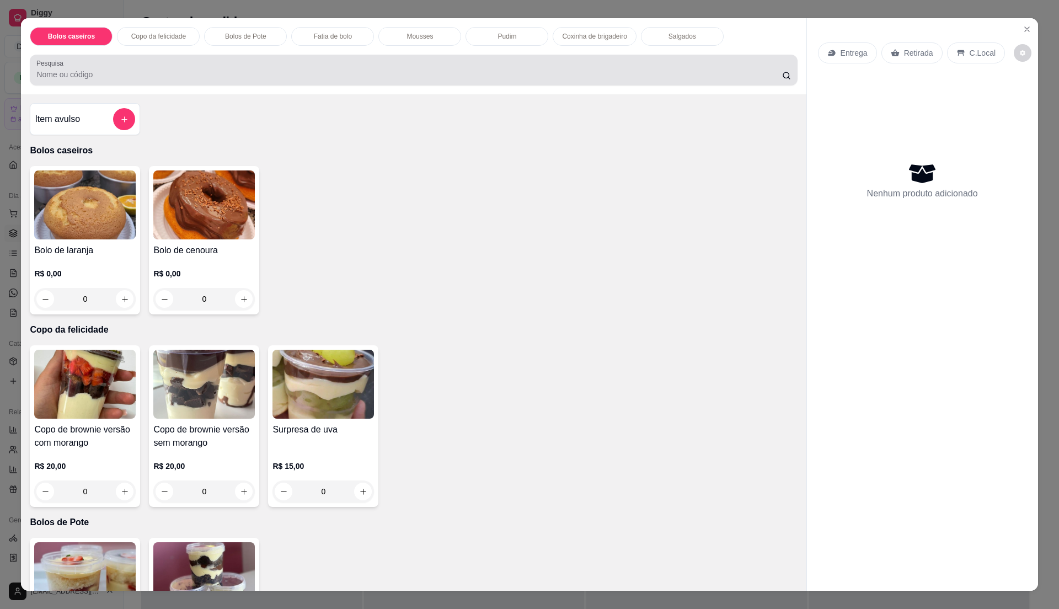
click at [257, 65] on div at bounding box center [413, 70] width 754 height 22
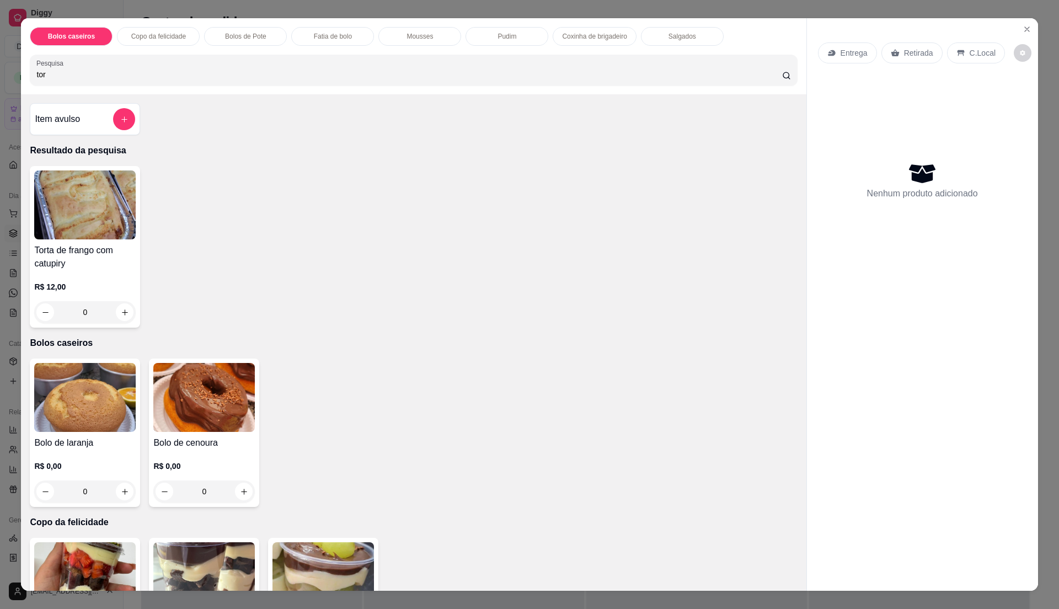
click at [100, 243] on div "Torta de frango com catupiry R$ 12,00 0" at bounding box center [85, 247] width 110 height 162
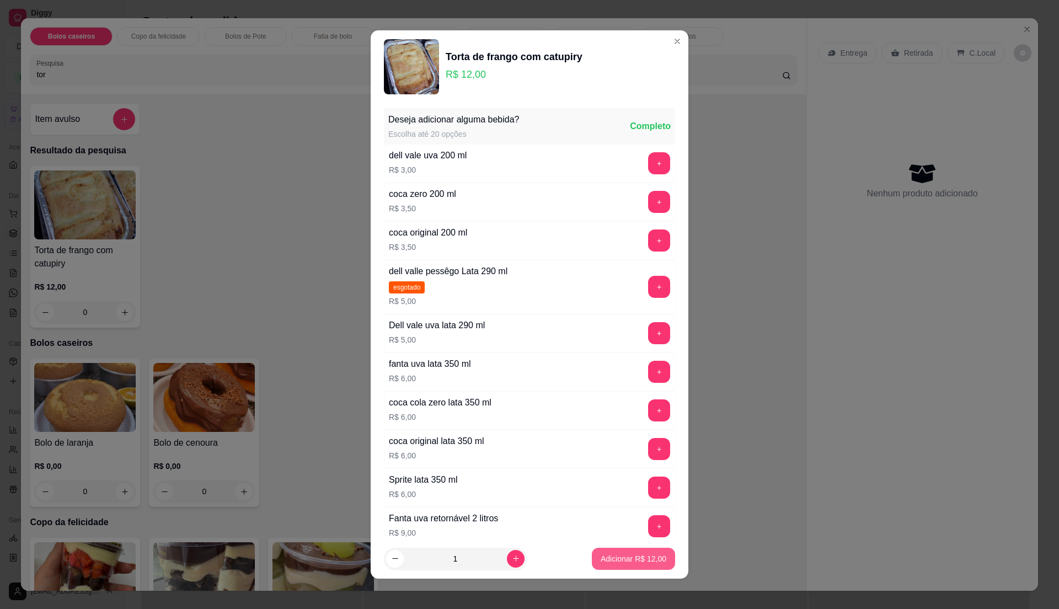
click at [632, 559] on p "Adicionar R$ 12,00" at bounding box center [634, 558] width 66 height 11
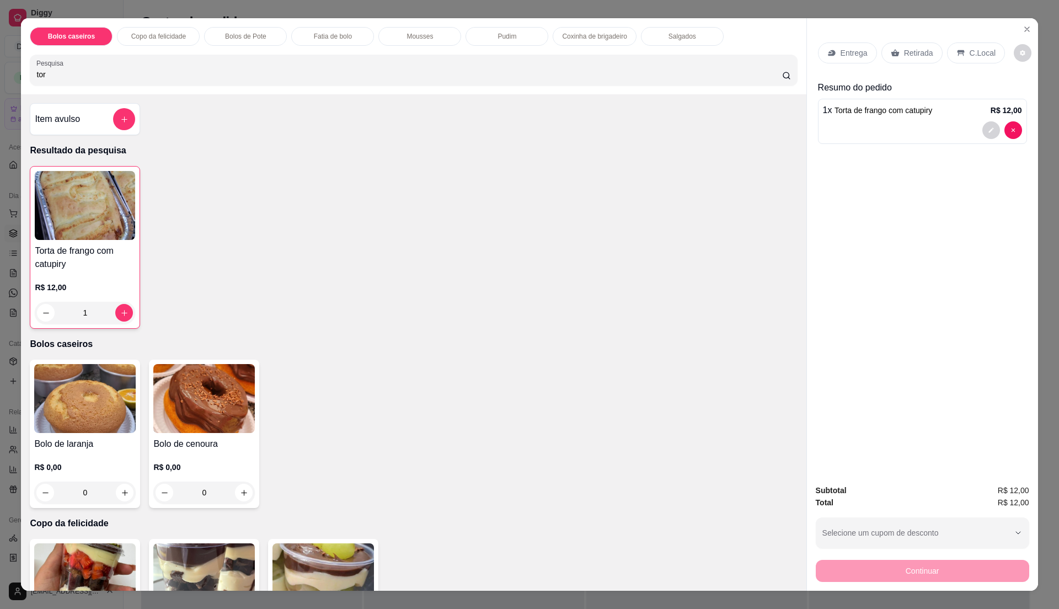
click at [896, 55] on div "Retirada" at bounding box center [912, 52] width 61 height 21
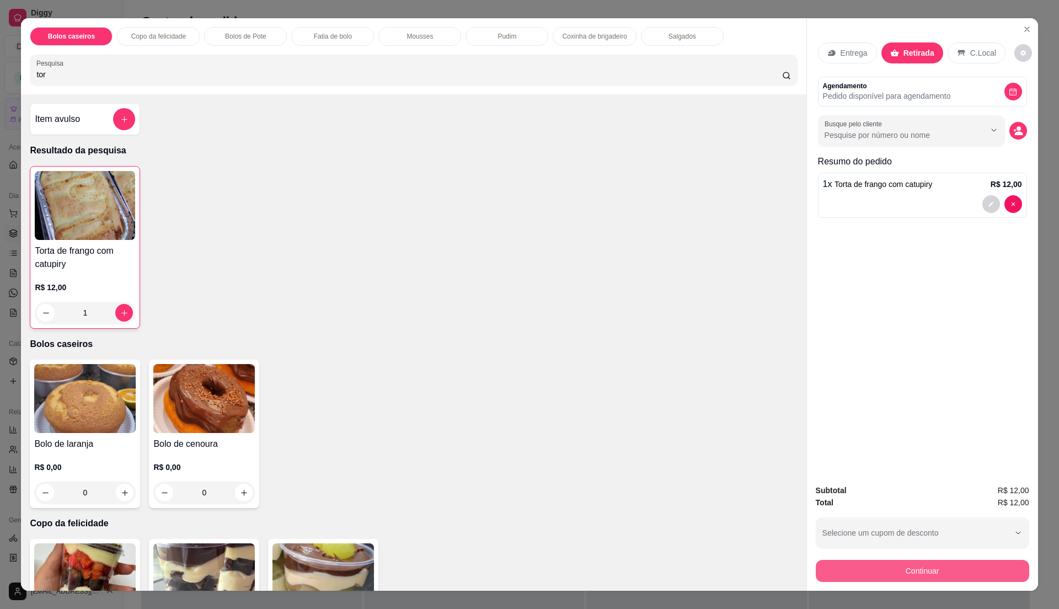
click at [855, 570] on button "Continuar" at bounding box center [922, 571] width 213 height 22
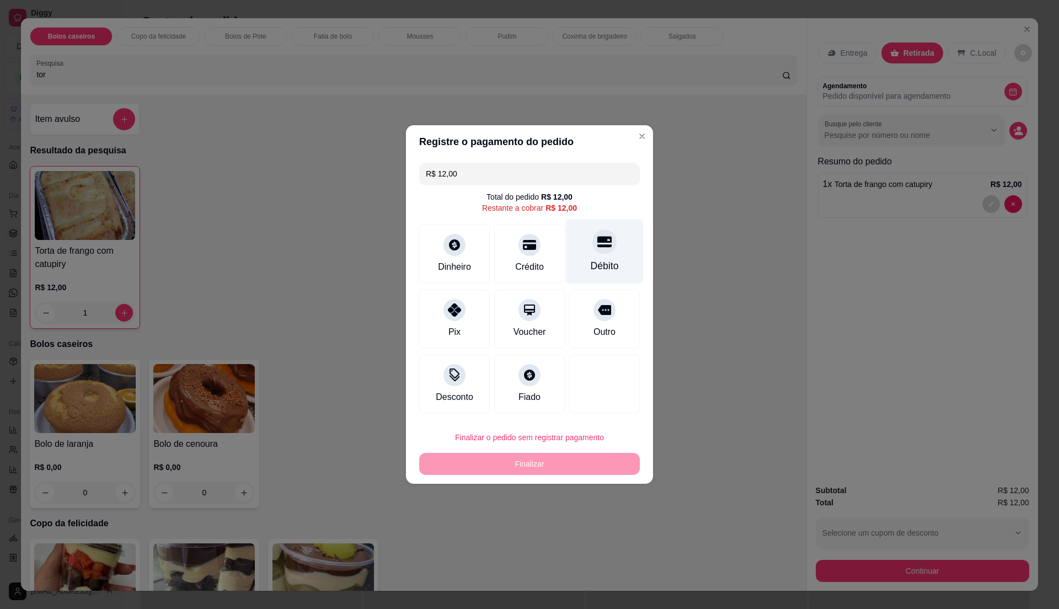
click at [609, 233] on div "Débito" at bounding box center [605, 252] width 78 height 65
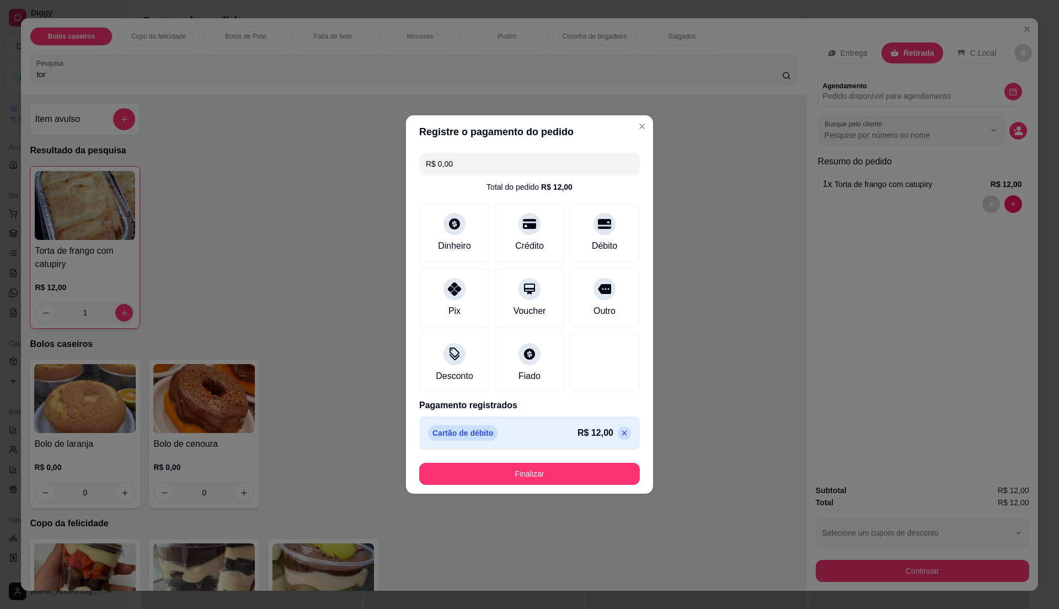
click at [590, 473] on button "Finalizar" at bounding box center [529, 474] width 221 height 22
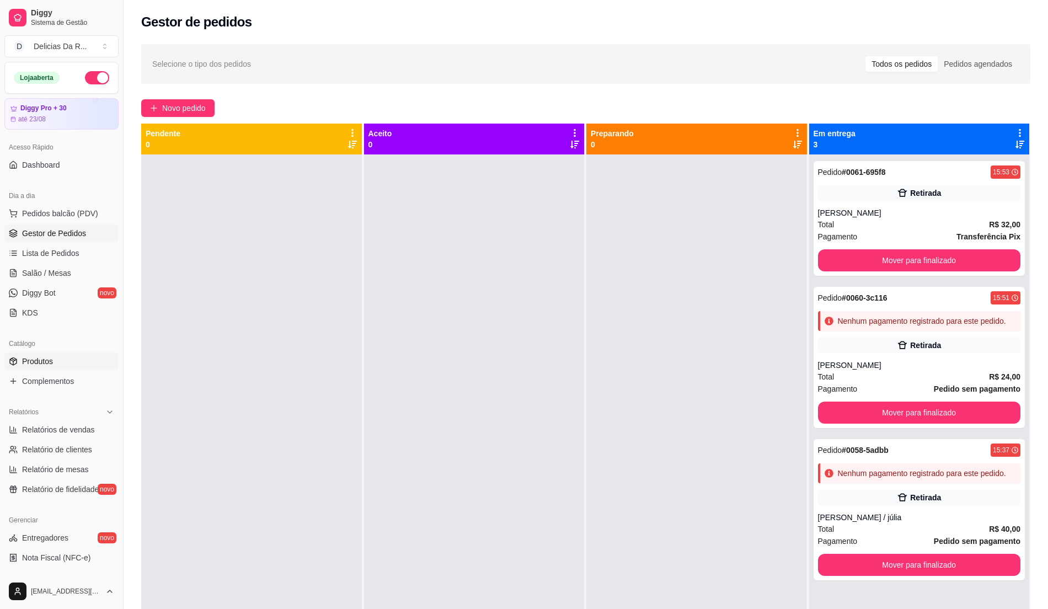
click at [78, 369] on link "Produtos" at bounding box center [61, 362] width 114 height 18
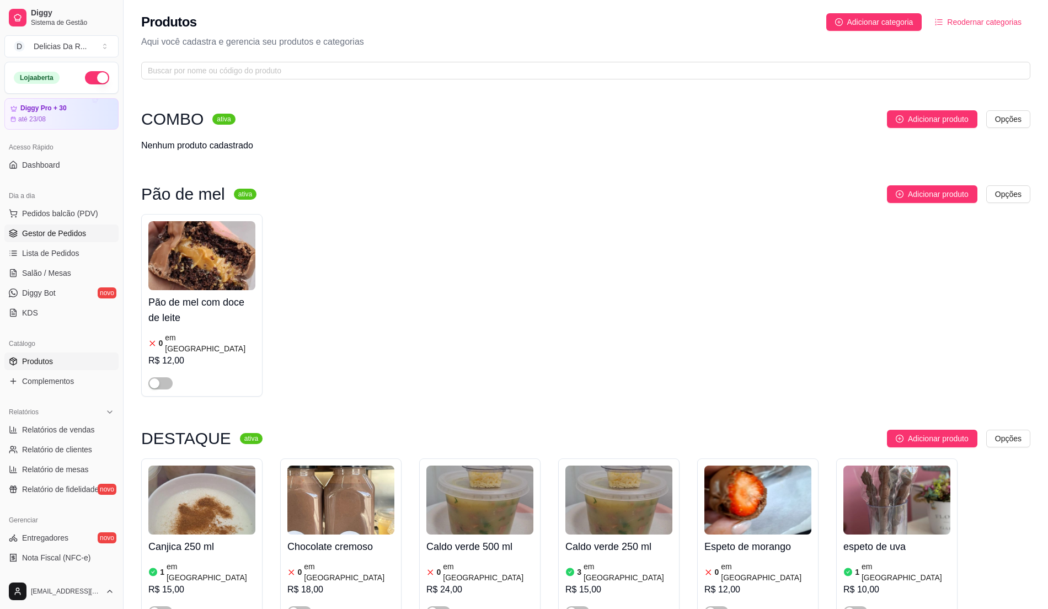
click at [92, 232] on link "Gestor de Pedidos" at bounding box center [61, 234] width 114 height 18
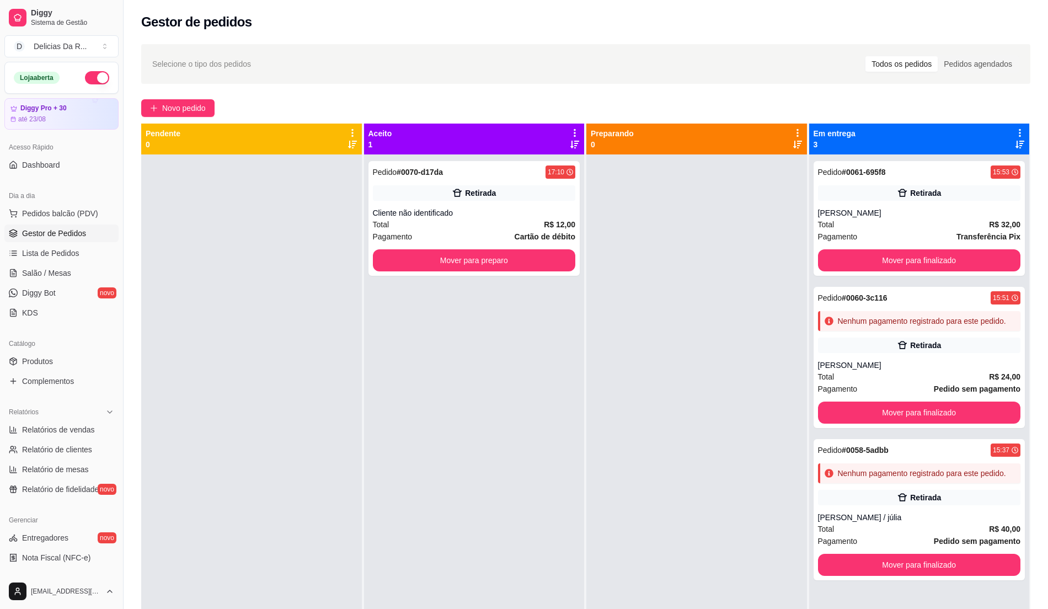
click at [364, 224] on div "Pedido # 0070-d17da 17:10 Retirada Cliente não identificado Total R$ 12,00 Paga…" at bounding box center [474, 458] width 221 height 609
click at [402, 215] on div "Cliente não identificado" at bounding box center [474, 212] width 203 height 11
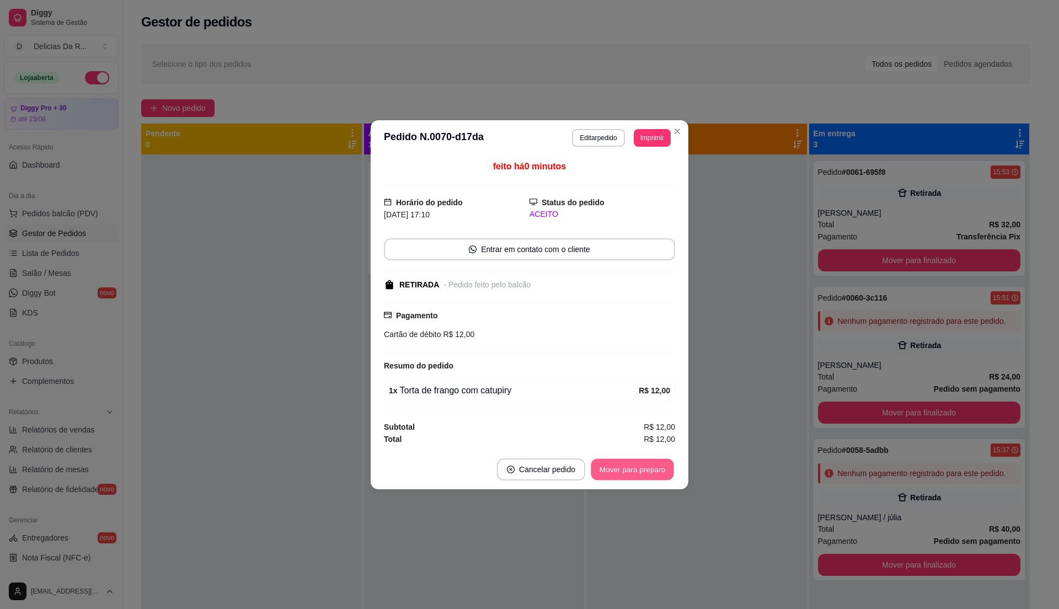
click at [641, 473] on button "Mover para preparo" at bounding box center [632, 469] width 83 height 22
click at [641, 473] on div "Mover para preparo" at bounding box center [633, 469] width 86 height 22
click at [640, 473] on div "Mover para preparo" at bounding box center [624, 469] width 101 height 22
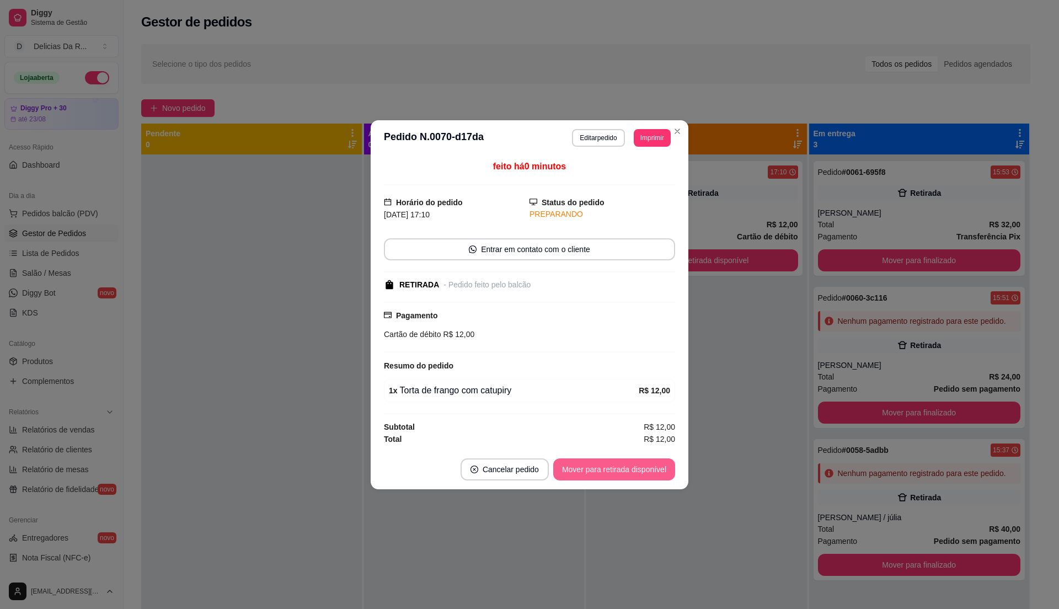
click at [639, 473] on button "Mover para retirada disponível" at bounding box center [614, 469] width 122 height 22
click at [639, 473] on div "Mover para retirada disponível" at bounding box center [606, 469] width 137 height 22
click at [638, 473] on div "Mover para retirada disponível" at bounding box center [606, 469] width 137 height 22
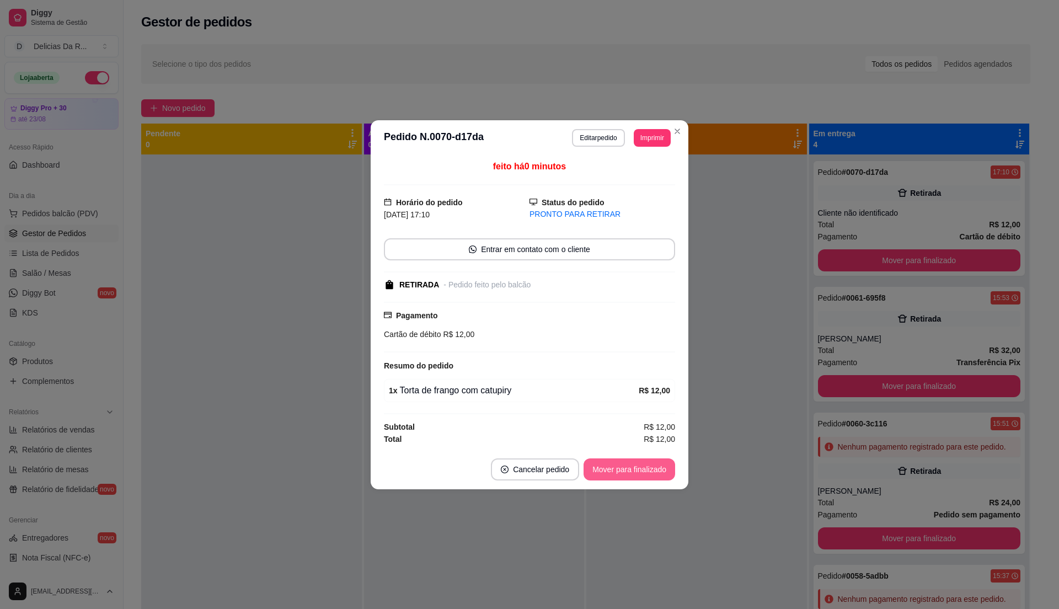
click at [638, 473] on button "Mover para finalizado" at bounding box center [630, 469] width 92 height 22
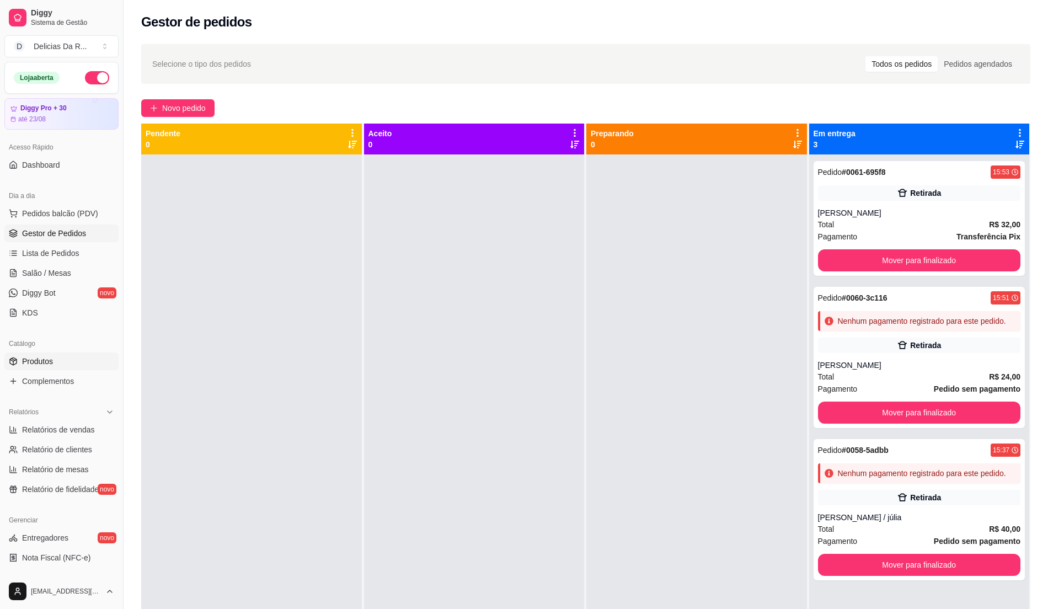
click at [25, 365] on span "Produtos" at bounding box center [37, 361] width 31 height 11
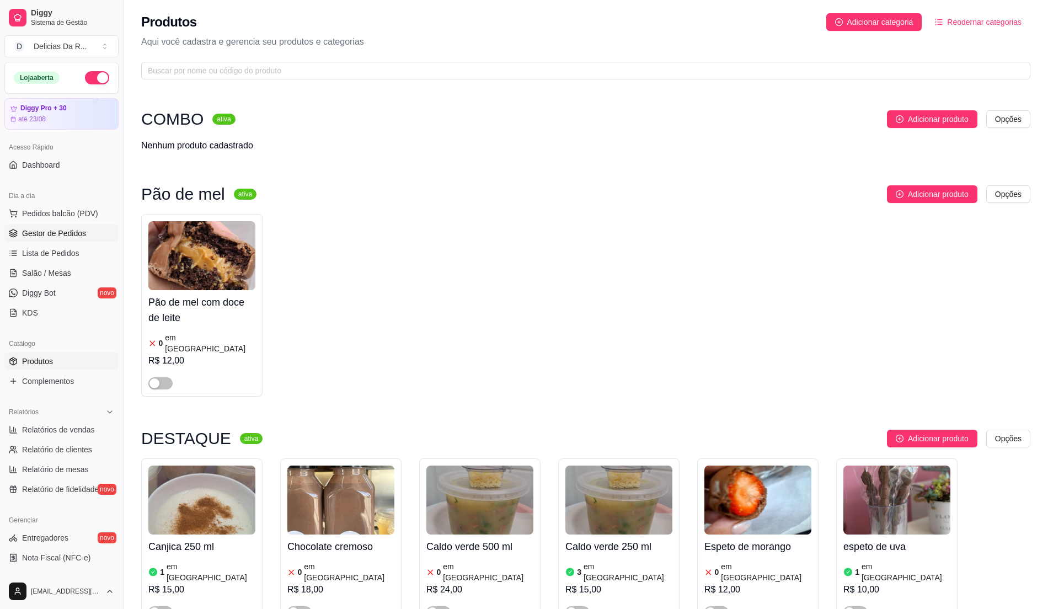
click at [64, 237] on span "Gestor de Pedidos" at bounding box center [54, 233] width 64 height 11
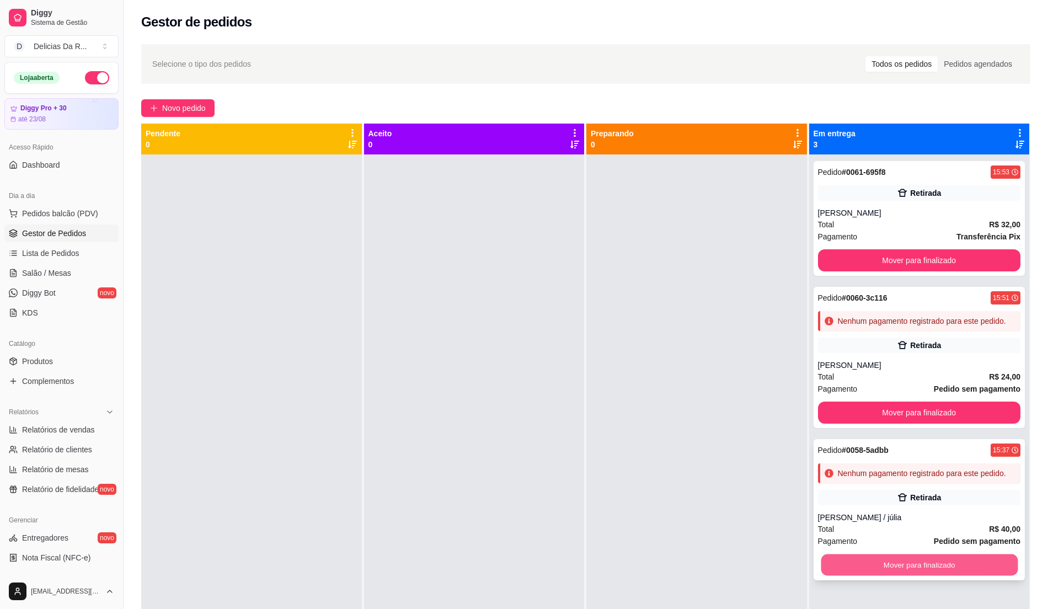
click at [946, 574] on button "Mover para finalizado" at bounding box center [919, 565] width 196 height 22
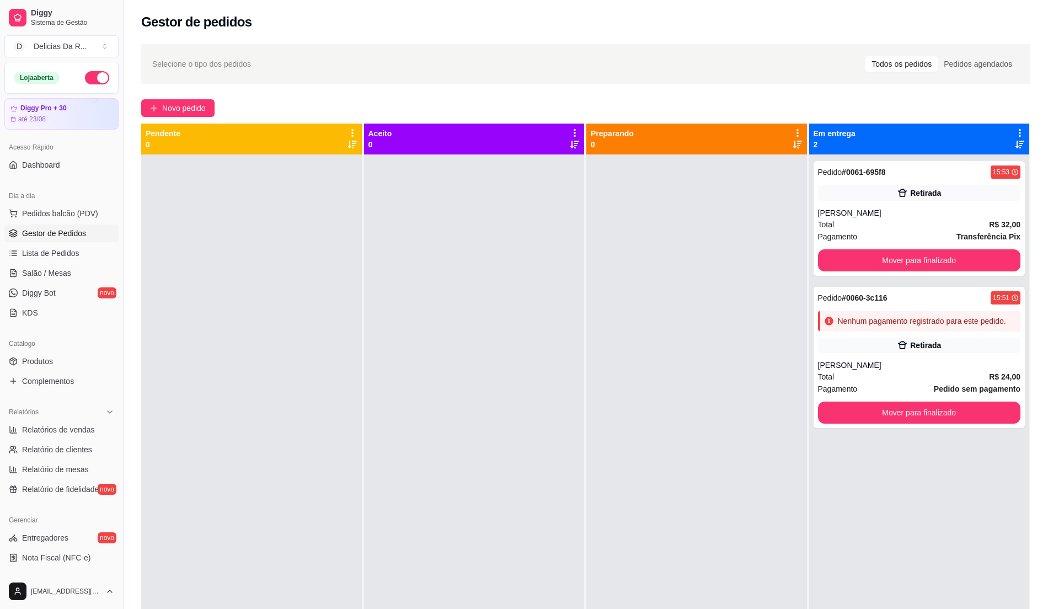
click at [184, 120] on div "Selecione o tipo dos pedidos Todos os pedidos Pedidos agendados Novo pedido Pen…" at bounding box center [586, 392] width 925 height 708
click at [193, 105] on span "Novo pedido" at bounding box center [184, 108] width 44 height 12
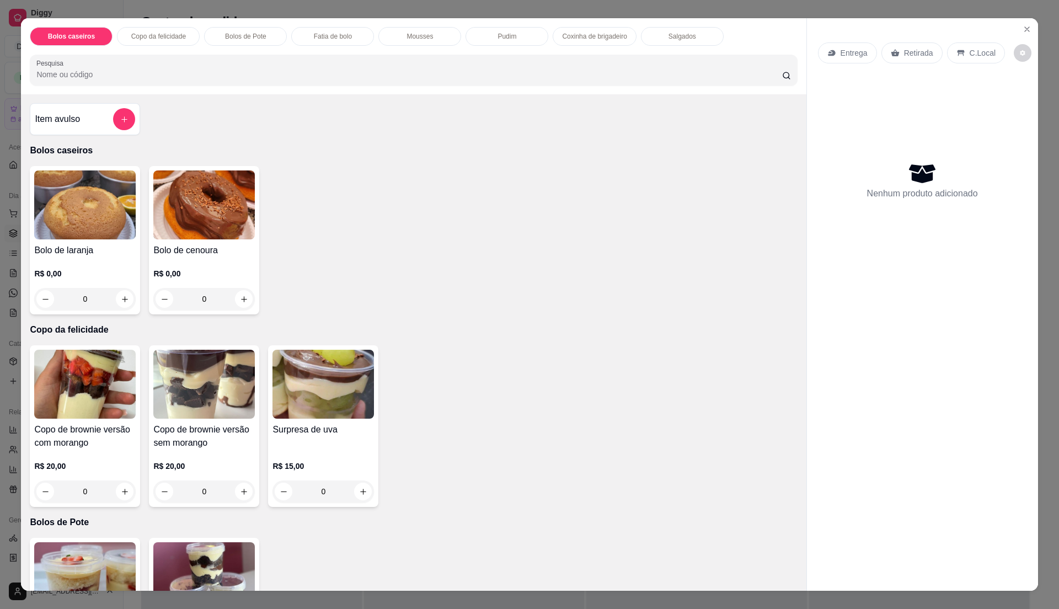
click at [129, 81] on div at bounding box center [413, 70] width 754 height 22
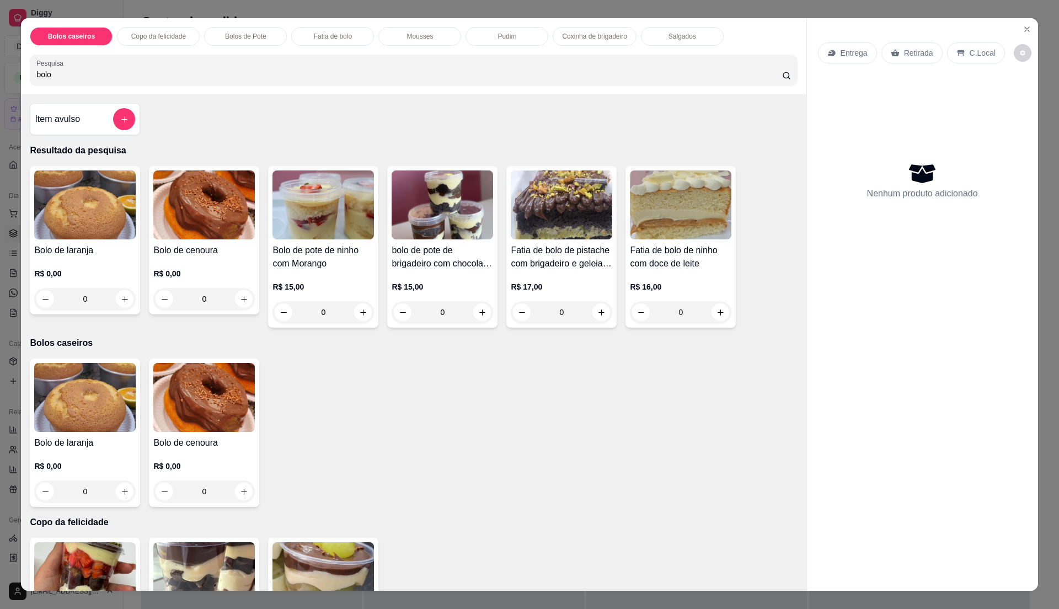
click at [393, 219] on img at bounding box center [443, 204] width 102 height 69
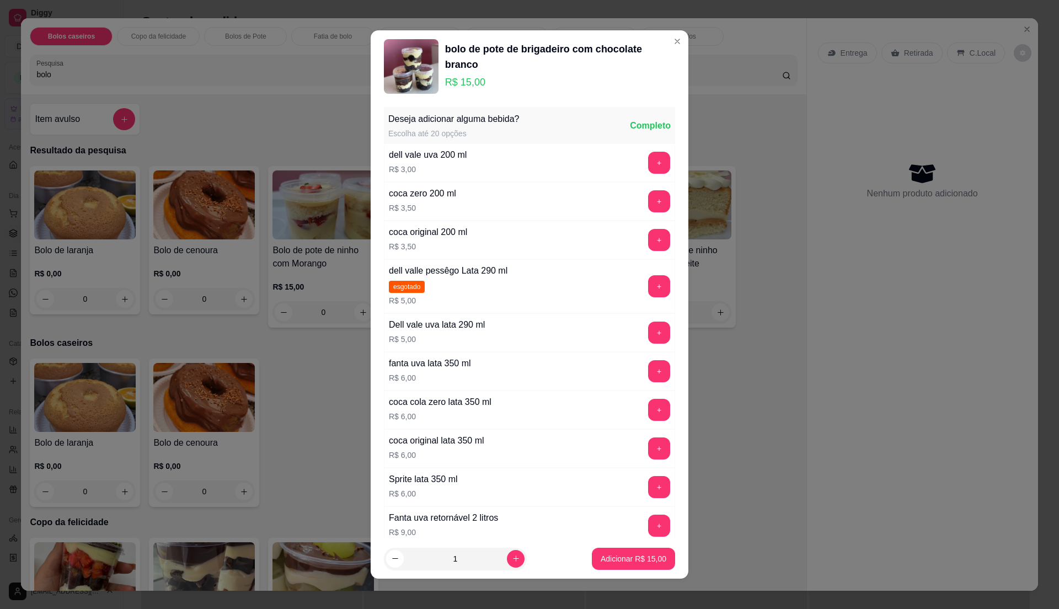
click at [648, 559] on p "Adicionar R$ 15,00" at bounding box center [634, 558] width 66 height 11
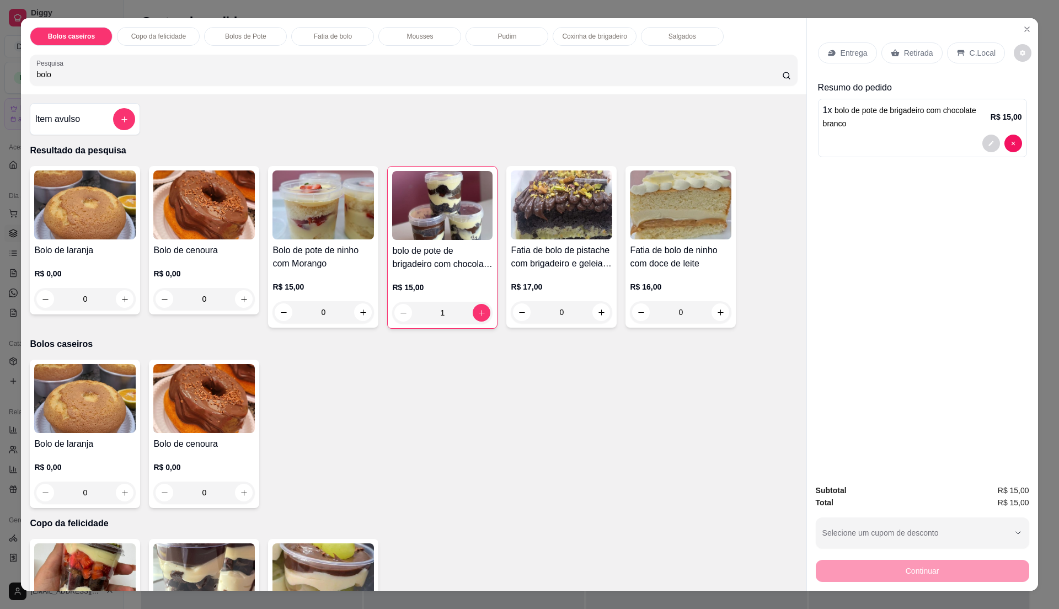
click at [336, 271] on div "R$ 15,00 0" at bounding box center [324, 296] width 102 height 53
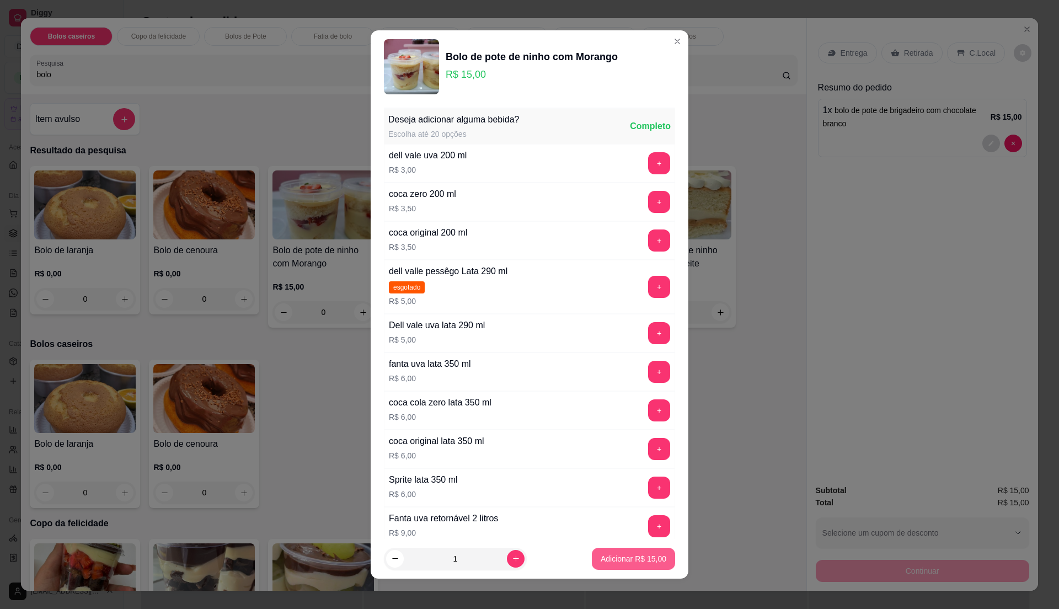
click at [627, 565] on button "Adicionar R$ 15,00" at bounding box center [633, 559] width 83 height 22
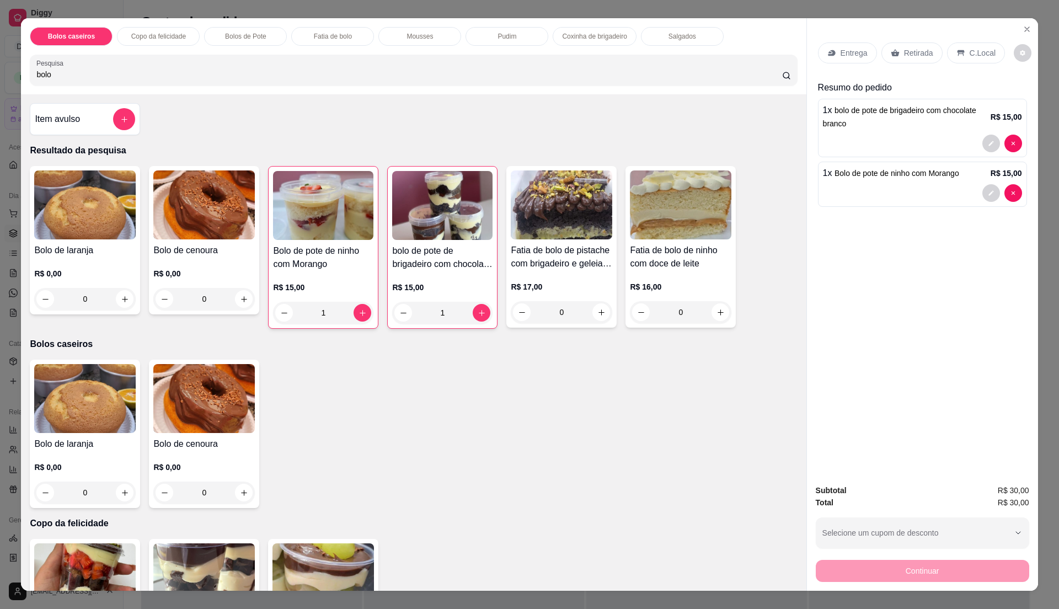
click at [926, 55] on p "Retirada" at bounding box center [918, 52] width 29 height 11
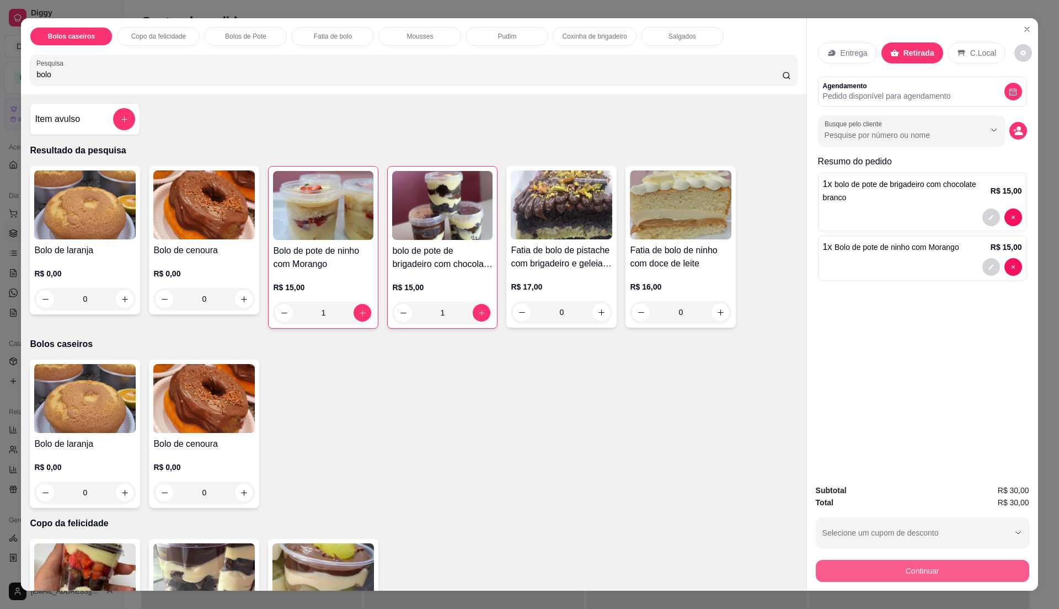
click at [983, 562] on button "Continuar" at bounding box center [922, 571] width 213 height 22
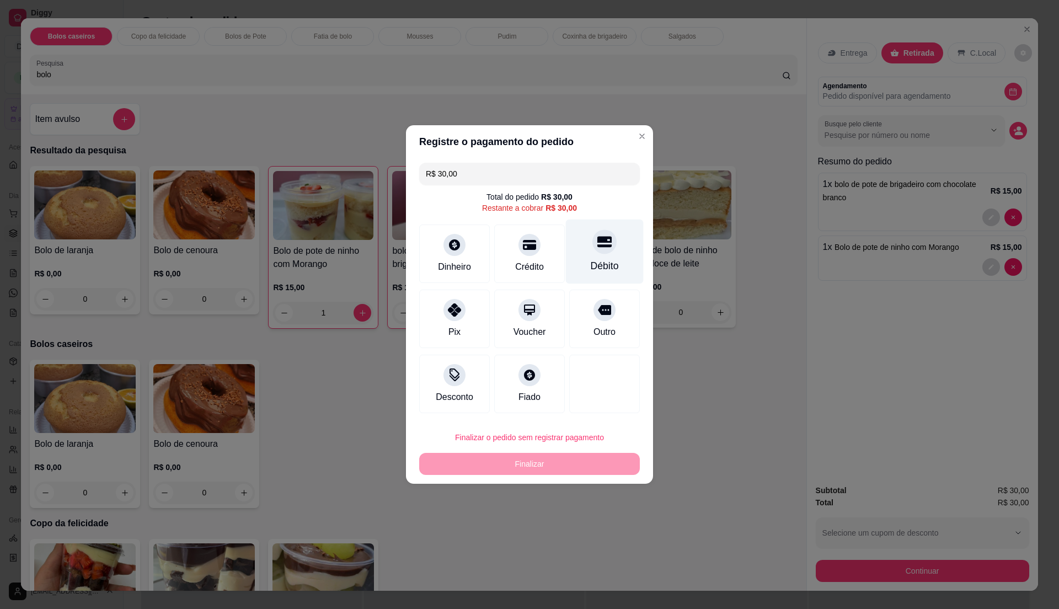
click at [588, 224] on div "Débito" at bounding box center [605, 252] width 78 height 65
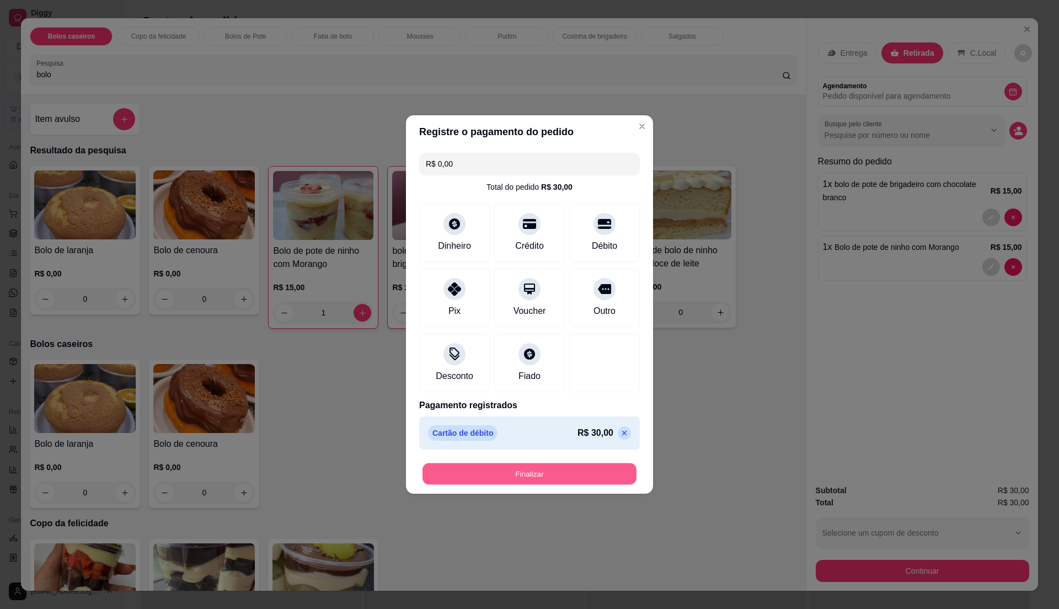
click at [525, 468] on button "Finalizar" at bounding box center [530, 474] width 214 height 22
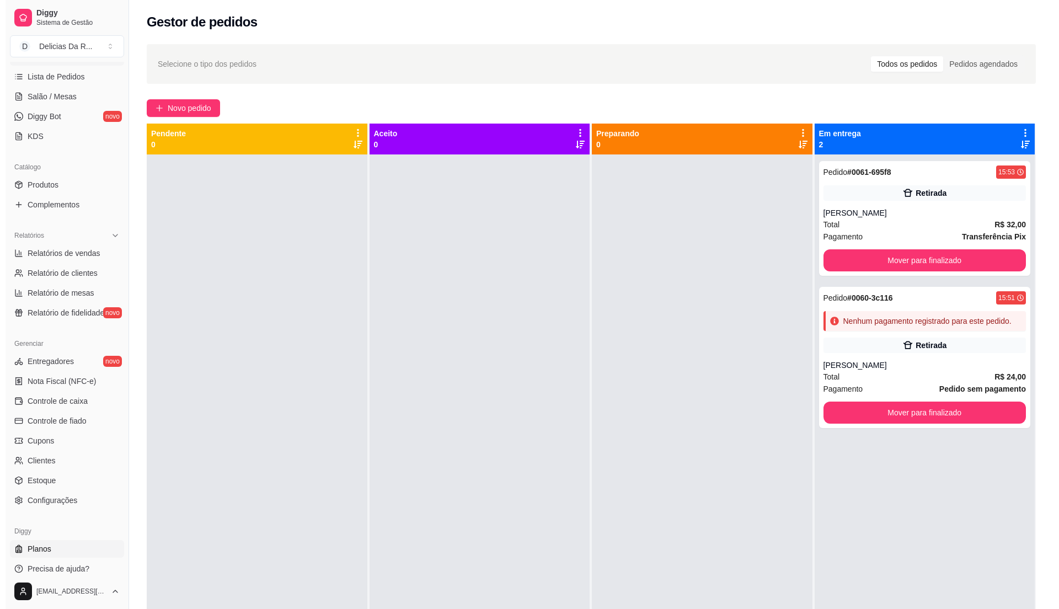
scroll to position [185, 0]
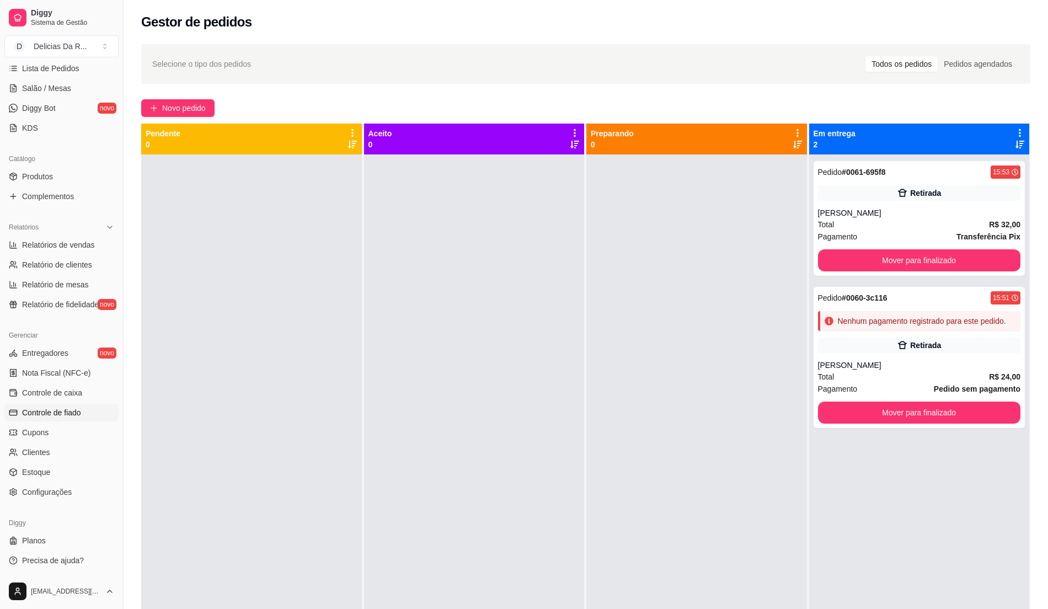
click at [53, 412] on span "Controle de fiado" at bounding box center [51, 412] width 59 height 11
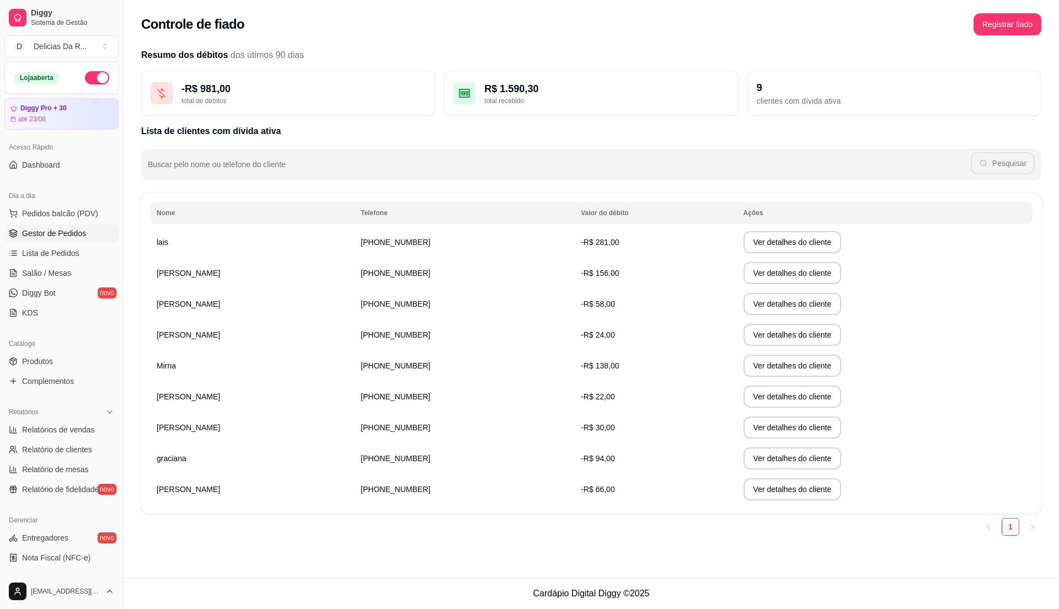
click at [71, 232] on span "Gestor de Pedidos" at bounding box center [54, 233] width 64 height 11
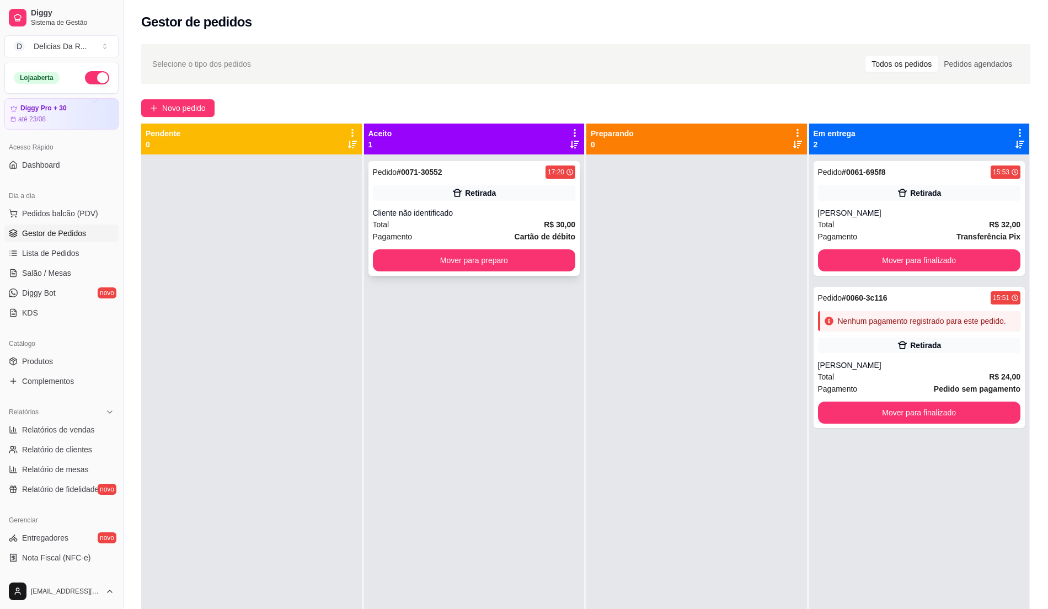
click at [493, 226] on div "Total R$ 30,00" at bounding box center [474, 224] width 203 height 12
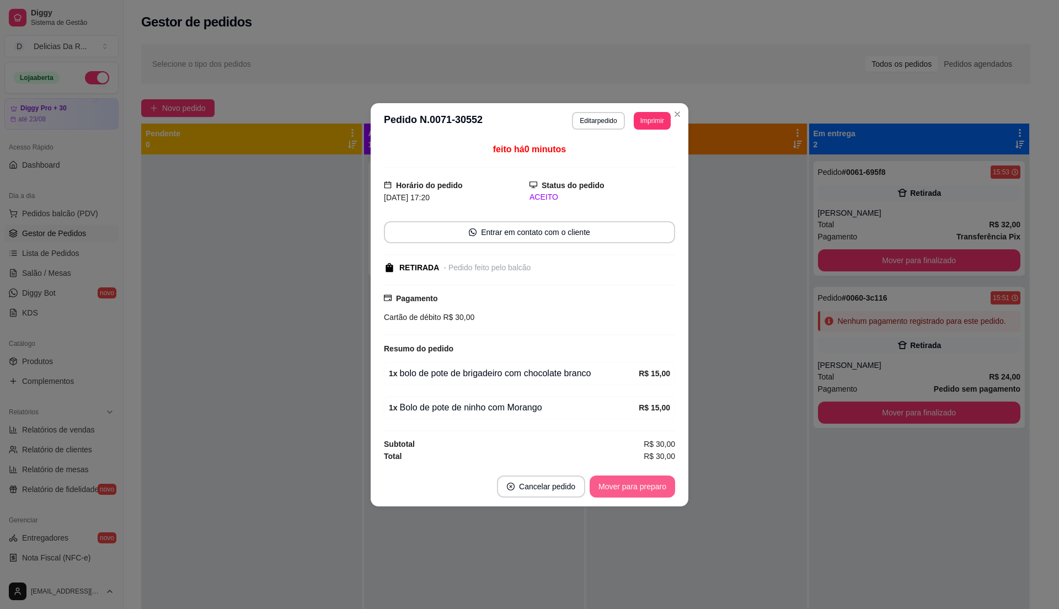
click at [608, 483] on button "Mover para preparo" at bounding box center [633, 487] width 86 height 22
click at [601, 482] on div "Mover para preparo" at bounding box center [624, 487] width 101 height 22
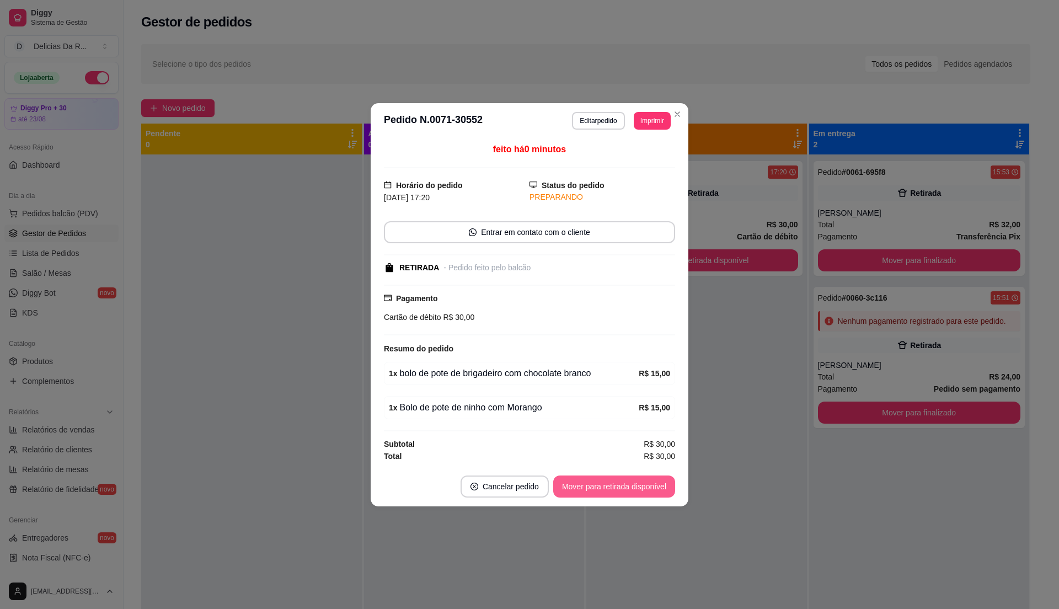
click at [602, 482] on button "Mover para retirada disponível" at bounding box center [614, 487] width 122 height 22
click at [602, 482] on div "Mover para retirada disponível" at bounding box center [606, 487] width 137 height 22
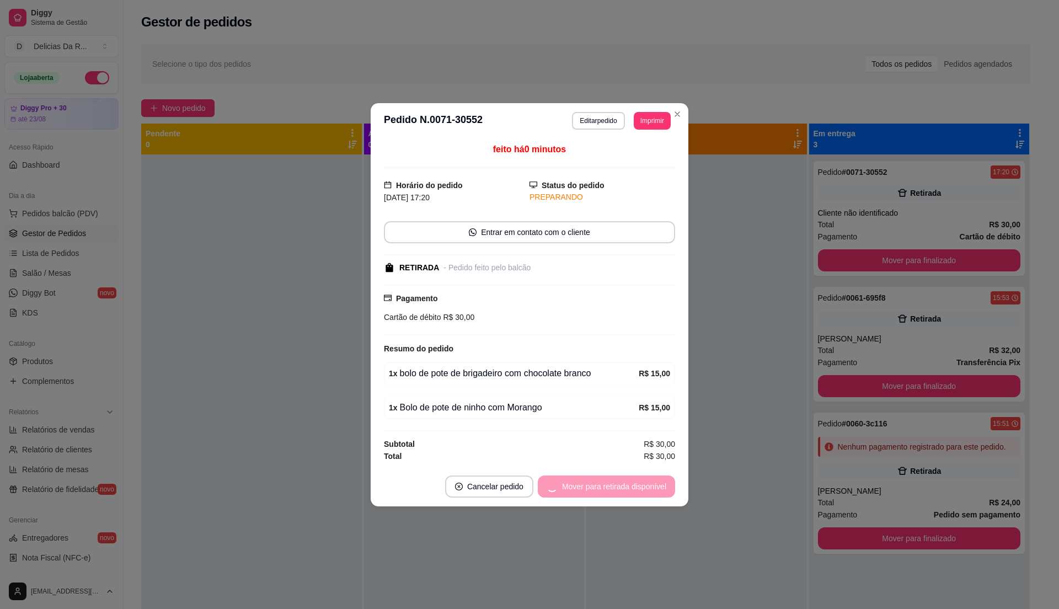
click at [602, 482] on div "Mover para retirada disponível" at bounding box center [606, 487] width 137 height 22
click at [601, 482] on div "Mover para finalizado" at bounding box center [621, 487] width 107 height 22
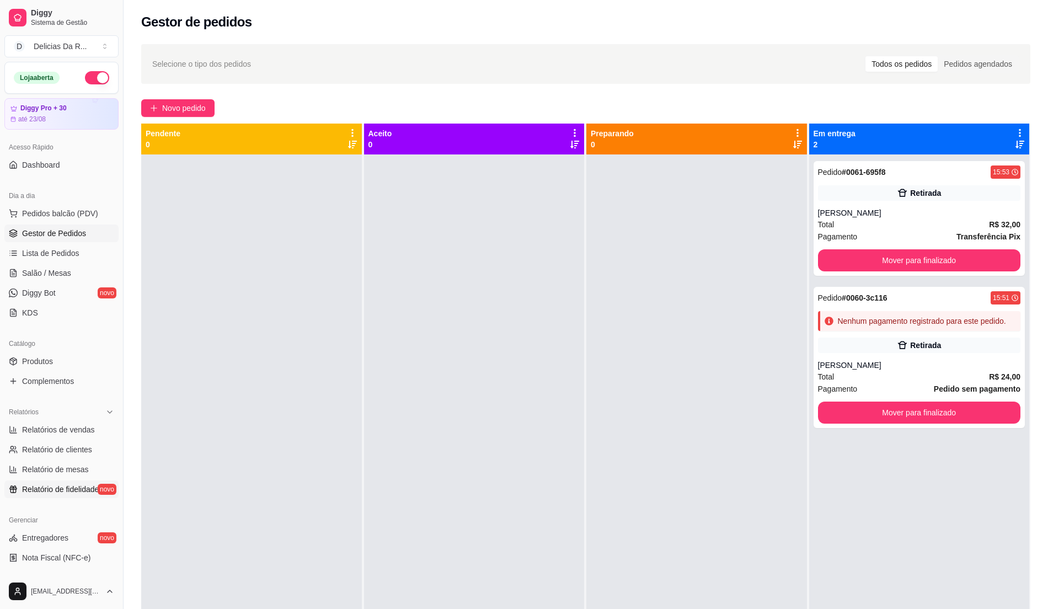
click at [57, 487] on span "Relatório de fidelidade" at bounding box center [60, 489] width 77 height 11
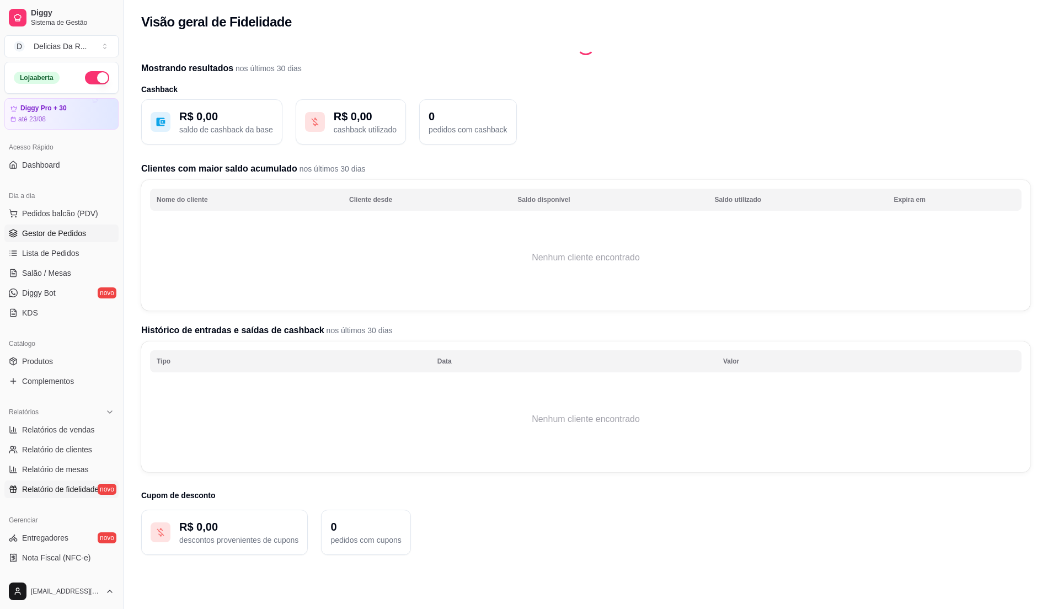
click at [86, 228] on link "Gestor de Pedidos" at bounding box center [61, 234] width 114 height 18
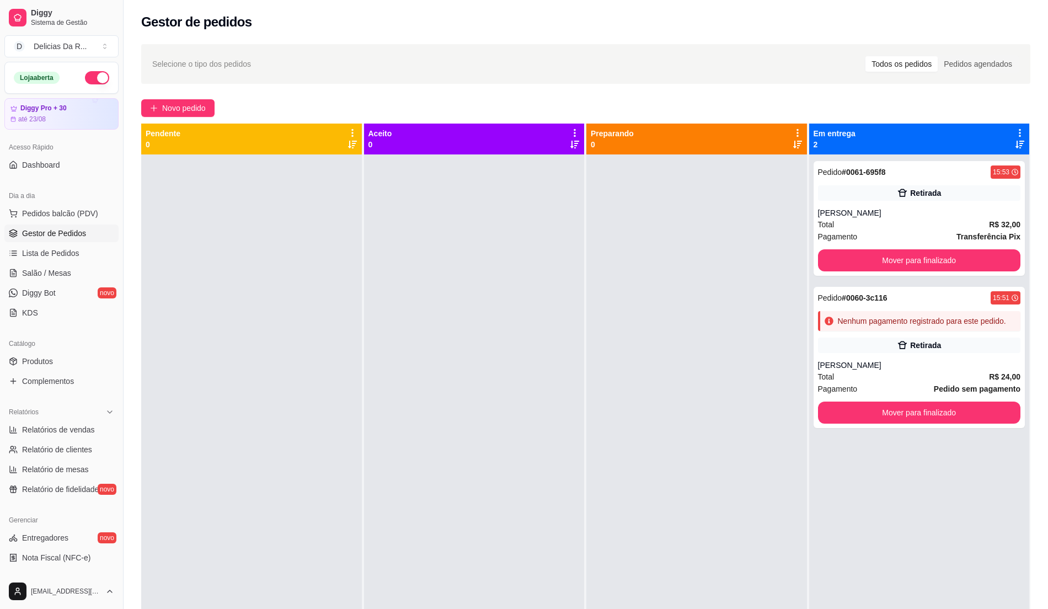
drag, startPoint x: 533, startPoint y: 493, endPoint x: 378, endPoint y: 544, distance: 163.1
click at [531, 494] on div at bounding box center [474, 458] width 221 height 609
click at [200, 106] on span "Novo pedido" at bounding box center [184, 108] width 44 height 12
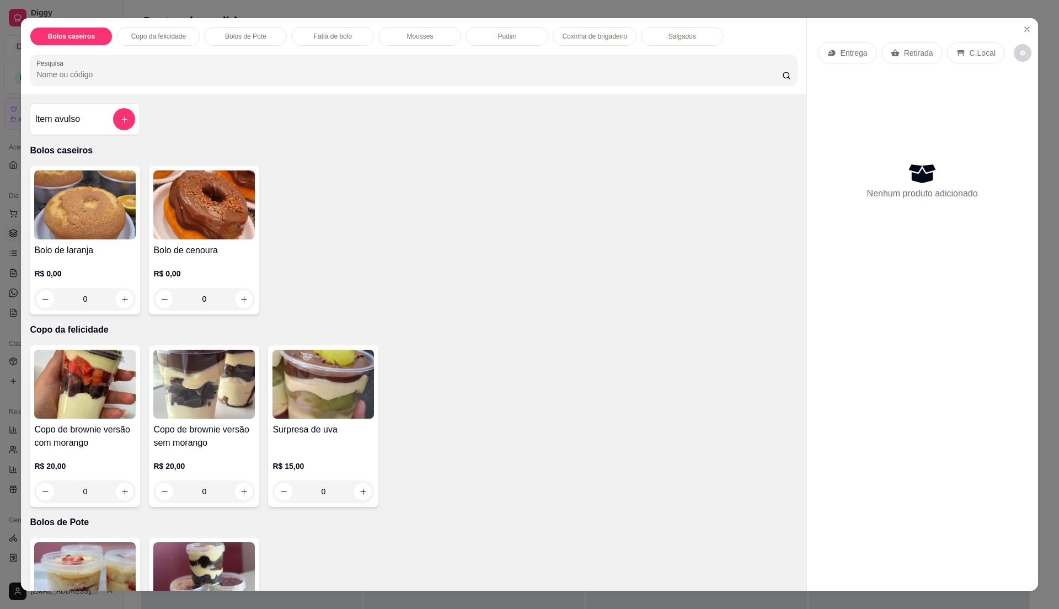
click at [175, 85] on div "Pesquisa" at bounding box center [413, 70] width 767 height 31
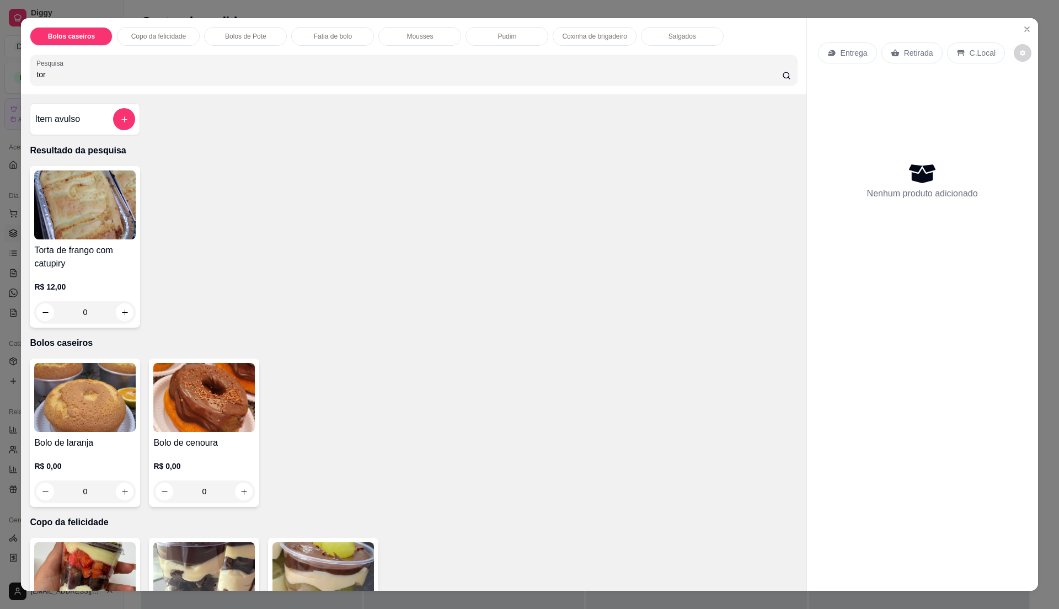
click at [116, 265] on h4 "Torta de frango com catupiry" at bounding box center [85, 257] width 102 height 26
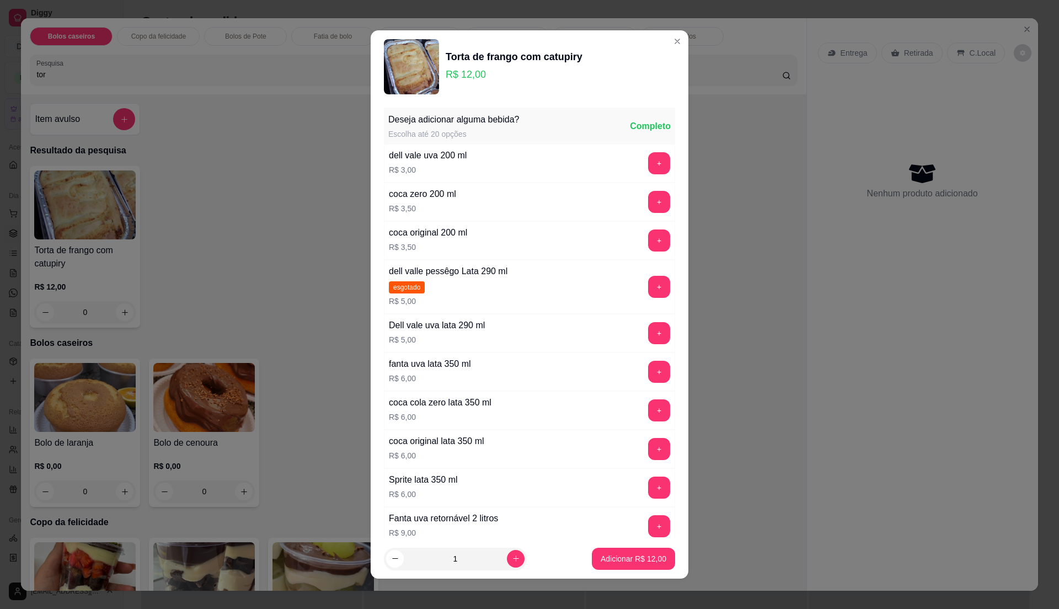
click at [648, 449] on button "+" at bounding box center [659, 449] width 22 height 22
click at [632, 551] on button "Adicionar R$ 18,00" at bounding box center [633, 559] width 83 height 22
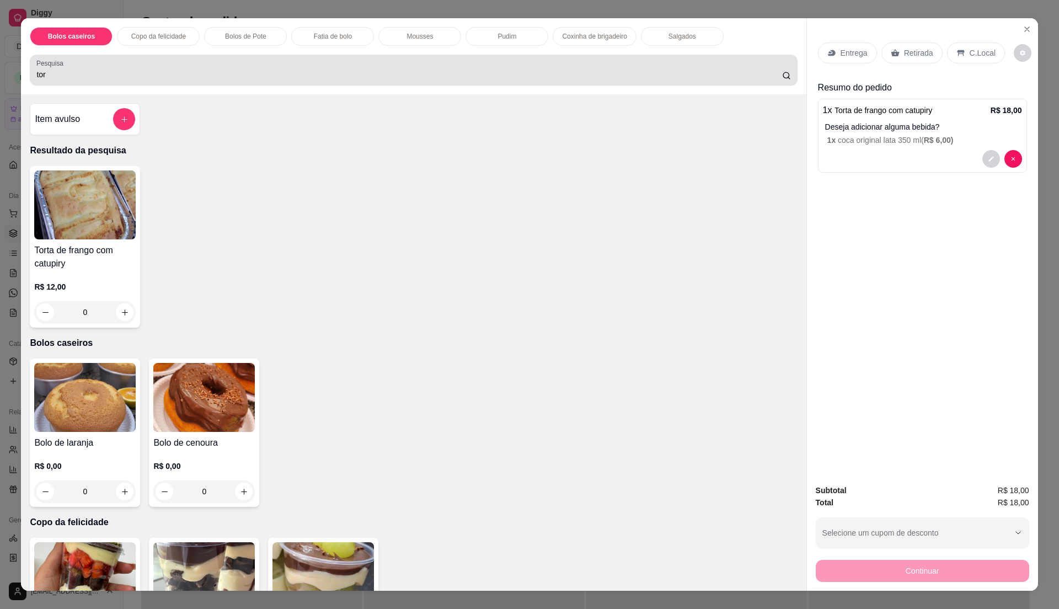
click at [327, 69] on input "tor" at bounding box center [408, 74] width 745 height 11
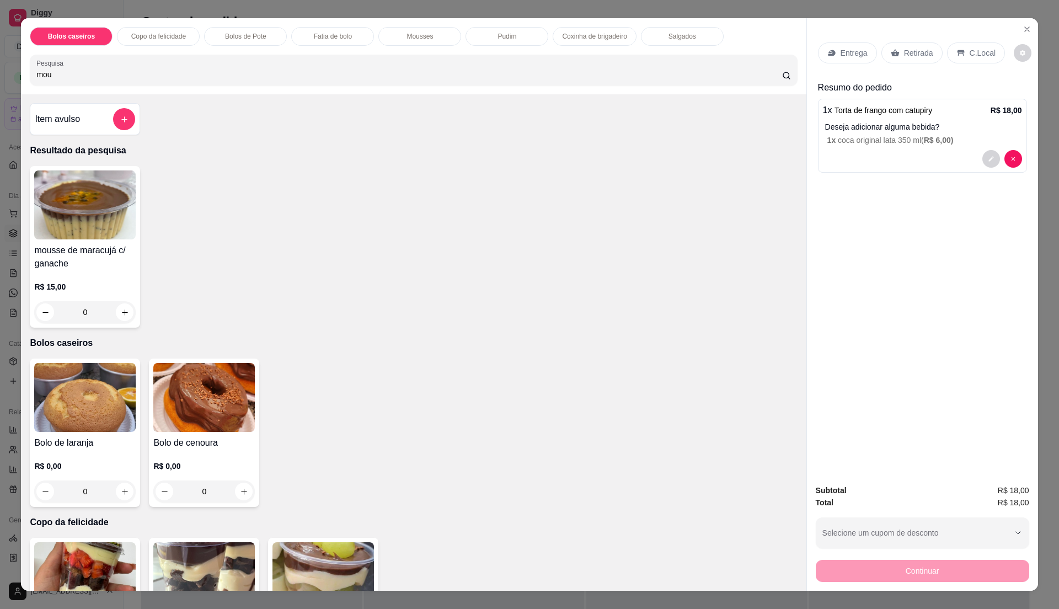
click at [51, 231] on img at bounding box center [85, 204] width 102 height 69
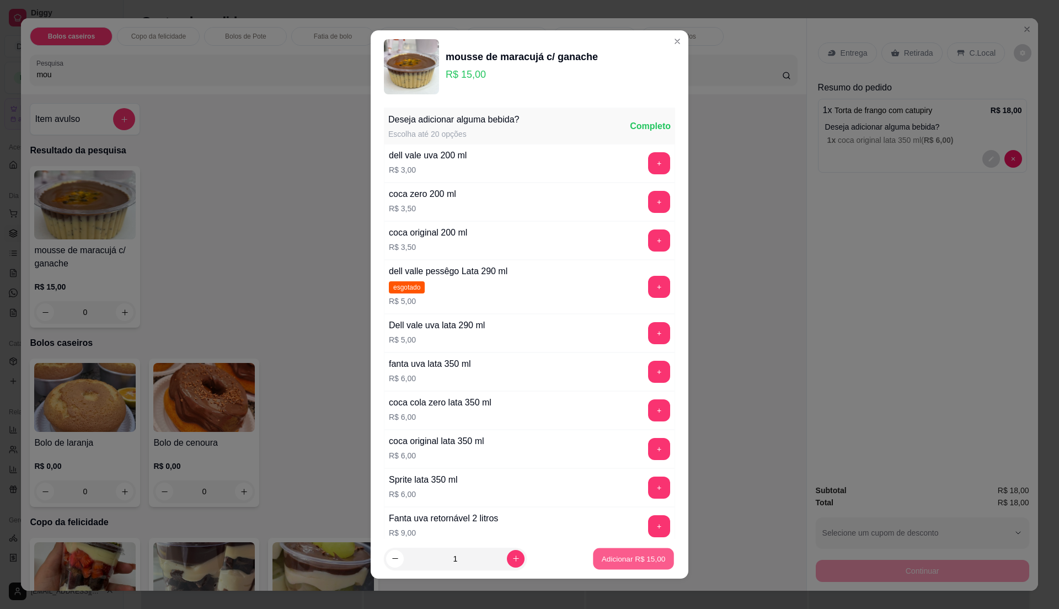
click at [613, 557] on p "Adicionar R$ 15,00" at bounding box center [634, 558] width 64 height 10
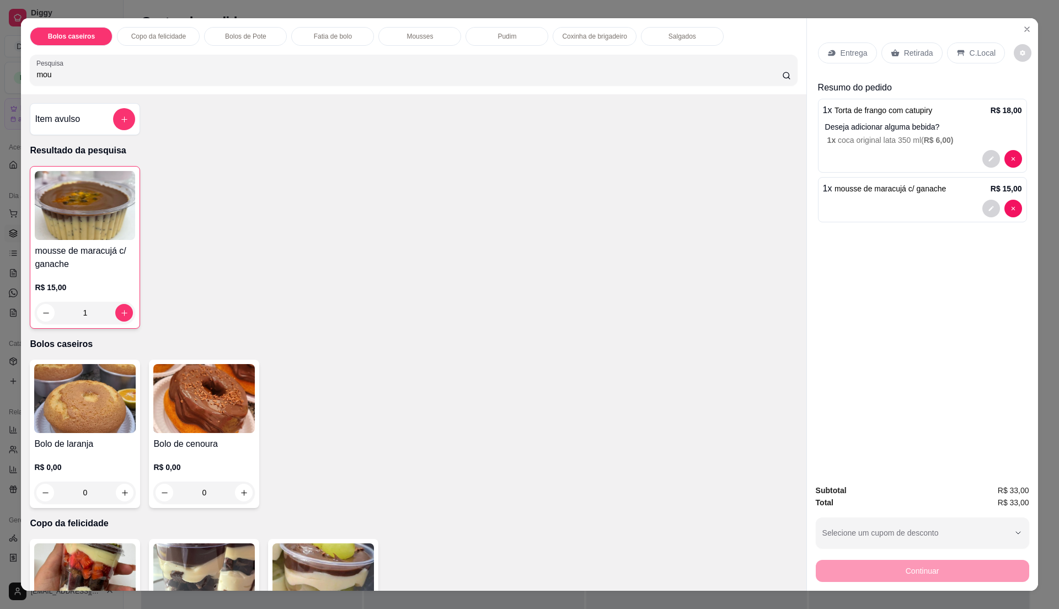
click at [919, 56] on p "Retirada" at bounding box center [918, 52] width 29 height 11
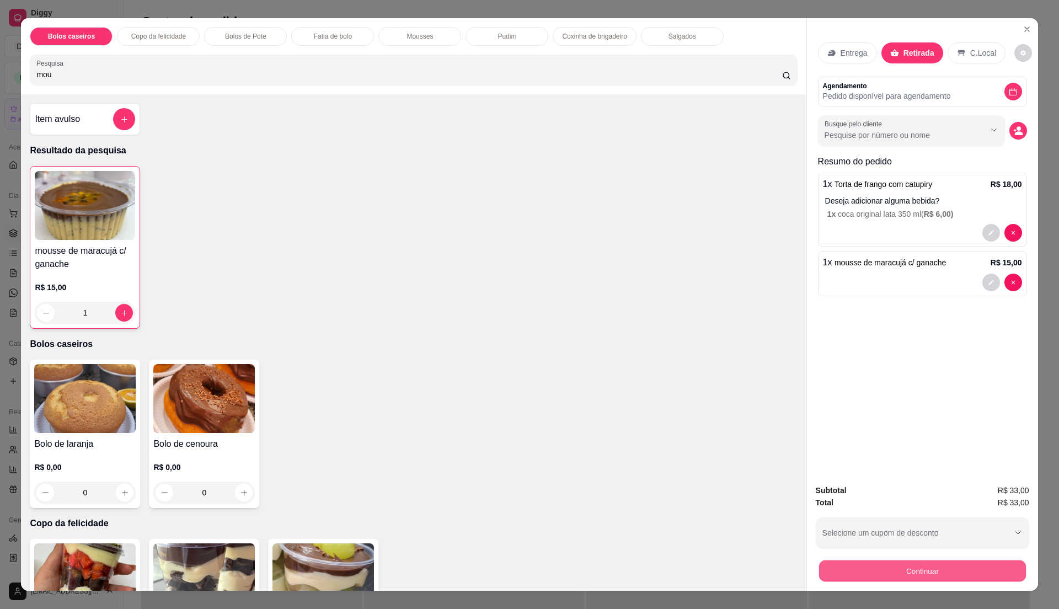
click at [967, 581] on button "Continuar" at bounding box center [922, 571] width 207 height 22
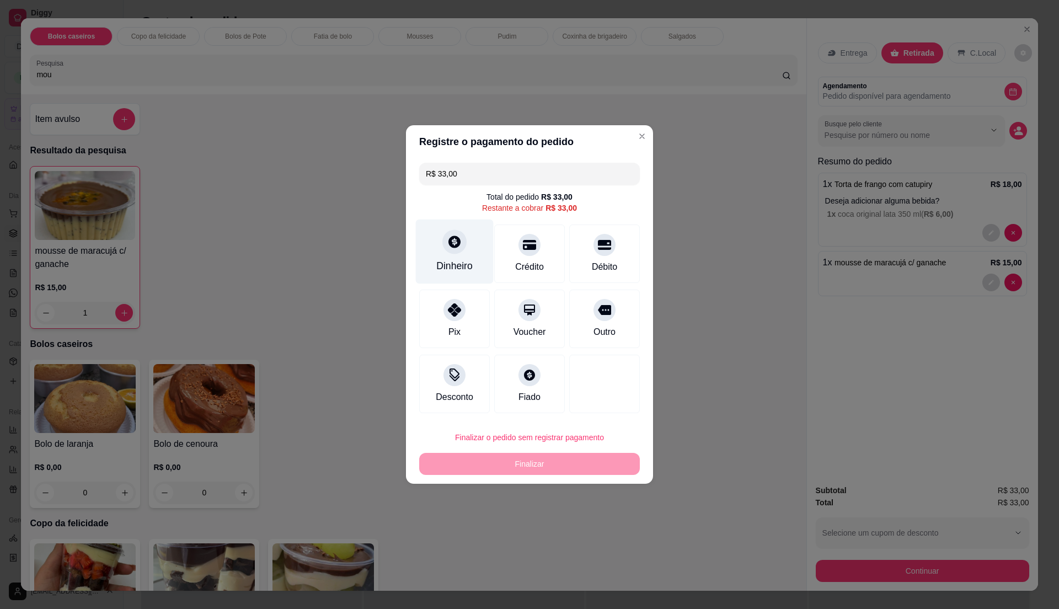
click at [436, 260] on div "Dinheiro" at bounding box center [454, 266] width 36 height 14
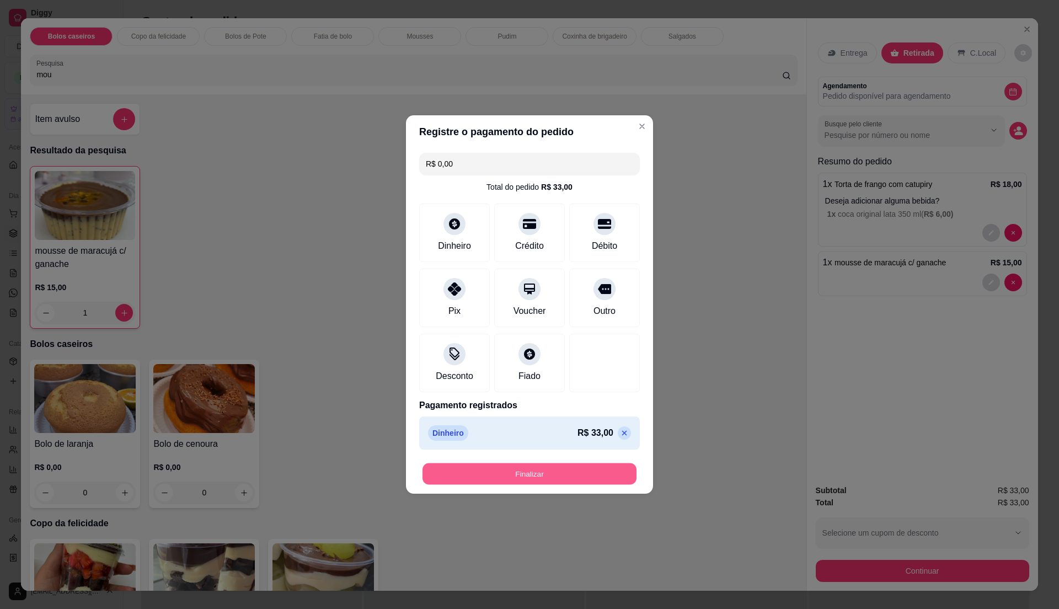
click at [609, 479] on button "Finalizar" at bounding box center [530, 474] width 214 height 22
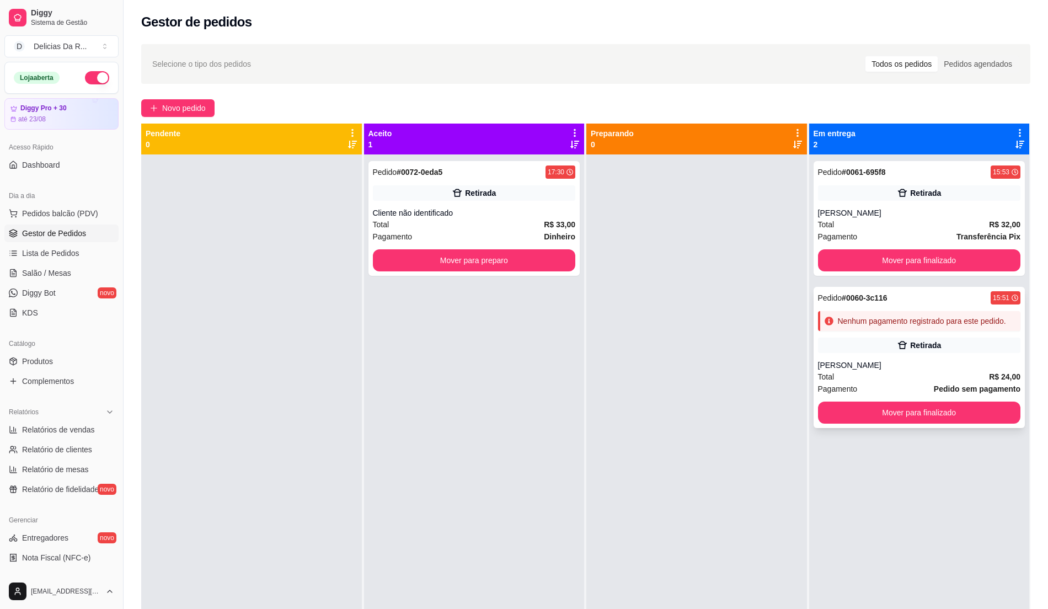
click at [825, 342] on div "Retirada" at bounding box center [919, 345] width 203 height 15
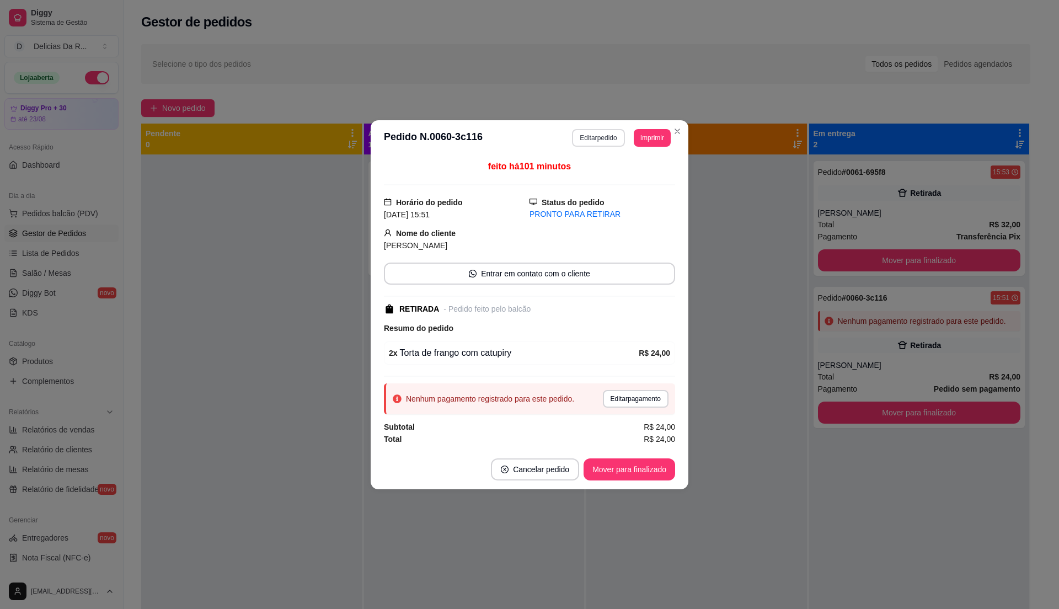
click at [596, 136] on button "Editar pedido" at bounding box center [598, 138] width 52 height 18
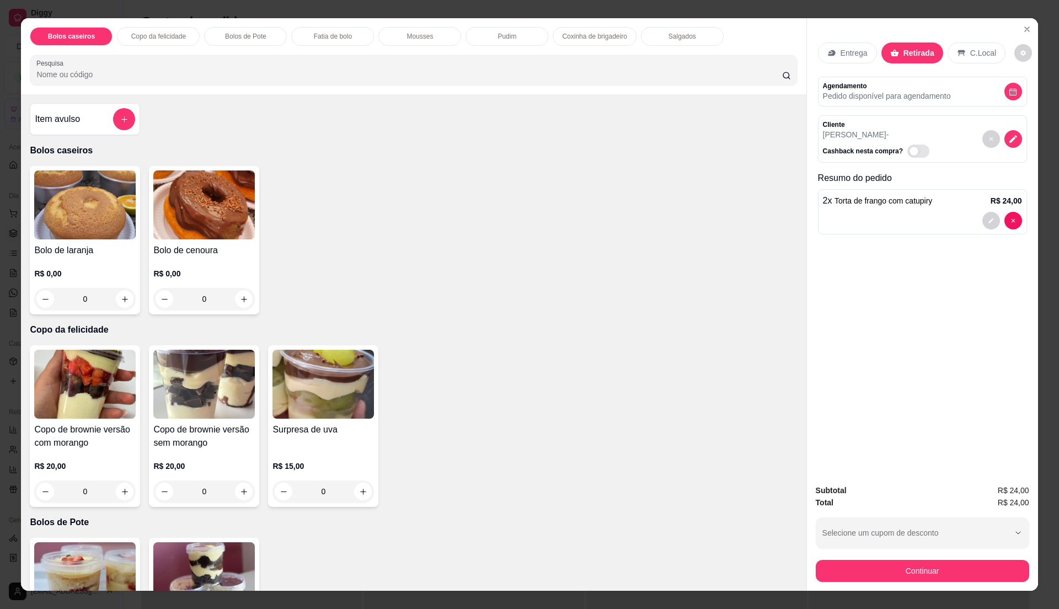
click at [94, 190] on img at bounding box center [85, 204] width 102 height 69
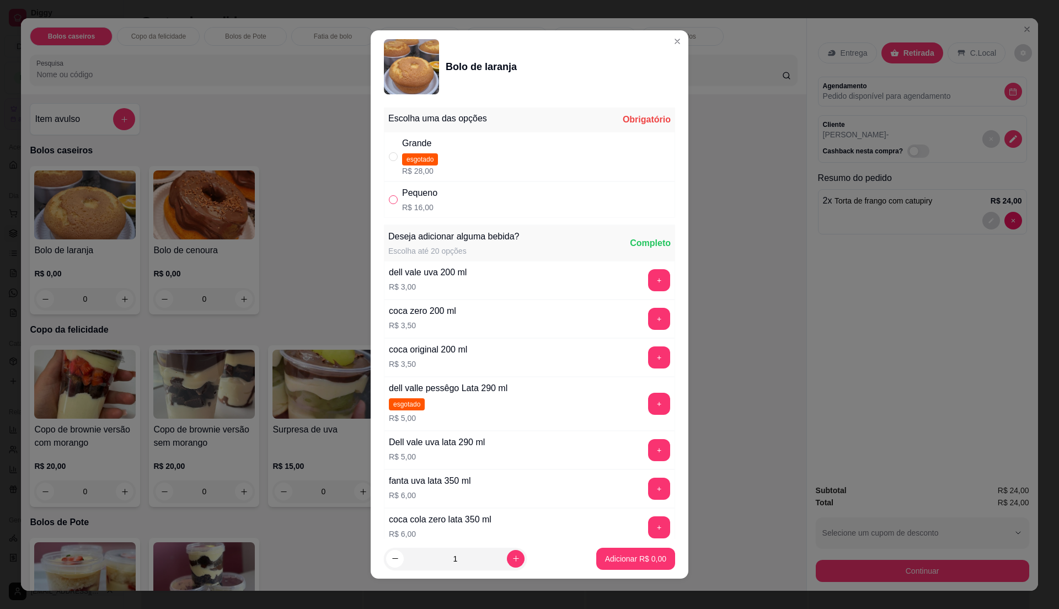
drag, startPoint x: 391, startPoint y: 199, endPoint x: 401, endPoint y: 218, distance: 21.5
click at [392, 199] on input "" at bounding box center [393, 199] width 9 height 9
click at [627, 555] on button "Adicionar R$ 16,00" at bounding box center [633, 559] width 81 height 22
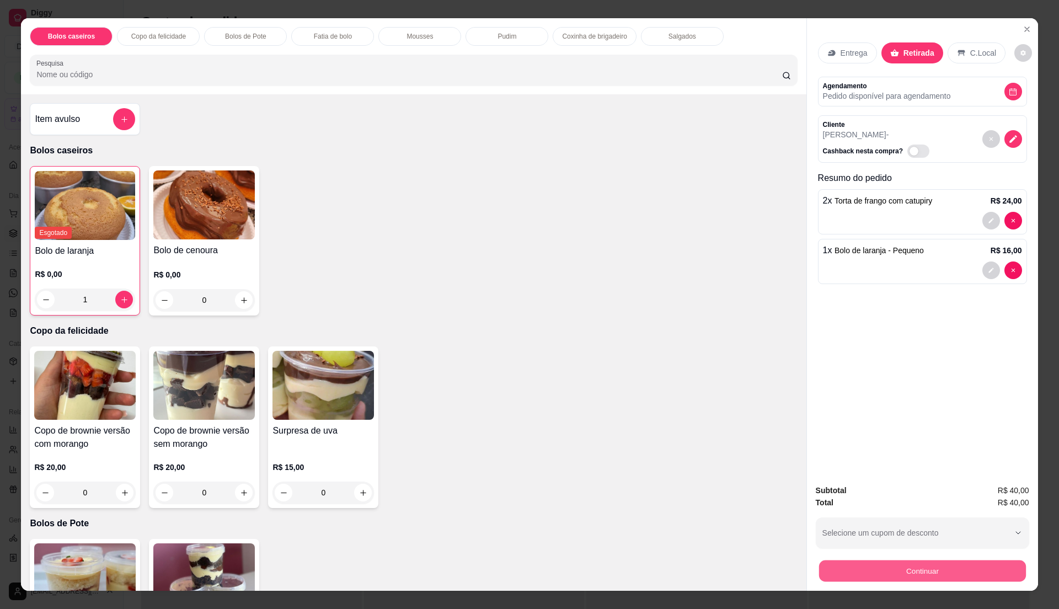
click at [943, 576] on button "Continuar" at bounding box center [922, 571] width 207 height 22
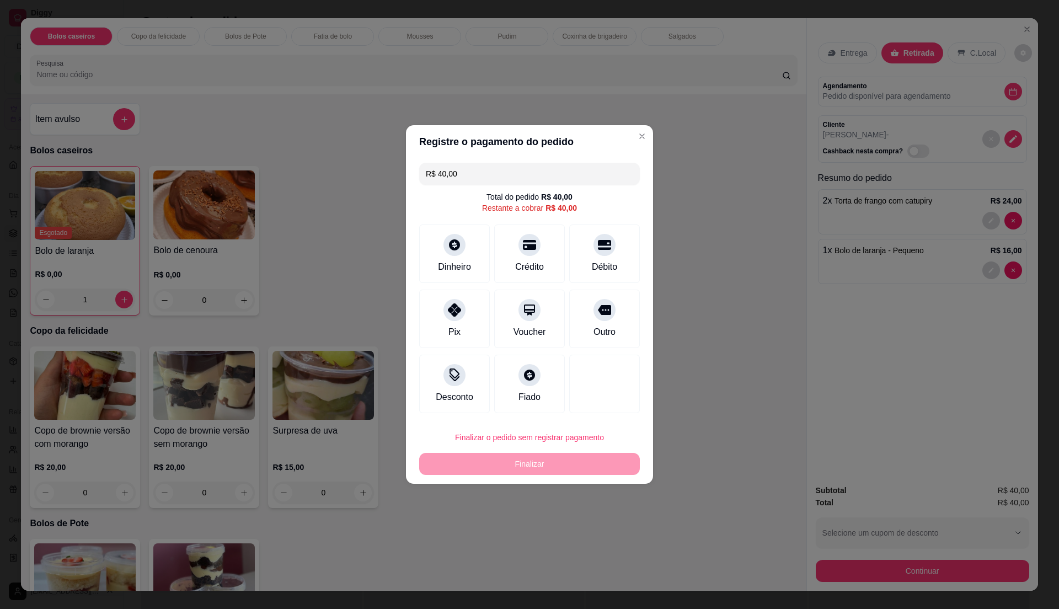
click at [576, 221] on div "R$ 40,00 Total do pedido R$ 40,00 Restante a cobrar R$ 40,00 Dinheiro Crédito D…" at bounding box center [529, 287] width 247 height 259
click at [594, 249] on div at bounding box center [605, 241] width 24 height 24
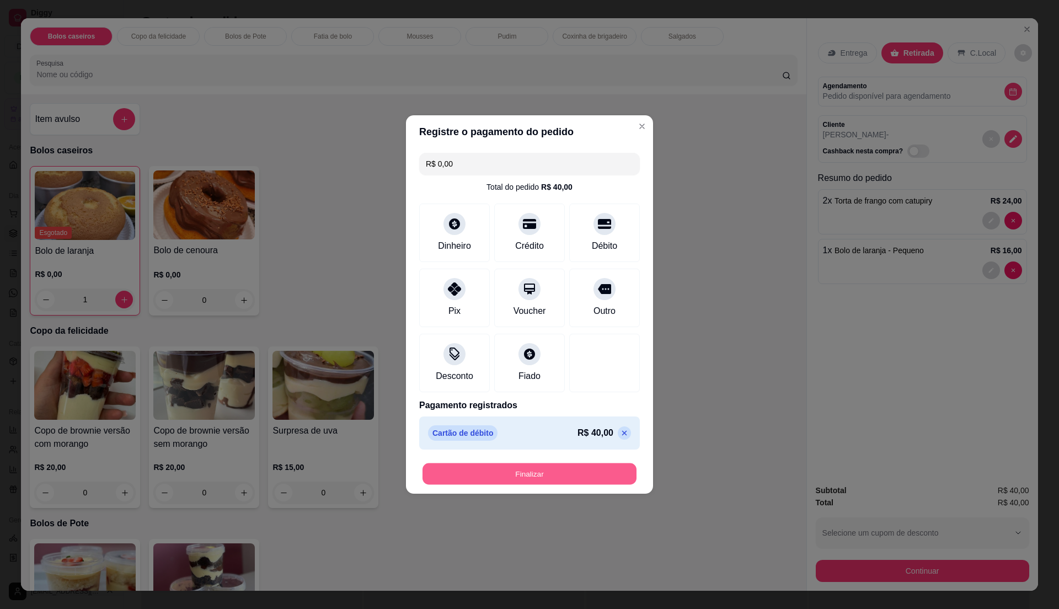
click at [607, 476] on button "Finalizar" at bounding box center [530, 474] width 214 height 22
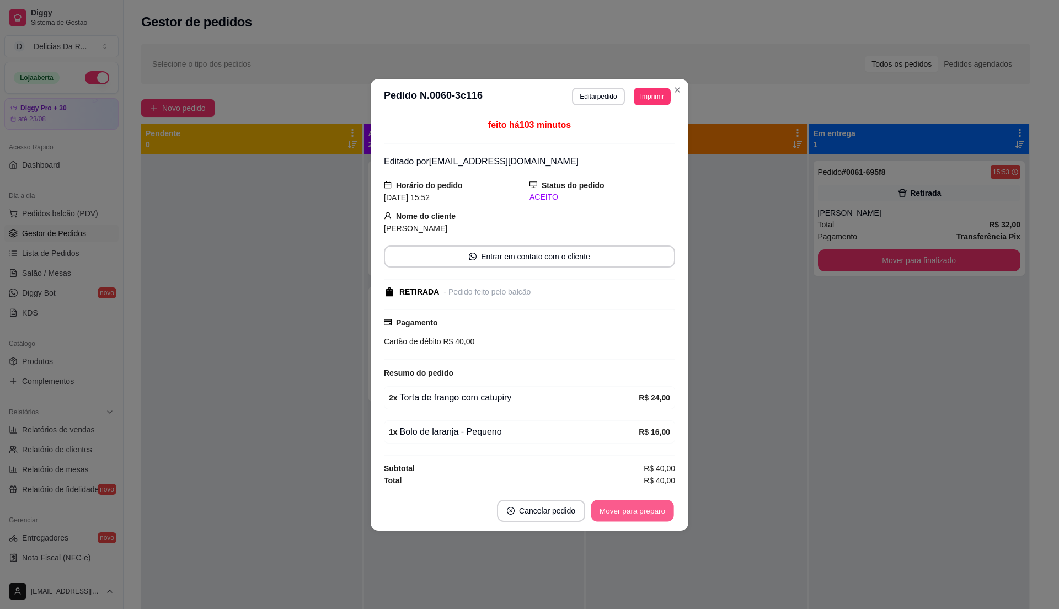
click at [652, 510] on button "Mover para preparo" at bounding box center [632, 511] width 83 height 22
click at [652, 510] on div "Mover para preparo" at bounding box center [633, 511] width 86 height 22
click at [656, 512] on div "Mover para preparo" at bounding box center [624, 511] width 101 height 22
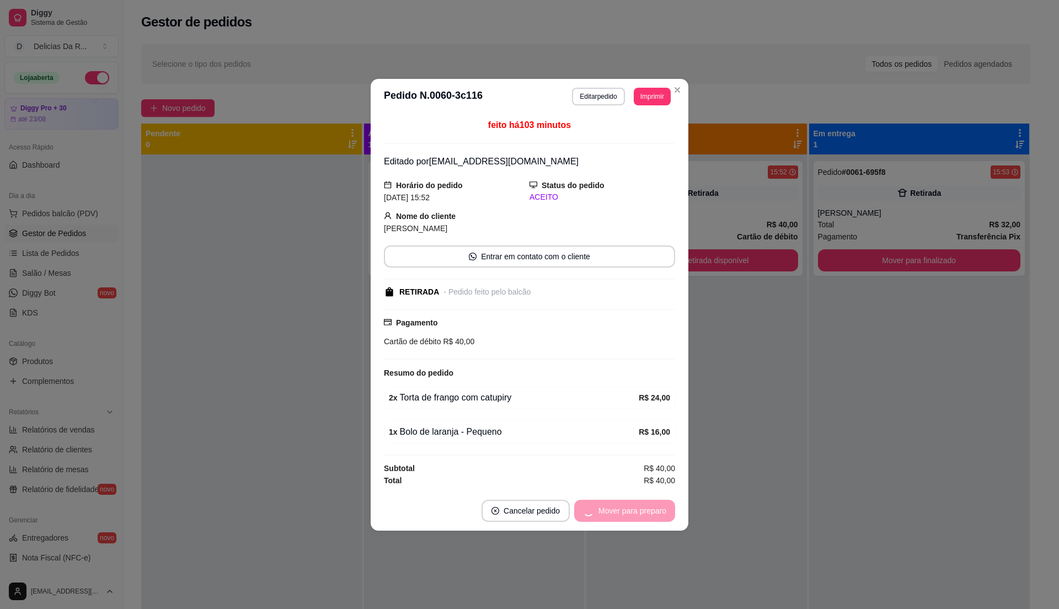
click at [656, 513] on div "Mover para preparo" at bounding box center [624, 511] width 101 height 22
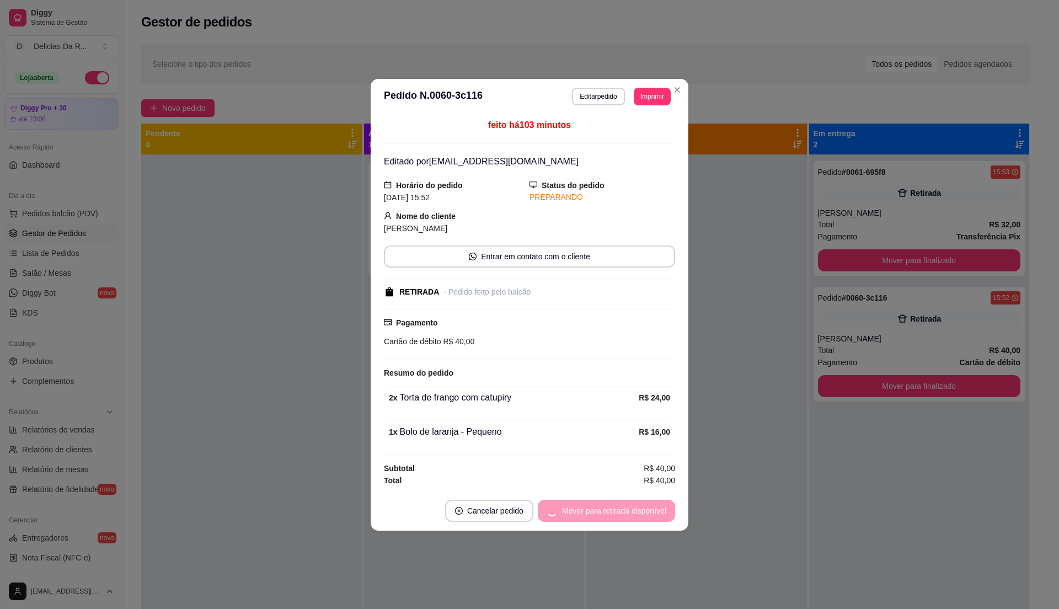
click at [656, 513] on div "Mover para retirada disponível" at bounding box center [606, 511] width 137 height 22
click at [656, 513] on div "Mover para finalizado" at bounding box center [621, 511] width 107 height 22
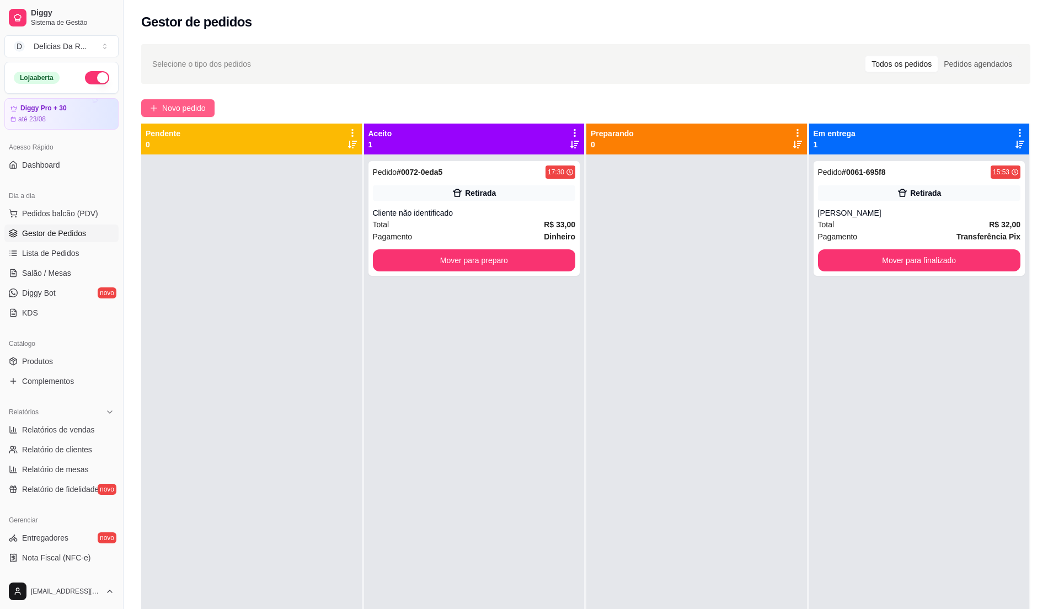
click at [200, 99] on div "Selecione o tipo dos pedidos Todos os pedidos Pedidos agendados Novo pedido Pen…" at bounding box center [586, 392] width 925 height 708
click at [206, 105] on button "Novo pedido" at bounding box center [177, 108] width 73 height 18
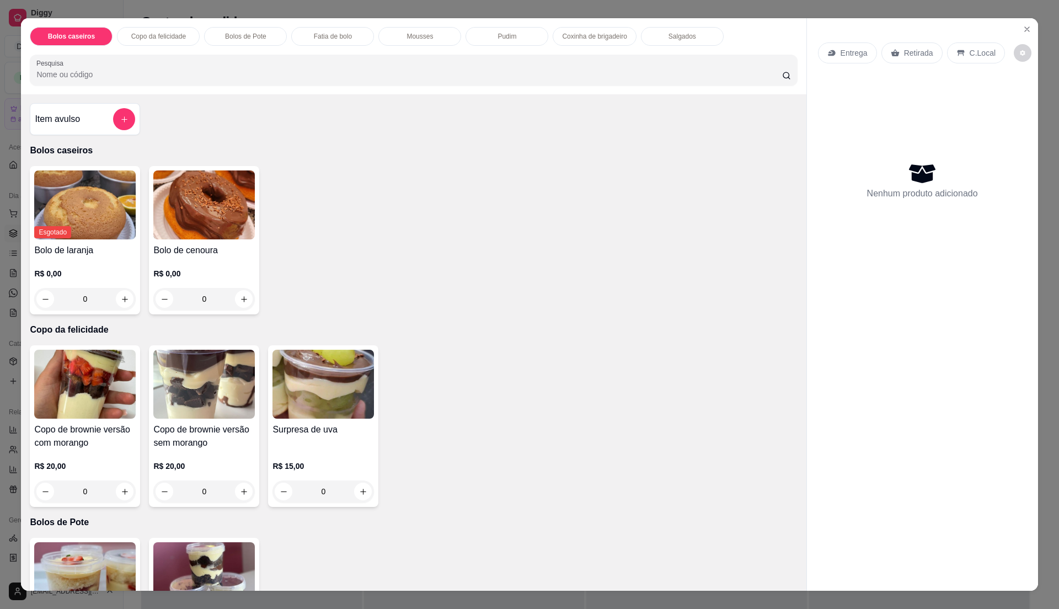
click at [175, 574] on img at bounding box center [204, 576] width 102 height 69
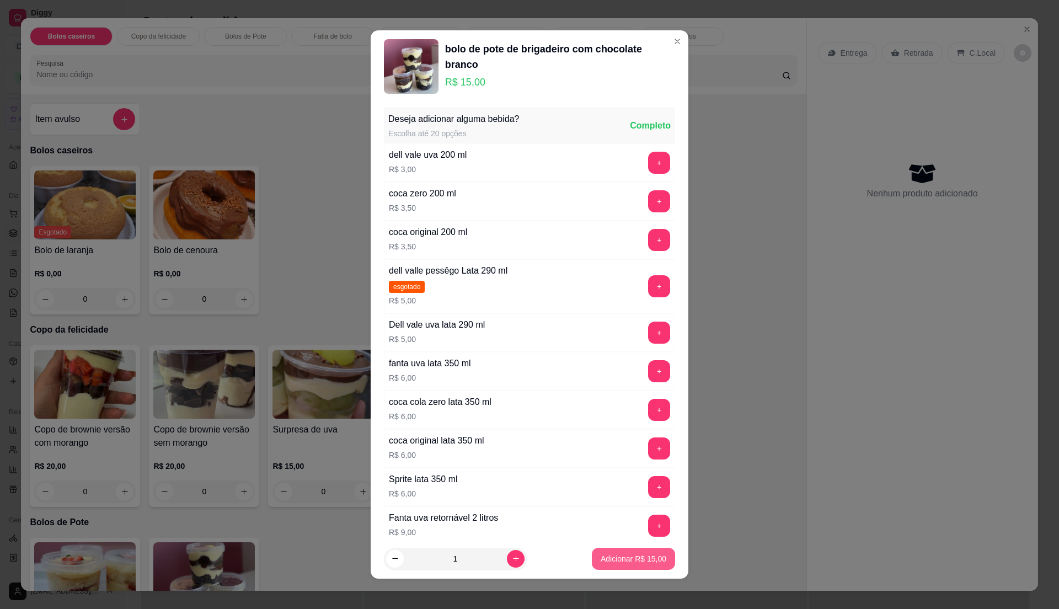
click at [601, 565] on button "Adicionar R$ 15,00" at bounding box center [633, 559] width 83 height 22
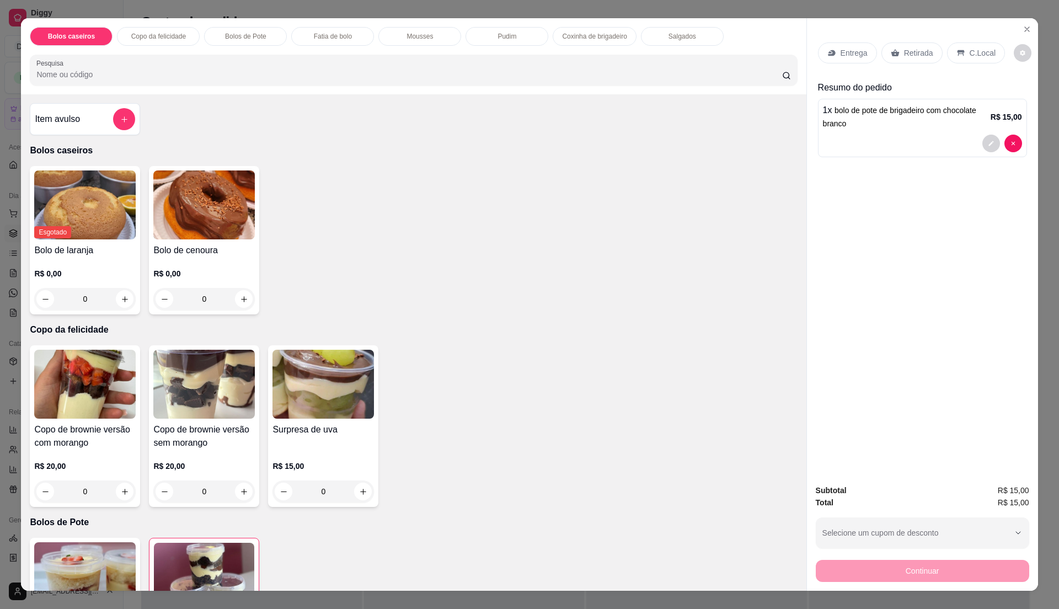
click at [924, 54] on p "Retirada" at bounding box center [918, 52] width 29 height 11
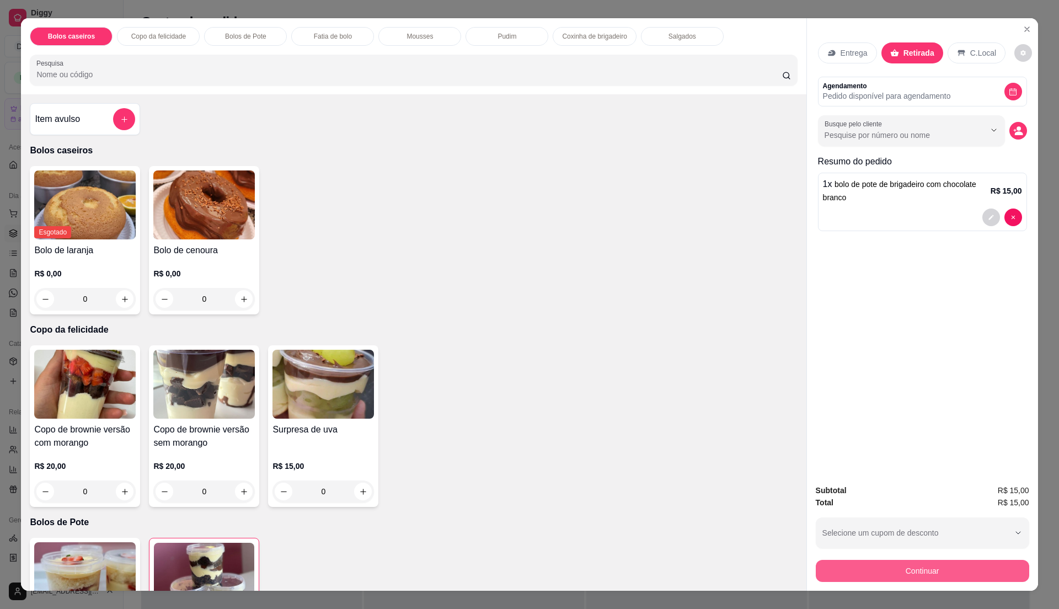
click at [974, 588] on div "Subtotal R$ 15,00 Total R$ 15,00 Selecione um cupom de desconto Selecione um cu…" at bounding box center [922, 533] width 231 height 115
click at [961, 569] on button "Continuar" at bounding box center [922, 571] width 207 height 22
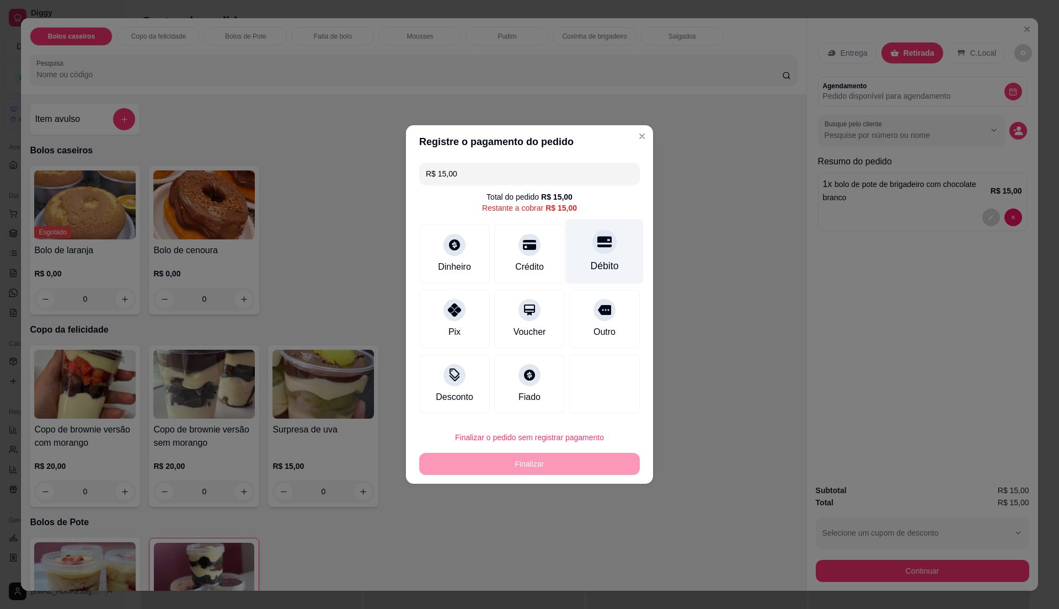
click at [597, 244] on icon at bounding box center [604, 242] width 14 height 11
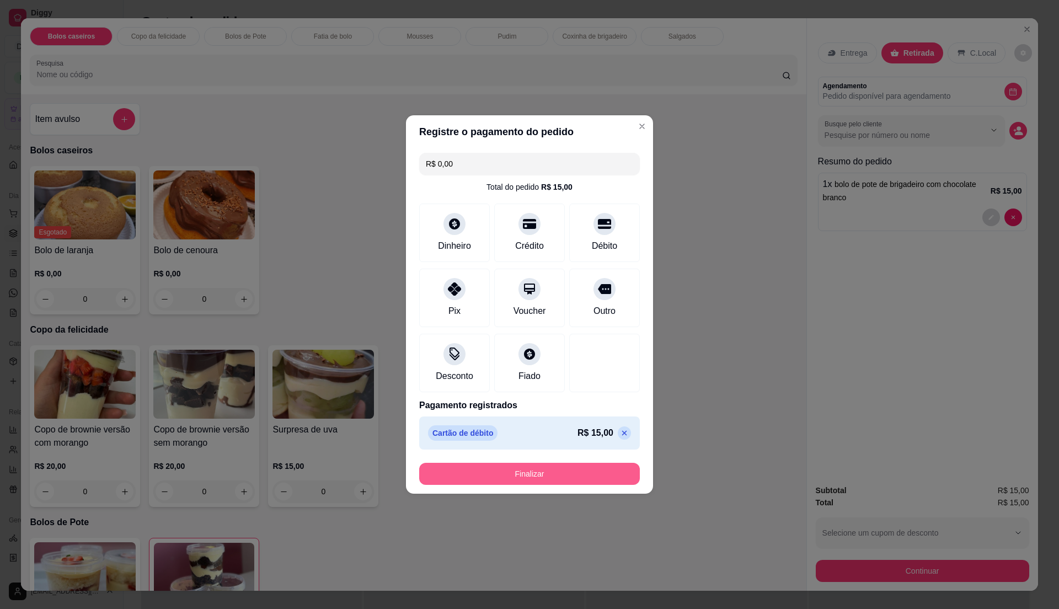
click at [605, 471] on button "Finalizar" at bounding box center [529, 474] width 221 height 22
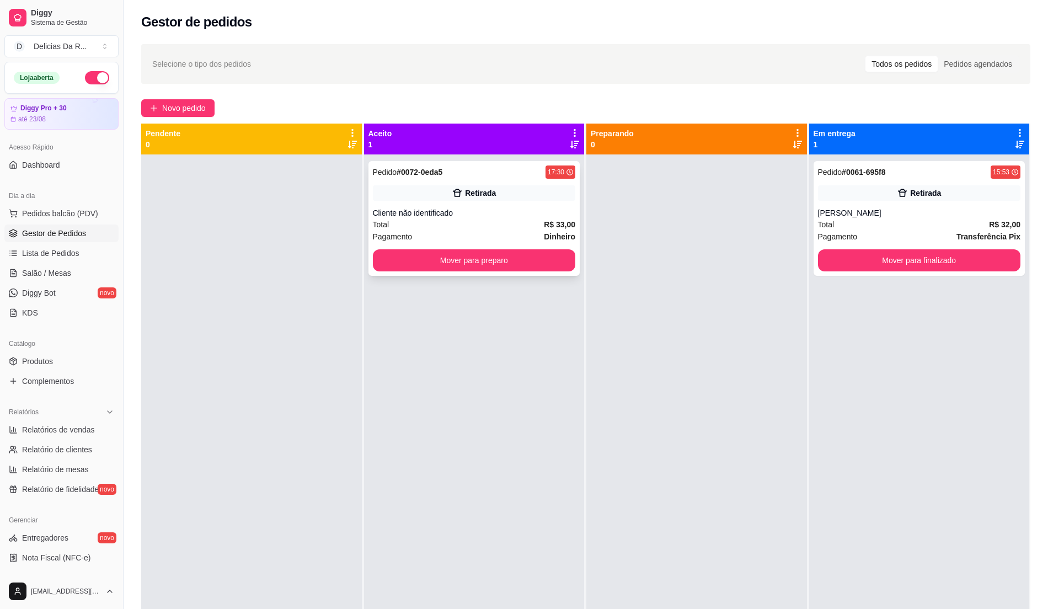
click at [521, 195] on div "Retirada" at bounding box center [474, 192] width 203 height 15
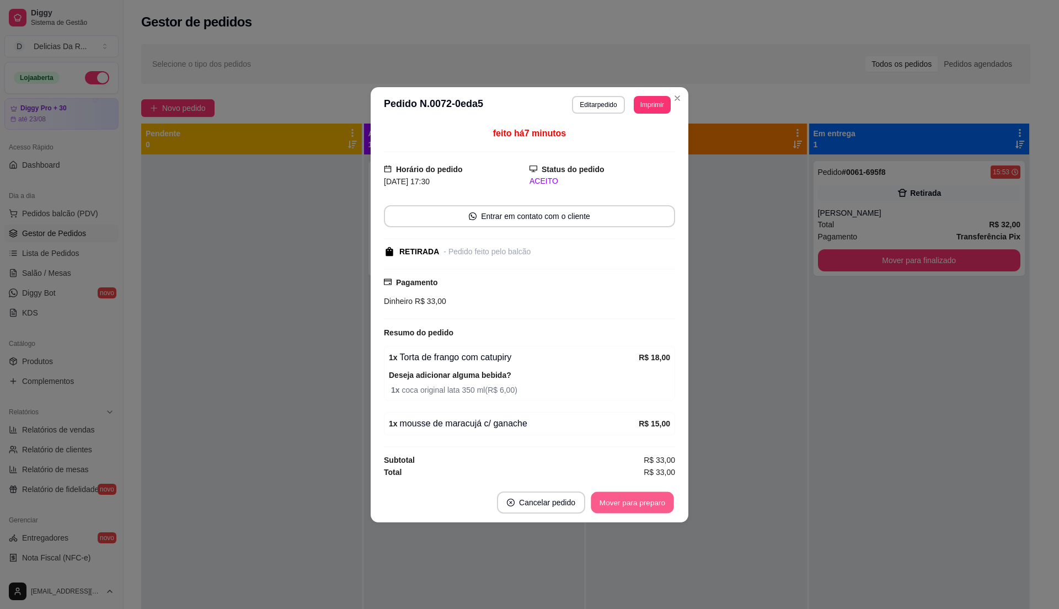
click at [650, 499] on button "Mover para preparo" at bounding box center [632, 503] width 83 height 22
click at [650, 499] on div "Mover para preparo" at bounding box center [624, 503] width 101 height 22
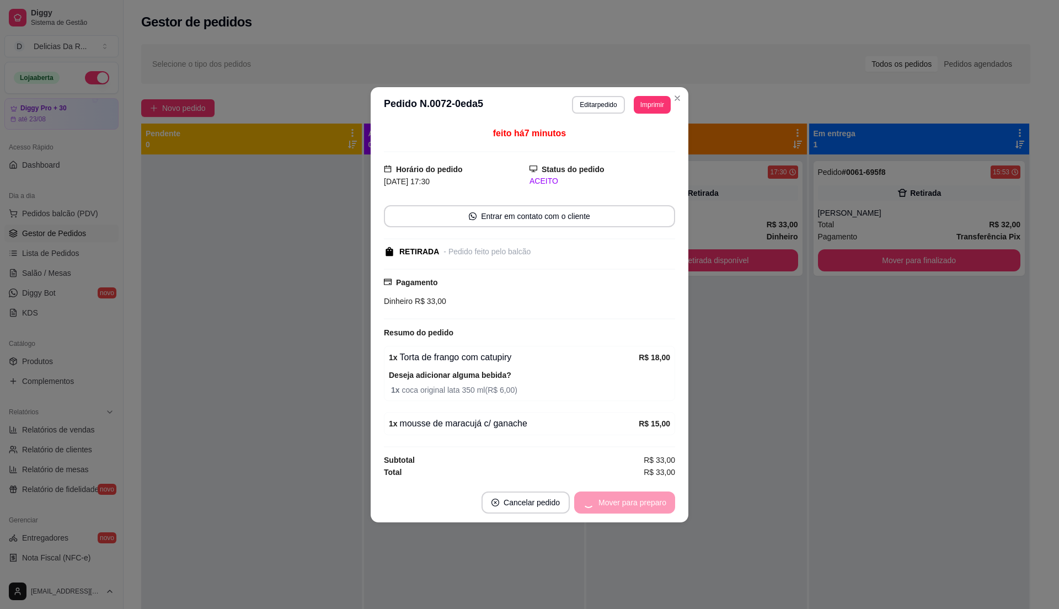
click at [649, 499] on div "Mover para preparo" at bounding box center [624, 503] width 101 height 22
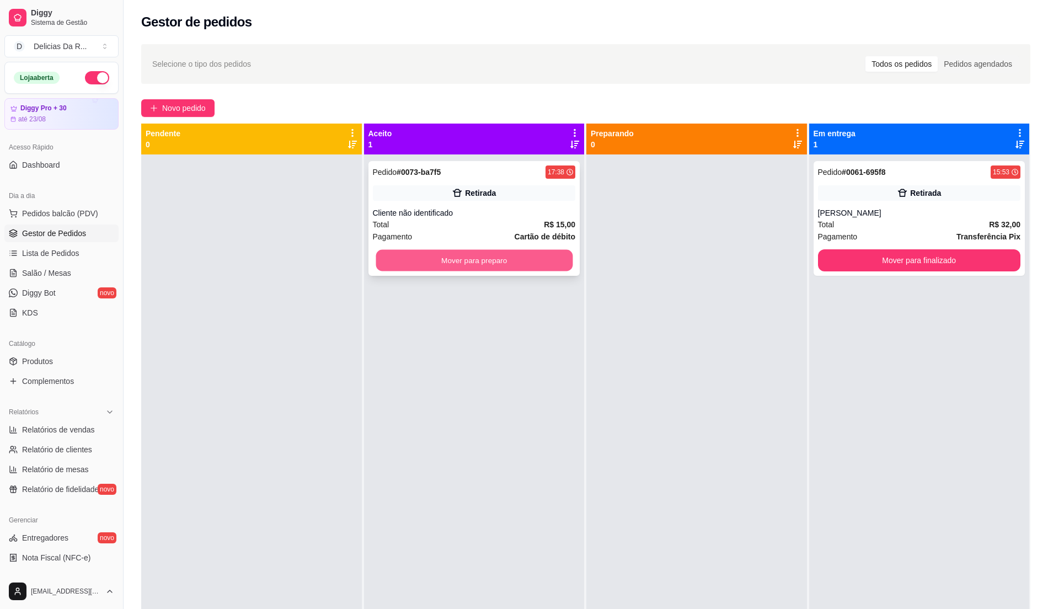
click at [563, 249] on div "Mover para preparo" at bounding box center [474, 260] width 203 height 22
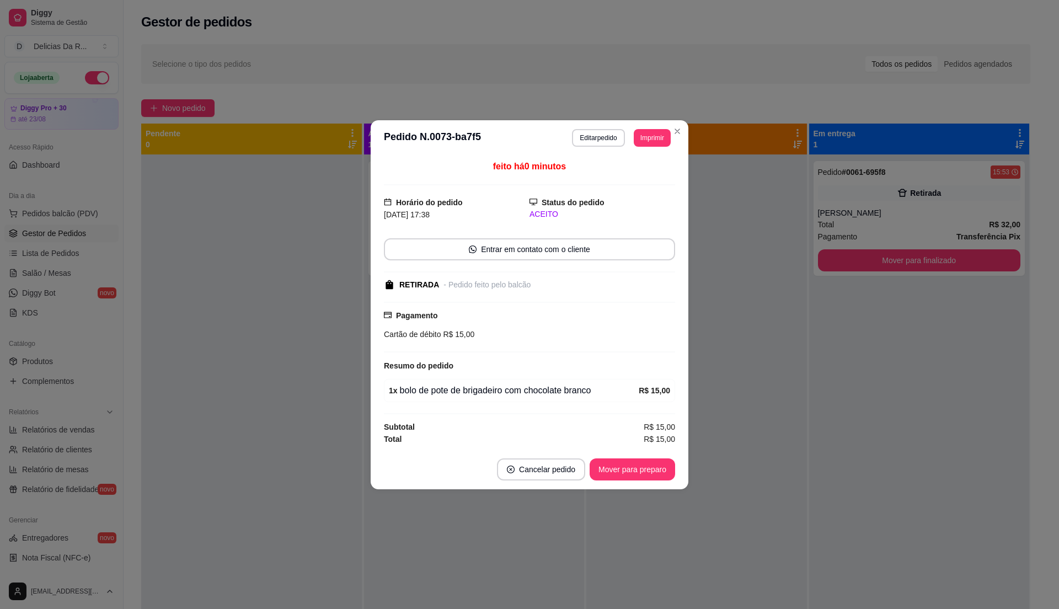
click at [654, 467] on button "Mover para preparo" at bounding box center [633, 469] width 86 height 22
click at [654, 467] on div "Mover para preparo" at bounding box center [633, 469] width 86 height 22
click at [648, 471] on div "Mover para preparo" at bounding box center [624, 469] width 101 height 22
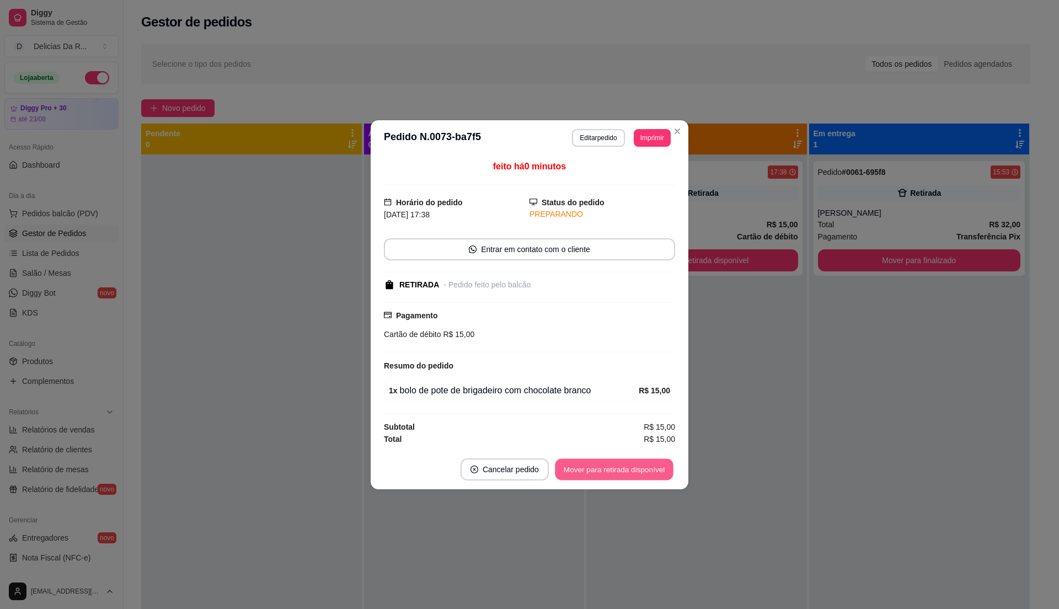
click at [648, 472] on button "Mover para retirada disponível" at bounding box center [614, 469] width 118 height 22
click at [649, 473] on div "Mover para retirada disponível" at bounding box center [614, 469] width 122 height 22
click at [652, 471] on div "Mover para retirada disponível" at bounding box center [606, 469] width 137 height 22
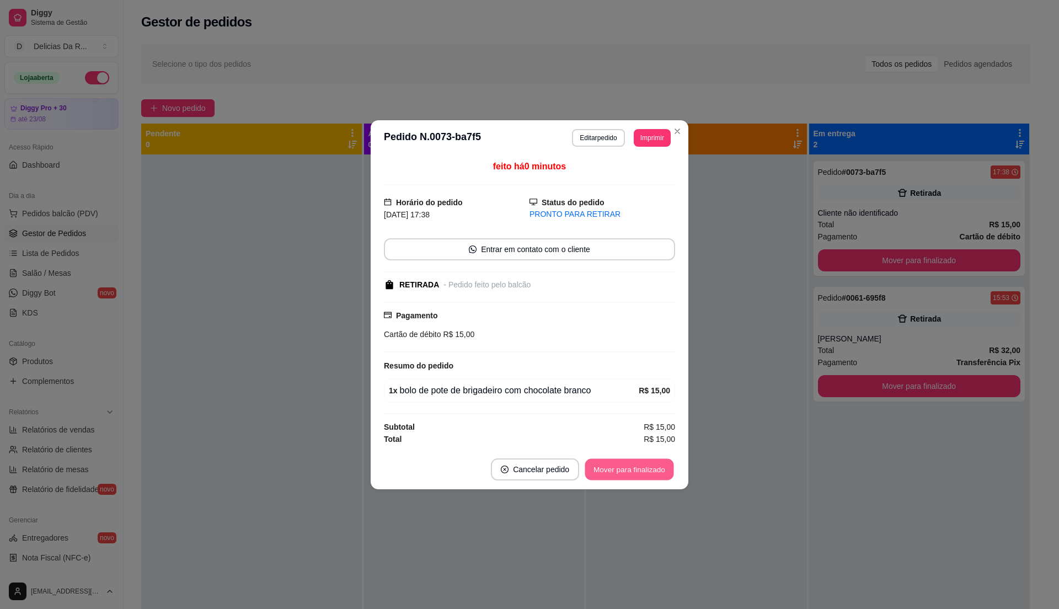
click at [652, 471] on button "Mover para finalizado" at bounding box center [629, 469] width 89 height 22
click at [653, 471] on div "Mover para finalizado" at bounding box center [630, 469] width 92 height 22
click at [653, 470] on div "Mover para finalizado" at bounding box center [621, 469] width 107 height 22
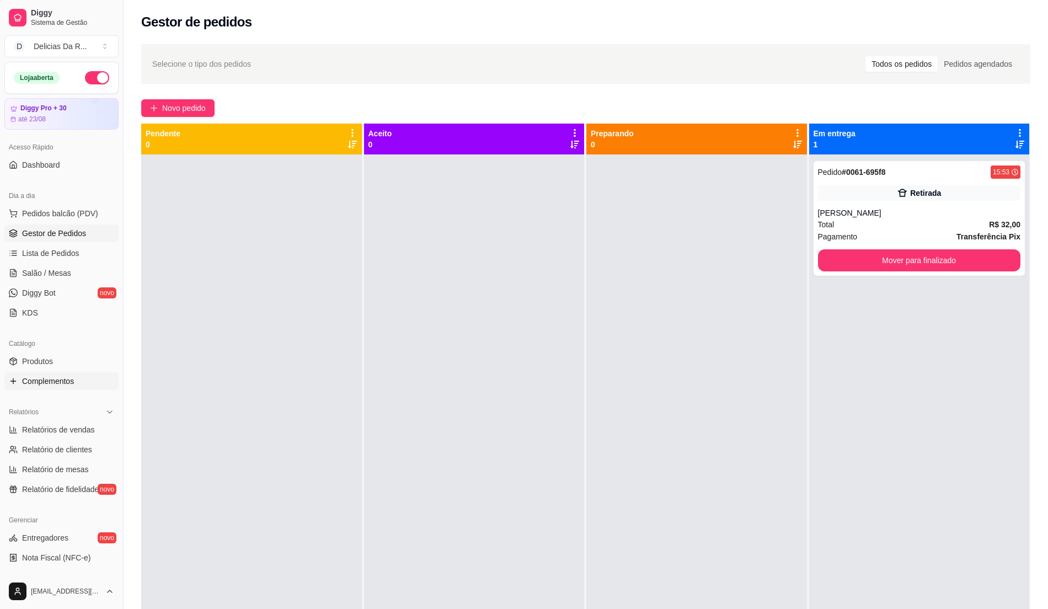
click at [73, 374] on link "Complementos" at bounding box center [61, 381] width 114 height 18
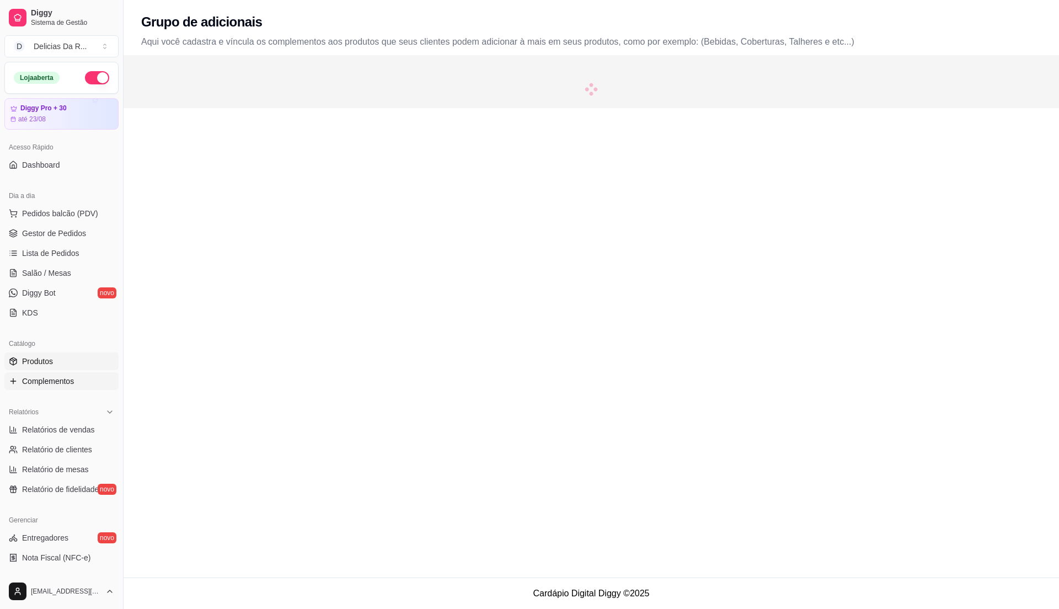
click at [73, 370] on link "Produtos" at bounding box center [61, 362] width 114 height 18
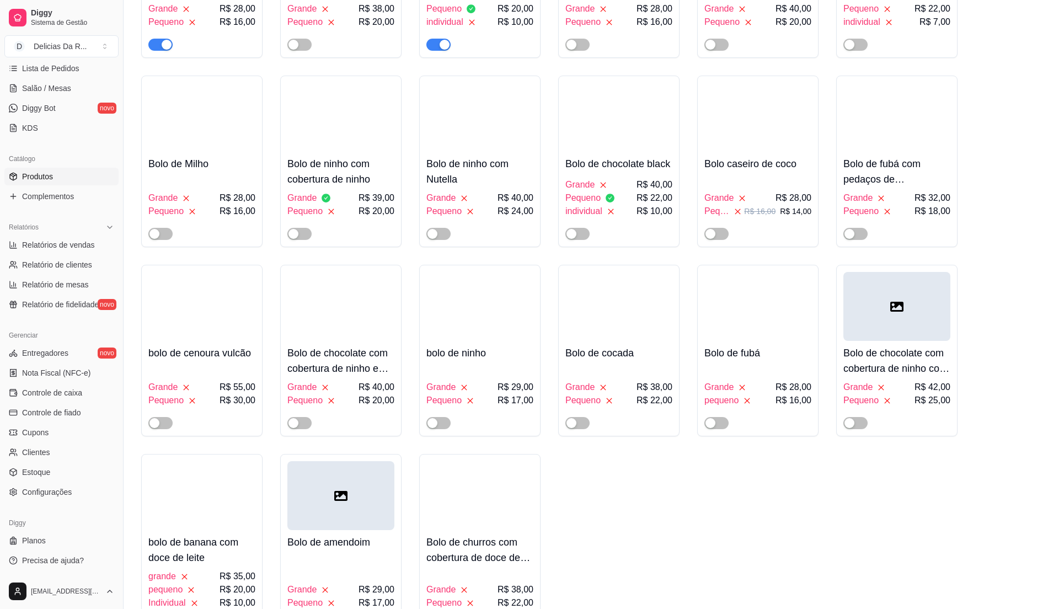
scroll to position [1765, 0]
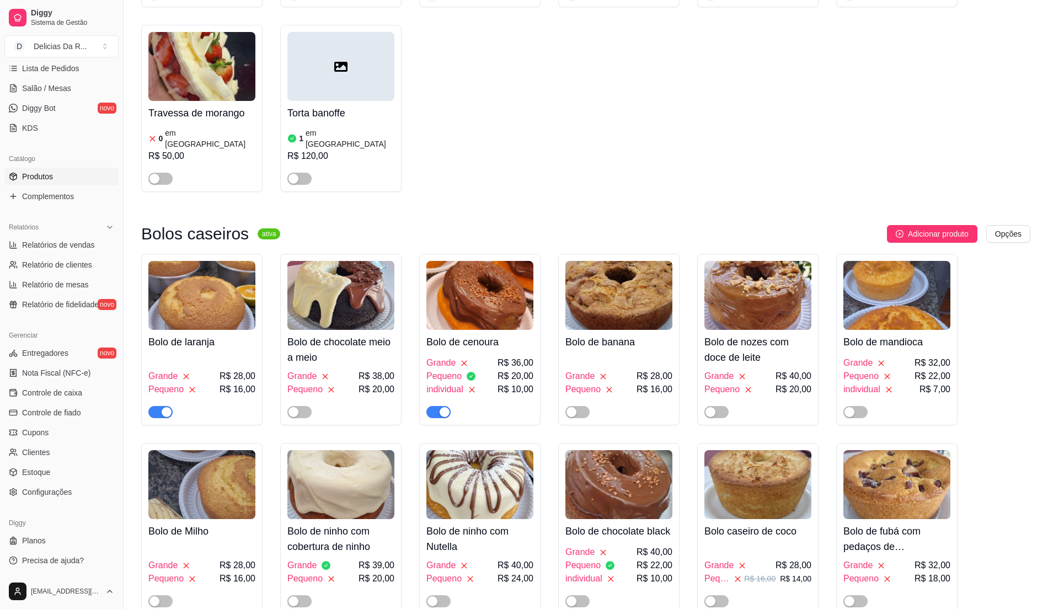
drag, startPoint x: 161, startPoint y: 349, endPoint x: 154, endPoint y: 349, distance: 6.6
click at [154, 406] on span "button" at bounding box center [160, 412] width 24 height 12
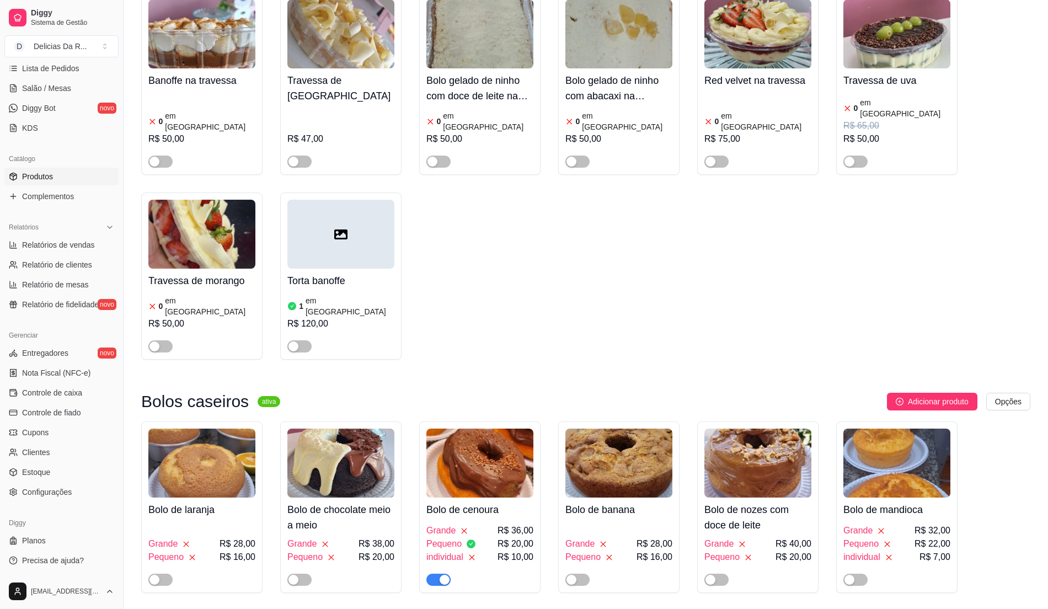
scroll to position [1618, 0]
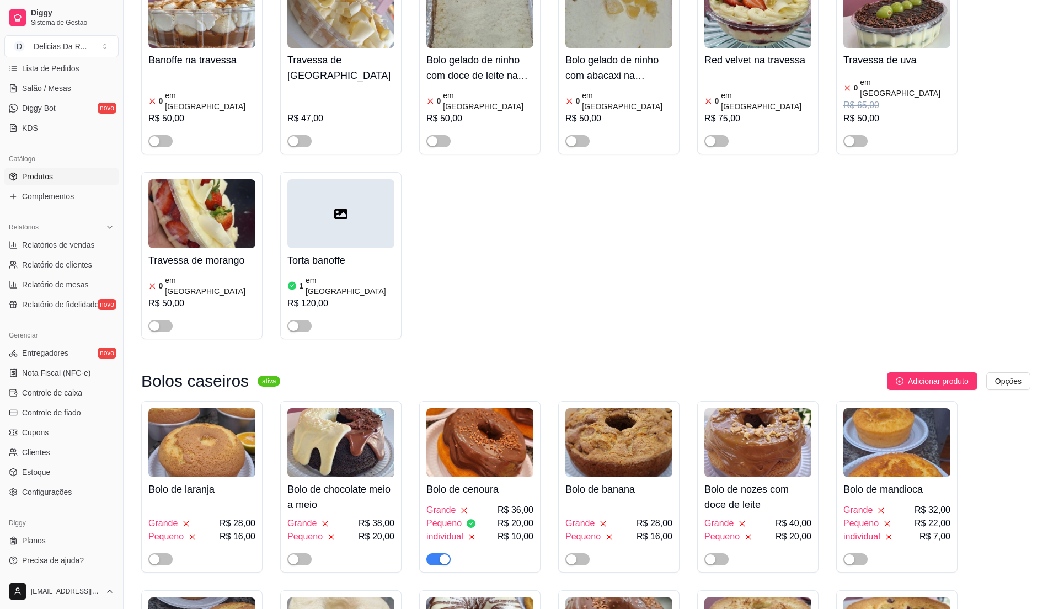
click at [459, 501] on div "Grande R$ 36,00 Pequeno R$ 20,00 individual R$ 10,00" at bounding box center [479, 533] width 107 height 64
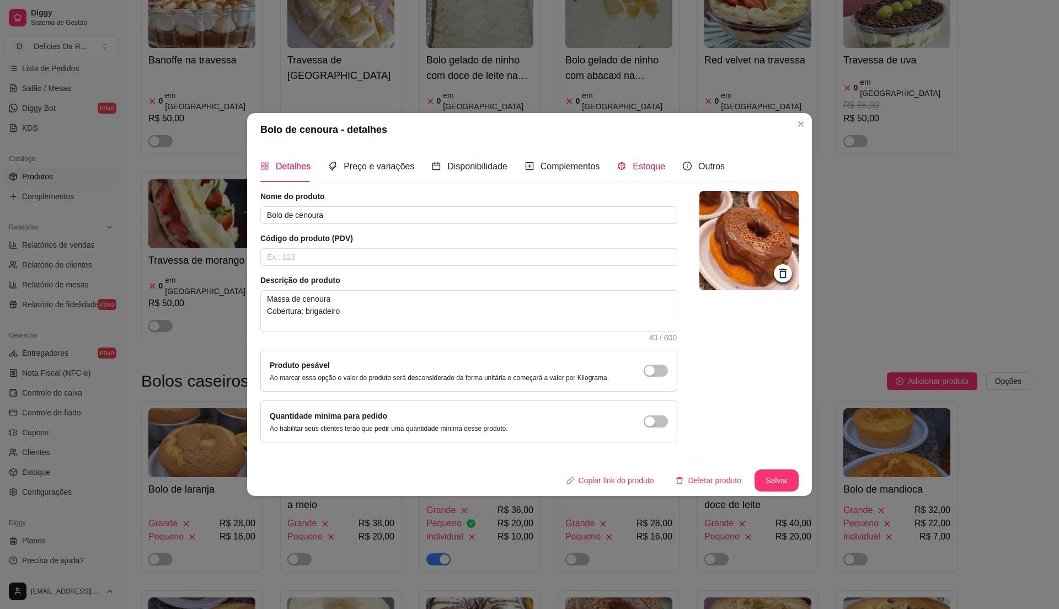
click at [623, 166] on div "Estoque" at bounding box center [641, 166] width 48 height 14
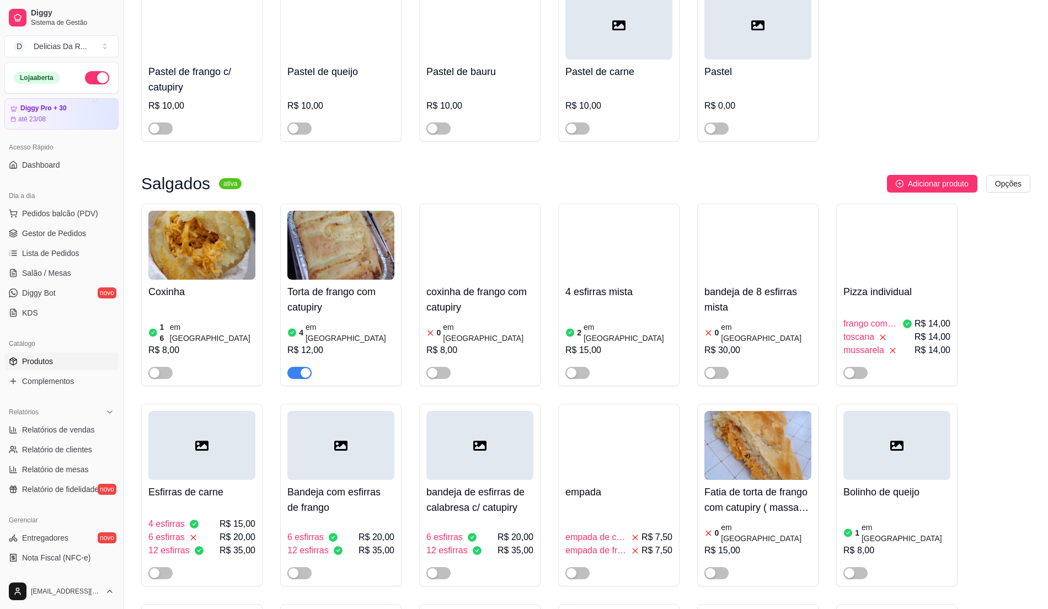
scroll to position [10598, 0]
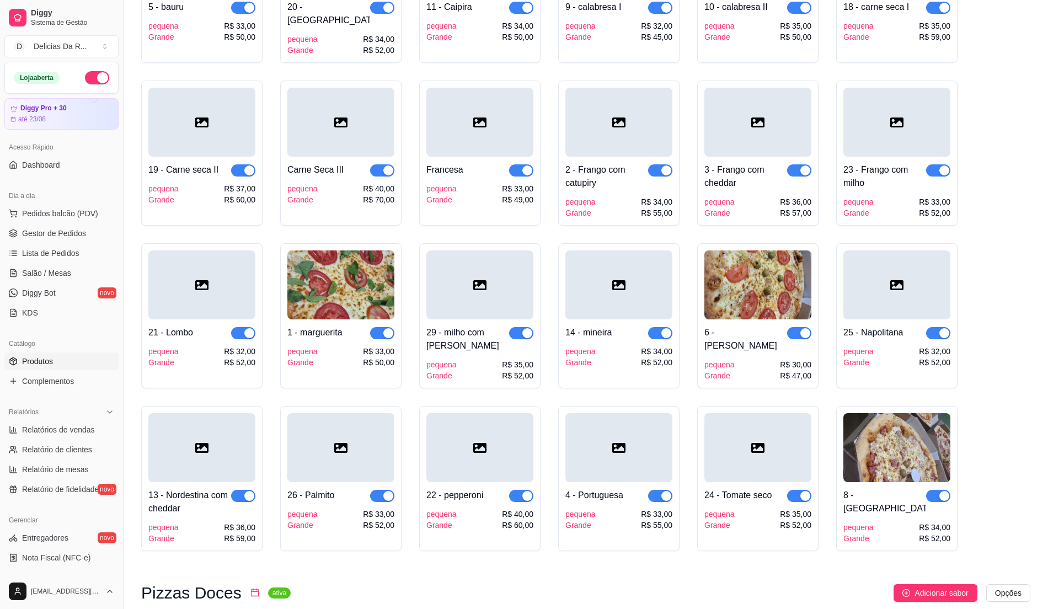
drag, startPoint x: 374, startPoint y: 510, endPoint x: 381, endPoint y: 508, distance: 6.8
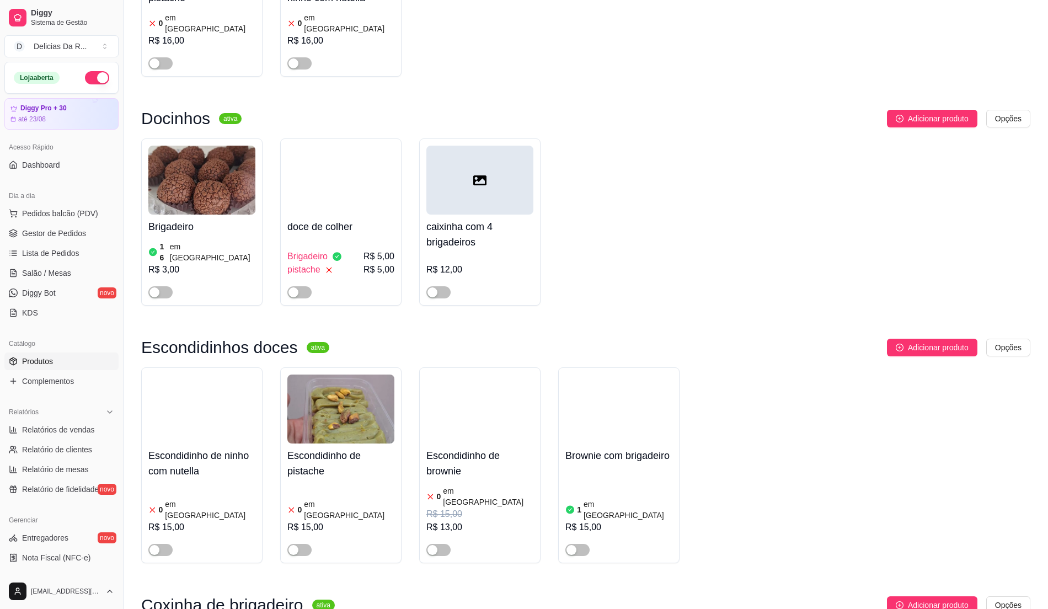
scroll to position [7876, 0]
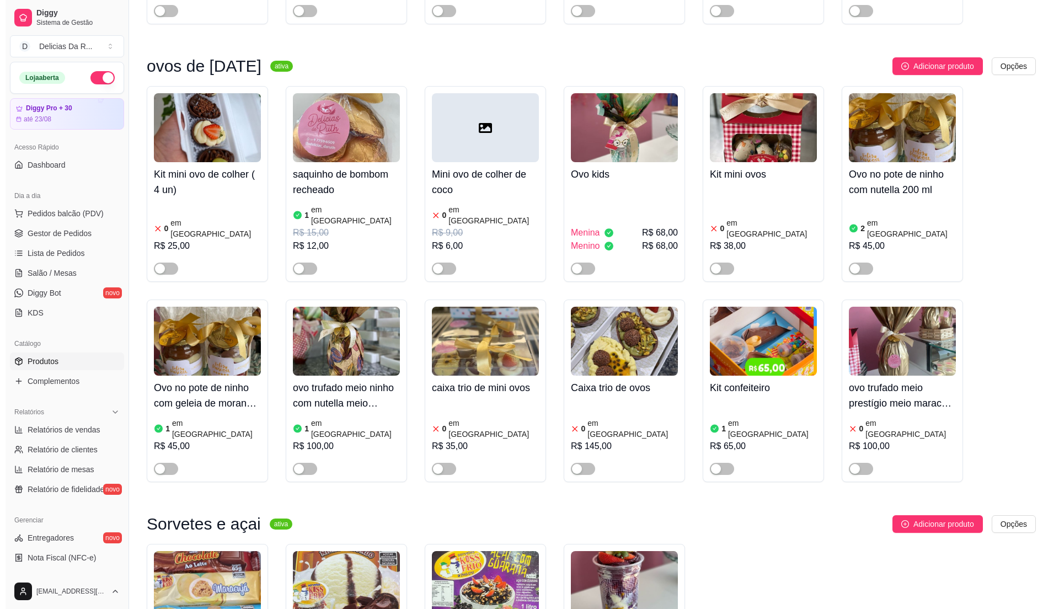
scroll to position [809, 0]
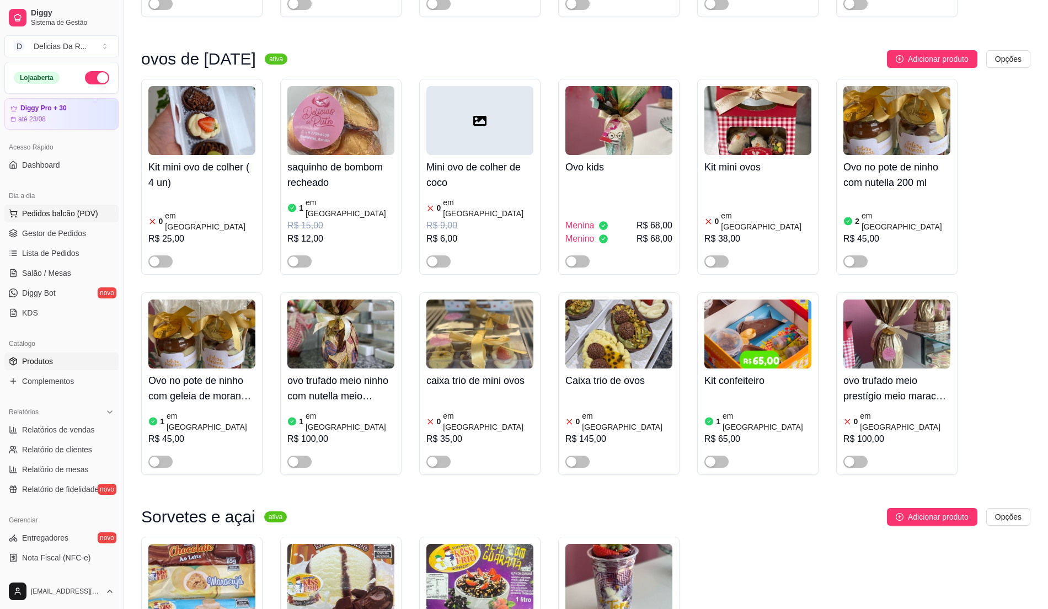
click at [36, 218] on span "Pedidos balcão (PDV)" at bounding box center [60, 213] width 76 height 11
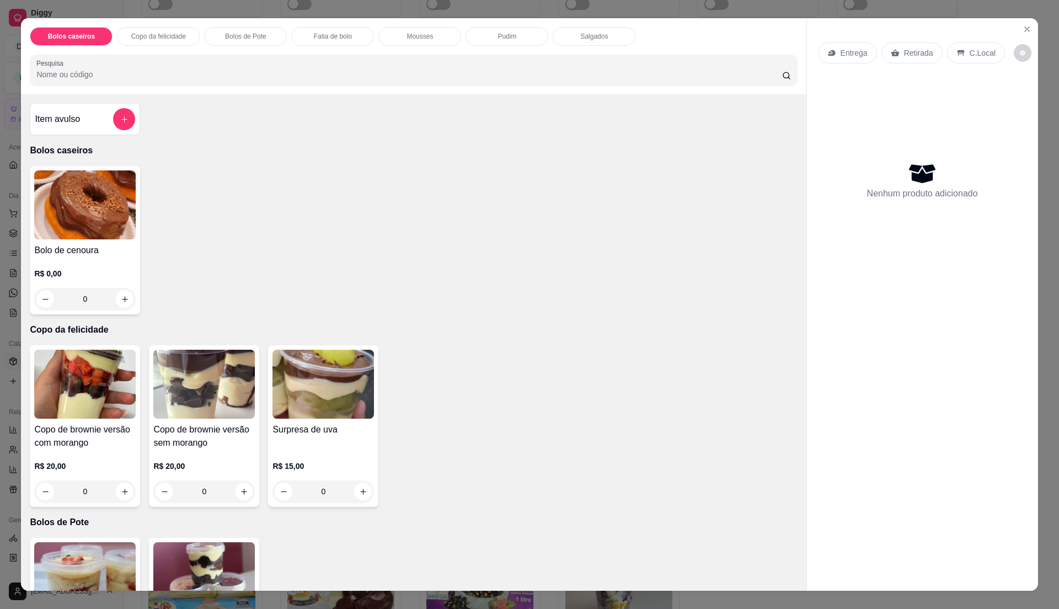
click at [832, 53] on div "Entrega" at bounding box center [847, 52] width 59 height 21
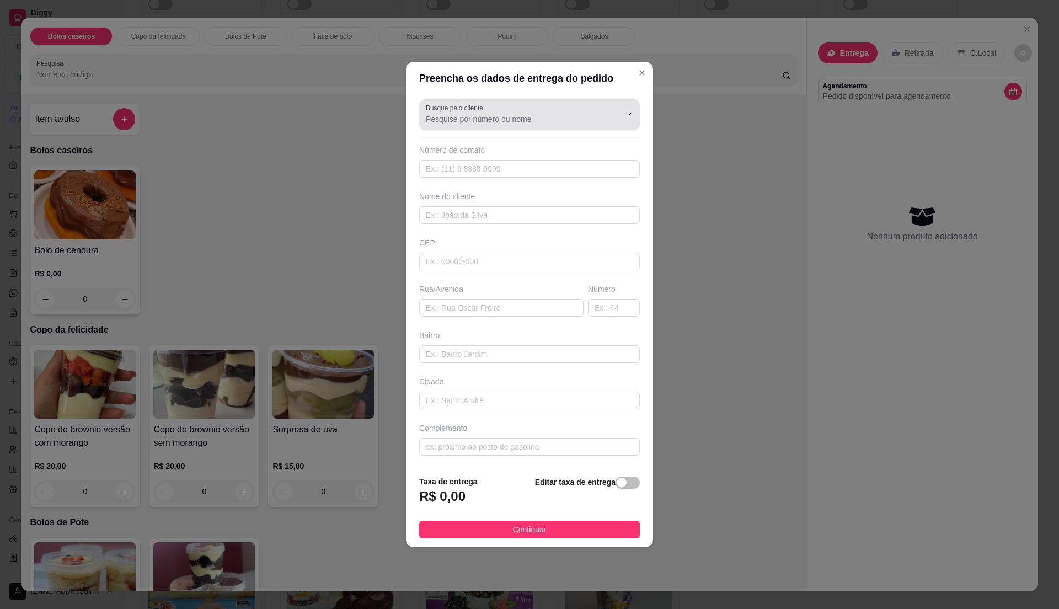
drag, startPoint x: 519, startPoint y: 109, endPoint x: 500, endPoint y: 12, distance: 99.5
click at [520, 110] on div at bounding box center [529, 115] width 207 height 22
click at [453, 148] on span "[MEDICAL_DATA]" at bounding box center [518, 144] width 181 height 11
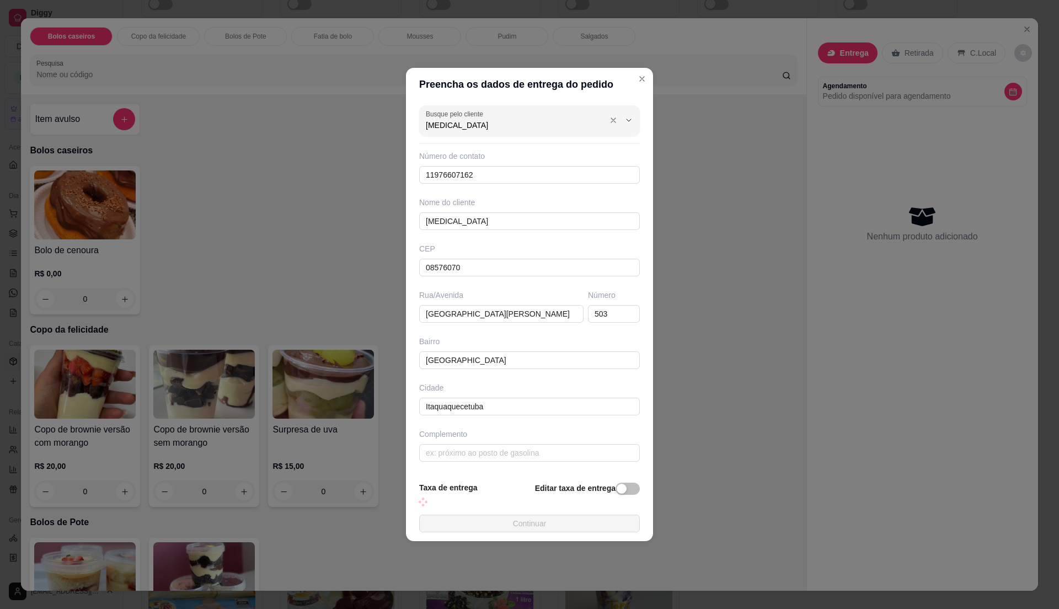
click at [494, 113] on div "[MEDICAL_DATA]" at bounding box center [529, 121] width 207 height 22
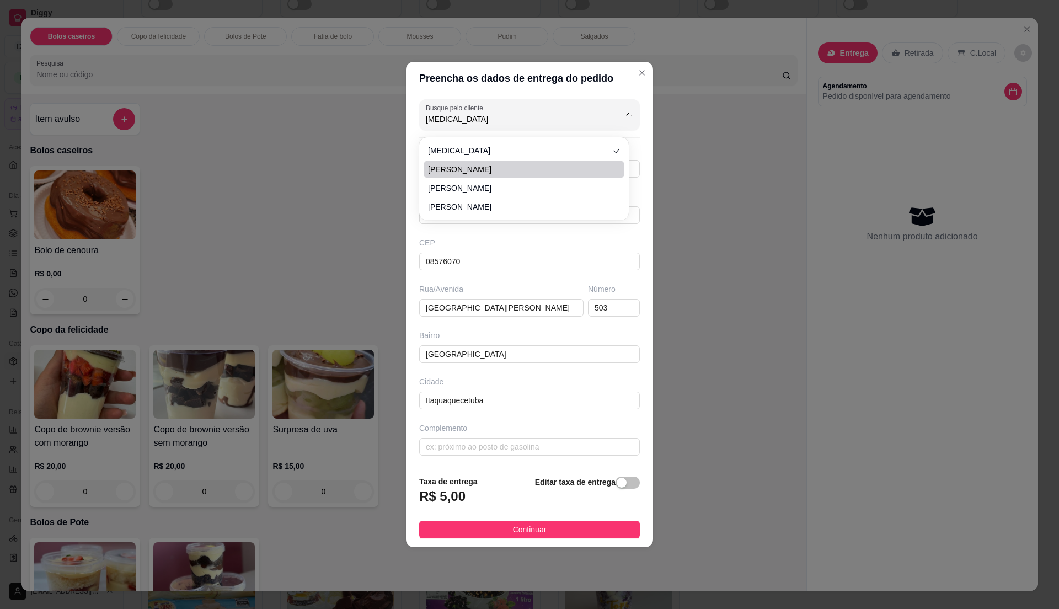
click at [471, 161] on li "[PERSON_NAME]" at bounding box center [524, 170] width 201 height 18
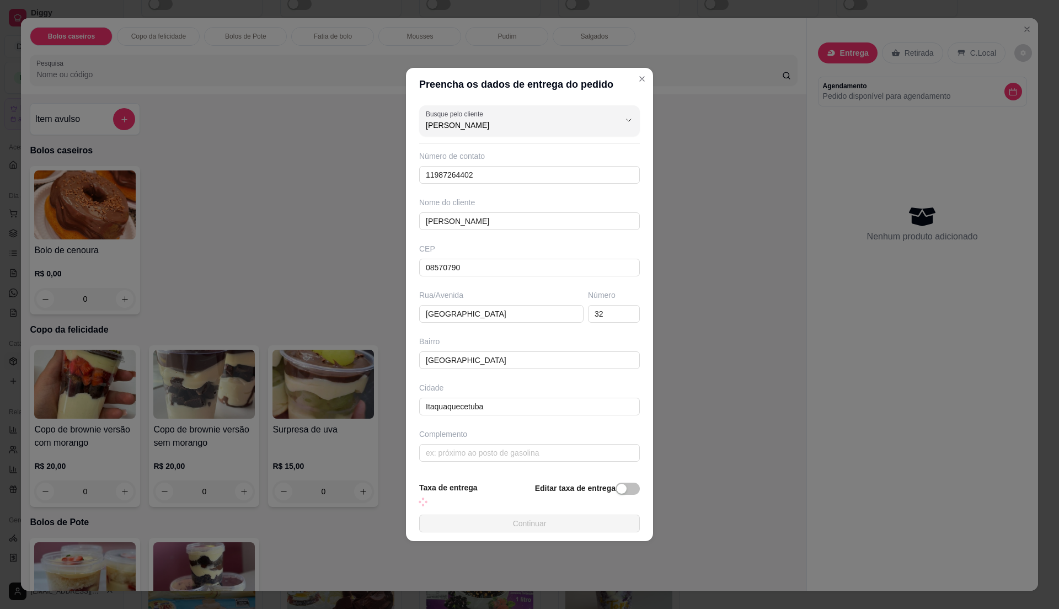
click at [498, 101] on div "Busque pelo cliente [MEDICAL_DATA] Número de contato 11987264402 Nome do client…" at bounding box center [529, 287] width 247 height 372
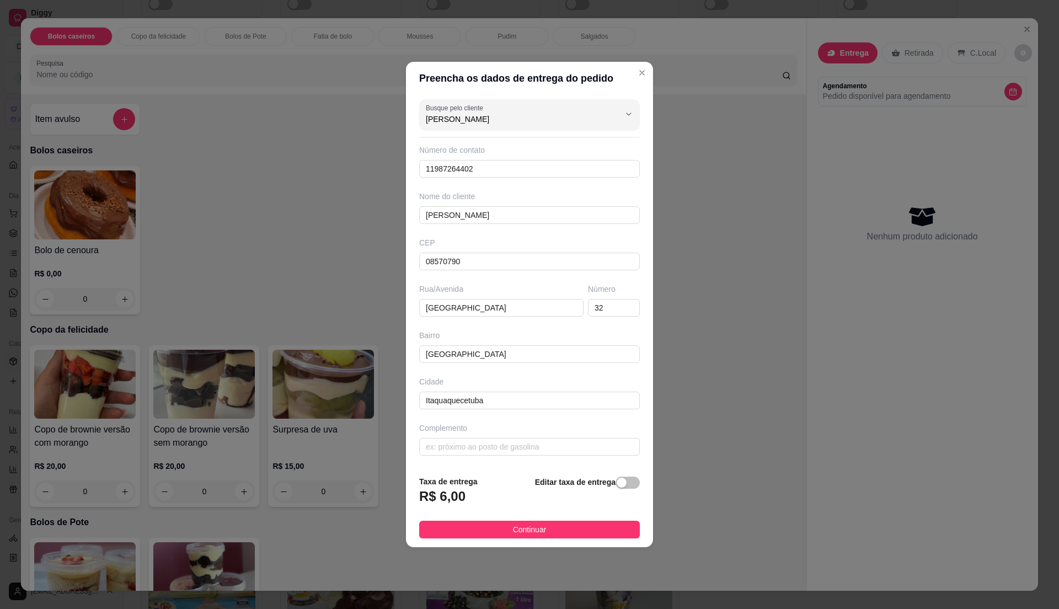
click at [524, 526] on span "Continuar" at bounding box center [530, 530] width 34 height 12
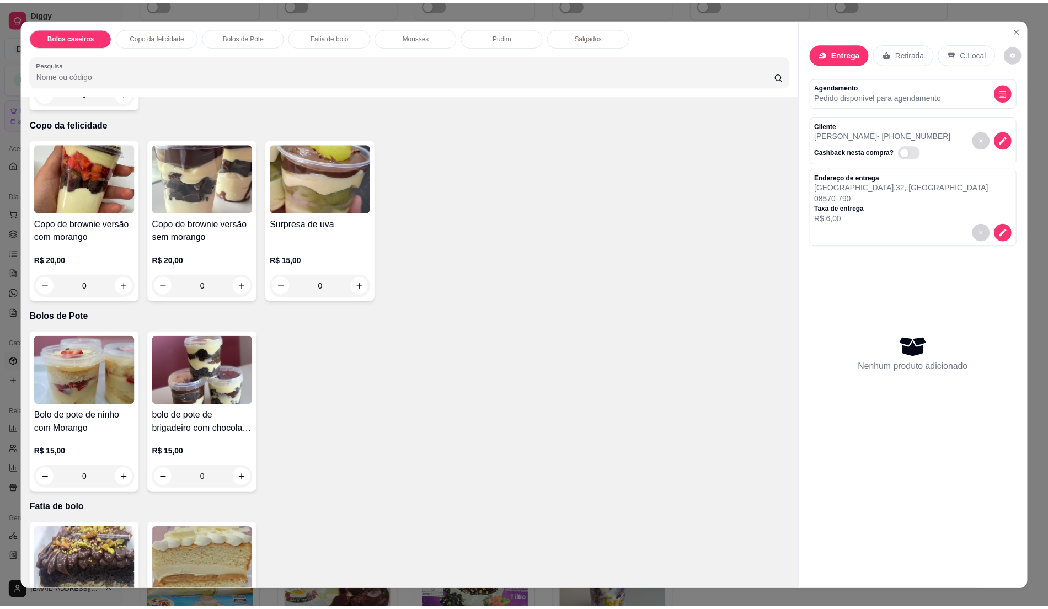
scroll to position [221, 0]
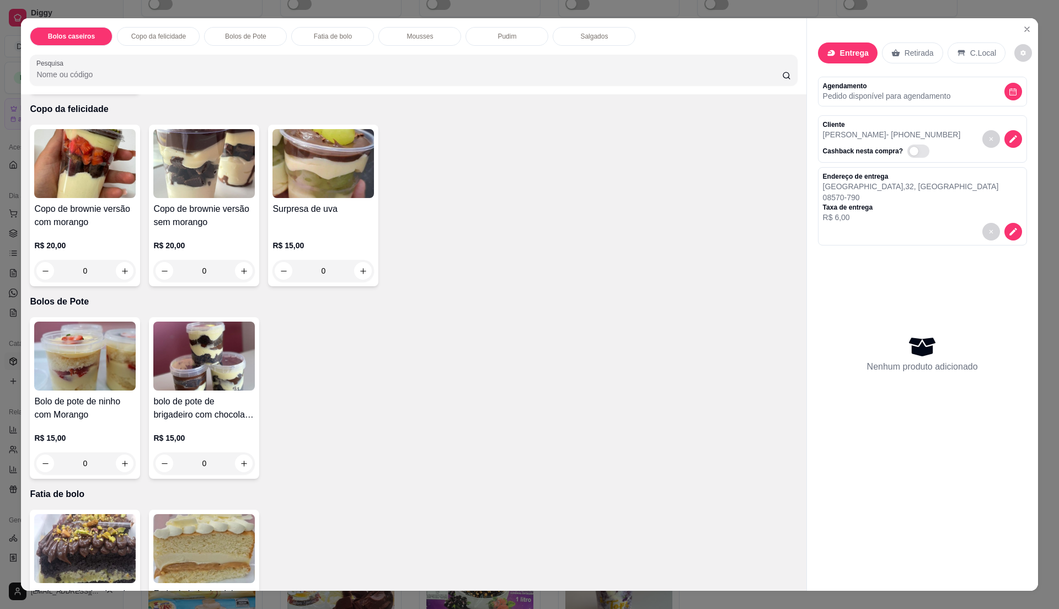
click at [95, 521] on img at bounding box center [85, 548] width 102 height 69
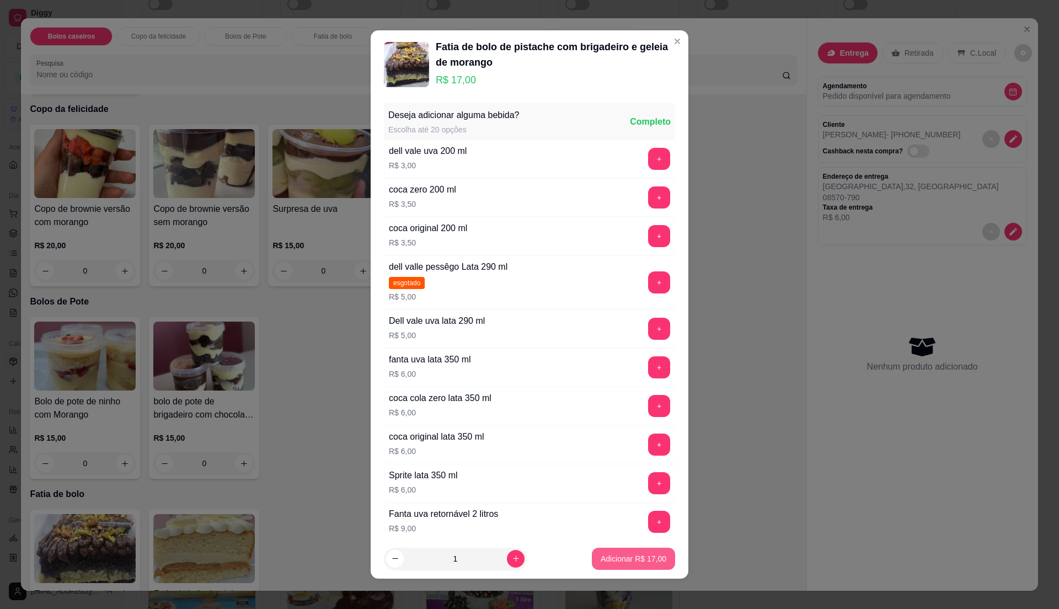
click at [648, 561] on p "Adicionar R$ 17,00" at bounding box center [634, 558] width 66 height 11
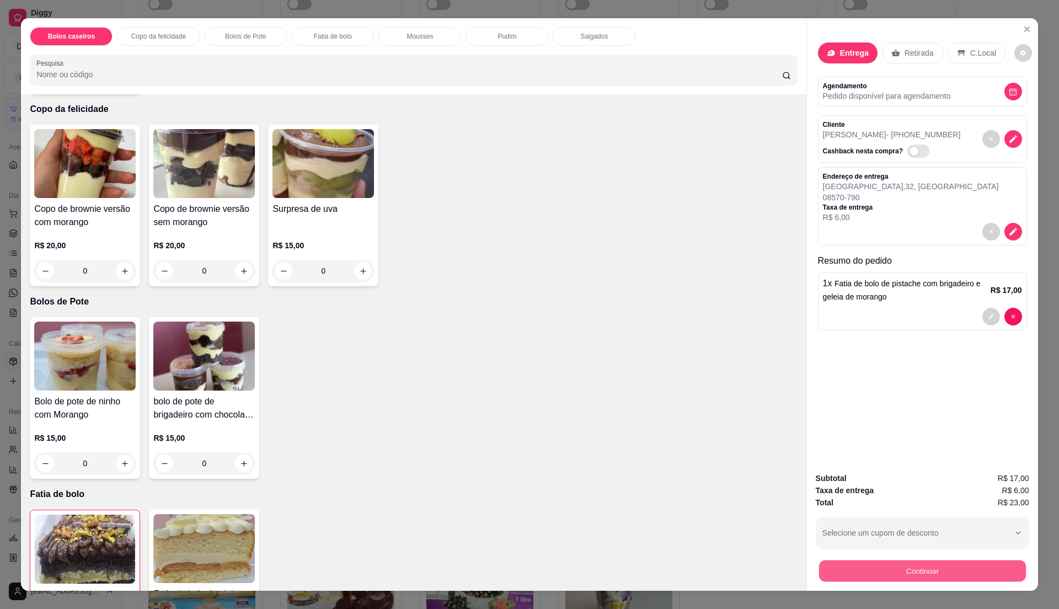
click at [890, 568] on button "Continuar" at bounding box center [922, 571] width 207 height 22
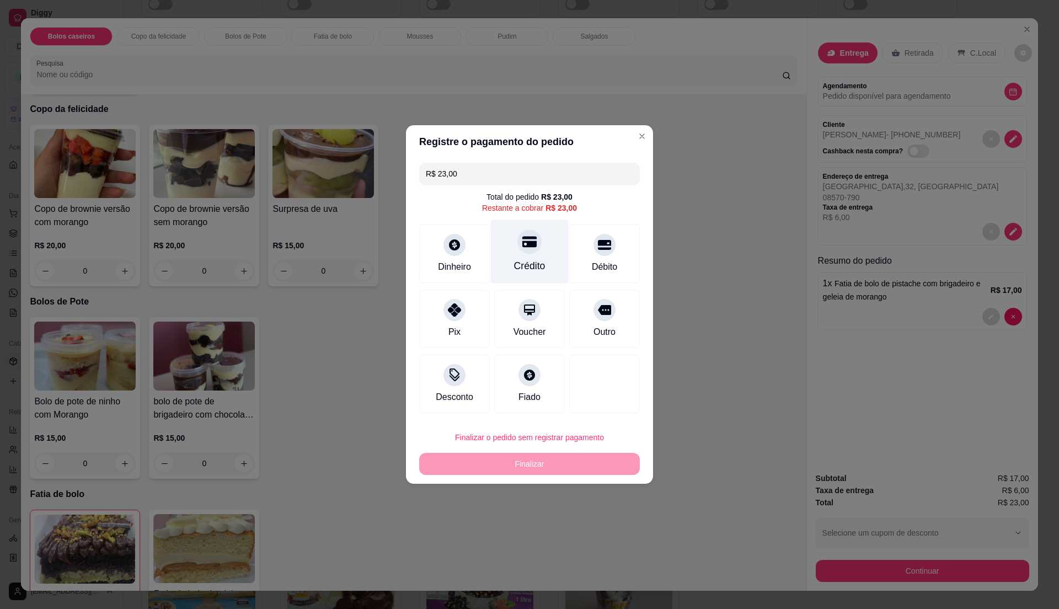
click at [529, 259] on div "Crédito" at bounding box center [529, 266] width 31 height 14
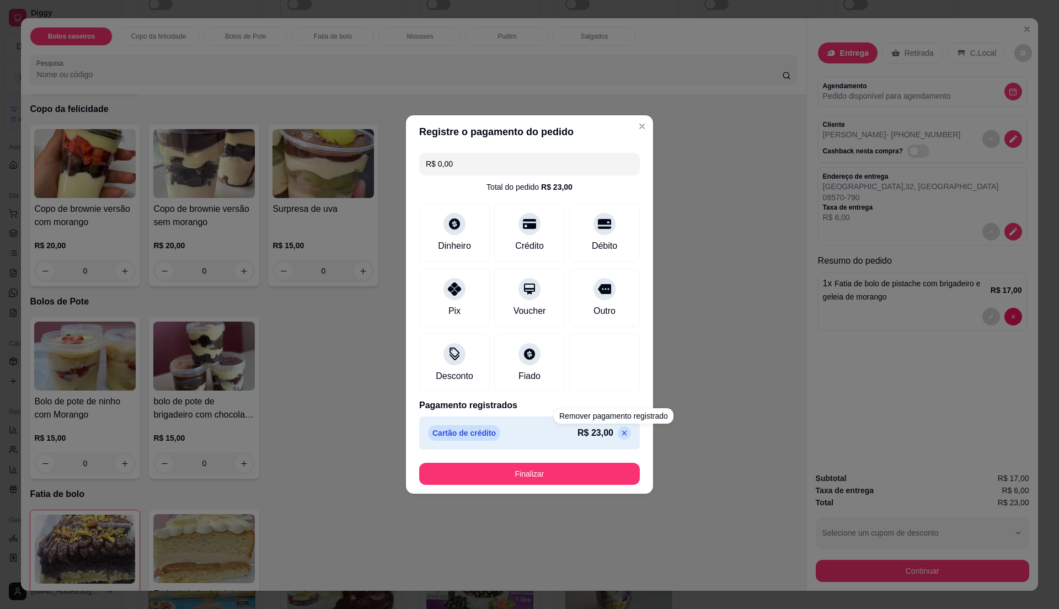
click at [615, 472] on button "Finalizar" at bounding box center [529, 474] width 221 height 22
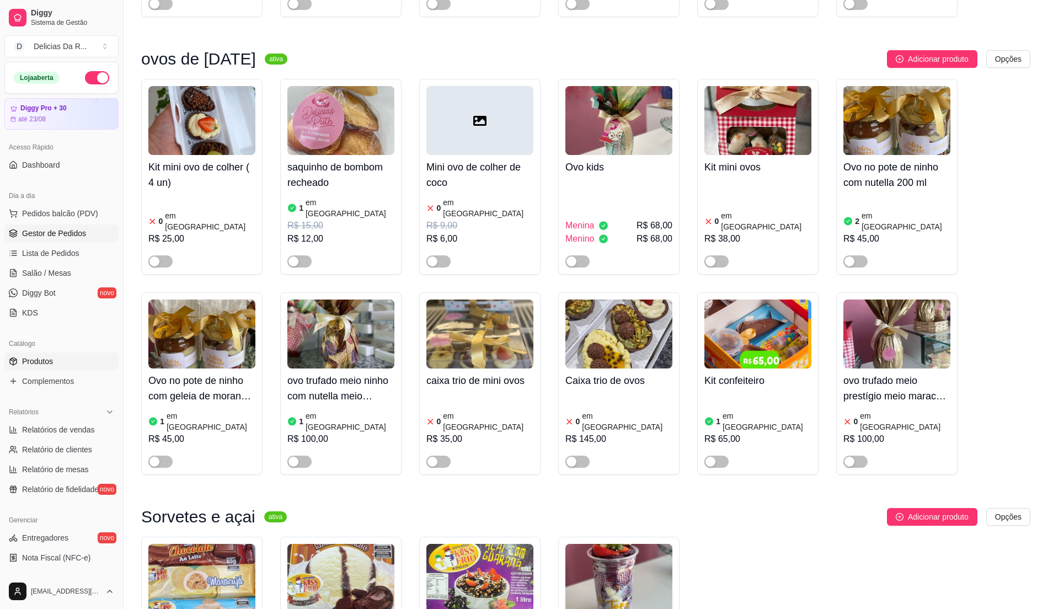
click at [12, 236] on icon at bounding box center [13, 233] width 9 height 9
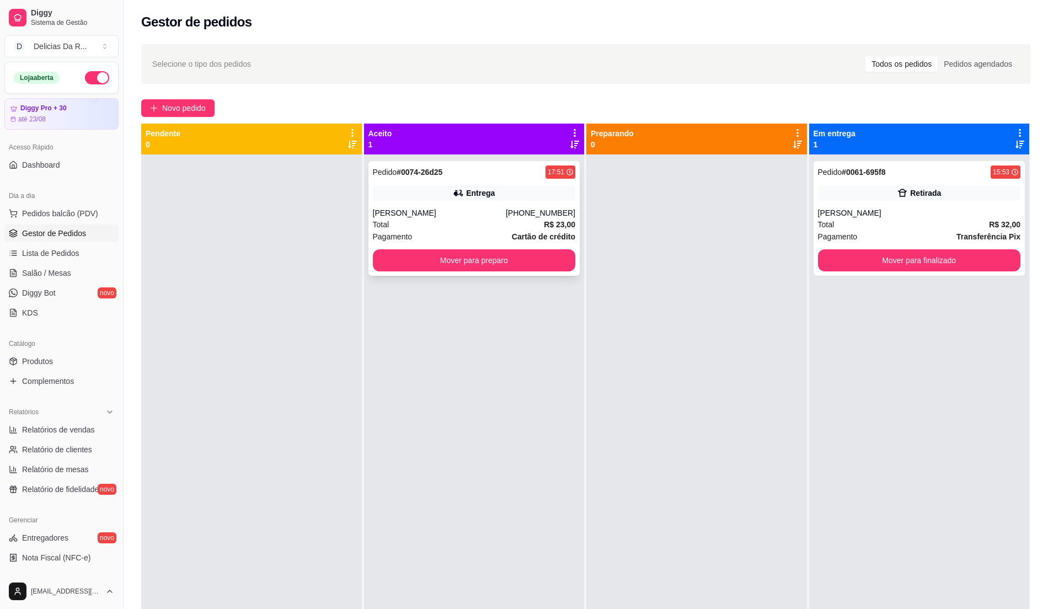
click at [395, 200] on div "Entrega" at bounding box center [474, 192] width 203 height 15
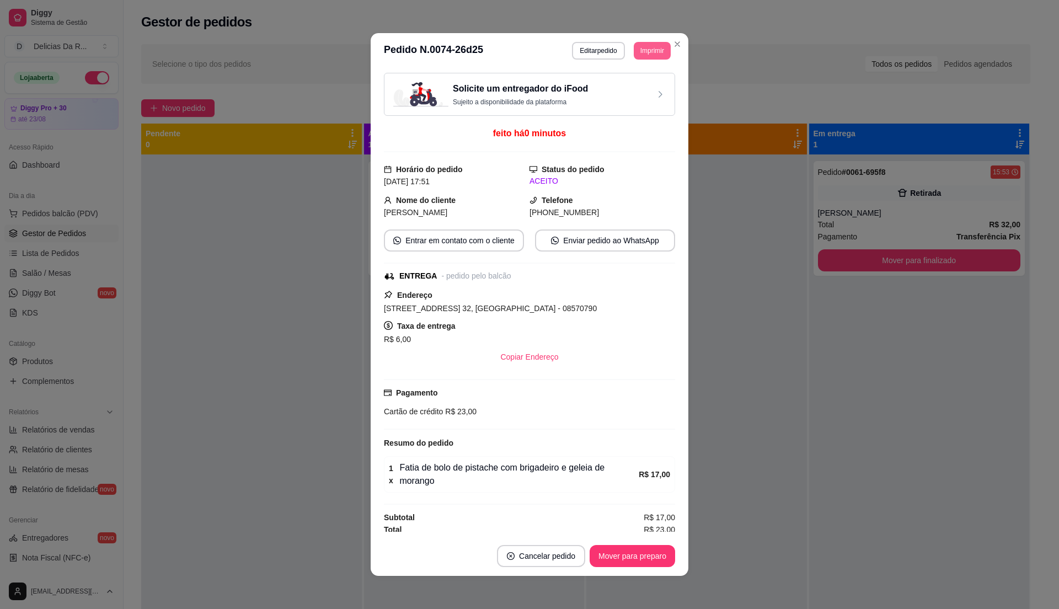
click at [644, 56] on button "Imprimir" at bounding box center [652, 51] width 37 height 18
click at [636, 89] on button "IMPRESSORA" at bounding box center [626, 92] width 80 height 18
click at [607, 551] on button "Mover para preparo" at bounding box center [633, 556] width 86 height 22
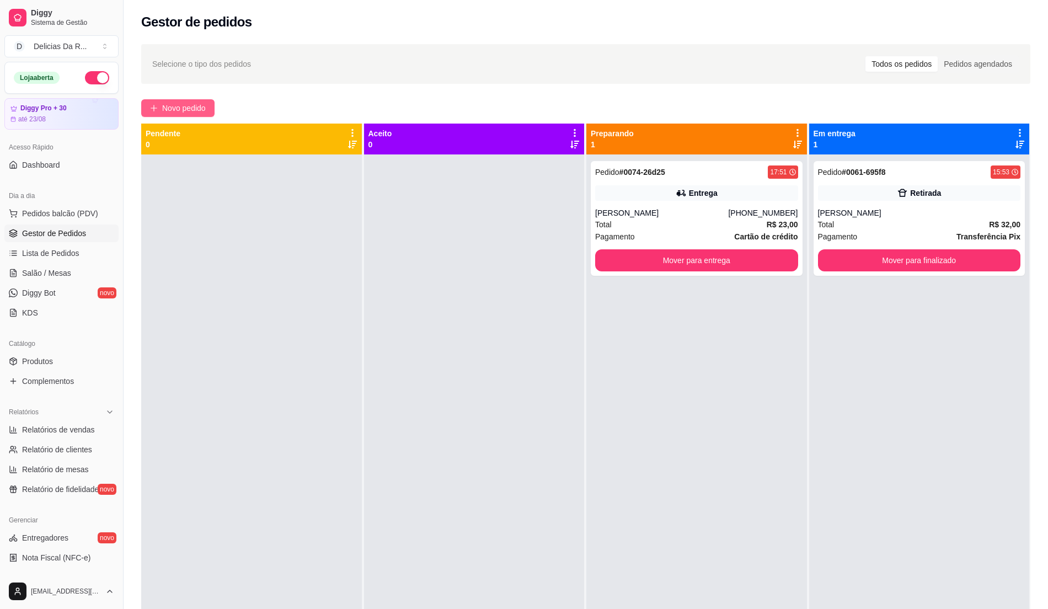
click at [191, 116] on button "Novo pedido" at bounding box center [177, 108] width 73 height 18
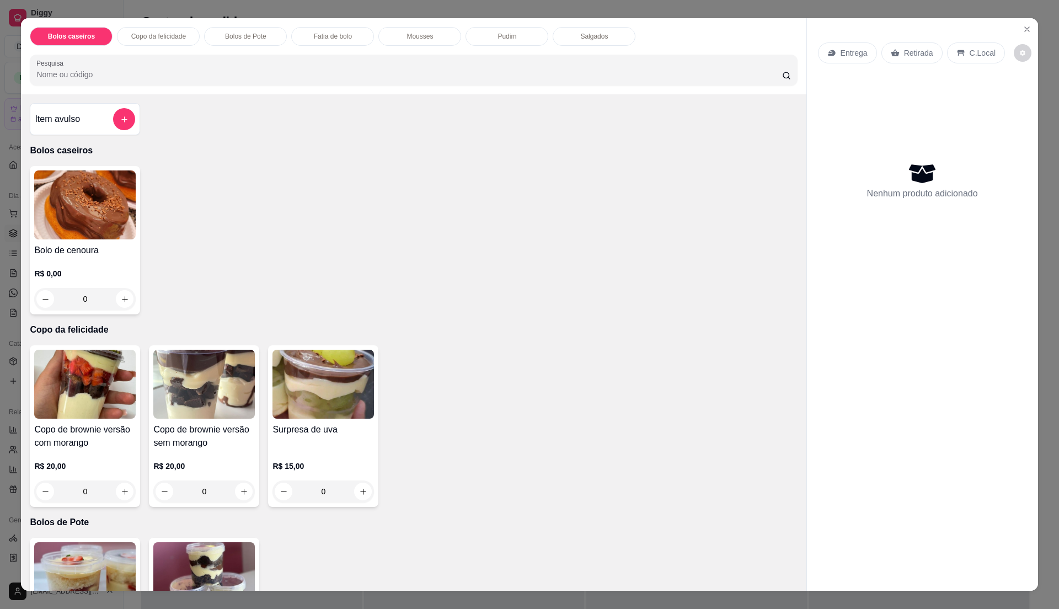
click at [89, 128] on div "Item avulso" at bounding box center [85, 119] width 100 height 22
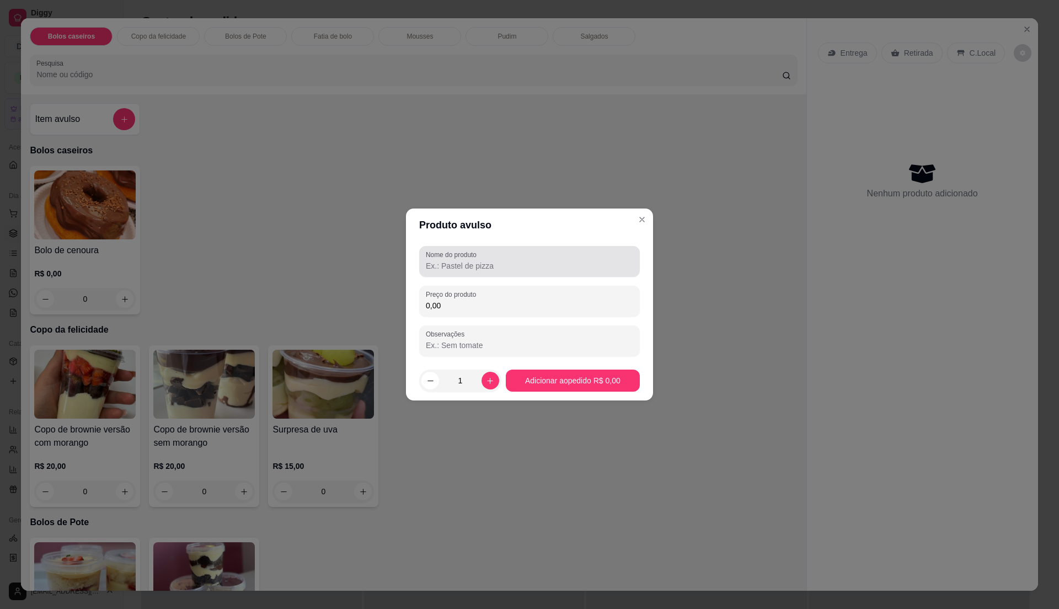
click at [445, 256] on label "Nome do produto" at bounding box center [453, 254] width 55 height 9
click at [564, 252] on div at bounding box center [529, 261] width 207 height 22
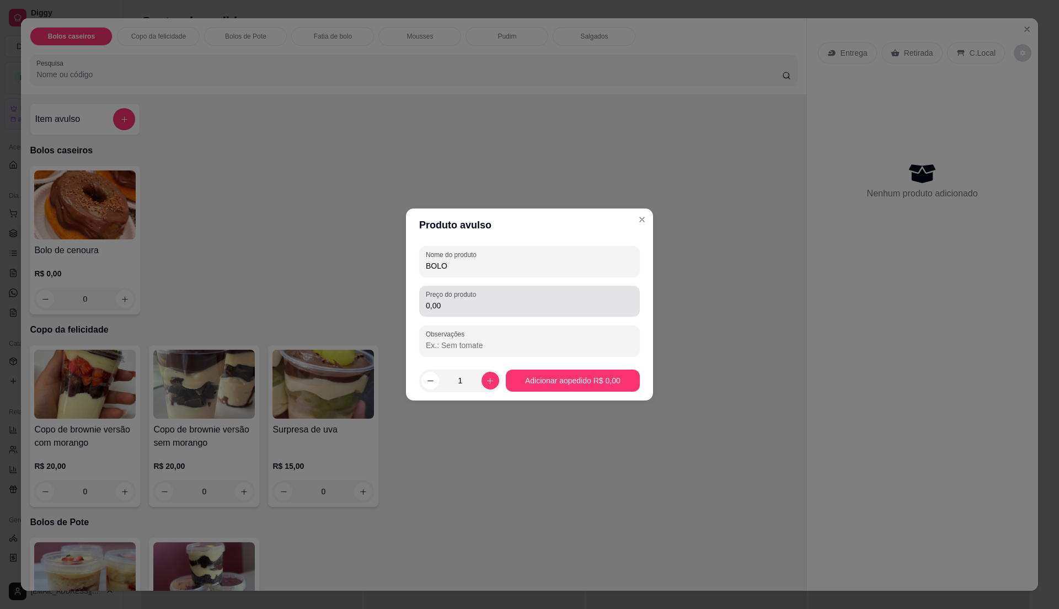
click at [508, 301] on input "0,00" at bounding box center [529, 305] width 207 height 11
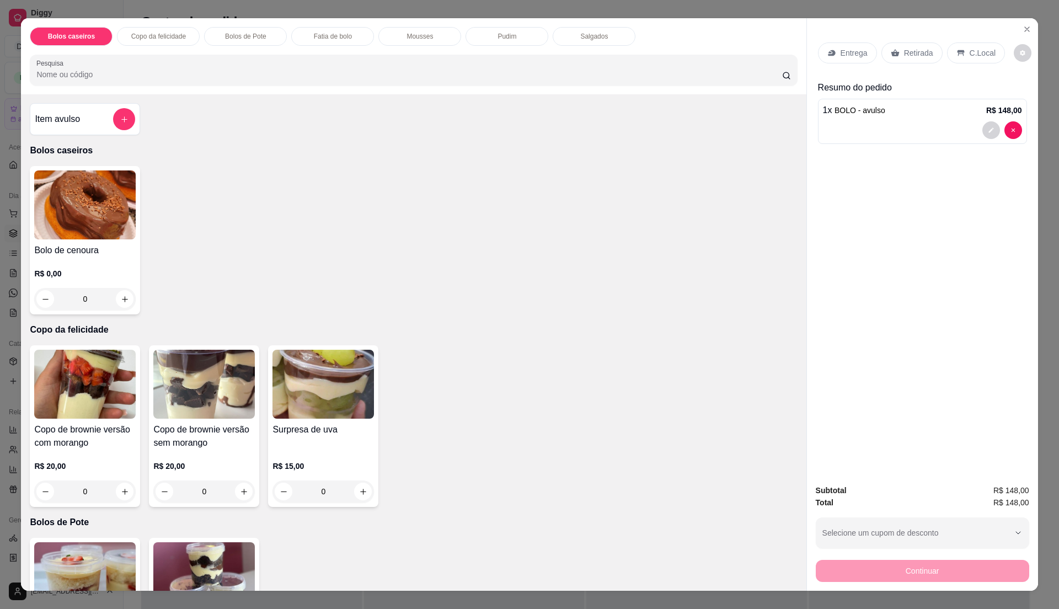
click at [895, 40] on div "Entrega Retirada C.Local" at bounding box center [922, 53] width 209 height 39
click at [894, 54] on icon at bounding box center [895, 53] width 9 height 9
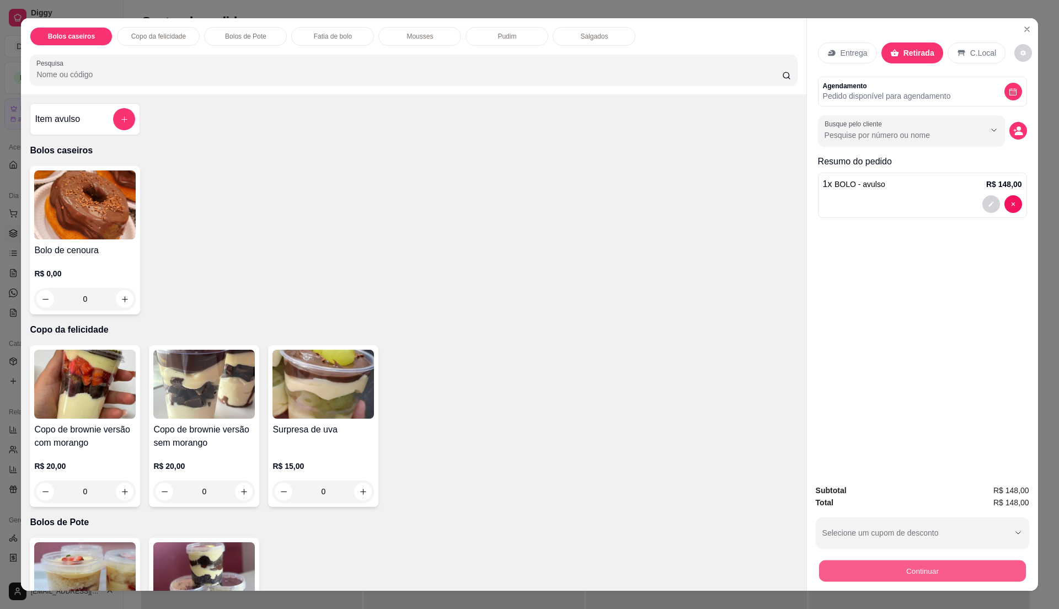
click at [888, 577] on button "Continuar" at bounding box center [922, 571] width 207 height 22
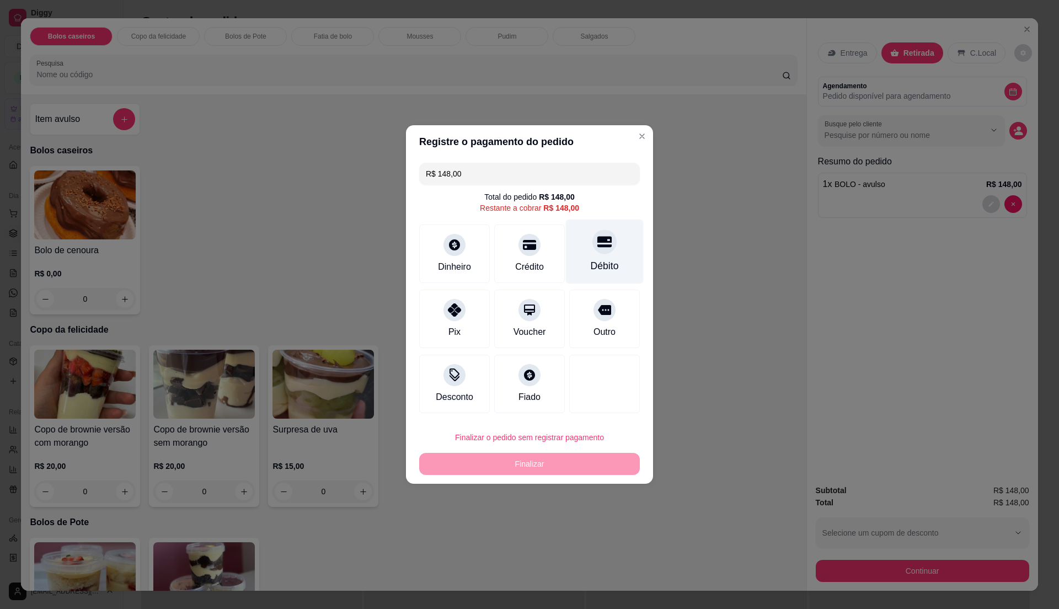
click at [593, 252] on div at bounding box center [605, 241] width 24 height 24
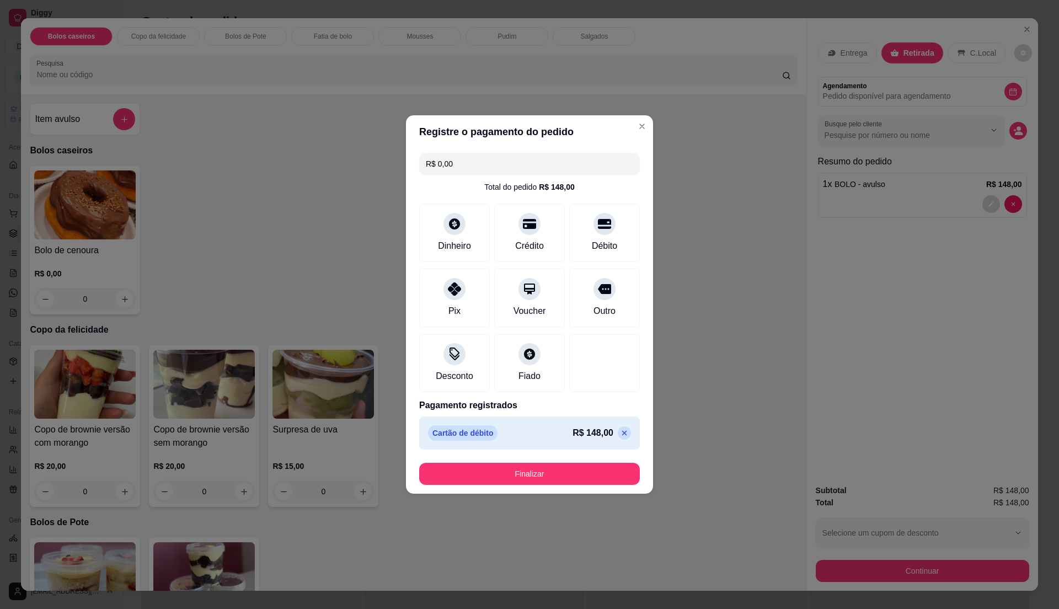
click at [574, 469] on button "Finalizar" at bounding box center [529, 474] width 221 height 22
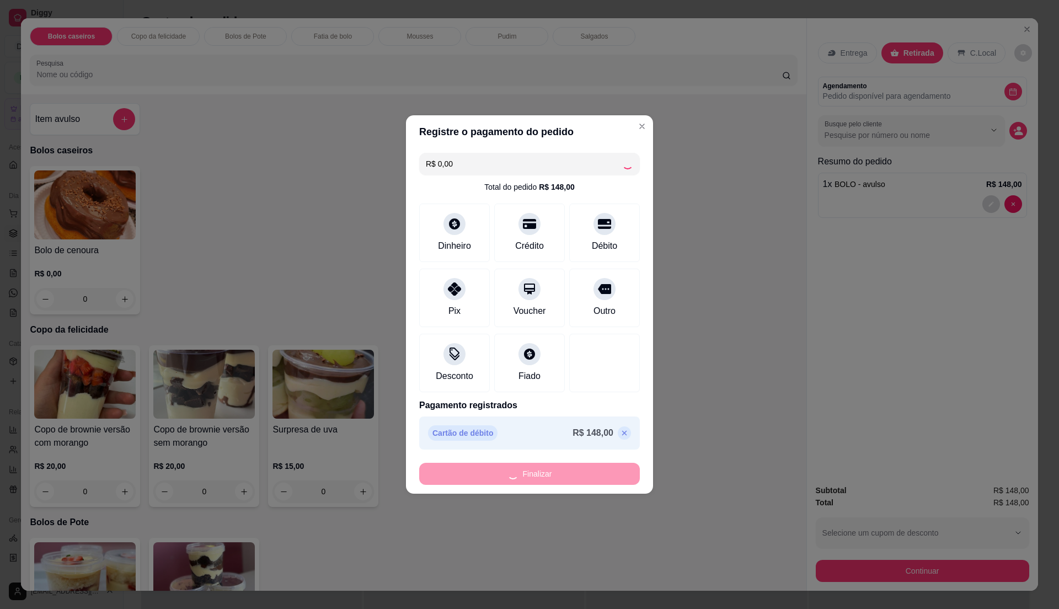
type input "-R$ 148,00"
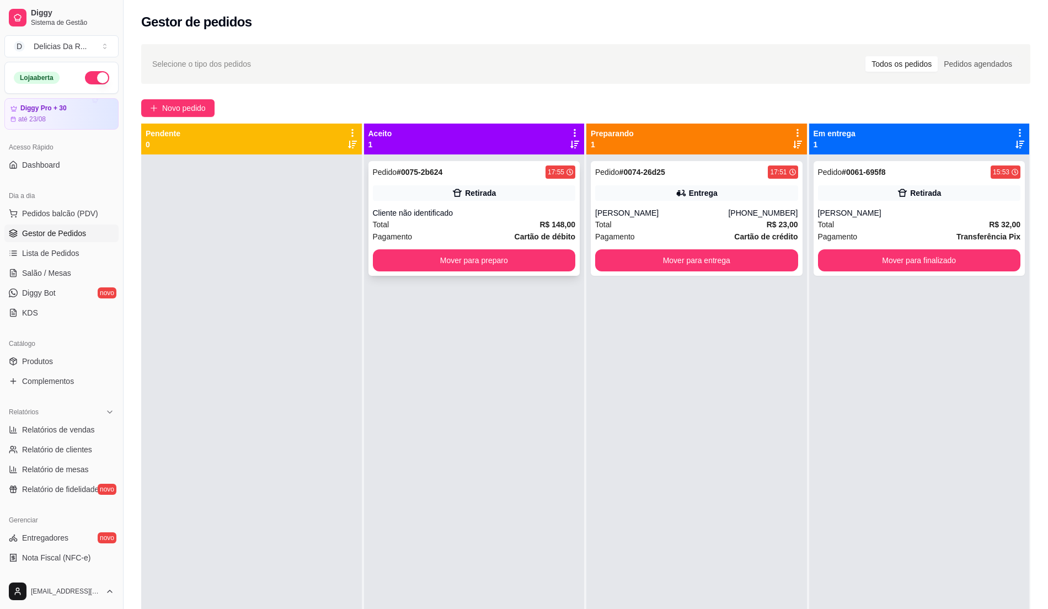
click at [408, 179] on div "Pedido # 0075-2b624 17:55 Retirada Cliente não identificado Total R$ 148,00 Pag…" at bounding box center [475, 218] width 212 height 115
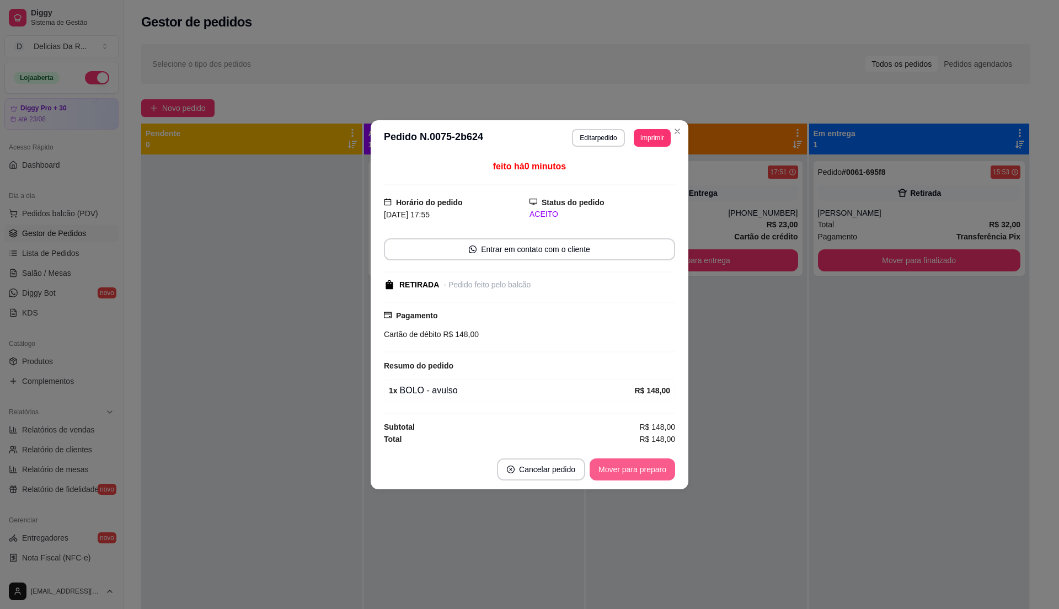
click at [610, 474] on button "Mover para preparo" at bounding box center [633, 469] width 86 height 22
click at [611, 474] on div "Mover para preparo" at bounding box center [624, 469] width 101 height 22
click at [610, 473] on div "Mover para preparo" at bounding box center [624, 469] width 101 height 22
click at [611, 473] on div "Mover para preparo" at bounding box center [624, 469] width 101 height 22
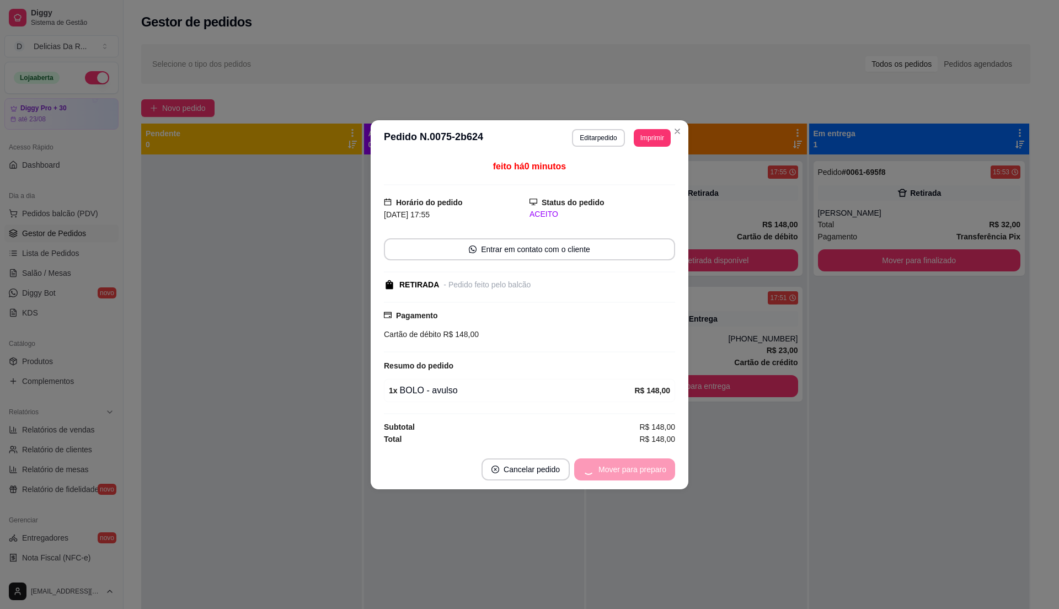
click at [610, 473] on div "Mover para preparo" at bounding box center [624, 469] width 101 height 22
click at [610, 472] on button "Mover para retirada disponível" at bounding box center [614, 469] width 118 height 22
click at [613, 474] on div "Mover para retirada disponível" at bounding box center [606, 469] width 137 height 22
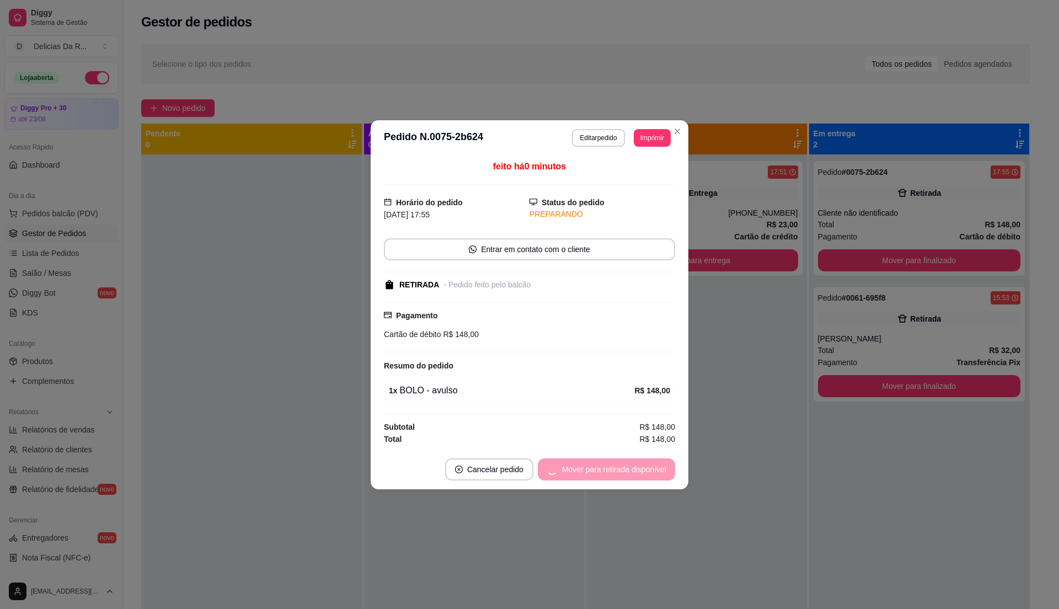
click at [616, 471] on div "Mover para retirada disponível" at bounding box center [606, 469] width 137 height 22
click at [618, 467] on button "Mover para finalizado" at bounding box center [629, 469] width 89 height 22
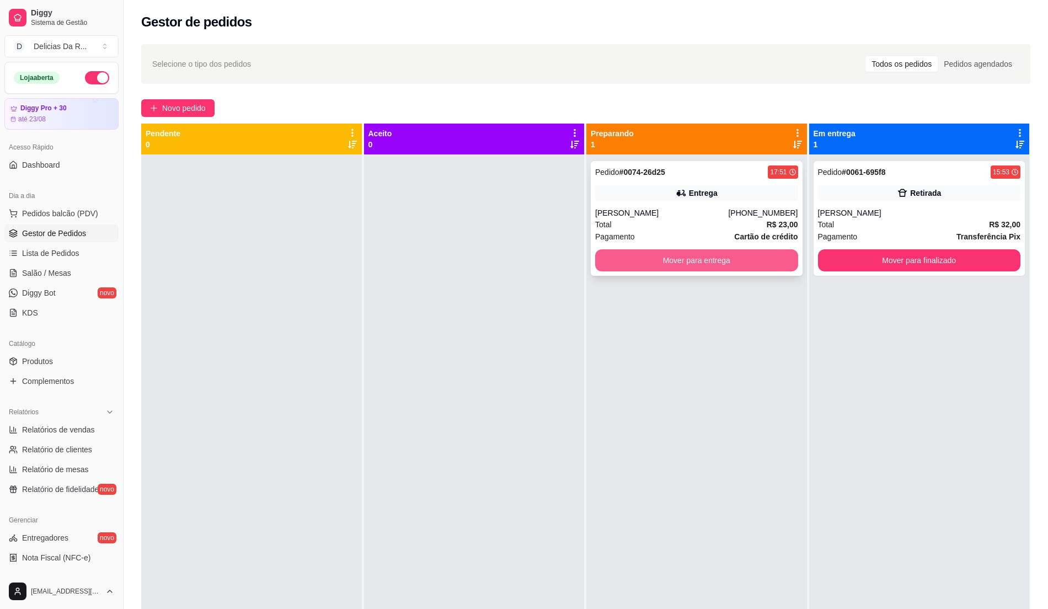
click at [608, 267] on button "Mover para entrega" at bounding box center [696, 260] width 203 height 22
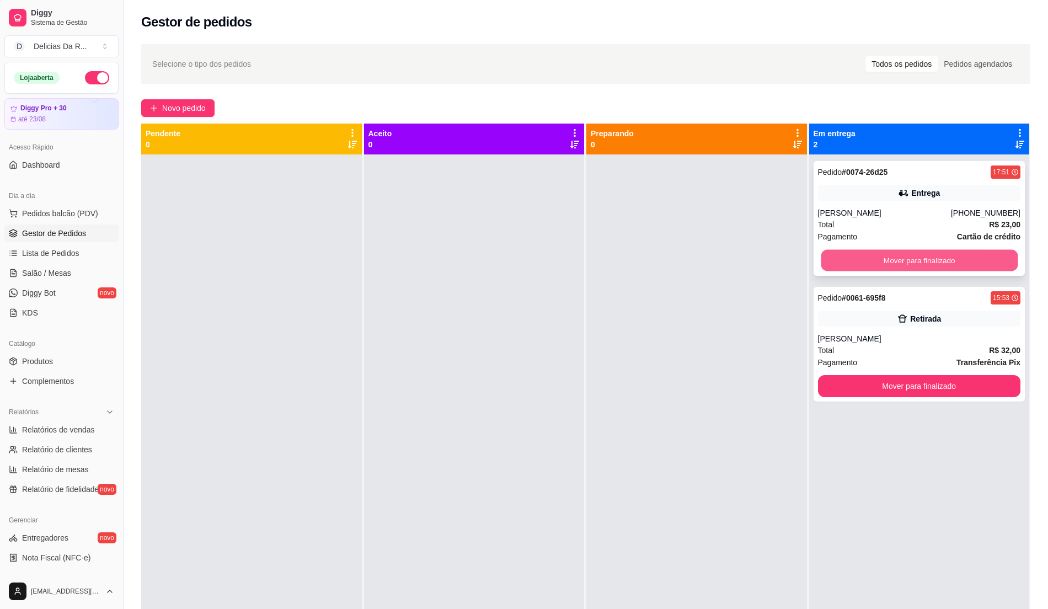
click at [829, 258] on button "Mover para finalizado" at bounding box center [919, 261] width 196 height 22
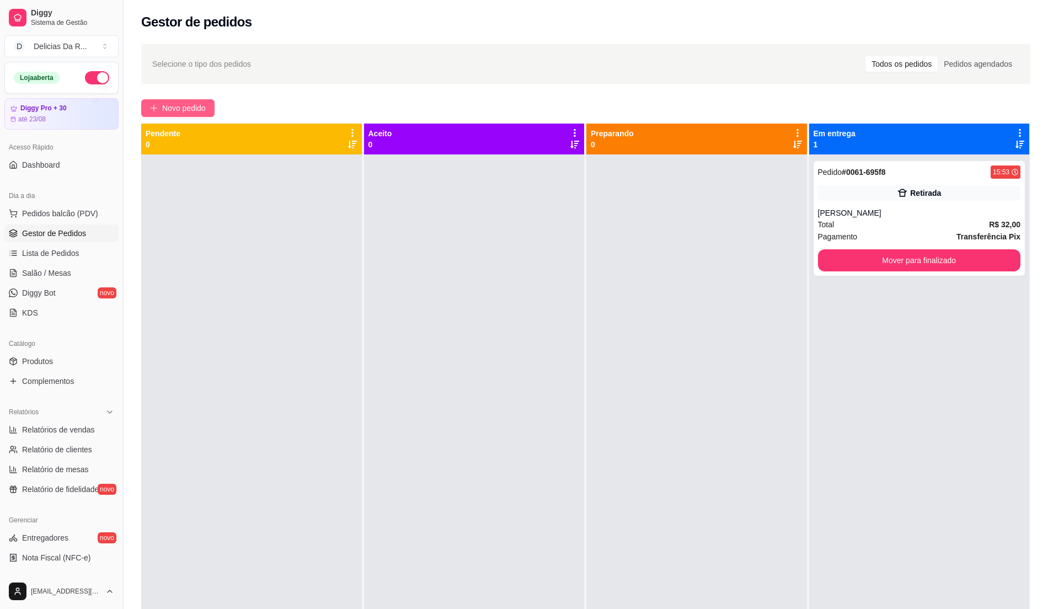
click at [201, 110] on span "Novo pedido" at bounding box center [184, 108] width 44 height 12
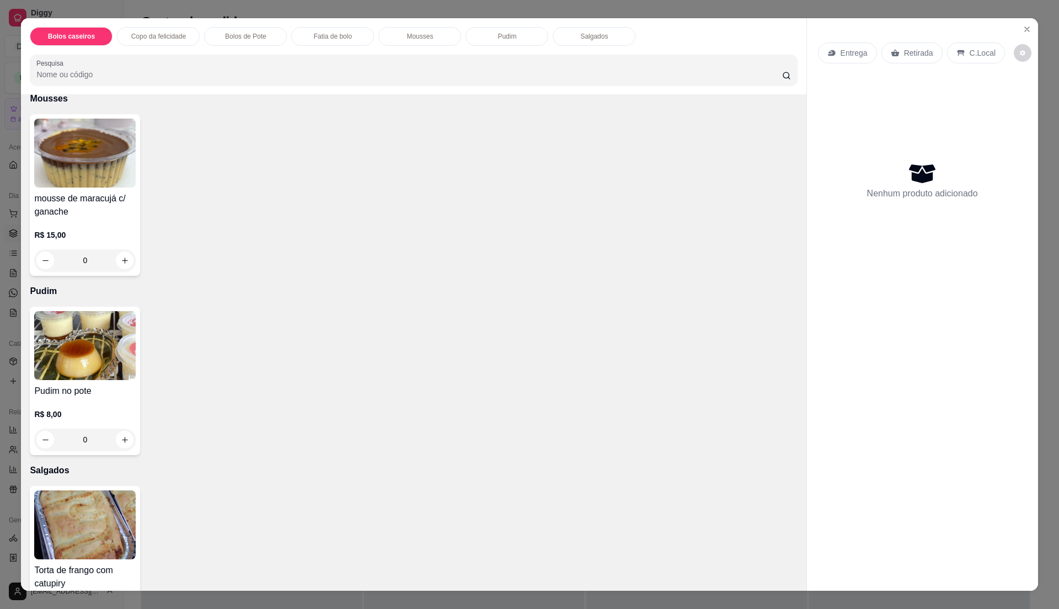
scroll to position [875, 0]
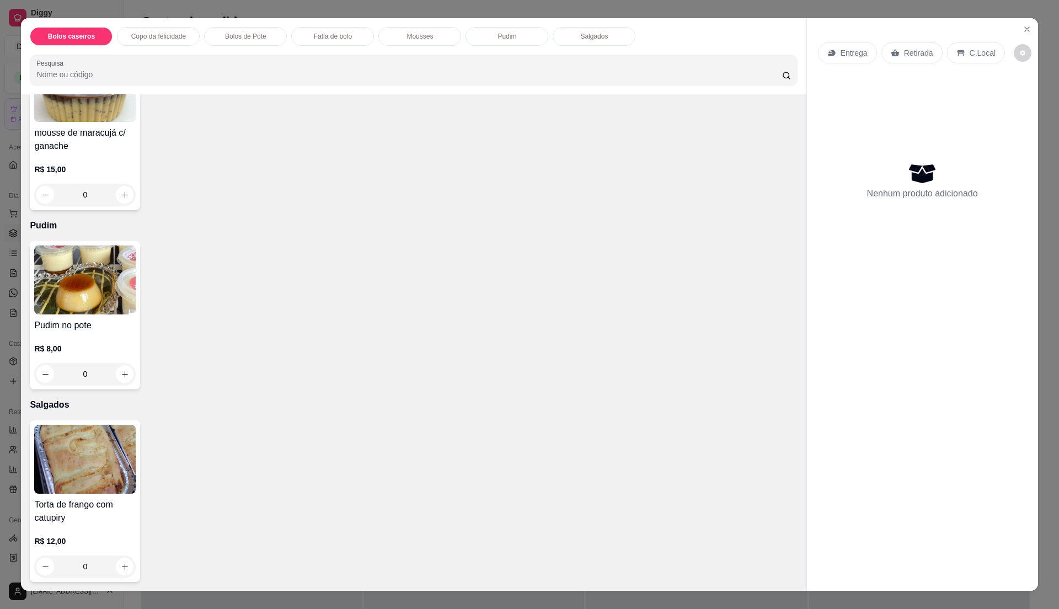
click at [99, 423] on div "Torta de frango com catupiry R$ 12,00 0" at bounding box center [85, 501] width 110 height 162
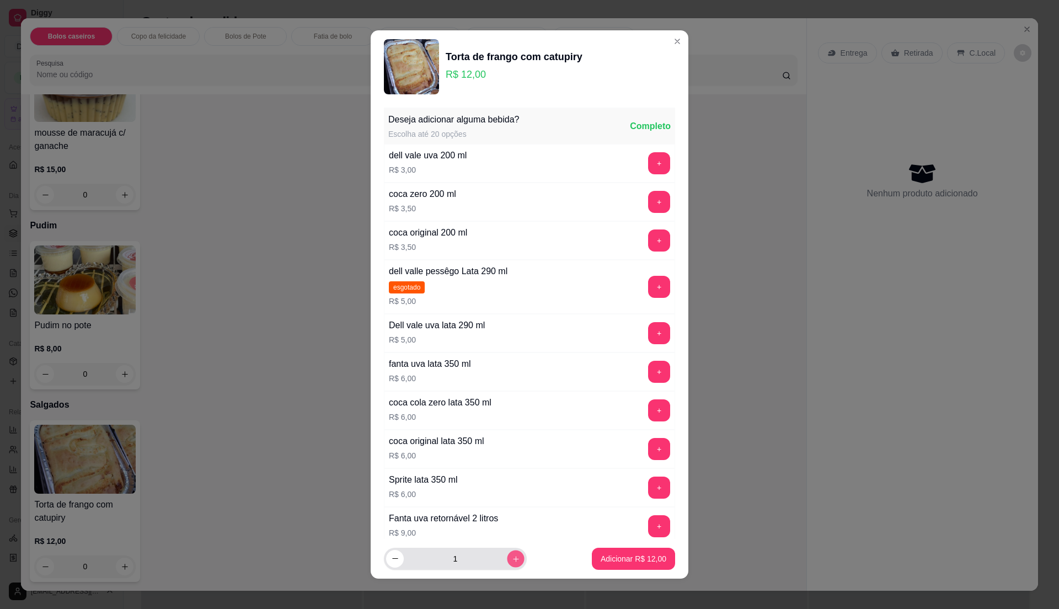
click at [507, 563] on button "increase-product-quantity" at bounding box center [515, 558] width 17 height 17
type input "2"
click at [601, 557] on p "Adicionar R$ 24,00" at bounding box center [634, 558] width 66 height 11
type input "2"
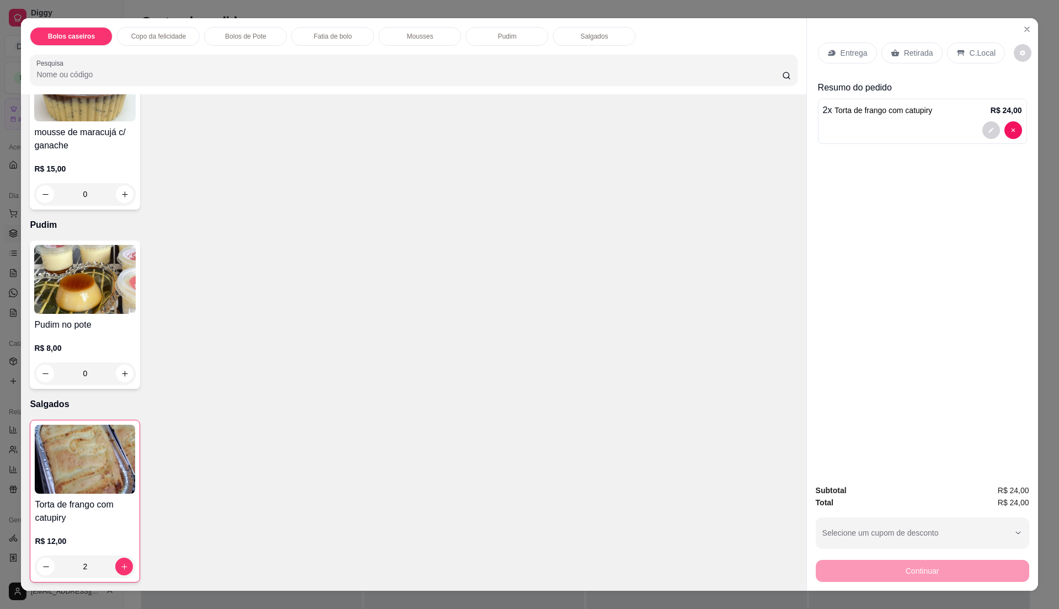
click at [921, 57] on p "Retirada" at bounding box center [918, 52] width 29 height 11
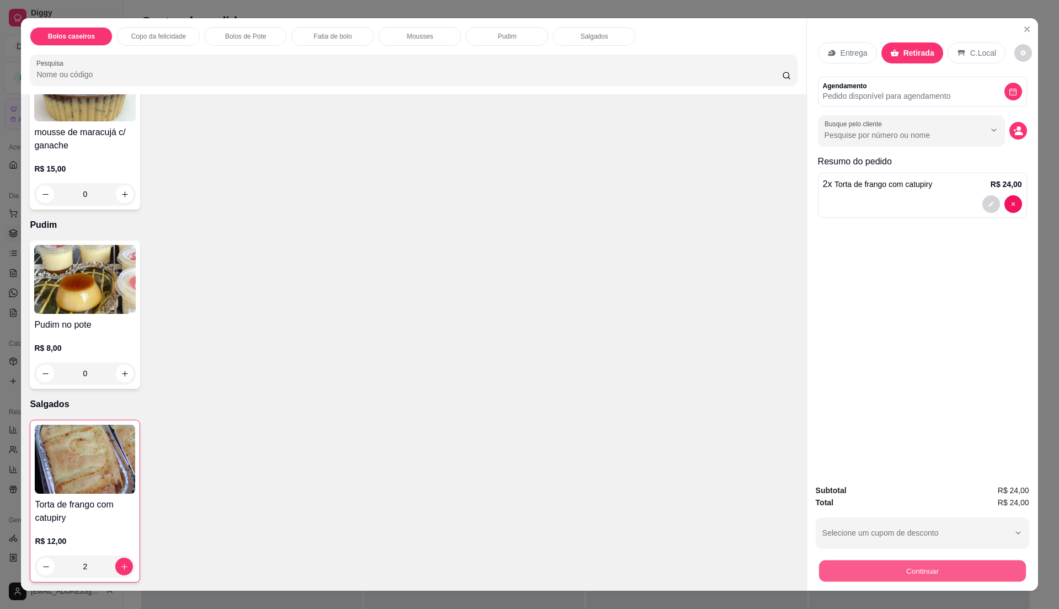
click at [1000, 558] on div "Continuar" at bounding box center [922, 569] width 213 height 25
click at [924, 566] on button "Continuar" at bounding box center [922, 571] width 213 height 22
click at [896, 579] on button "Continuar" at bounding box center [922, 571] width 207 height 22
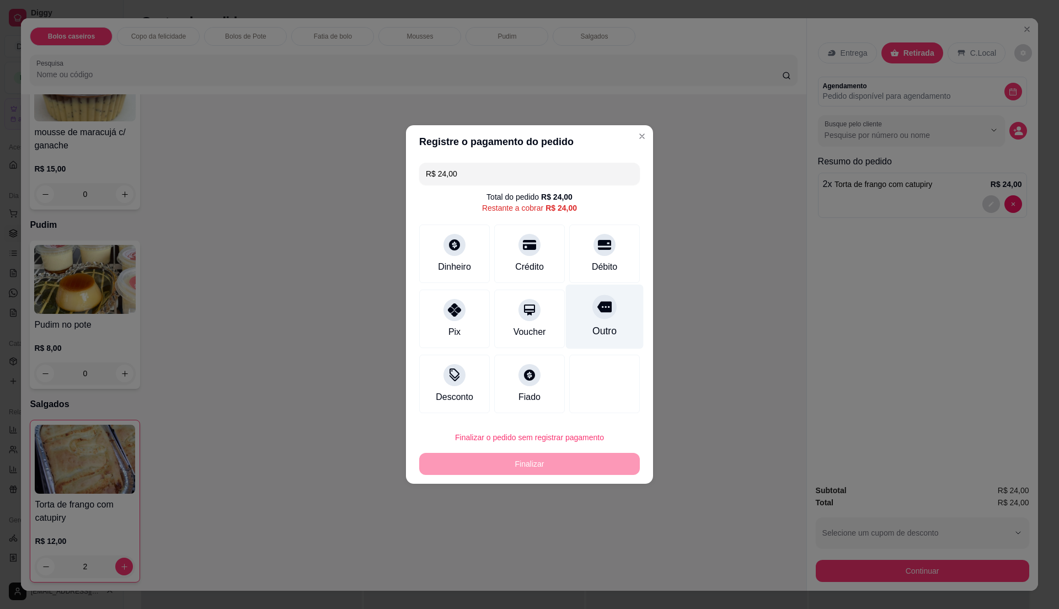
click at [599, 267] on div "Débito" at bounding box center [604, 266] width 25 height 13
type input "R$ 0,00"
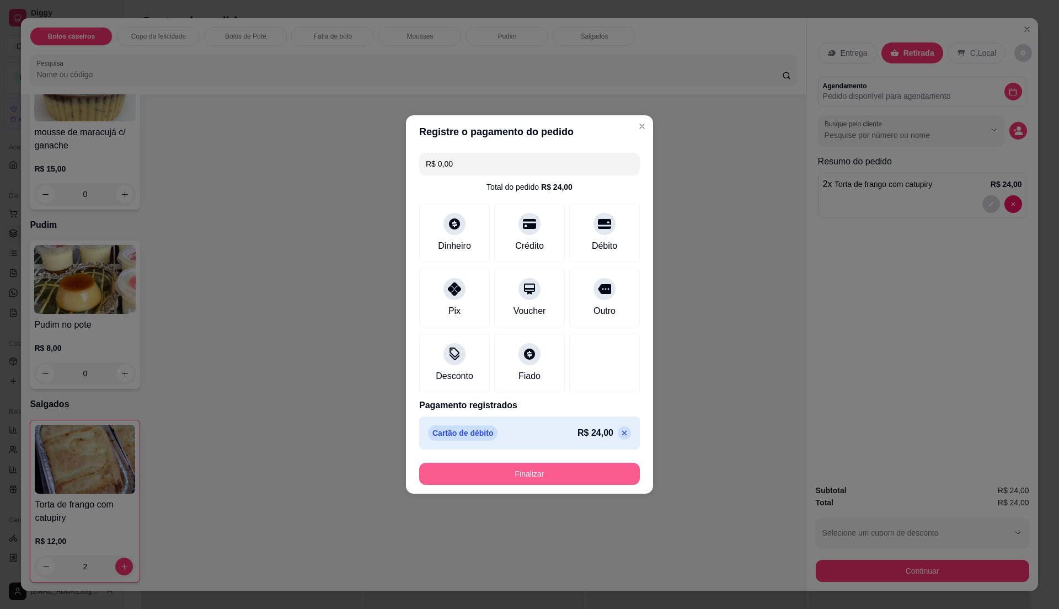
click at [599, 469] on button "Finalizar" at bounding box center [529, 474] width 221 height 22
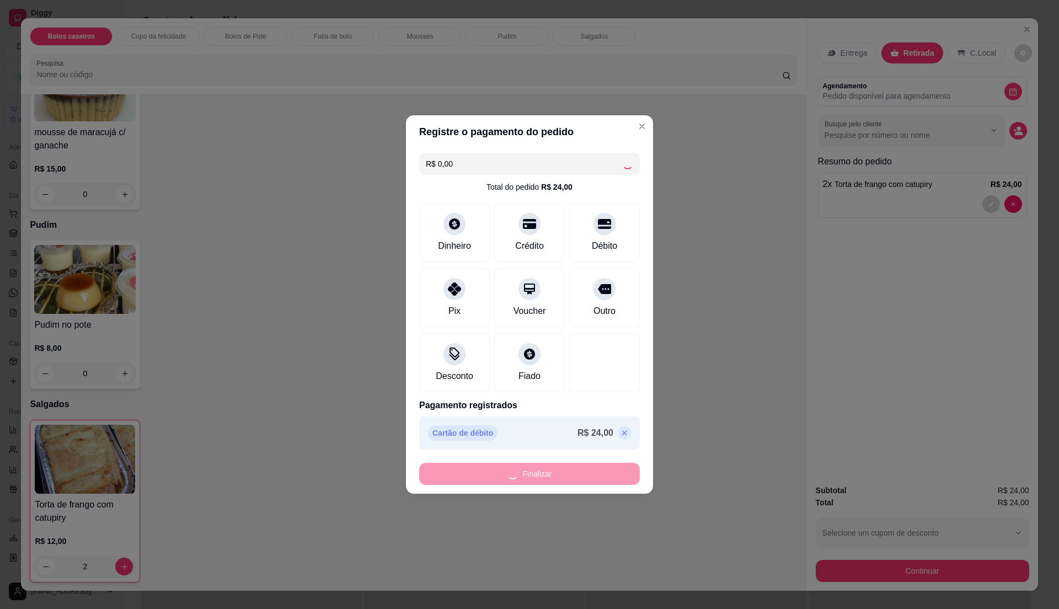
type input "0"
type input "-R$ 24,00"
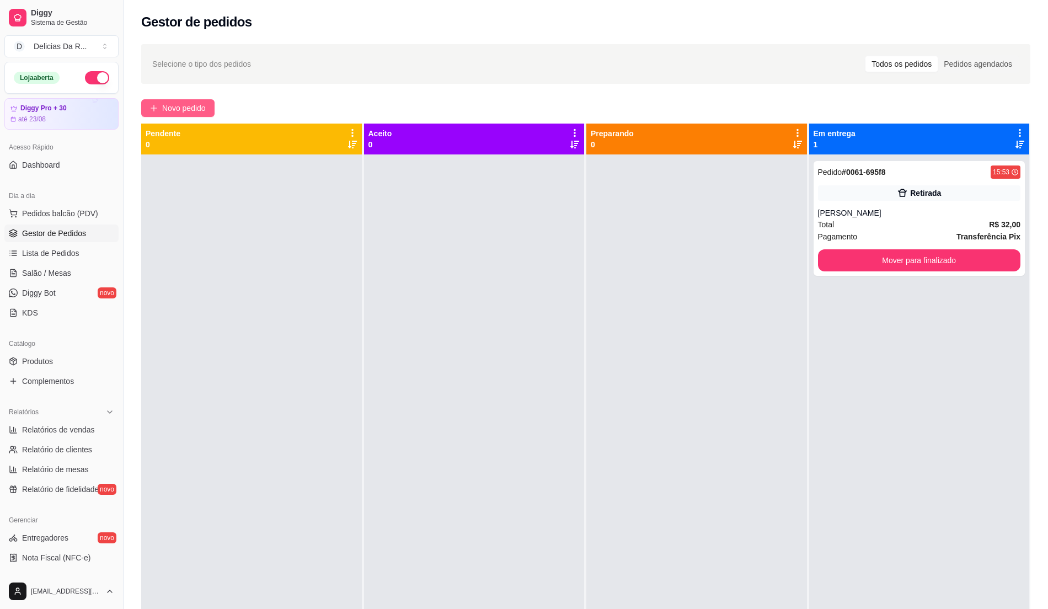
click at [185, 115] on button "Novo pedido" at bounding box center [177, 108] width 73 height 18
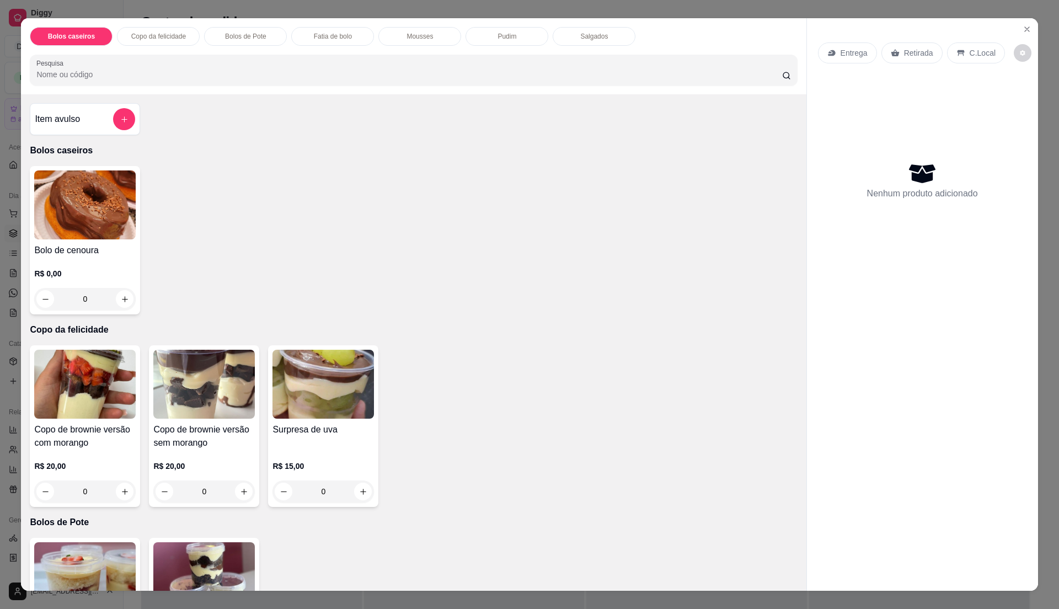
click at [201, 556] on img at bounding box center [204, 576] width 102 height 69
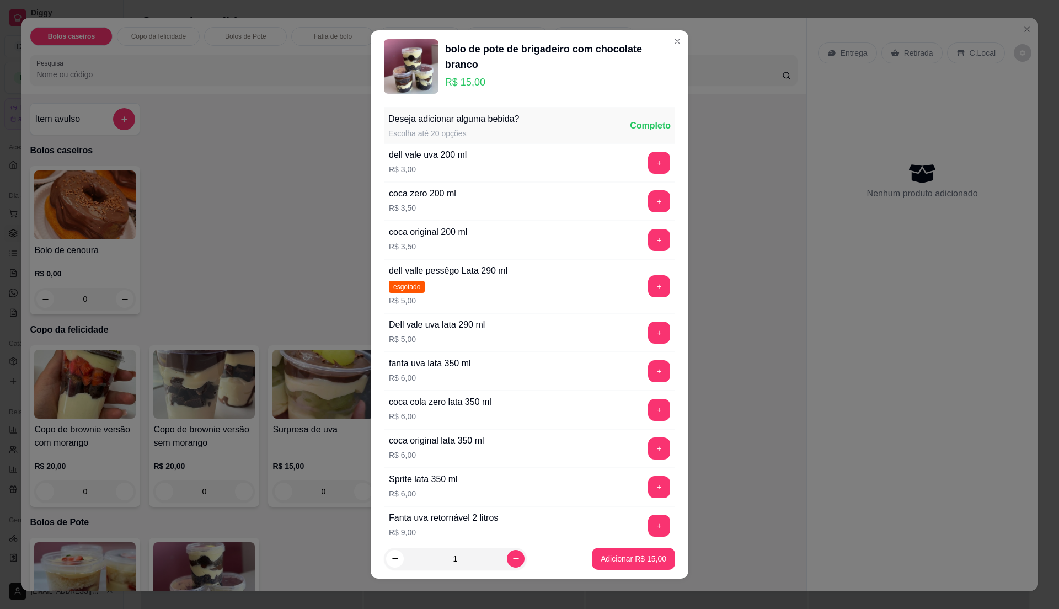
click at [616, 565] on button "Adicionar R$ 15,00" at bounding box center [633, 559] width 83 height 22
type input "1"
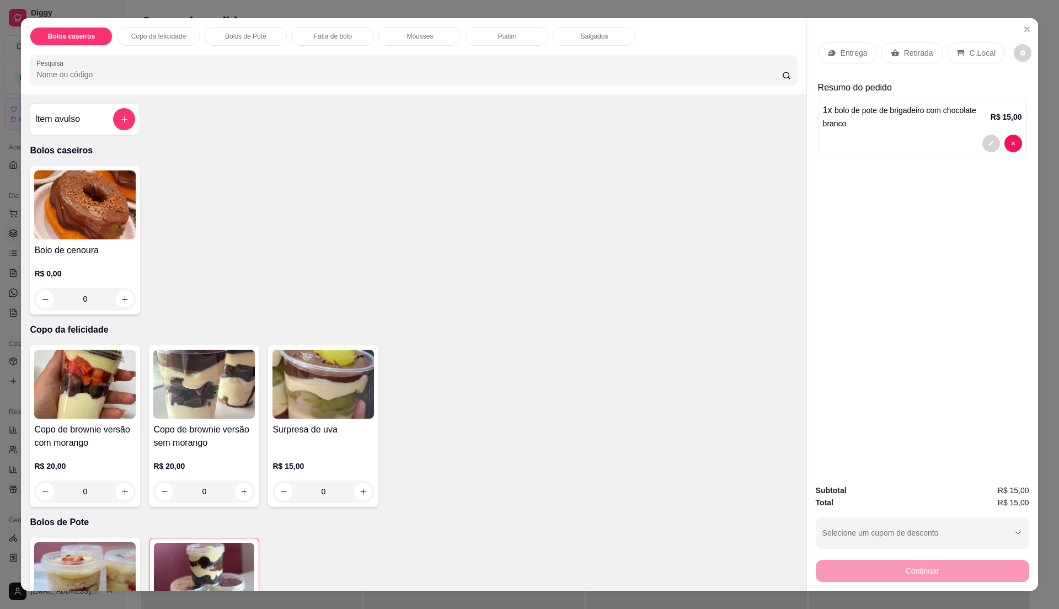
scroll to position [877, 0]
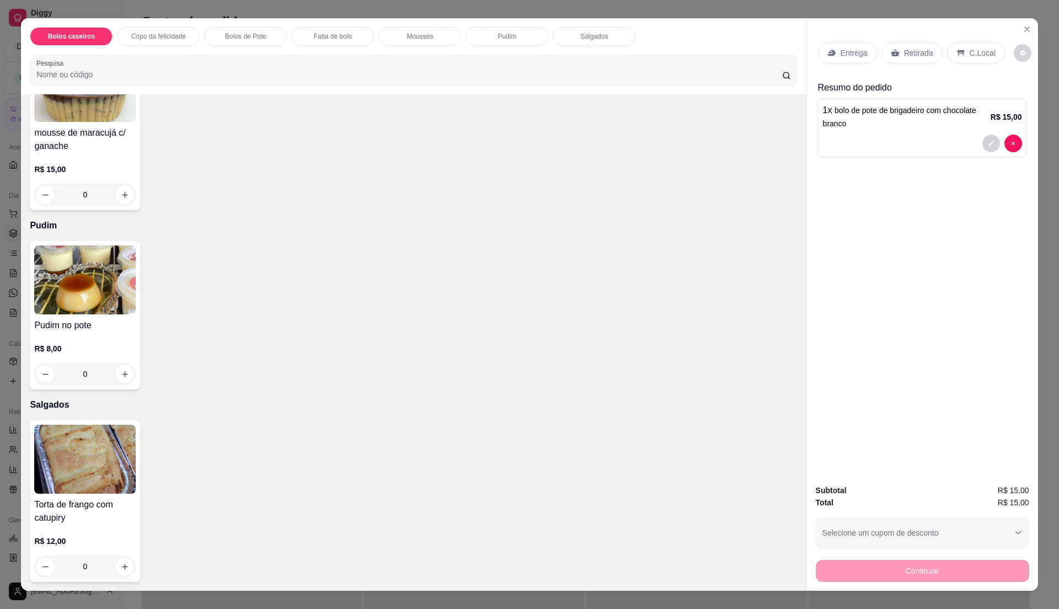
click at [908, 62] on div "Retirada" at bounding box center [912, 52] width 61 height 21
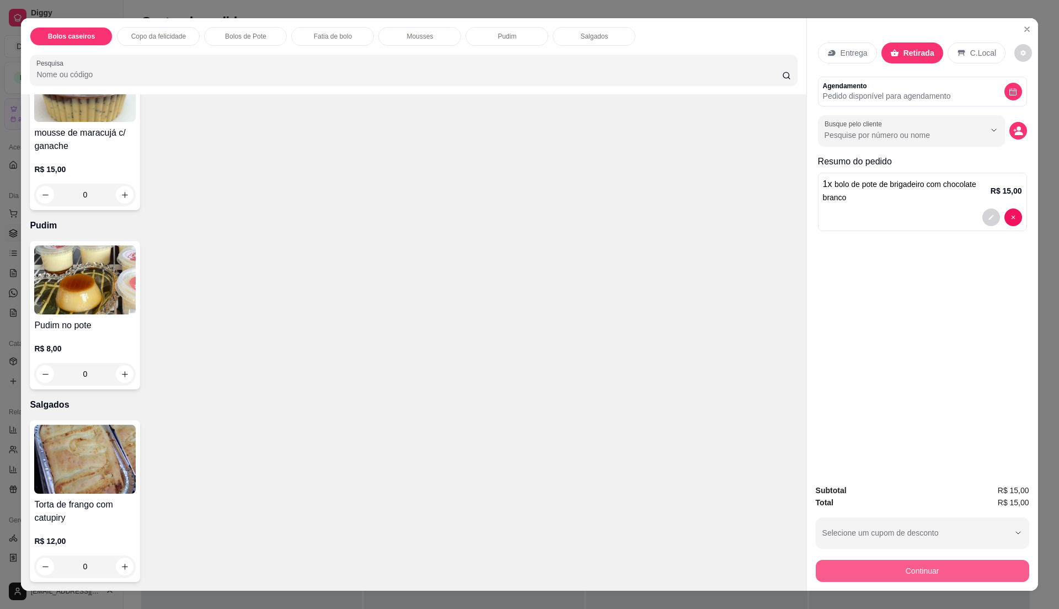
click at [885, 570] on button "Continuar" at bounding box center [922, 571] width 213 height 22
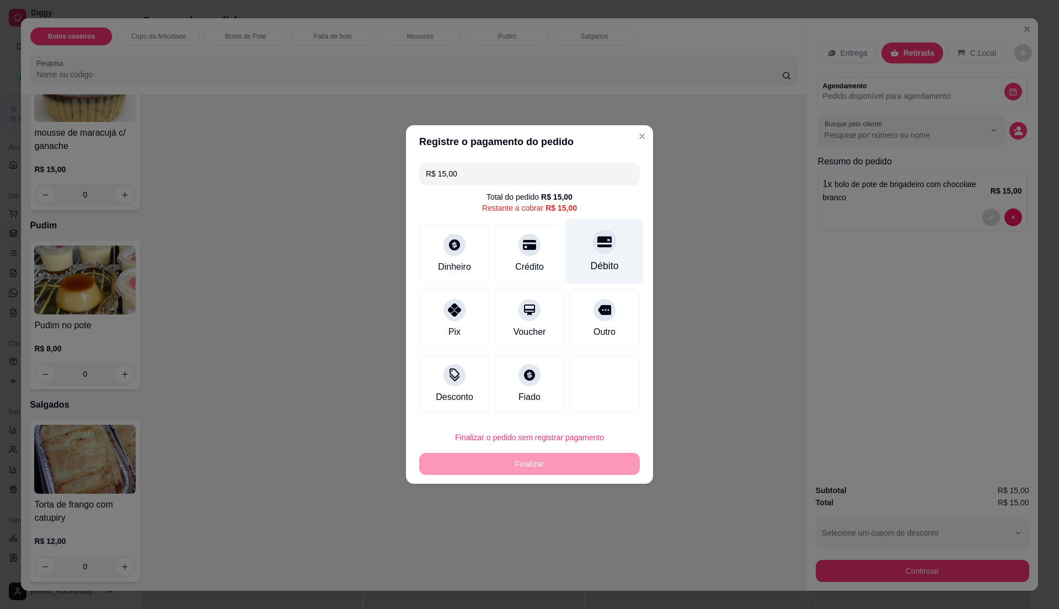
click at [603, 264] on div "Débito" at bounding box center [605, 266] width 28 height 14
type input "R$ 0,00"
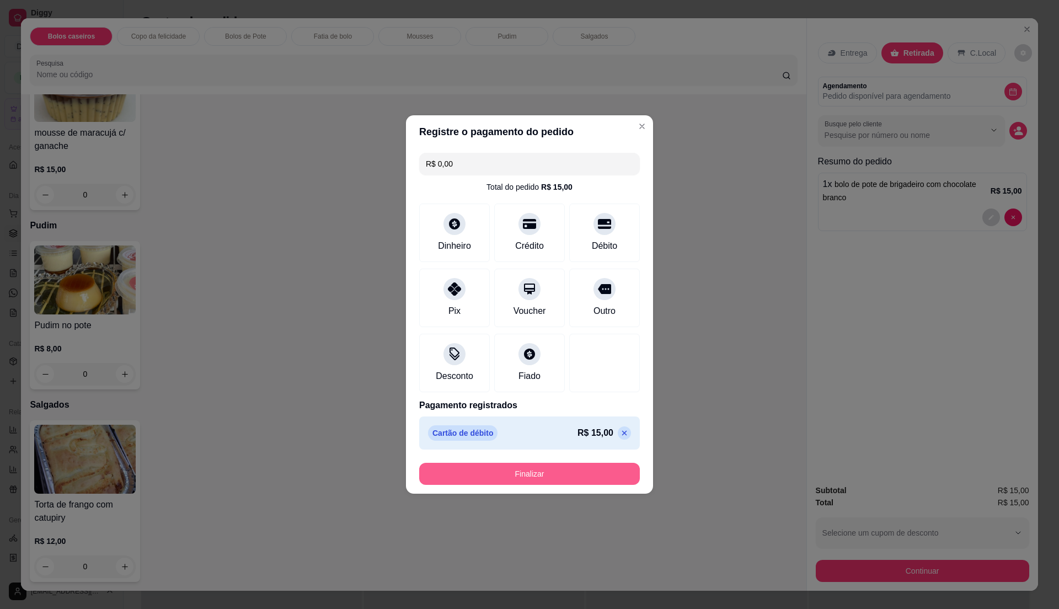
click at [583, 477] on button "Finalizar" at bounding box center [529, 474] width 221 height 22
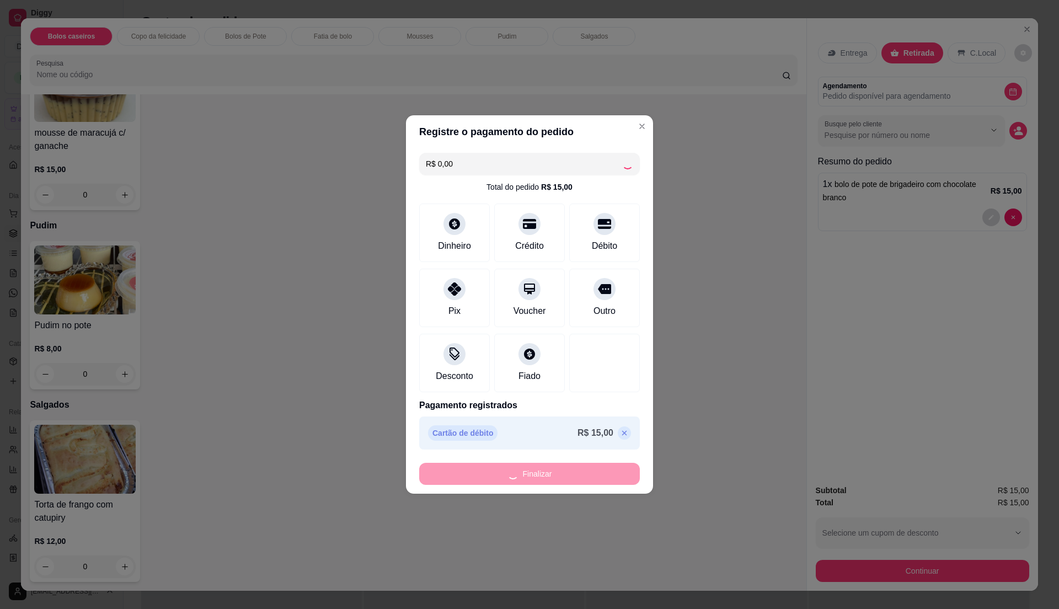
type input "0"
type input "-R$ 15,00"
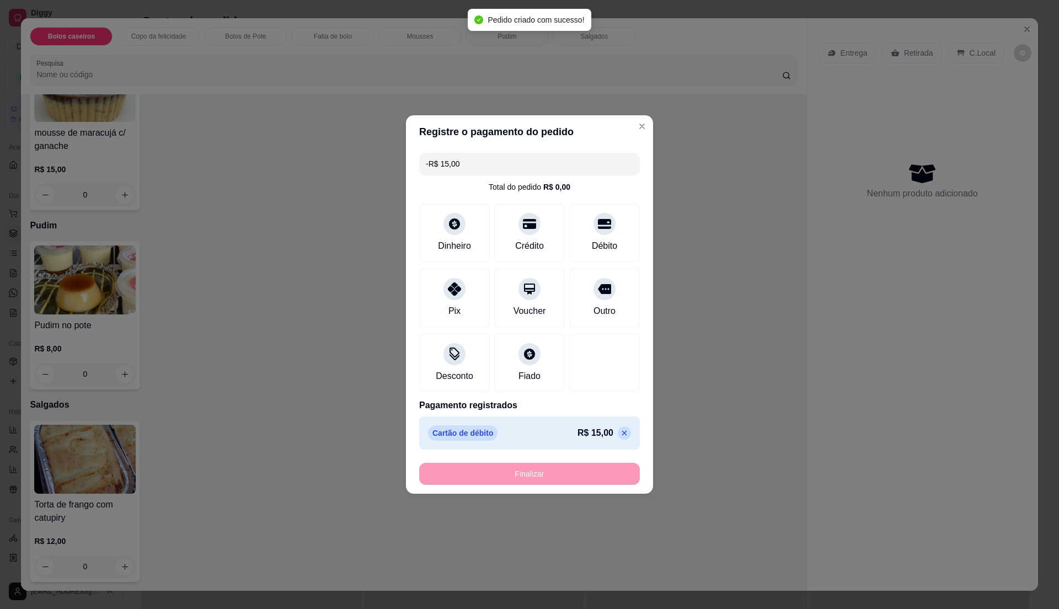
scroll to position [875, 0]
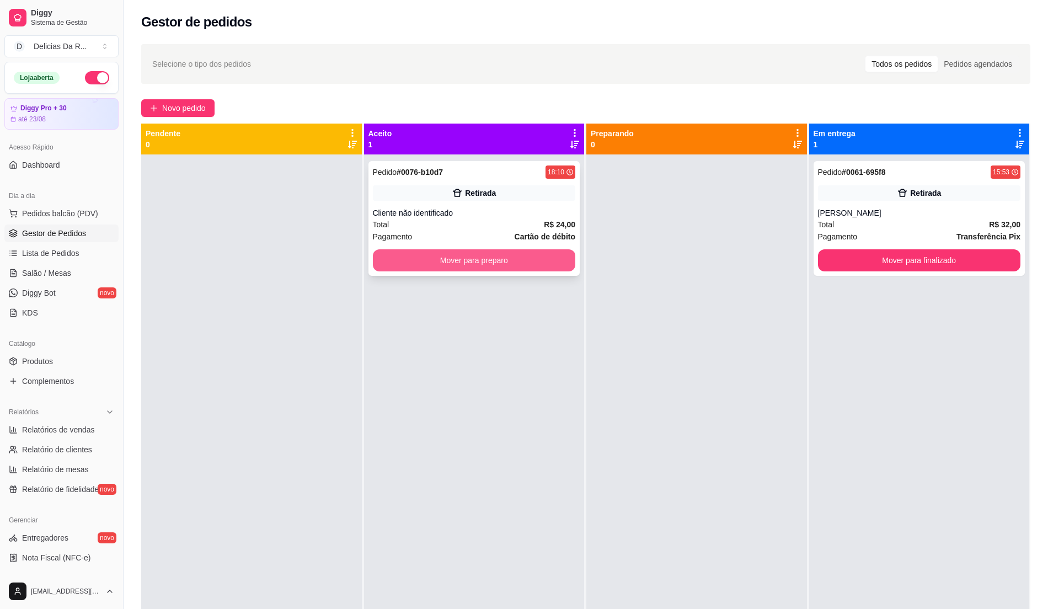
click at [464, 217] on div "Cliente não identificado" at bounding box center [474, 212] width 203 height 11
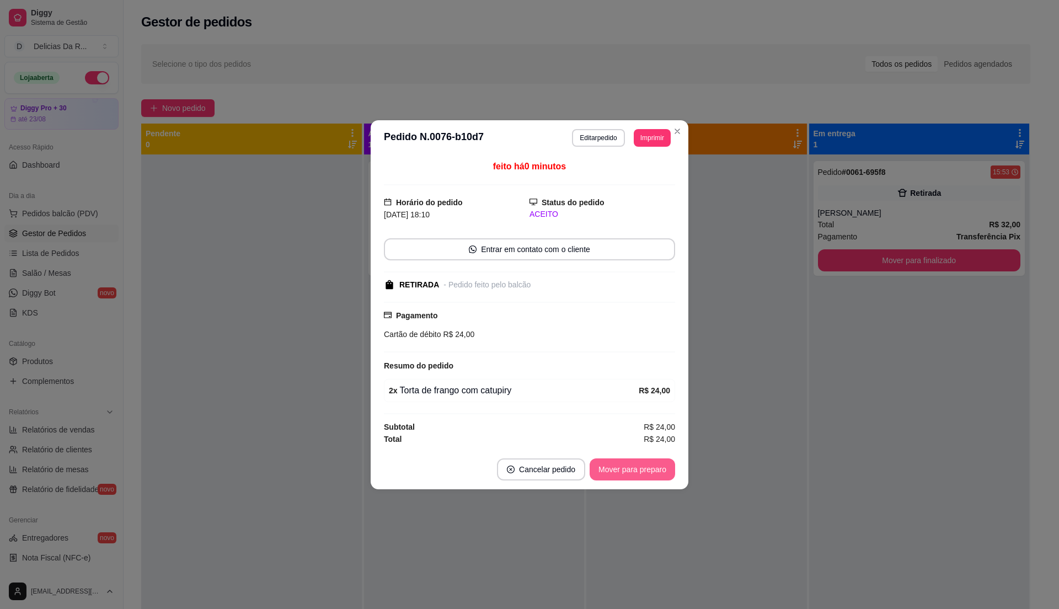
click at [665, 465] on button "Mover para preparo" at bounding box center [633, 469] width 86 height 22
click at [665, 465] on div "Mover para preparo" at bounding box center [624, 469] width 101 height 22
click at [665, 463] on div "Mover para preparo" at bounding box center [624, 469] width 101 height 22
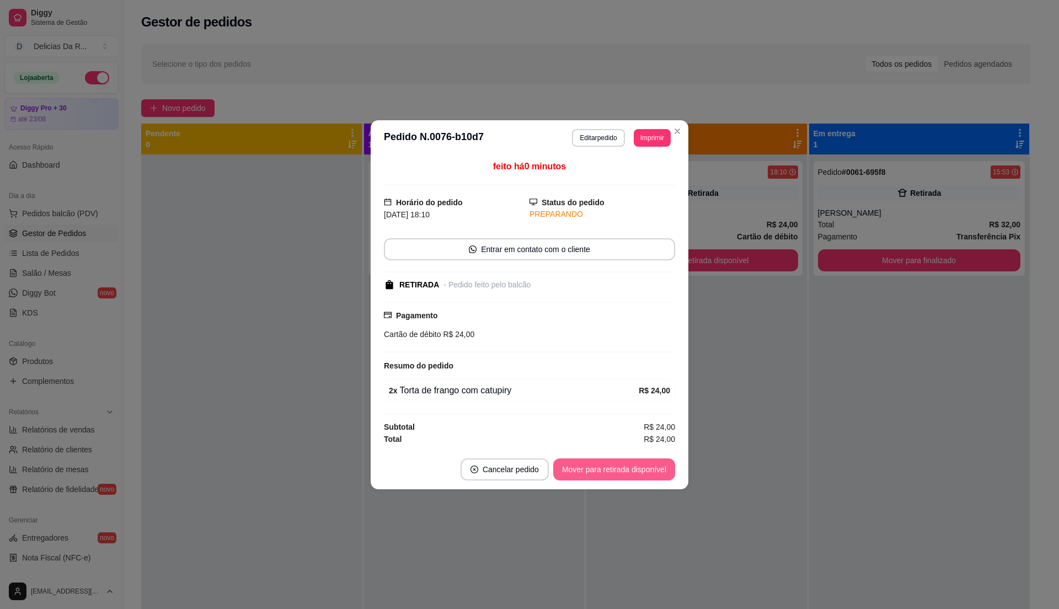
click at [663, 463] on button "Mover para retirada disponível" at bounding box center [614, 469] width 122 height 22
click at [663, 463] on div "Mover para retirada disponível" at bounding box center [606, 469] width 137 height 22
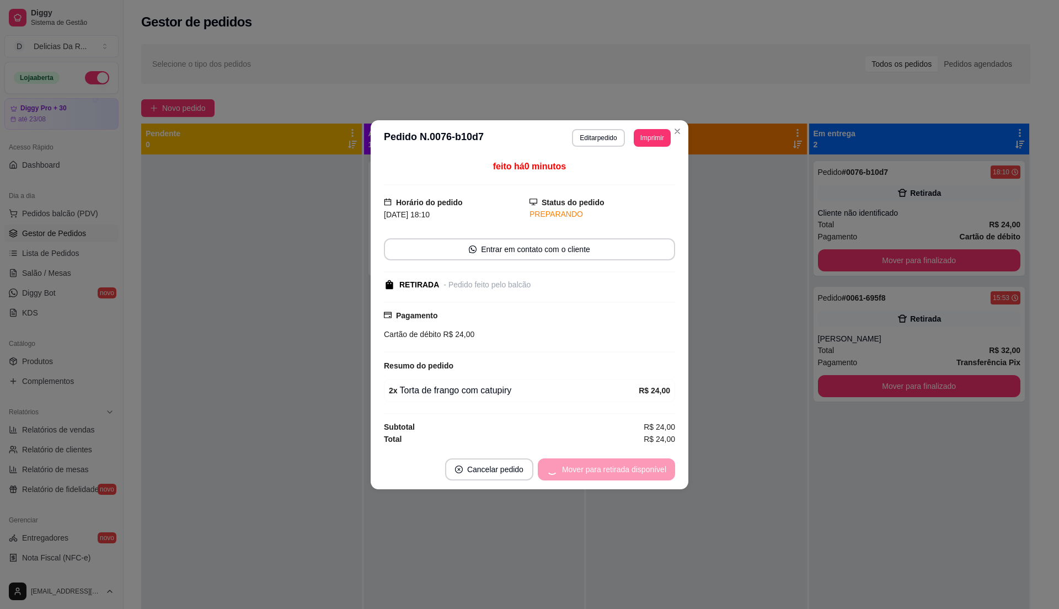
click at [663, 463] on div "Mover para retirada disponível" at bounding box center [606, 469] width 137 height 22
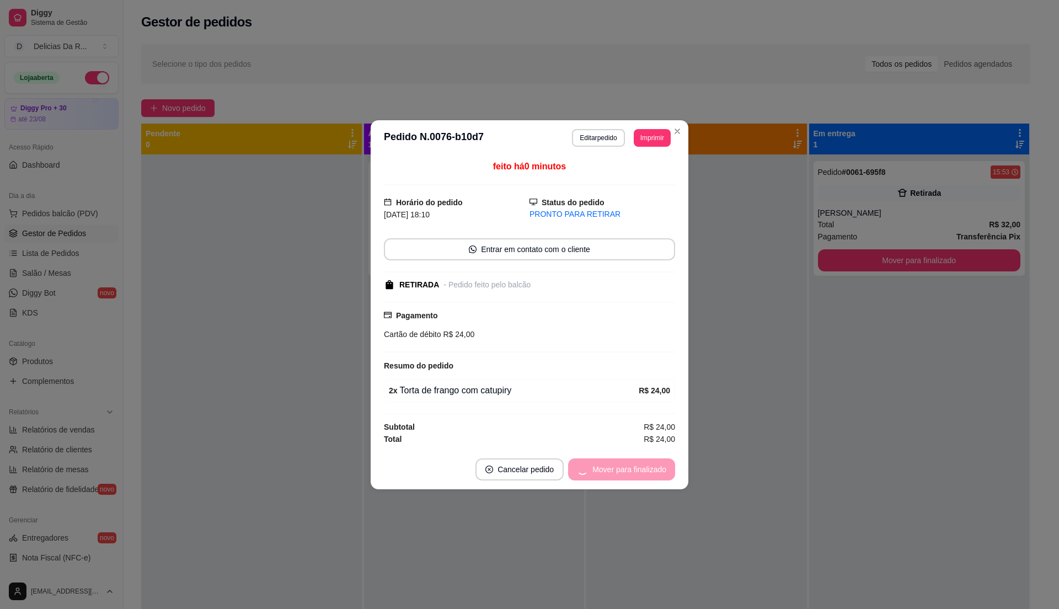
click at [660, 469] on div "Mover para finalizado" at bounding box center [621, 469] width 107 height 22
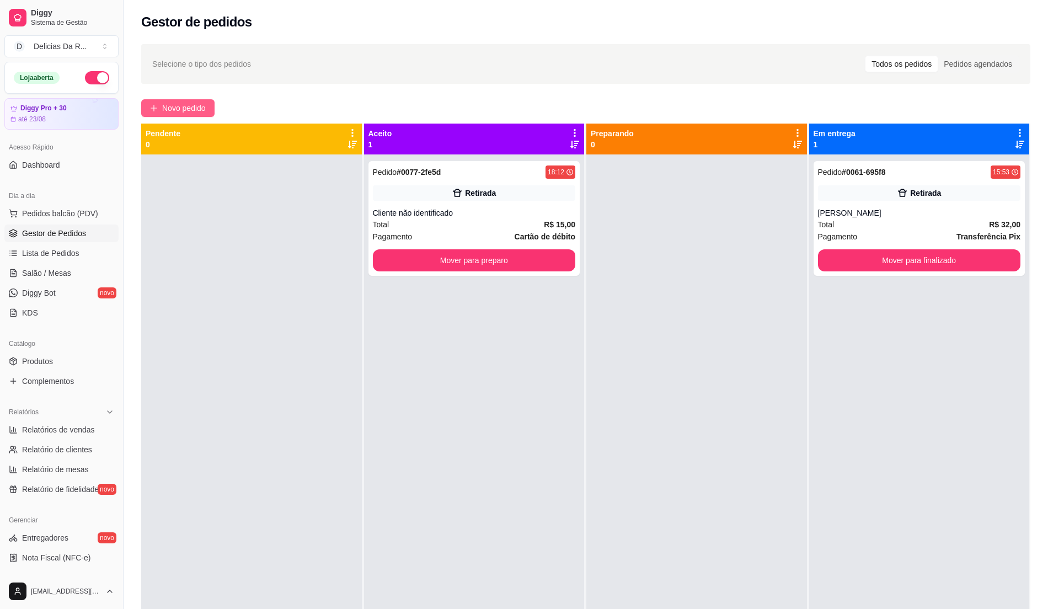
click at [209, 113] on button "Novo pedido" at bounding box center [177, 108] width 73 height 18
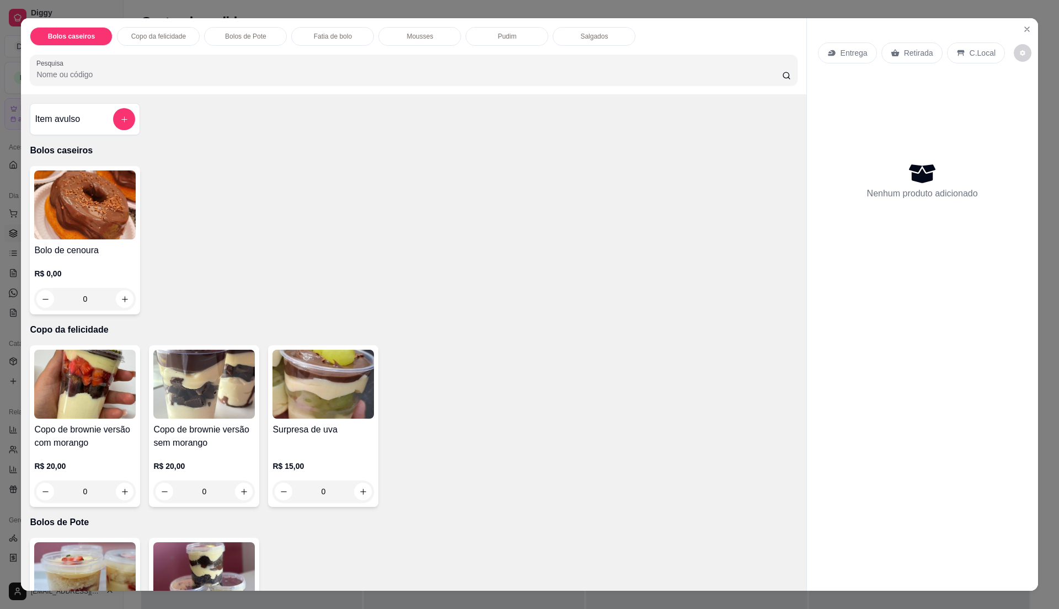
click at [328, 38] on p "Fatia de bolo" at bounding box center [333, 36] width 38 height 9
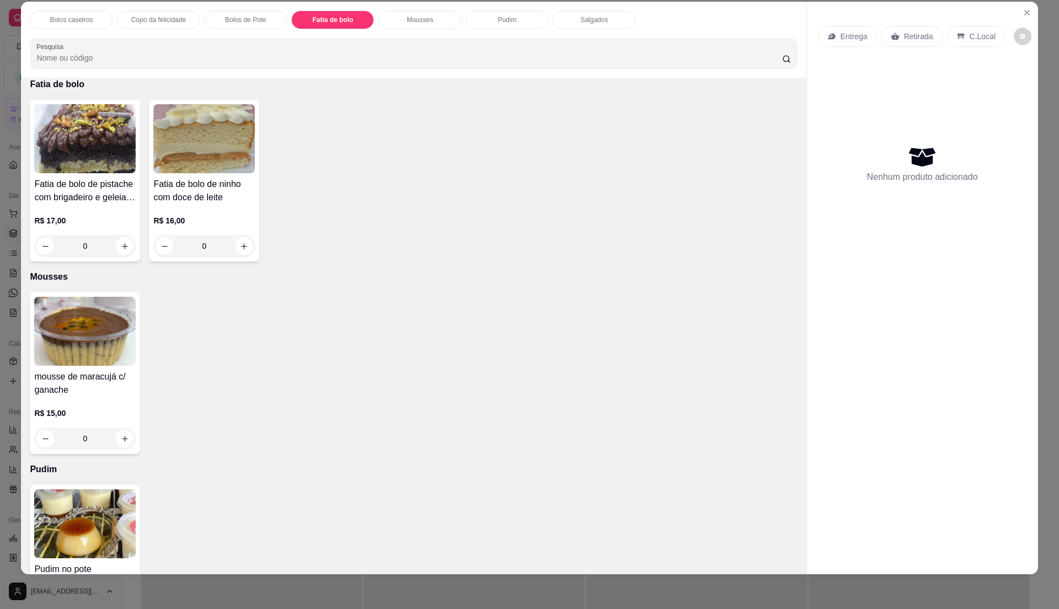
click at [221, 223] on p "R$ 16,00" at bounding box center [204, 220] width 102 height 11
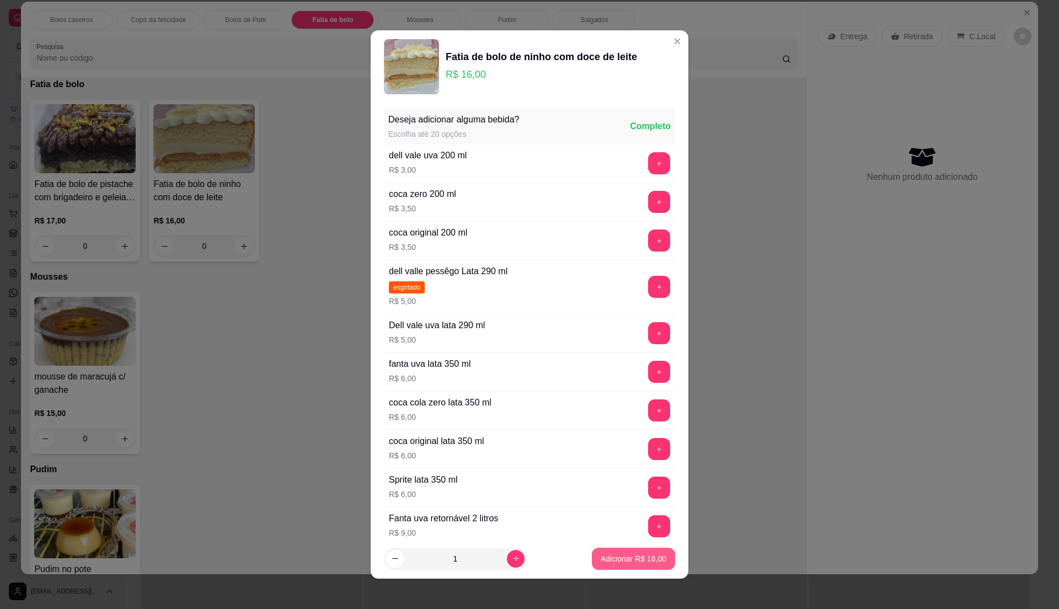
click at [627, 565] on button "Adicionar R$ 16,00" at bounding box center [633, 559] width 83 height 22
type input "1"
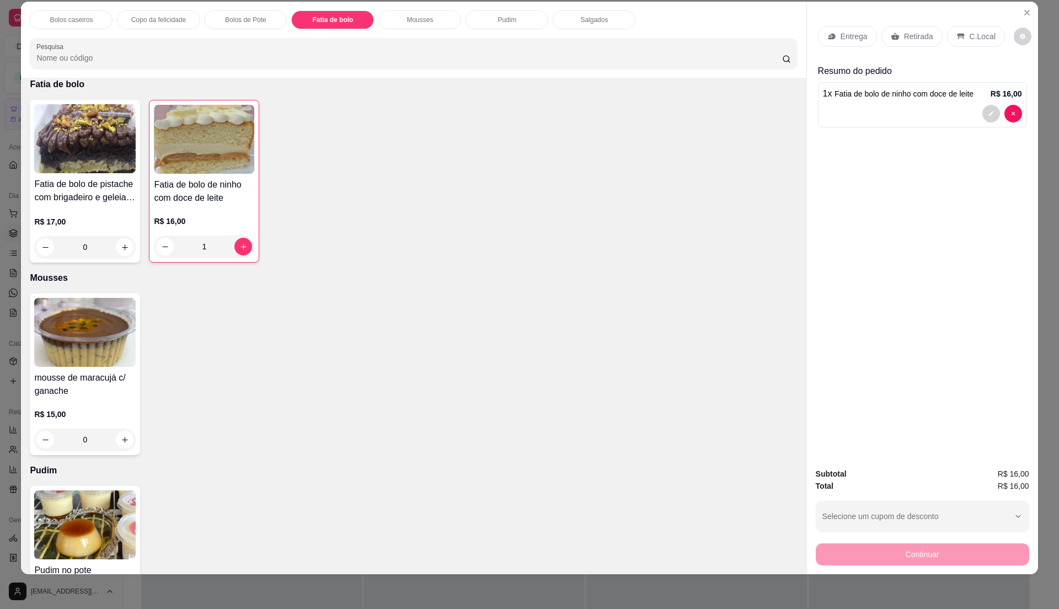
click at [921, 27] on div "Retirada" at bounding box center [912, 36] width 61 height 21
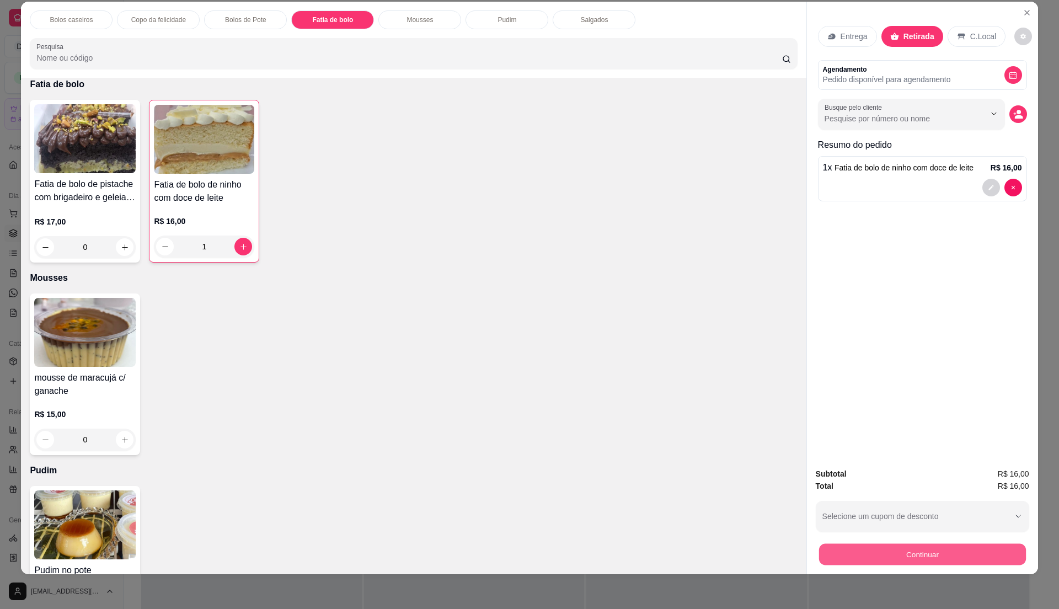
click at [901, 553] on button "Continuar" at bounding box center [922, 554] width 207 height 22
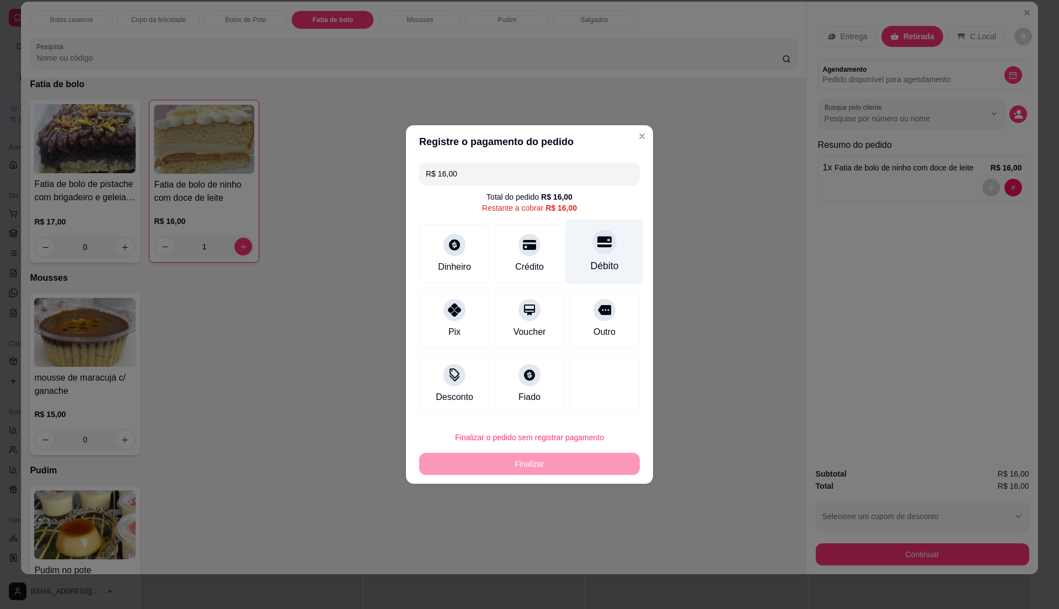
click at [590, 259] on div "Débito" at bounding box center [605, 252] width 78 height 65
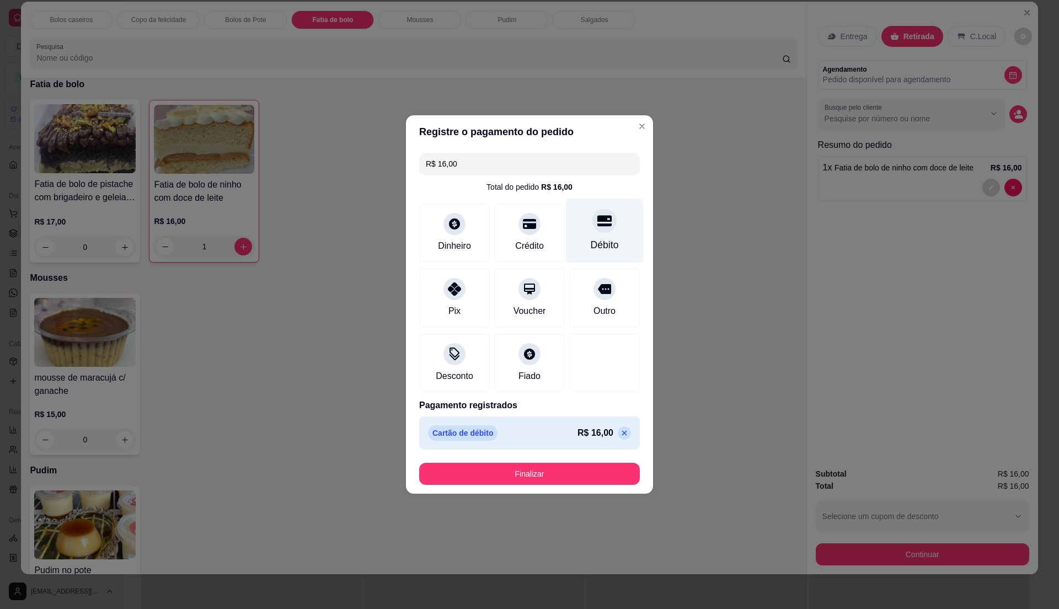
type input "R$ 0,00"
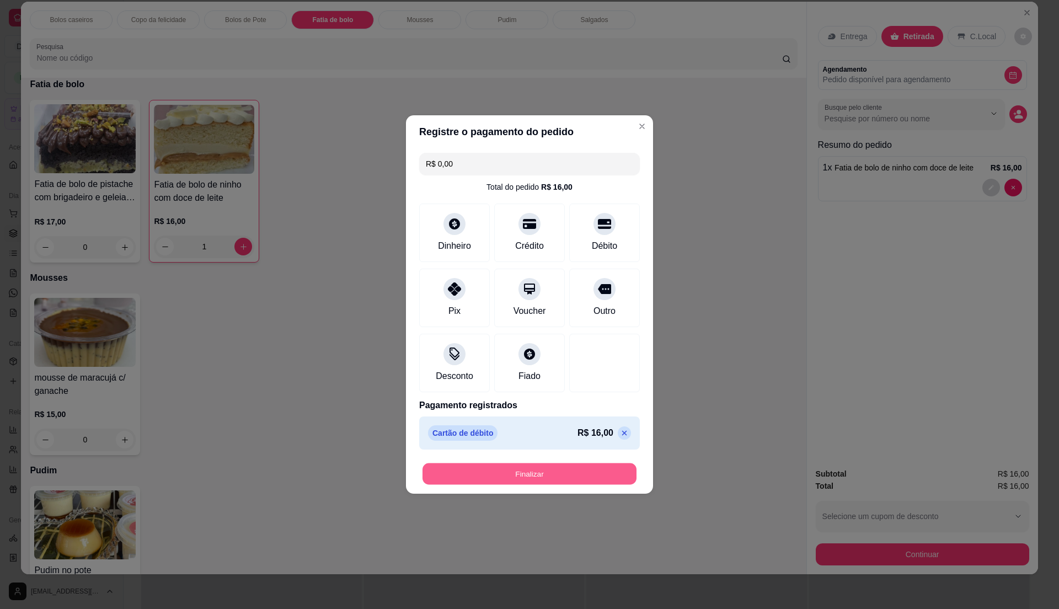
click at [578, 475] on button "Finalizar" at bounding box center [530, 474] width 214 height 22
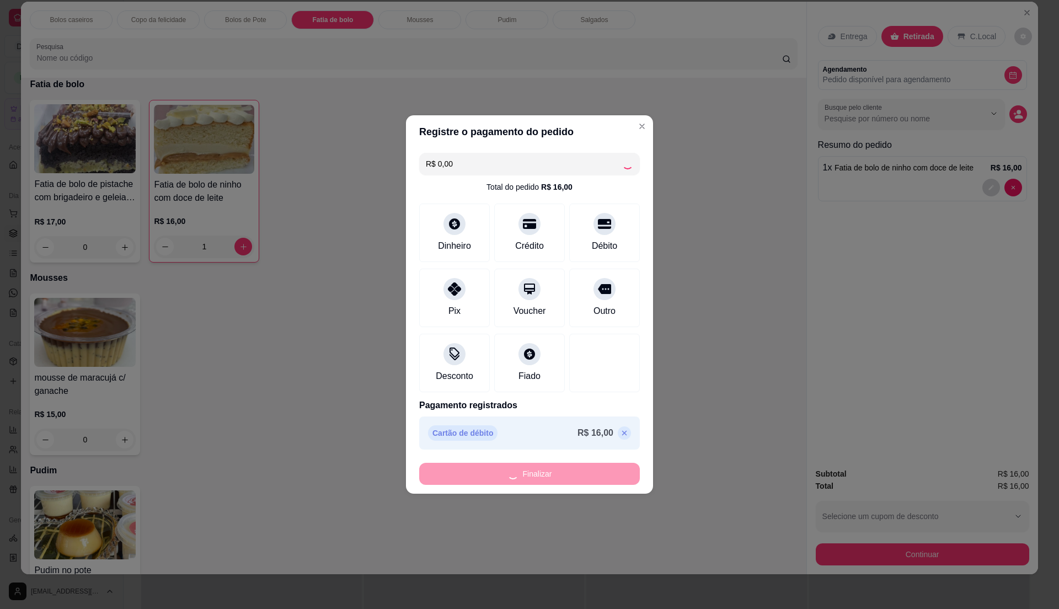
type input "0"
type input "-R$ 16,00"
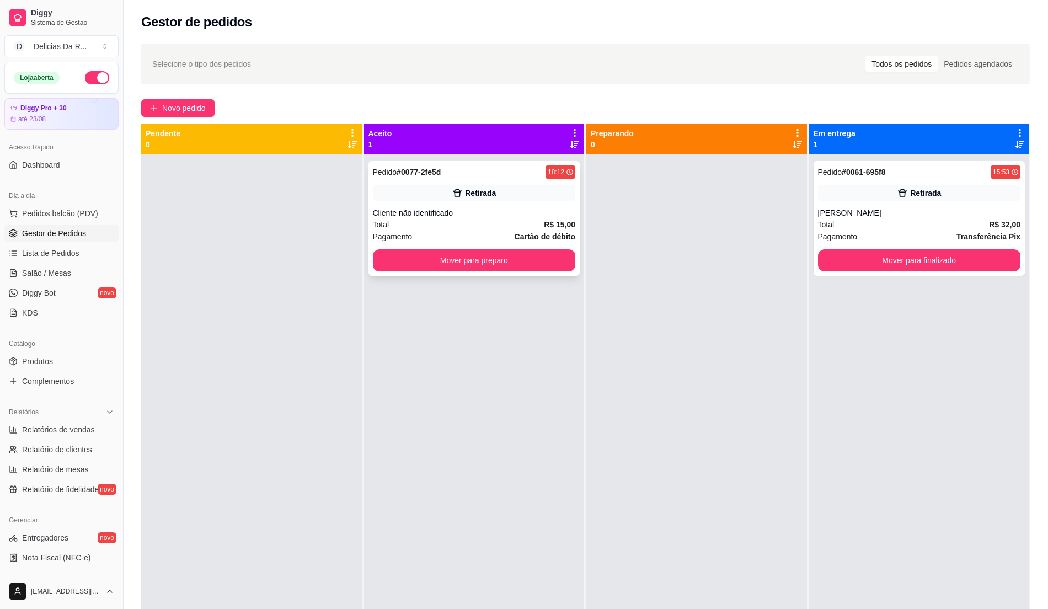
click at [424, 179] on div "Pedido # 0077-2fe5d 18:12 Retirada Cliente não identificado Total R$ 15,00 Paga…" at bounding box center [475, 218] width 212 height 115
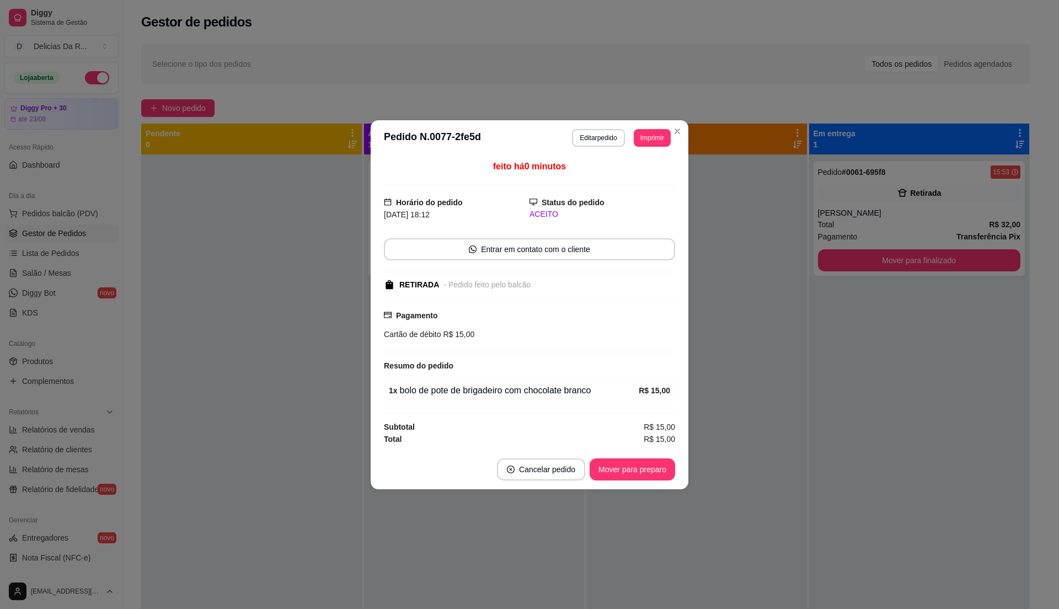
click at [616, 472] on button "Mover para preparo" at bounding box center [633, 469] width 86 height 22
click at [616, 472] on div "Mover para preparo" at bounding box center [624, 469] width 101 height 22
click at [617, 471] on div "Mover para preparo" at bounding box center [624, 469] width 101 height 22
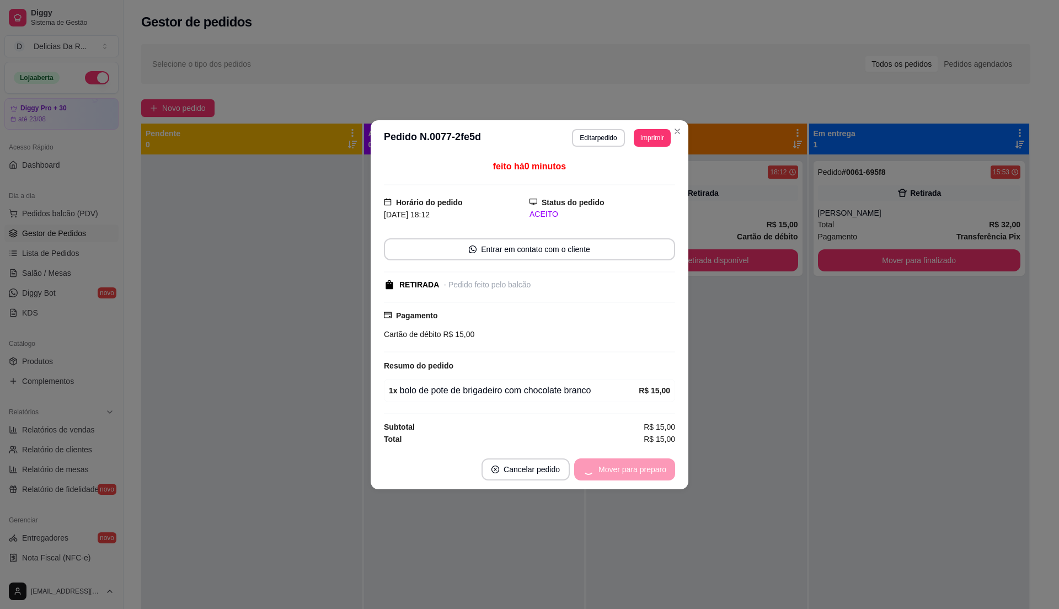
click at [622, 464] on div "Mover para preparo" at bounding box center [624, 469] width 101 height 22
click at [623, 464] on div "Mover para preparo" at bounding box center [624, 469] width 101 height 22
click at [623, 464] on button "Mover para retirada disponível" at bounding box center [614, 469] width 122 height 22
click at [623, 467] on div "Mover para retirada disponível" at bounding box center [606, 469] width 137 height 22
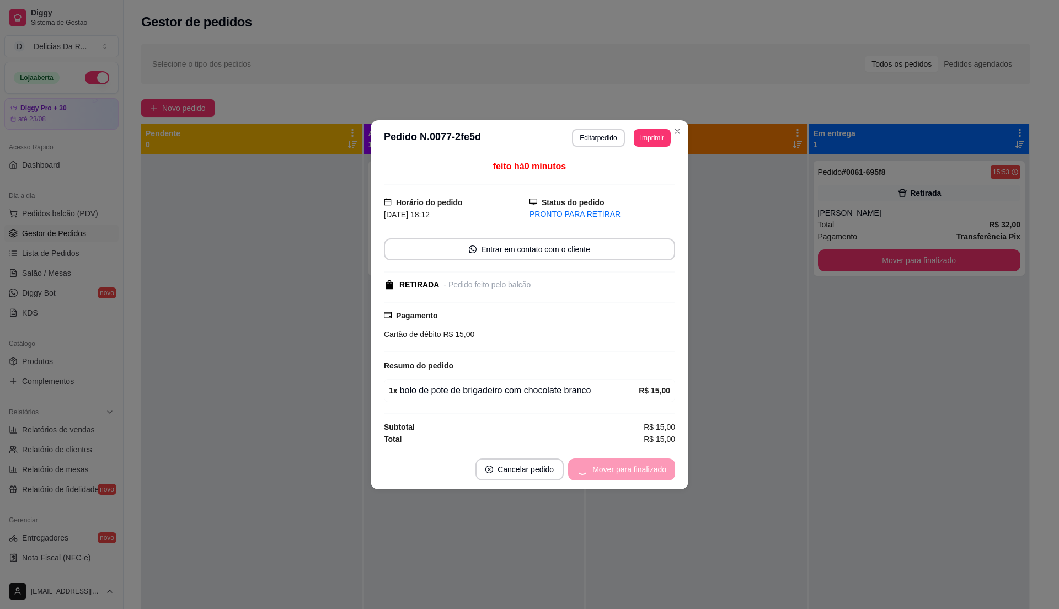
click at [623, 473] on div "Mover para finalizado" at bounding box center [621, 469] width 107 height 22
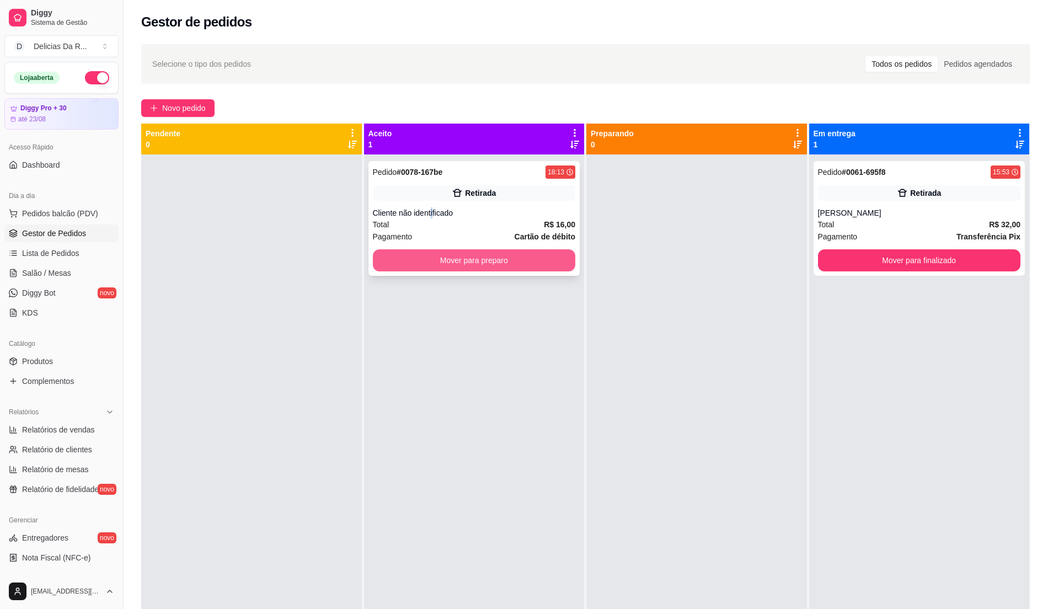
click at [429, 215] on div "Cliente não identificado" at bounding box center [474, 212] width 203 height 11
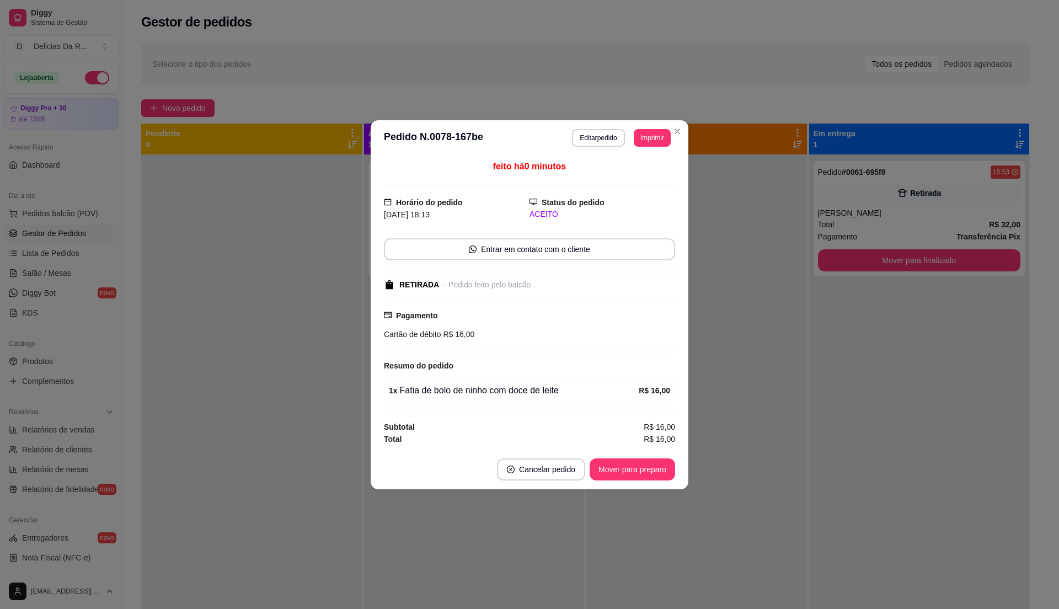
click at [623, 481] on button "Mover para preparo" at bounding box center [633, 469] width 86 height 22
click at [623, 478] on div "Mover para preparo" at bounding box center [624, 469] width 101 height 22
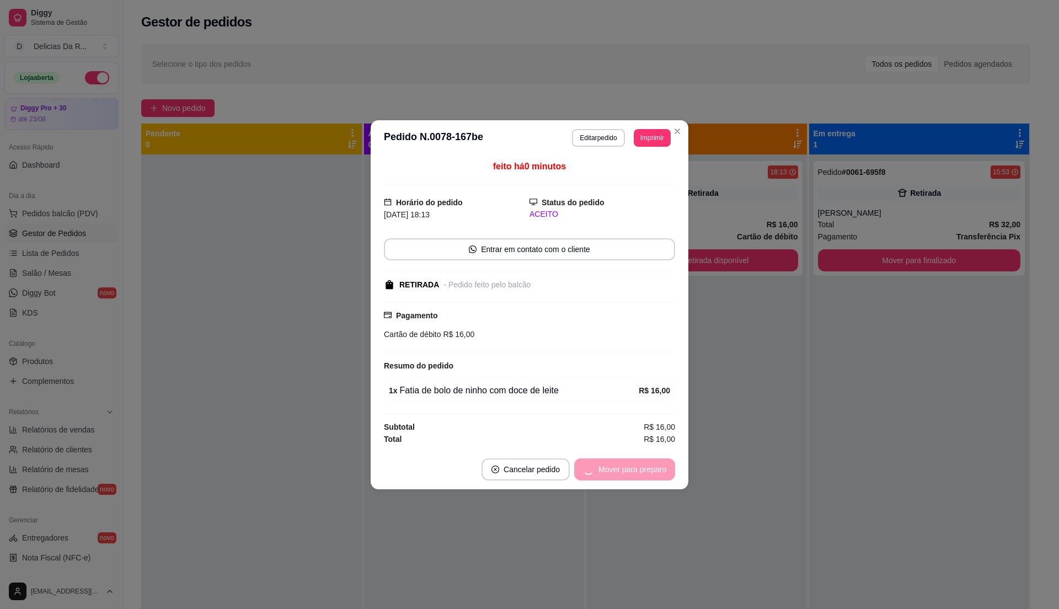
click at [623, 478] on div "Mover para preparo" at bounding box center [624, 469] width 101 height 22
click at [625, 478] on div "Mover para retirada disponível" at bounding box center [606, 469] width 137 height 22
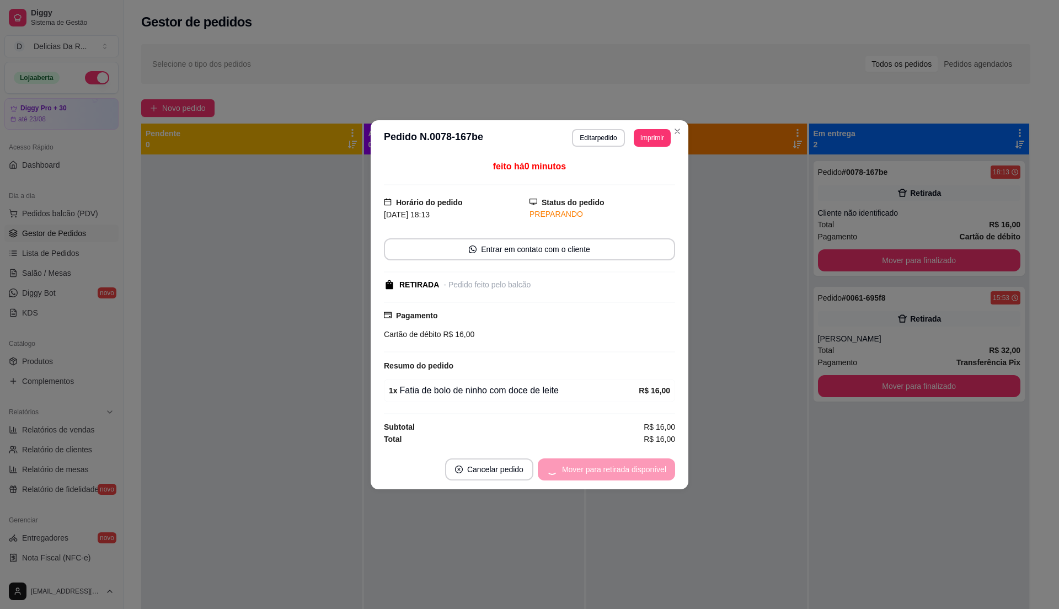
click at [623, 478] on div "Mover para retirada disponível" at bounding box center [606, 469] width 137 height 22
click at [623, 478] on div "Mover para finalizado" at bounding box center [621, 469] width 107 height 22
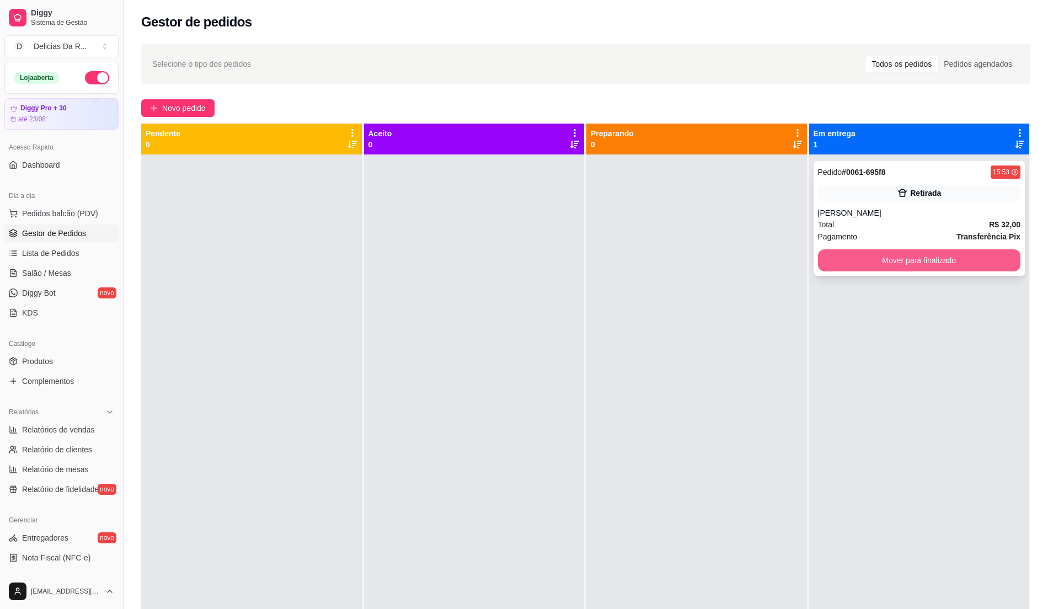
click at [892, 263] on button "Mover para finalizado" at bounding box center [919, 260] width 203 height 22
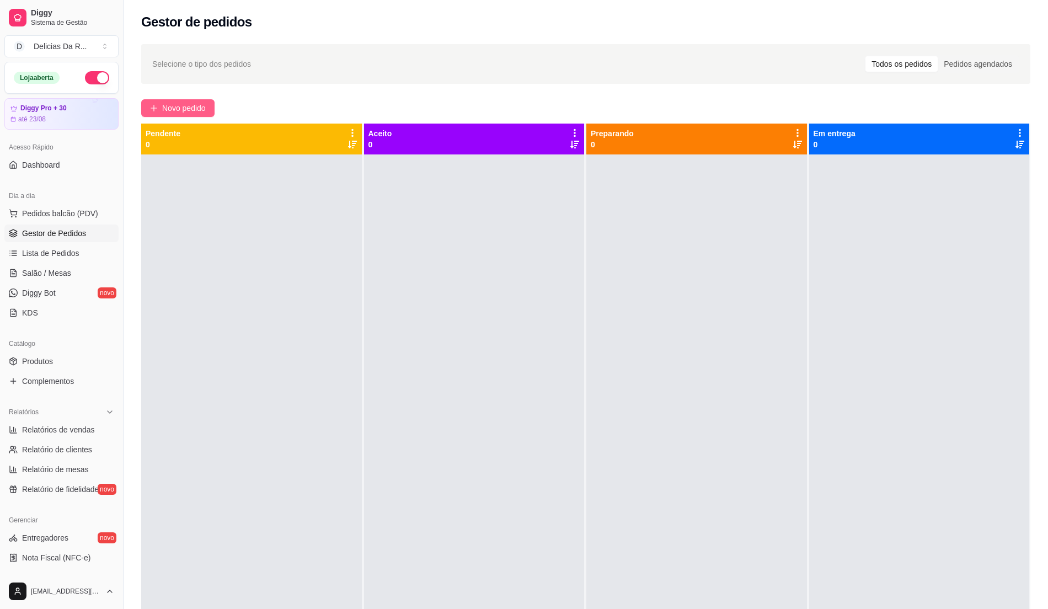
click at [173, 102] on button "Novo pedido" at bounding box center [177, 108] width 73 height 18
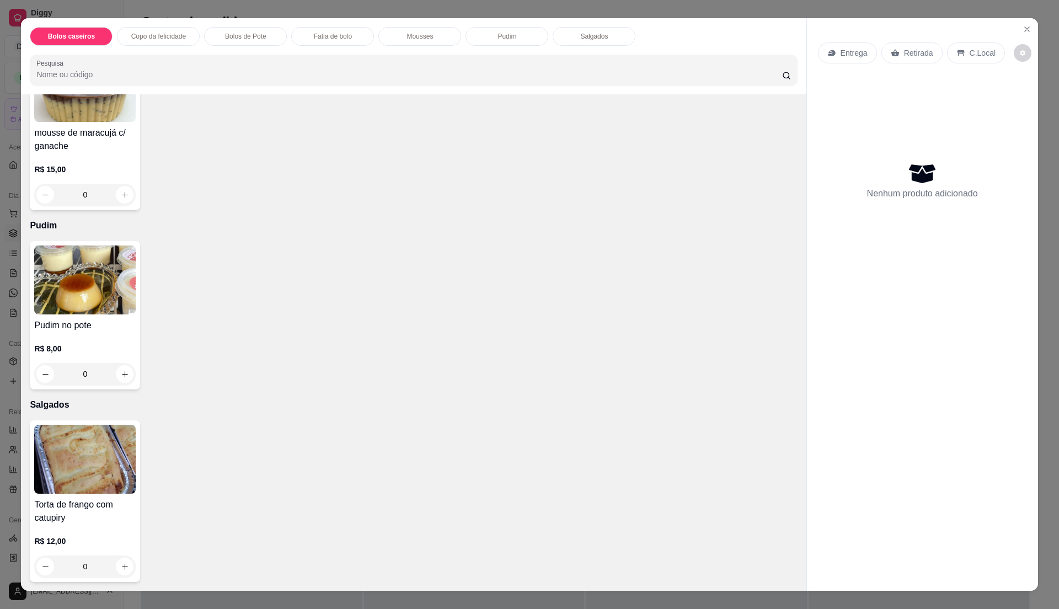
scroll to position [17, 0]
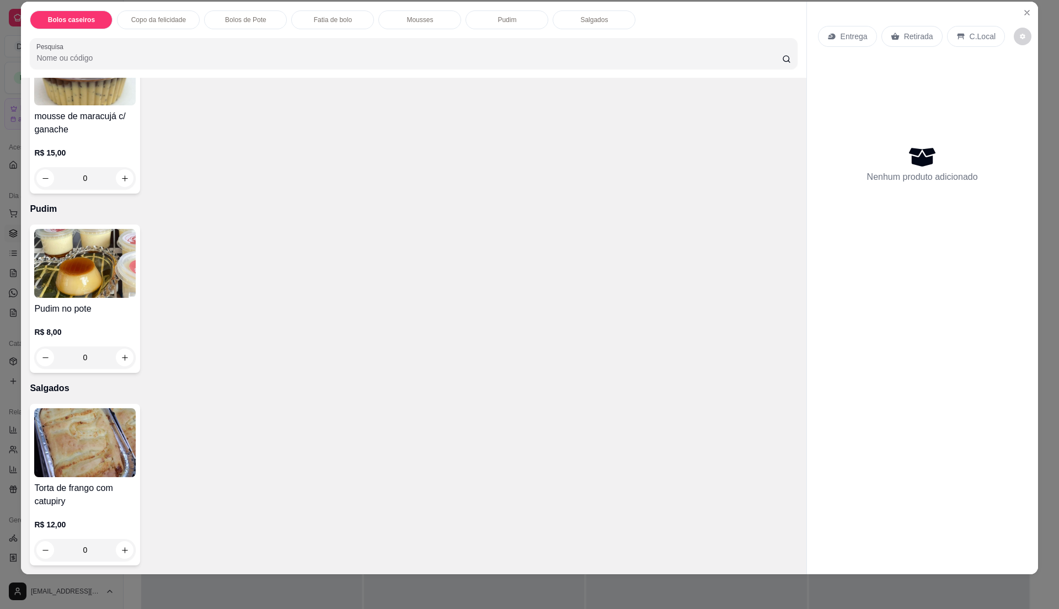
click at [330, 17] on p "Fatia de bolo" at bounding box center [333, 19] width 38 height 9
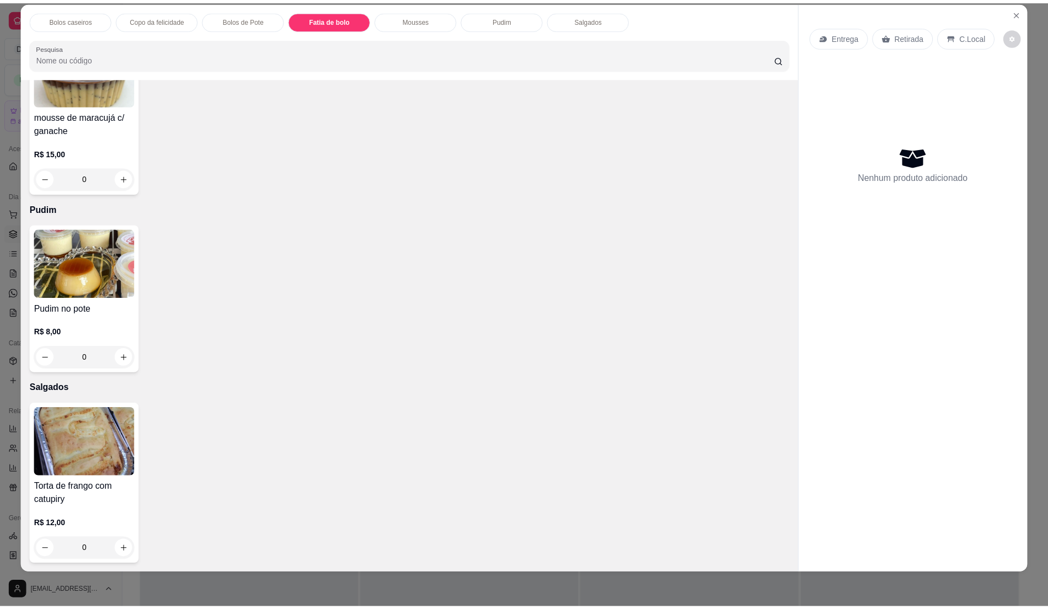
scroll to position [614, 0]
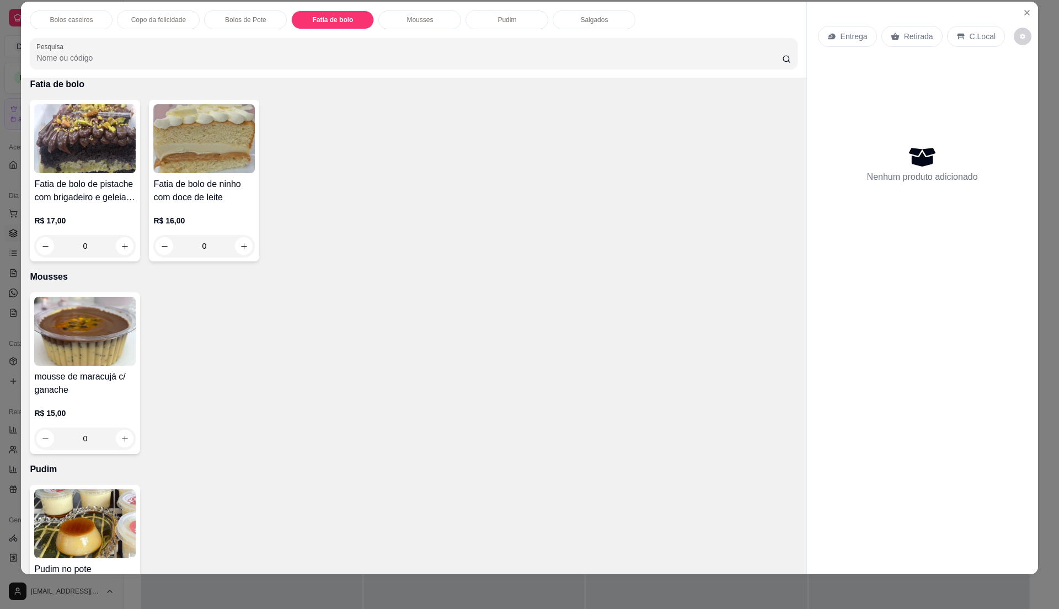
click at [91, 206] on div "R$ 17,00 0" at bounding box center [85, 230] width 102 height 53
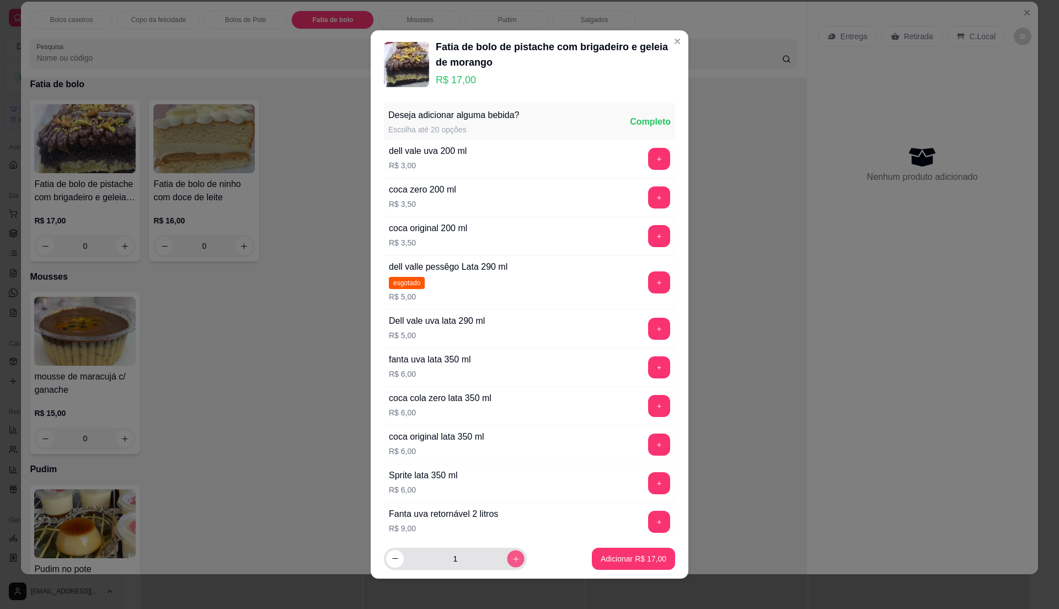
click at [512, 557] on icon "increase-product-quantity" at bounding box center [516, 559] width 8 height 8
type input "2"
click at [601, 563] on p "Adicionar R$ 34,00" at bounding box center [634, 558] width 66 height 11
type input "2"
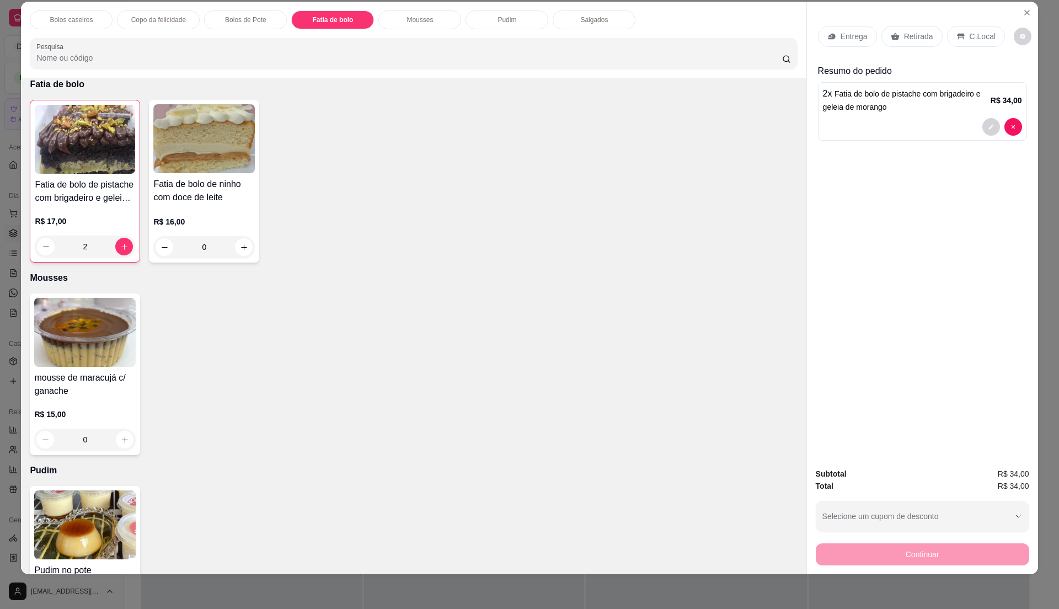
click at [891, 38] on icon at bounding box center [895, 36] width 8 height 7
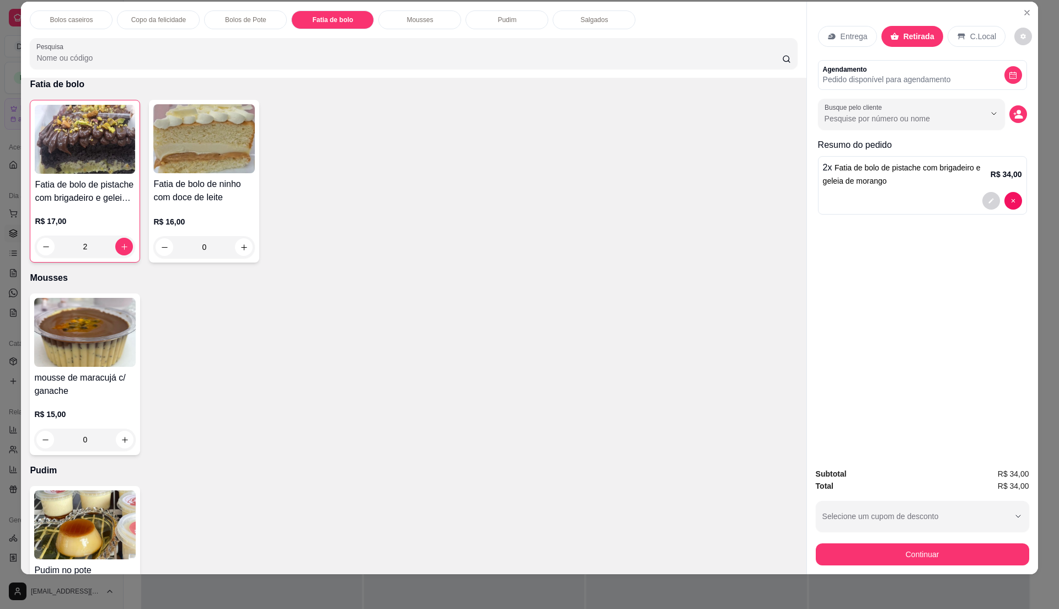
click at [1004, 114] on div "Busque pelo cliente" at bounding box center [922, 114] width 209 height 31
click at [1003, 114] on div "Busque pelo cliente" at bounding box center [922, 114] width 209 height 31
click at [1015, 117] on icon "decrease-product-quantity" at bounding box center [1019, 117] width 8 height 4
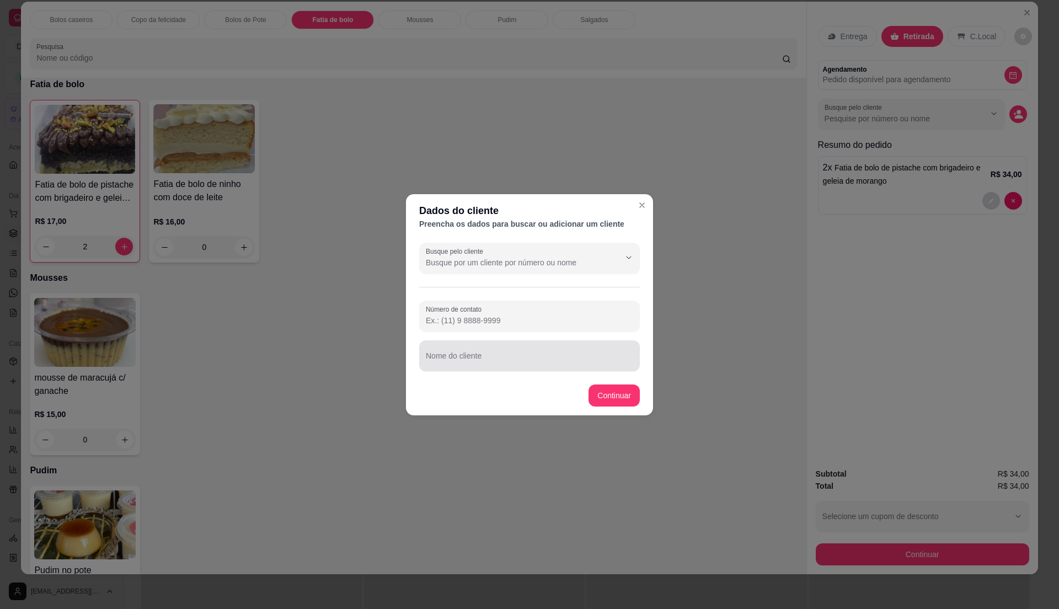
click at [433, 365] on input "Nome do cliente" at bounding box center [529, 360] width 207 height 11
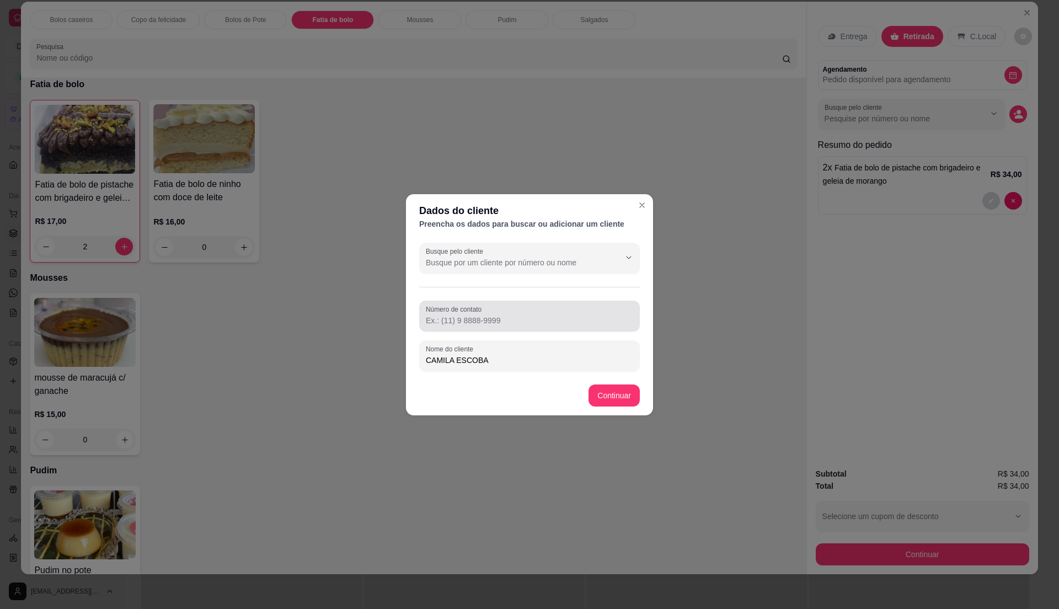
type input "CAMILA ESCOBAR"
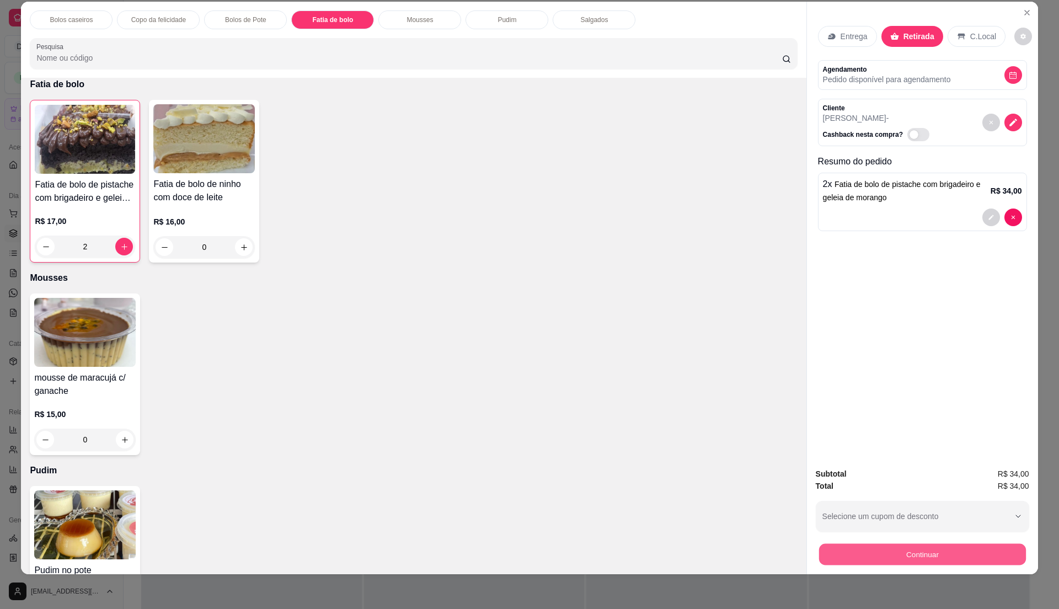
click at [969, 552] on button "Continuar" at bounding box center [922, 554] width 207 height 22
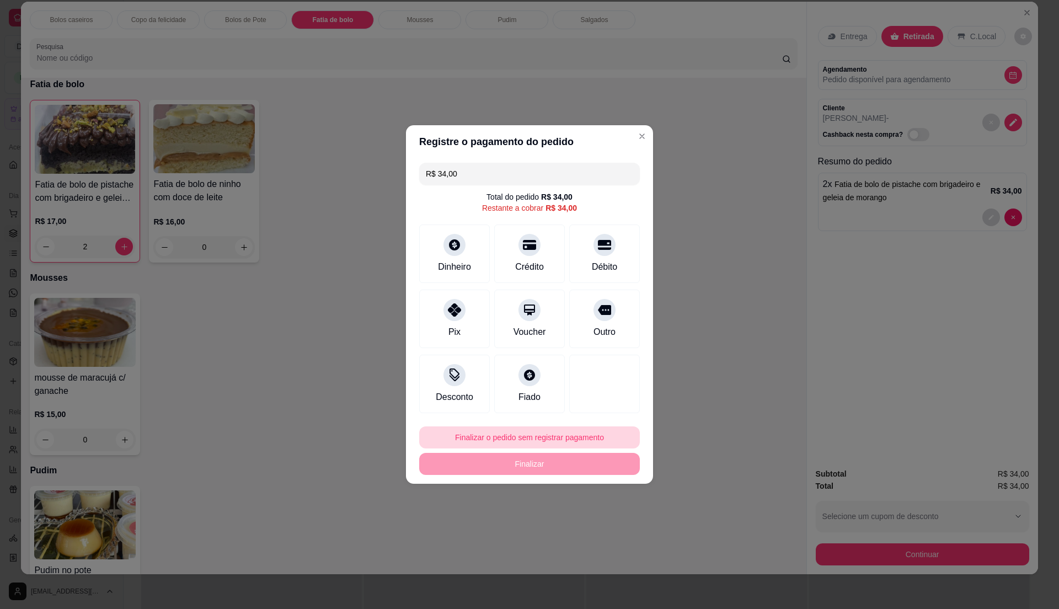
click at [596, 434] on button "Finalizar o pedido sem registrar pagamento" at bounding box center [529, 437] width 221 height 22
click at [613, 526] on button "Confirmar" at bounding box center [600, 529] width 41 height 17
type input "0"
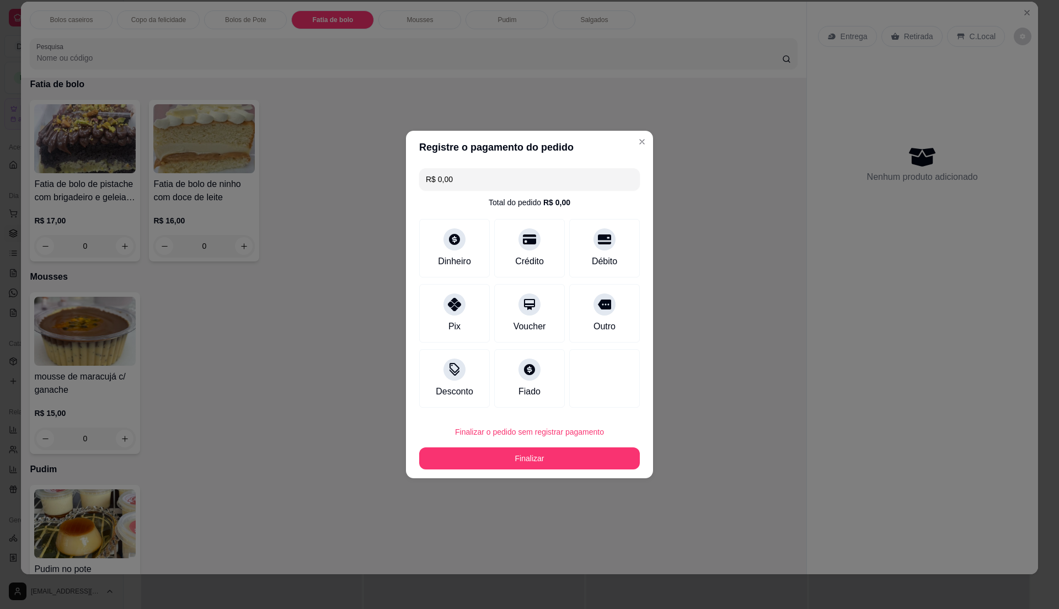
type input "R$ 0,00"
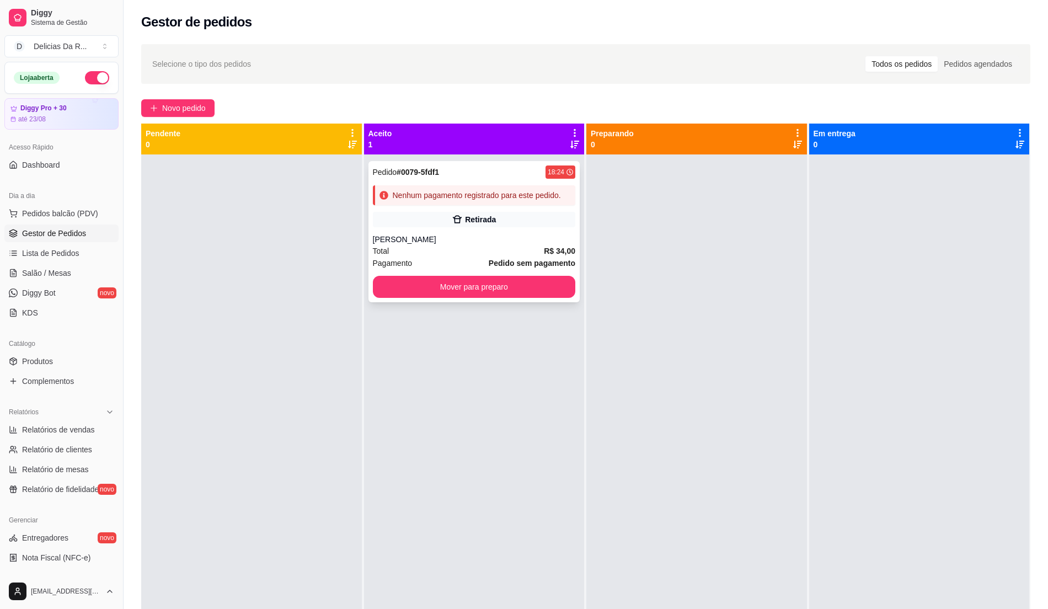
drag, startPoint x: 477, startPoint y: 303, endPoint x: 483, endPoint y: 281, distance: 23.0
click at [481, 294] on div "Pedido # 0079-5fdf1 18:24 Nenhum pagamento registrado para este pedido. Retirad…" at bounding box center [474, 458] width 221 height 609
click at [483, 281] on button "Mover para preparo" at bounding box center [474, 287] width 196 height 22
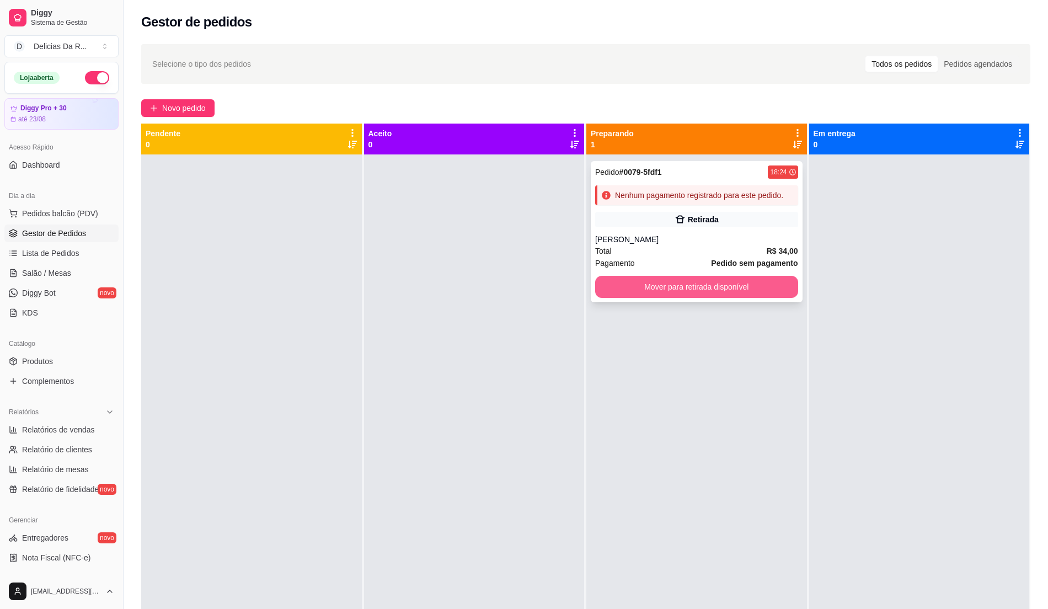
click at [649, 281] on button "Mover para retirada disponível" at bounding box center [696, 287] width 203 height 22
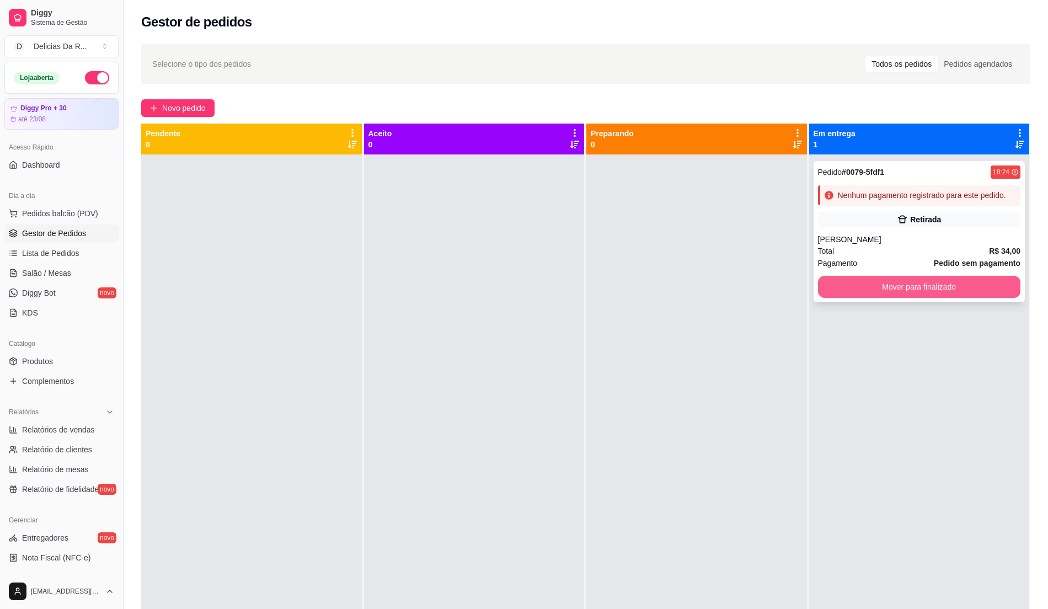
click at [863, 282] on button "Mover para finalizado" at bounding box center [919, 287] width 203 height 22
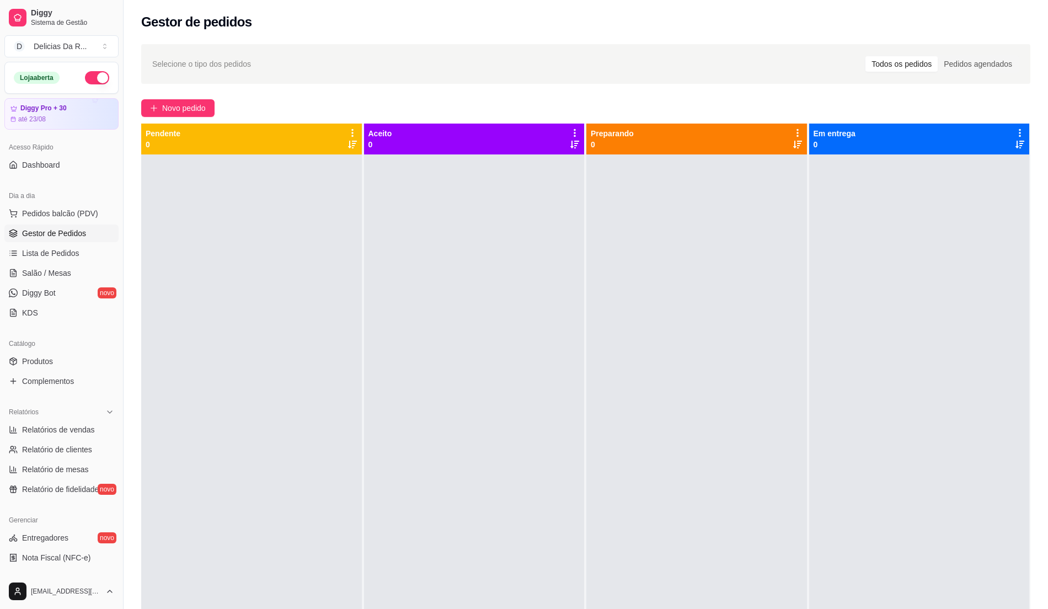
drag, startPoint x: 416, startPoint y: 287, endPoint x: 398, endPoint y: 300, distance: 22.1
click at [409, 296] on div at bounding box center [474, 458] width 221 height 609
click at [190, 113] on span "Novo pedido" at bounding box center [184, 108] width 44 height 12
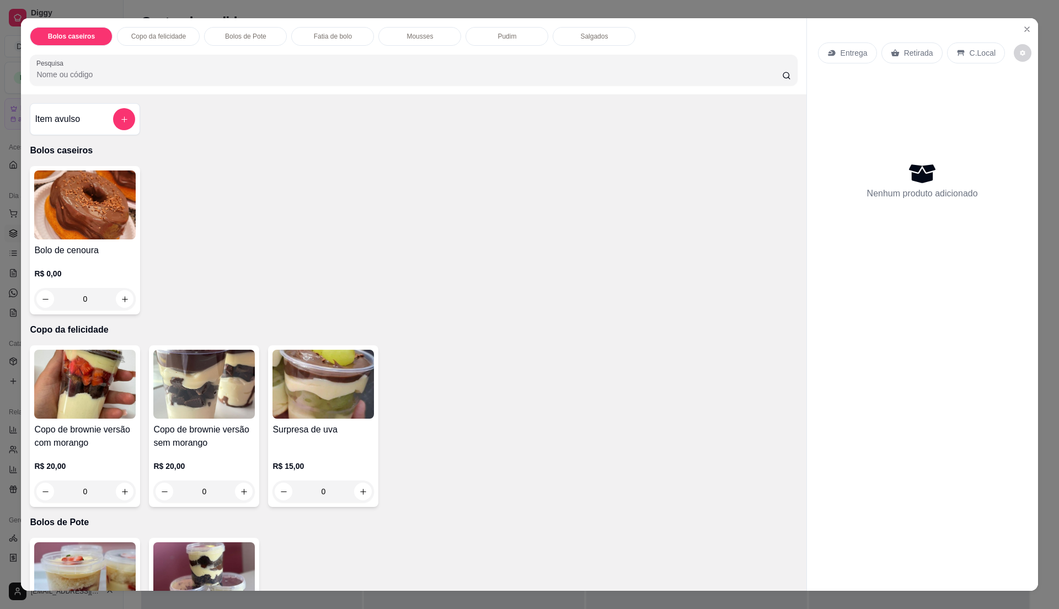
click at [86, 403] on img at bounding box center [85, 384] width 102 height 69
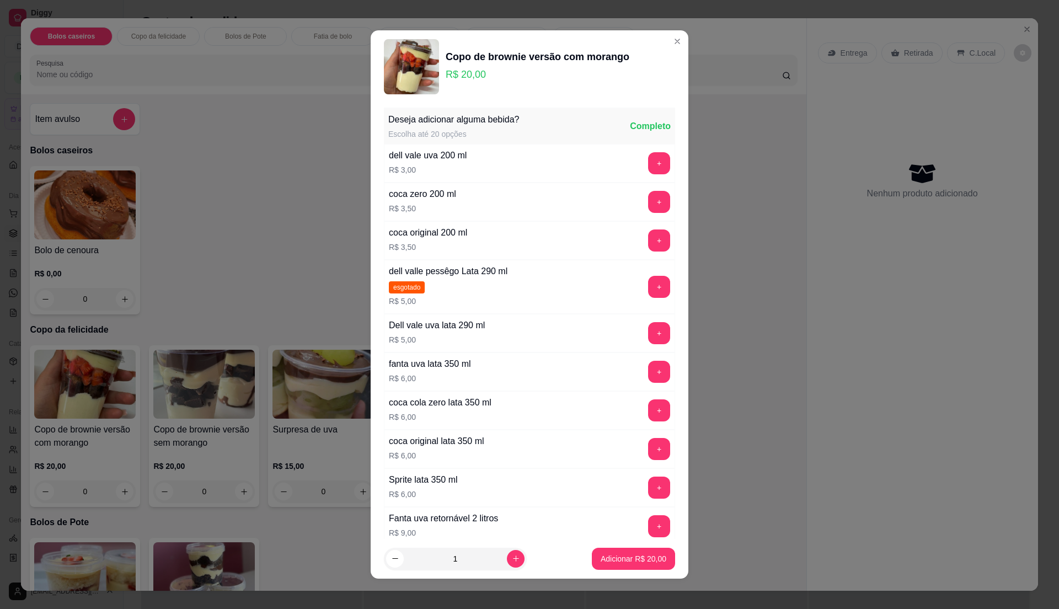
click at [610, 553] on p "Adicionar R$ 20,00" at bounding box center [634, 558] width 66 height 11
type input "1"
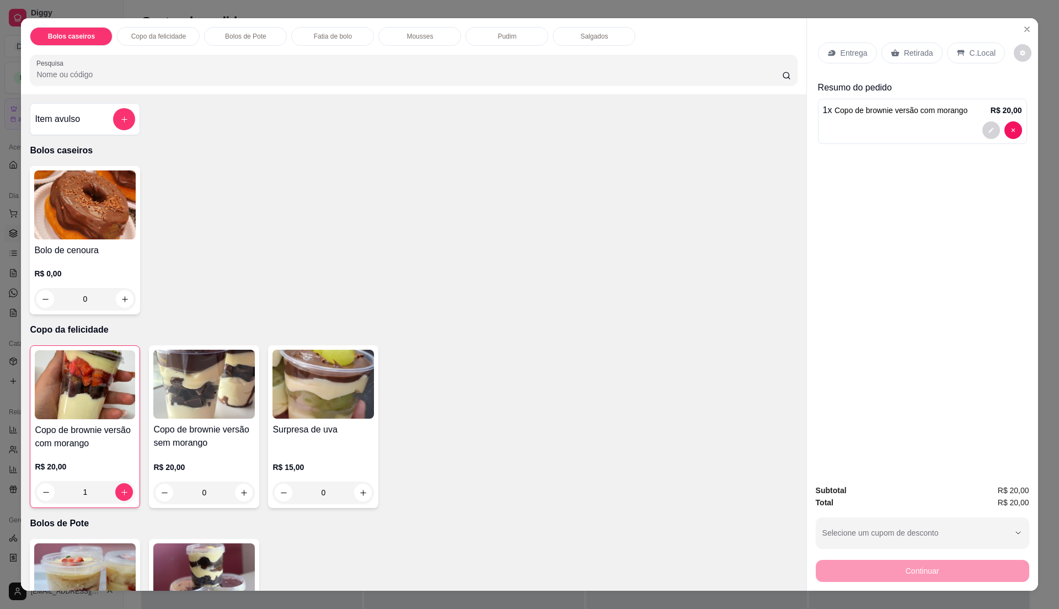
click at [102, 565] on img at bounding box center [85, 577] width 102 height 69
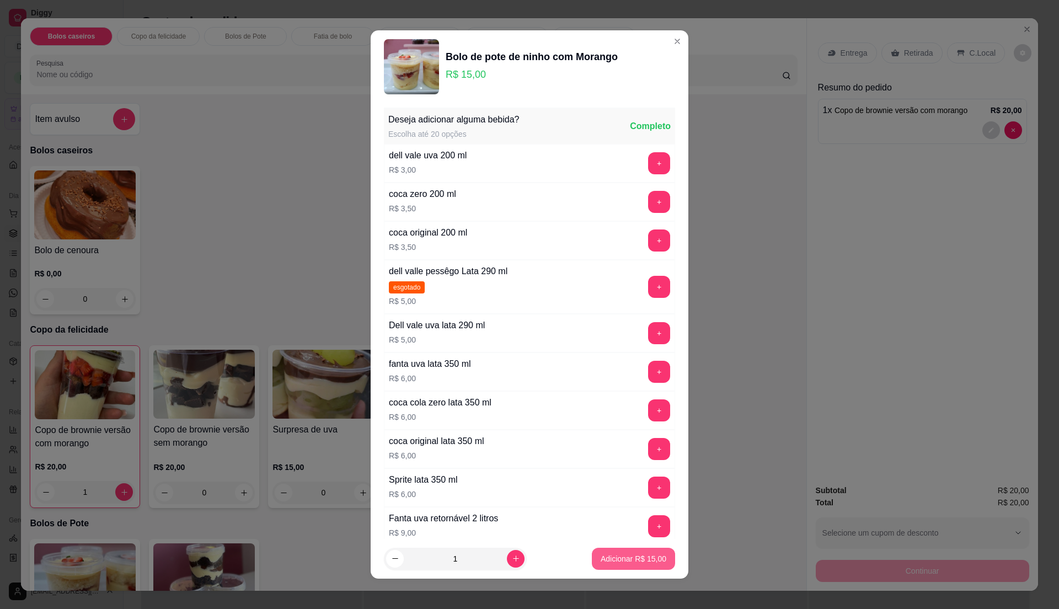
click at [606, 553] on p "Adicionar R$ 15,00" at bounding box center [634, 558] width 66 height 11
type input "1"
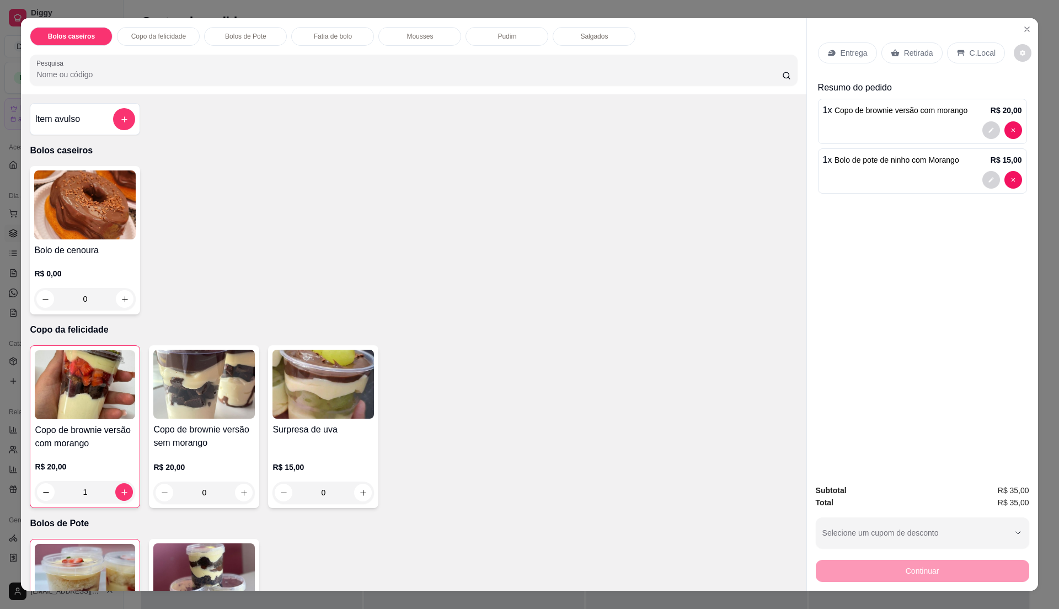
click at [879, 62] on div "Entrega Retirada C.Local" at bounding box center [911, 52] width 187 height 21
click at [886, 62] on div "Retirada" at bounding box center [912, 52] width 61 height 21
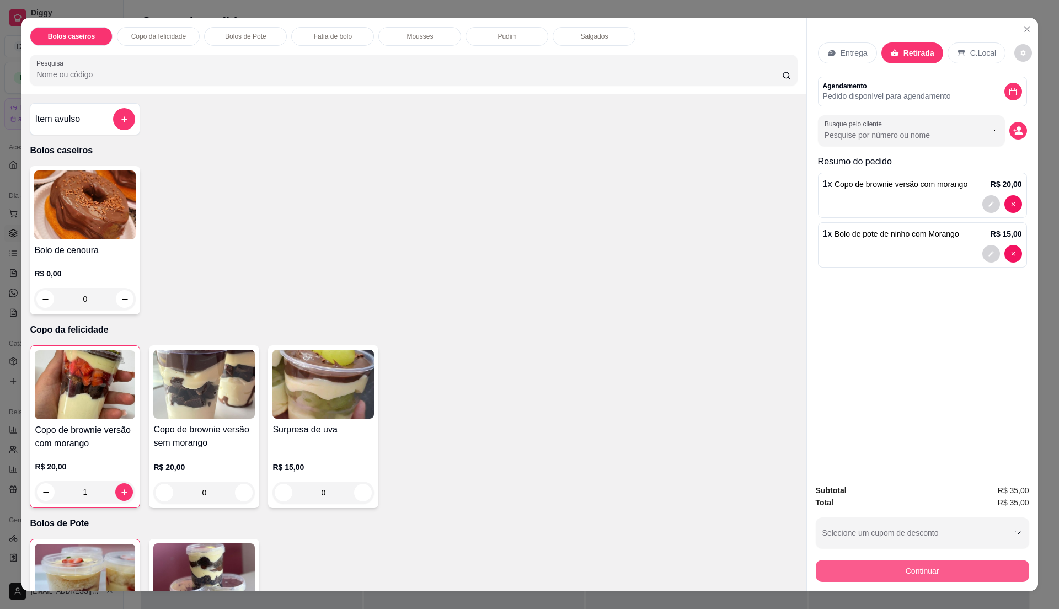
click at [942, 566] on button "Continuar" at bounding box center [922, 571] width 213 height 22
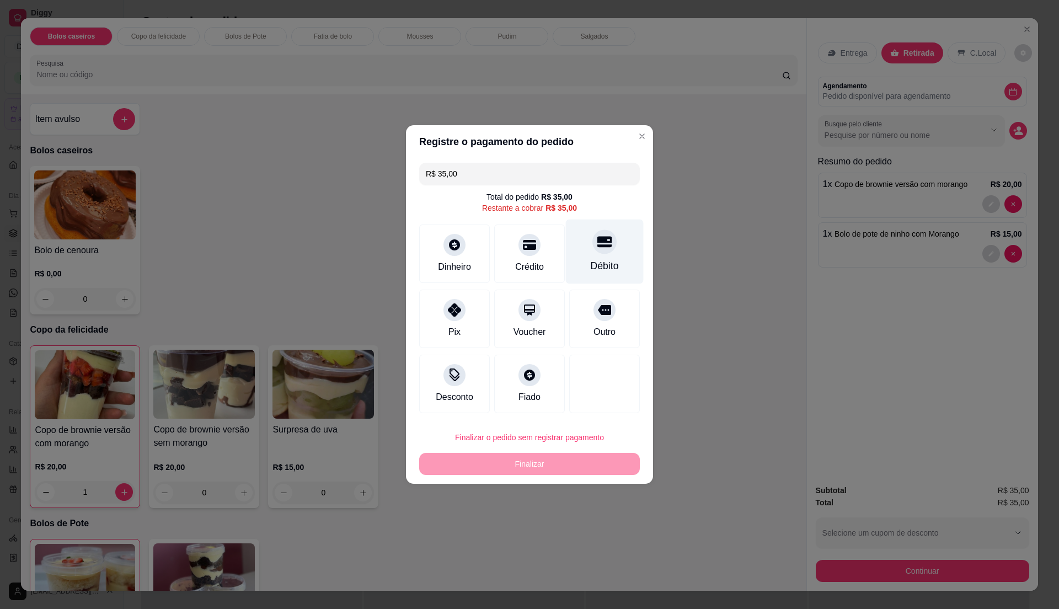
click at [591, 268] on div "Débito" at bounding box center [605, 266] width 28 height 14
type input "R$ 0,00"
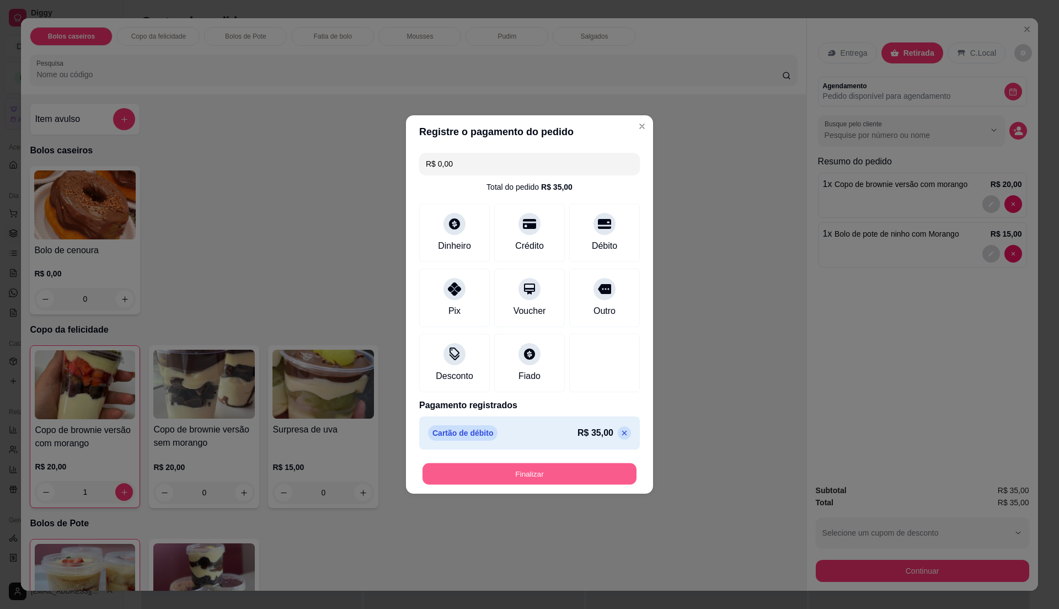
click at [615, 473] on button "Finalizar" at bounding box center [530, 474] width 214 height 22
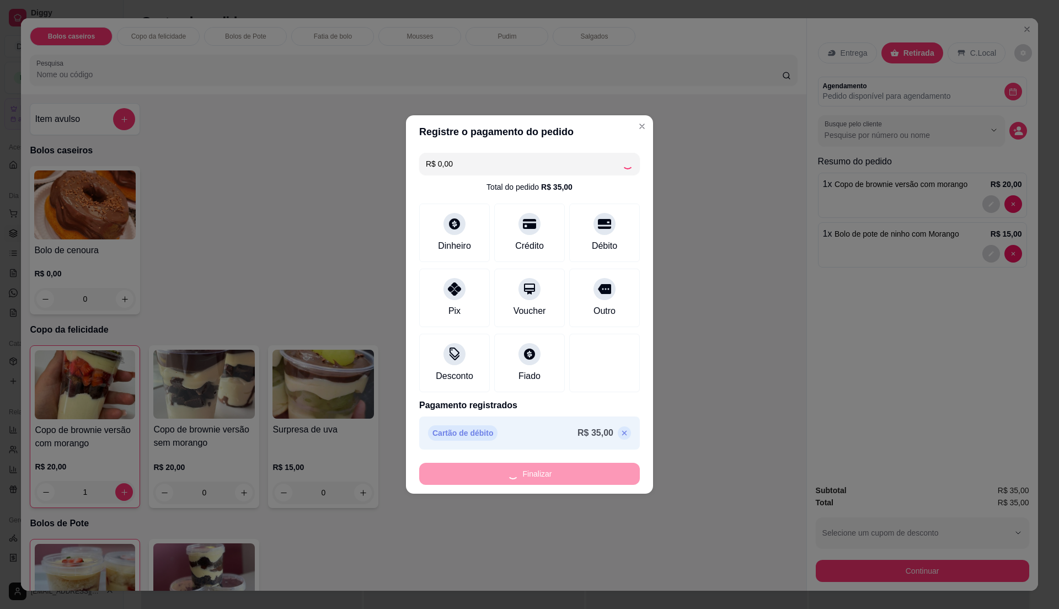
type input "0"
type input "-R$ 35,00"
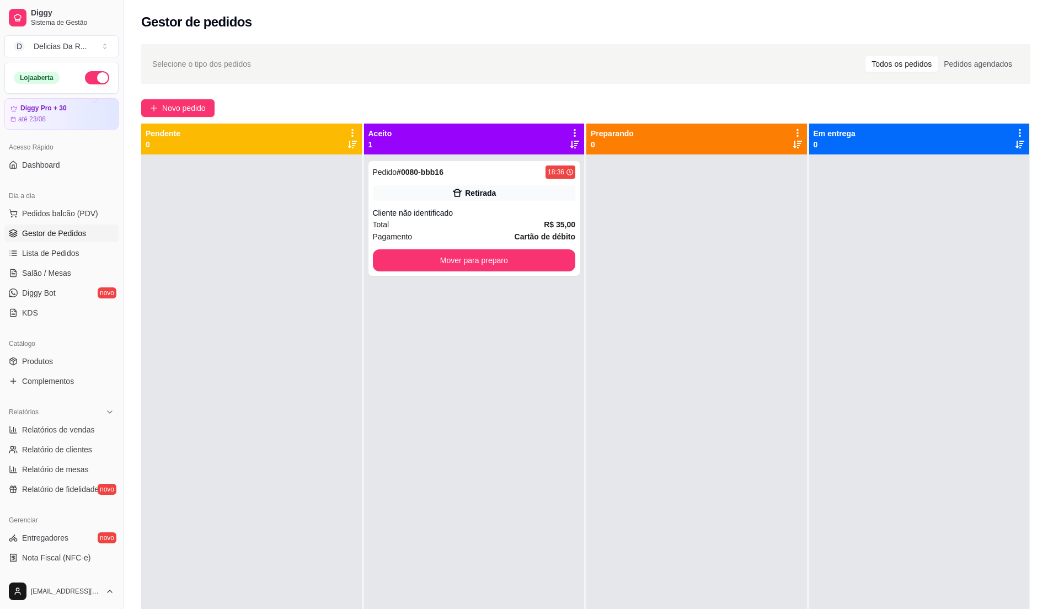
drag, startPoint x: 129, startPoint y: 188, endPoint x: 0, endPoint y: 227, distance: 134.9
click at [131, 191] on div "Selecione o tipo dos pedidos Todos os pedidos Pedidos agendados Novo pedido Pen…" at bounding box center [586, 392] width 925 height 708
click at [170, 133] on p "Pendente" at bounding box center [163, 133] width 35 height 11
click at [168, 133] on p "Pendente" at bounding box center [163, 133] width 35 height 11
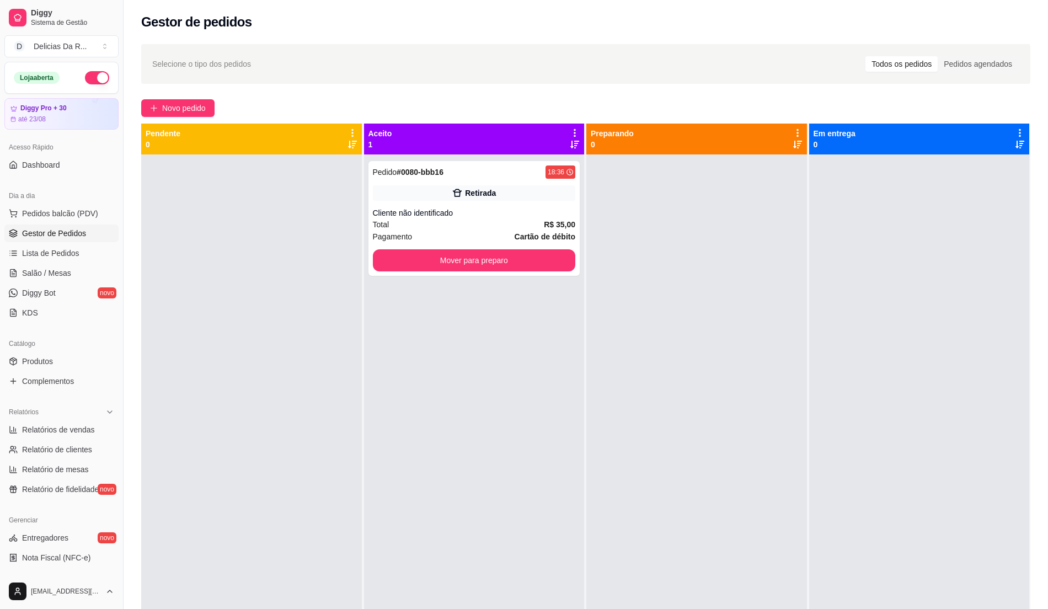
click at [253, 300] on div at bounding box center [251, 458] width 221 height 609
click at [676, 241] on div at bounding box center [696, 458] width 221 height 609
click at [87, 80] on button "button" at bounding box center [97, 77] width 24 height 13
click at [73, 352] on div "Catálogo" at bounding box center [61, 344] width 114 height 18
click at [81, 437] on link "Relatórios de vendas" at bounding box center [61, 430] width 114 height 18
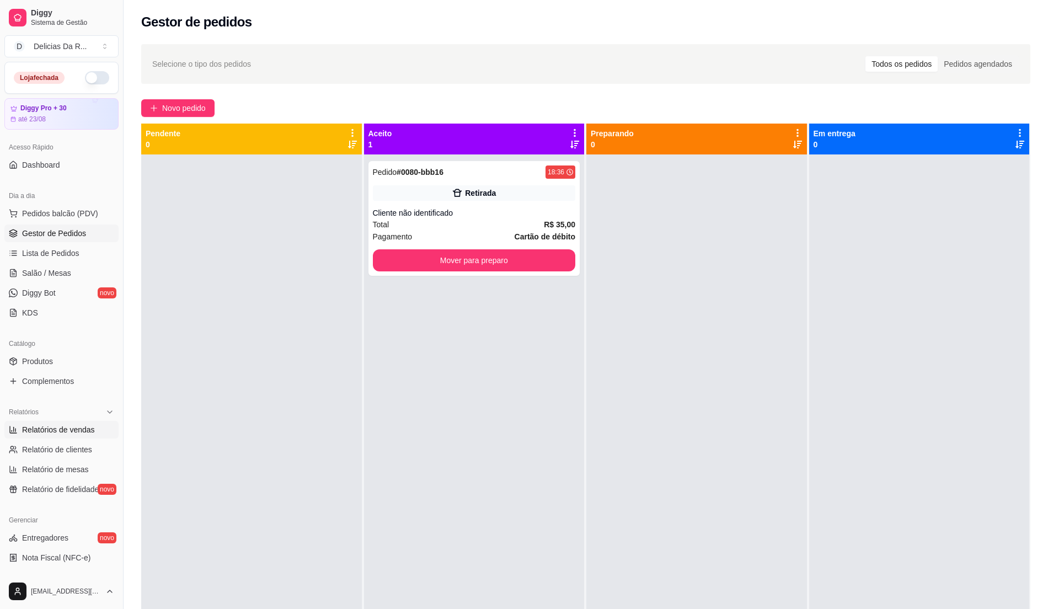
select select "ALL"
select select "0"
